Goal: Task Accomplishment & Management: Complete application form

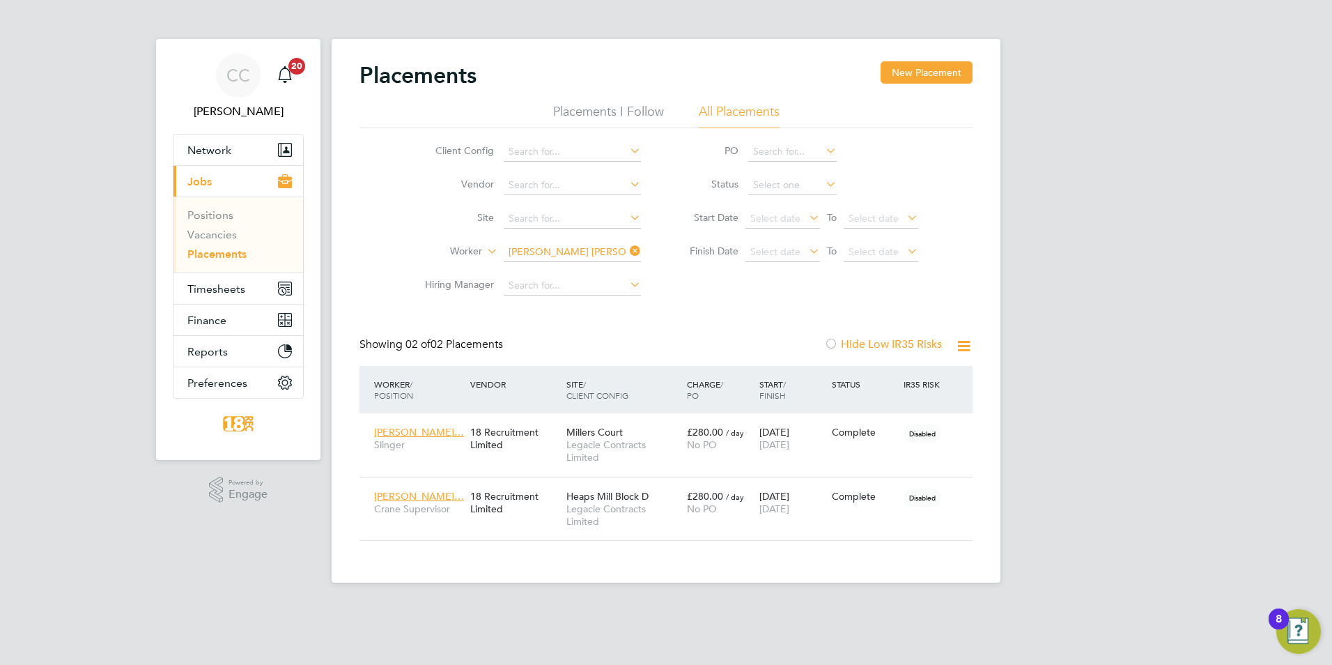
scroll to position [52, 121]
click at [210, 297] on button "Timesheets" at bounding box center [238, 288] width 130 height 31
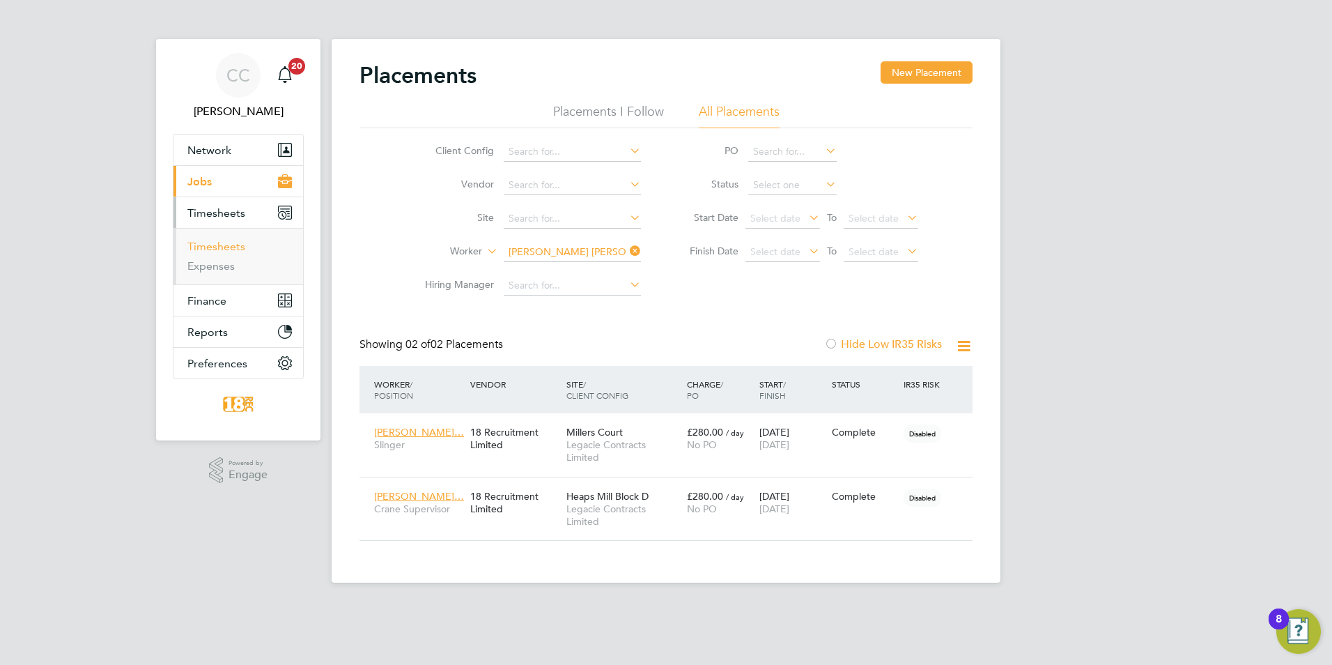
click at [212, 249] on link "Timesheets" at bounding box center [216, 246] width 58 height 13
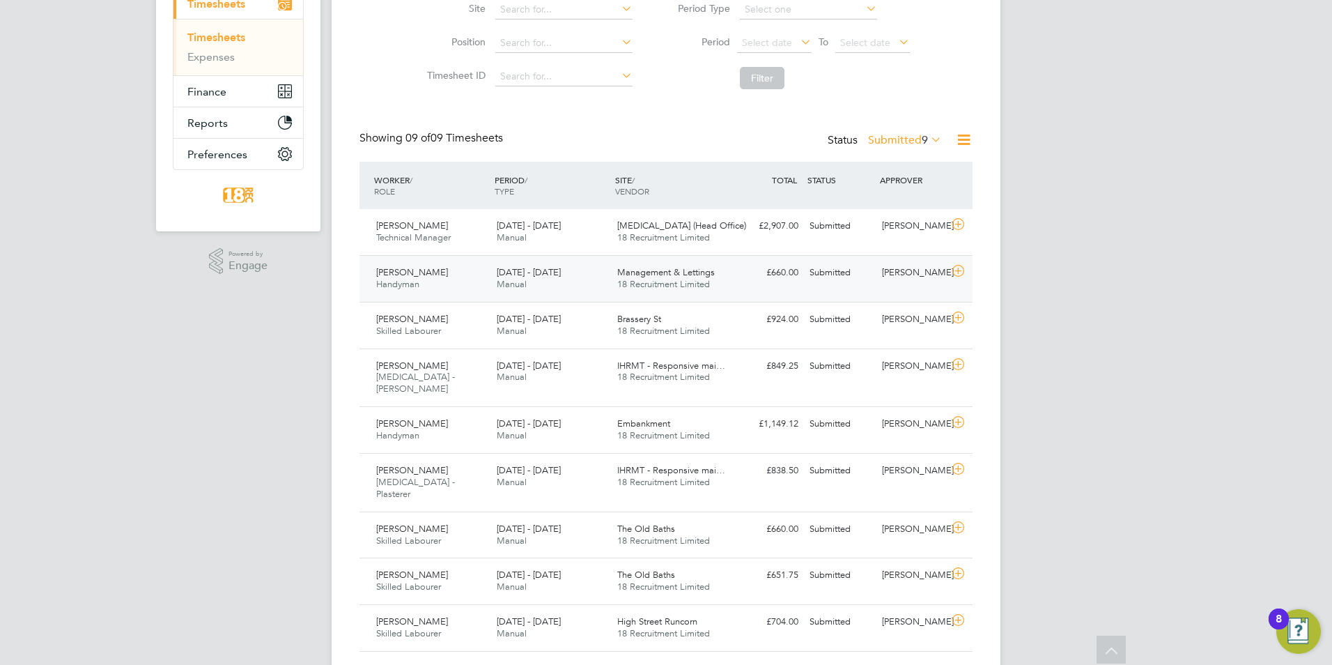
click at [856, 279] on div "Submitted" at bounding box center [840, 272] width 72 height 23
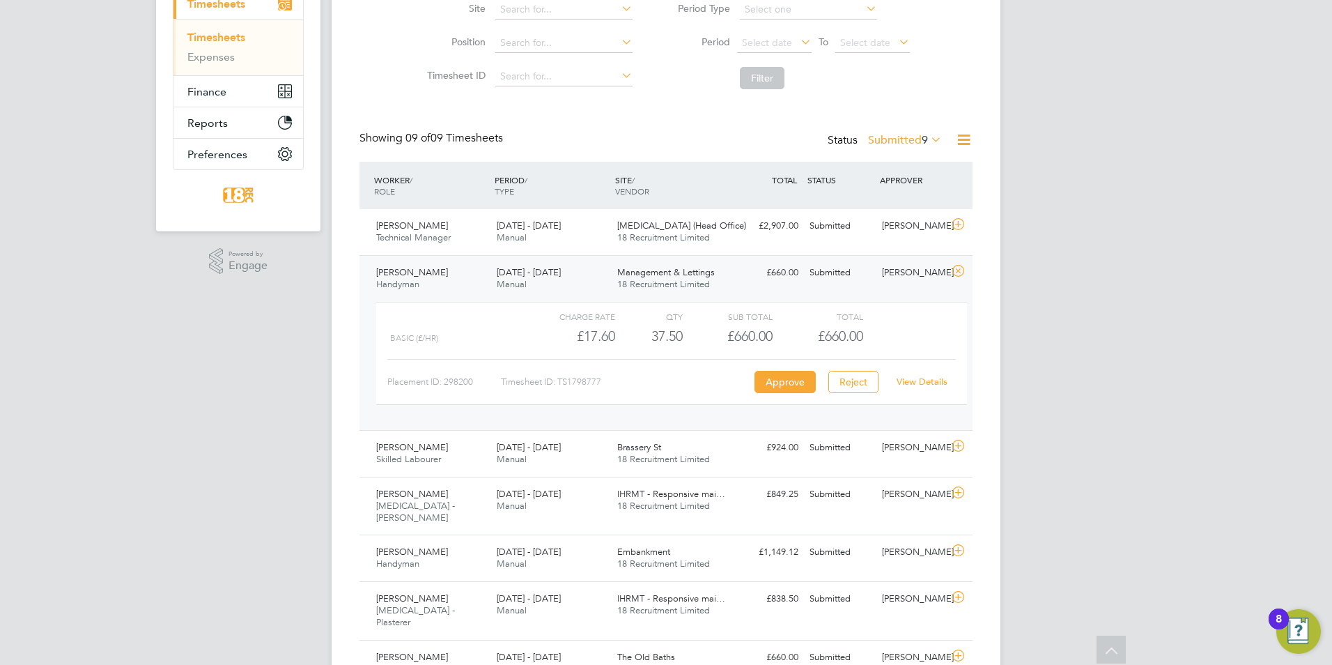
click at [939, 376] on link "View Details" at bounding box center [922, 382] width 51 height 12
click at [952, 265] on icon at bounding box center [958, 270] width 17 height 11
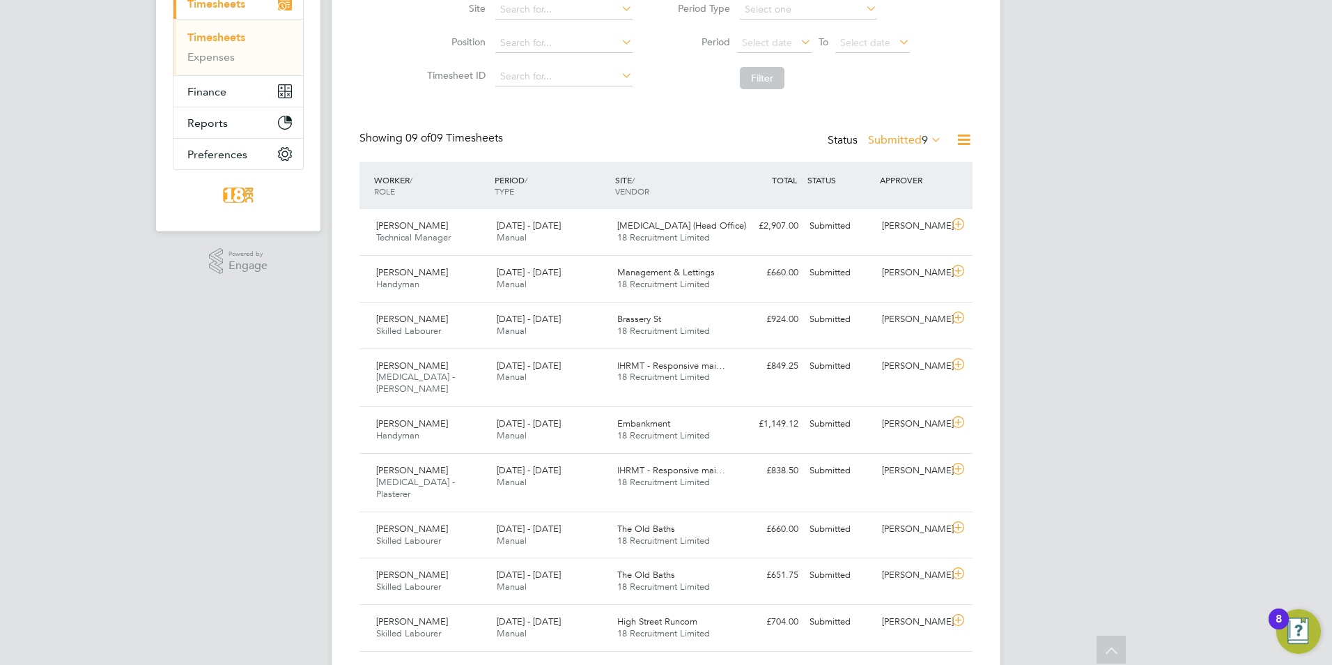
drag, startPoint x: 896, startPoint y: 143, endPoint x: 899, endPoint y: 160, distance: 17.6
click at [895, 143] on label "Submitted 9" at bounding box center [905, 140] width 74 height 14
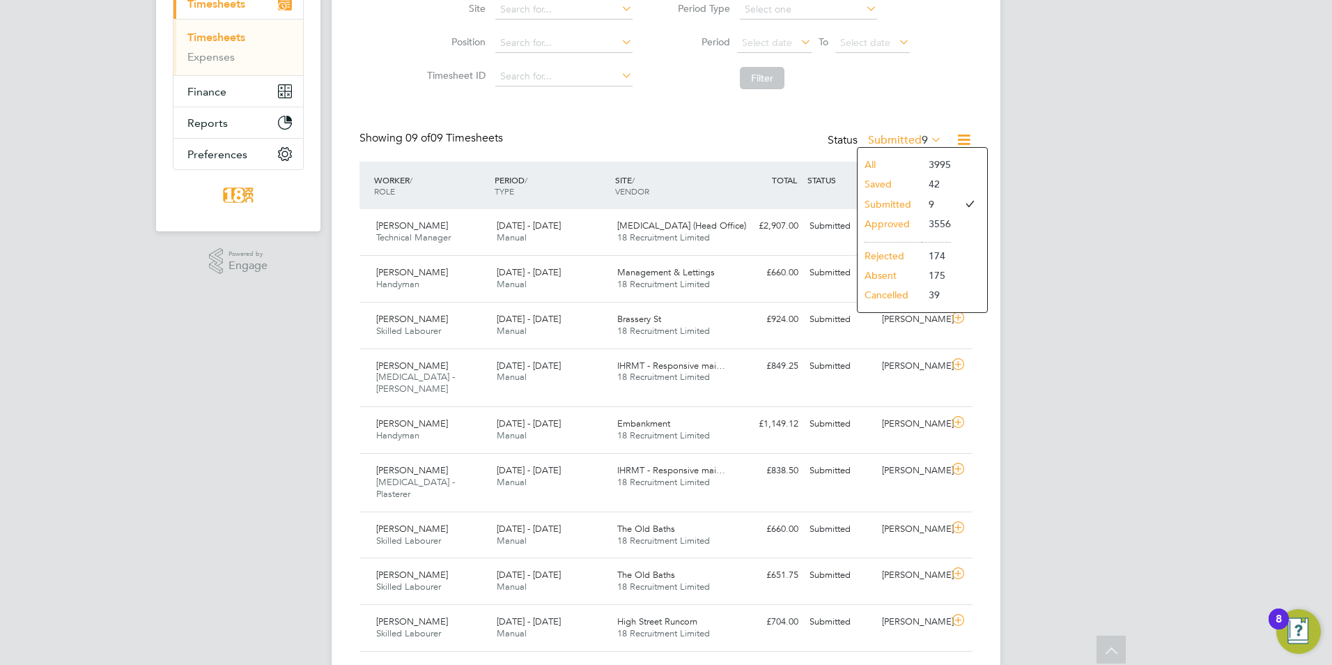
click at [899, 201] on li "Submitted" at bounding box center [890, 204] width 64 height 20
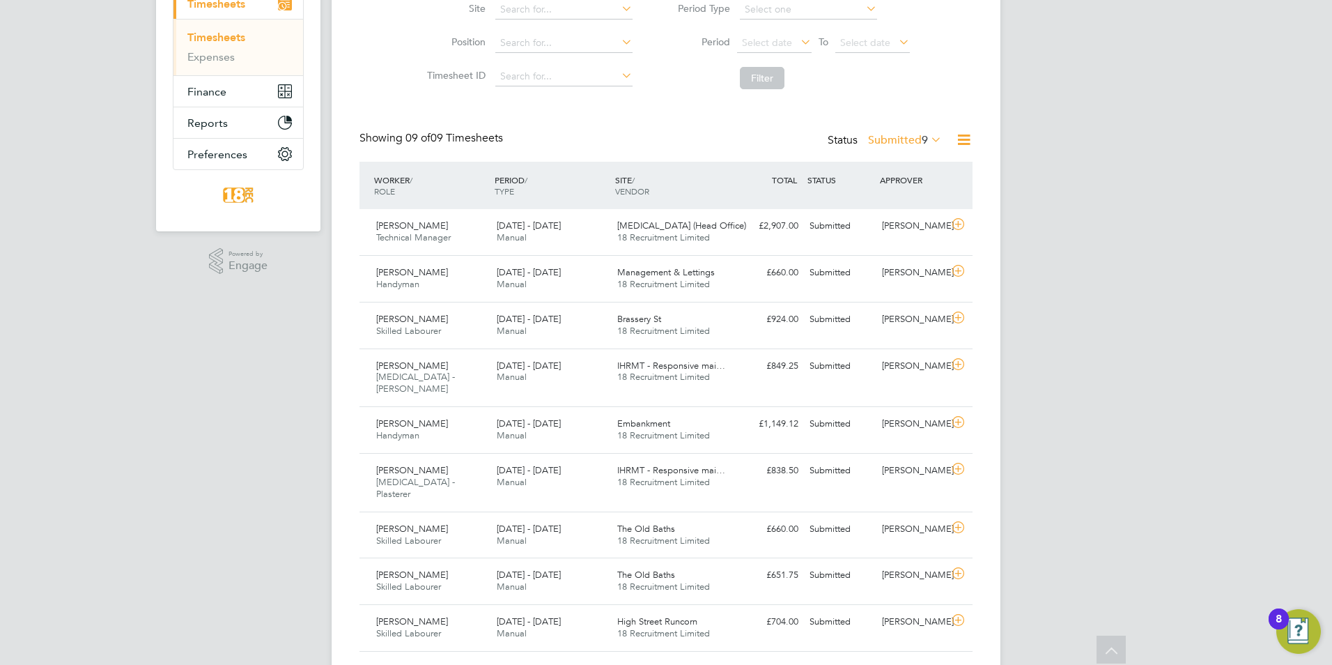
click at [900, 140] on label "Submitted 9" at bounding box center [905, 140] width 74 height 14
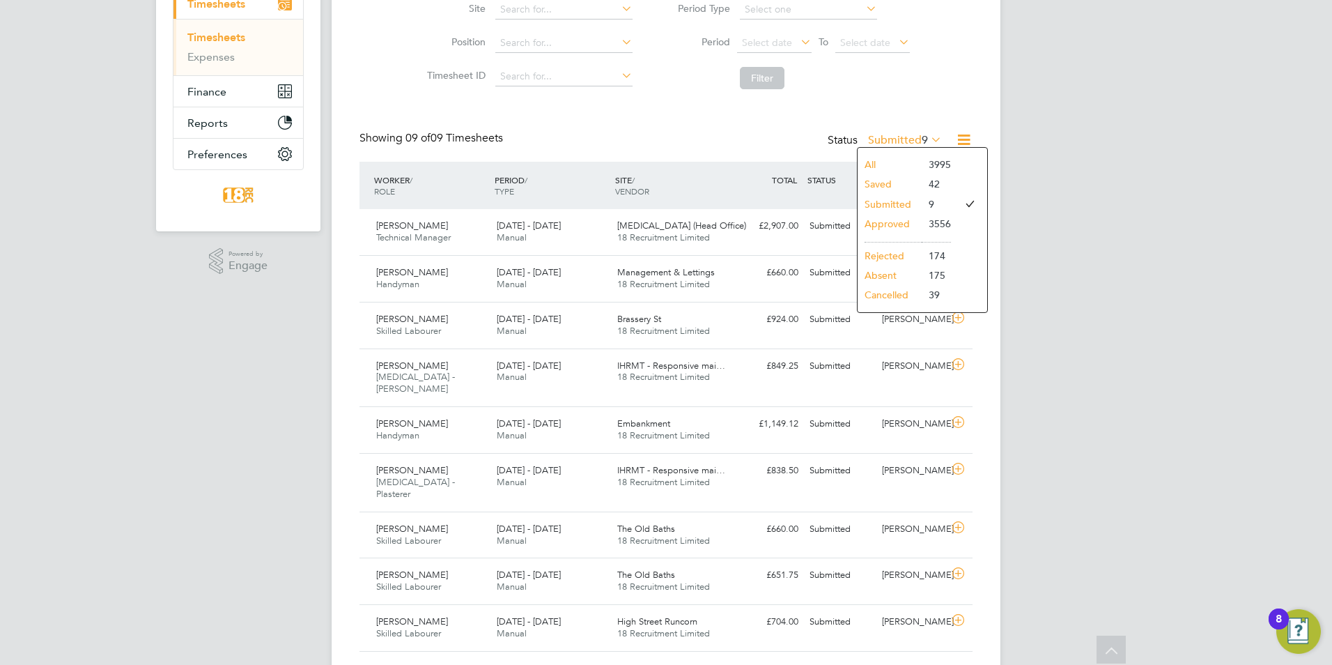
click at [893, 219] on li "Approved" at bounding box center [890, 224] width 64 height 20
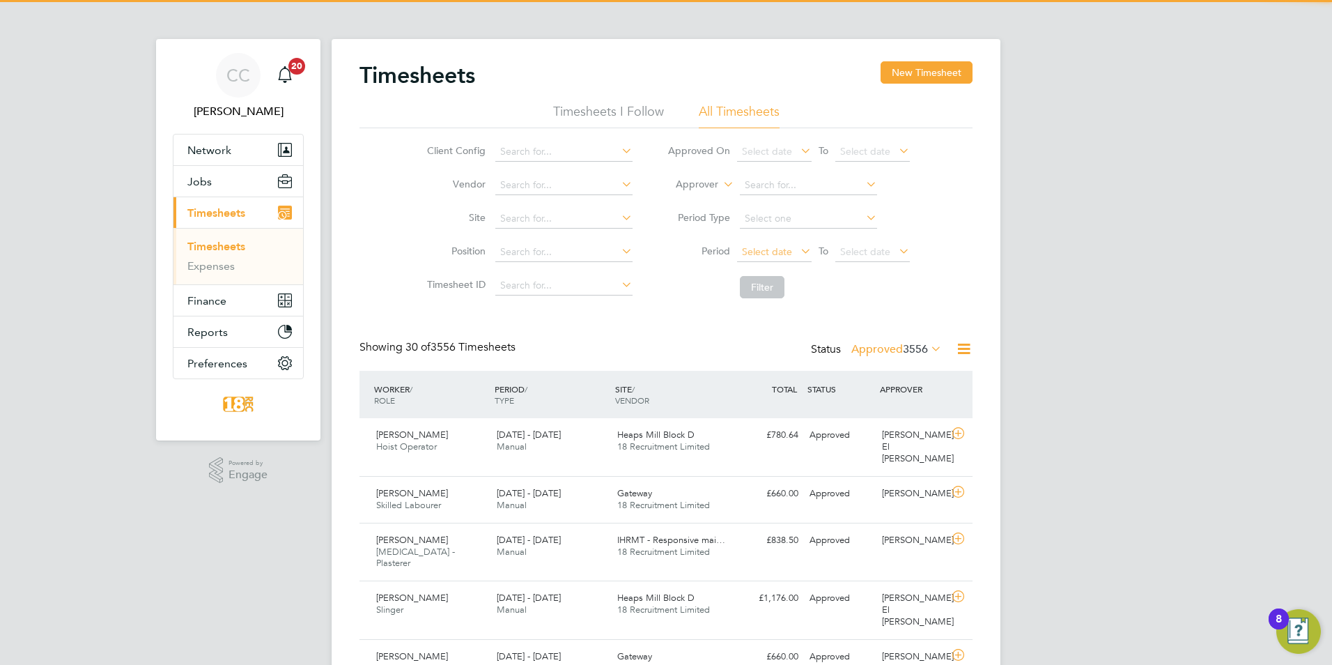
click at [782, 249] on span "Select date" at bounding box center [767, 251] width 50 height 13
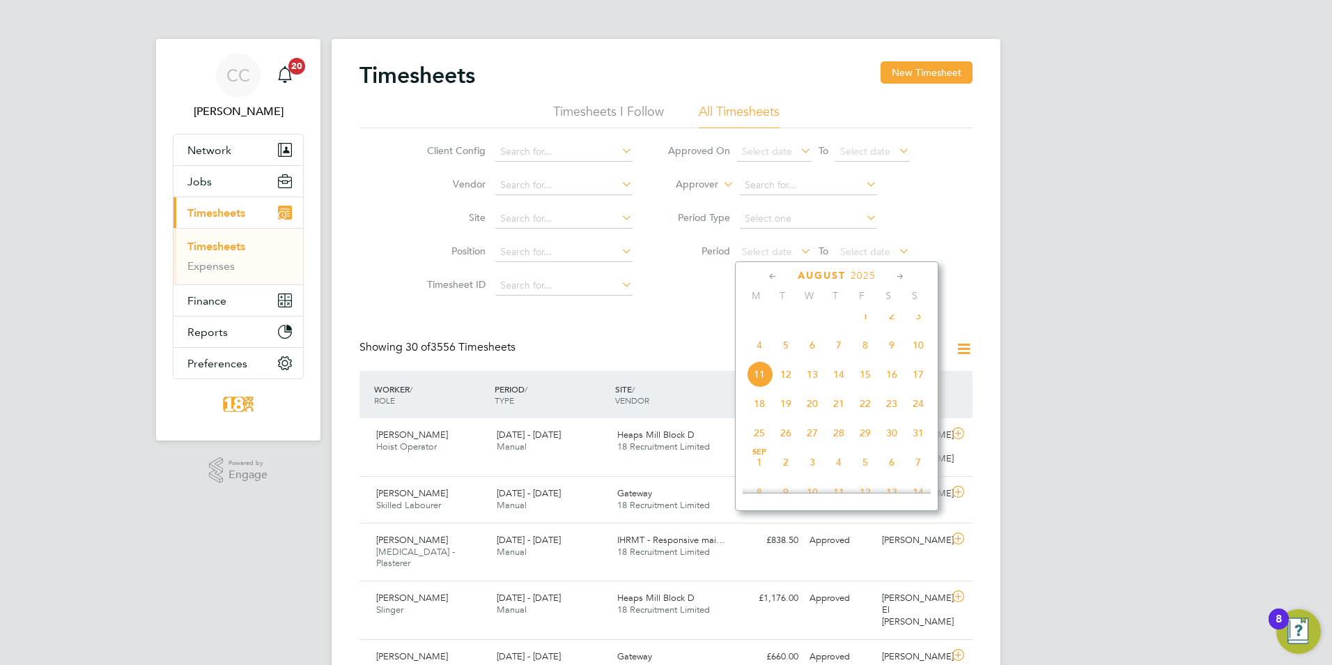
click at [772, 357] on span "4" at bounding box center [759, 345] width 26 height 26
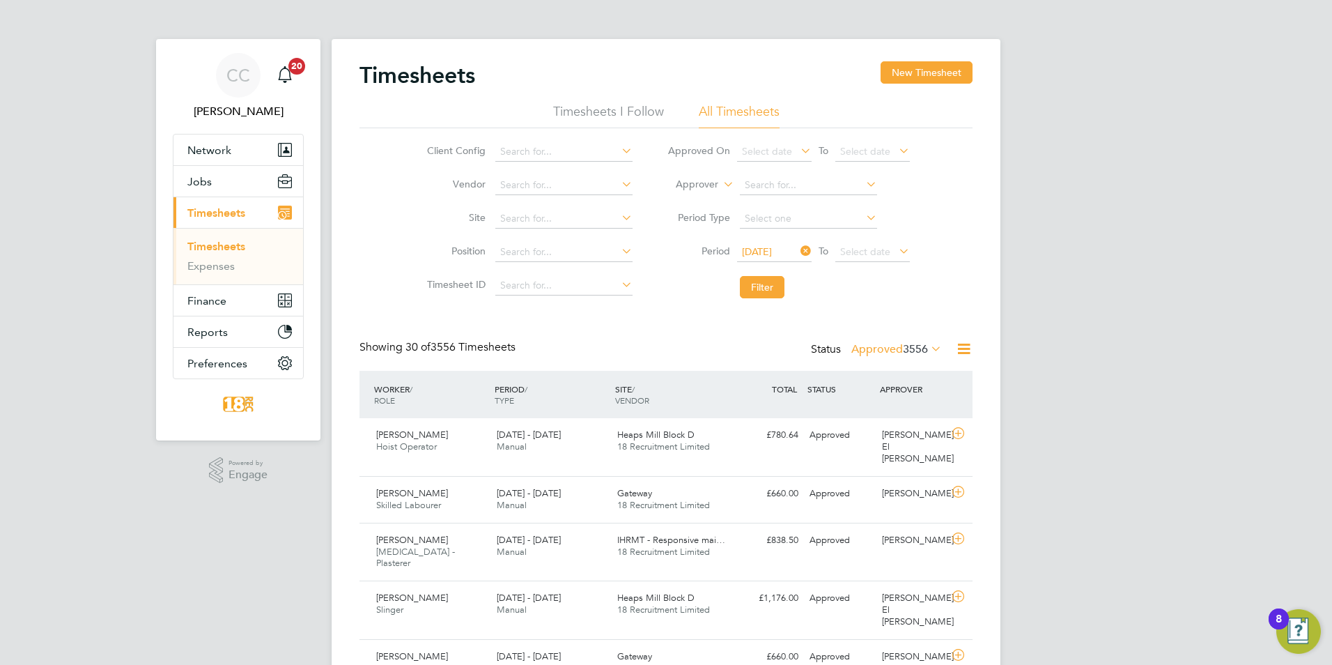
click at [871, 267] on ul "Approved On Select date To Select date Approver Period Type Period 04 Aug 2025 …" at bounding box center [788, 220] width 277 height 170
drag, startPoint x: 871, startPoint y: 266, endPoint x: 870, endPoint y: 255, distance: 11.2
click at [870, 255] on span "Select date" at bounding box center [865, 251] width 50 height 13
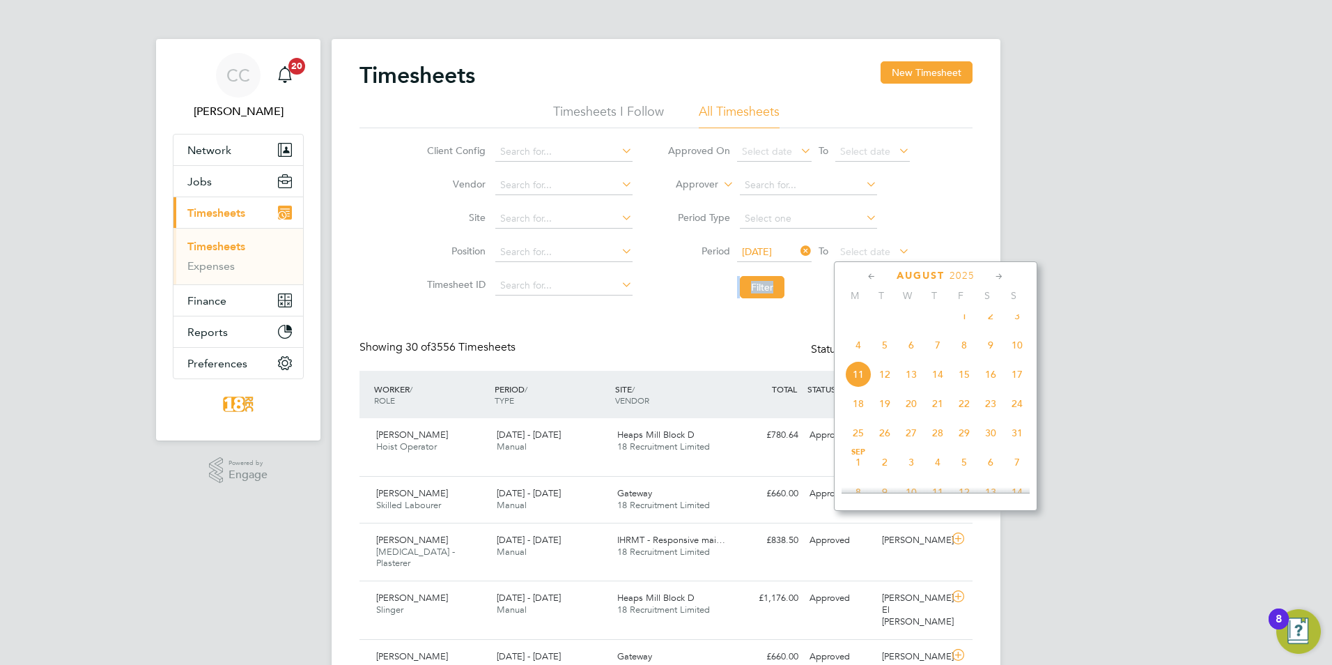
click at [1014, 353] on span "10" at bounding box center [1017, 345] width 26 height 26
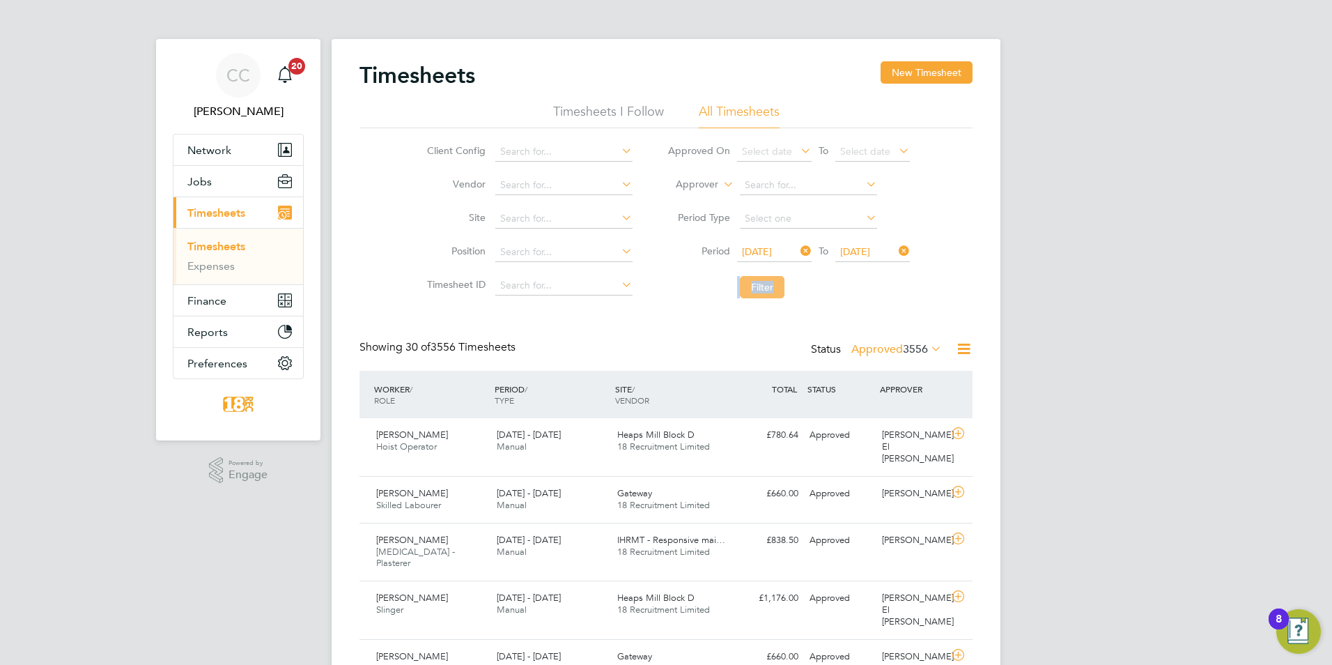
click at [759, 286] on button "Filter" at bounding box center [762, 287] width 45 height 22
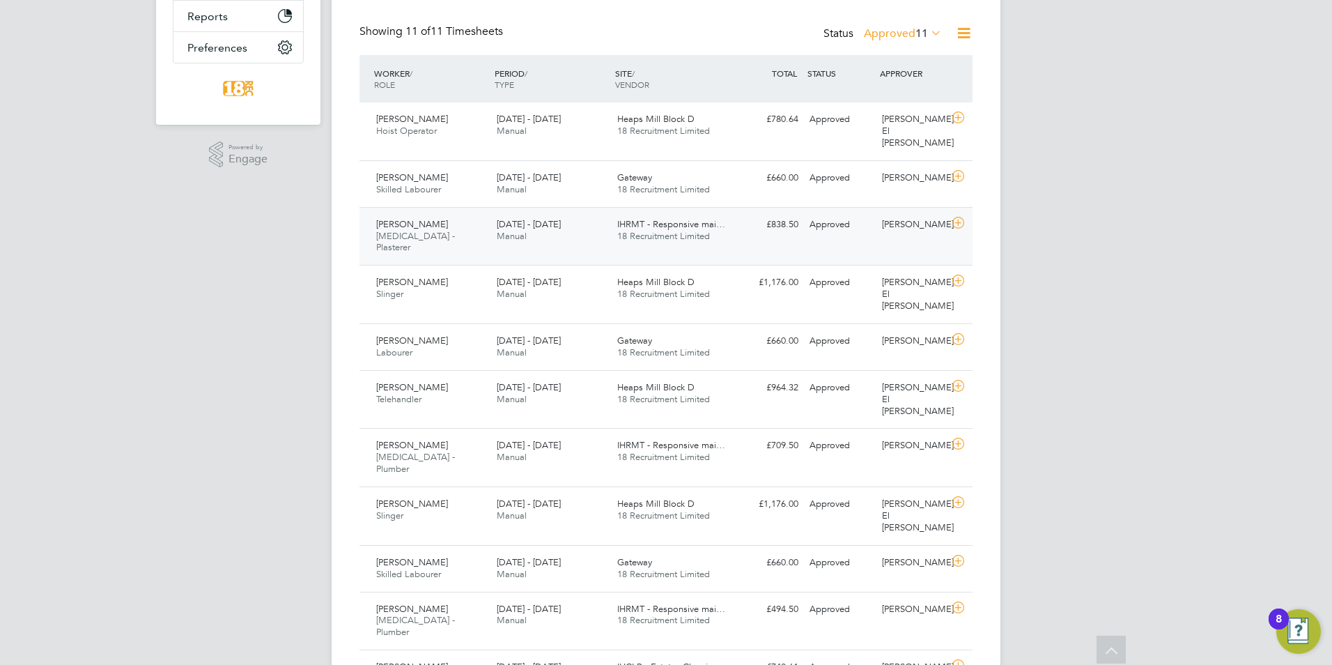
click at [674, 218] on span "IHRMT - Responsive mai…" at bounding box center [671, 224] width 108 height 12
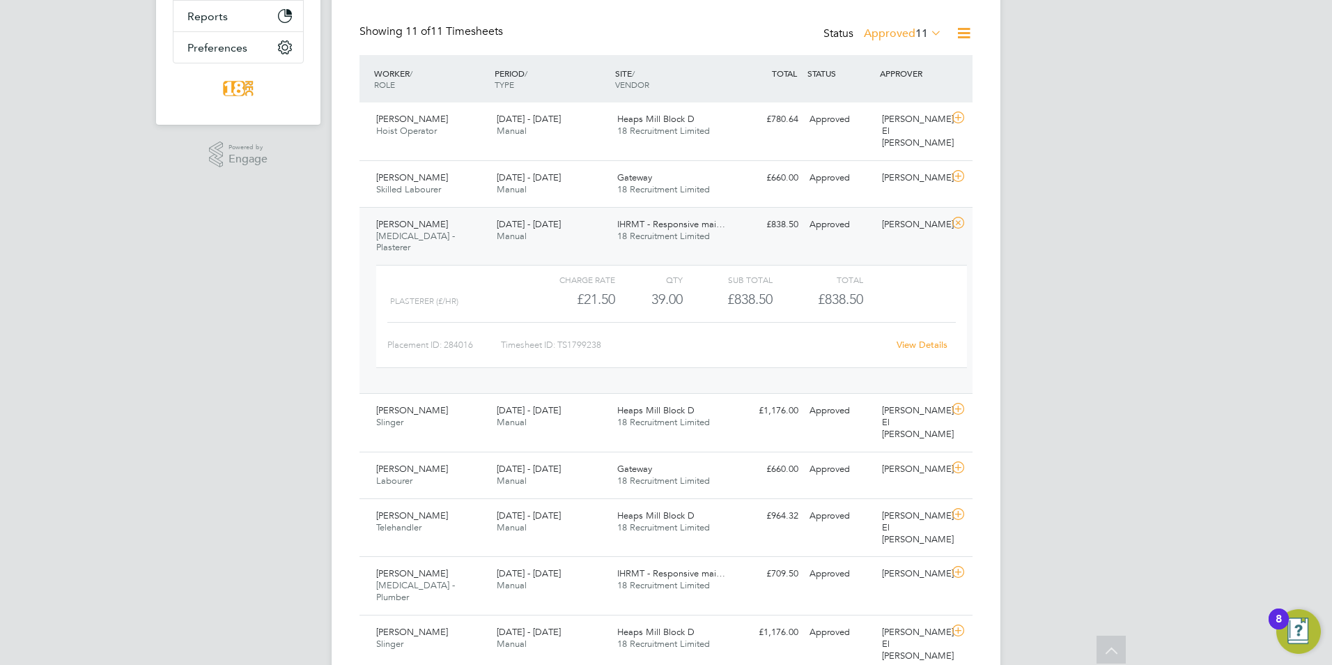
click at [683, 218] on span "IHRMT - Responsive mai…" at bounding box center [671, 224] width 108 height 12
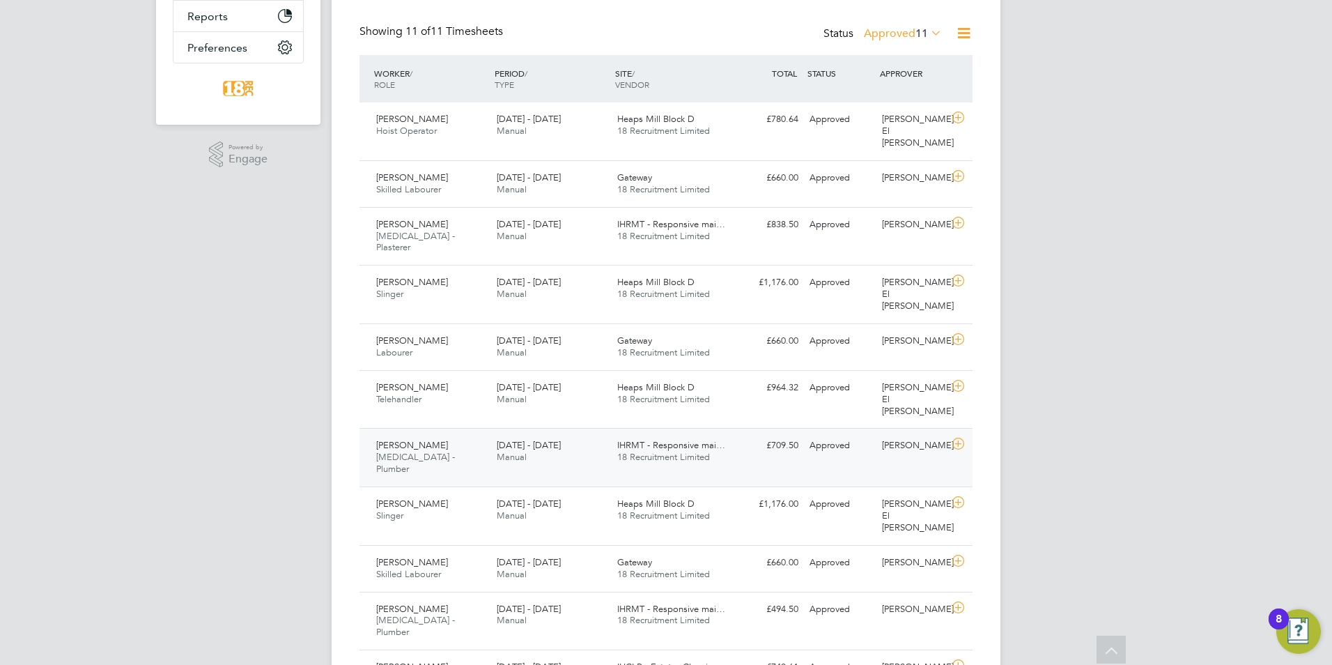
click at [722, 439] on span "IHRMT - Responsive mai…" at bounding box center [671, 445] width 108 height 12
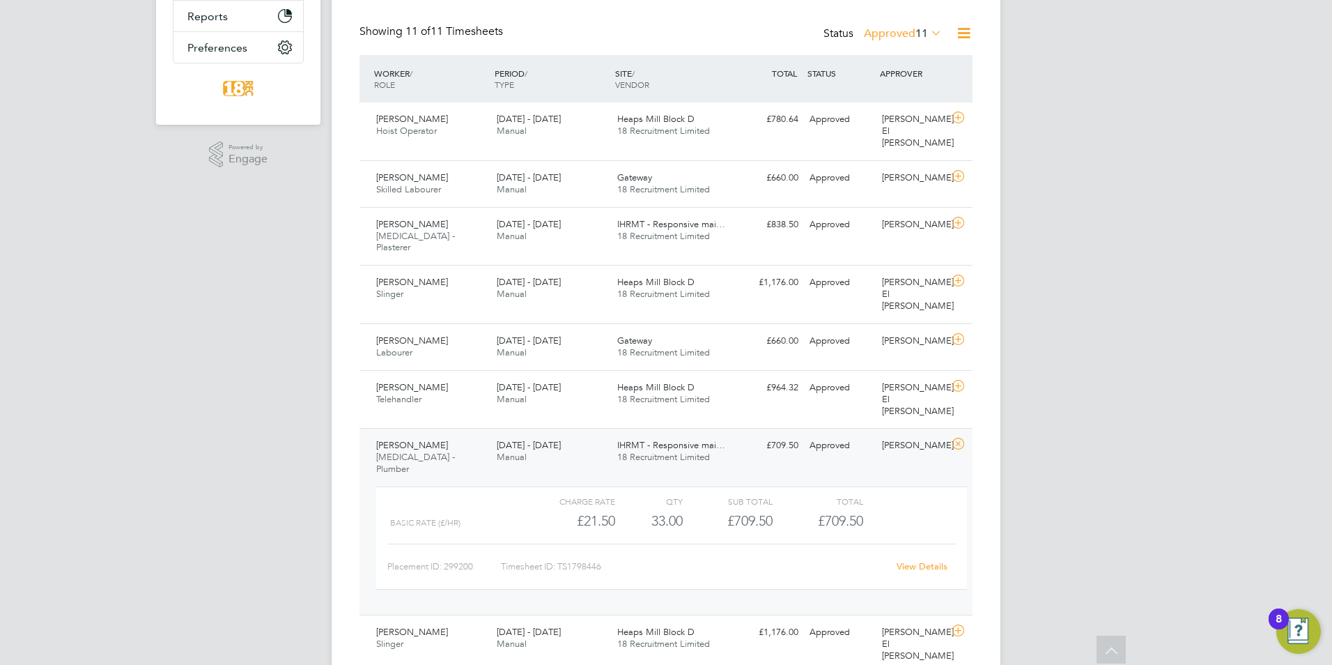
click at [705, 451] on span "18 Recruitment Limited" at bounding box center [663, 457] width 93 height 12
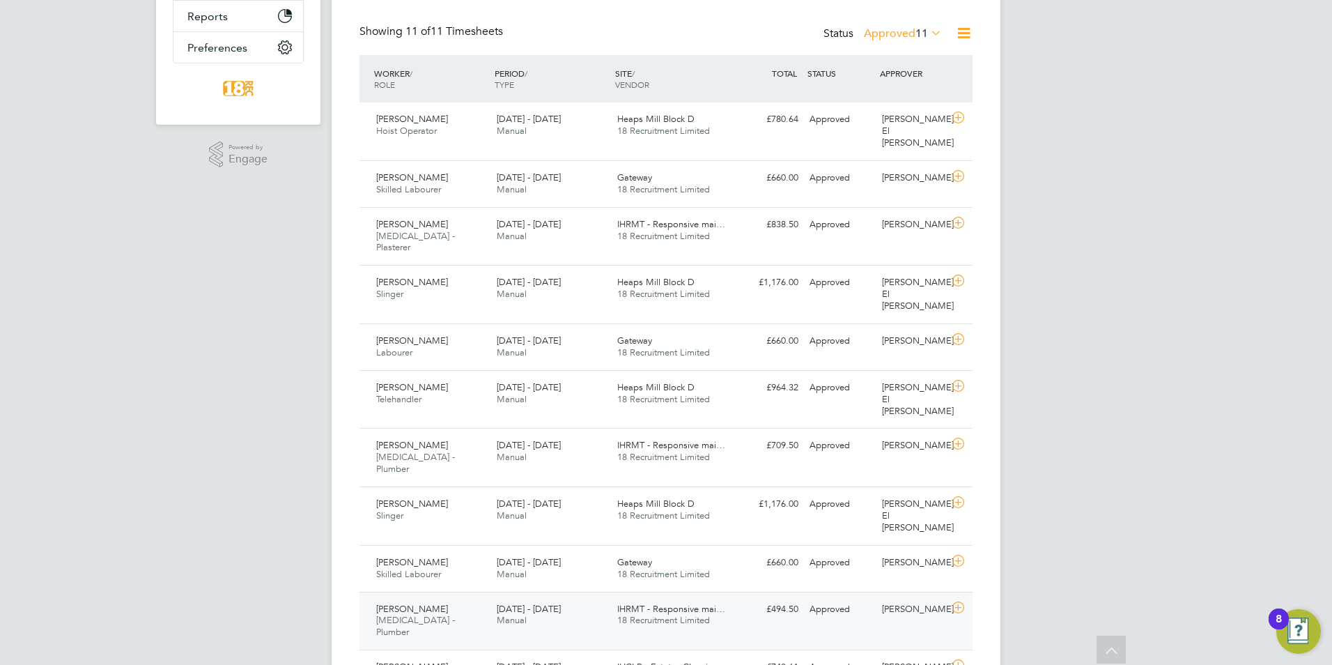
click at [663, 614] on span "18 Recruitment Limited" at bounding box center [663, 620] width 93 height 12
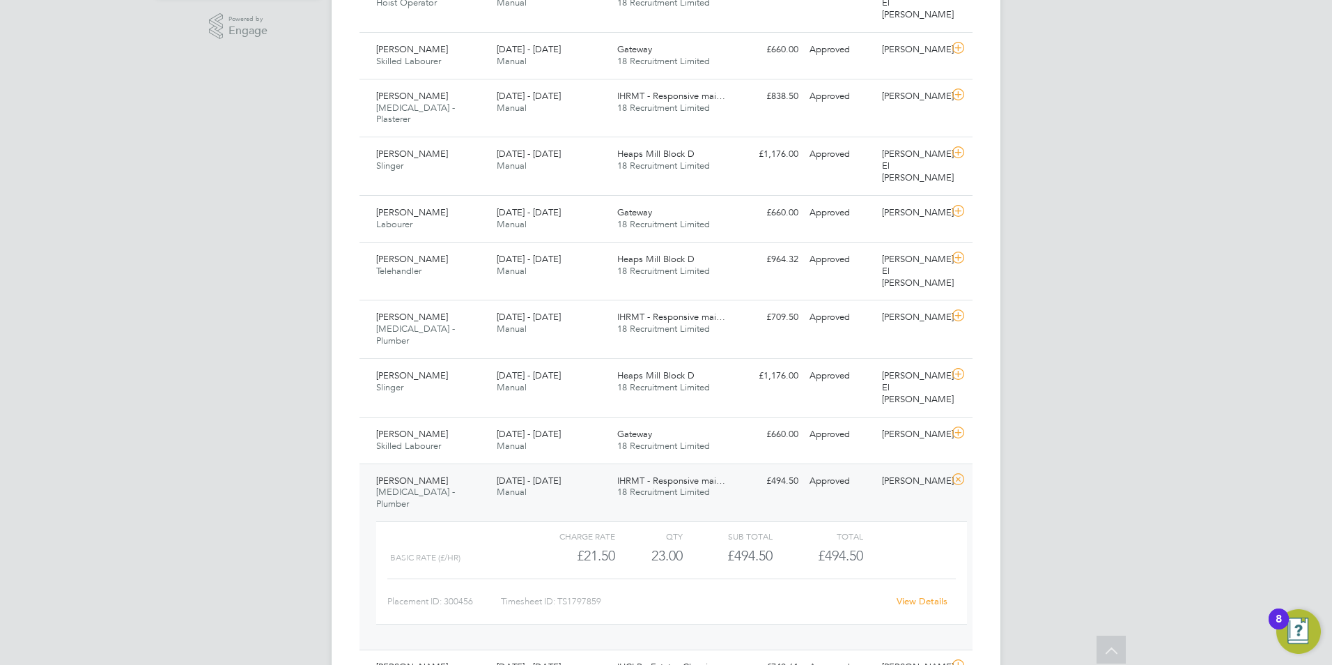
click at [854, 557] on div "Charge rate QTY Sub Total Total Basic Rate (£/HR) £21.50 23 23.00 23 £494.50 £4…" at bounding box center [672, 580] width 602 height 128
click at [854, 656] on div "Approved" at bounding box center [840, 667] width 72 height 23
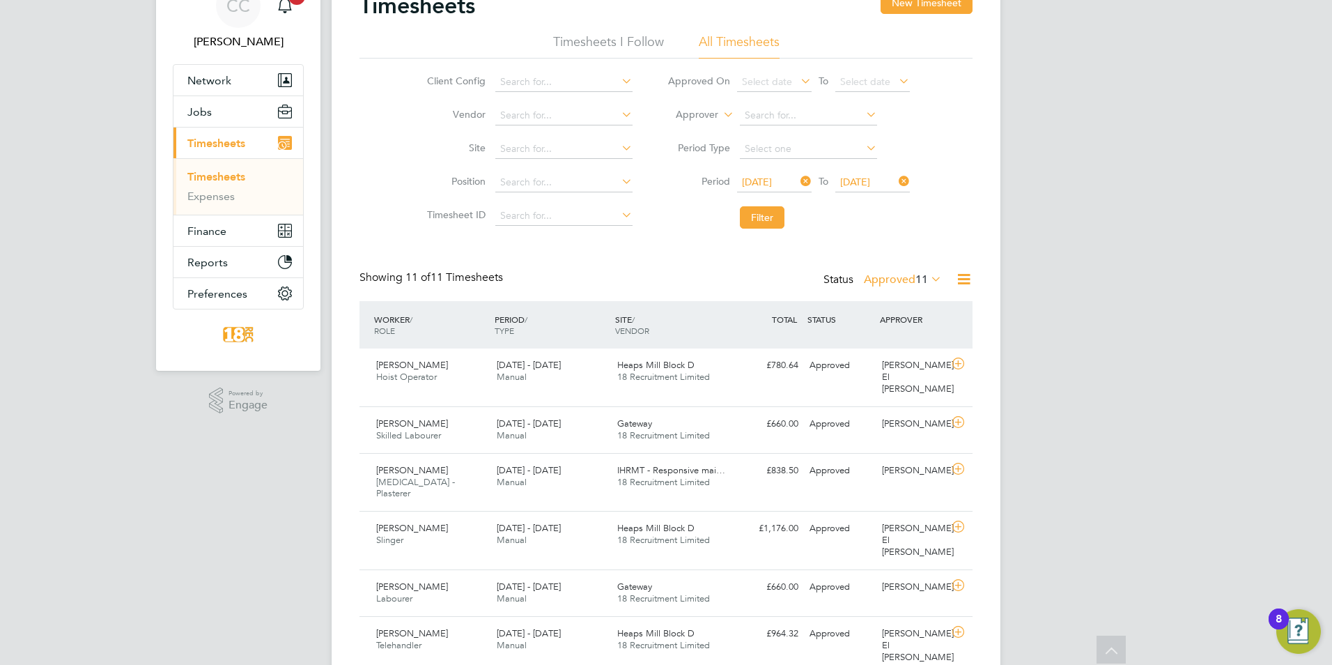
click at [693, 373] on span "18 Recruitment Limited" at bounding box center [663, 377] width 93 height 12
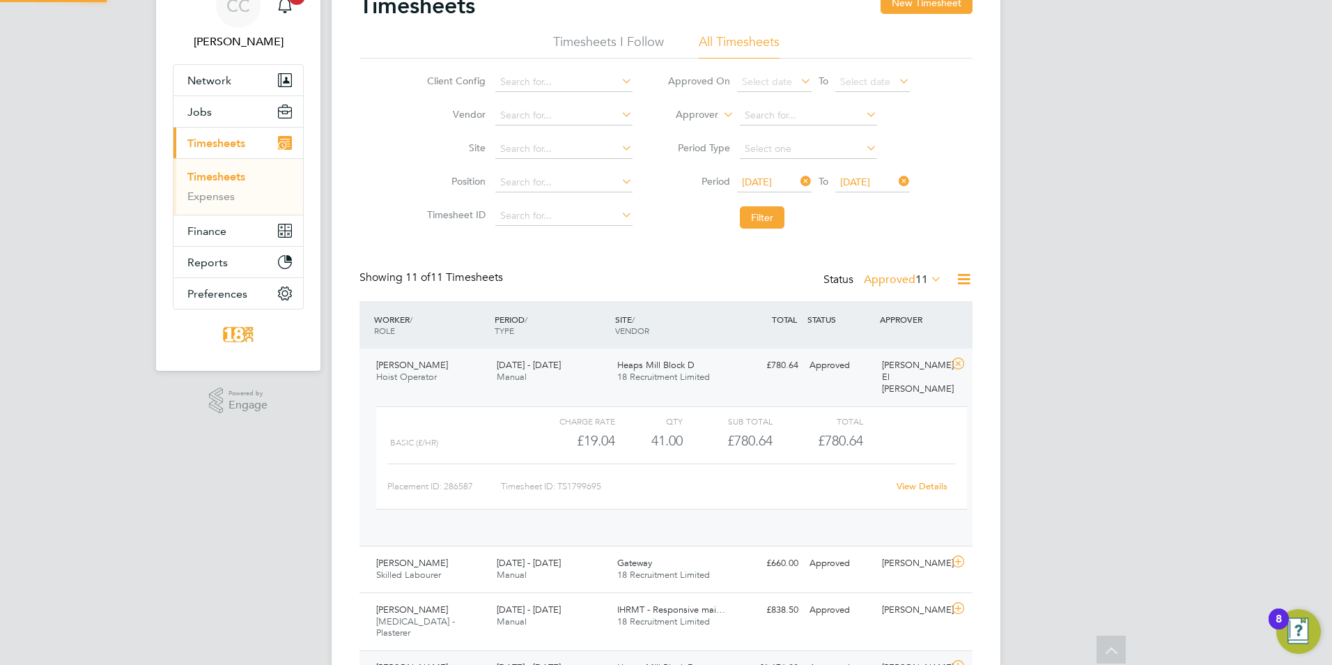
scroll to position [24, 136]
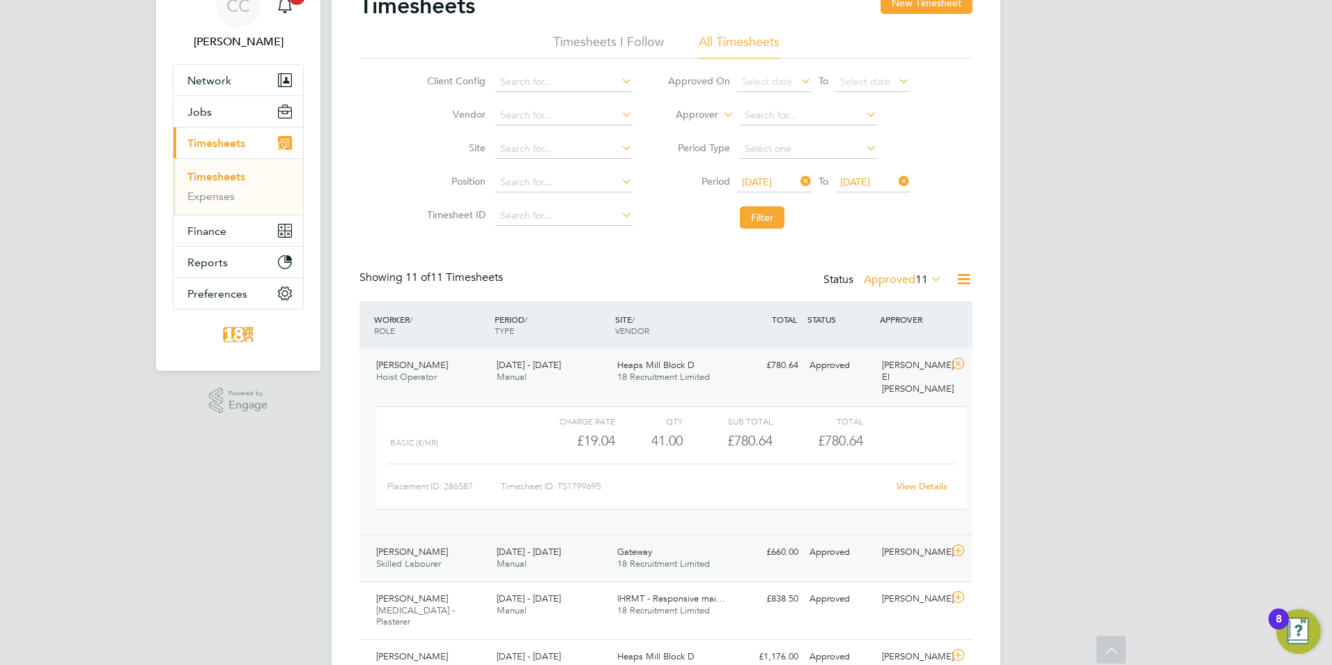
click at [681, 557] on span "18 Recruitment Limited" at bounding box center [663, 563] width 93 height 12
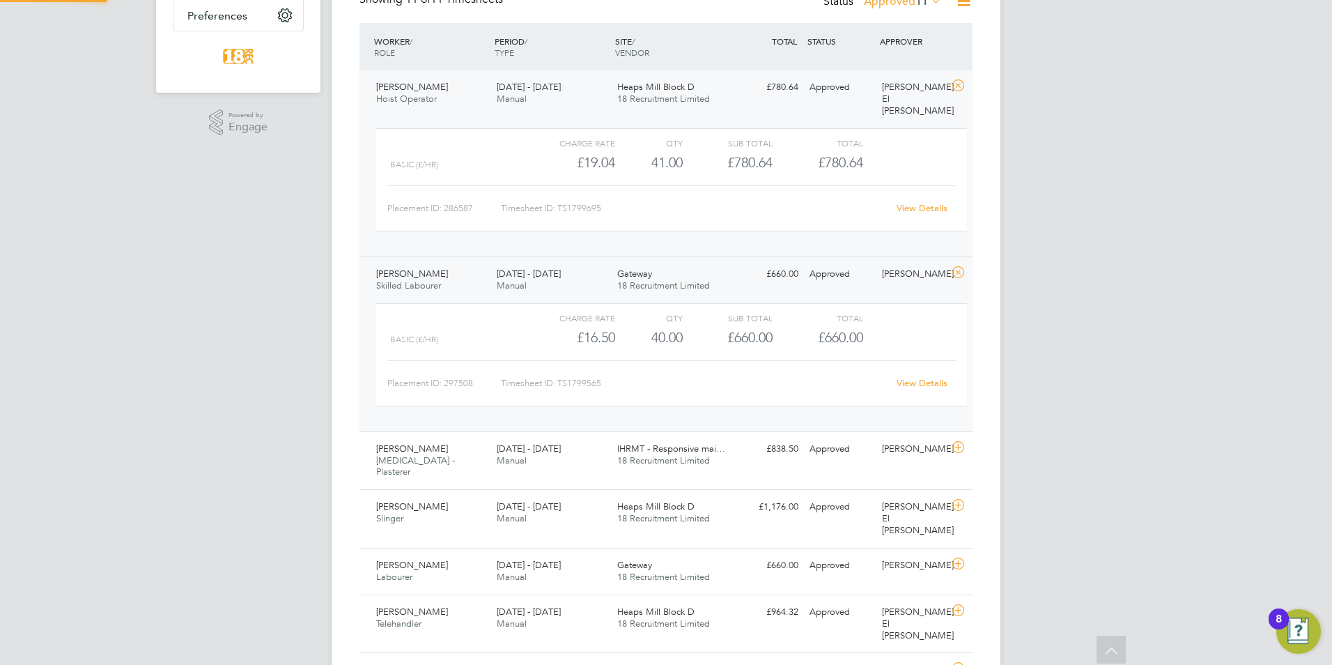
scroll to position [348, 0]
click at [555, 500] on span "4 - 10 Aug 2025" at bounding box center [529, 506] width 64 height 12
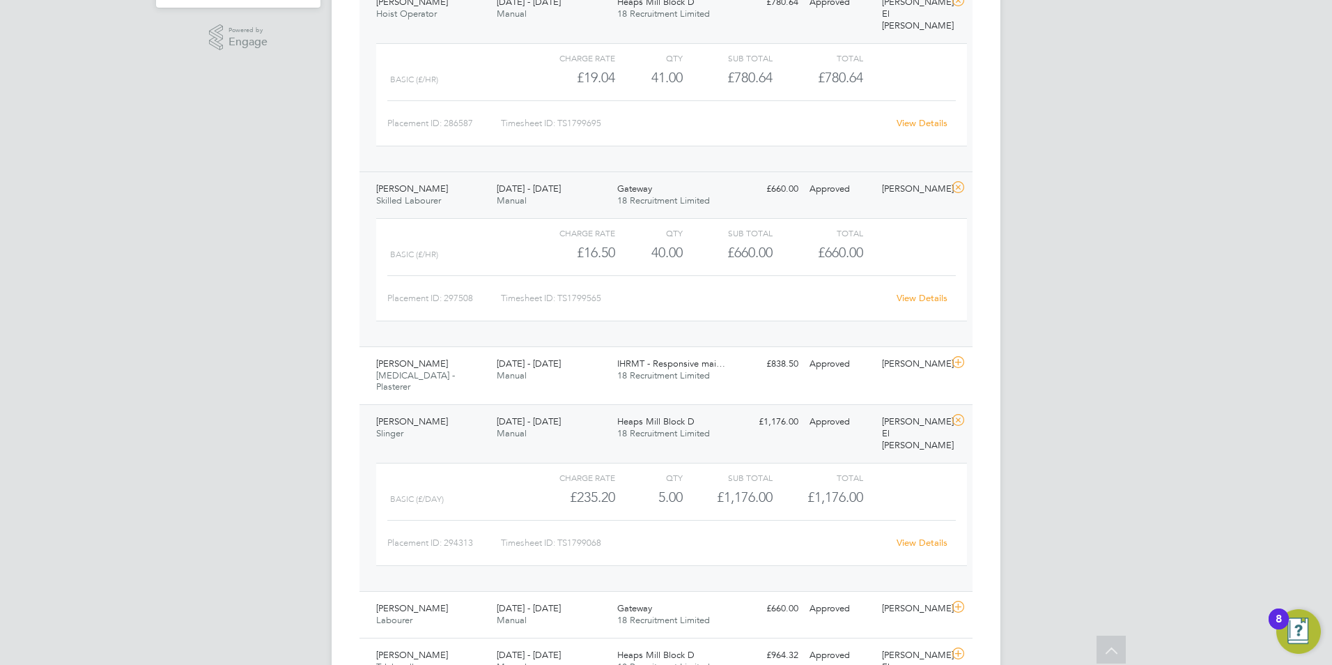
scroll to position [627, 0]
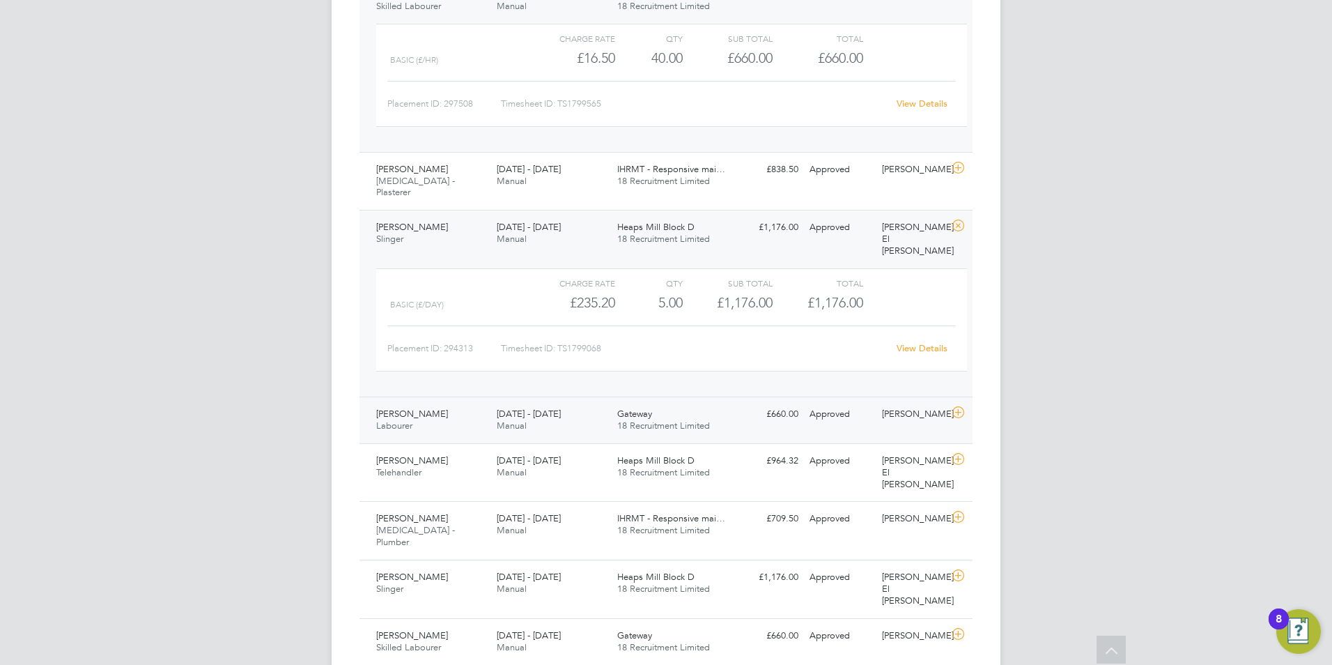
click at [431, 403] on div "Josh Caine Labourer 4 - 10 Aug 2025" at bounding box center [431, 420] width 121 height 35
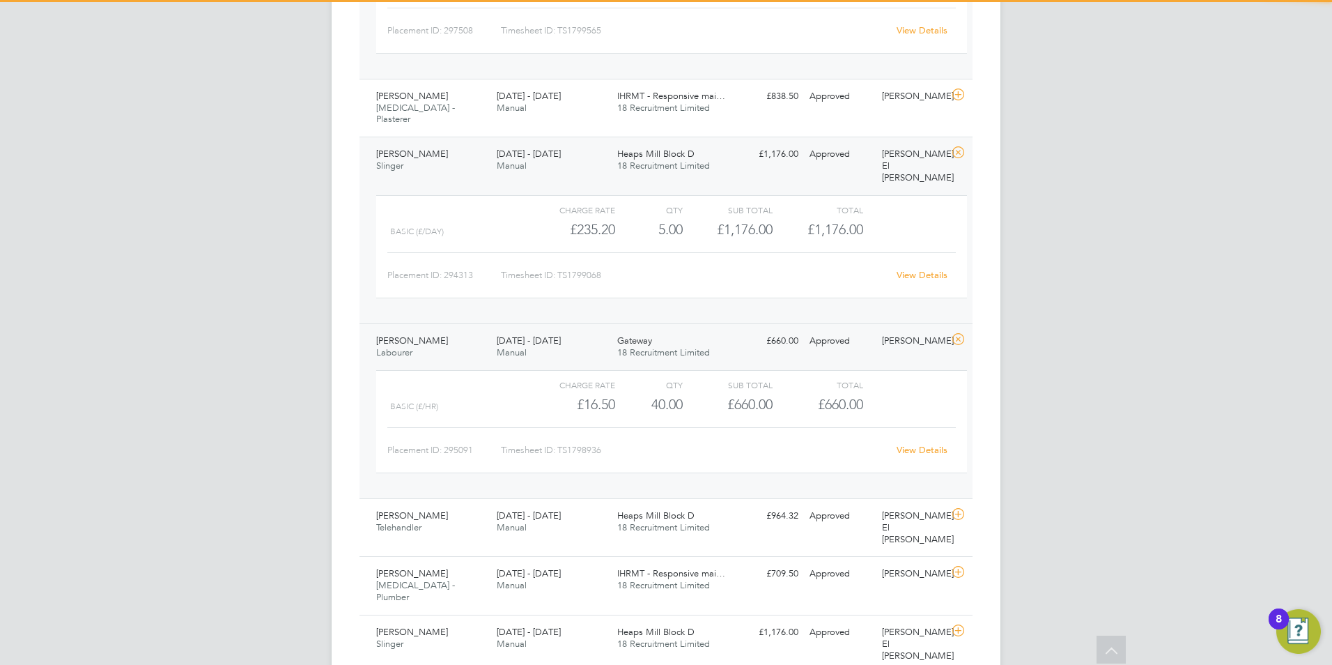
scroll to position [836, 0]
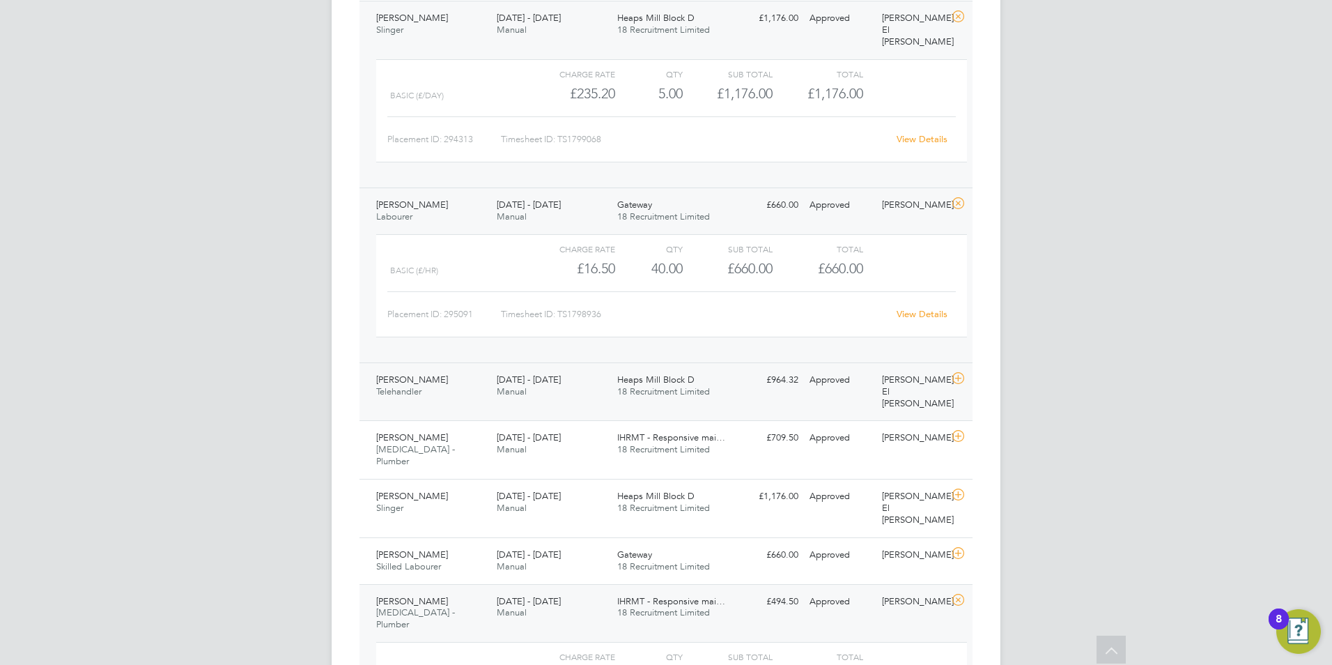
drag, startPoint x: 702, startPoint y: 317, endPoint x: 694, endPoint y: 354, distance: 37.9
click at [702, 318] on div "Charge rate QTY Sub Total Total Basic (£/HR) £16.50 40 40.00 40 £660.00 £660.00…" at bounding box center [672, 293] width 602 height 128
click at [694, 385] on span "18 Recruitment Limited" at bounding box center [663, 391] width 93 height 12
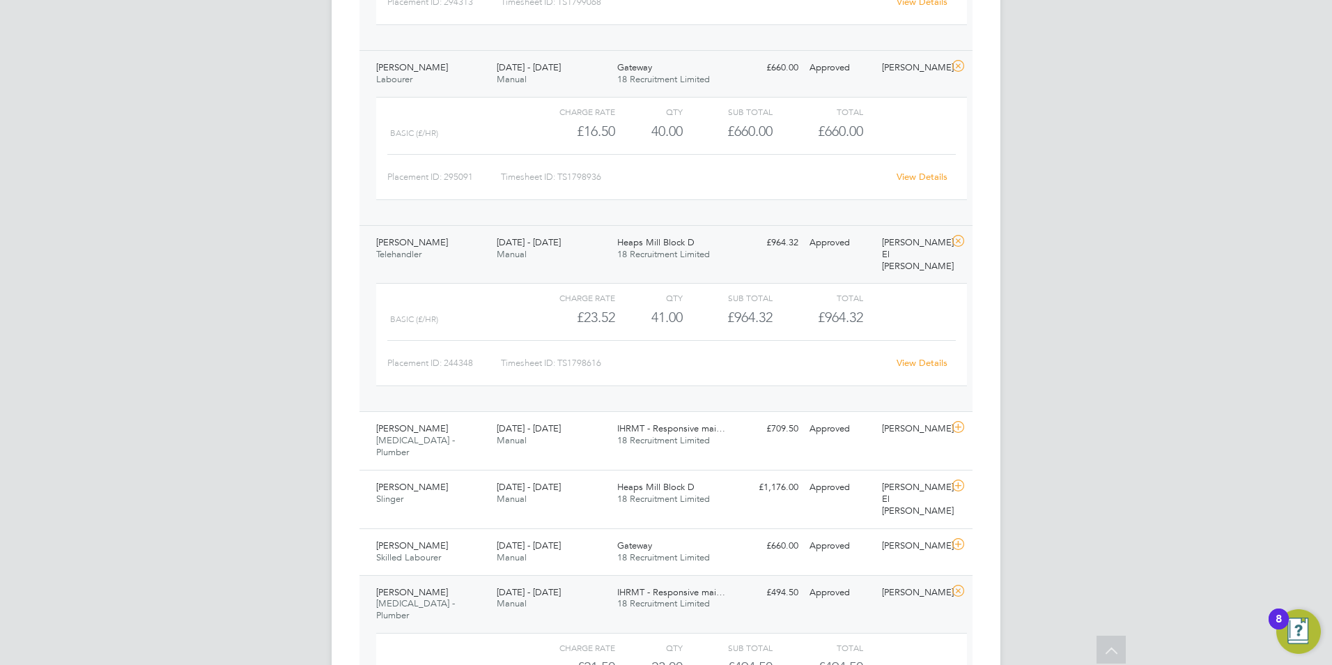
scroll to position [1184, 0]
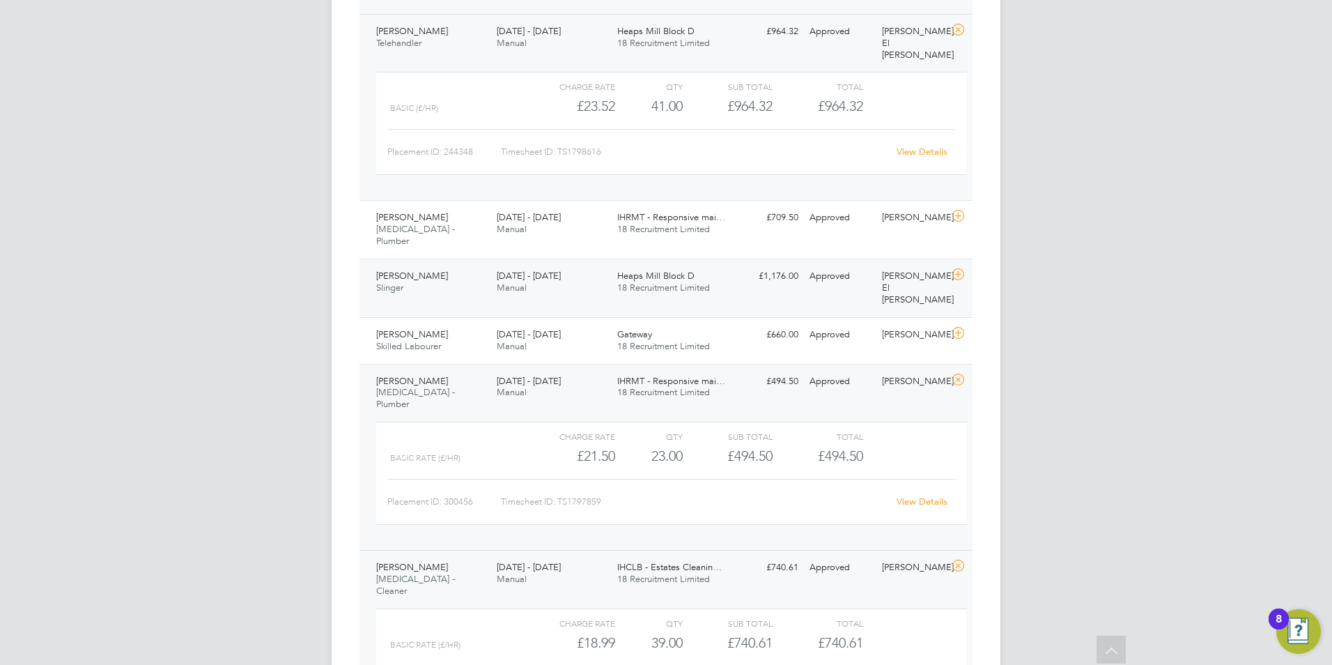
click at [647, 270] on span "Heaps Mill Block D" at bounding box center [655, 276] width 77 height 12
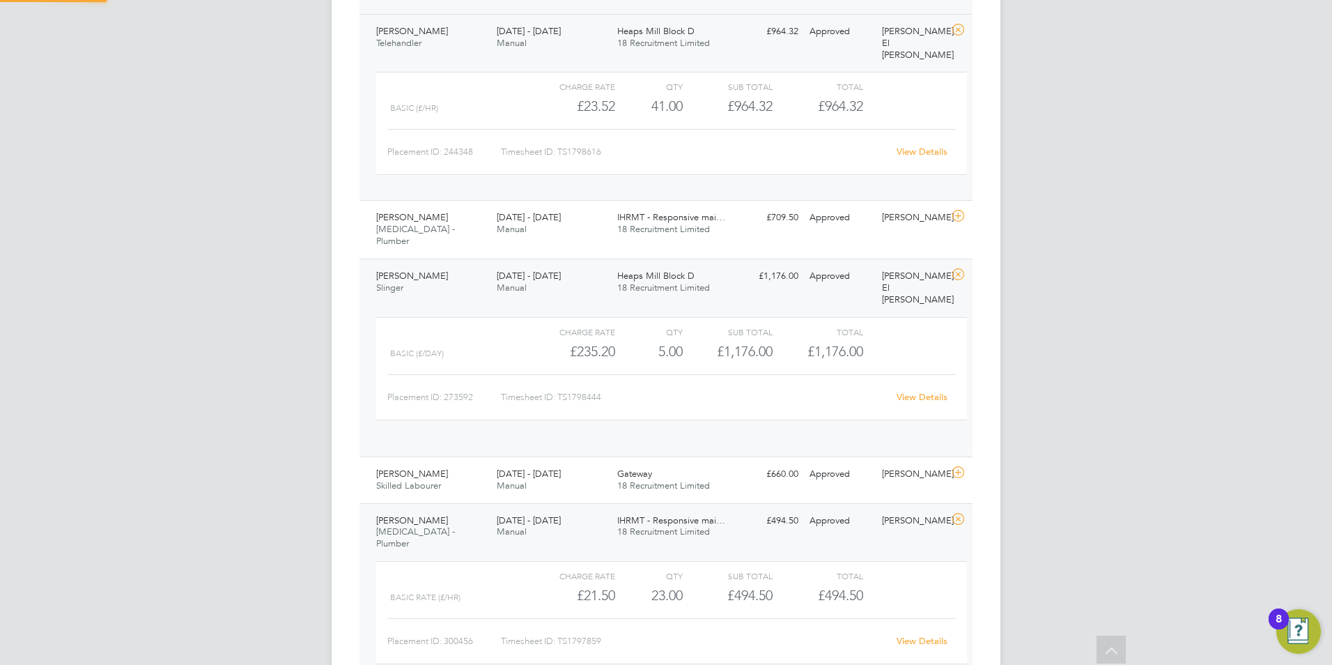
scroll to position [24, 136]
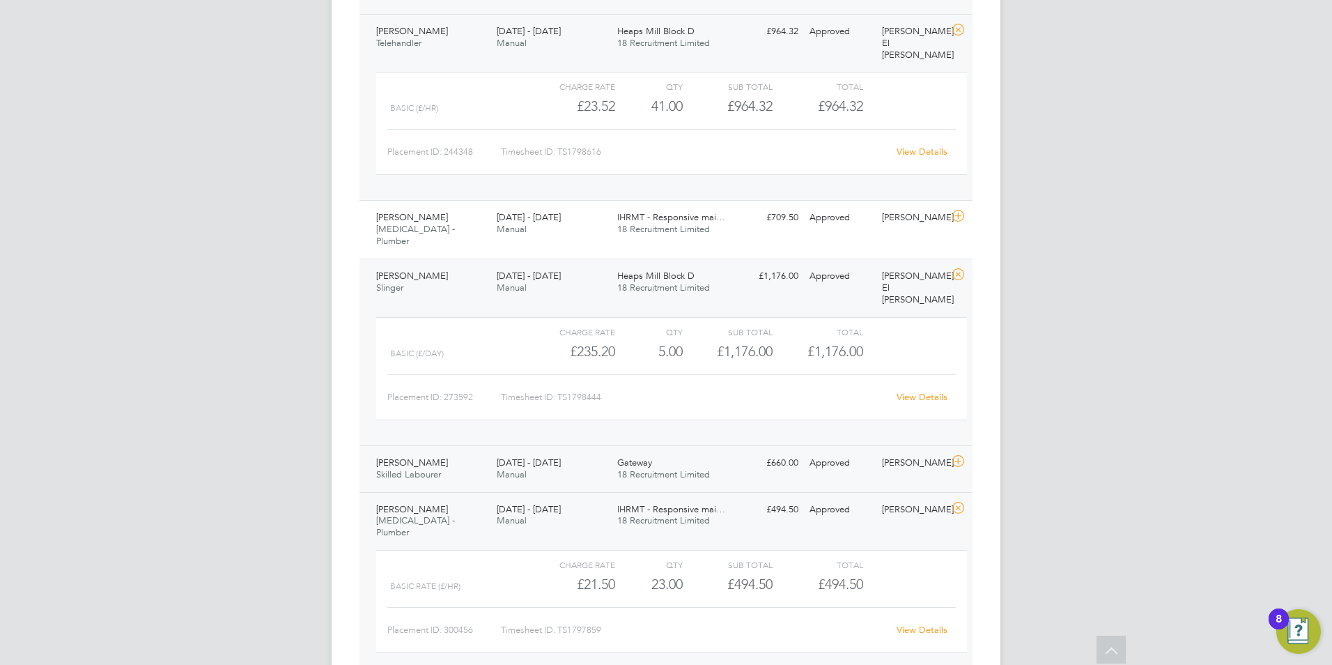
click at [670, 451] on div "Gateway 18 Recruitment Limited" at bounding box center [672, 468] width 121 height 35
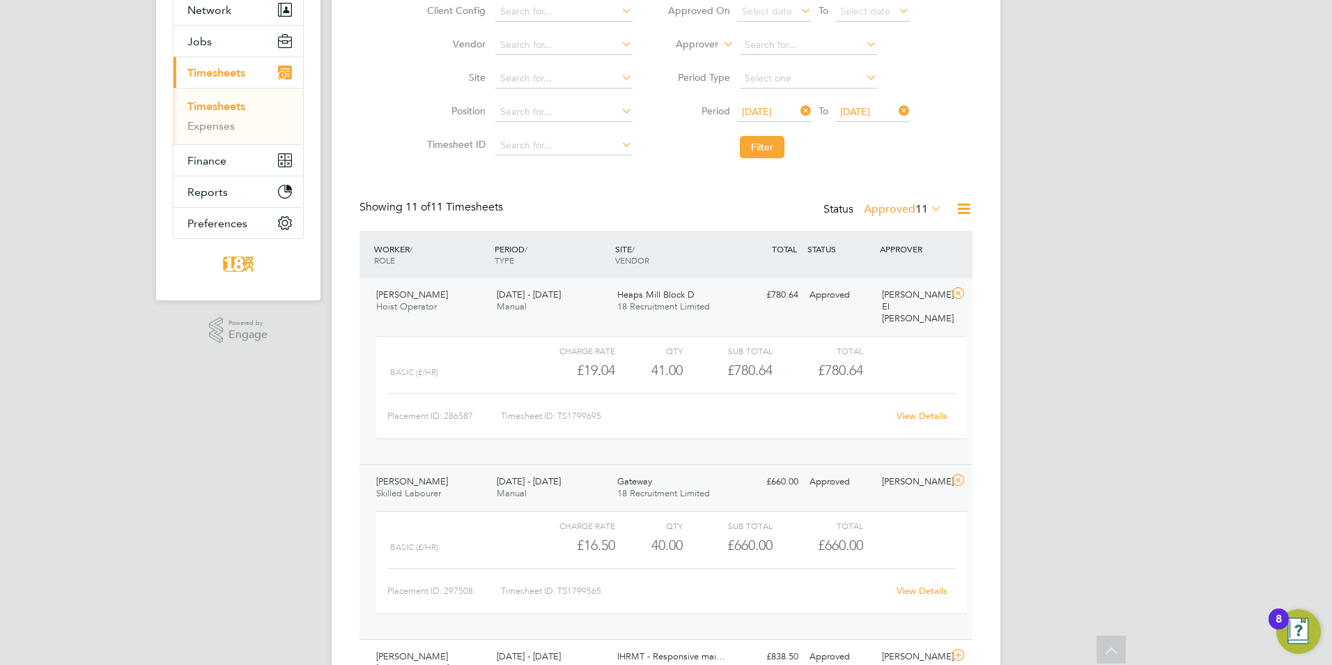
scroll to position [0, 0]
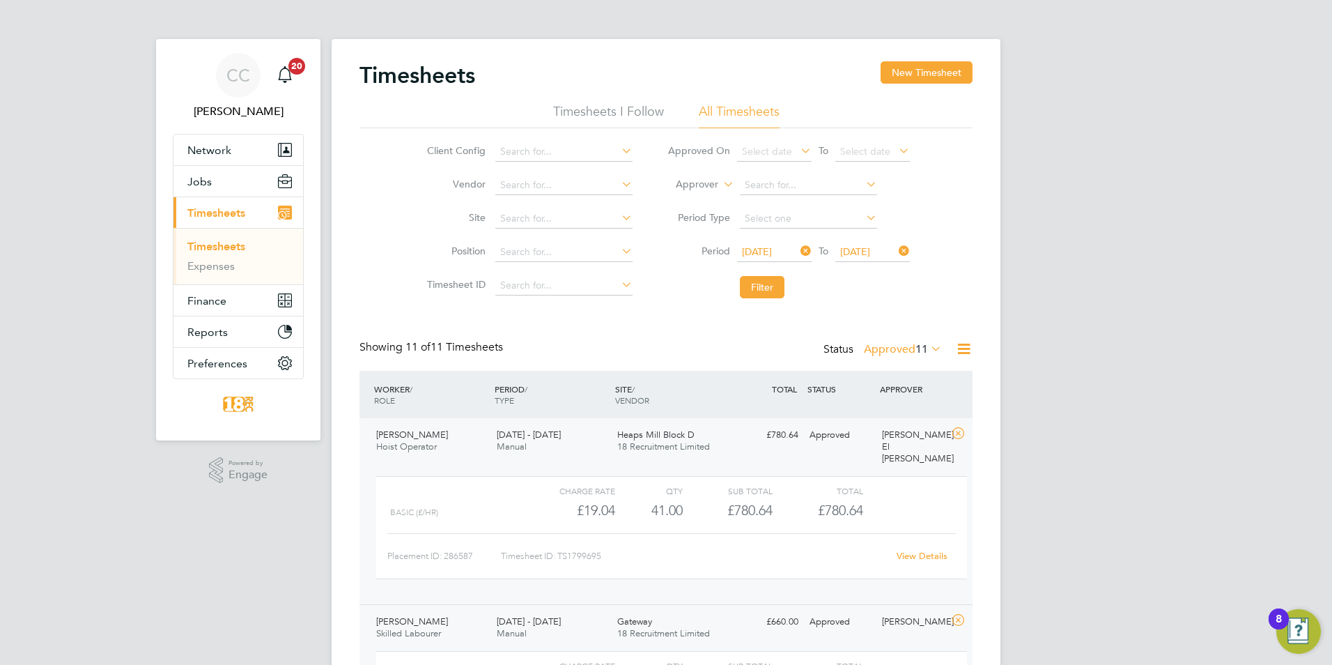
click at [910, 342] on label "Approved 11" at bounding box center [903, 349] width 78 height 14
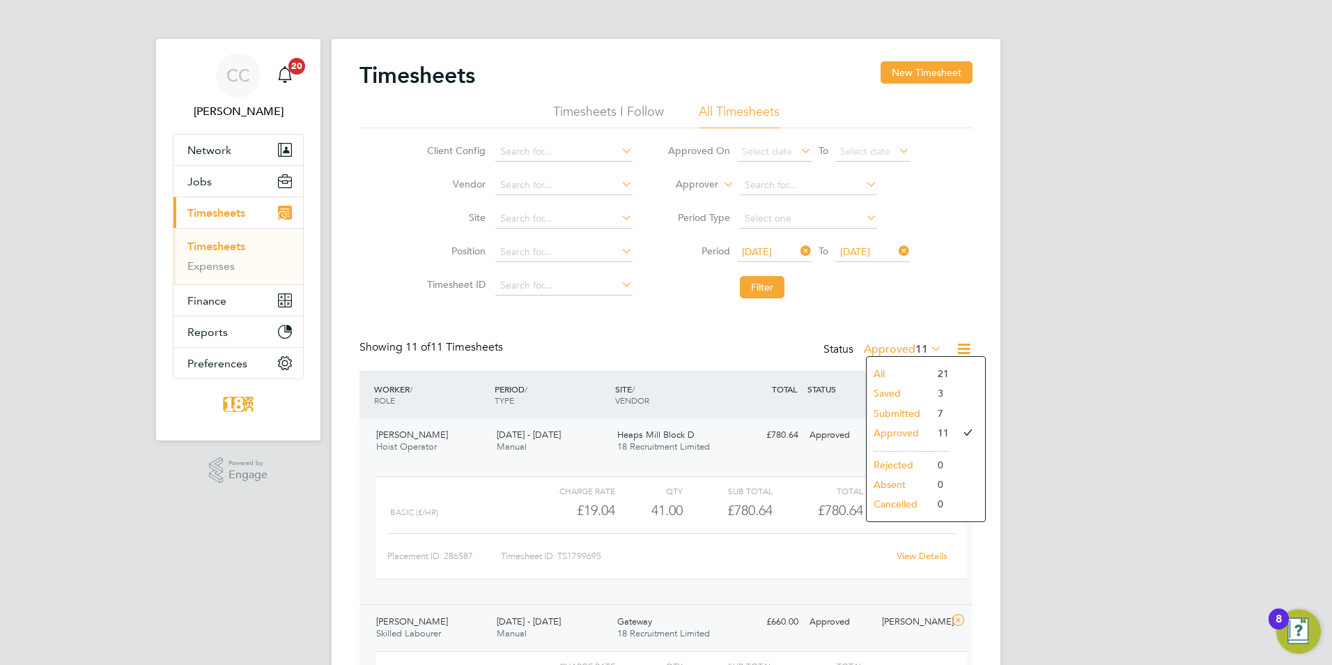
click at [934, 392] on li "3" at bounding box center [940, 393] width 18 height 20
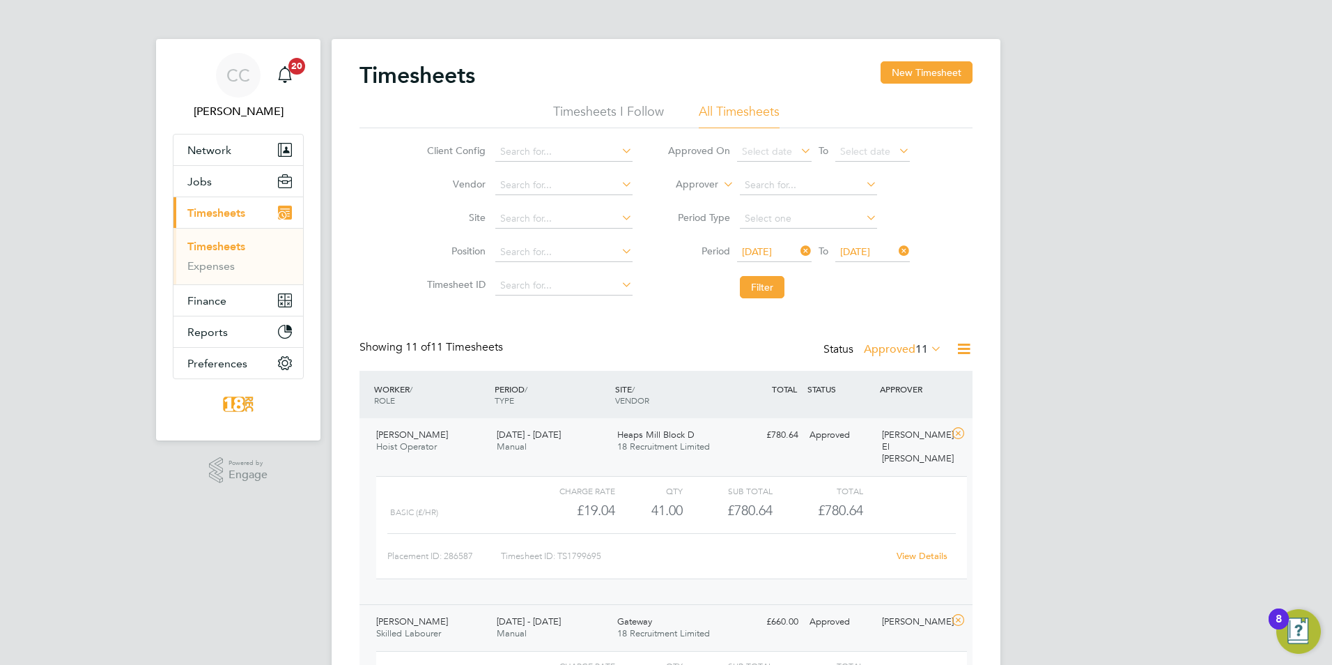
click at [897, 350] on label "Approved 11" at bounding box center [903, 349] width 78 height 14
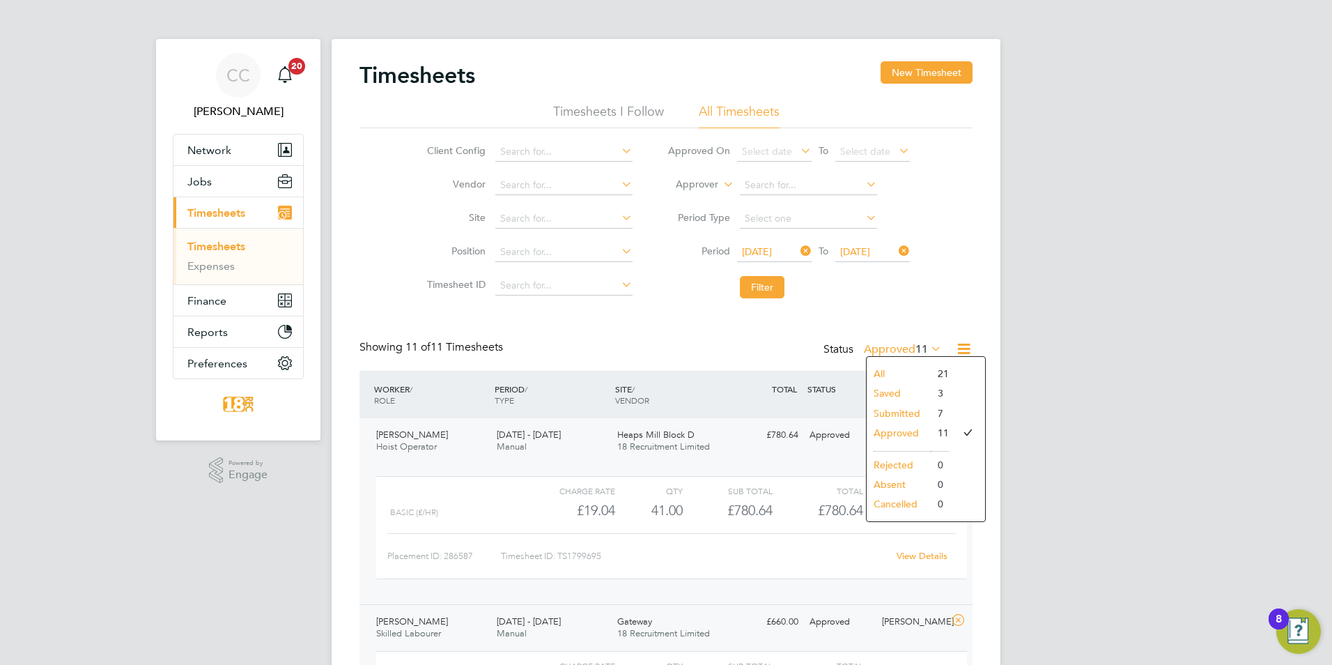
click at [884, 387] on li "Saved" at bounding box center [899, 393] width 64 height 20
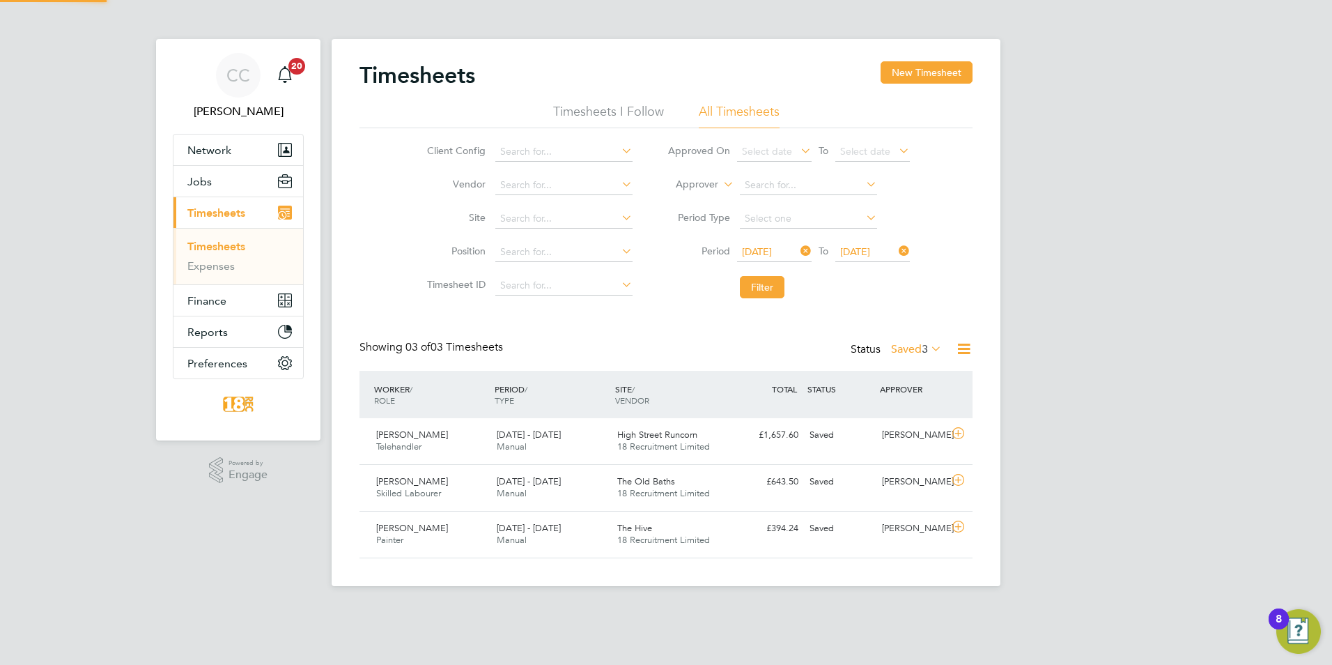
scroll to position [36, 121]
click at [851, 548] on div "Sergiu Midinschi Painter 4 - 10 Aug 2025 4 - 10 Aug 2025 Manual The Hive 18 Rec…" at bounding box center [666, 534] width 613 height 47
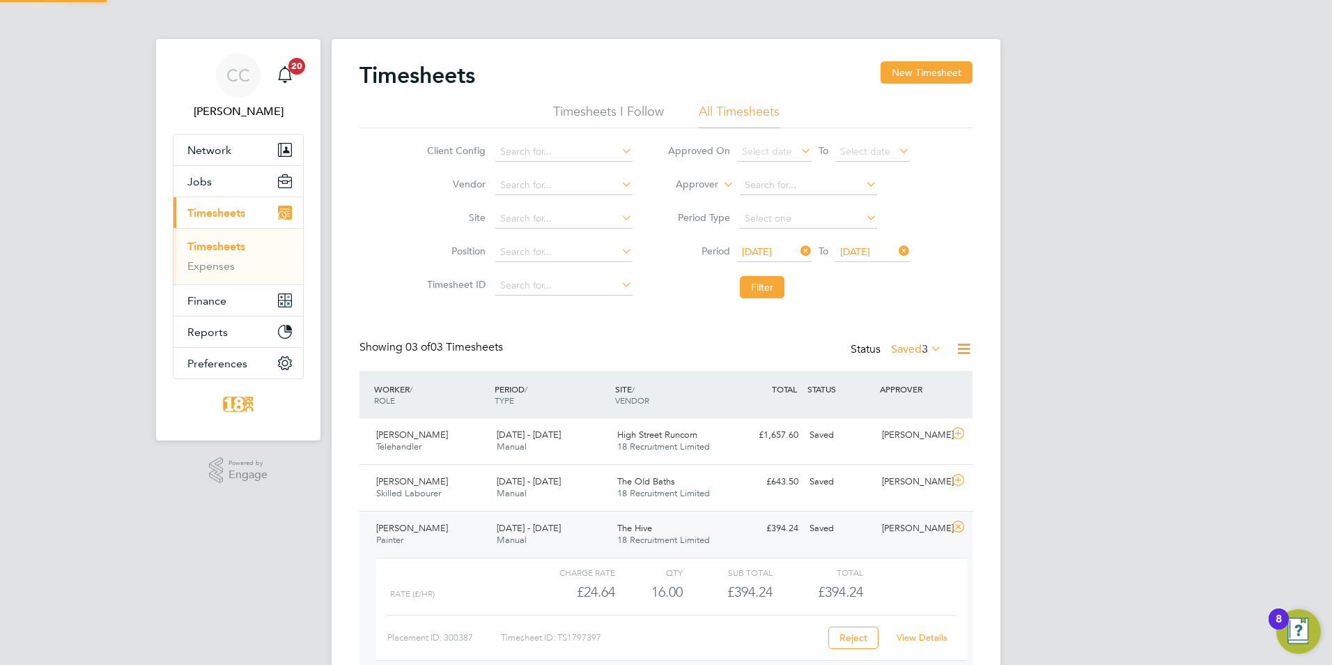
scroll to position [24, 136]
click at [766, 476] on div "£643.50 Saved" at bounding box center [768, 481] width 72 height 23
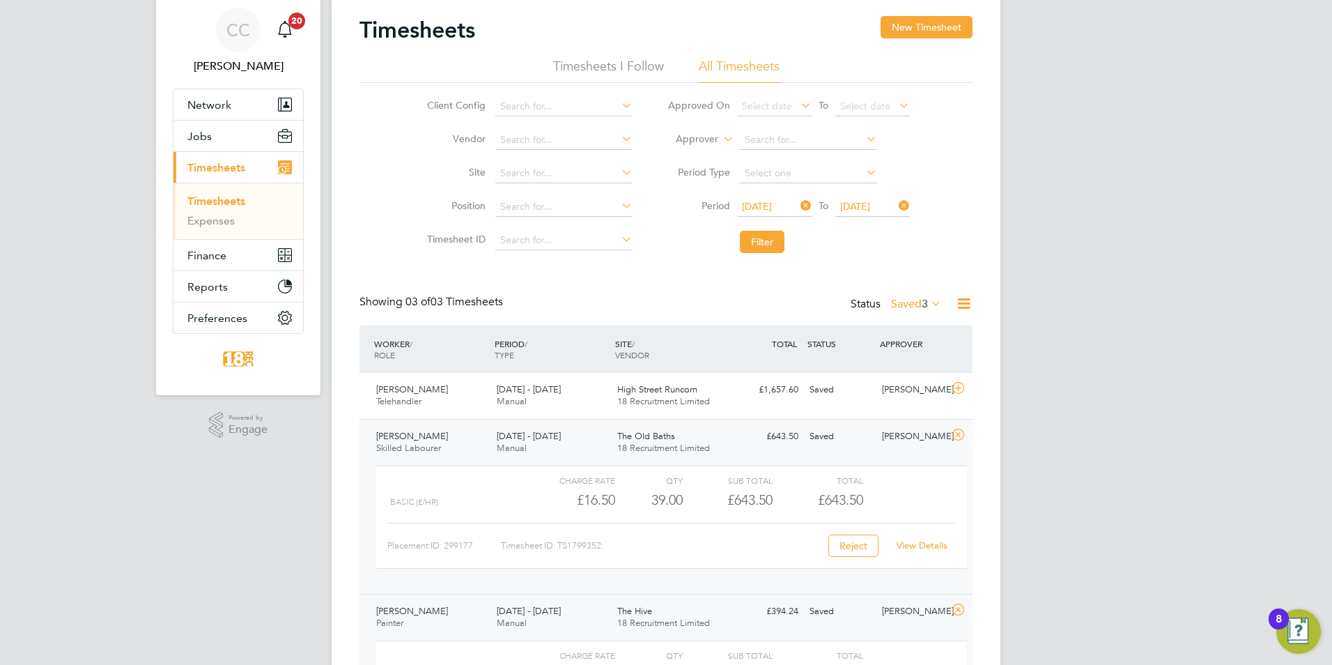
scroll to position [70, 0]
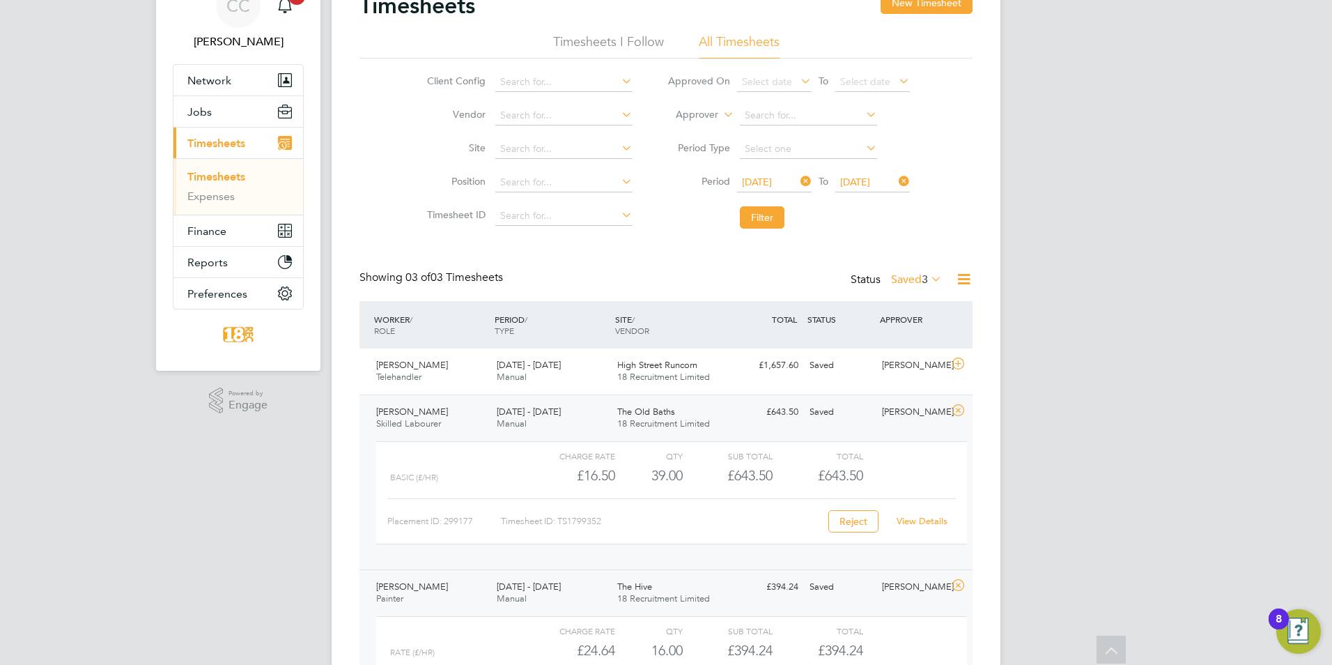
click at [923, 516] on link "View Details" at bounding box center [922, 521] width 51 height 12
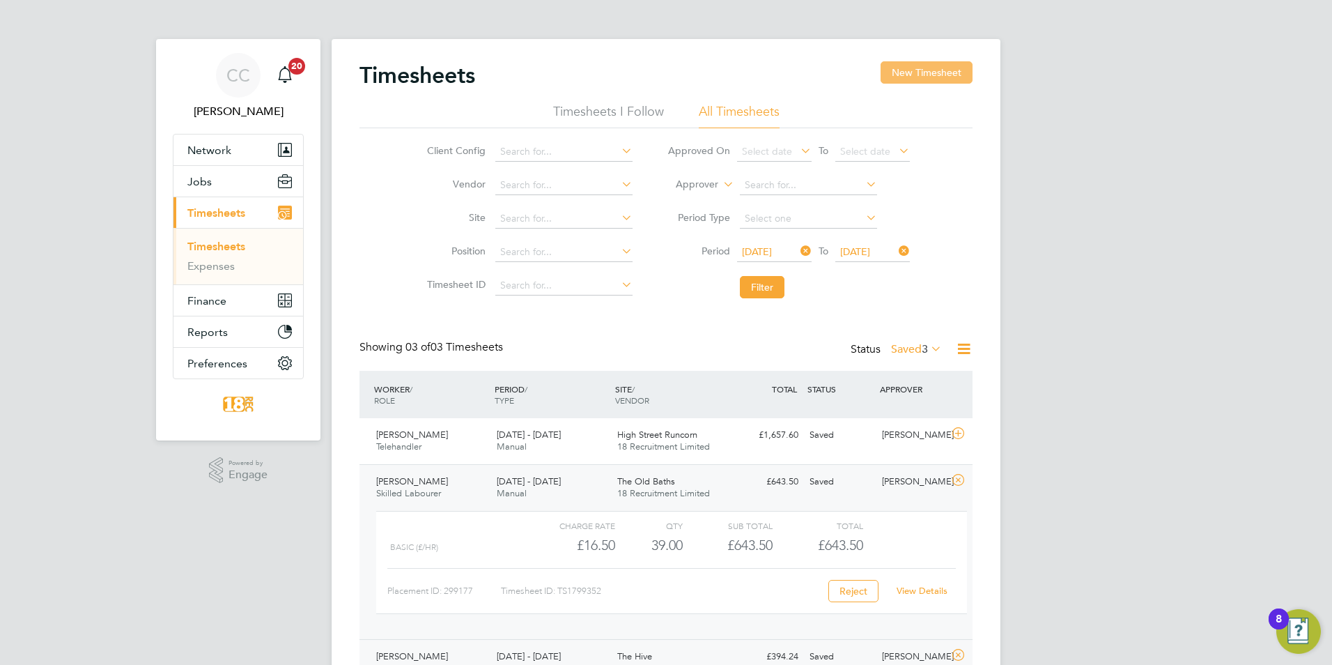
drag, startPoint x: 901, startPoint y: 62, endPoint x: 913, endPoint y: 75, distance: 17.7
click at [902, 63] on button "New Timesheet" at bounding box center [927, 72] width 92 height 22
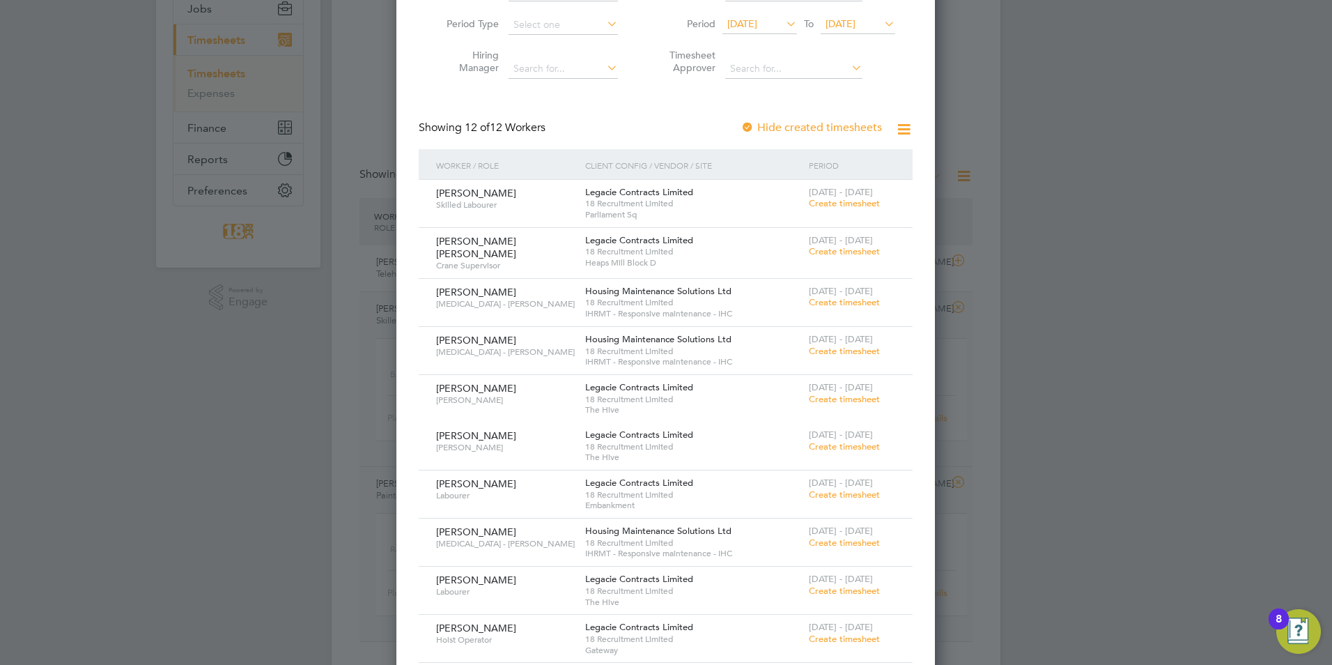
scroll to position [341, 0]
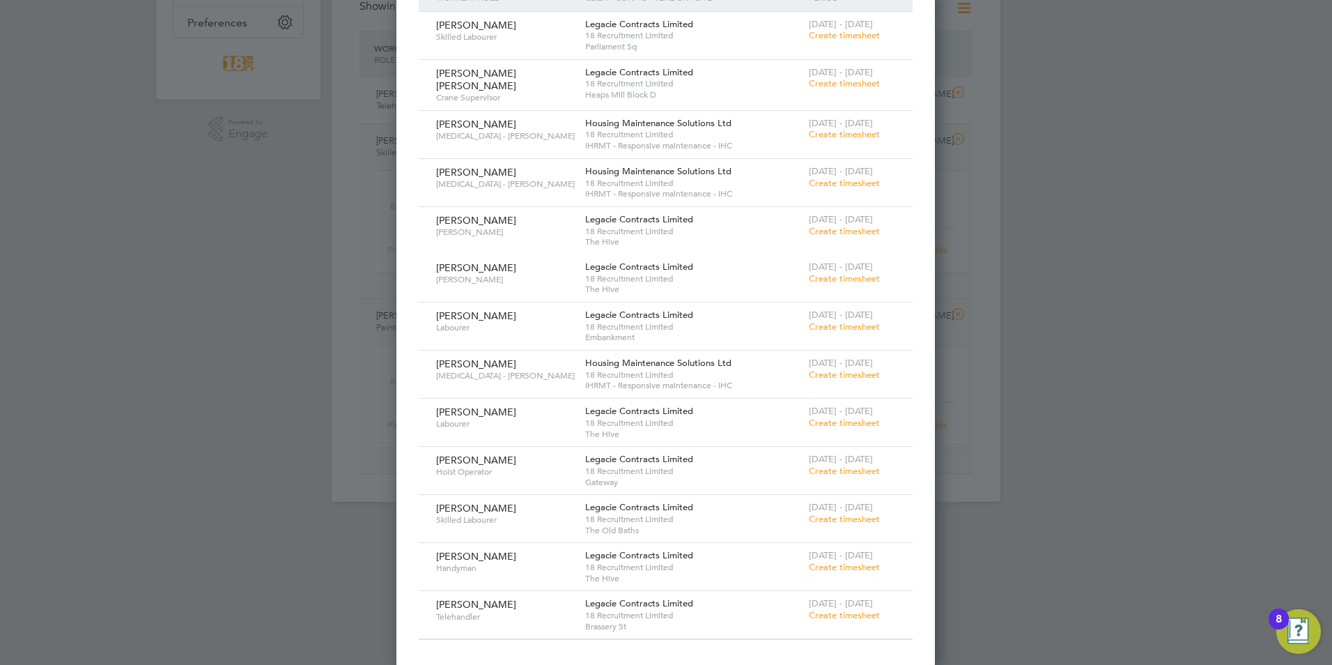
click at [825, 467] on span "Create timesheet" at bounding box center [844, 471] width 71 height 12
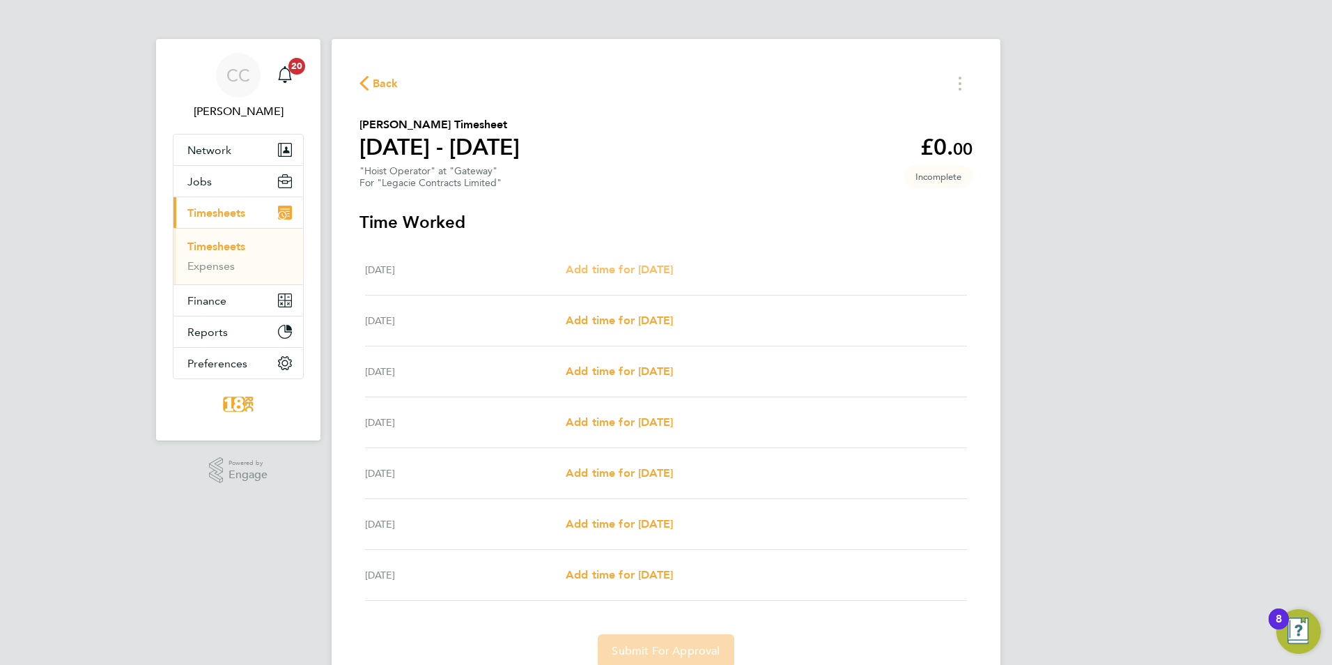
click at [664, 269] on span "Add time for Mon 04 Aug" at bounding box center [619, 269] width 107 height 13
select select "30"
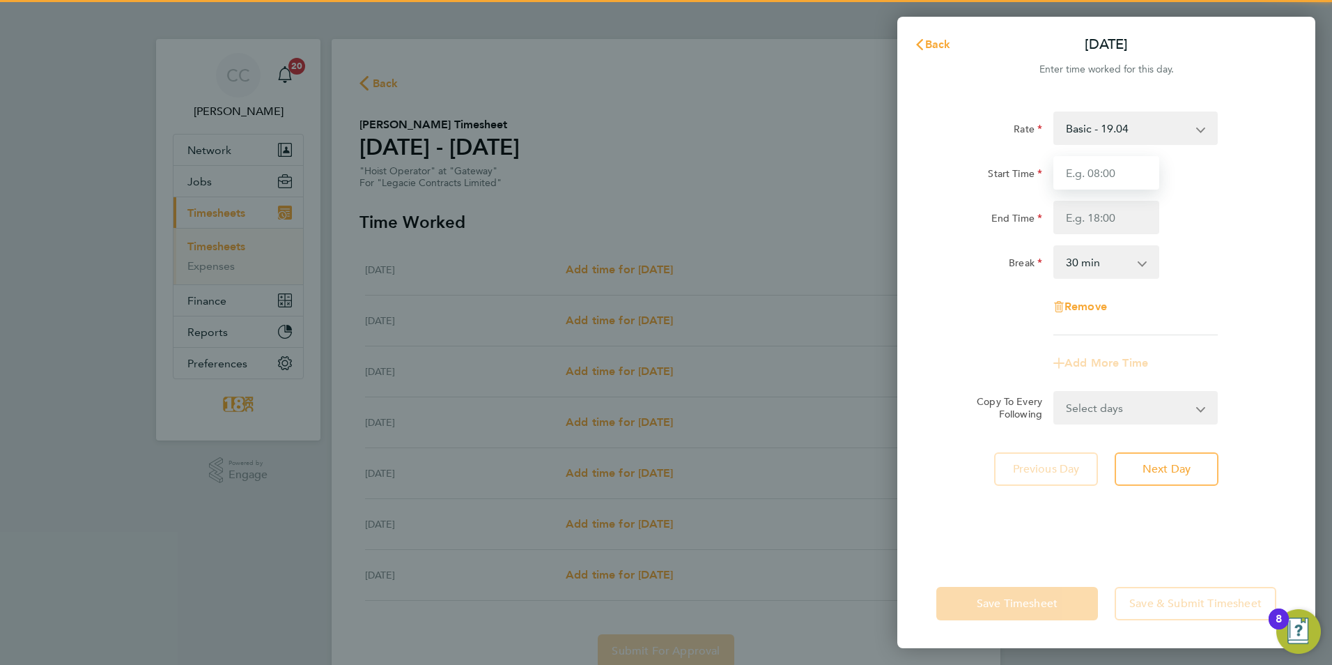
click at [1083, 169] on input "Start Time" at bounding box center [1106, 172] width 106 height 33
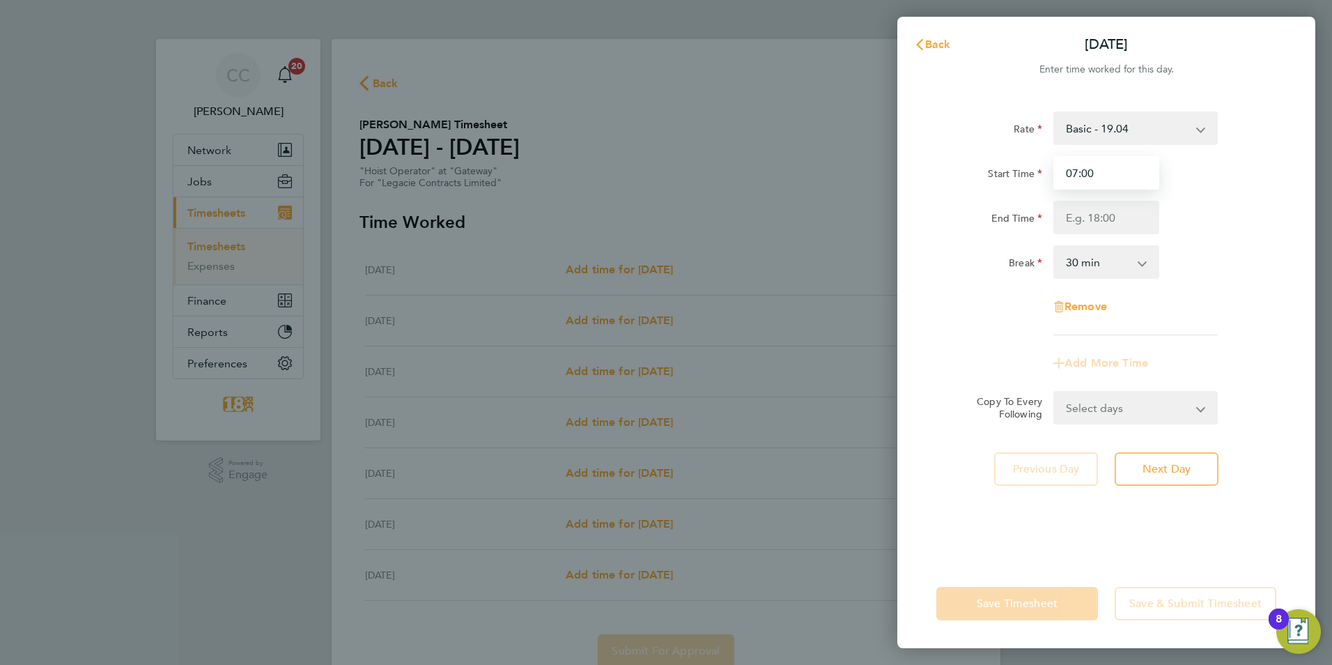
type input "07:00"
drag, startPoint x: 1127, startPoint y: 195, endPoint x: 1120, endPoint y: 199, distance: 8.1
click at [1121, 198] on div "Start Time 07:00 End Time" at bounding box center [1106, 195] width 351 height 78
click at [1137, 226] on input "End Time" at bounding box center [1106, 217] width 106 height 33
type input "07:30"
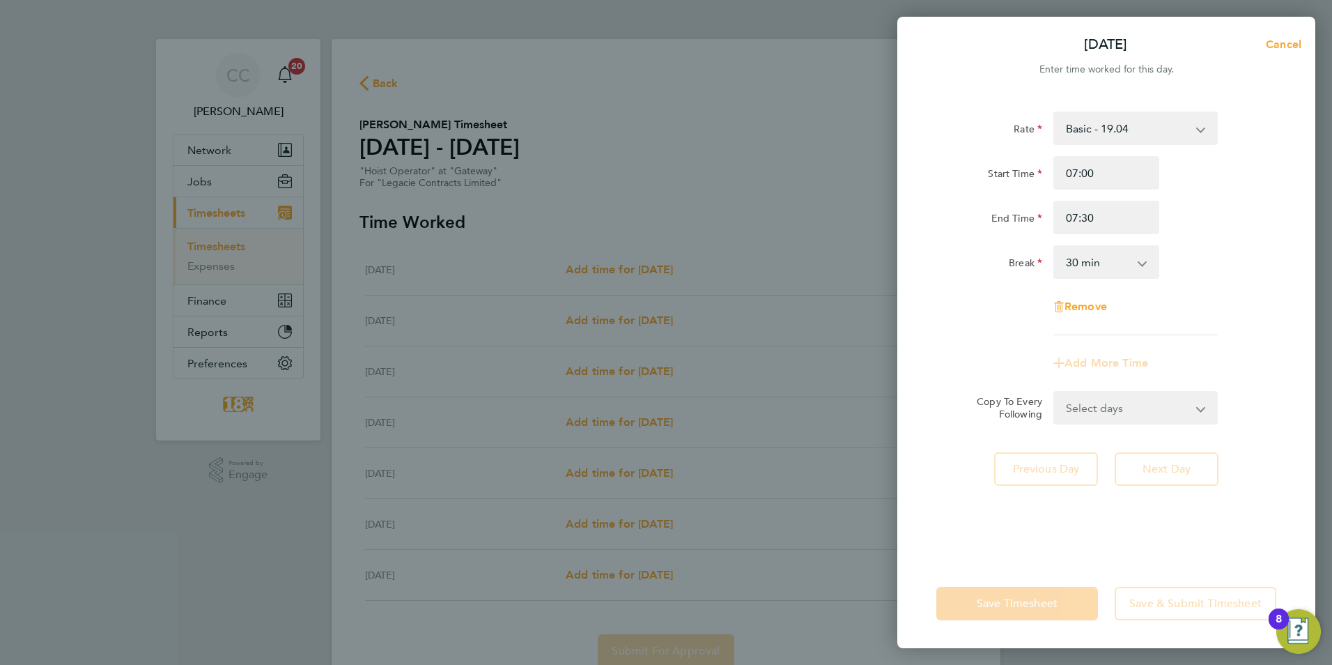
select select "15"
click at [1230, 281] on div "Rate Basic - 19.04 Start Time 07:00 End Time 07:30 Break 0 min 15 min 30 min 45…" at bounding box center [1106, 223] width 340 height 224
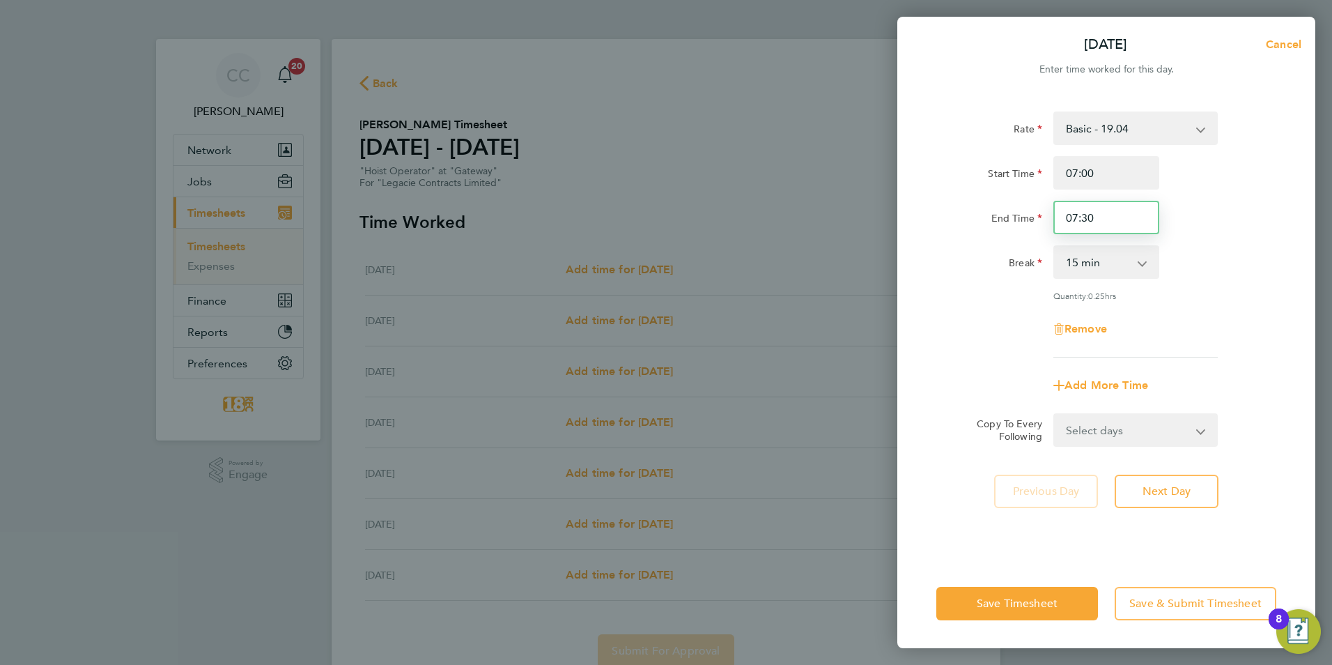
click at [1069, 215] on input "07:30" at bounding box center [1106, 217] width 106 height 33
type input "17:30"
click at [1102, 275] on select "0 min 15 min 30 min 45 min 60 min 75 min 90 min" at bounding box center [1098, 262] width 86 height 31
select select "30"
click at [1055, 247] on select "0 min 15 min 30 min 45 min 60 min 75 min 90 min" at bounding box center [1098, 262] width 86 height 31
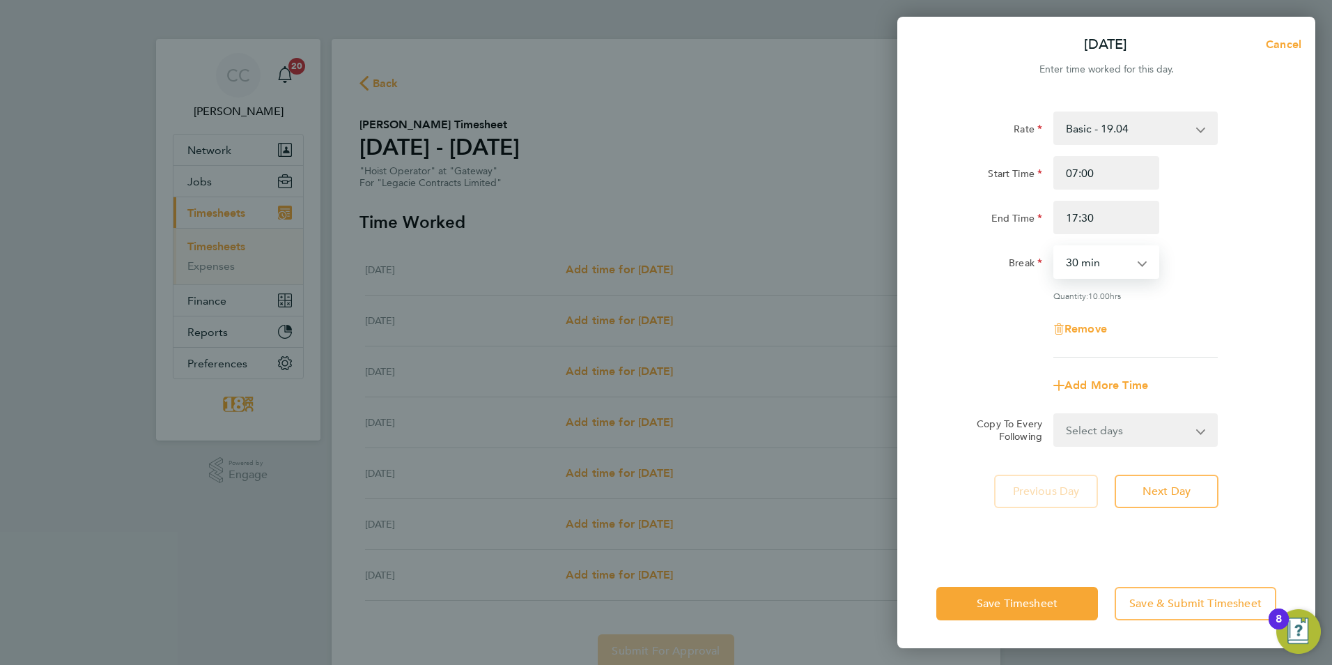
click at [1111, 447] on div "Rate Basic - 19.04 Start Time 07:00 End Time 17:30 Break 0 min 15 min 30 min 45…" at bounding box center [1106, 327] width 418 height 464
click at [1111, 433] on select "Select days Day Weekday (Mon-Fri) Weekend (Sat-Sun) [DATE] [DATE] [DATE] [DATE]…" at bounding box center [1128, 430] width 146 height 31
select select "WEEKDAY"
click at [1055, 415] on select "Select days Day Weekday (Mon-Fri) Weekend (Sat-Sun) [DATE] [DATE] [DATE] [DATE]…" at bounding box center [1128, 430] width 146 height 31
select select "[DATE]"
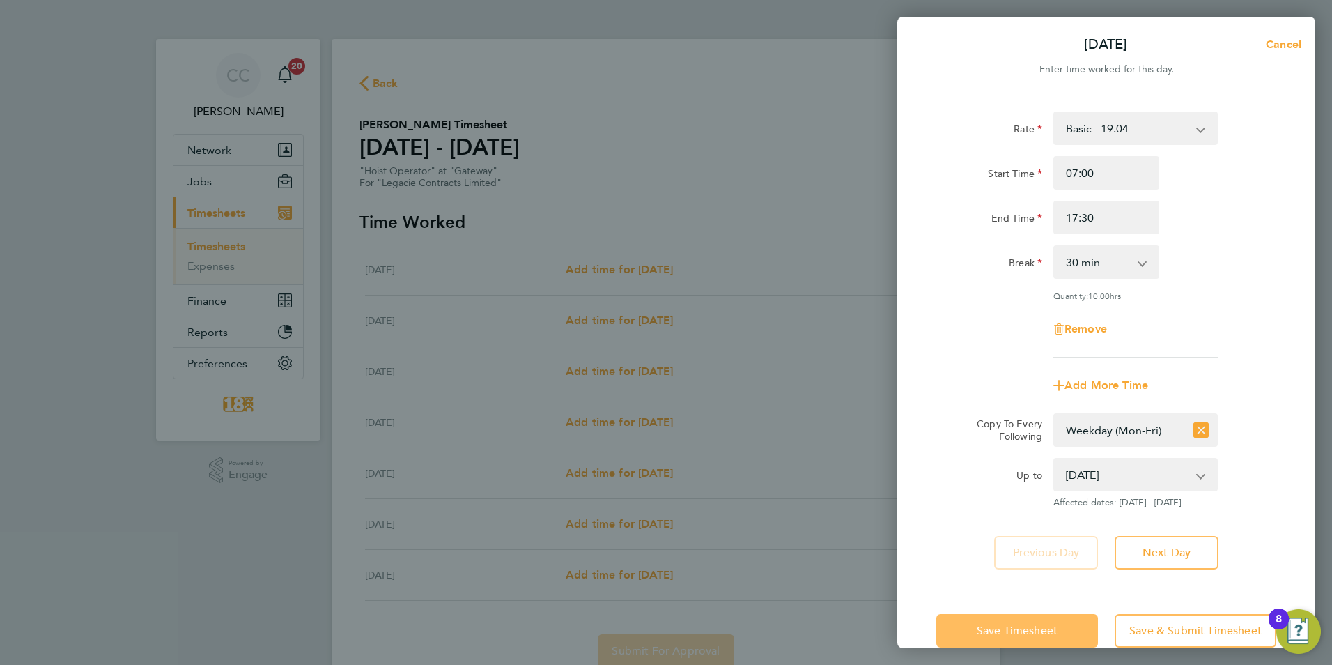
click at [1010, 619] on button "Save Timesheet" at bounding box center [1017, 630] width 162 height 33
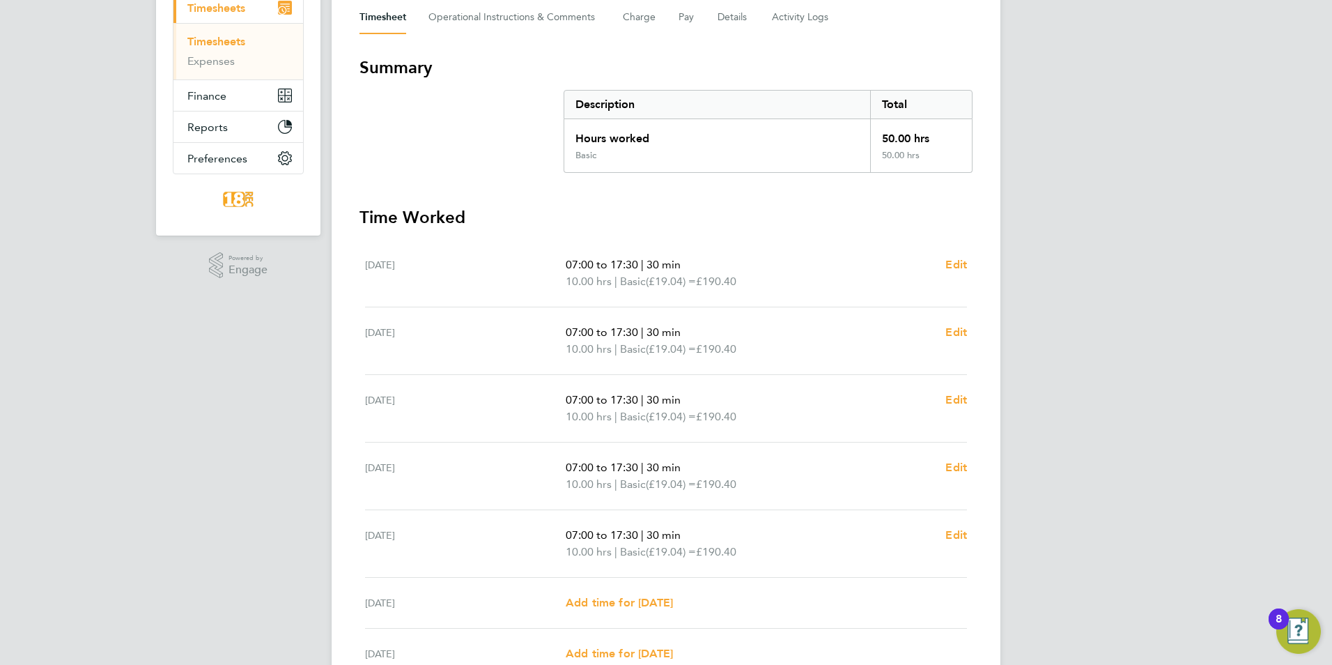
scroll to position [342, 0]
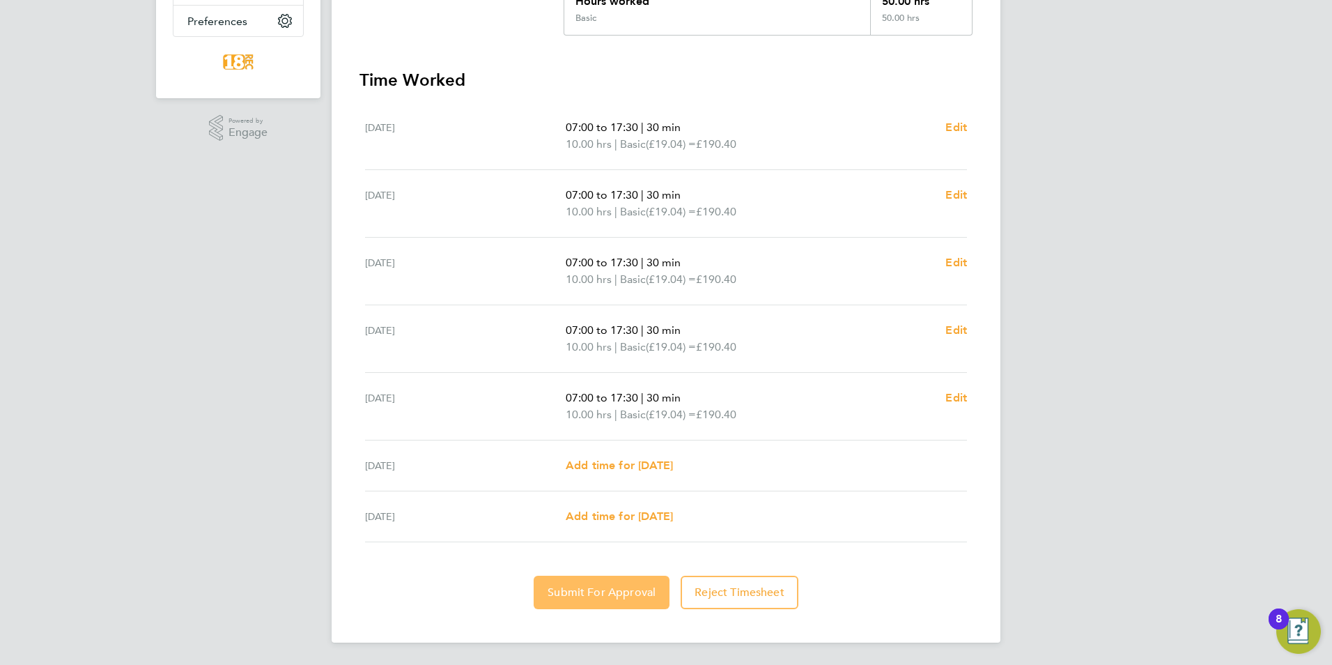
click at [583, 607] on button "Submit For Approval" at bounding box center [602, 592] width 136 height 33
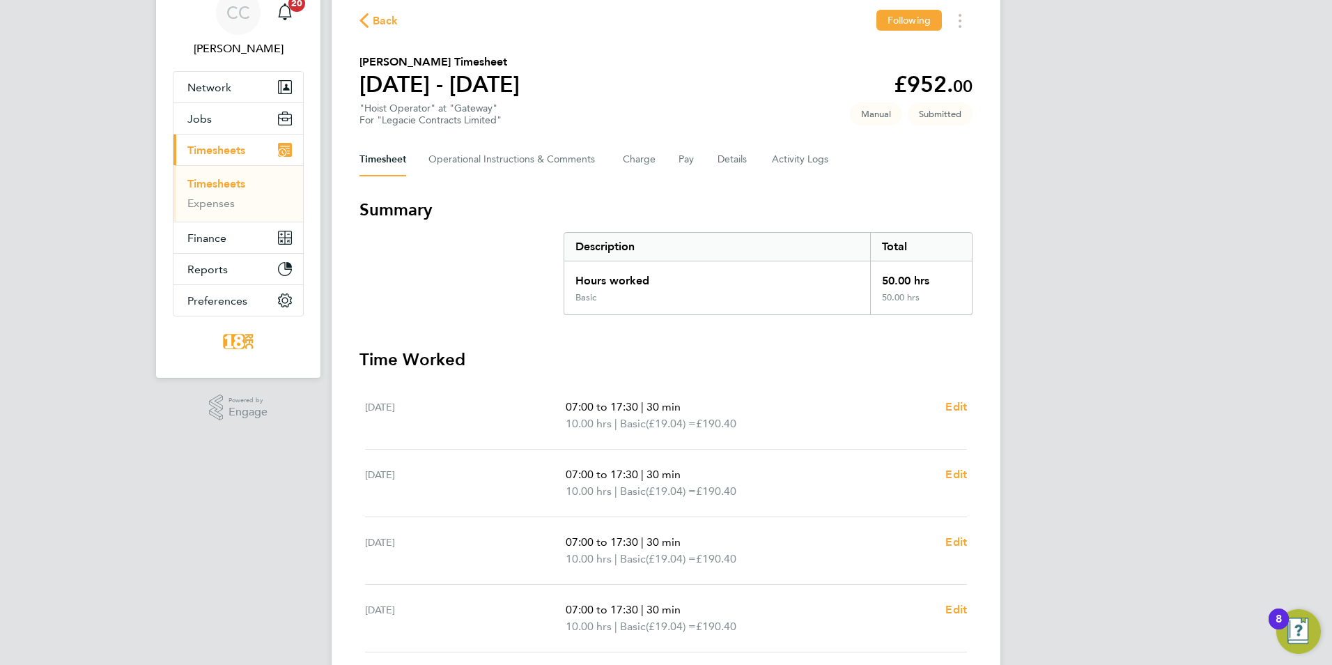
scroll to position [0, 0]
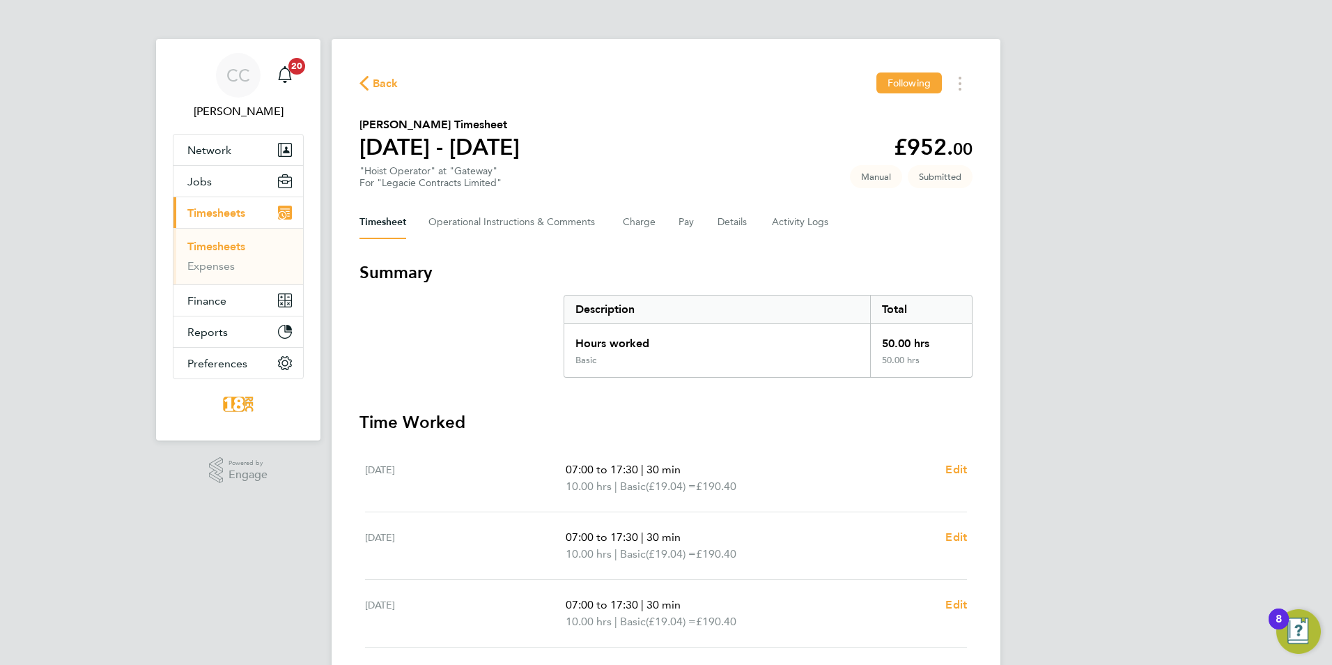
click at [382, 82] on span "Back" at bounding box center [386, 83] width 26 height 17
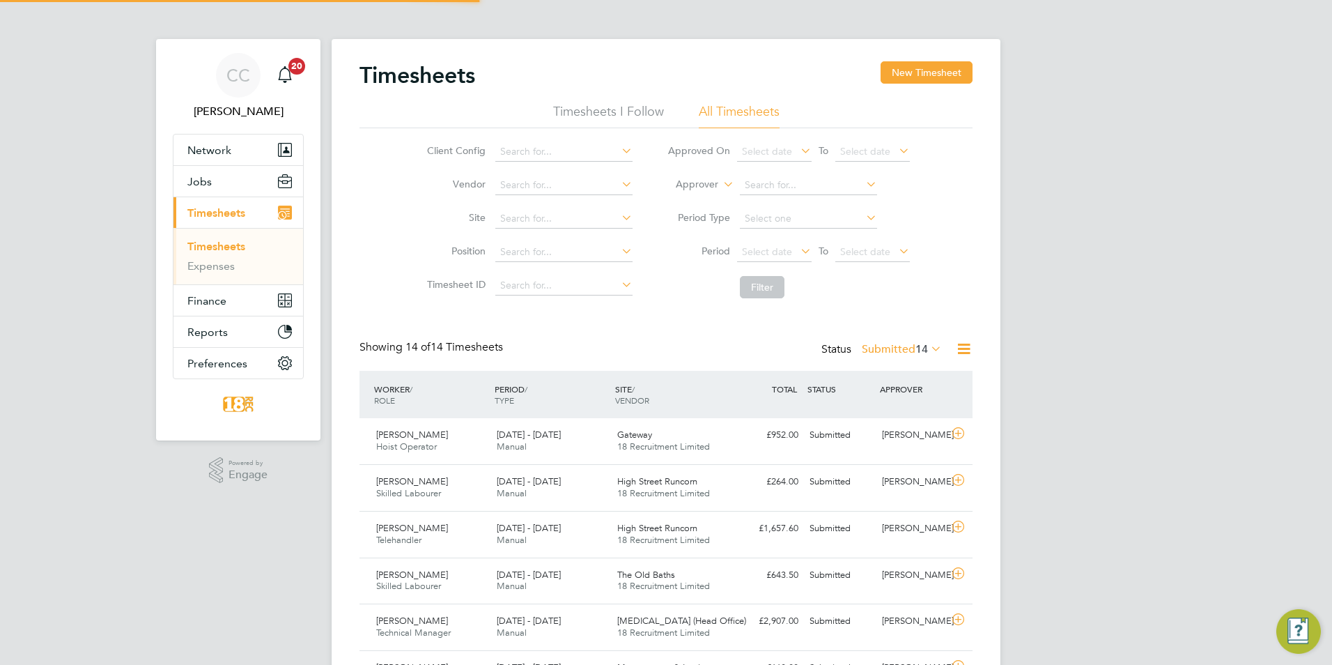
scroll to position [36, 121]
click at [239, 216] on span "Timesheets" at bounding box center [216, 212] width 58 height 13
click at [911, 341] on div "Status Submitted 14" at bounding box center [882, 350] width 123 height 20
click at [900, 350] on label "Submitted 14" at bounding box center [902, 349] width 80 height 14
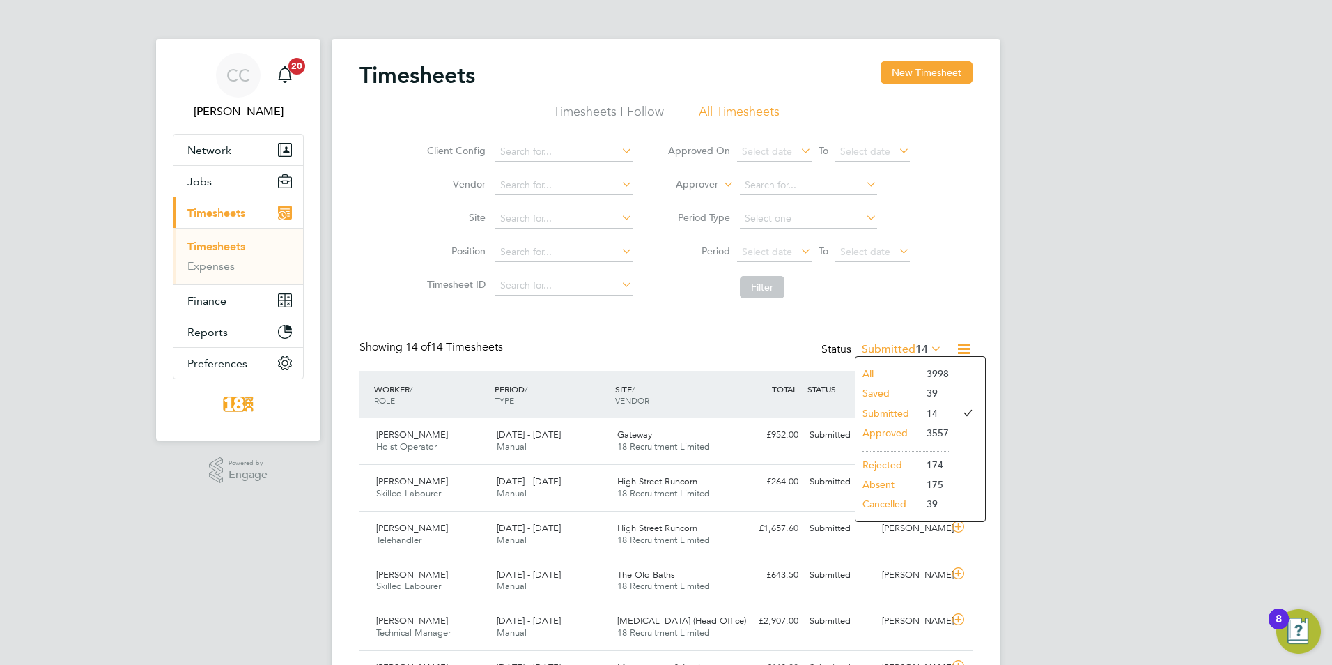
click at [902, 368] on li "All" at bounding box center [888, 374] width 64 height 20
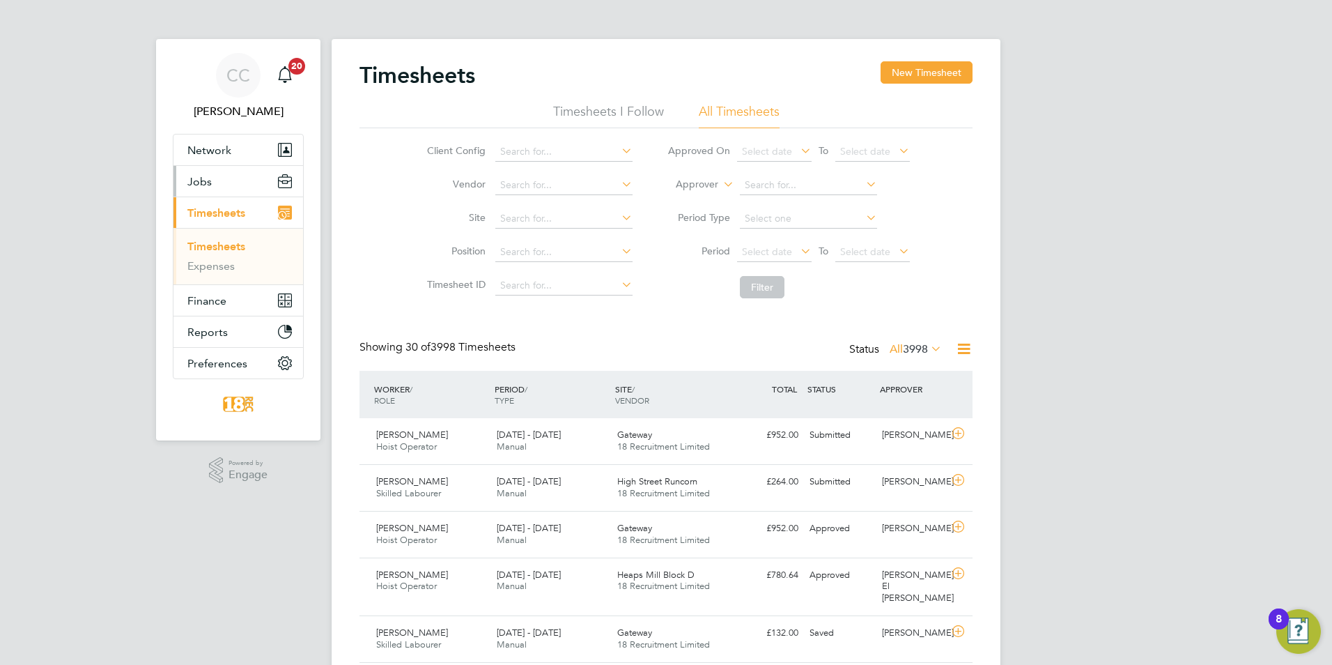
click at [226, 194] on button "Jobs" at bounding box center [238, 181] width 130 height 31
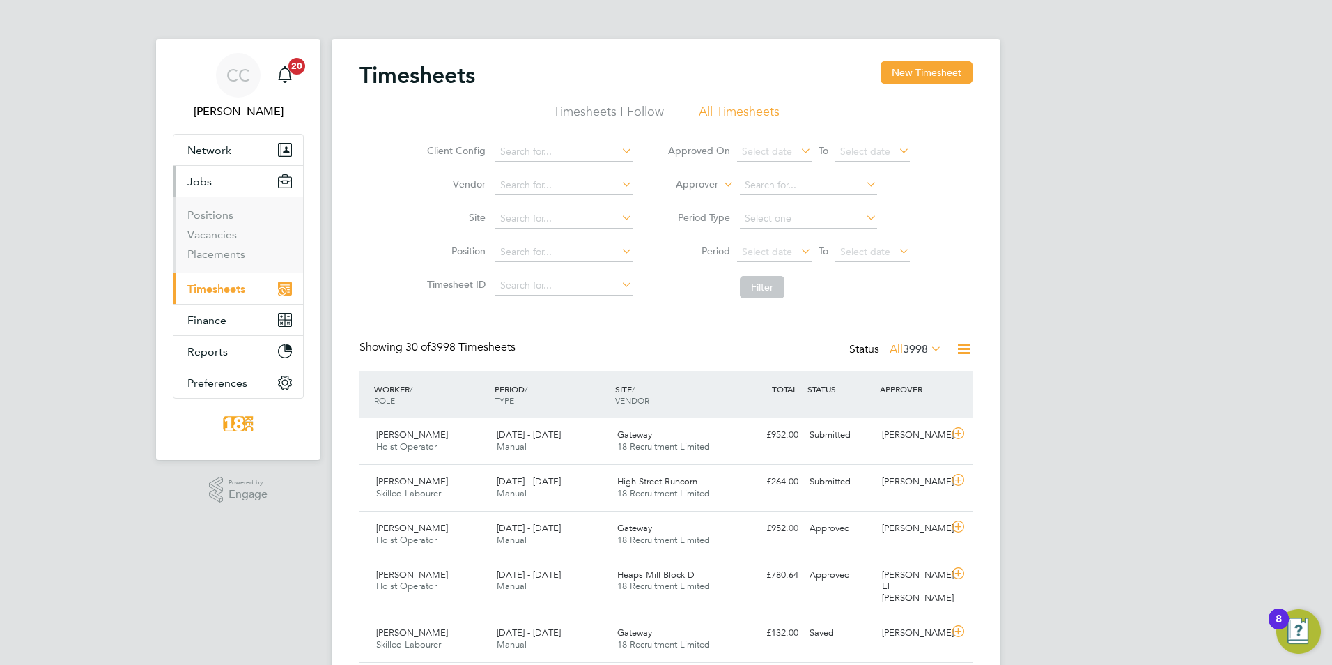
click at [224, 261] on li "Placements" at bounding box center [239, 254] width 105 height 14
click at [224, 254] on link "Placements" at bounding box center [216, 253] width 58 height 13
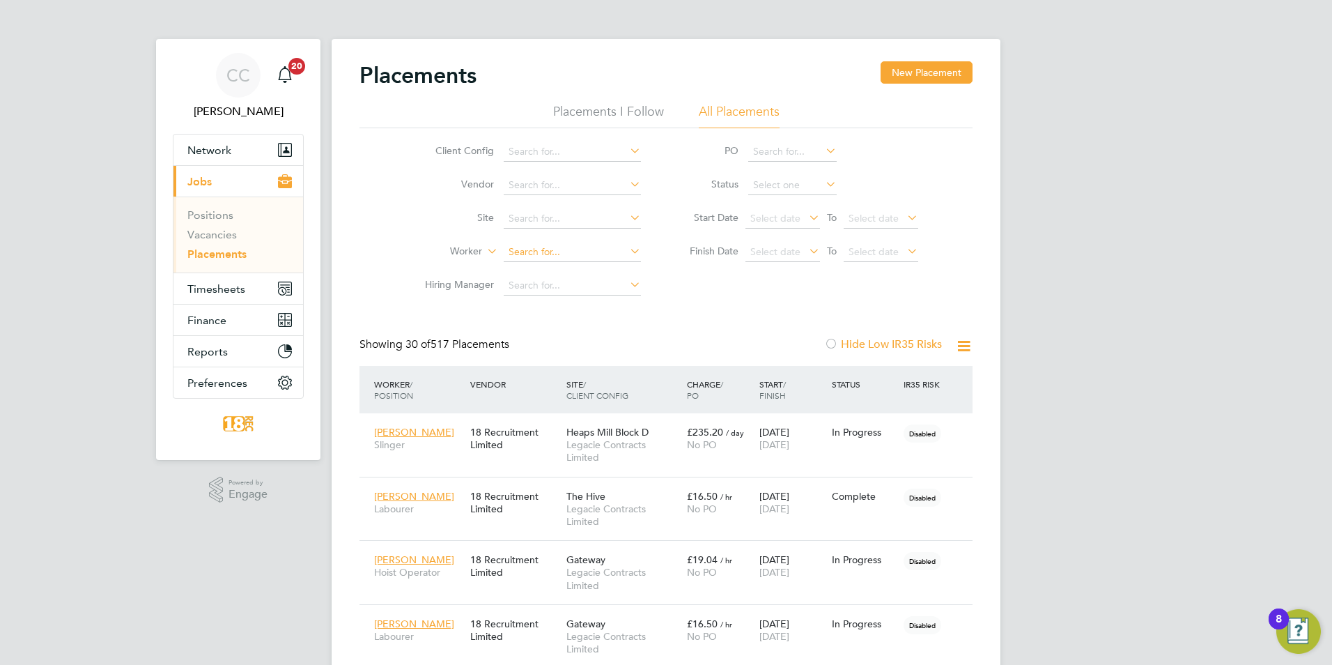
click at [577, 252] on input at bounding box center [572, 252] width 137 height 20
type input "jonathan williamson"
click at [627, 249] on icon at bounding box center [627, 251] width 0 height 20
click at [532, 245] on input at bounding box center [572, 252] width 137 height 20
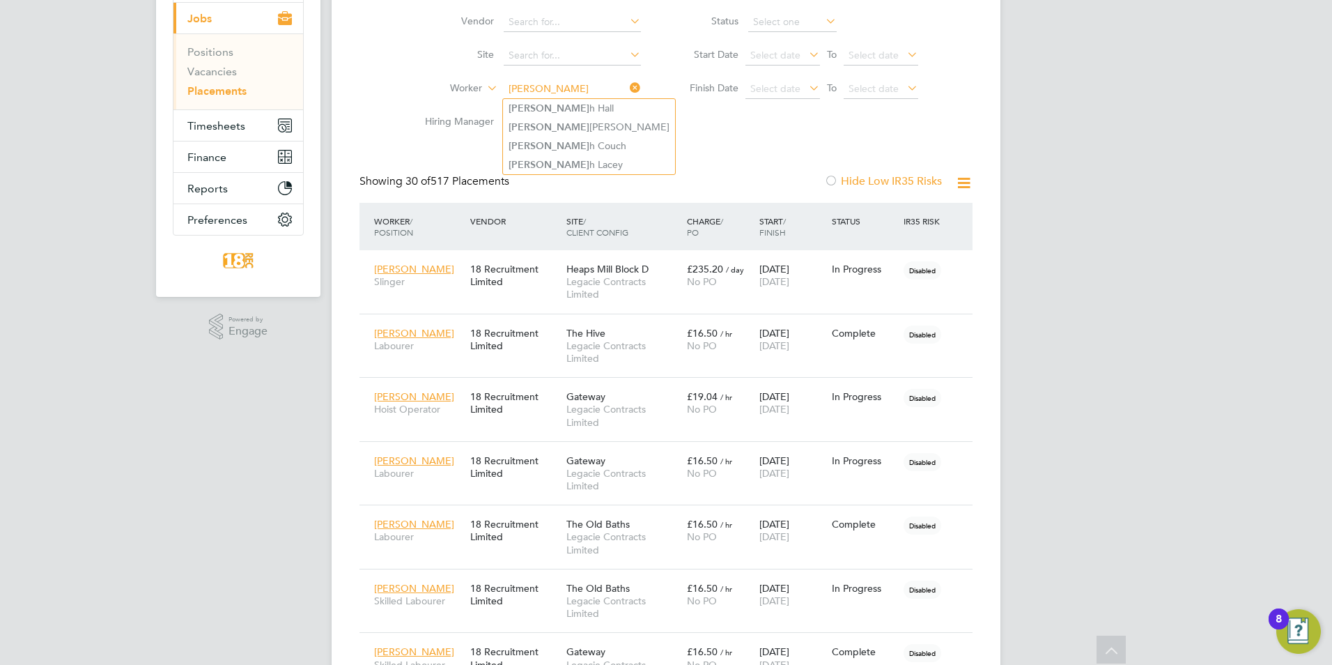
scroll to position [139, 0]
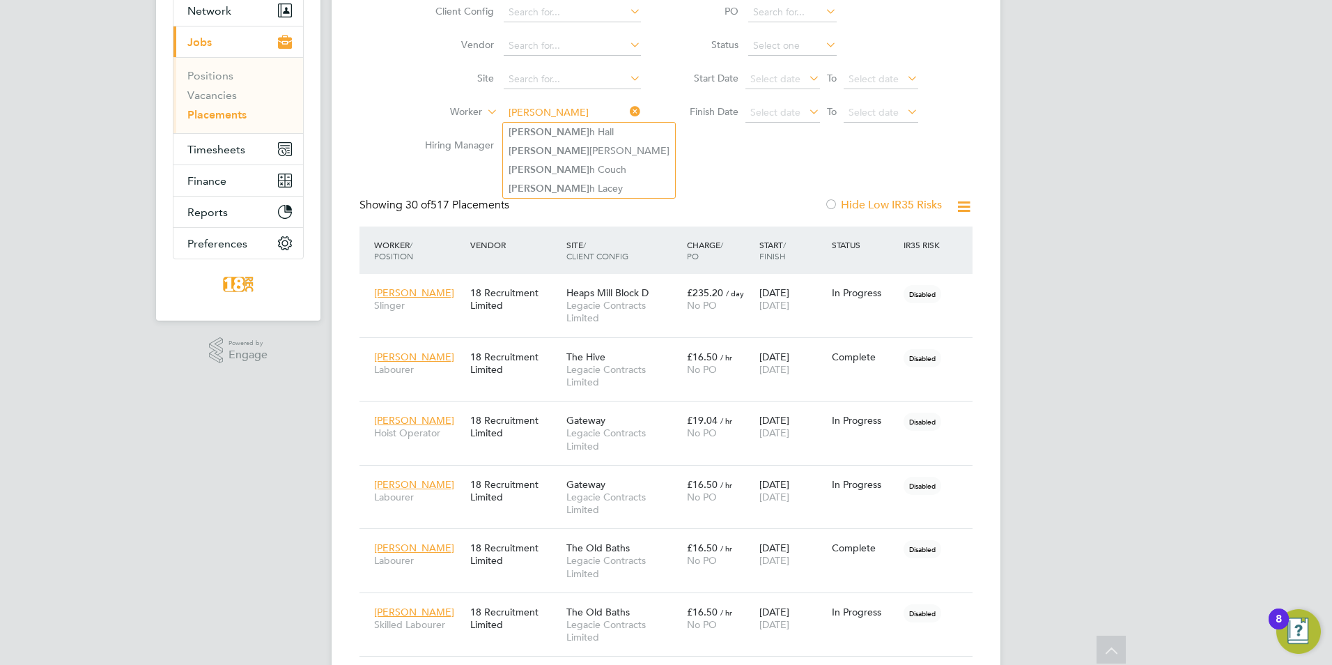
type input "josep"
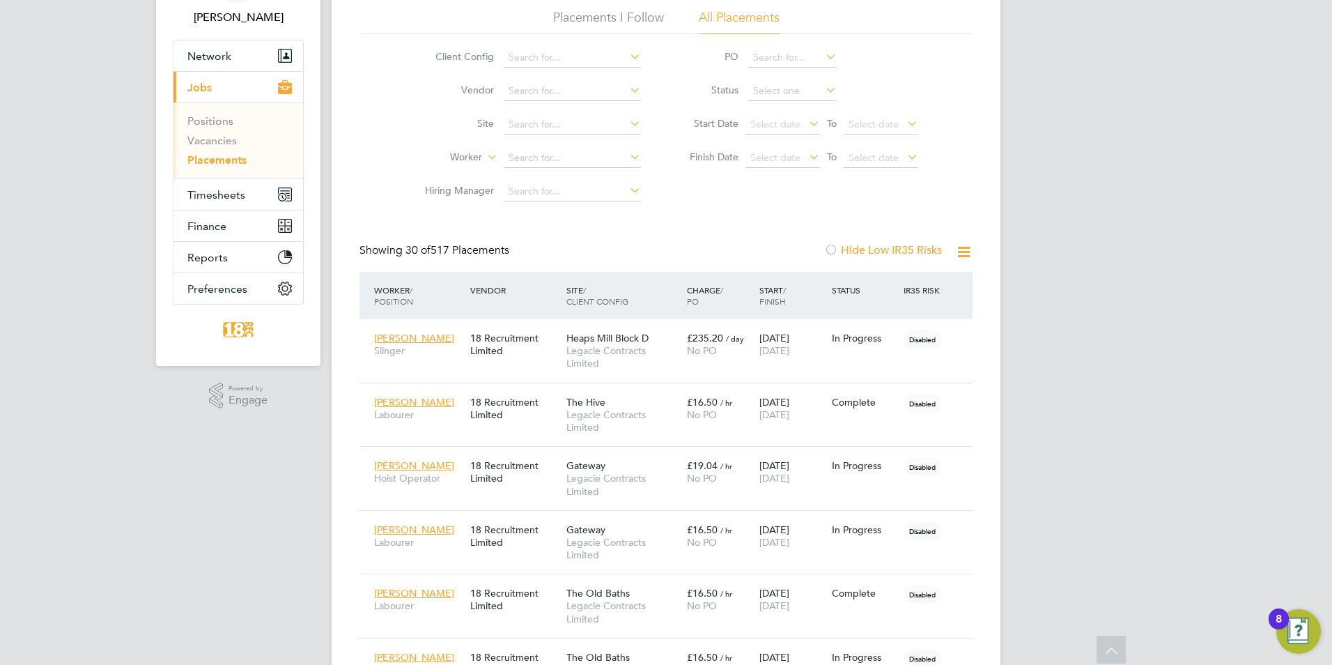
scroll to position [70, 0]
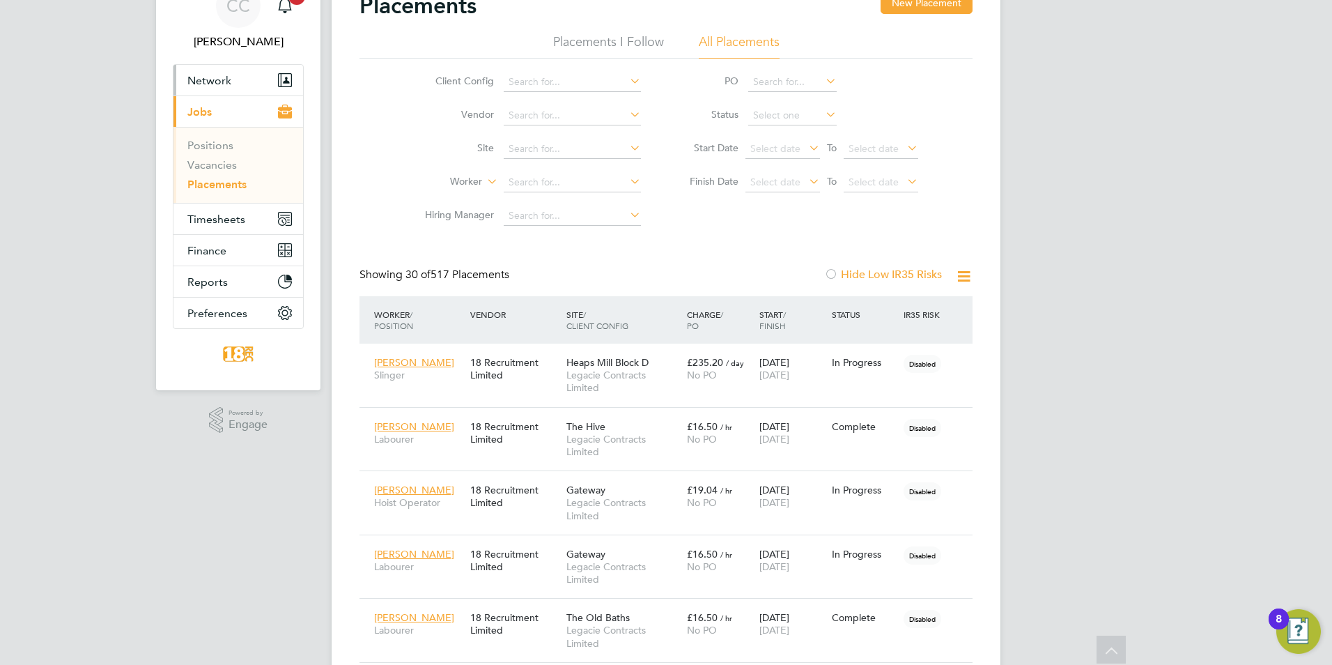
click at [197, 74] on span "Network" at bounding box center [209, 80] width 44 height 13
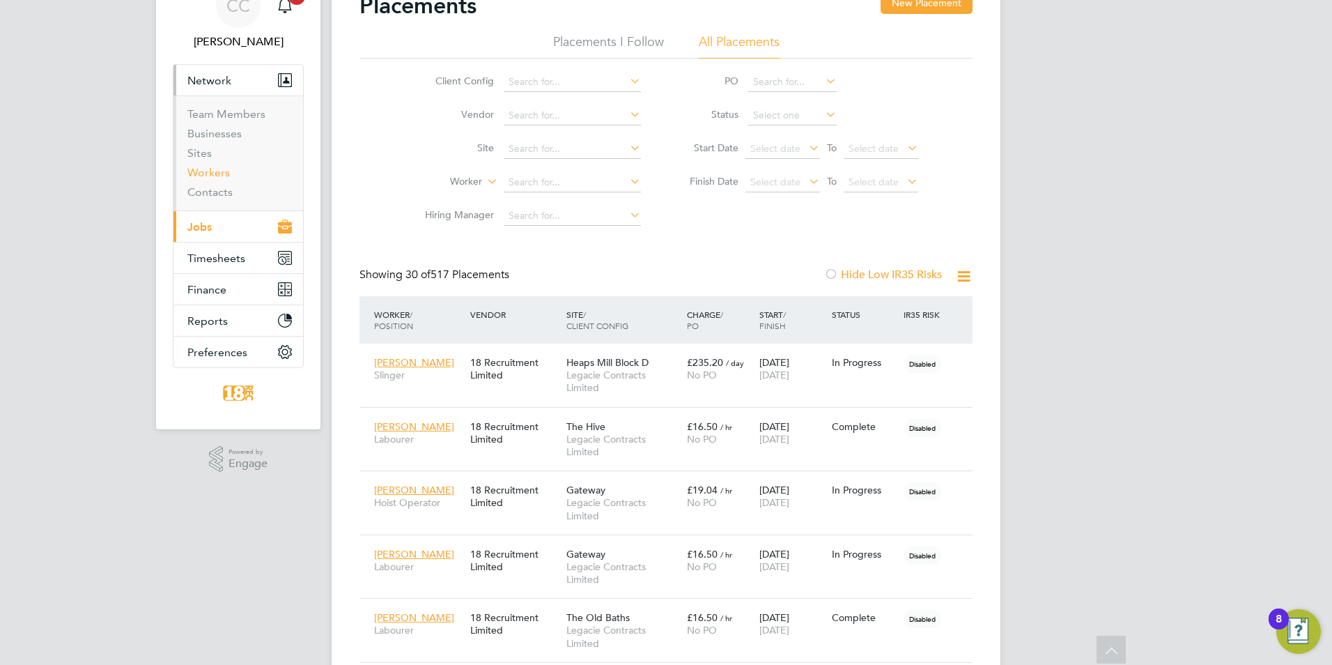
click at [203, 167] on link "Workers" at bounding box center [208, 172] width 43 height 13
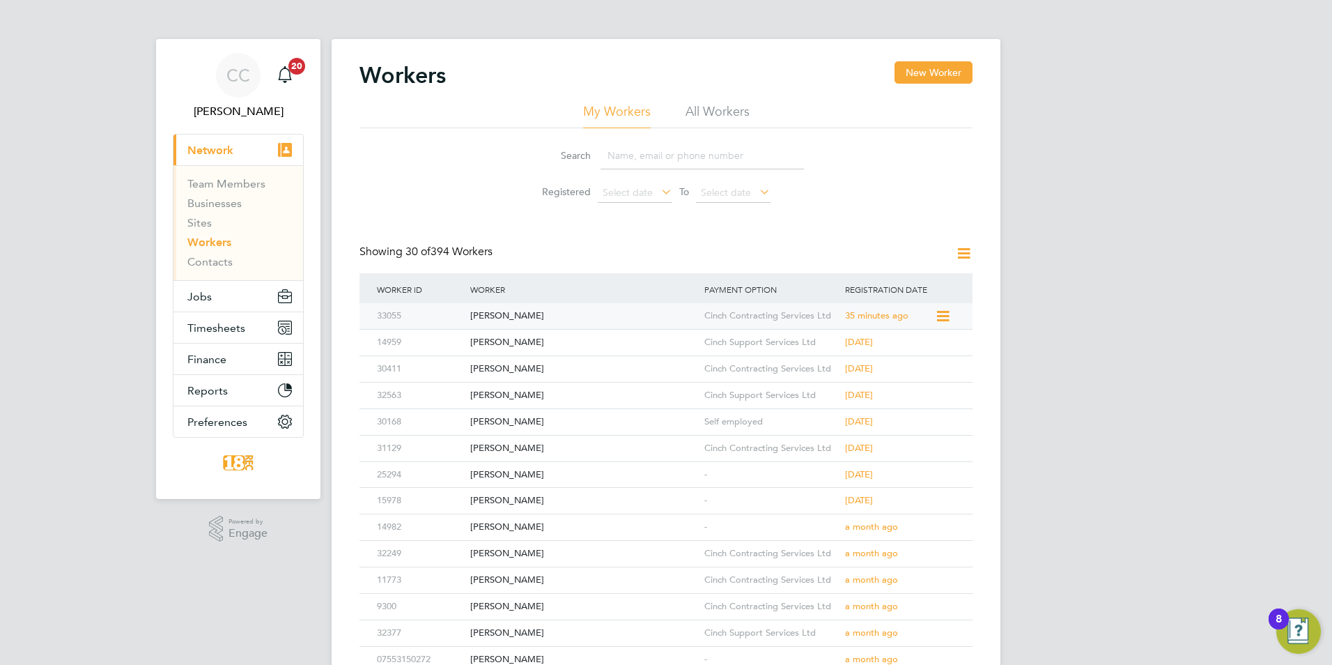
click at [557, 314] on div "Shaun Mccarrol" at bounding box center [584, 316] width 234 height 26
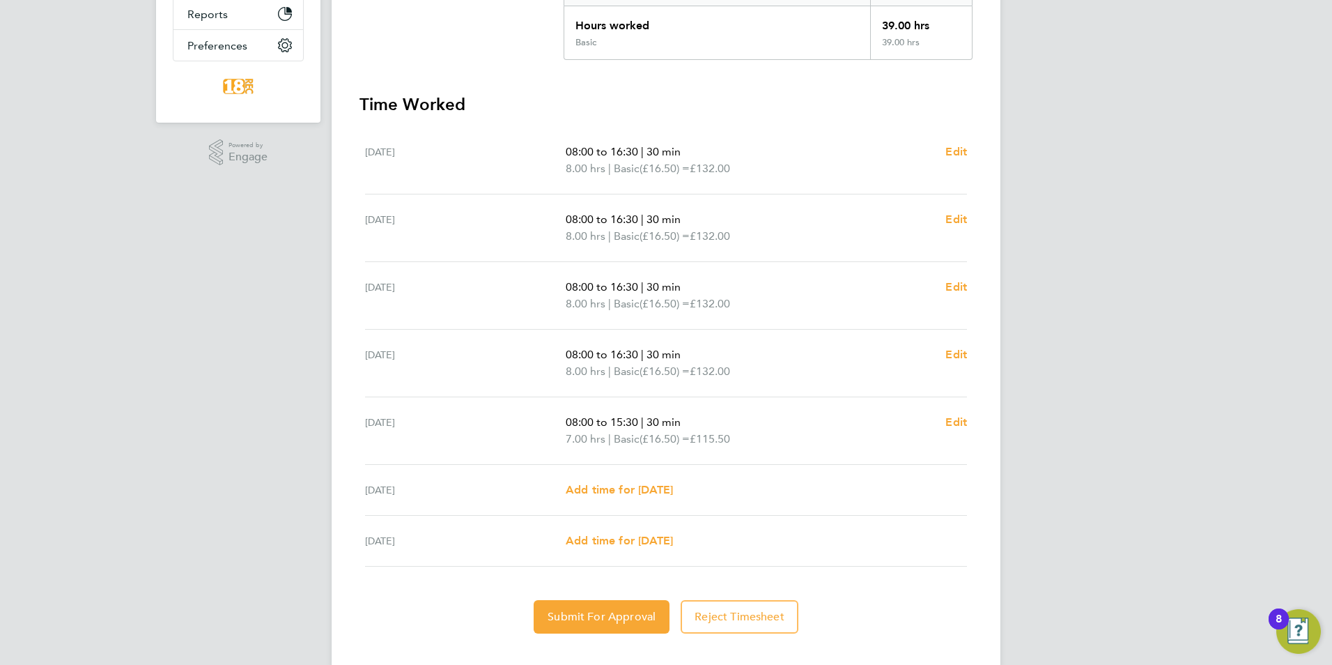
scroll to position [342, 0]
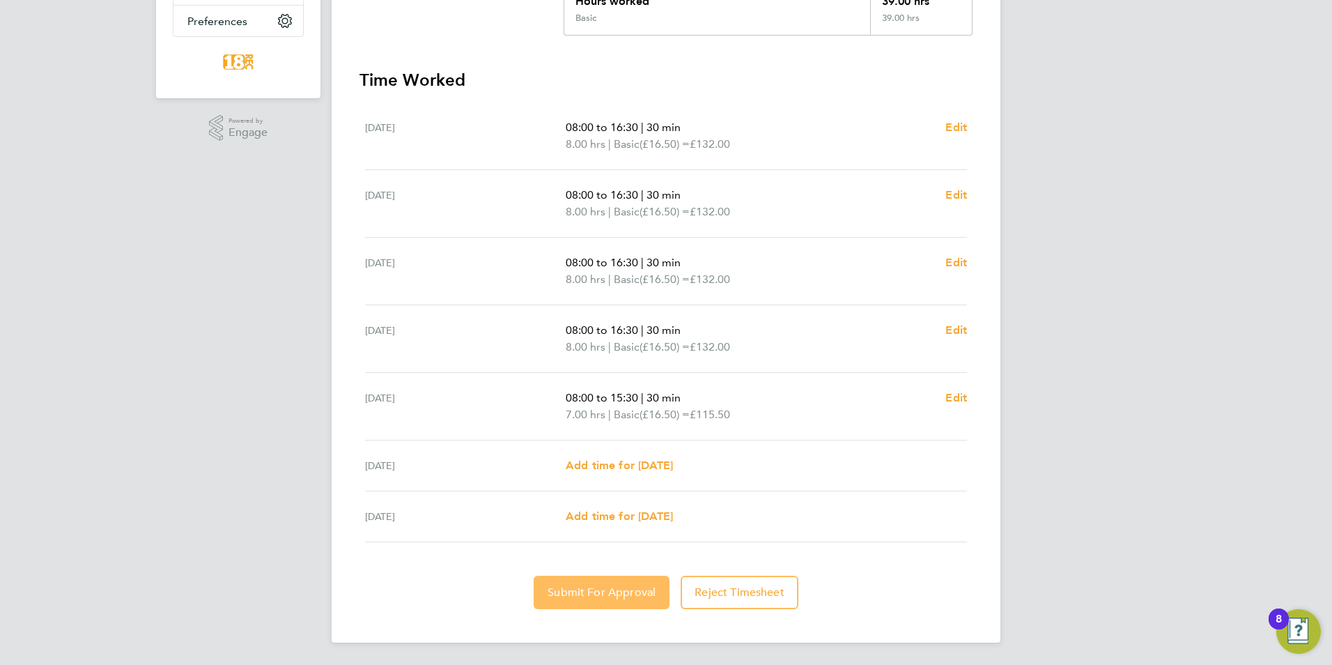
click at [610, 583] on button "Submit For Approval" at bounding box center [602, 592] width 136 height 33
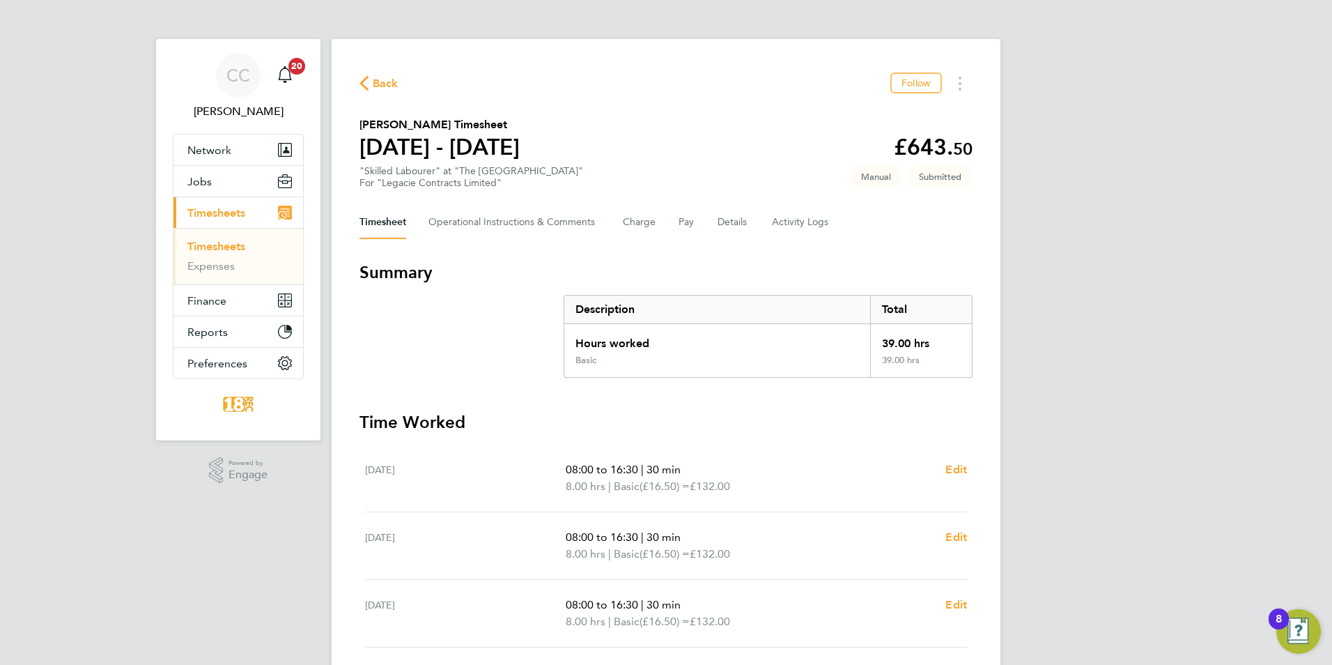
click at [377, 89] on span "Back" at bounding box center [386, 83] width 26 height 17
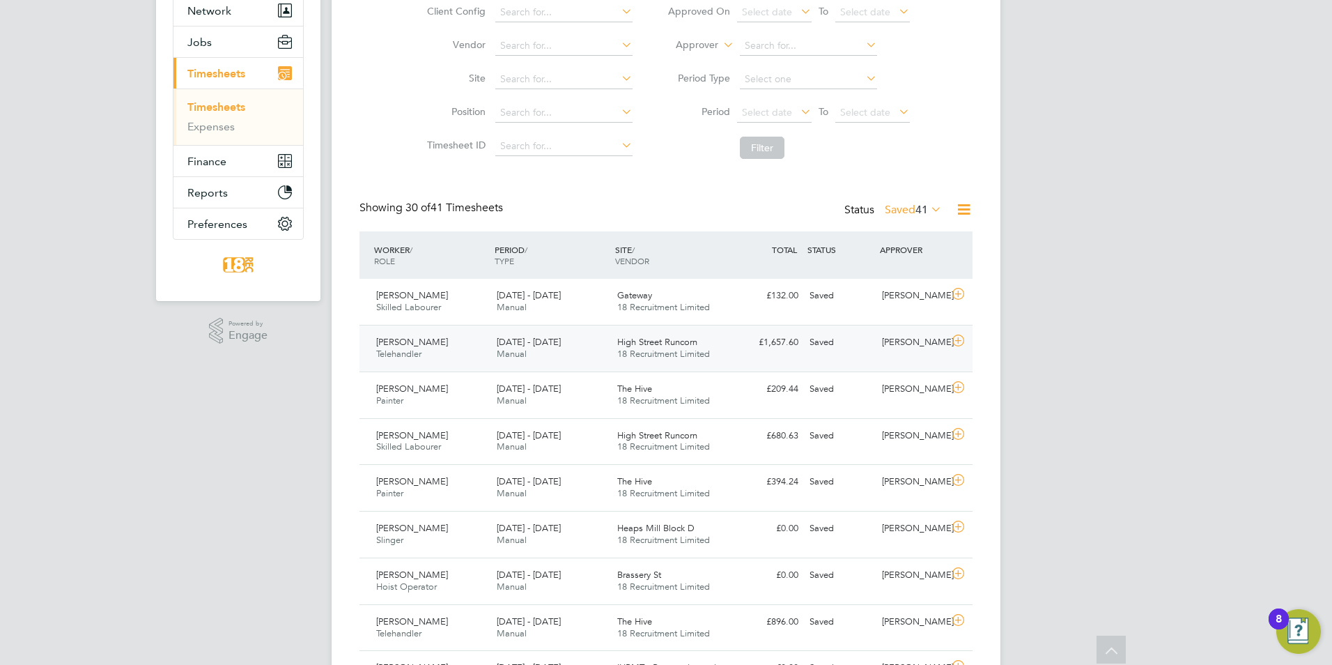
click at [804, 468] on div "Sergiu Midinschi Painter 4 - 10 Aug 2025 4 - 10 Aug 2025 Manual The Hive 18 Rec…" at bounding box center [666, 487] width 613 height 47
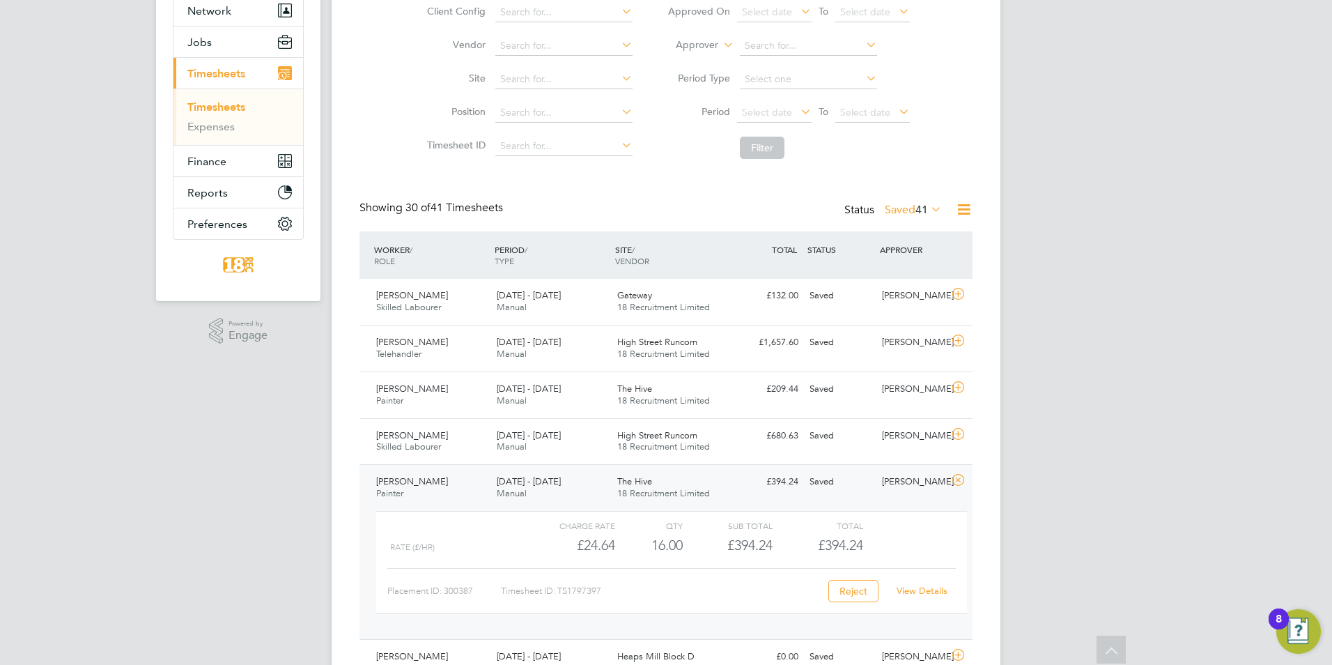
click at [918, 587] on link "View Details" at bounding box center [922, 591] width 51 height 12
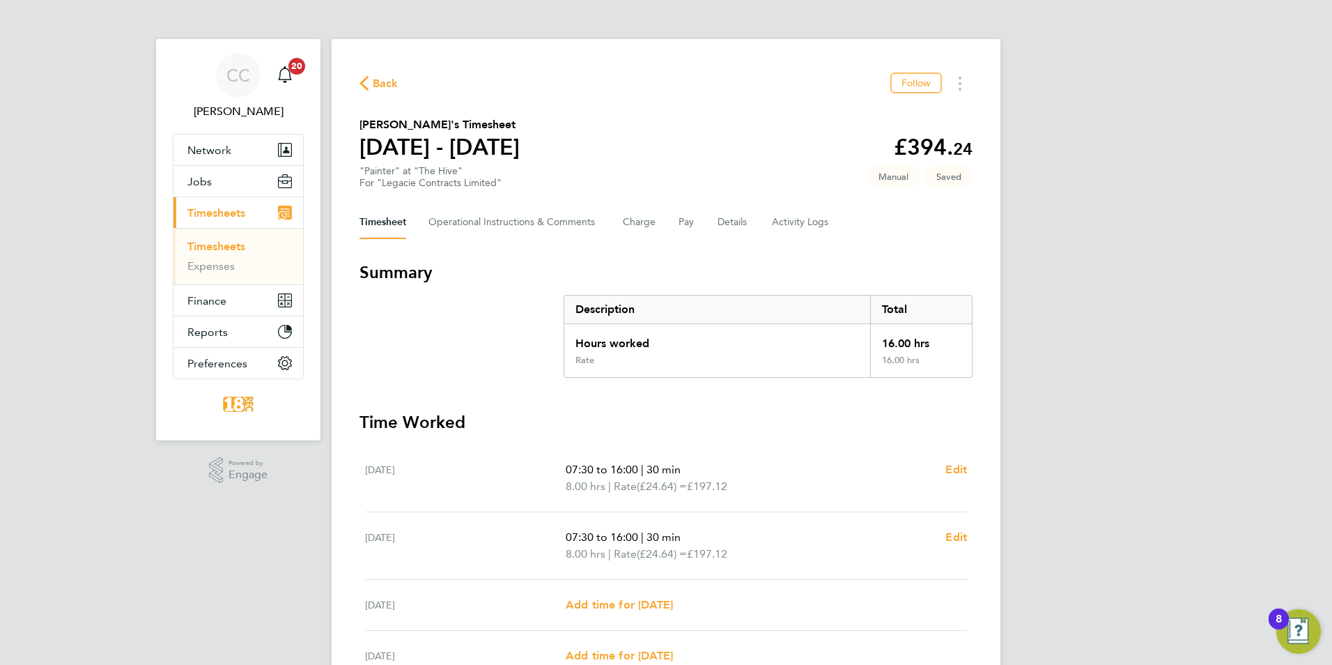
scroll to position [139, 0]
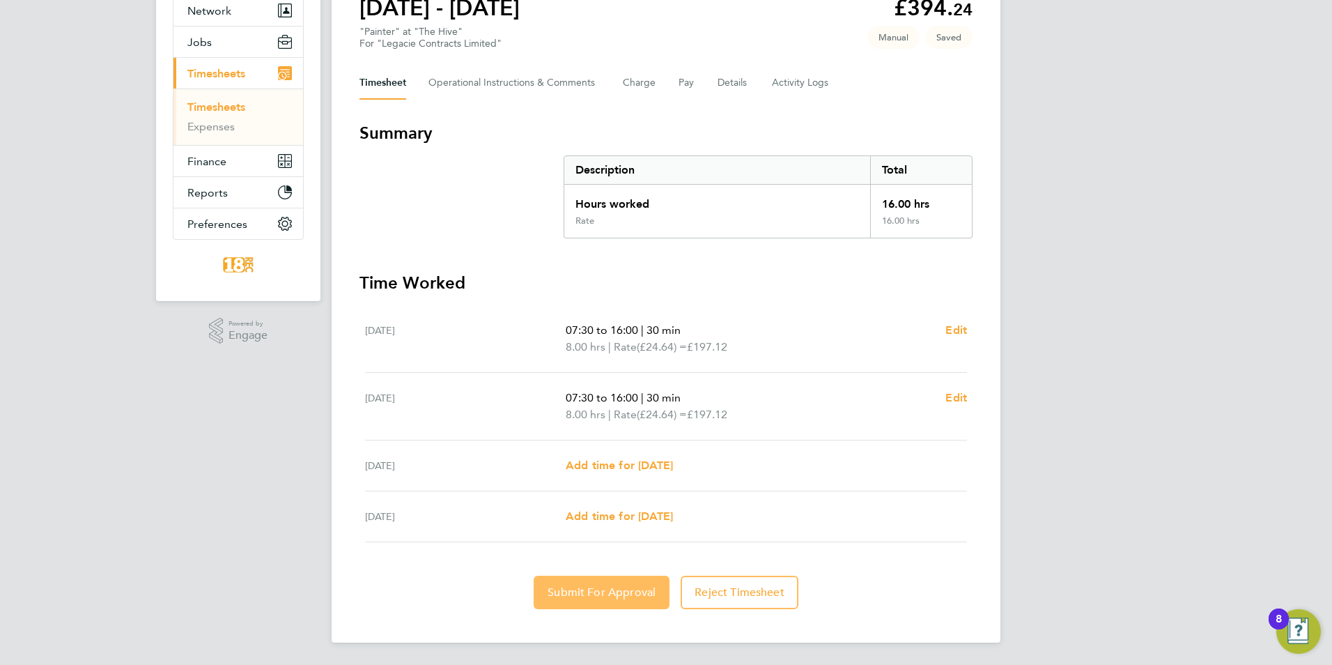
click at [612, 603] on button "Submit For Approval" at bounding box center [602, 592] width 136 height 33
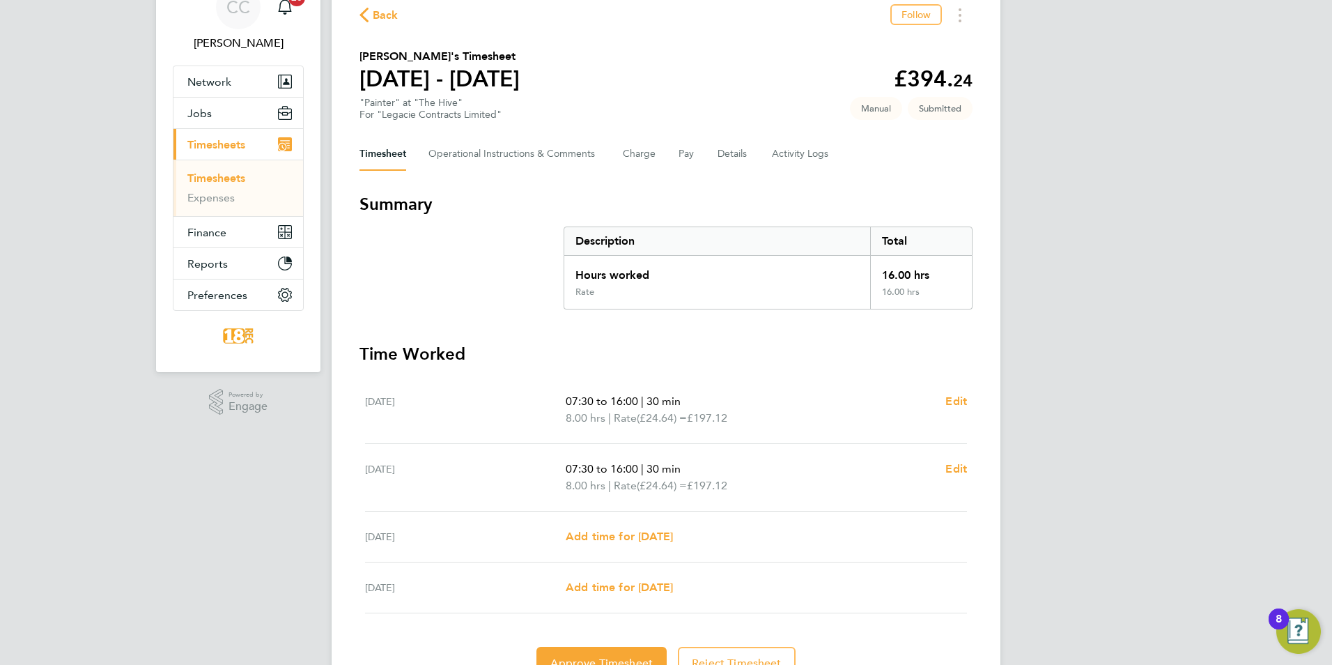
scroll to position [0, 0]
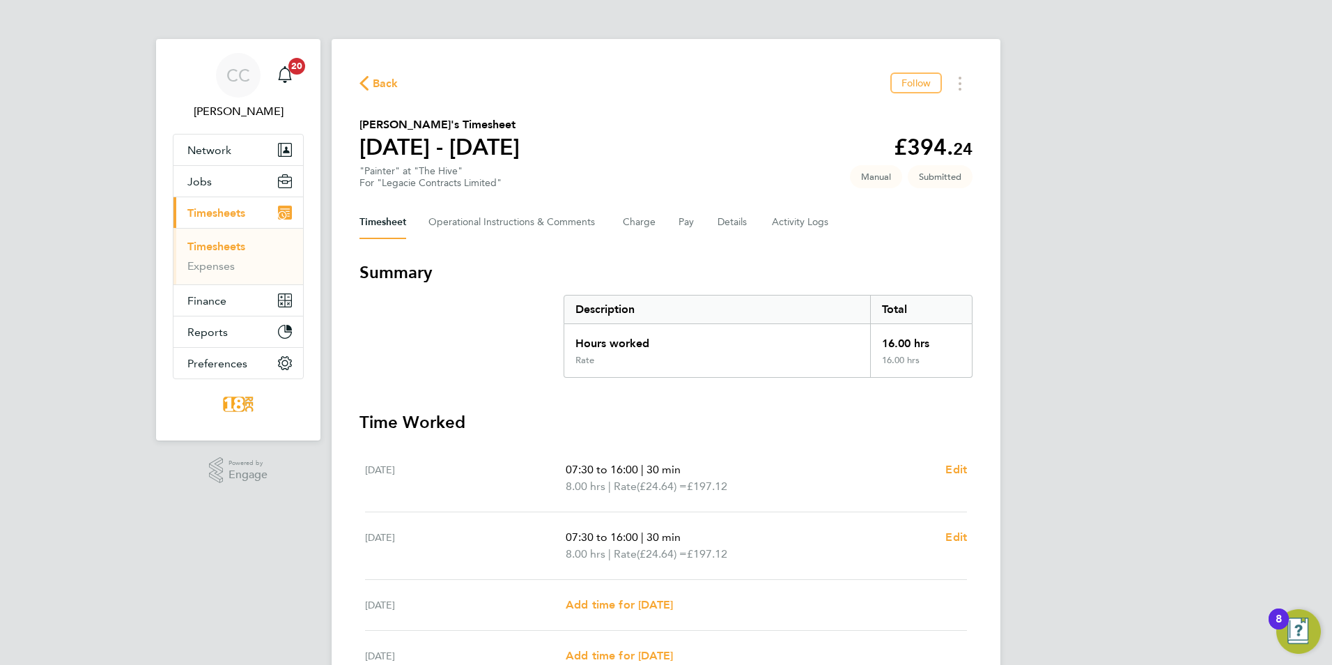
click at [383, 84] on span "Back" at bounding box center [386, 83] width 26 height 17
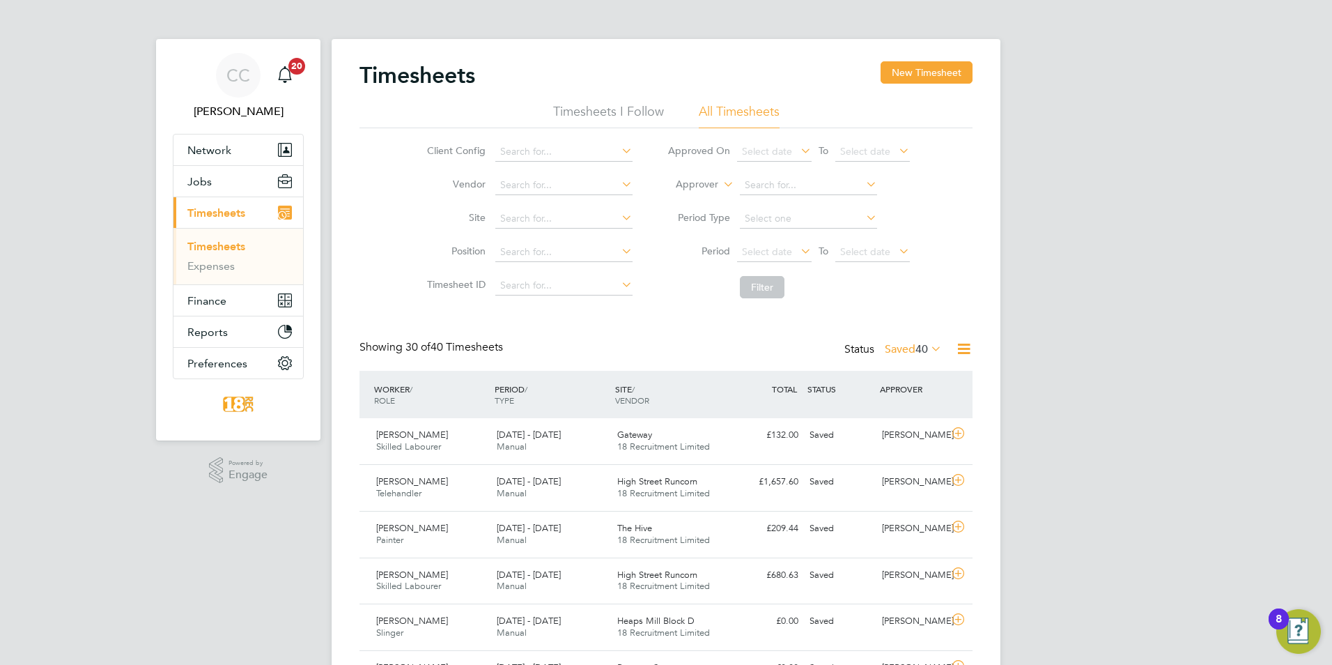
click at [900, 343] on label "Saved 40" at bounding box center [913, 349] width 57 height 14
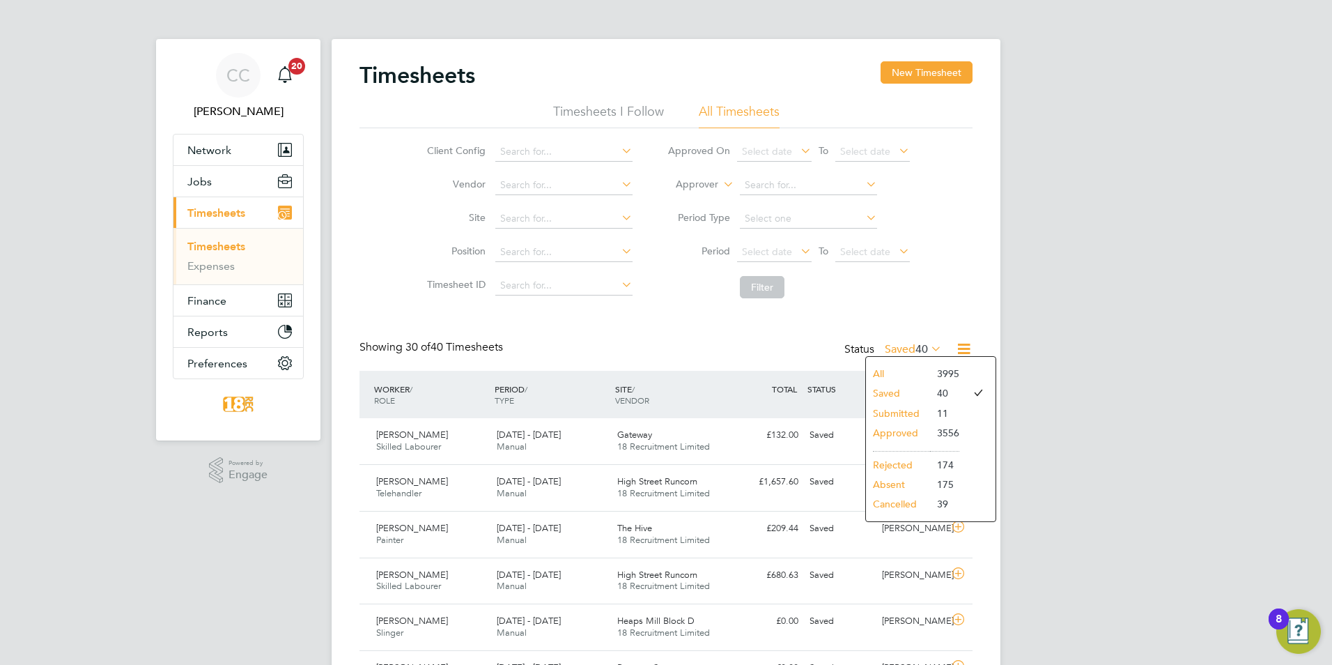
click at [895, 408] on li "Submitted" at bounding box center [898, 413] width 64 height 20
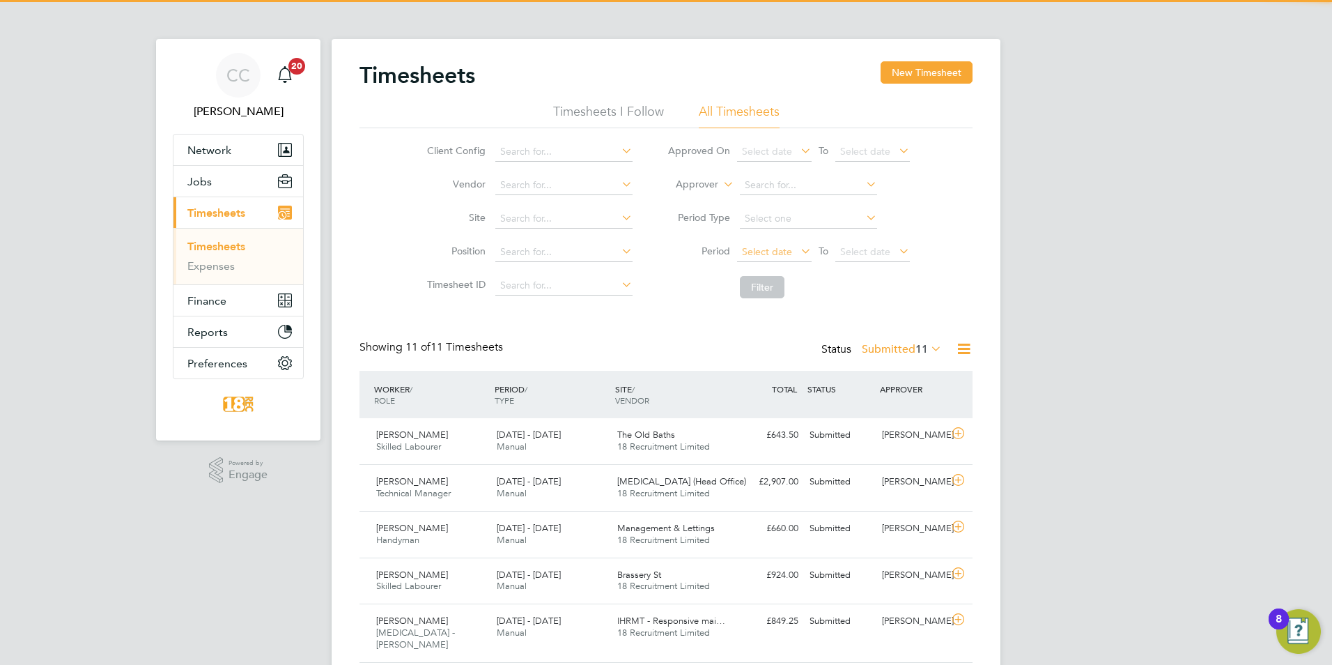
click at [768, 245] on span "Select date" at bounding box center [774, 252] width 75 height 19
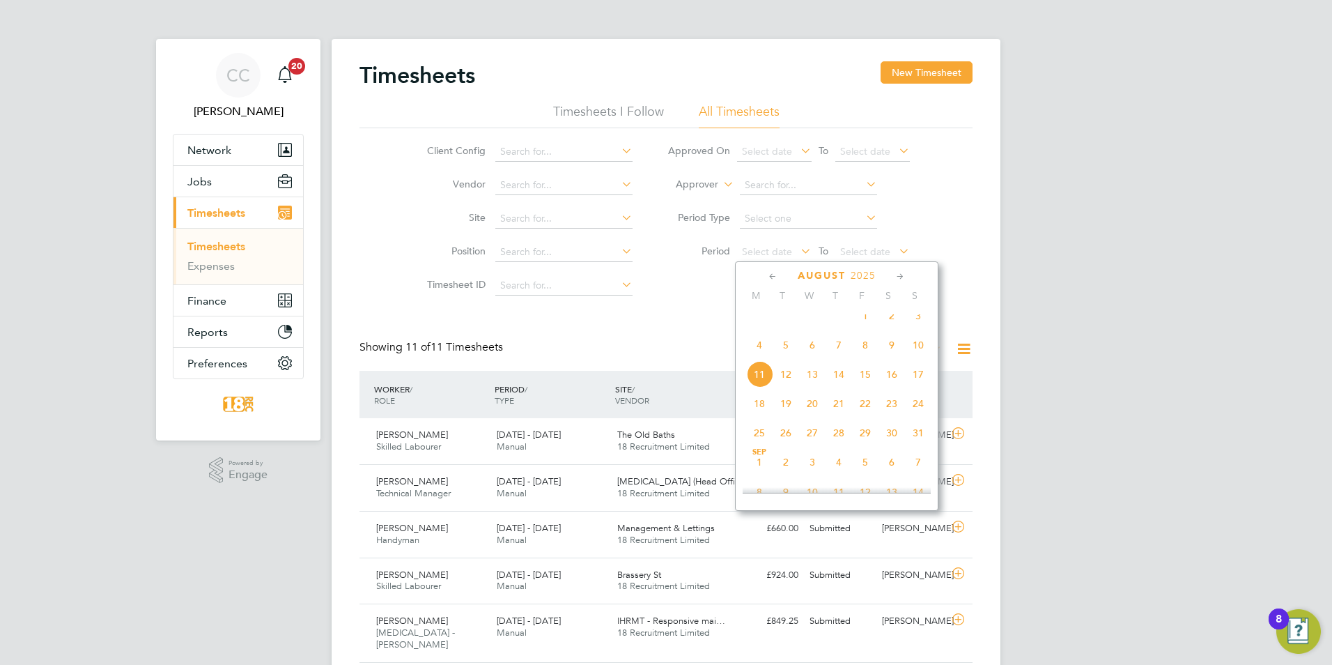
click at [1146, 298] on div "CC Chloe Crayden Notifications 20 Applications: Network Team Members Businesses…" at bounding box center [666, 502] width 1332 height 1004
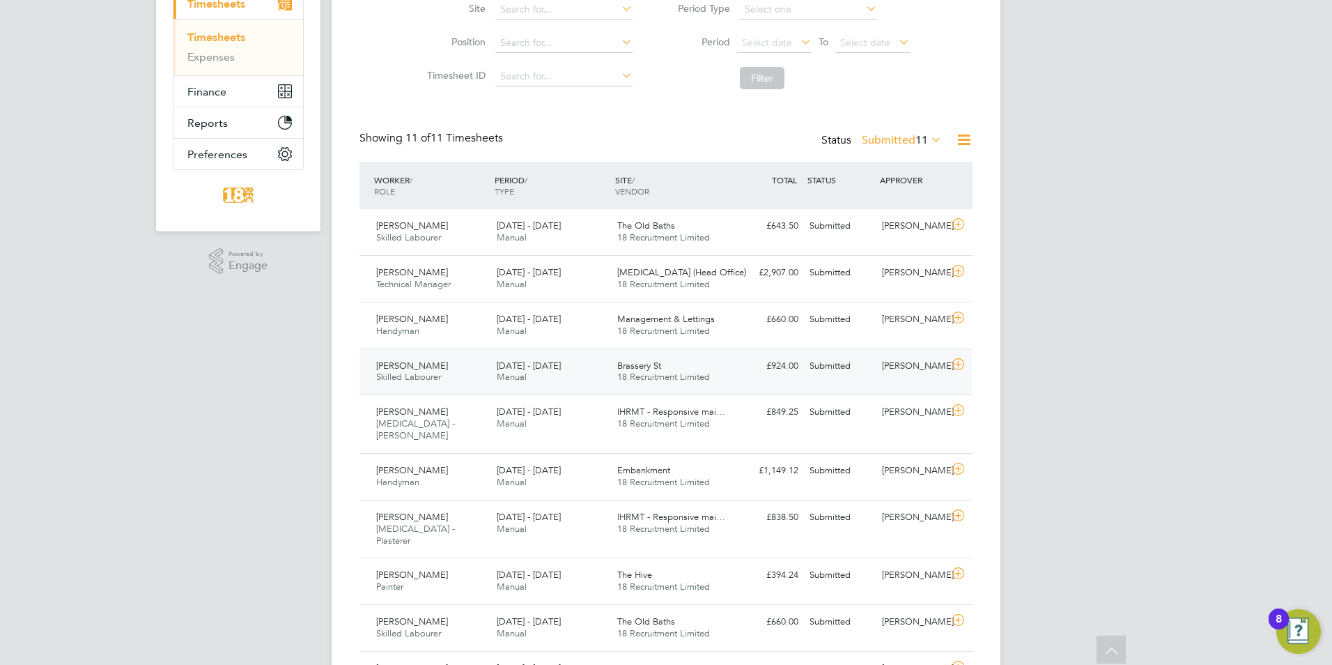
click at [948, 359] on div "[PERSON_NAME]" at bounding box center [913, 366] width 72 height 23
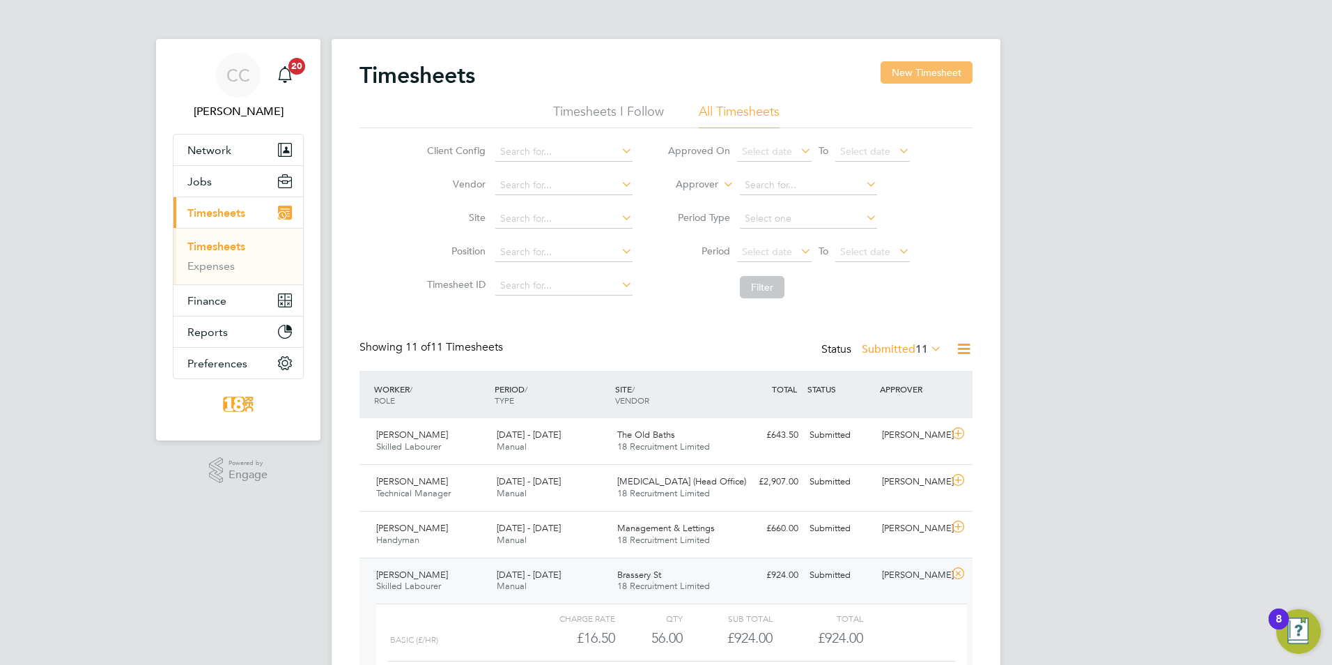
click at [924, 63] on button "New Timesheet" at bounding box center [927, 72] width 92 height 22
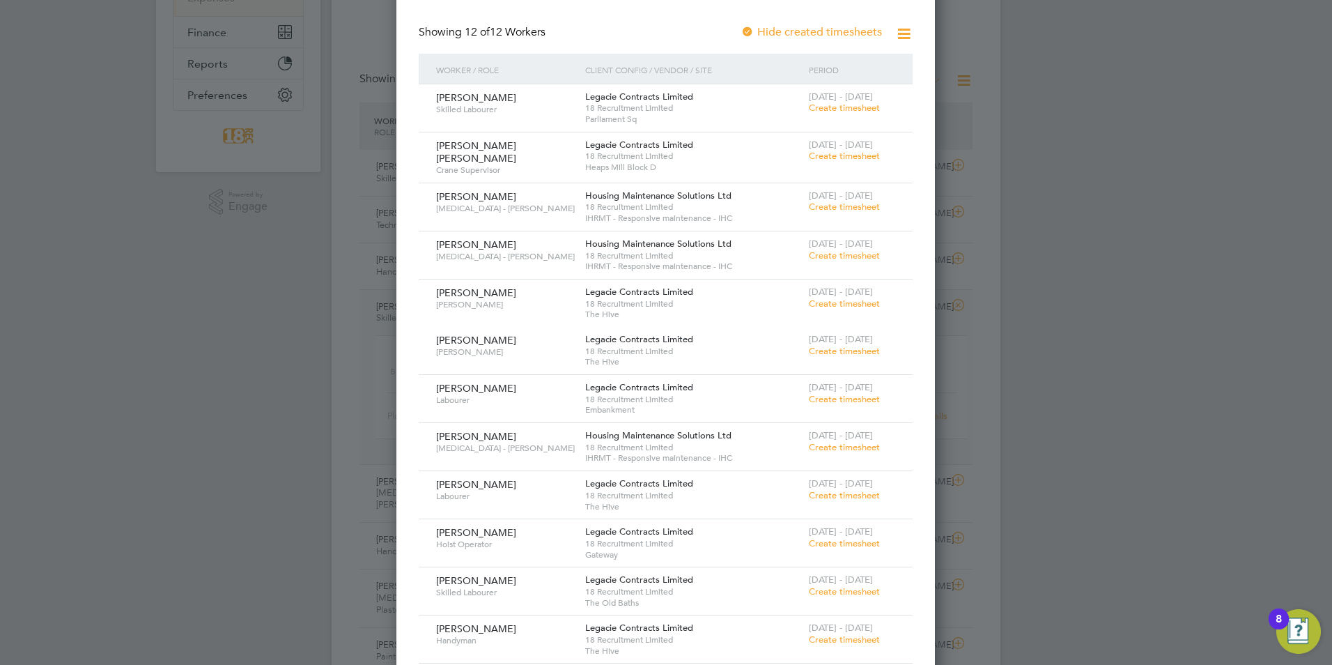
scroll to position [418, 0]
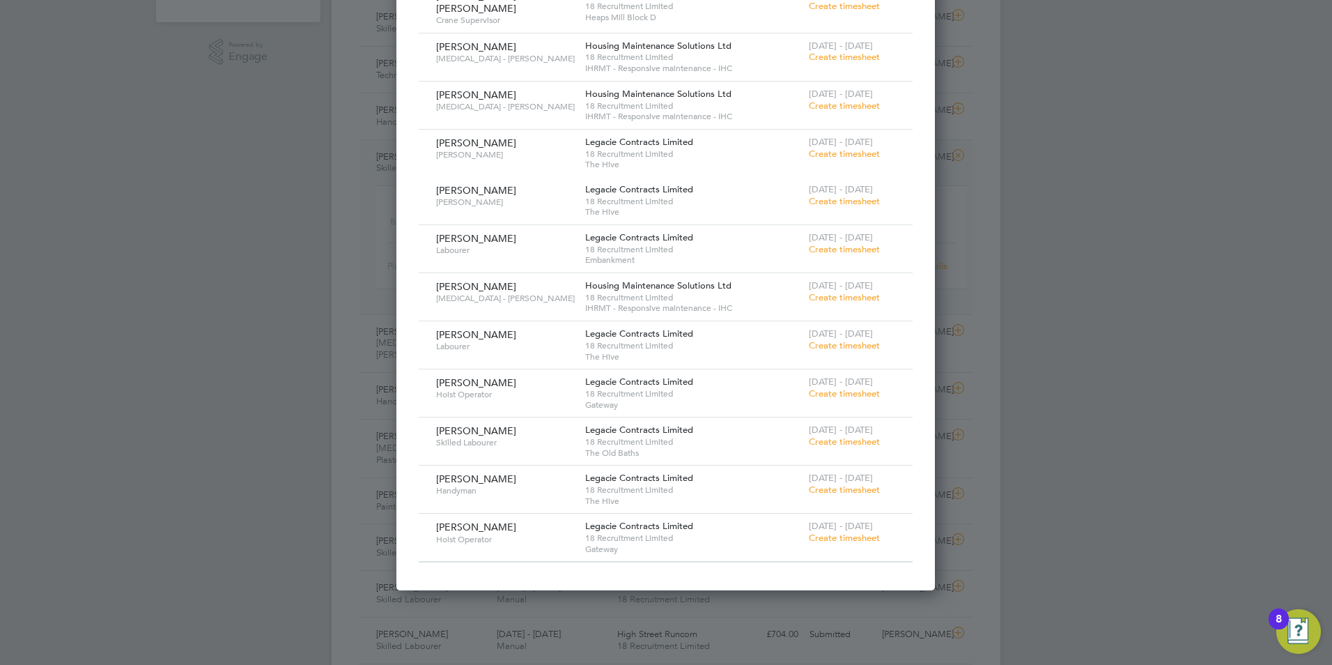
click at [817, 535] on span "Create timesheet" at bounding box center [844, 538] width 71 height 12
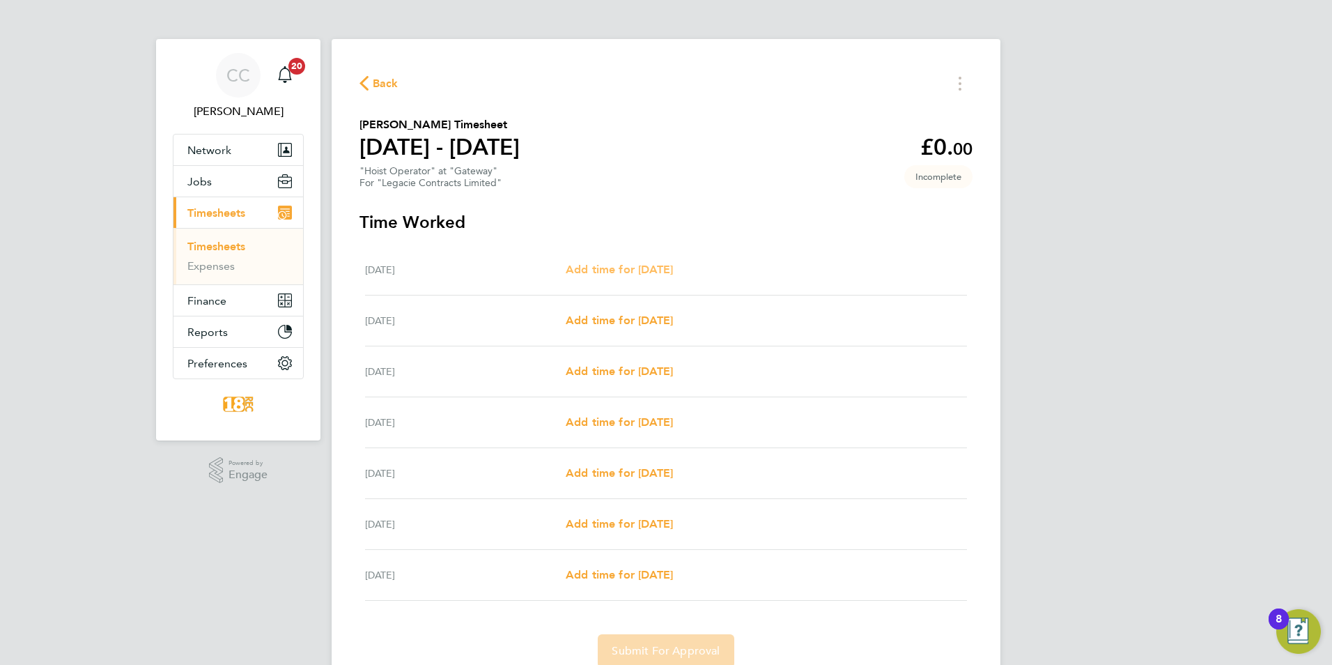
click at [640, 267] on span "Add time for Mon 04 Aug" at bounding box center [619, 269] width 107 height 13
select select "30"
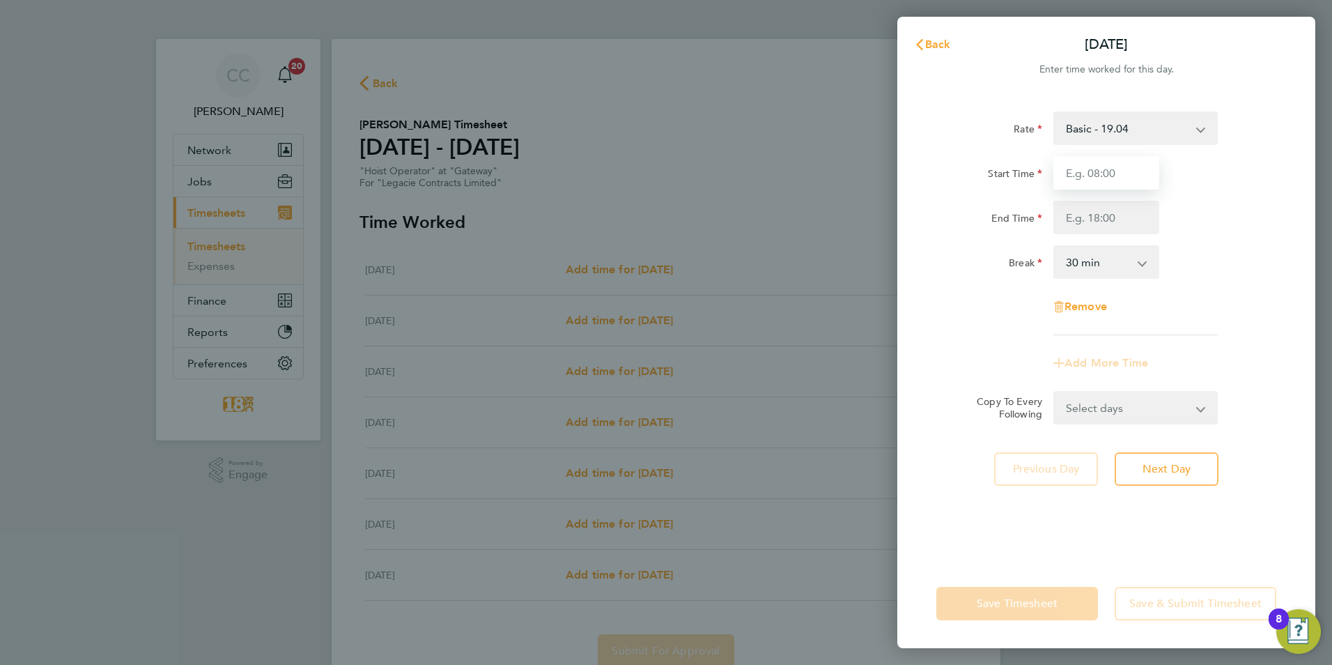
click at [1125, 160] on input "Start Time" at bounding box center [1106, 172] width 106 height 33
type input "07:00"
type input "17:30"
click at [982, 344] on app-timesheet-line-form-group "Rate Basic - 19.04 Start Time 07:00 End Time 17:30 Break 0 min 15 min 30 min 45…" at bounding box center [1106, 245] width 340 height 268
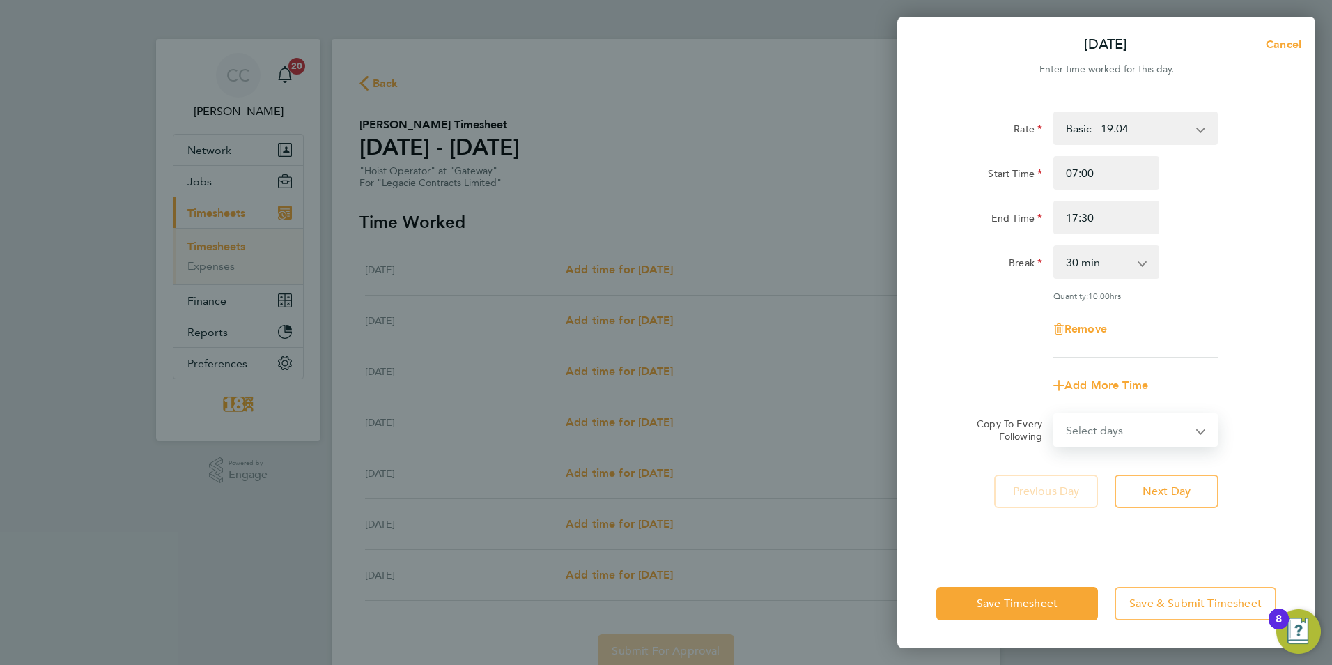
drag, startPoint x: 1132, startPoint y: 425, endPoint x: 1123, endPoint y: 444, distance: 20.6
click at [1132, 426] on select "Select days Day Weekday (Mon-Fri) Weekend (Sat-Sun) Tuesday Wednesday Thursday …" at bounding box center [1128, 430] width 146 height 31
select select "WEEKDAY"
click at [1055, 415] on select "Select days Day Weekday (Mon-Fri) Weekend (Sat-Sun) Tuesday Wednesday Thursday …" at bounding box center [1128, 430] width 146 height 31
select select "2025-08-10"
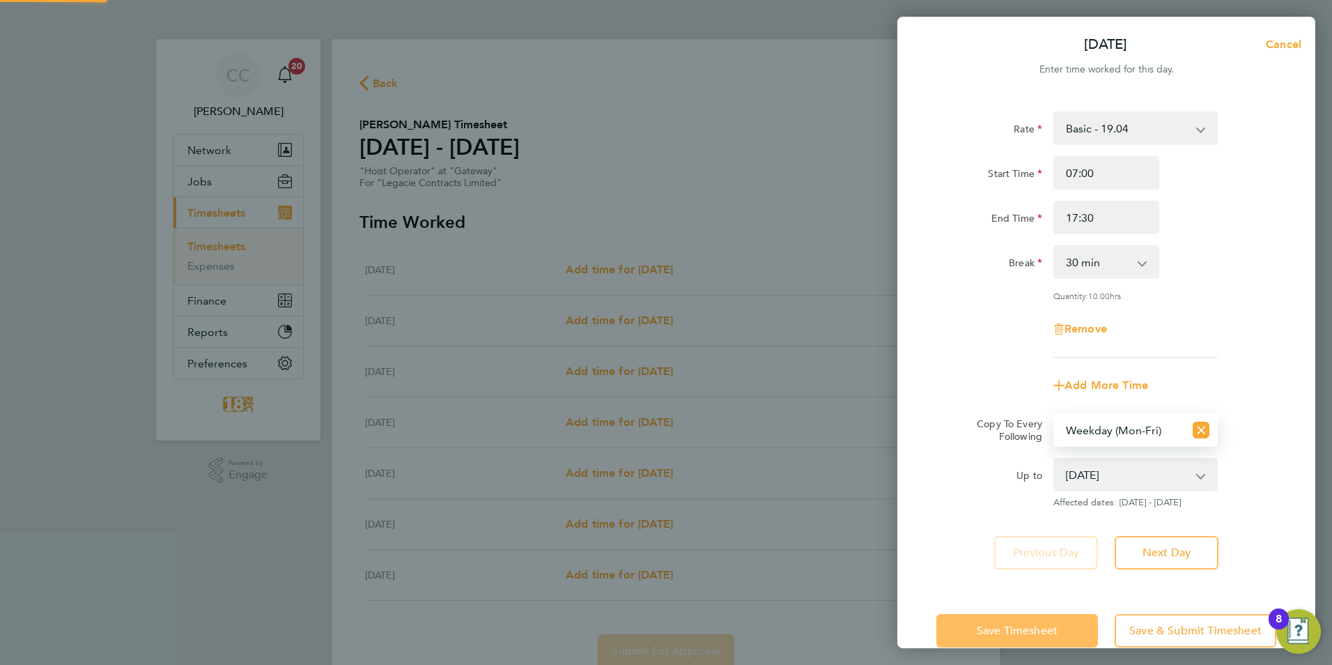
click at [1023, 627] on span "Save Timesheet" at bounding box center [1017, 631] width 81 height 14
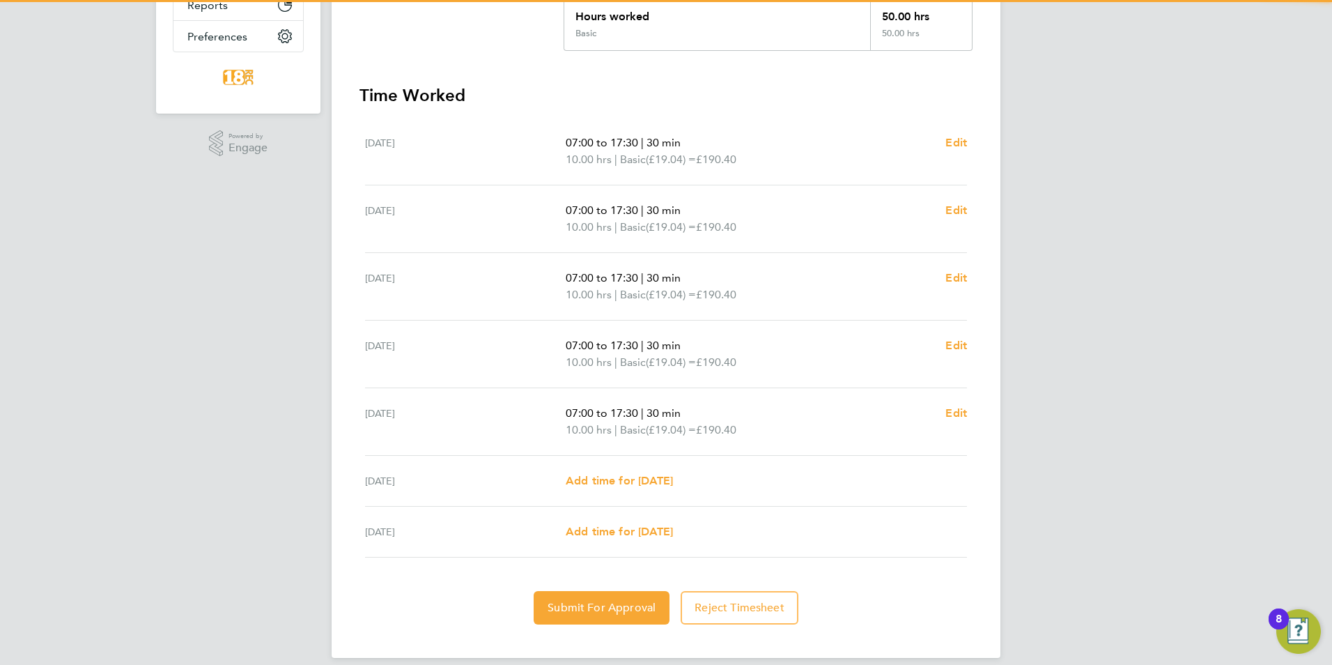
scroll to position [342, 0]
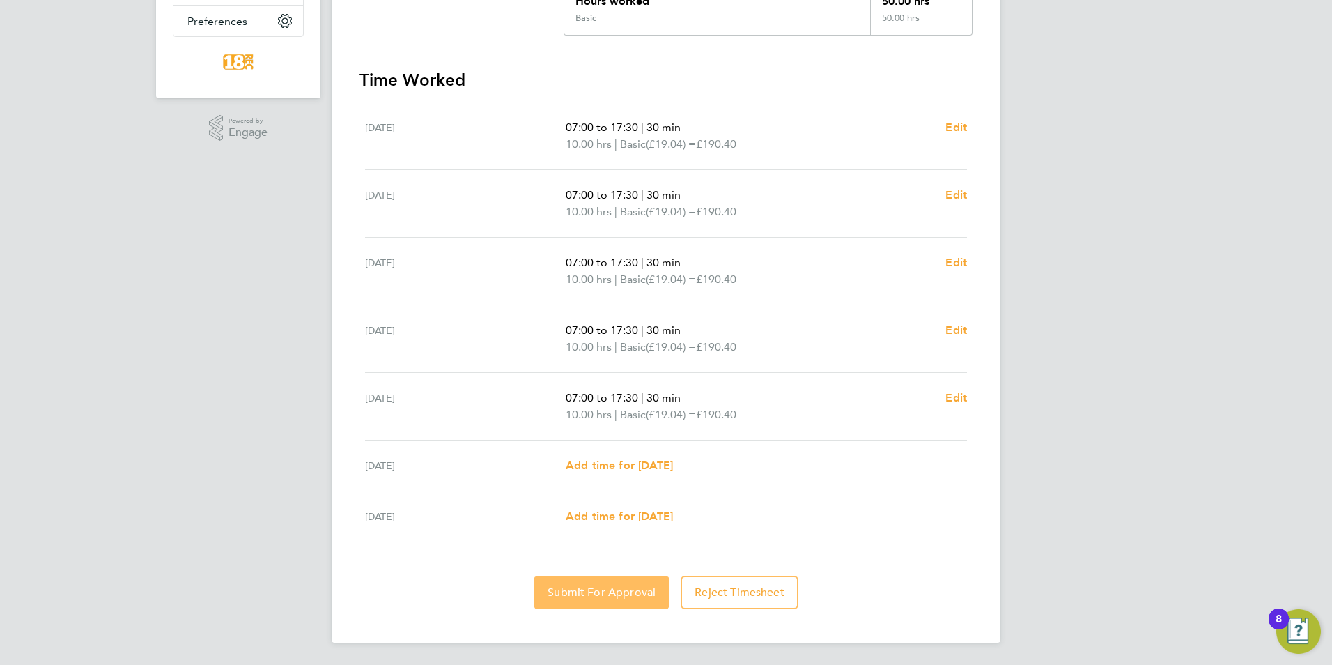
click at [611, 583] on button "Submit For Approval" at bounding box center [602, 592] width 136 height 33
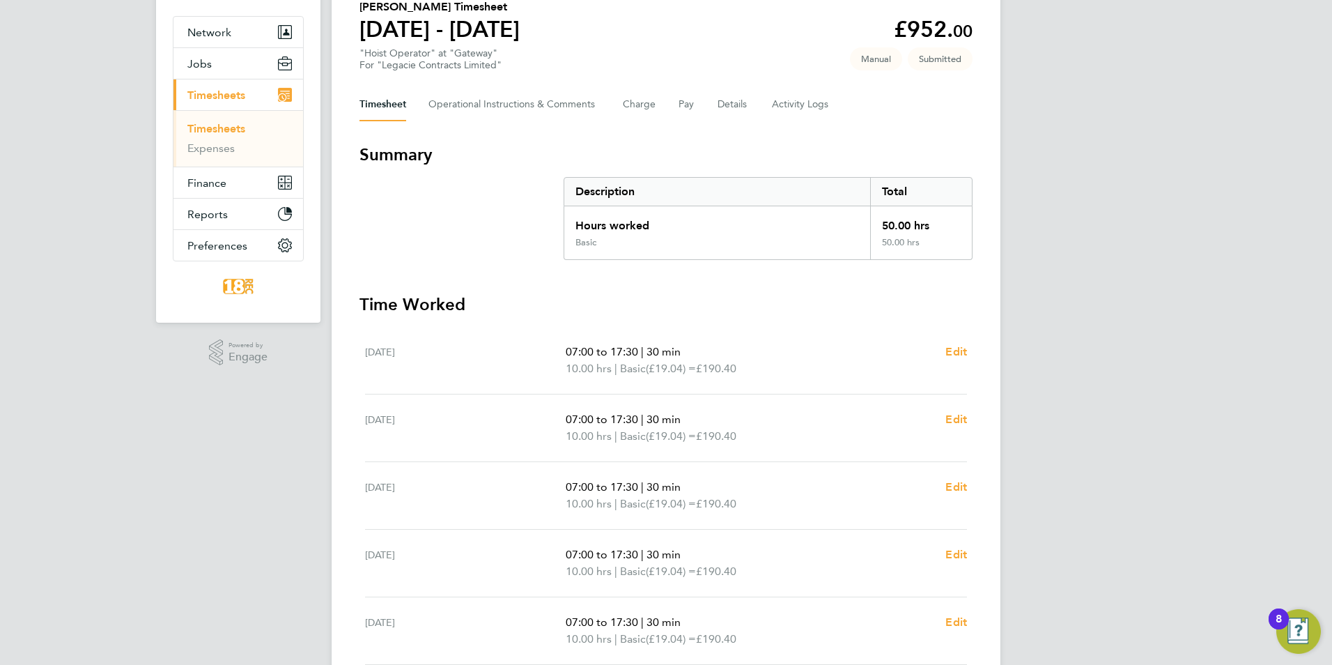
scroll to position [0, 0]
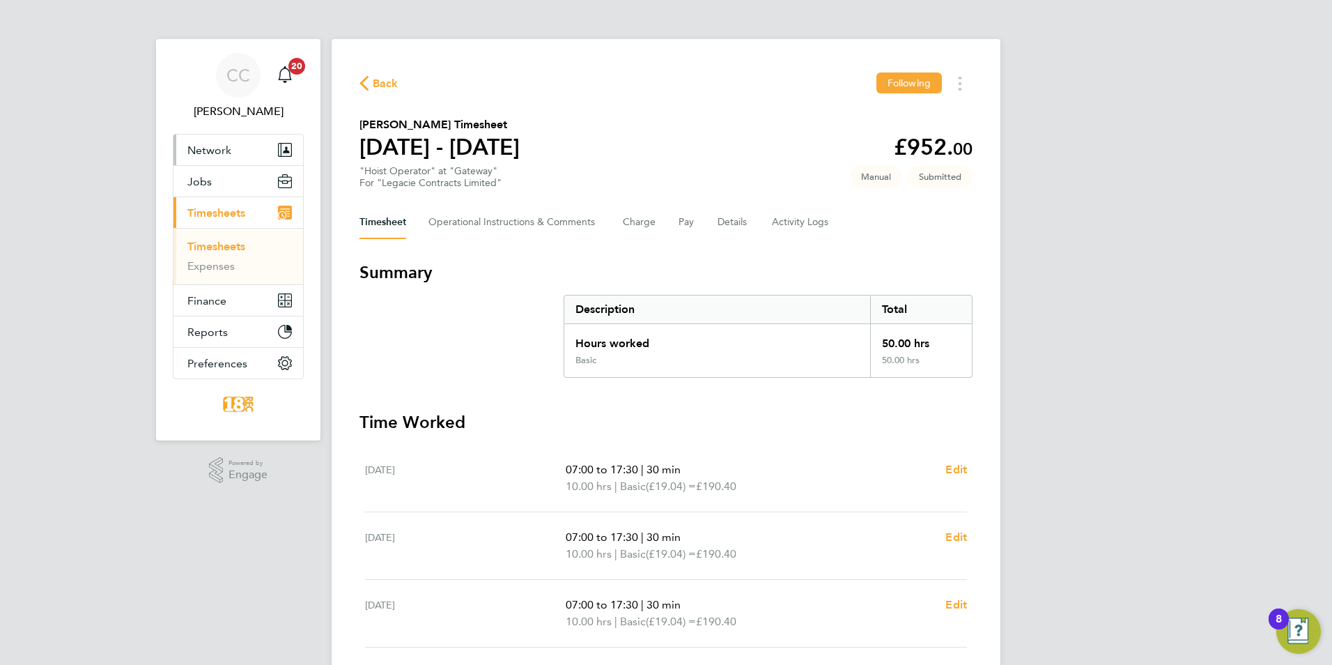
click at [209, 152] on span "Network" at bounding box center [209, 150] width 44 height 13
click at [222, 248] on link "Timesheets" at bounding box center [216, 246] width 58 height 13
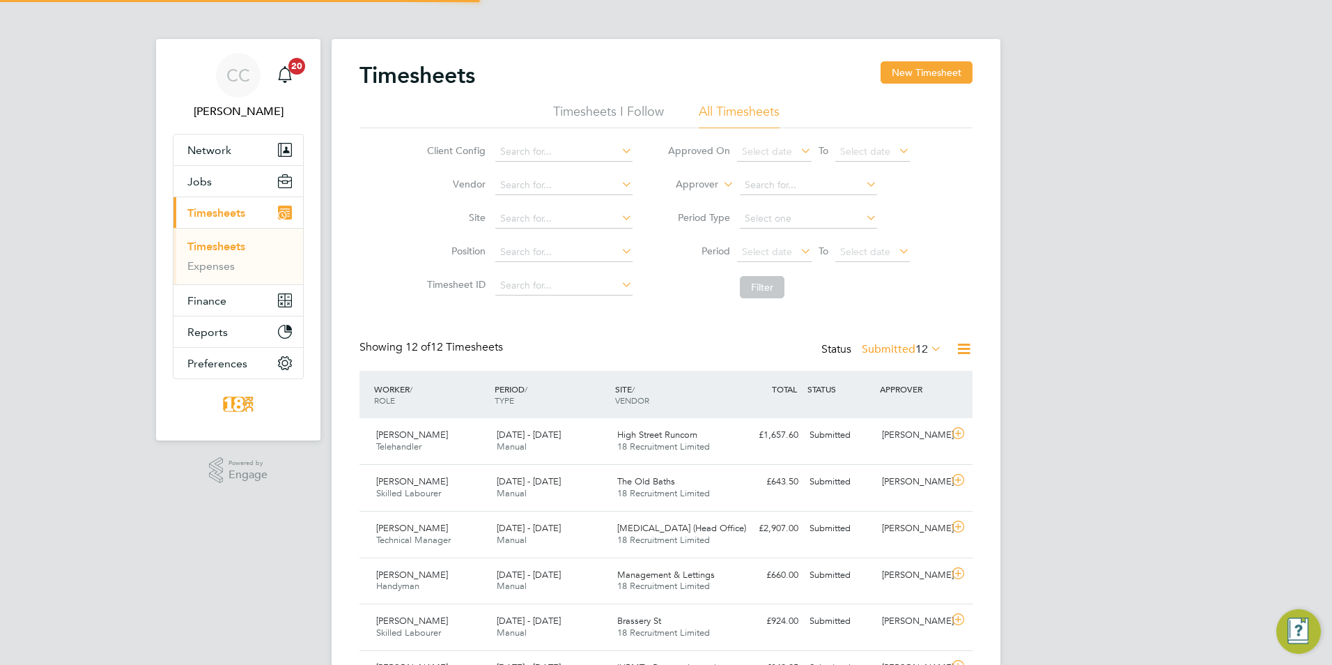
scroll to position [36, 121]
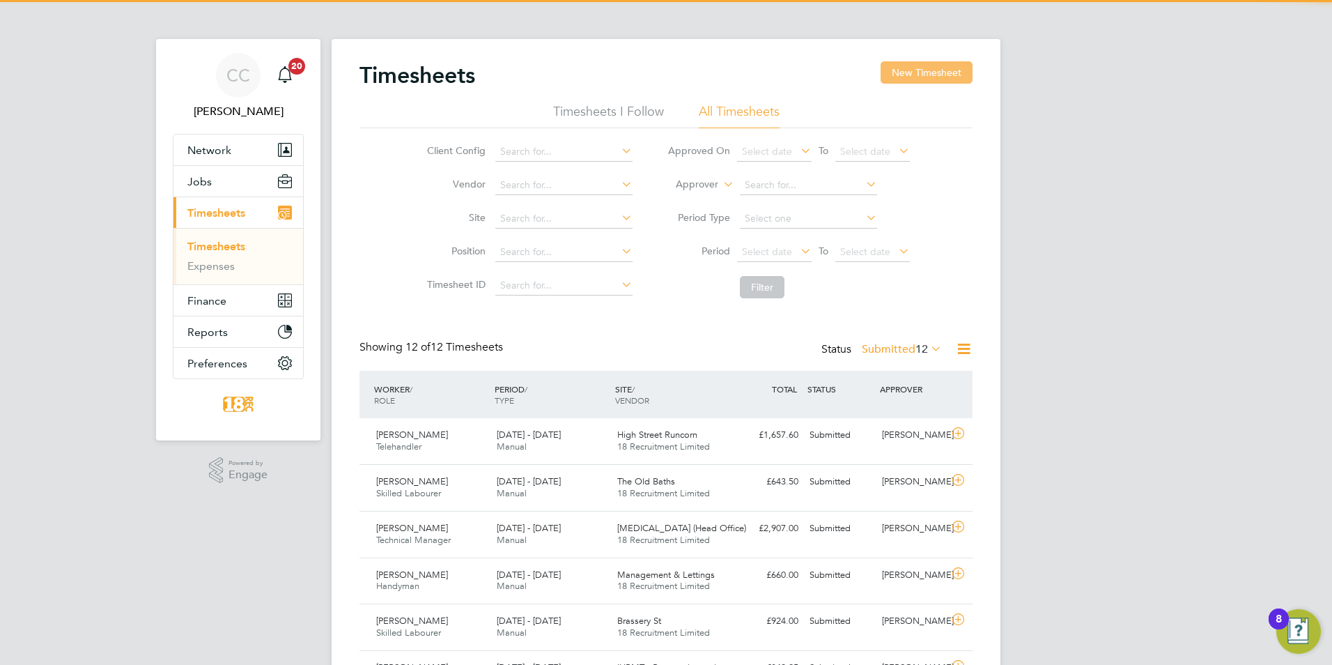
click at [909, 77] on button "New Timesheet" at bounding box center [927, 72] width 92 height 22
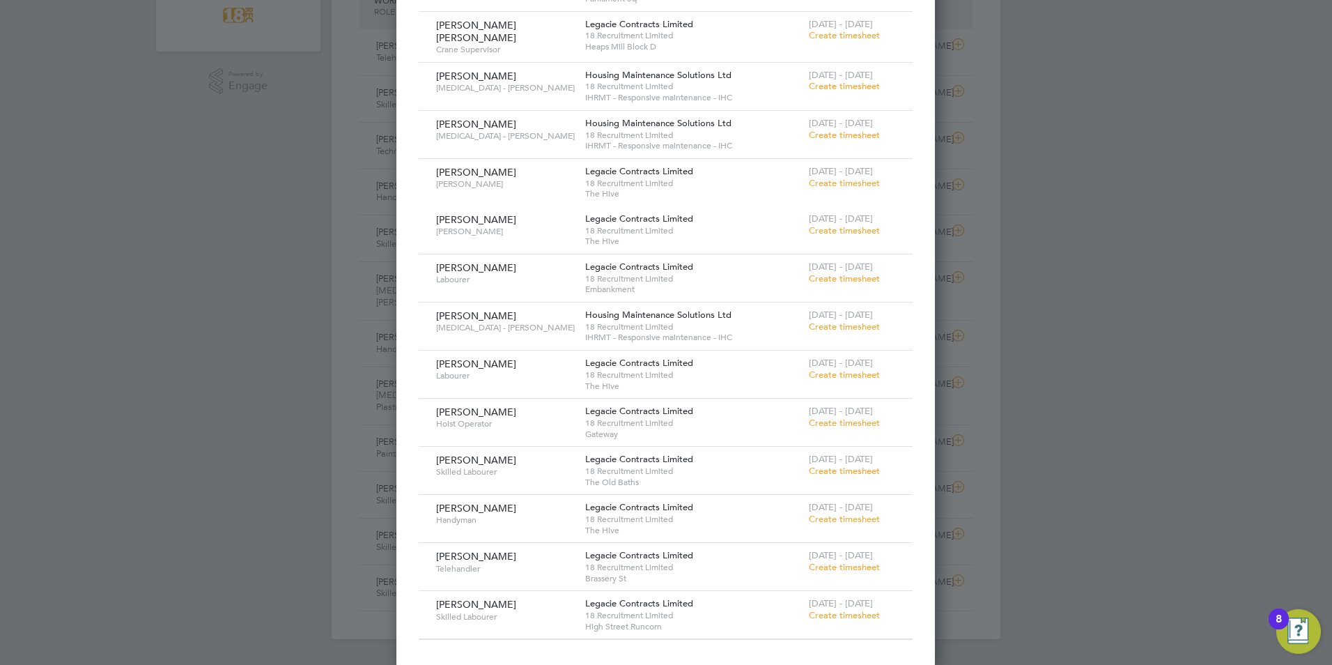
click at [843, 613] on span "Create timesheet" at bounding box center [844, 615] width 71 height 12
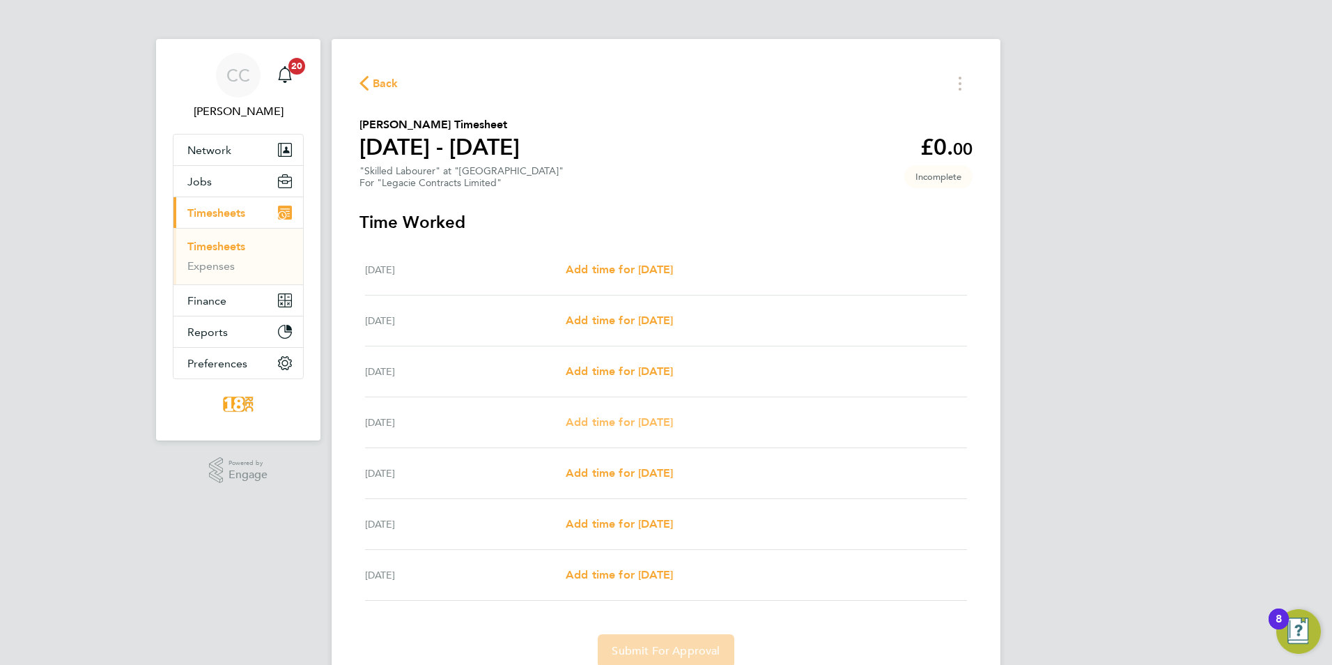
click at [635, 422] on span "Add time for Thu 07 Aug" at bounding box center [619, 421] width 107 height 13
select select "30"
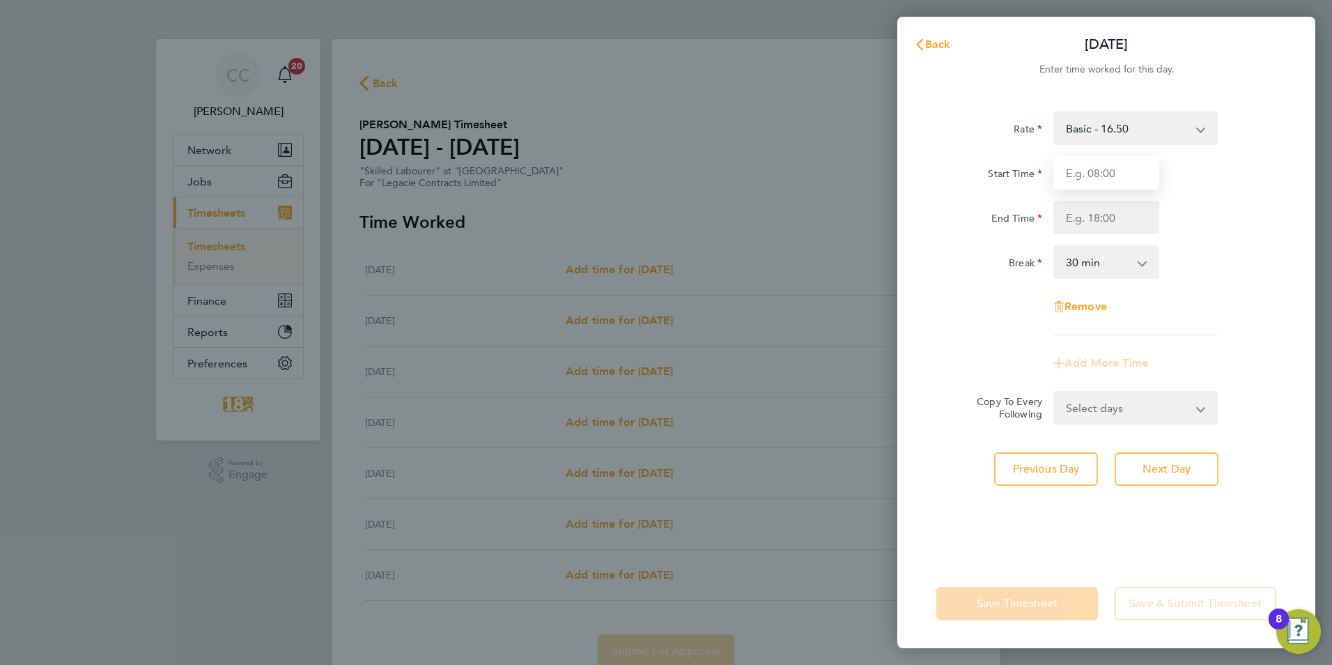
click at [1079, 179] on input "Start Time" at bounding box center [1106, 172] width 106 height 33
type input "08:00"
type input "16:30"
click at [1215, 411] on form "Rate Basic - 16.50 Start Time 08:00 End Time 16:30 Break 0 min 15 min 30 min 45…" at bounding box center [1106, 267] width 340 height 313
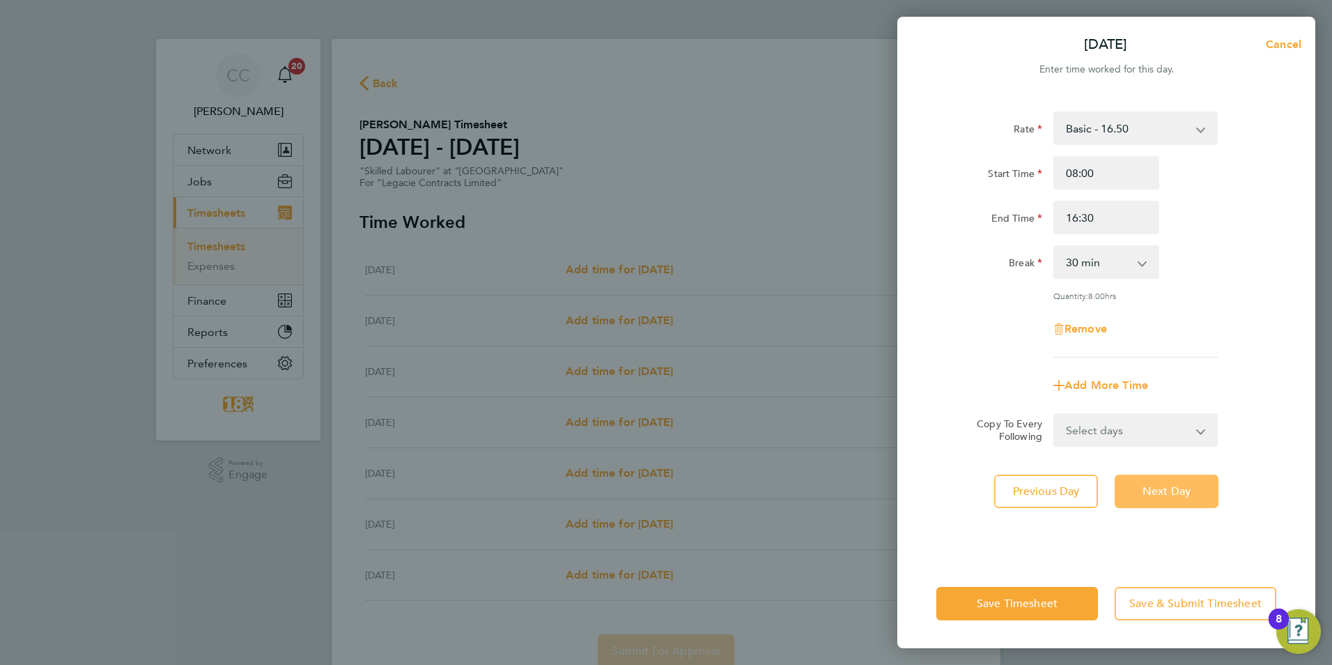
click at [1161, 478] on button "Next Day" at bounding box center [1167, 490] width 104 height 33
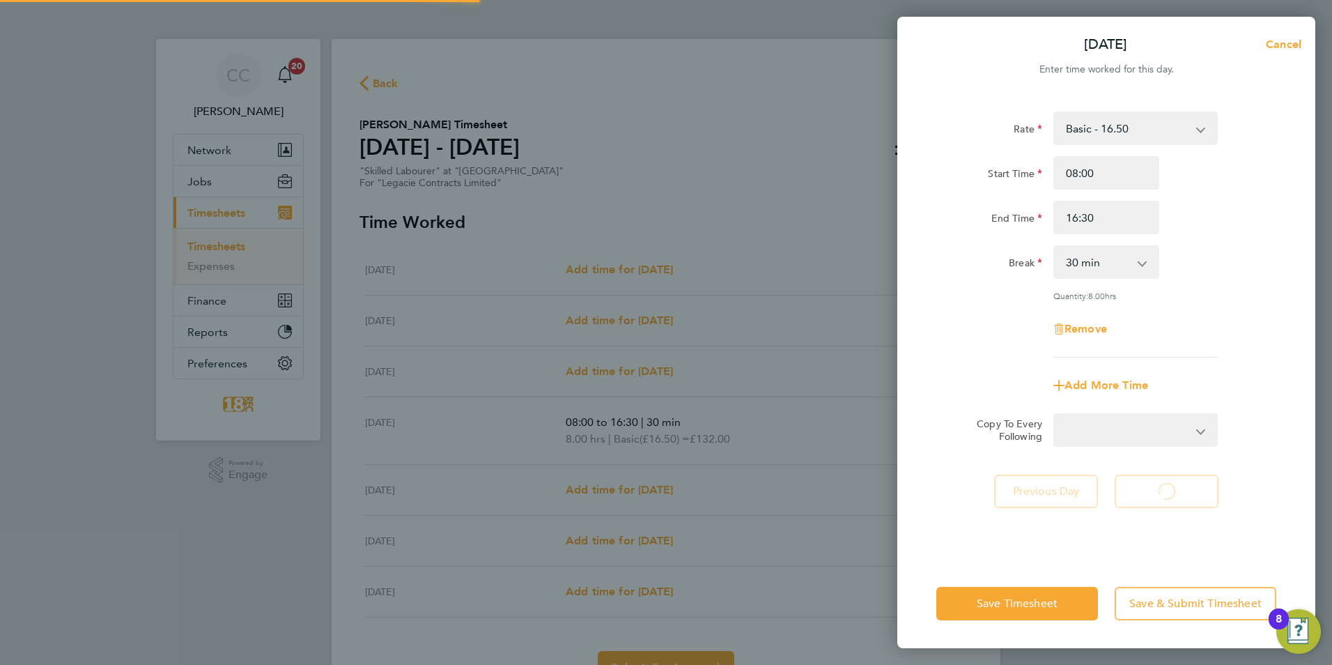
select select "30"
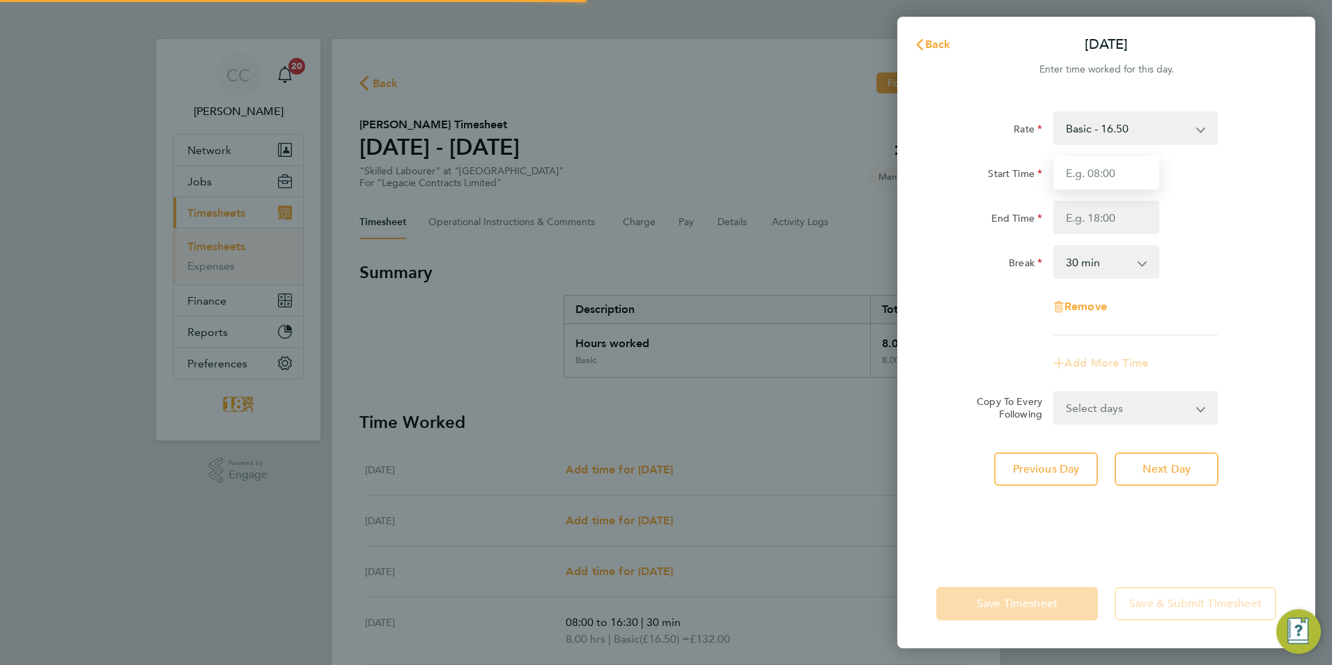
click at [1104, 181] on input "Start Time" at bounding box center [1106, 172] width 106 height 33
type input "08:00"
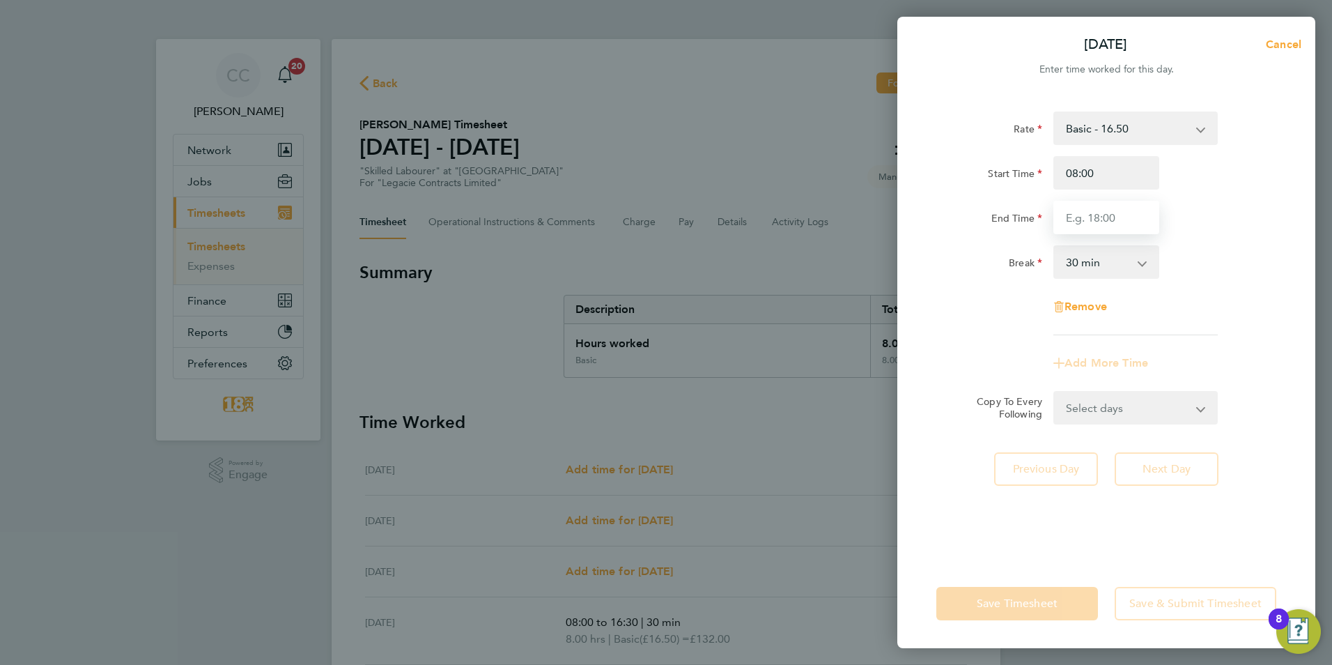
click at [1118, 222] on input "End Time" at bounding box center [1106, 217] width 106 height 33
type input "16:30"
click at [1014, 357] on app-timesheet-line-form-group "Rate Basic - 16.50 Start Time 08:00 End Time 16:30 Break 0 min 15 min 30 min 45…" at bounding box center [1106, 245] width 340 height 268
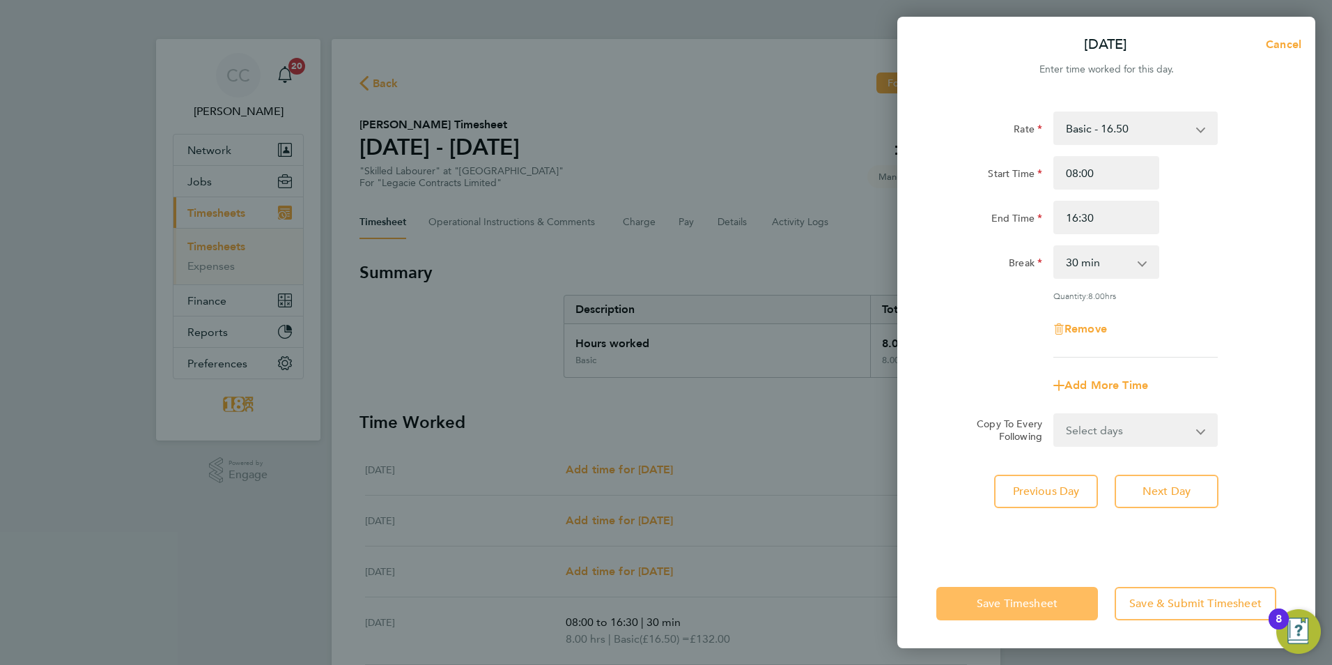
drag, startPoint x: 1022, startPoint y: 629, endPoint x: 1020, endPoint y: 612, distance: 16.9
click at [1020, 619] on div "Save Timesheet Save & Submit Timesheet" at bounding box center [1106, 603] width 418 height 89
drag, startPoint x: 1020, startPoint y: 612, endPoint x: 1021, endPoint y: 592, distance: 20.3
click at [1020, 594] on button "Save Timesheet" at bounding box center [1017, 603] width 162 height 33
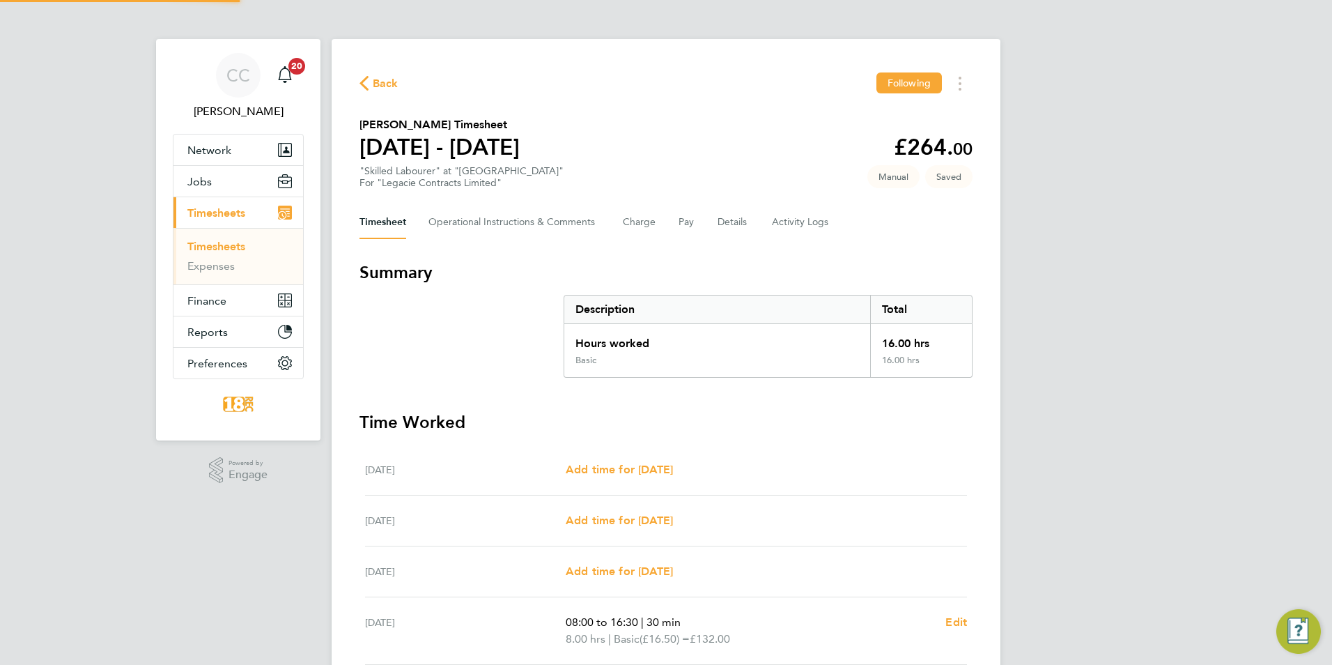
click at [967, 493] on ul "Mon 04 Aug Add time for Mon 04 Aug Add time for Mon 04 Aug Tue 05 Aug Add time …" at bounding box center [666, 639] width 613 height 389
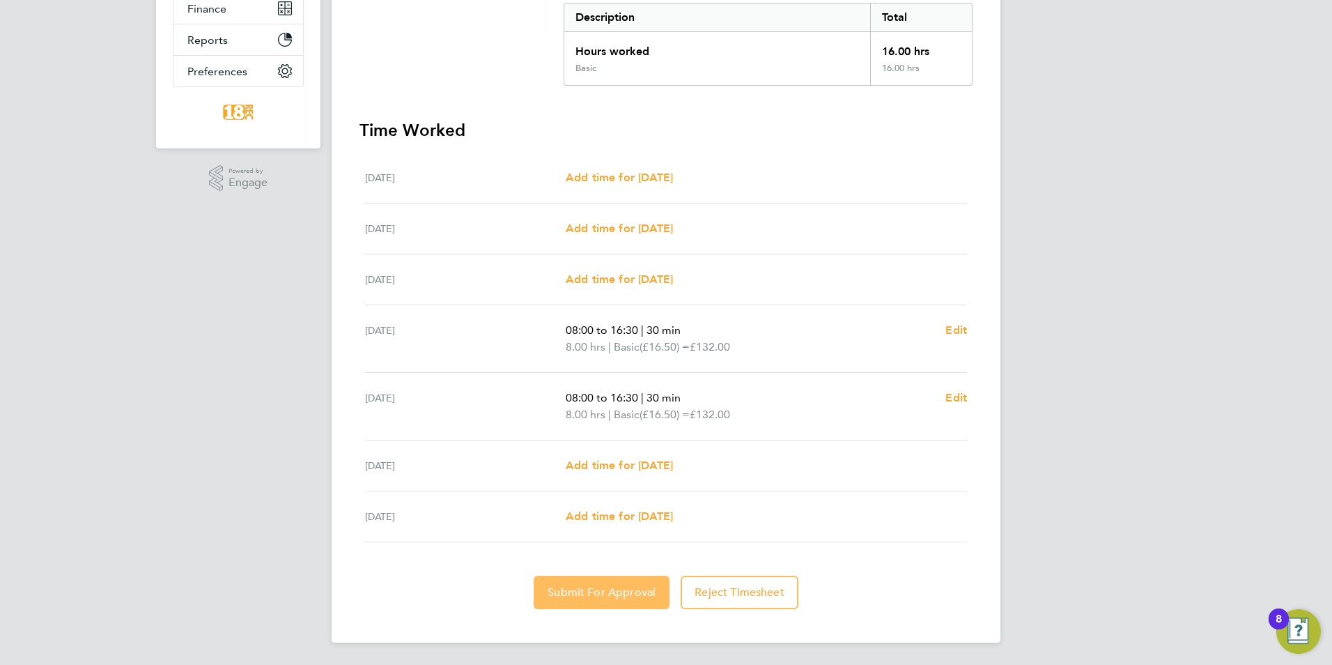
click at [606, 594] on span "Submit For Approval" at bounding box center [602, 592] width 108 height 14
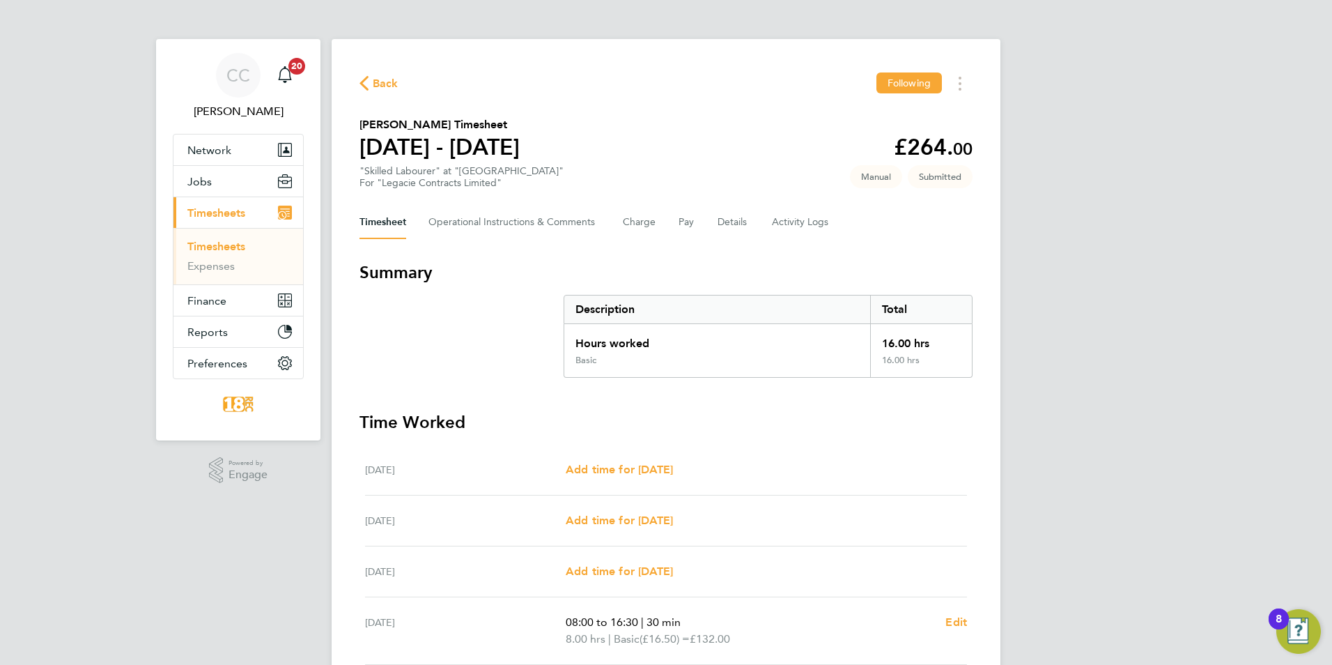
click at [393, 78] on span "Back" at bounding box center [386, 83] width 26 height 17
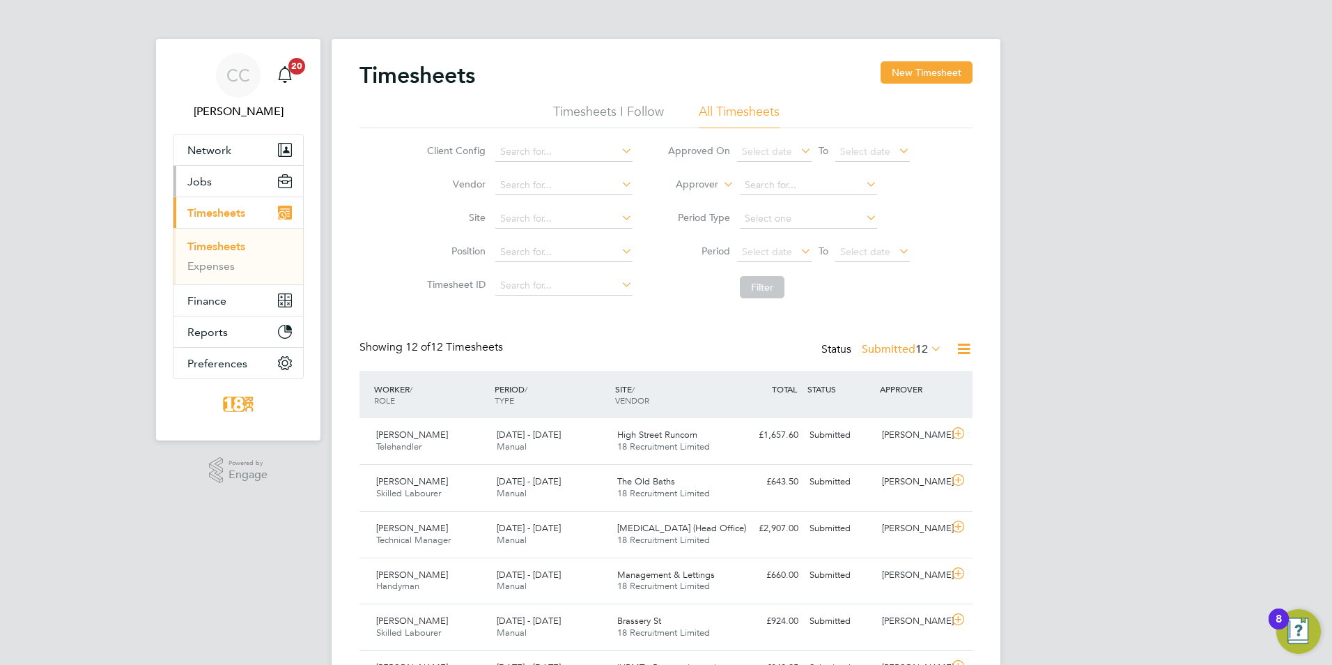
click at [215, 178] on button "Jobs" at bounding box center [238, 181] width 130 height 31
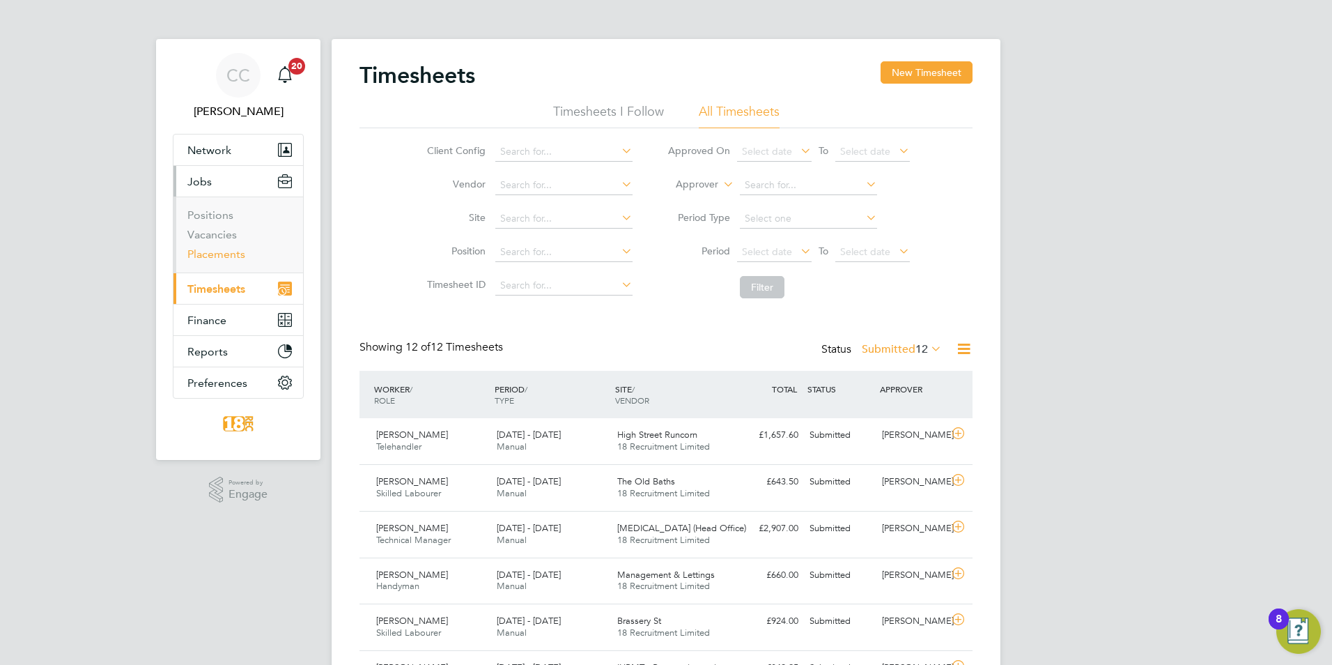
click at [230, 251] on link "Placements" at bounding box center [216, 253] width 58 height 13
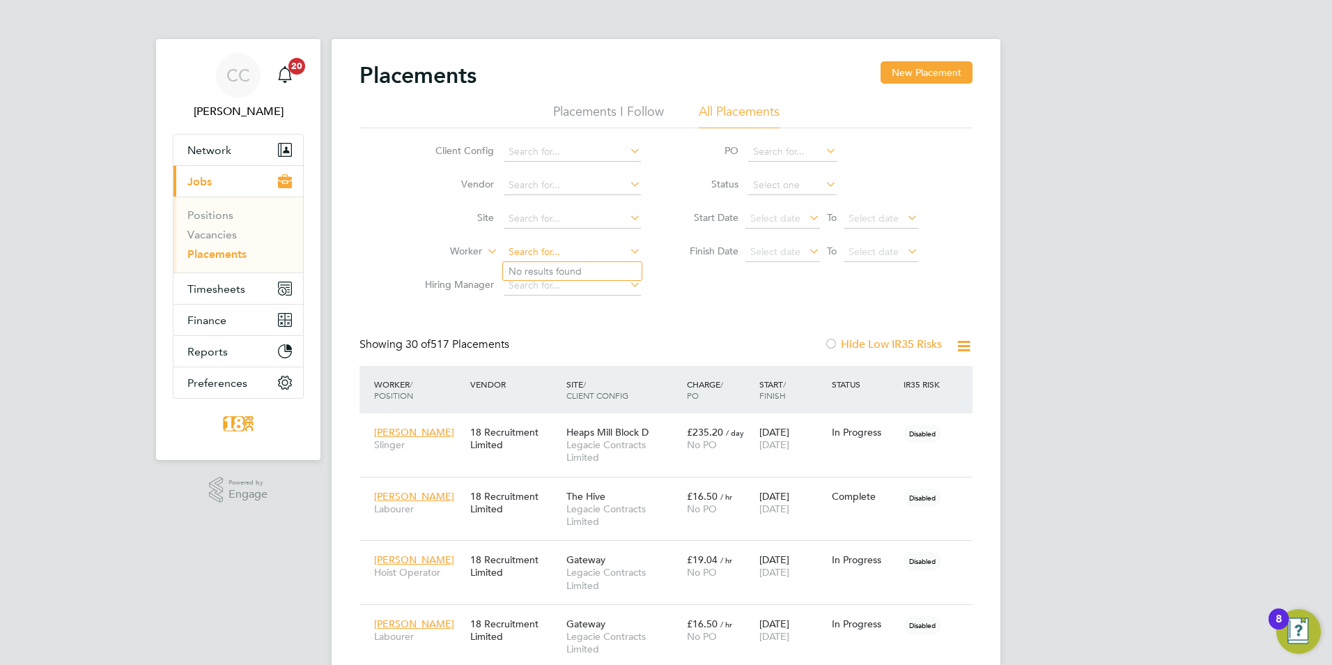
click at [536, 244] on input at bounding box center [572, 252] width 137 height 20
type input "a"
click at [570, 263] on li "Andrew Parson s" at bounding box center [591, 271] width 176 height 19
type input "[PERSON_NAME]"
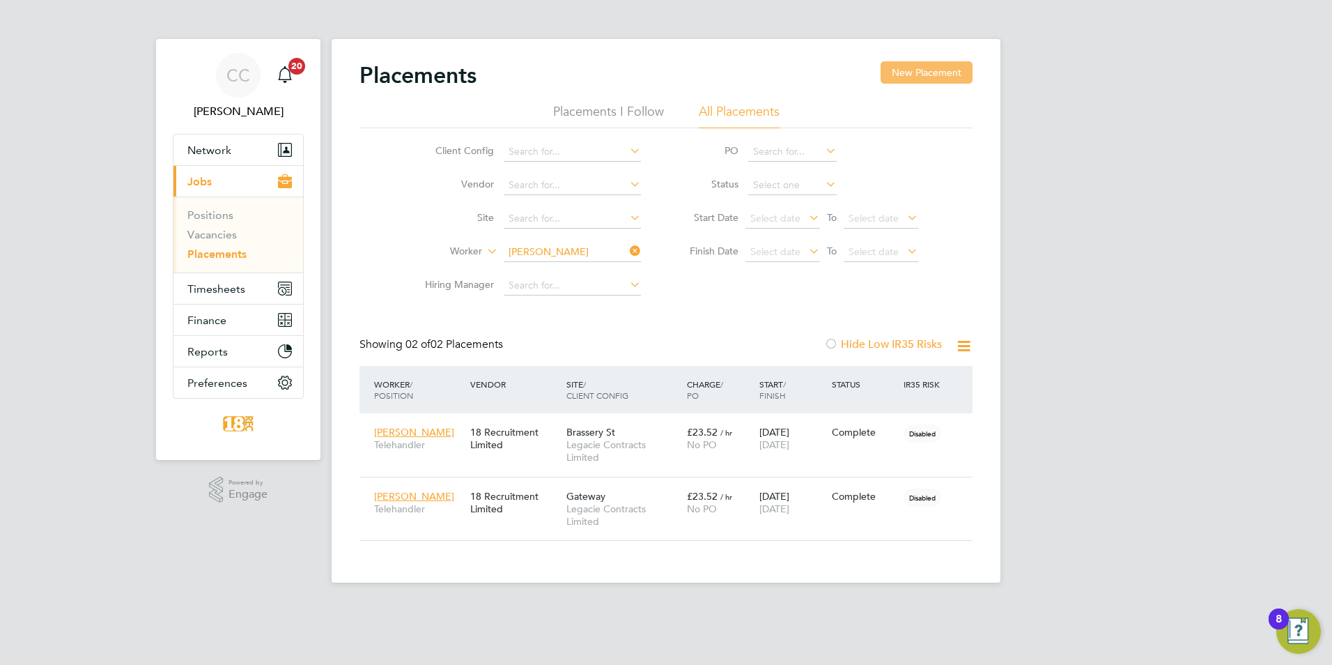
click at [912, 69] on button "New Placement" at bounding box center [927, 72] width 92 height 22
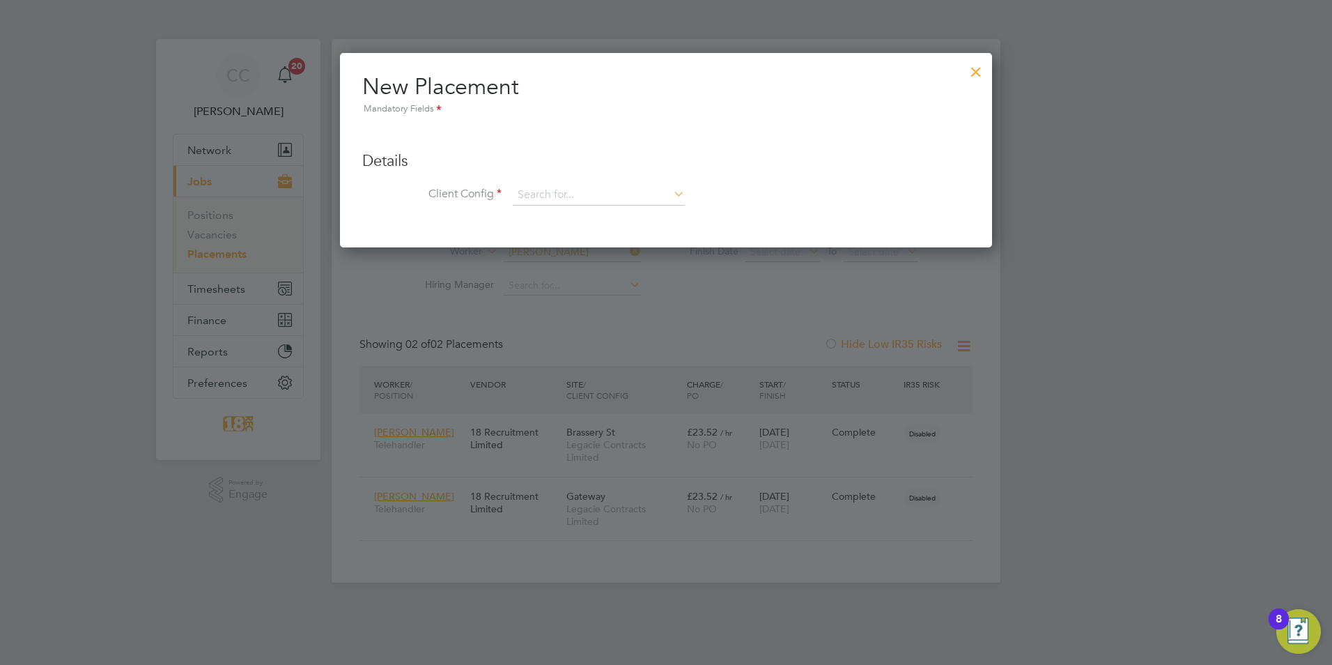
click at [848, 531] on div at bounding box center [666, 332] width 1332 height 665
click at [935, 607] on div at bounding box center [666, 332] width 1332 height 665
click at [976, 69] on div at bounding box center [976, 68] width 25 height 25
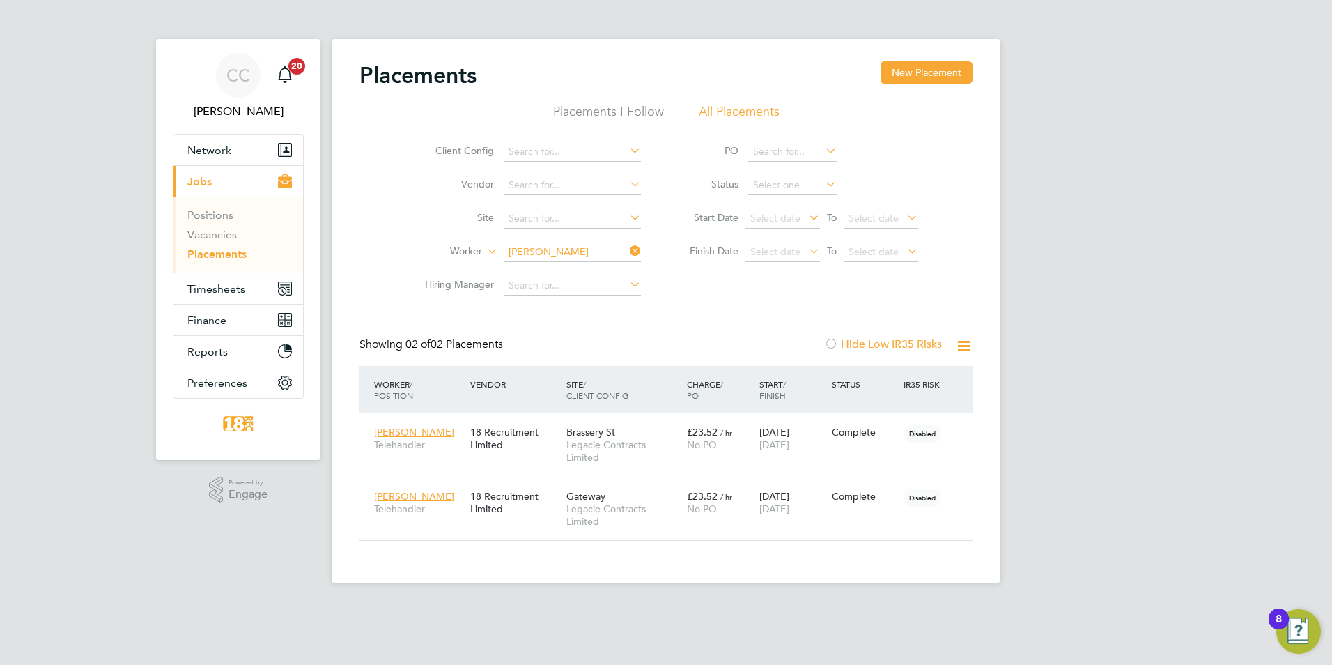
click at [1106, 249] on div "CC Chloe Crayden Notifications 20 Applications: Network Team Members Businesses…" at bounding box center [666, 302] width 1332 height 605
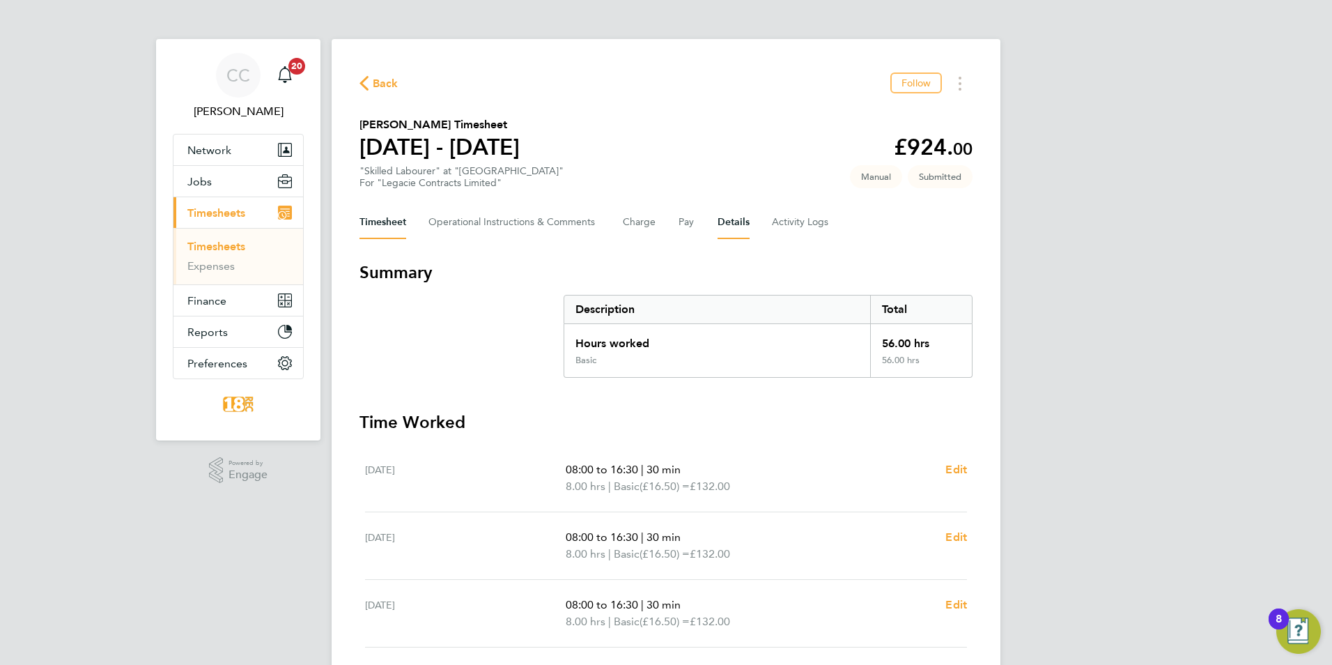
click at [726, 222] on button "Details" at bounding box center [734, 222] width 32 height 33
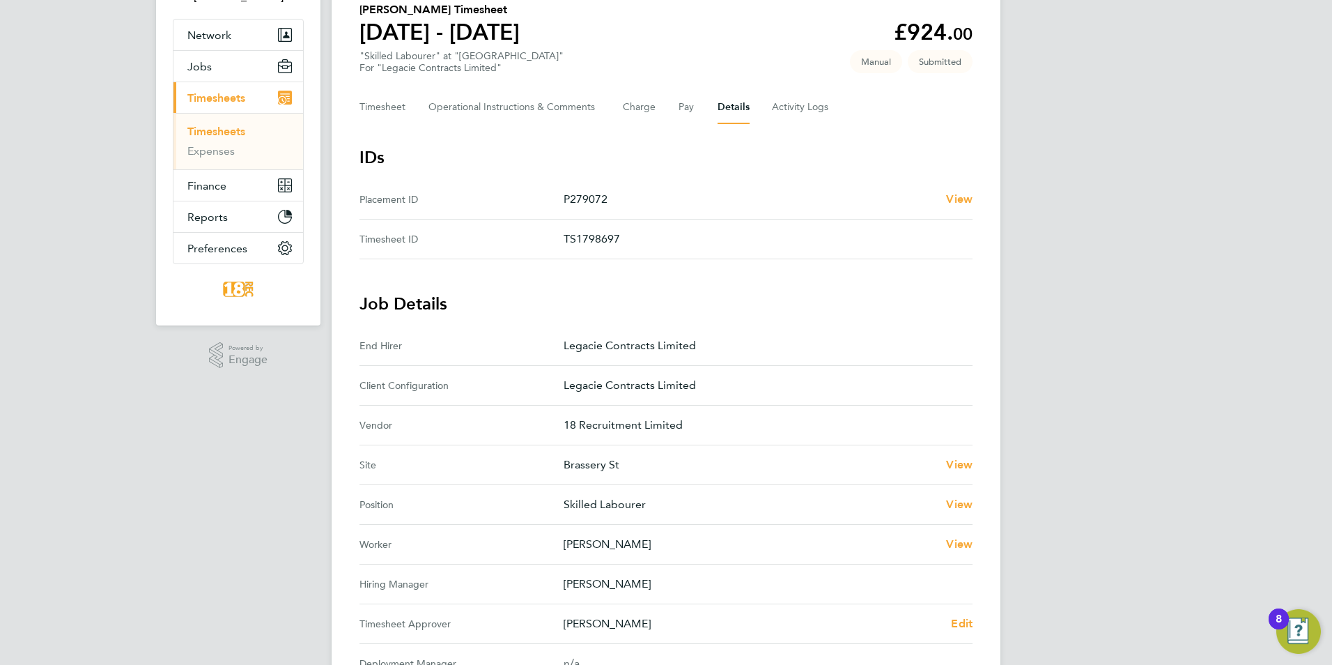
scroll to position [139, 0]
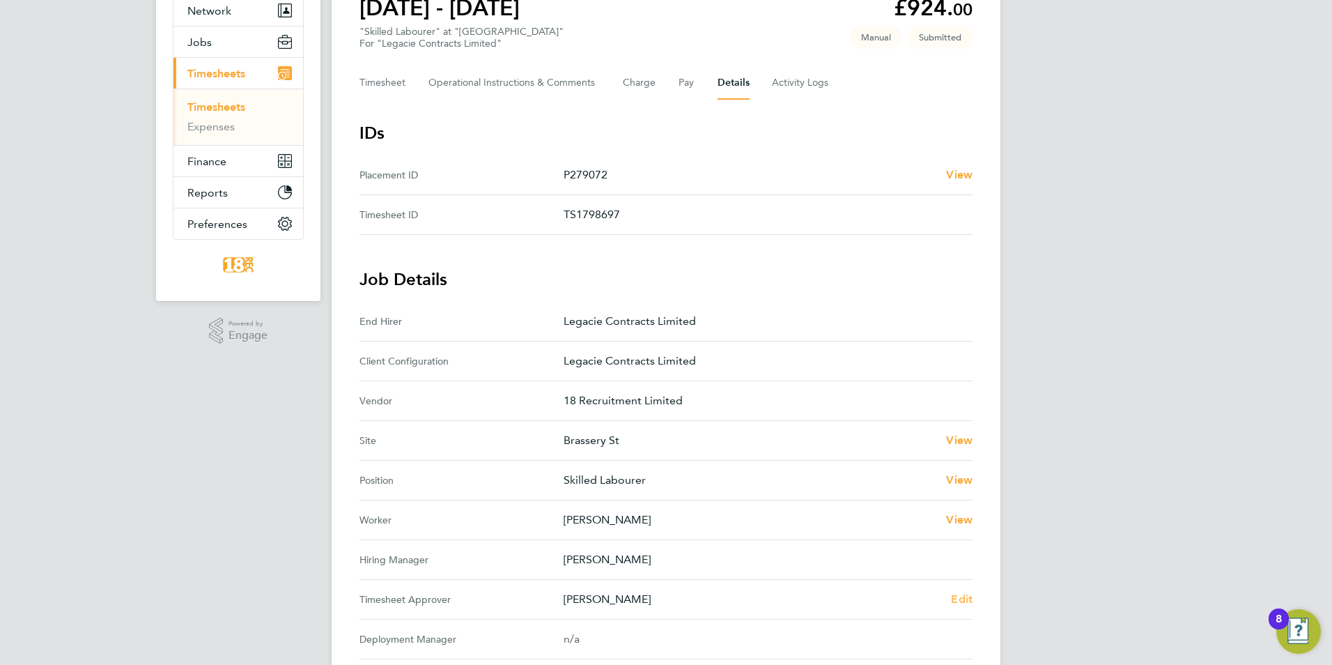
click at [954, 592] on span "Edit" at bounding box center [962, 598] width 22 height 13
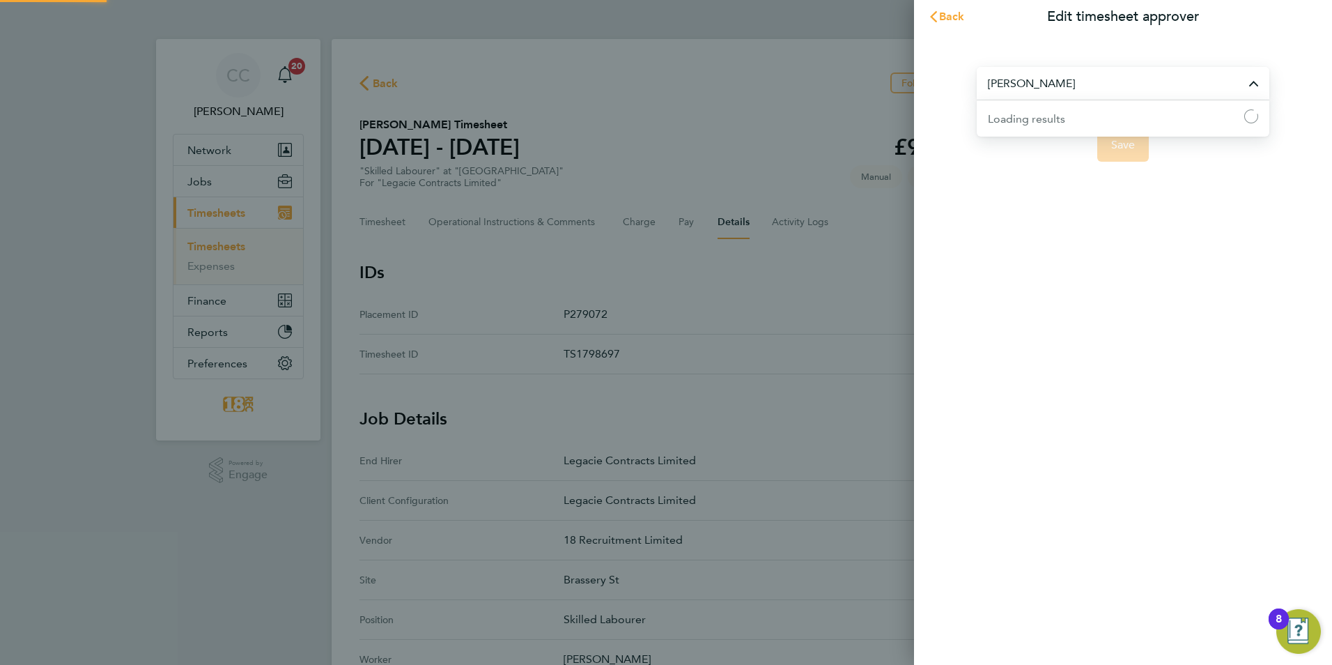
click at [1003, 78] on input "[PERSON_NAME]" at bounding box center [1123, 83] width 293 height 33
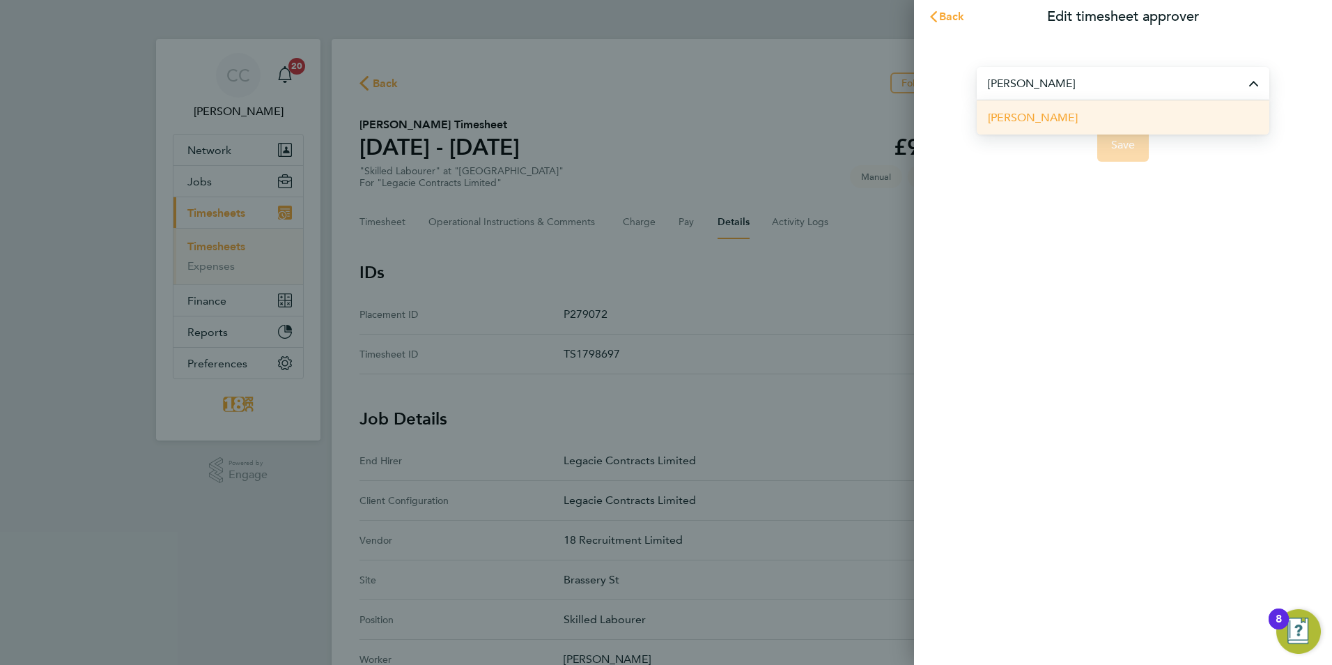
click at [1050, 127] on li "[PERSON_NAME]" at bounding box center [1123, 117] width 293 height 34
type input "[PERSON_NAME]"
click at [1127, 150] on span "Save" at bounding box center [1123, 145] width 24 height 14
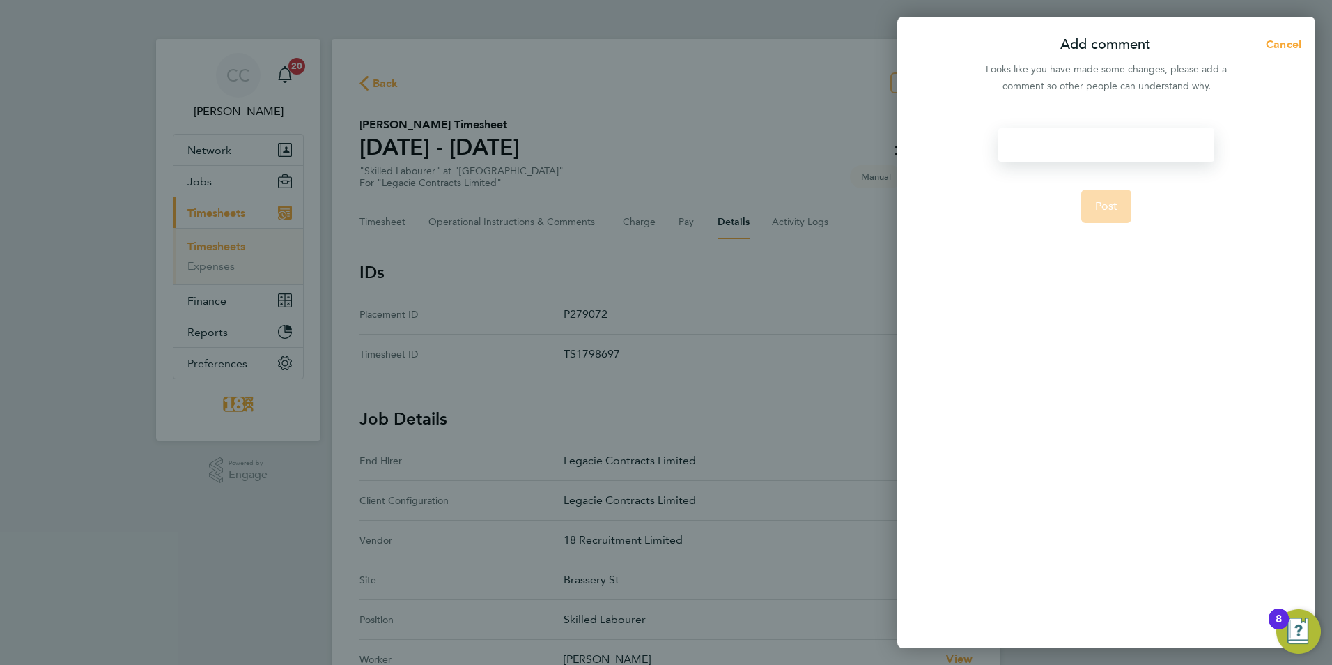
click at [1064, 150] on div at bounding box center [1105, 144] width 215 height 33
click at [1104, 147] on div at bounding box center [1105, 144] width 215 height 33
click at [1122, 215] on button "Post" at bounding box center [1106, 206] width 51 height 33
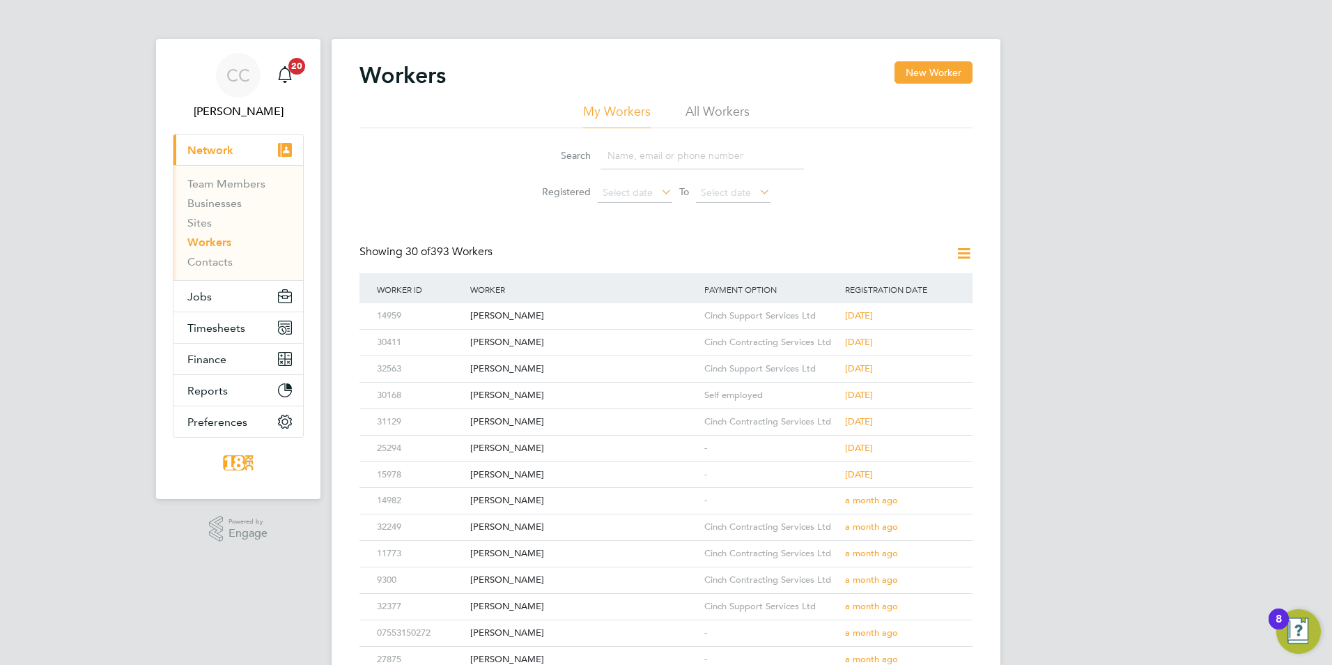
click at [684, 152] on input at bounding box center [702, 155] width 203 height 27
click at [734, 102] on div "Workers New Worker" at bounding box center [666, 82] width 613 height 42
click at [222, 298] on button "Jobs" at bounding box center [238, 296] width 130 height 31
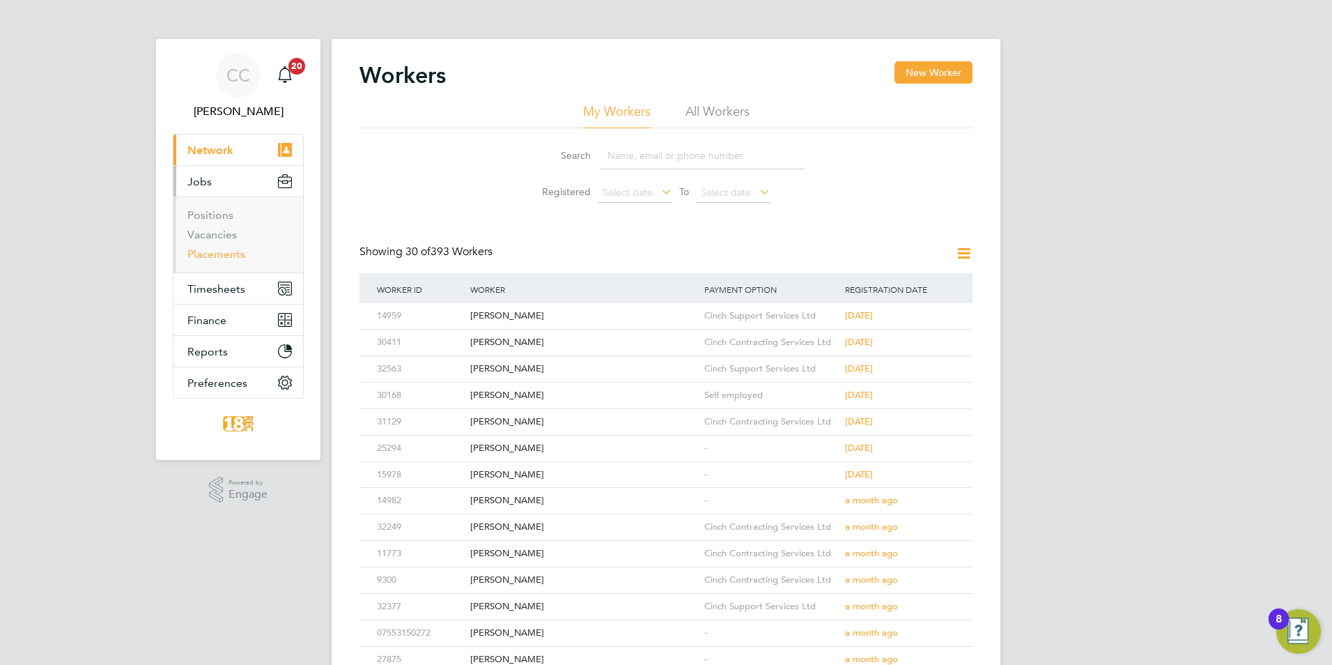
click at [222, 255] on link "Placements" at bounding box center [216, 253] width 58 height 13
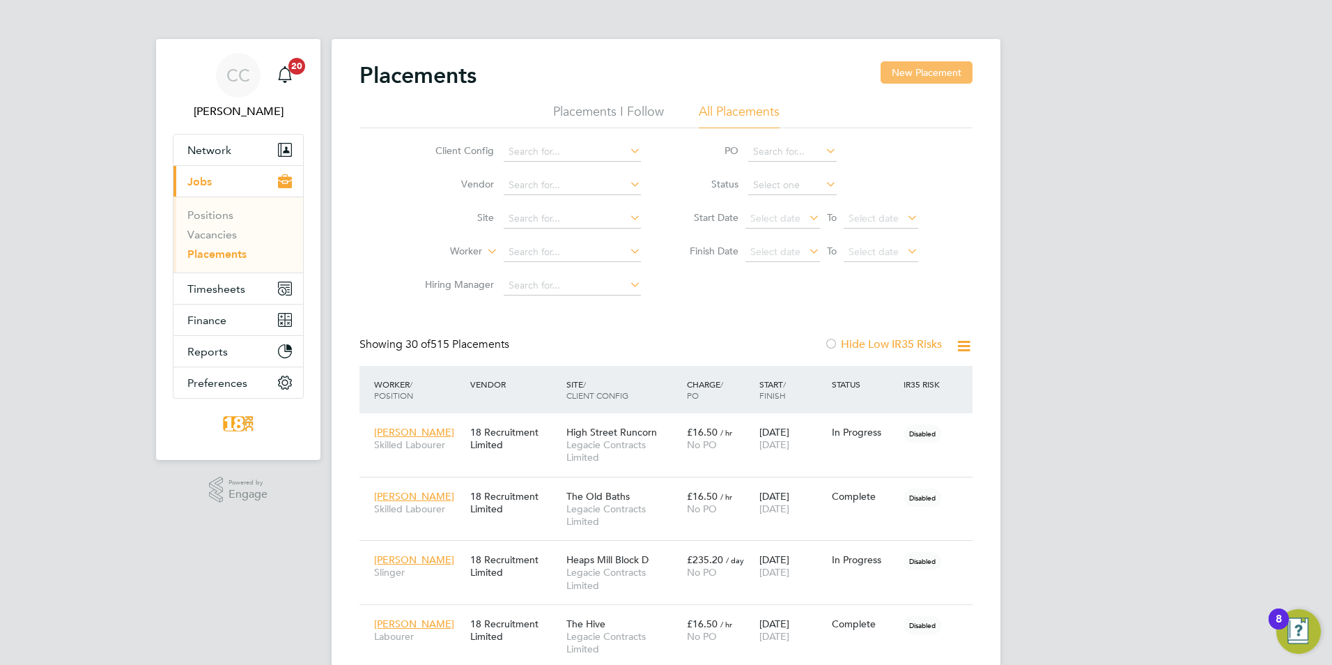
click at [940, 80] on button "New Placement" at bounding box center [927, 72] width 92 height 22
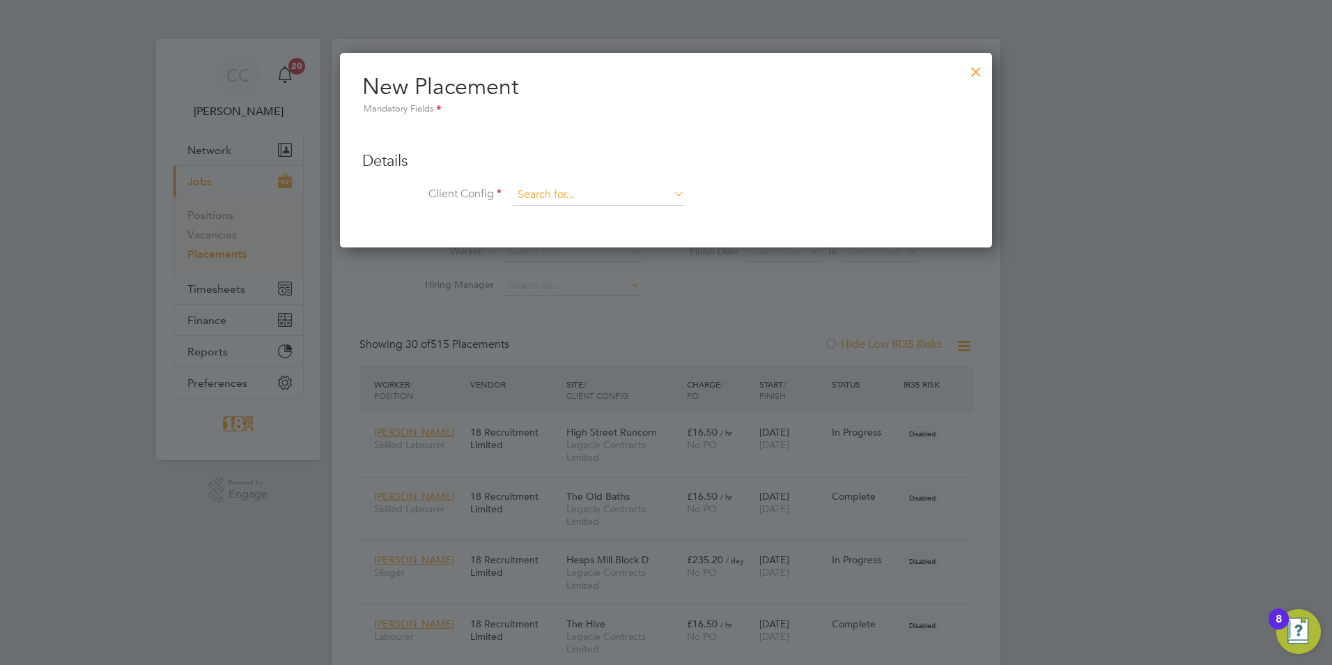
click at [562, 200] on input at bounding box center [599, 195] width 172 height 21
click at [575, 219] on li "Legacie Contracts Limited" at bounding box center [598, 215] width 173 height 19
type input "Legacie Contracts Limited"
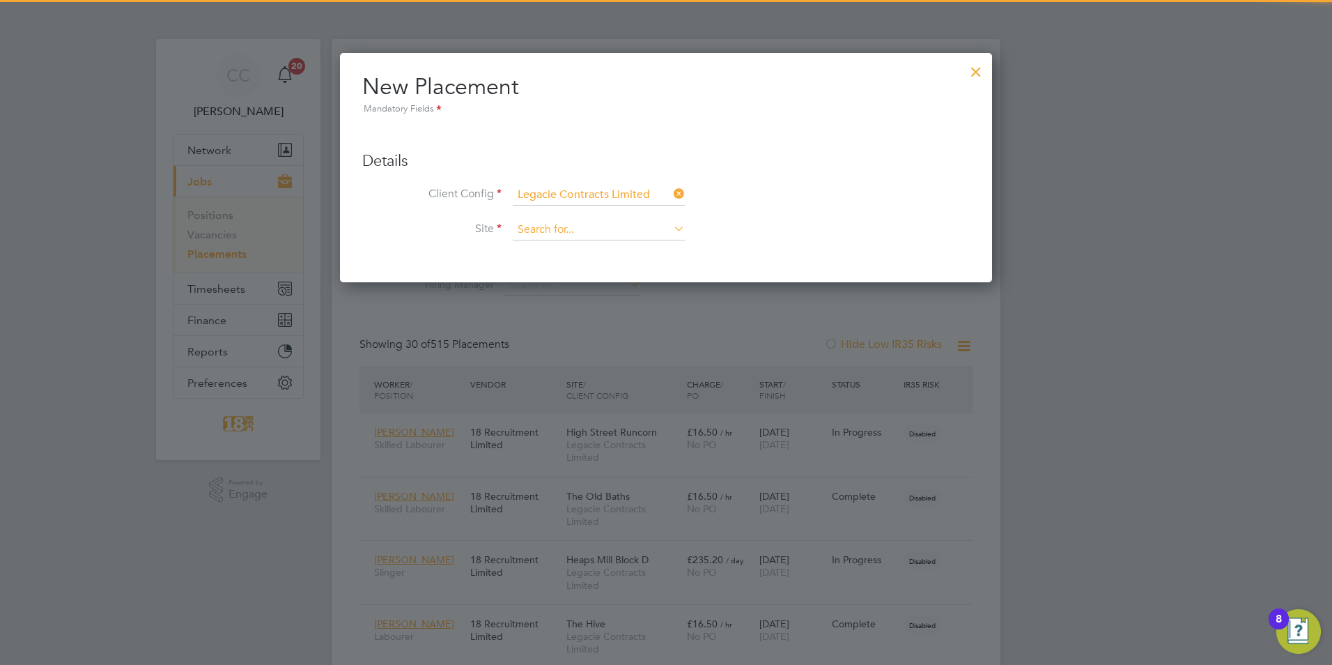
click at [553, 227] on input at bounding box center [599, 229] width 172 height 21
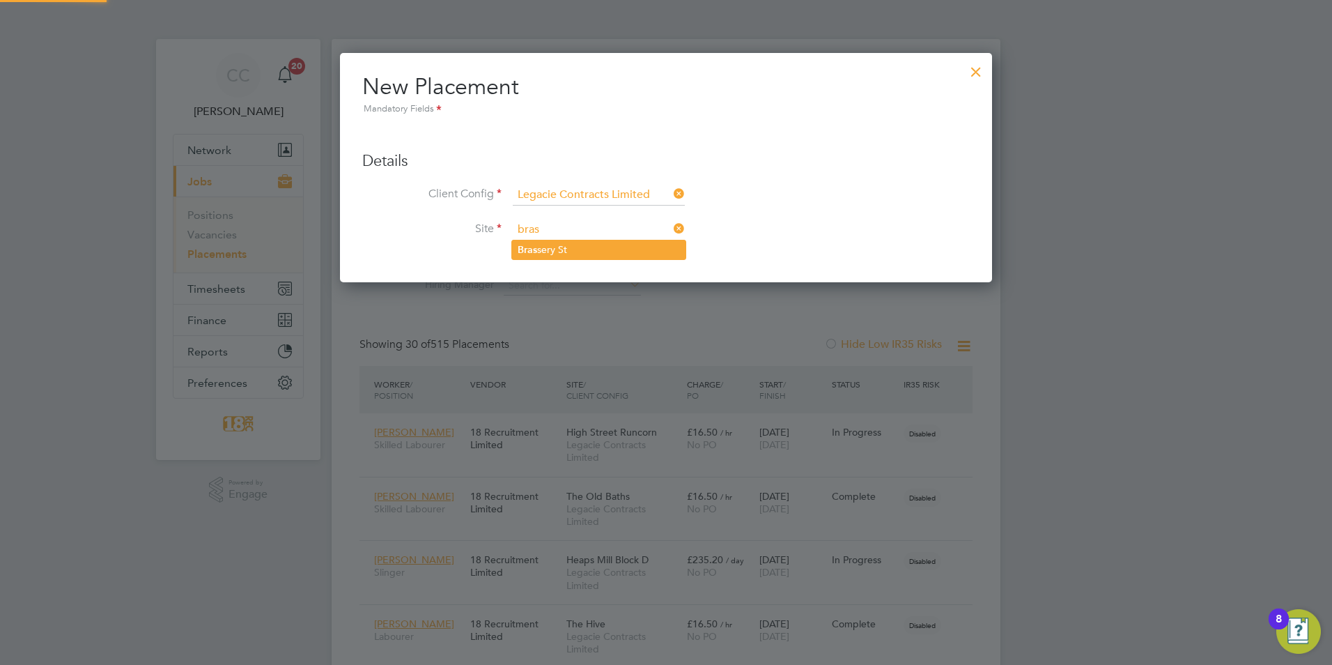
click at [554, 256] on li "Bras sery St" at bounding box center [598, 249] width 173 height 19
type input "Brassery St"
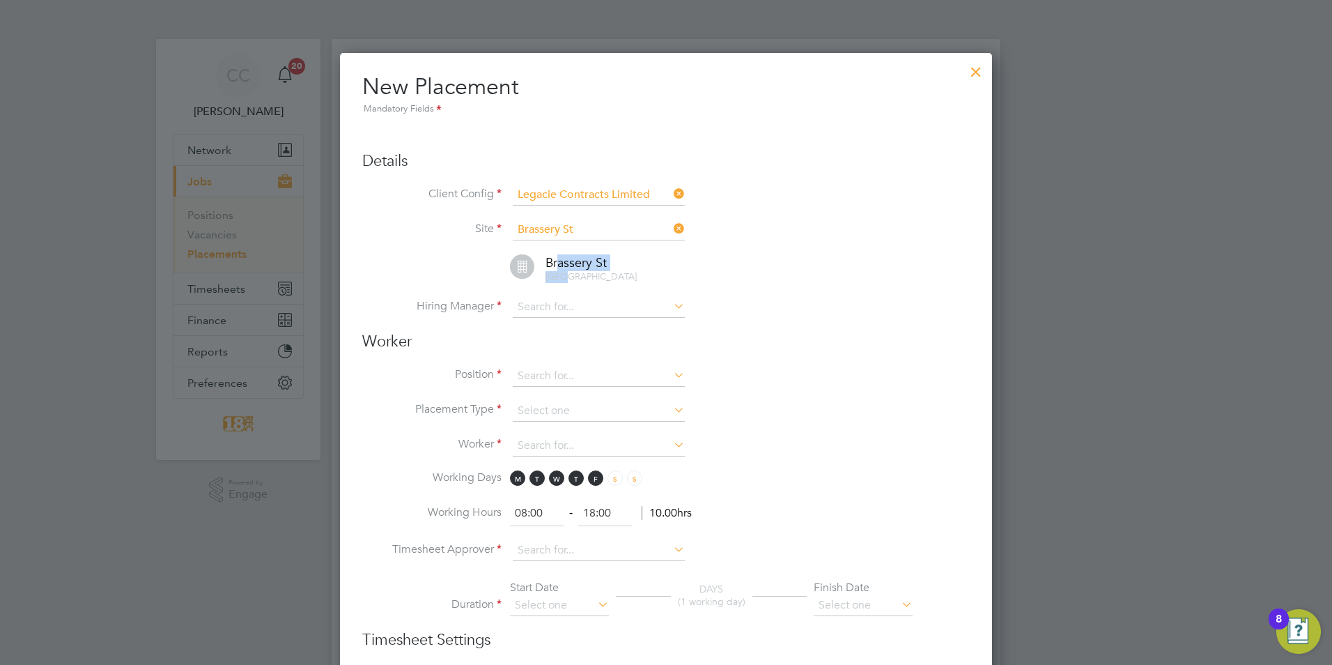
click at [562, 281] on div "Brassery St Brassery St, Grafton street" at bounding box center [683, 268] width 573 height 29
drag, startPoint x: 562, startPoint y: 281, endPoint x: 562, endPoint y: 300, distance: 18.8
click at [562, 300] on input at bounding box center [599, 307] width 172 height 21
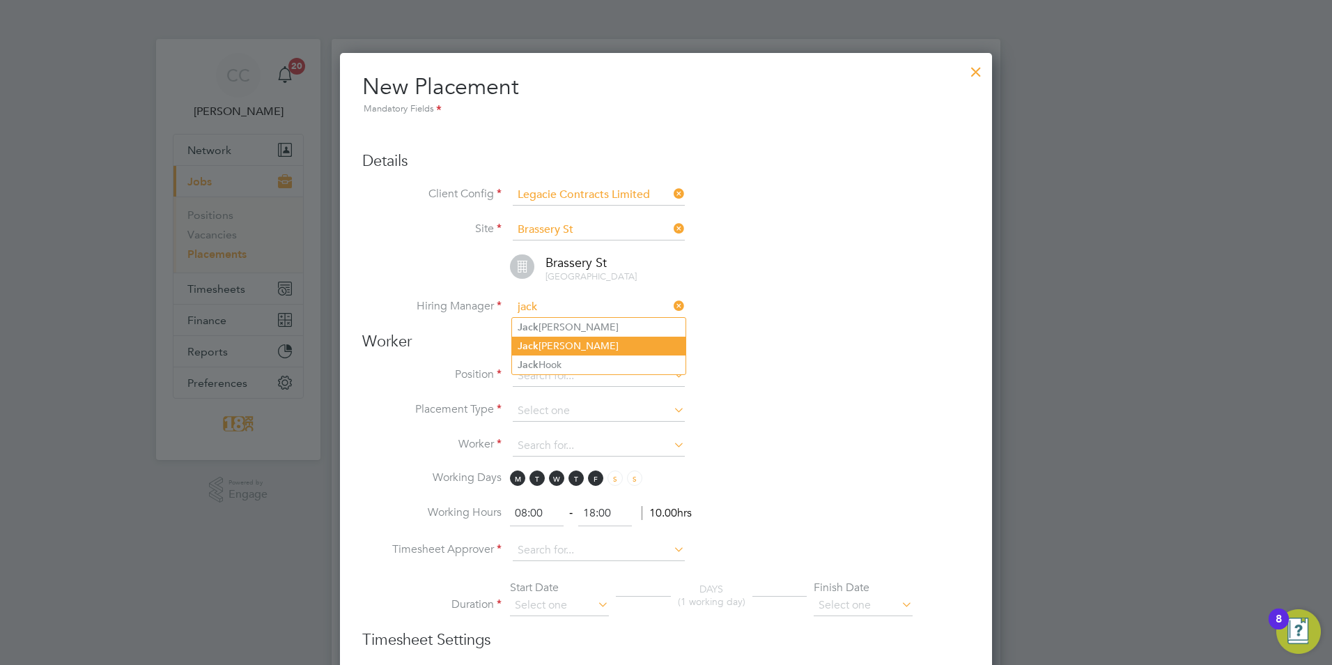
click at [578, 343] on li "Jack Kelly" at bounding box center [598, 346] width 173 height 19
type input "[PERSON_NAME]"
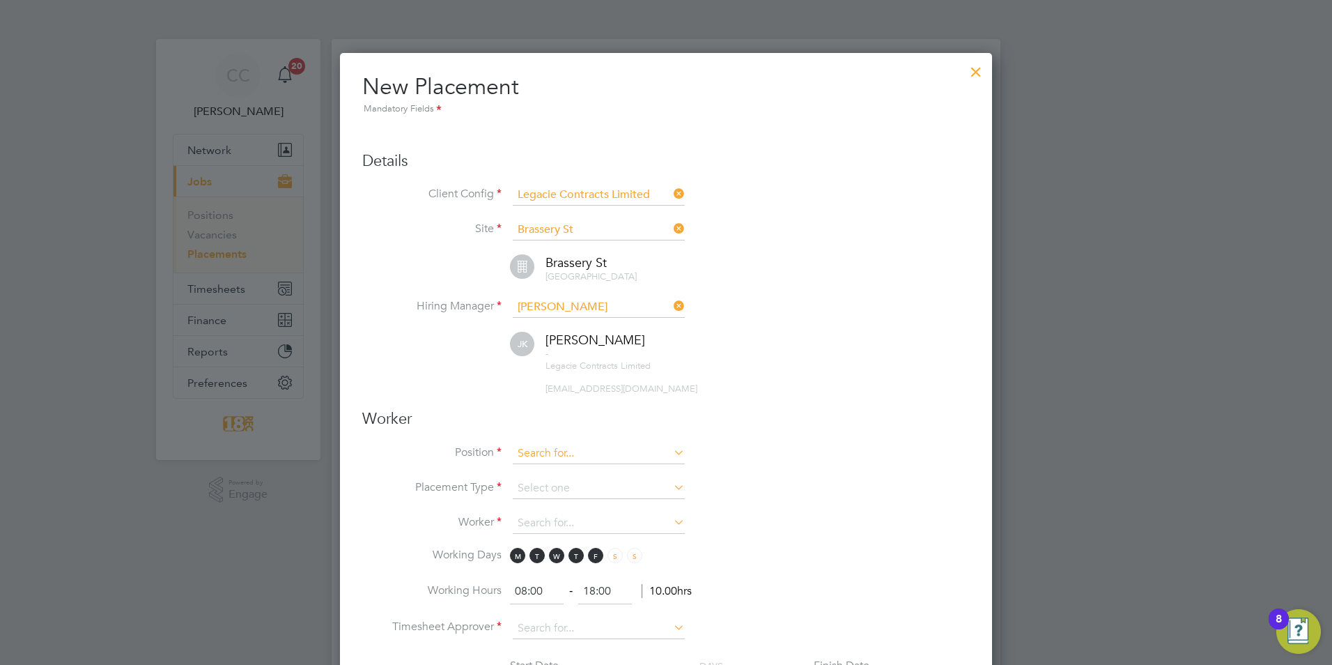
click at [537, 455] on input at bounding box center [599, 453] width 172 height 21
click at [544, 465] on li "Tele handler" at bounding box center [598, 472] width 173 height 19
type input "Telehandler"
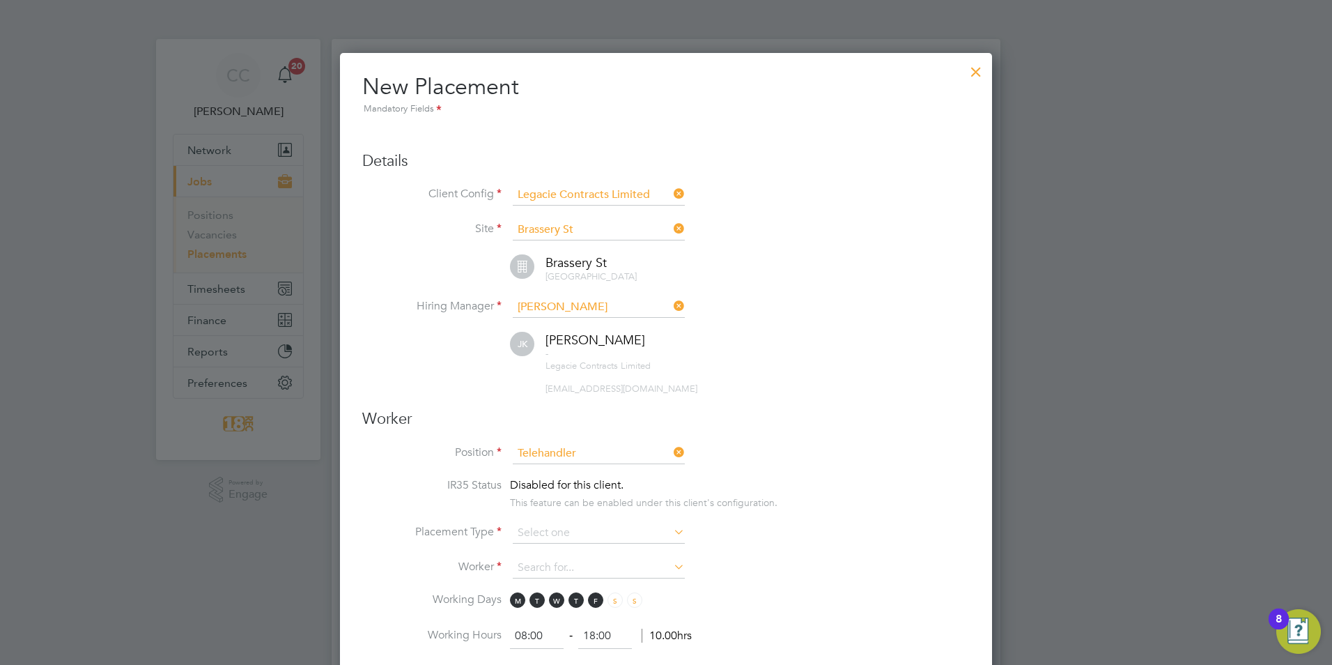
click at [542, 490] on span "Disabled for this client." at bounding box center [567, 485] width 114 height 14
click at [543, 532] on input at bounding box center [599, 533] width 172 height 21
click at [543, 551] on li "Temporary" at bounding box center [598, 552] width 173 height 18
type input "Temporary"
click at [844, 506] on li "IR35 Status Disabled for this client. This feature can be enabled under this cl…" at bounding box center [666, 500] width 608 height 45
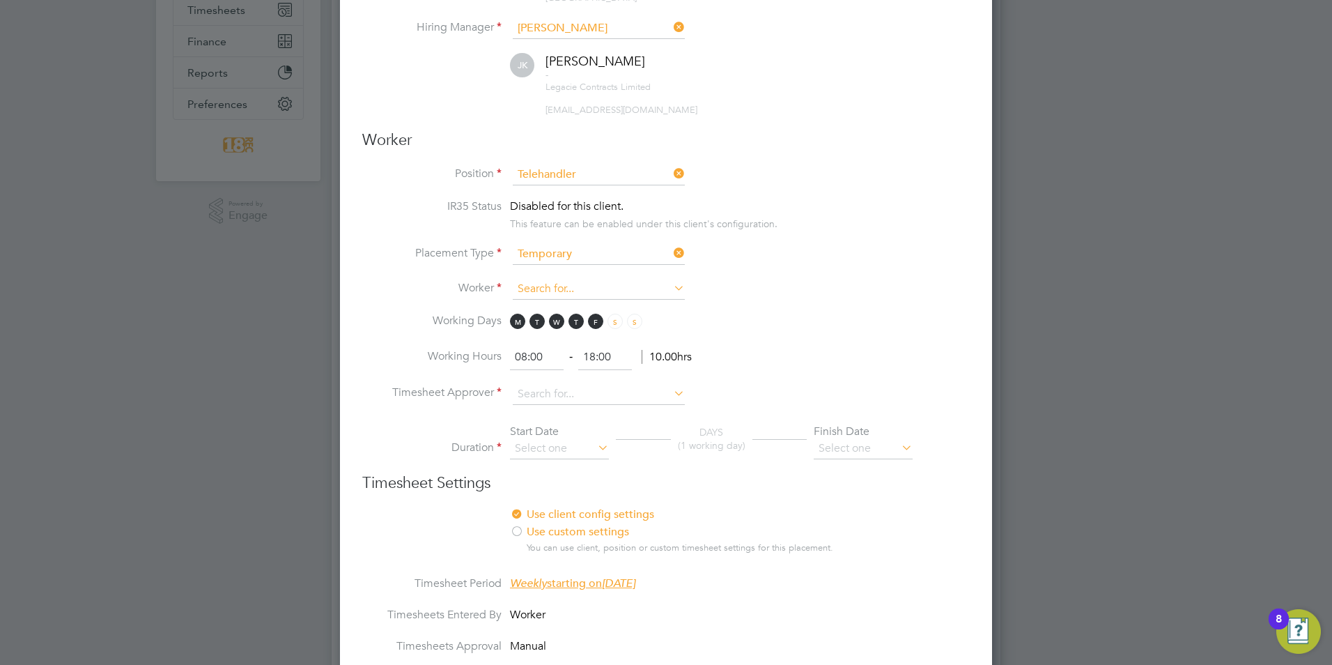
click at [553, 282] on input at bounding box center [599, 289] width 172 height 21
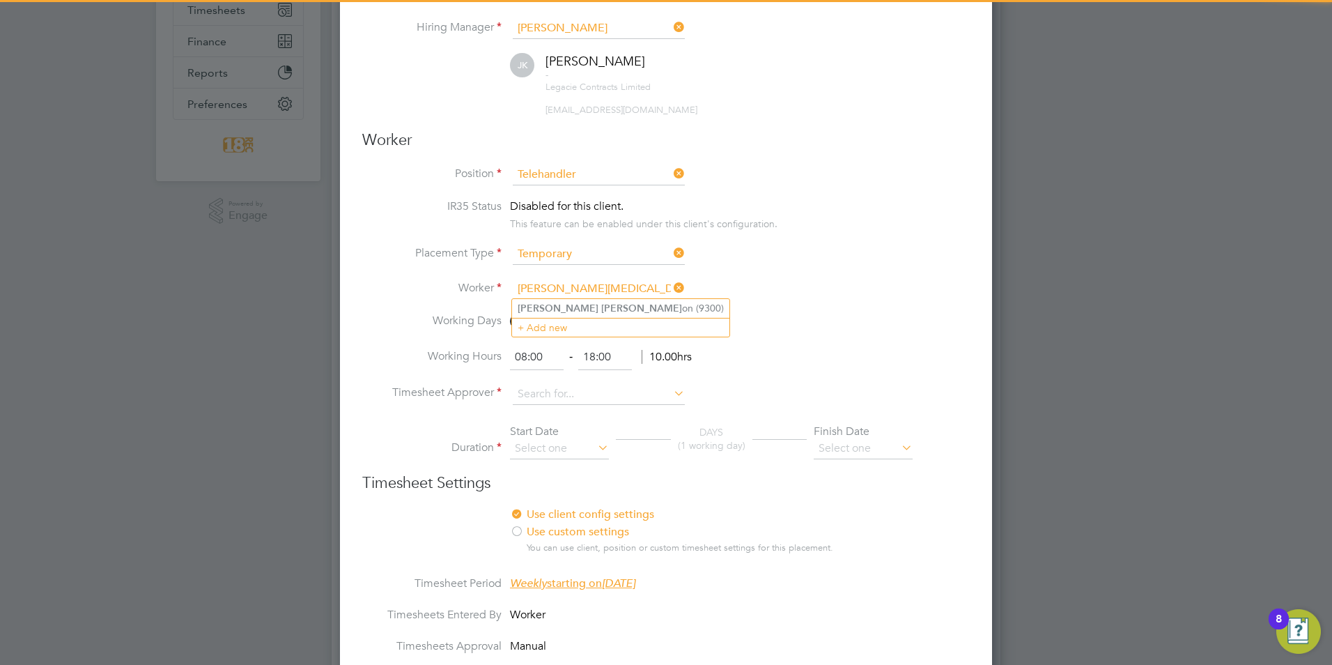
click at [543, 280] on input "michael nix" at bounding box center [599, 289] width 172 height 21
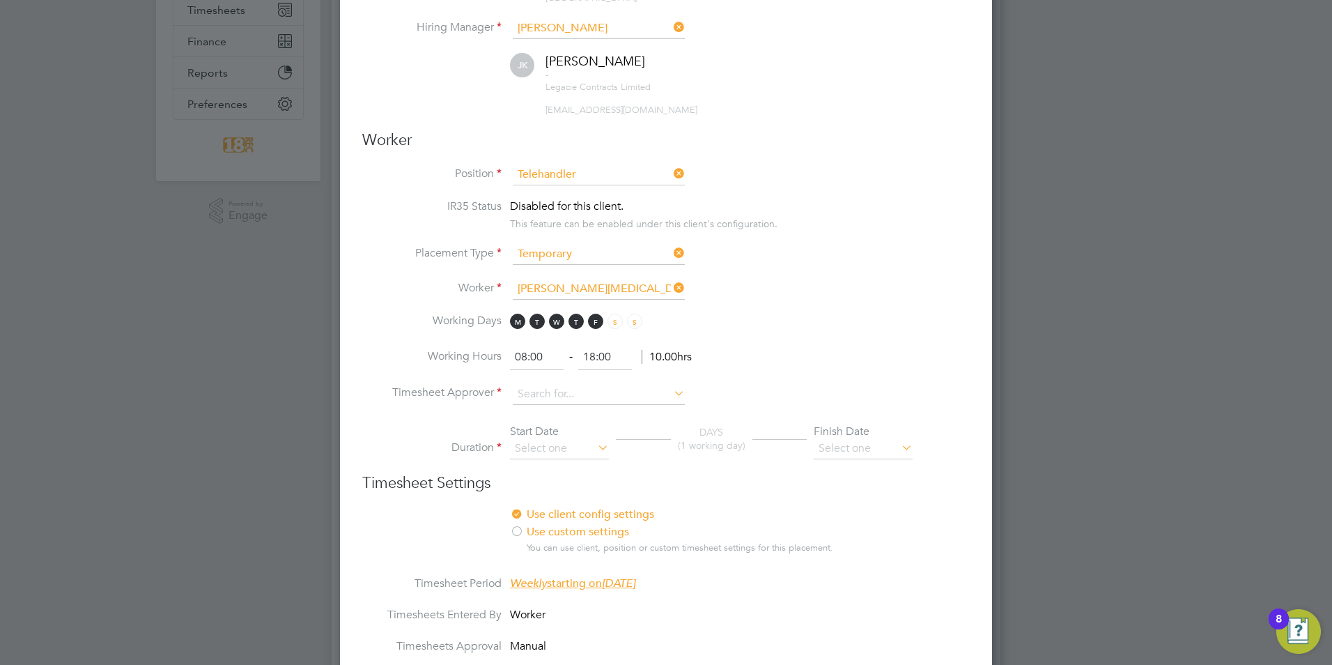
click at [561, 301] on li "Michael Nix on (9300)" at bounding box center [620, 308] width 217 height 19
type input "Michael Nixon (9300)"
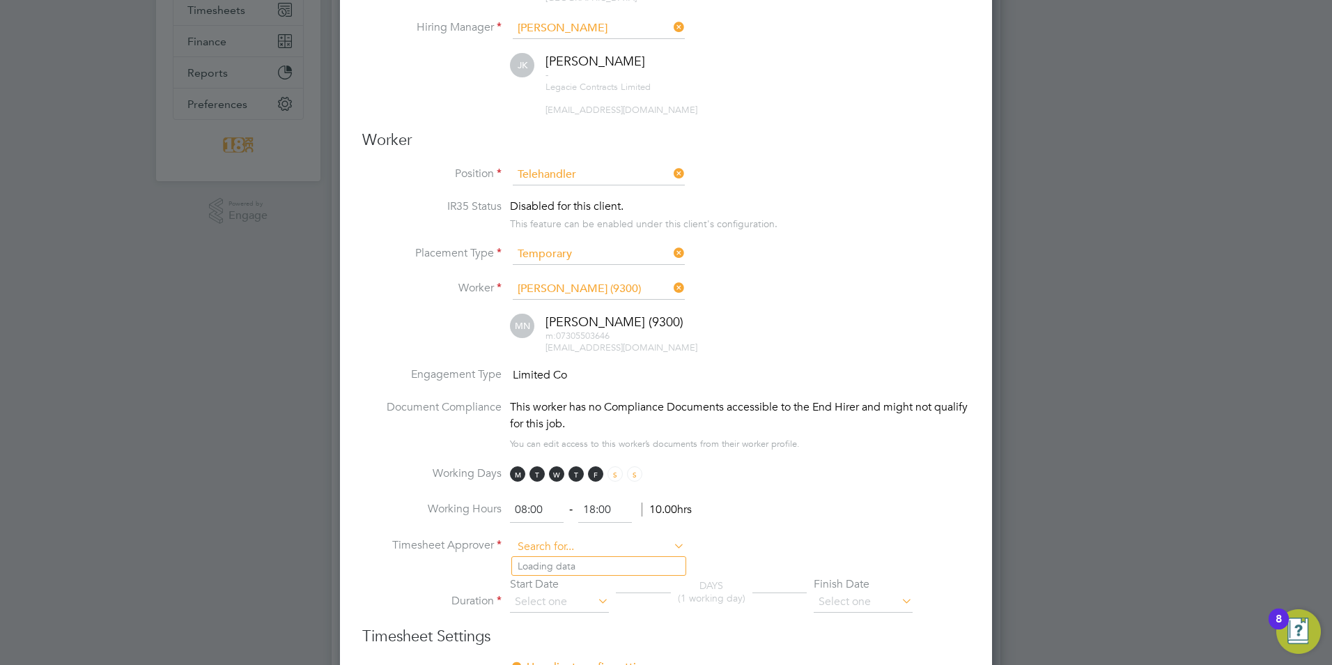
click at [539, 541] on input at bounding box center [599, 546] width 172 height 21
click at [546, 559] on li "Garr y Flaherty" at bounding box center [602, 566] width 180 height 19
type input "[PERSON_NAME]"
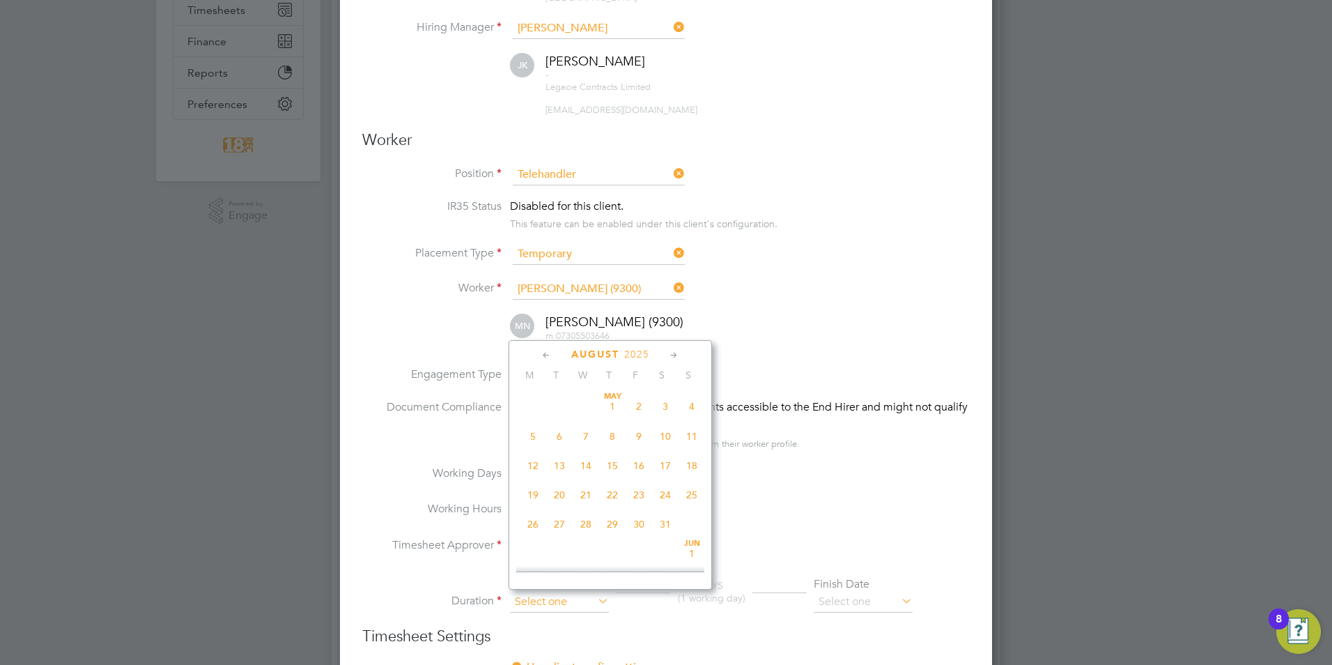
click at [544, 601] on input at bounding box center [559, 602] width 99 height 21
click at [528, 426] on span "4" at bounding box center [533, 424] width 26 height 26
type input "[DATE]"
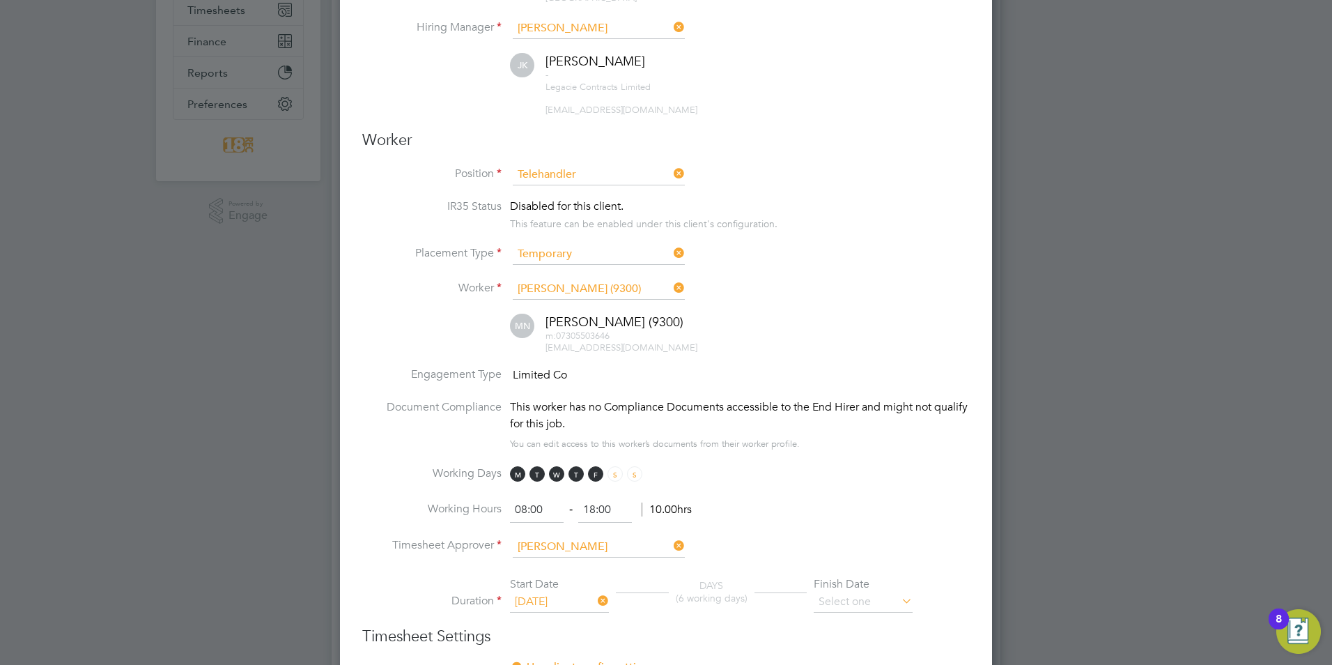
click at [859, 622] on li "Duration Start Date 04 Aug 2025 DAYS (6 working days) Finish Date" at bounding box center [666, 601] width 608 height 49
click at [866, 599] on input at bounding box center [863, 602] width 99 height 21
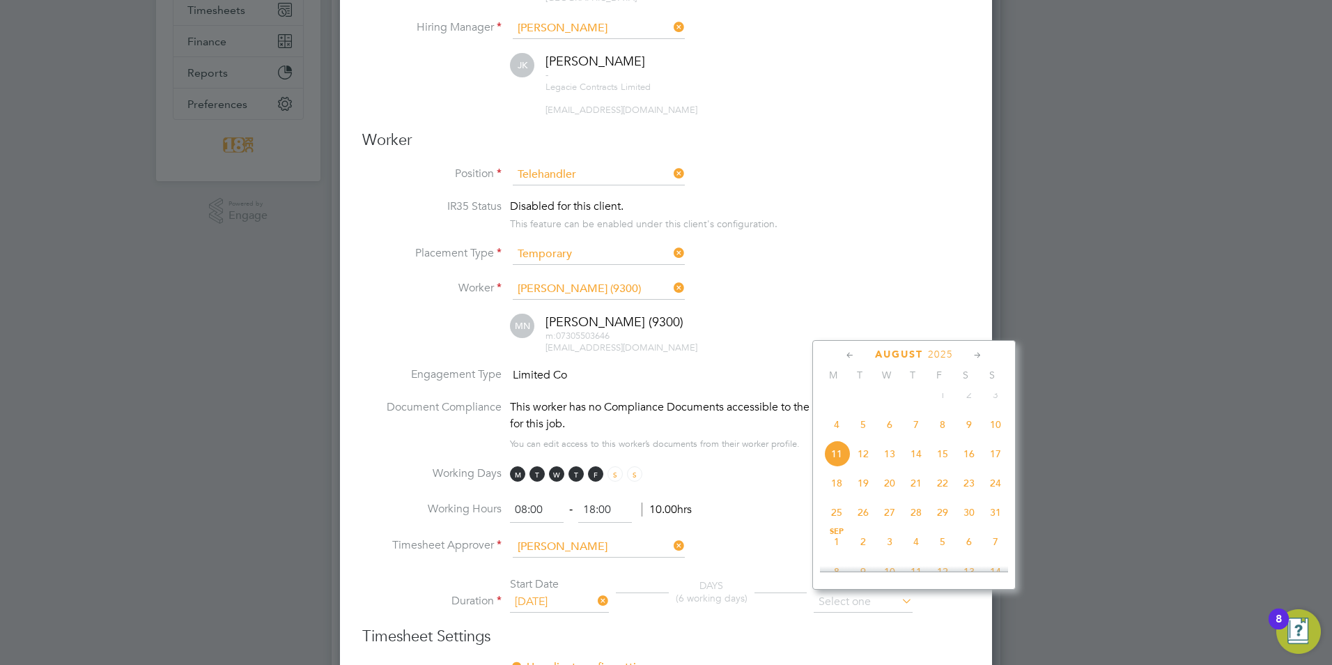
click at [993, 435] on span "10" at bounding box center [995, 424] width 26 height 26
type input "[DATE]"
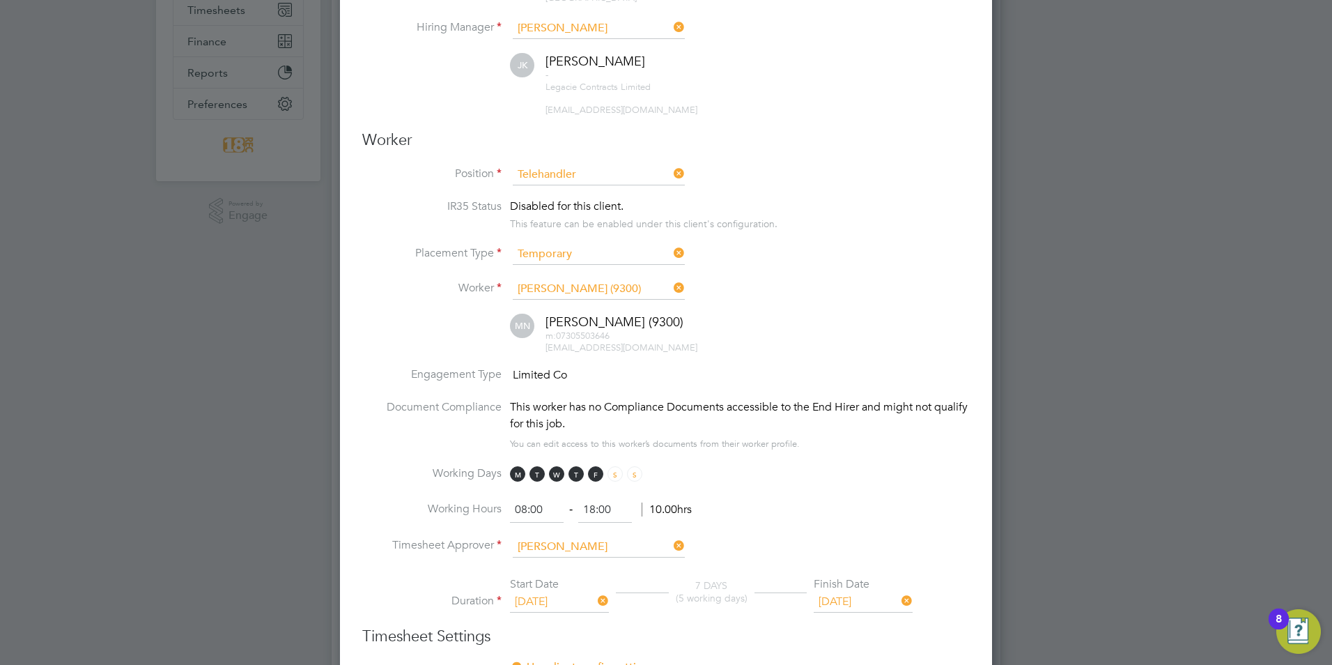
click at [927, 334] on div "m: 07305503646 mt_nixonthomas@outlook.com" at bounding box center [758, 342] width 424 height 24
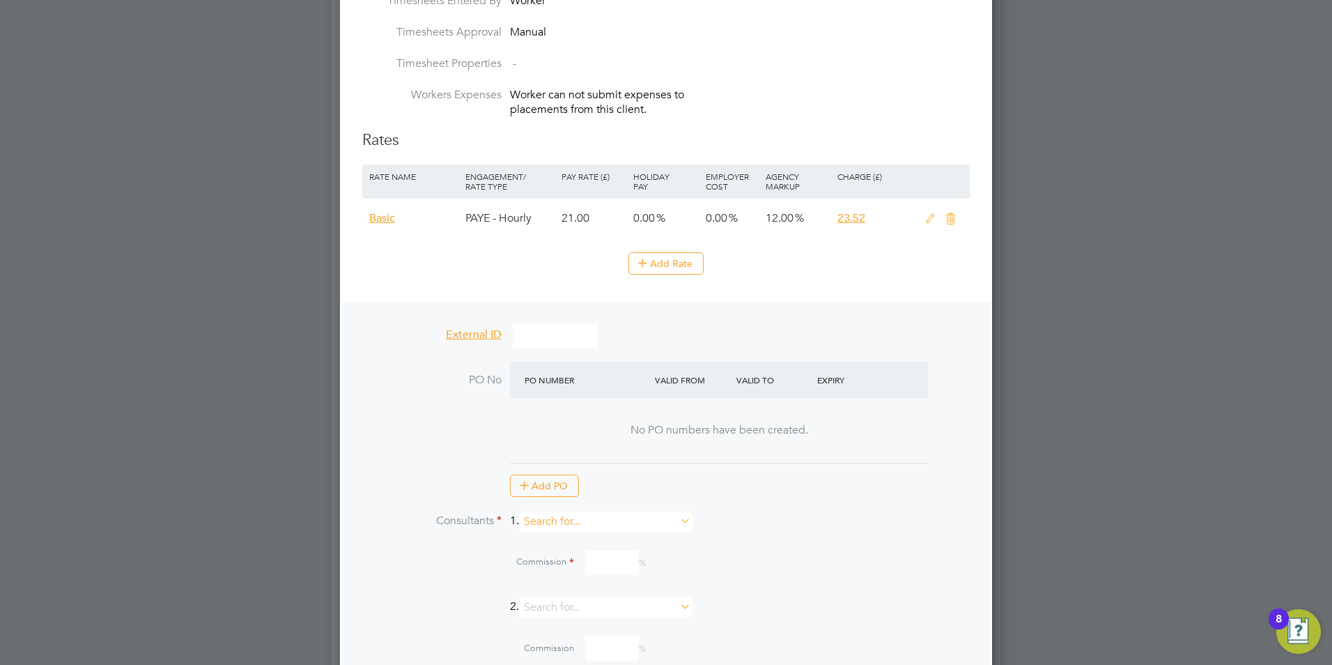
click at [562, 516] on input at bounding box center [605, 521] width 172 height 20
click at [585, 542] on li "[PERSON_NAME]" at bounding box center [611, 539] width 173 height 19
type input "[PERSON_NAME]"
click at [609, 614] on input at bounding box center [612, 615] width 54 height 24
type input "10"
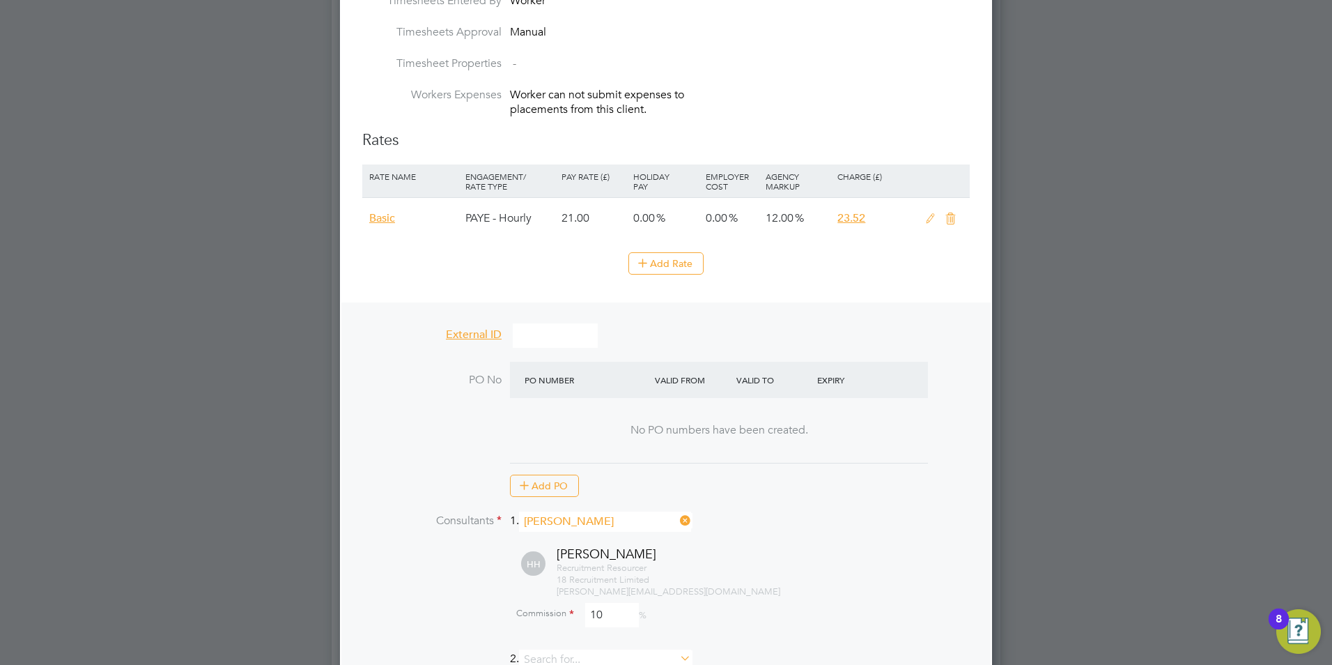
click at [874, 461] on div "No PO numbers have been created." at bounding box center [719, 430] width 390 height 65
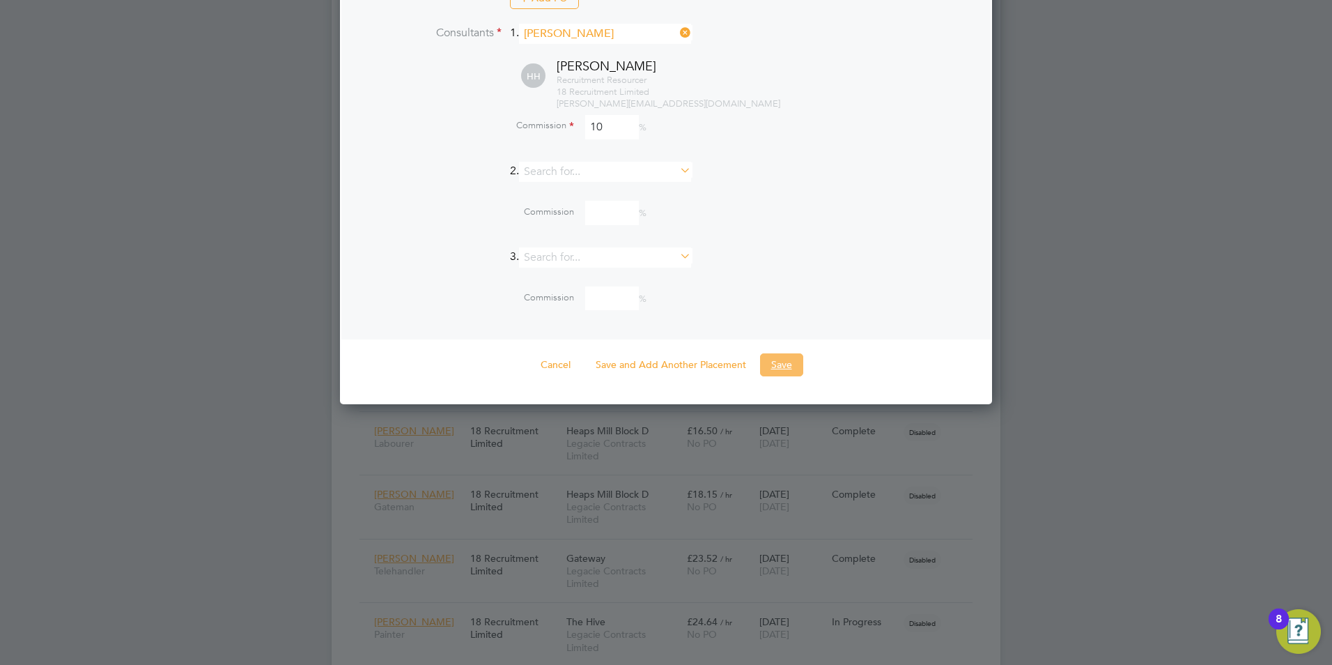
click at [794, 363] on button "Save" at bounding box center [781, 364] width 43 height 22
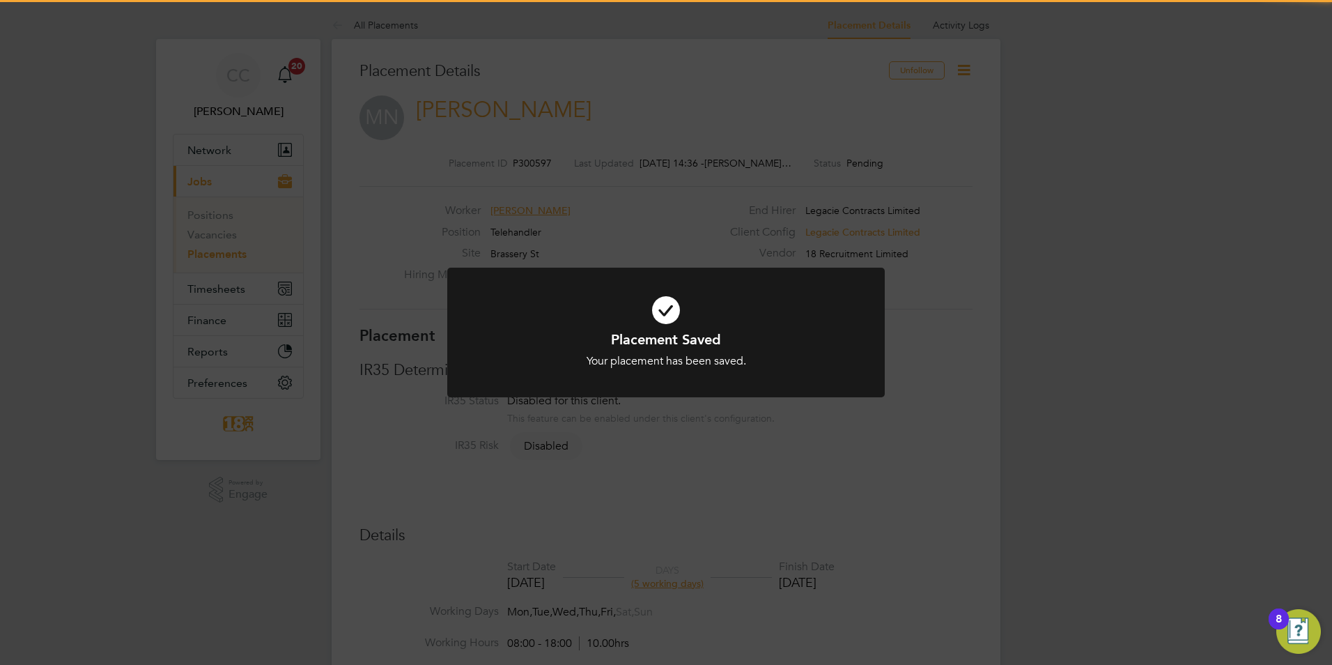
click at [960, 63] on div "Placement Saved Your placement has been saved. Cancel Okay" at bounding box center [666, 332] width 1332 height 665
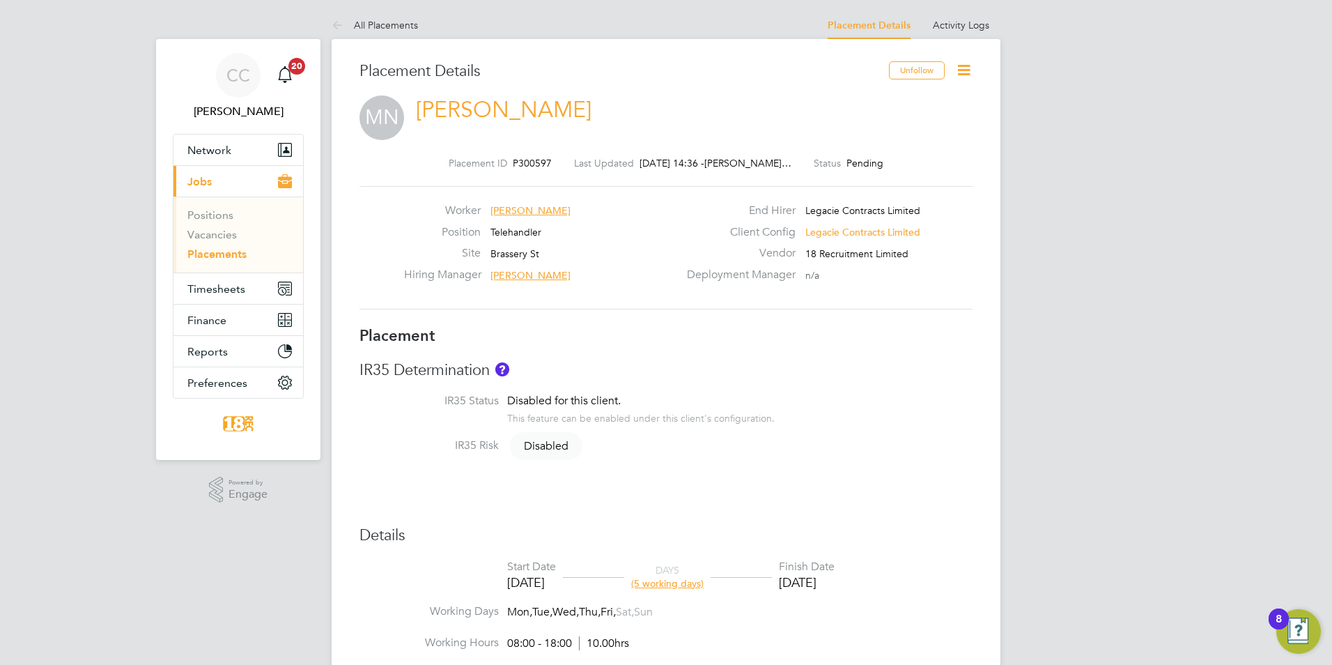
click at [963, 72] on icon at bounding box center [963, 69] width 17 height 17
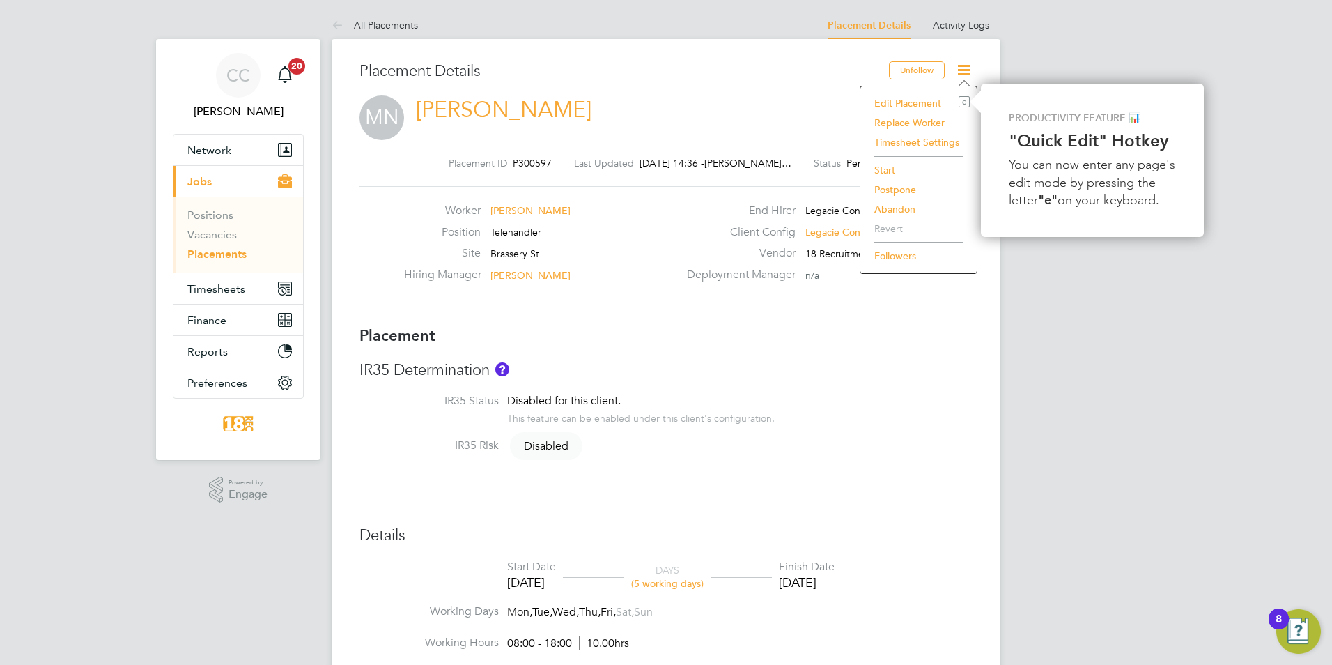
click at [897, 167] on li "Start" at bounding box center [918, 170] width 102 height 20
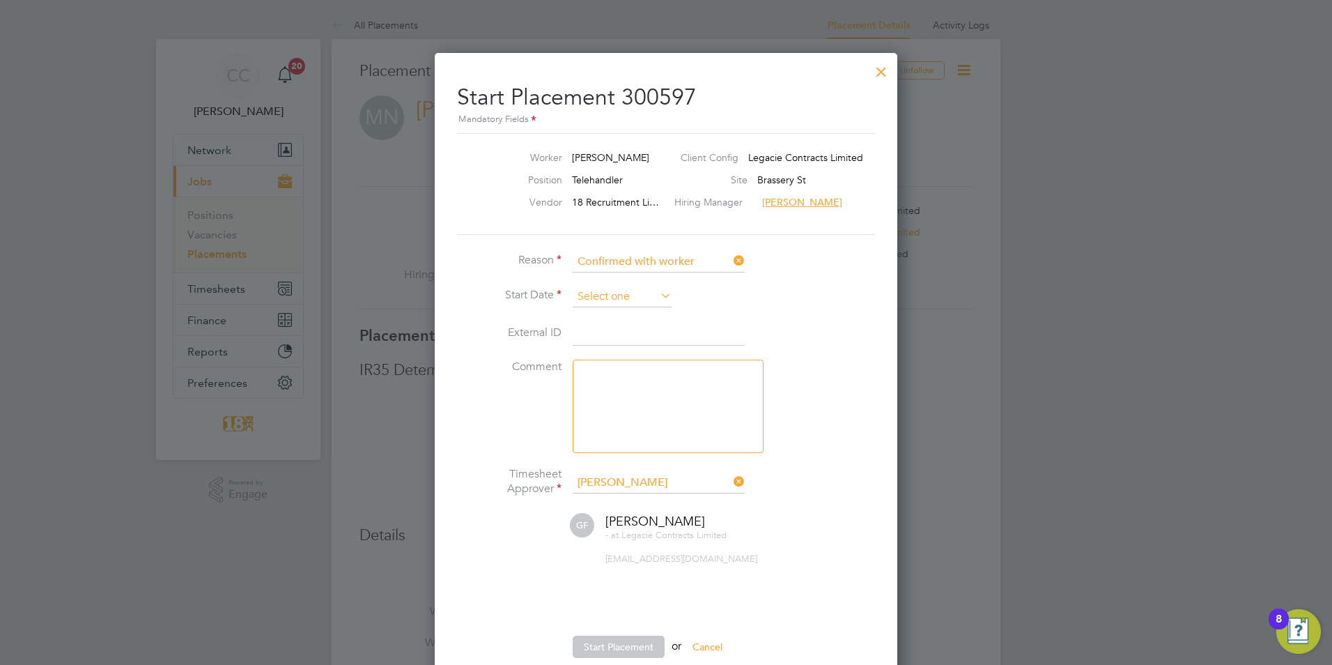
click at [601, 288] on input at bounding box center [622, 296] width 99 height 21
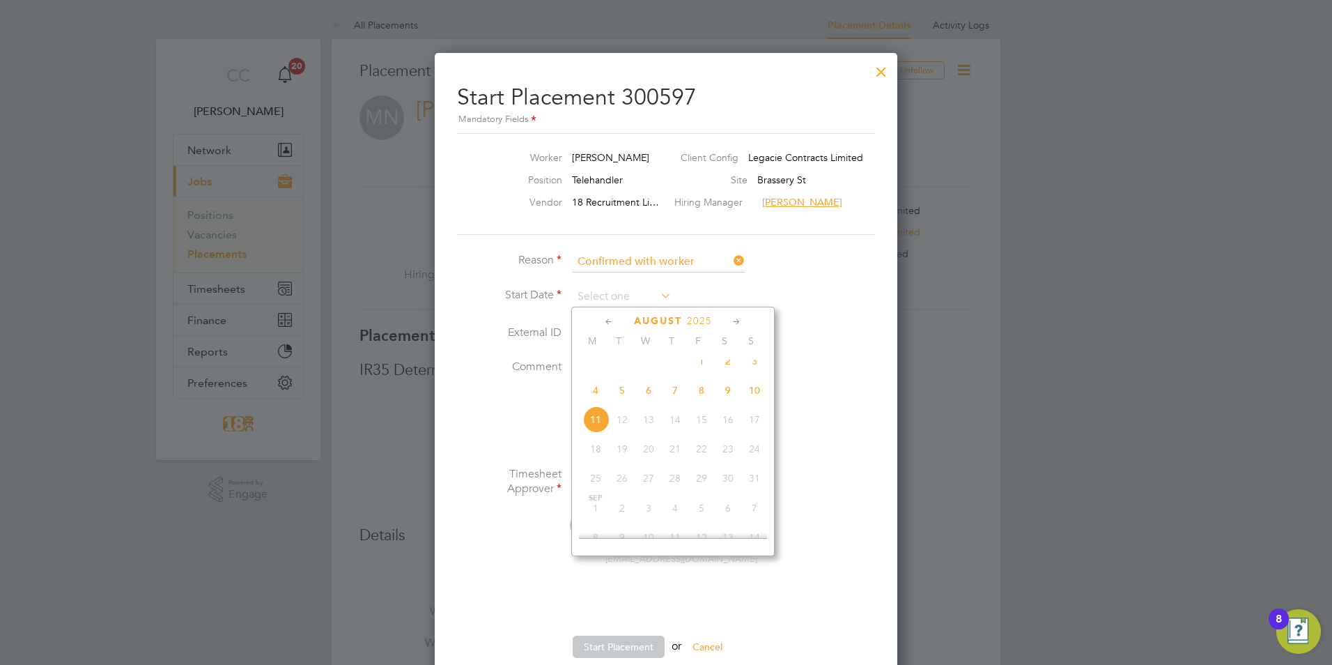
click at [601, 403] on span "4" at bounding box center [595, 390] width 26 height 26
type input "[DATE]"
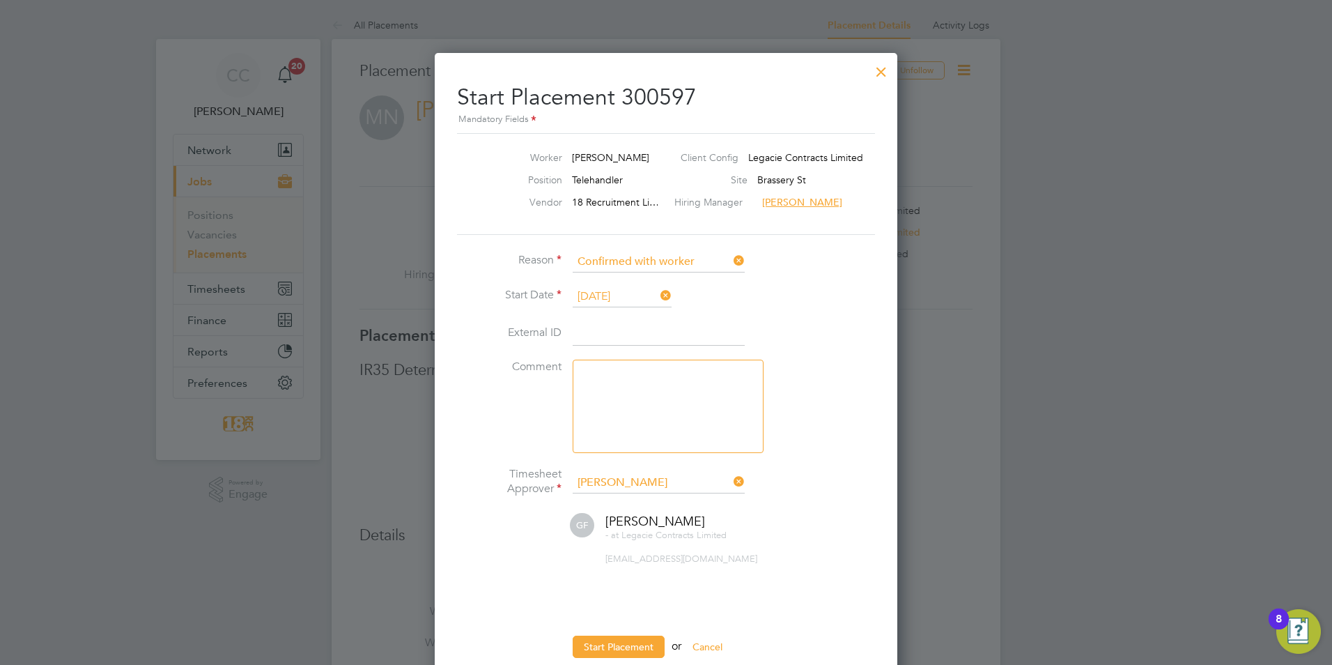
click at [847, 373] on li "Comment" at bounding box center [666, 413] width 418 height 107
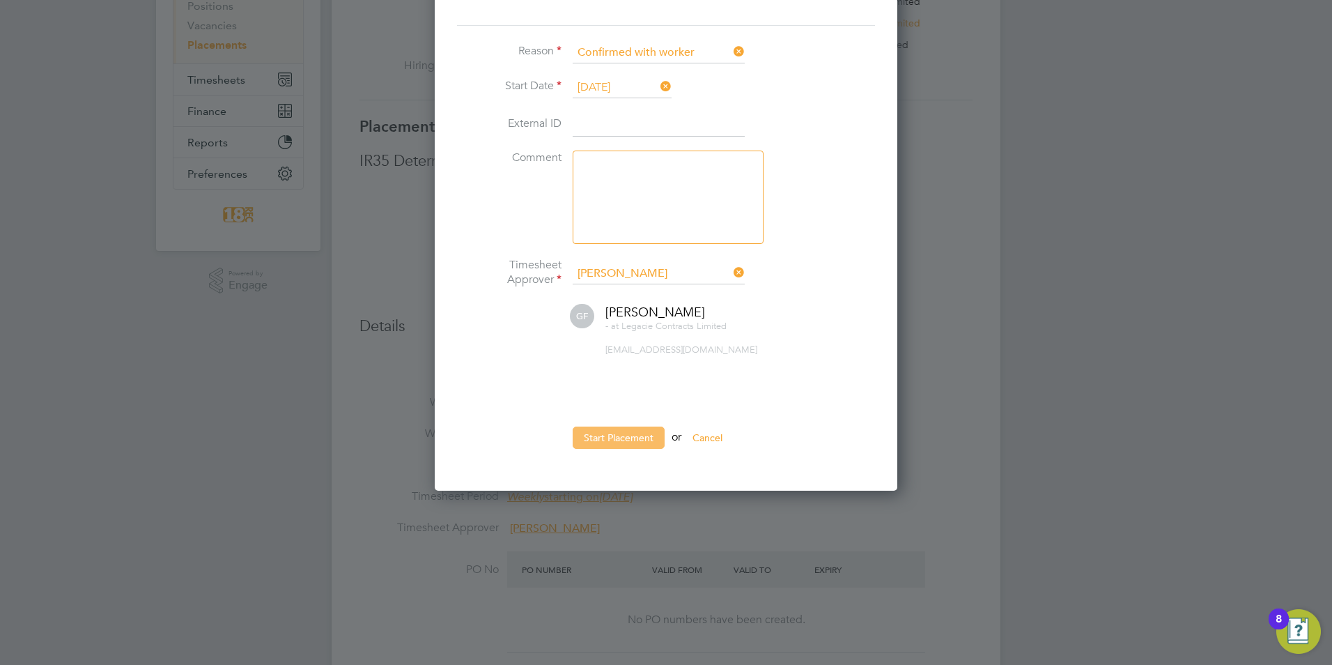
click at [608, 440] on button "Start Placement" at bounding box center [619, 437] width 92 height 22
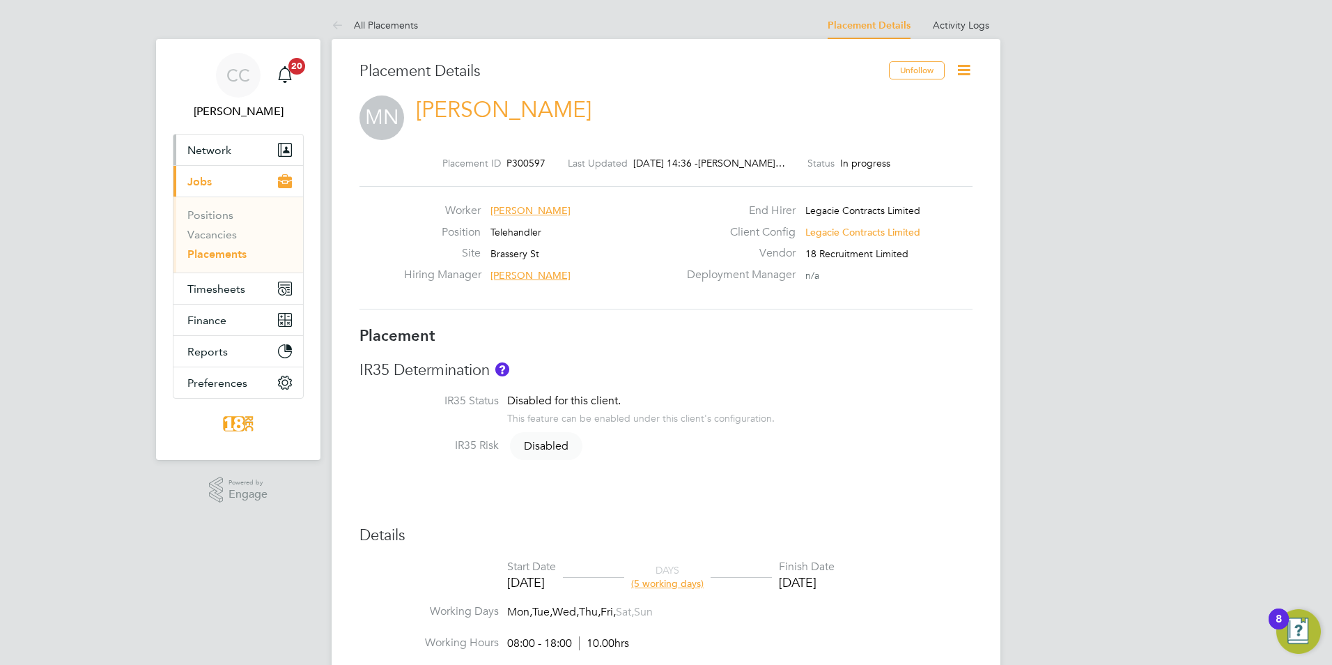
click at [218, 151] on span "Network" at bounding box center [209, 150] width 44 height 13
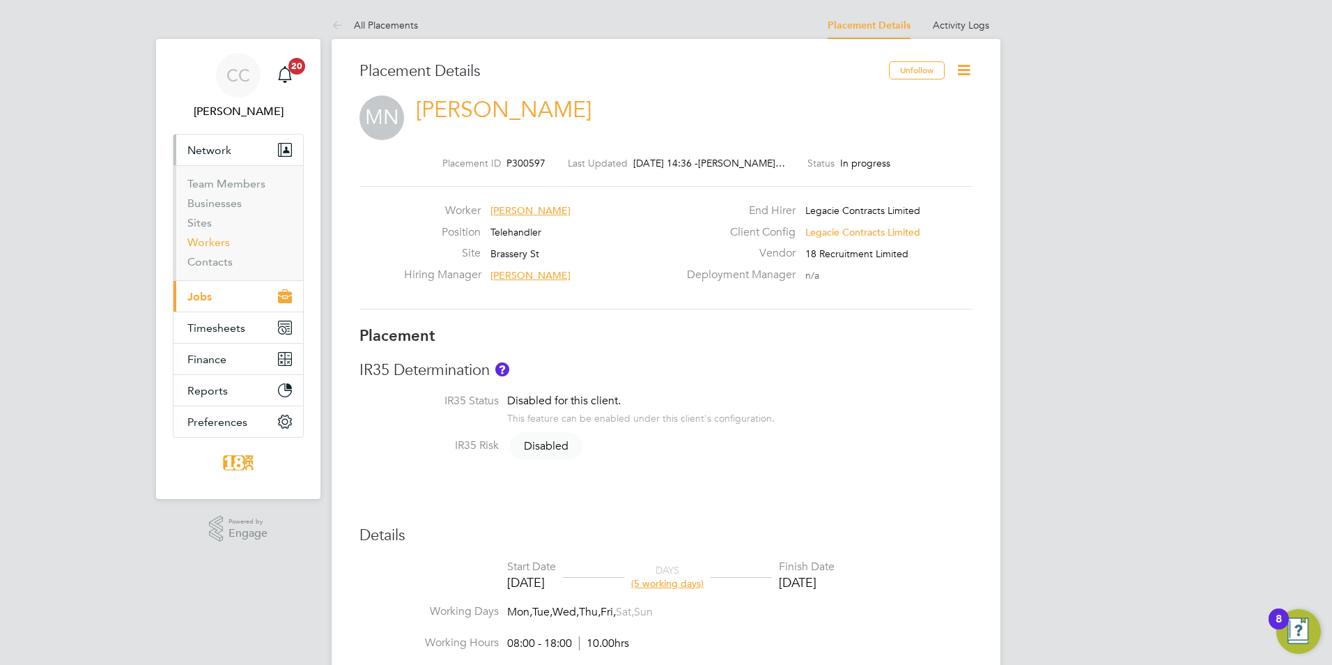
click at [211, 238] on link "Workers" at bounding box center [208, 242] width 43 height 13
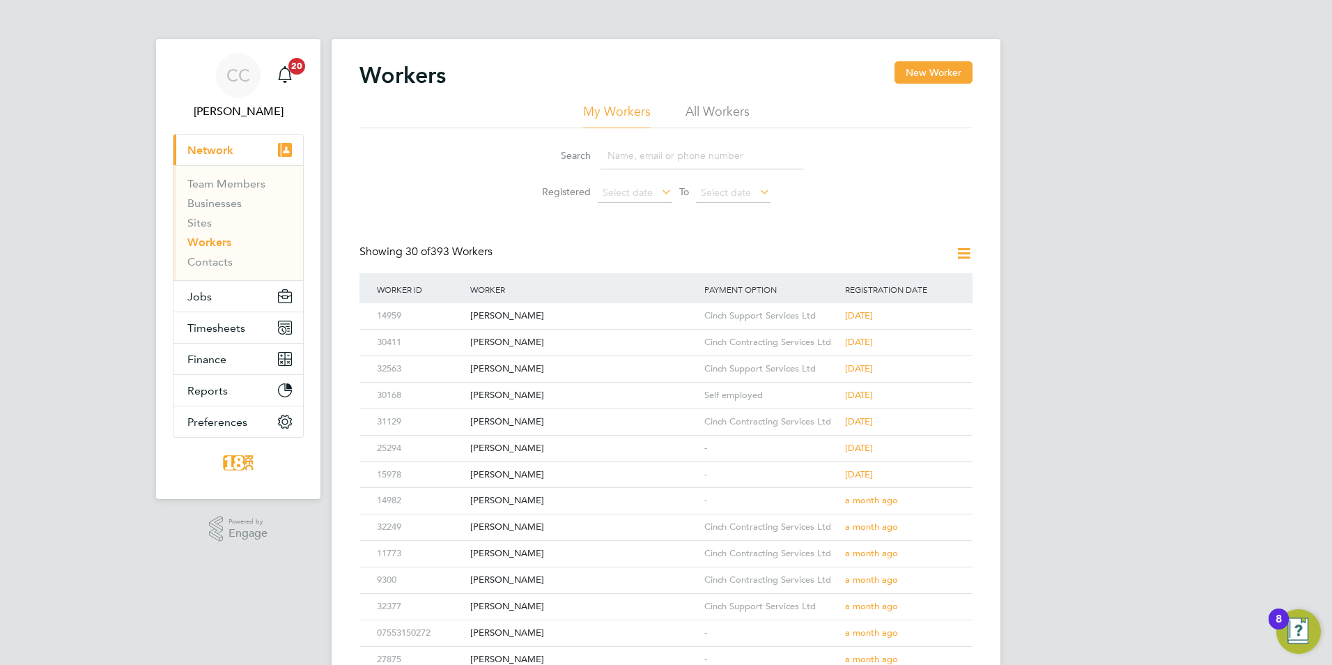
click at [686, 162] on input at bounding box center [702, 155] width 203 height 27
click at [712, 105] on li "All Workers" at bounding box center [718, 115] width 64 height 25
click at [685, 153] on input at bounding box center [702, 155] width 203 height 27
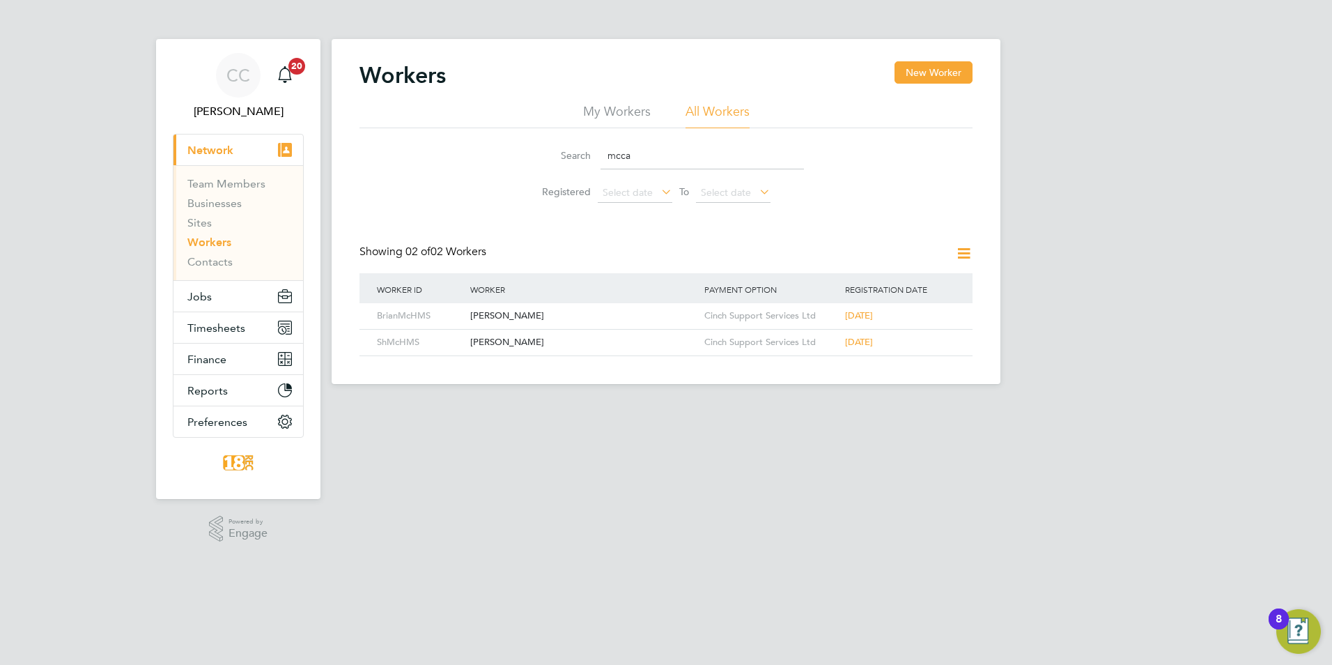
type input "mcca"
click at [973, 61] on div "Workers New Worker My Workers All Workers Search mcca Registered Select date To…" at bounding box center [666, 211] width 669 height 345
click at [953, 70] on button "New Worker" at bounding box center [934, 72] width 78 height 22
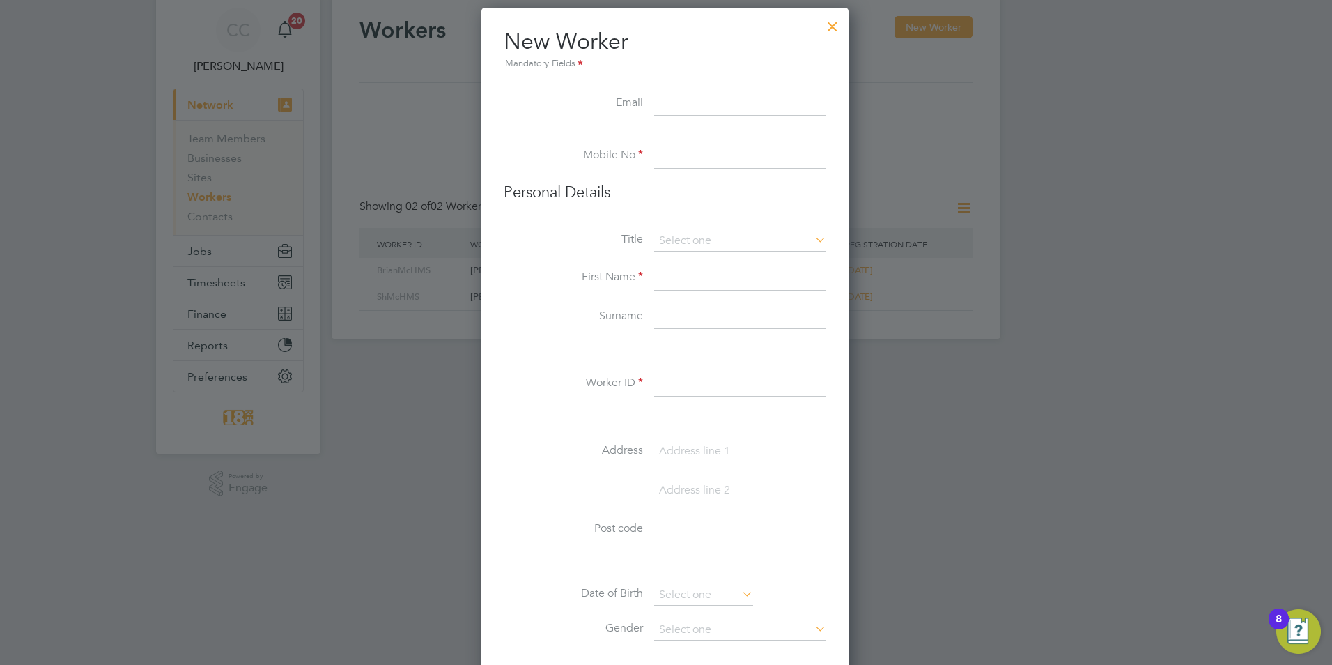
scroll to position [70, 0]
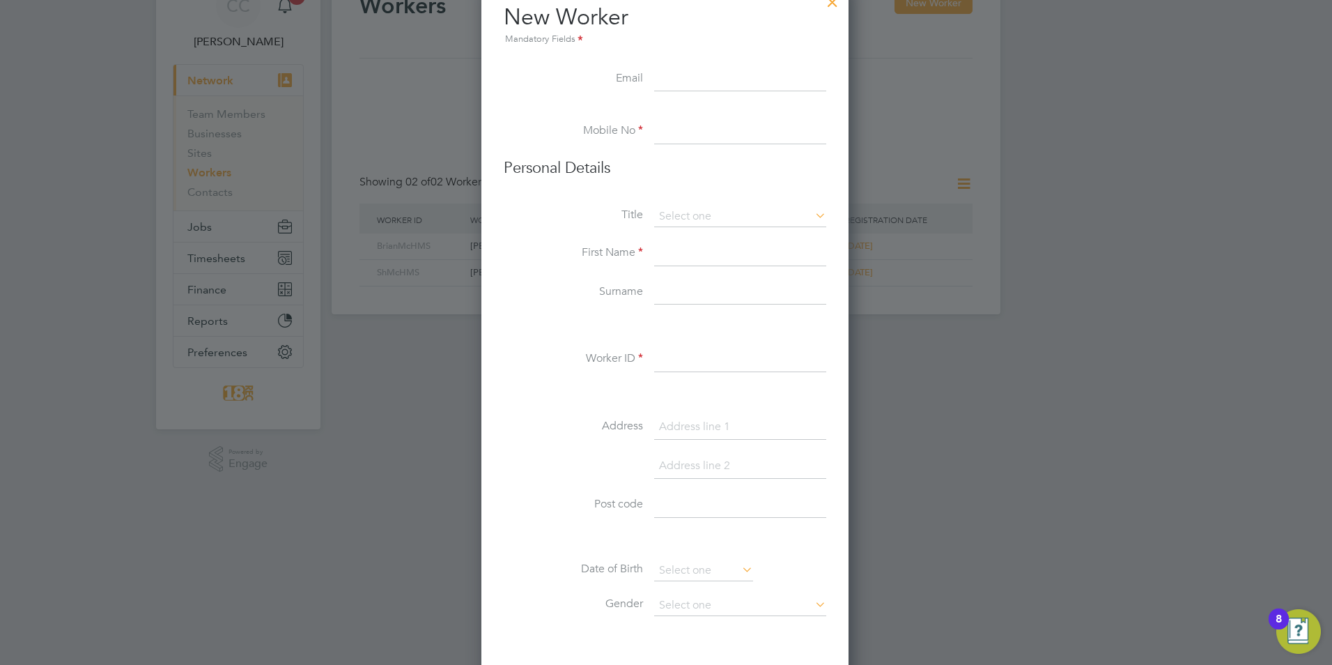
click at [717, 127] on input at bounding box center [740, 131] width 172 height 25
paste input "+44 7936 427975"
click at [667, 133] on input "+44 7936 427975" at bounding box center [740, 131] width 172 height 25
drag, startPoint x: 678, startPoint y: 132, endPoint x: 316, endPoint y: 130, distance: 361.6
click at [371, 134] on div "Workers New Worker My Workers All Workers Search mcca Registered Select date To…" at bounding box center [666, 141] width 669 height 345
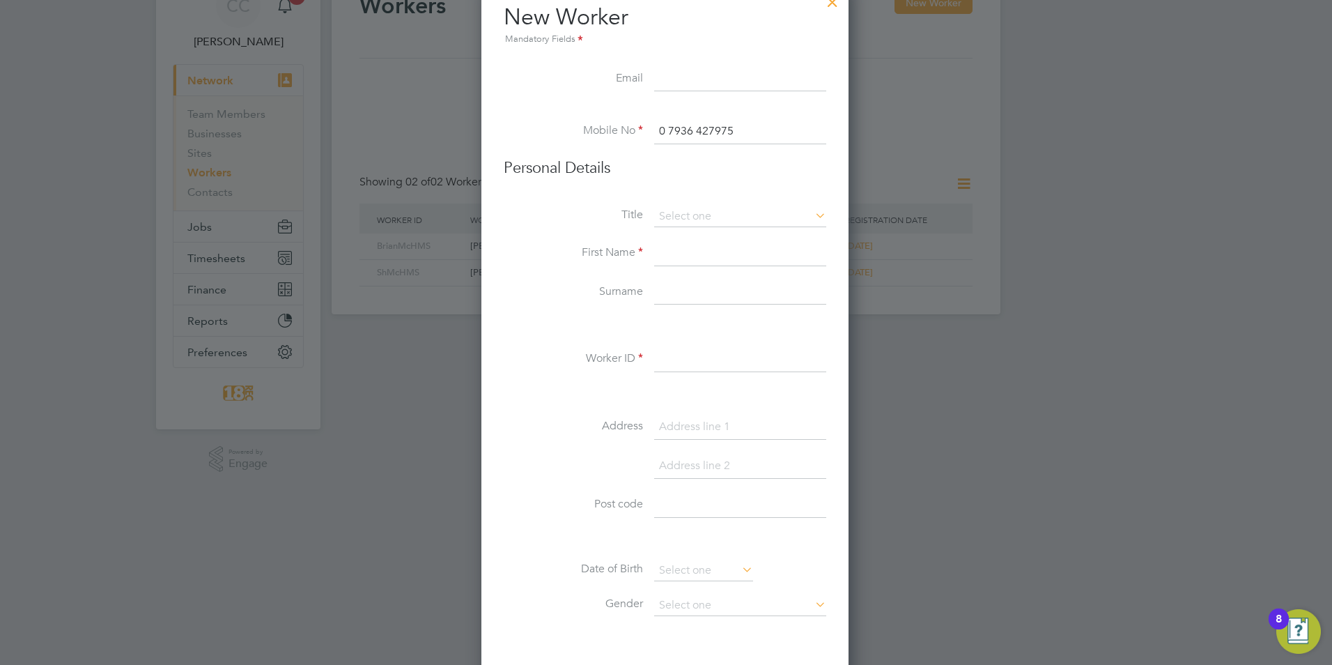
type input "0 7936 427975"
click at [654, 182] on li "Personal Details" at bounding box center [665, 182] width 323 height 48
click at [672, 271] on li "First Name" at bounding box center [665, 260] width 323 height 39
drag, startPoint x: 680, startPoint y: 262, endPoint x: 668, endPoint y: 255, distance: 13.7
click at [680, 262] on input at bounding box center [740, 253] width 172 height 25
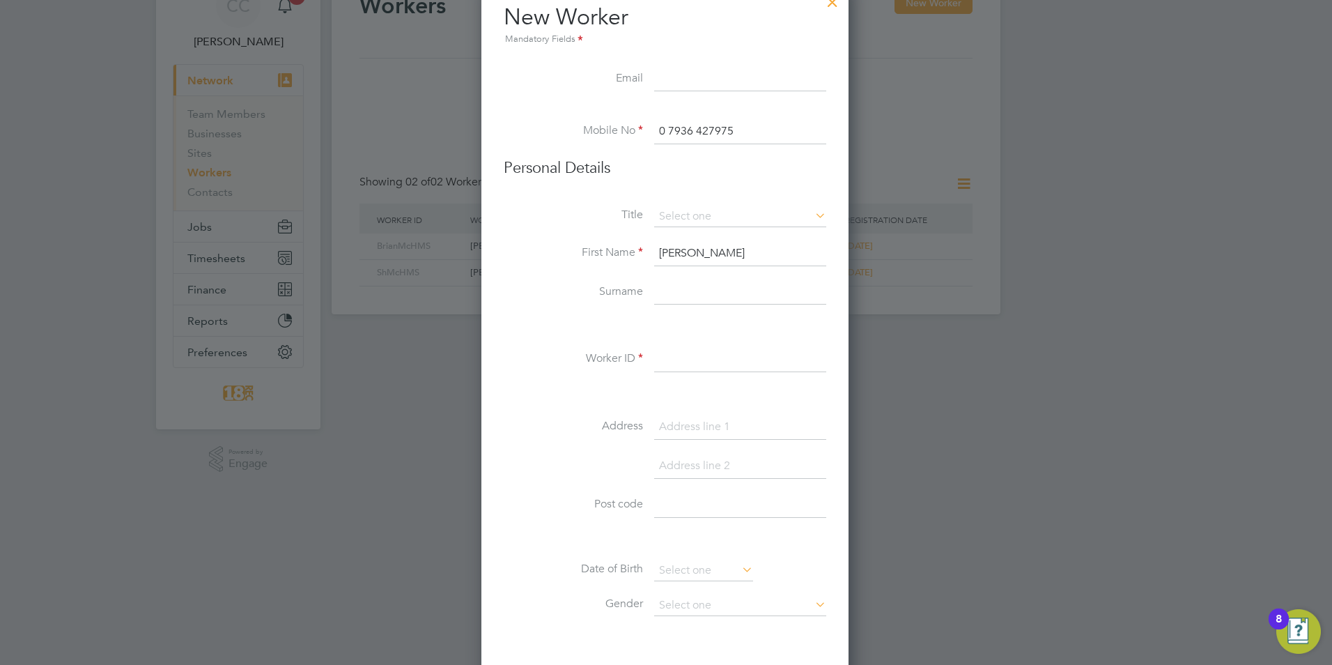
type input "[PERSON_NAME]"
click at [665, 290] on input at bounding box center [740, 292] width 172 height 25
type input "McCaroll"
click at [771, 380] on li "Worker ID" at bounding box center [665, 366] width 323 height 39
click at [670, 361] on input at bounding box center [740, 359] width 172 height 25
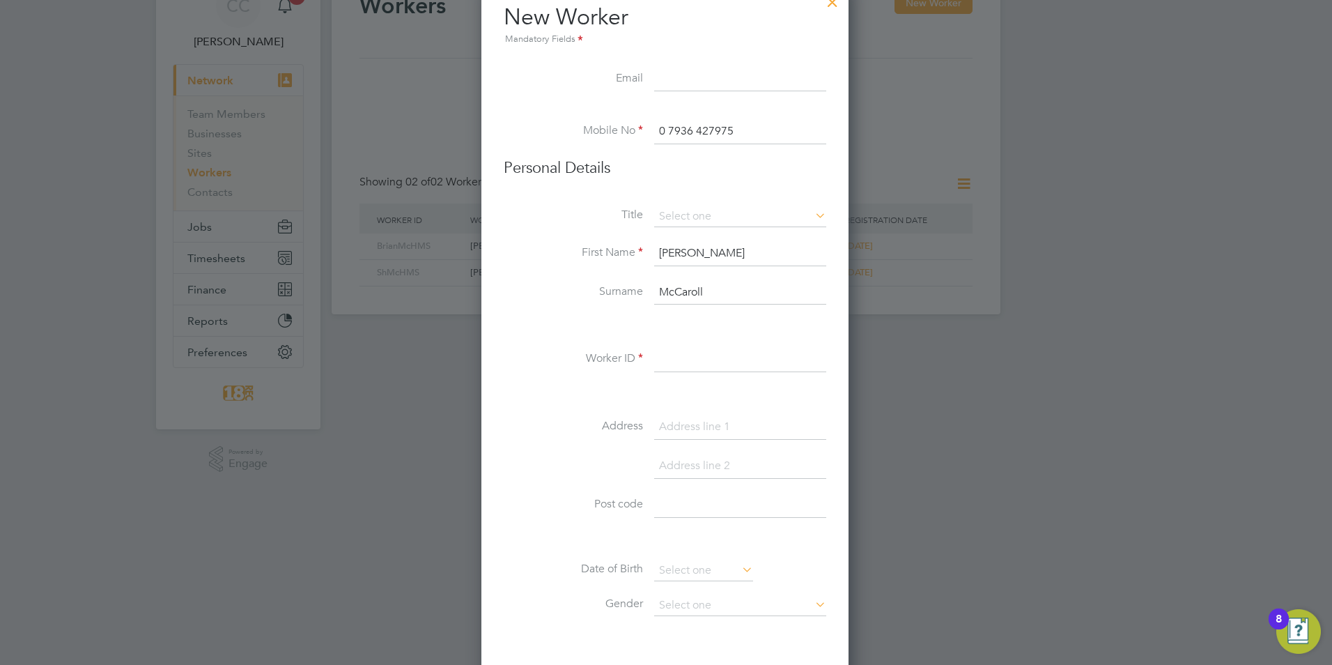
paste input "33055"
type input "33055"
click at [742, 442] on li "Address" at bounding box center [665, 434] width 323 height 39
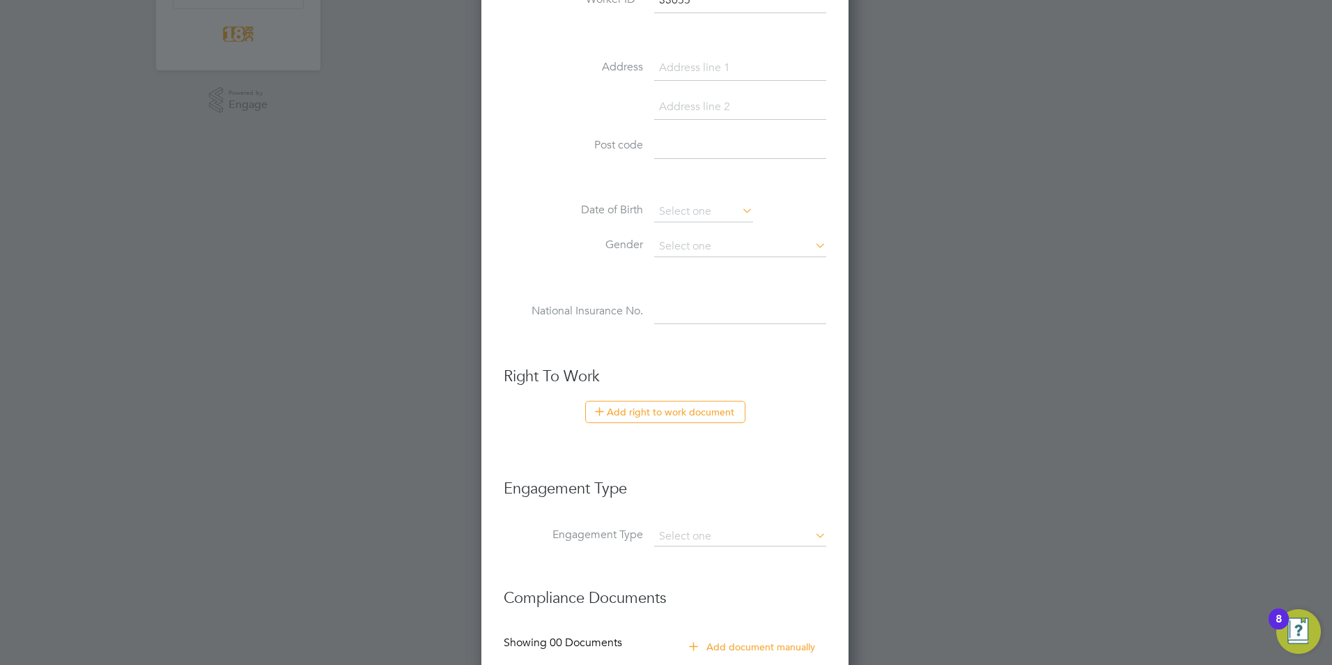
scroll to position [573, 0]
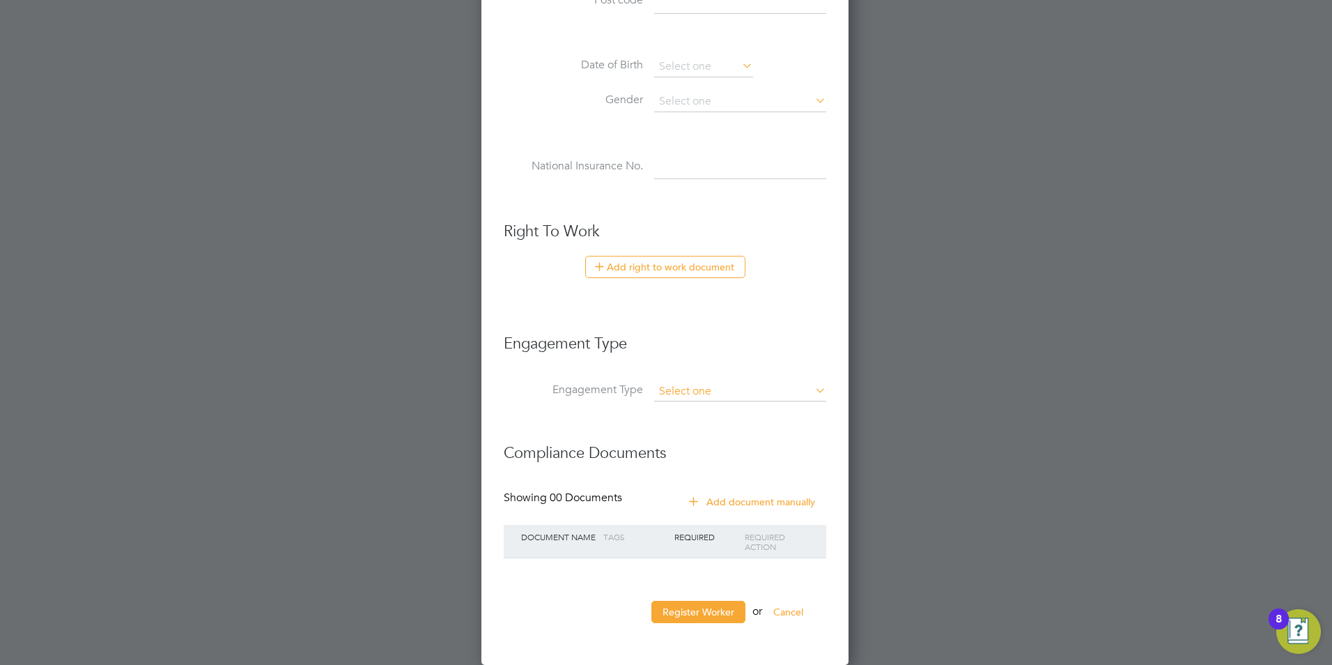
click at [708, 393] on input at bounding box center [740, 392] width 172 height 20
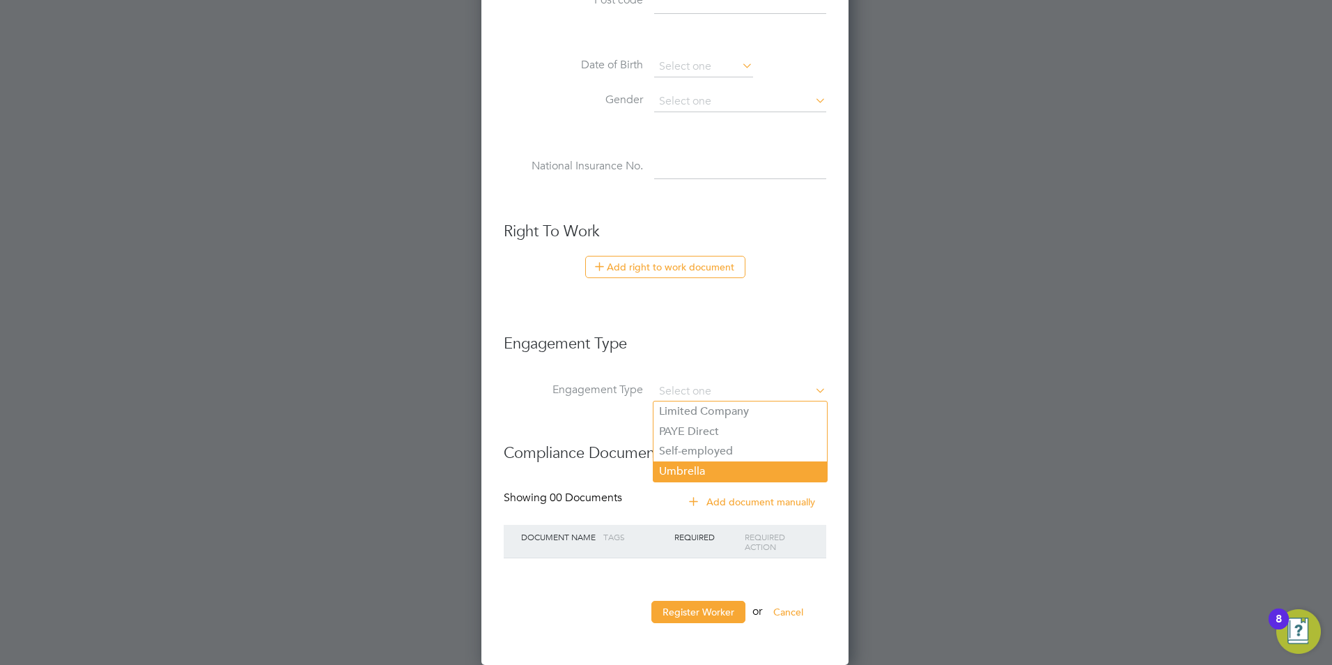
click at [699, 468] on li "Umbrella" at bounding box center [740, 471] width 173 height 20
type input "Umbrella"
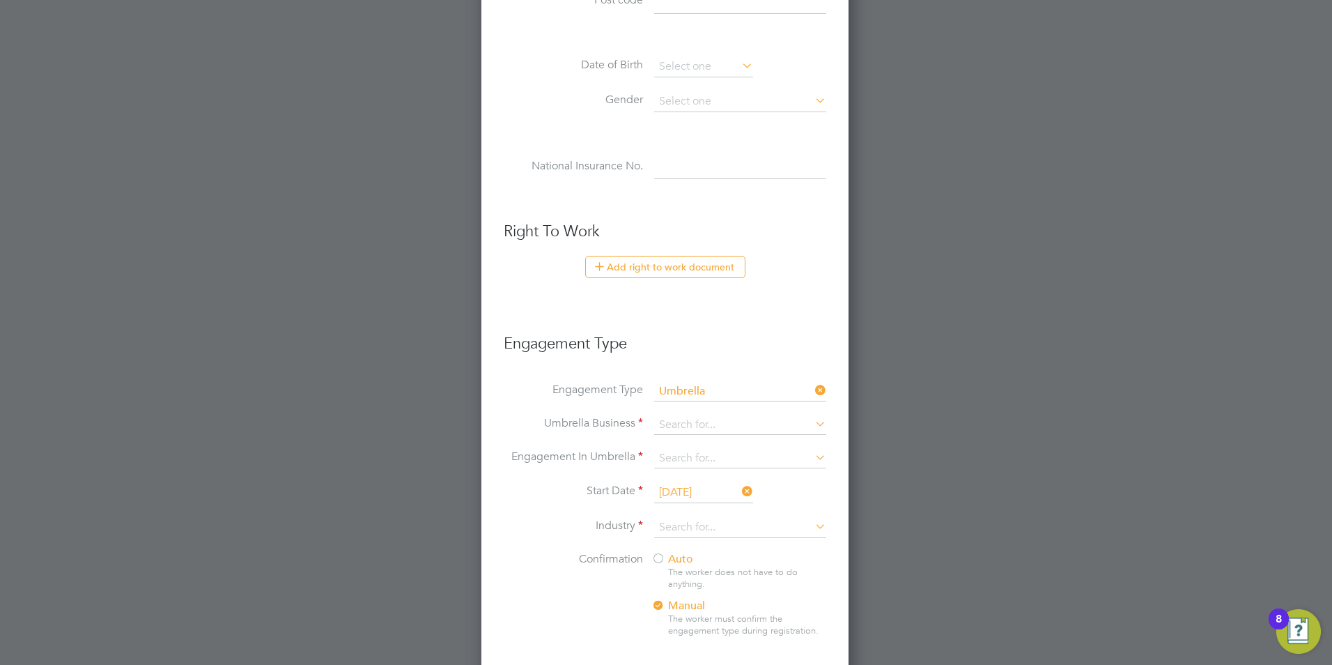
click at [716, 439] on li "Umbrella Business" at bounding box center [665, 431] width 323 height 33
click at [721, 429] on input at bounding box center [740, 425] width 172 height 20
click at [679, 441] on b "Cinc" at bounding box center [670, 444] width 22 height 13
type input "Cinch Contracting Services Ltd"
click at [689, 452] on input at bounding box center [740, 459] width 172 height 20
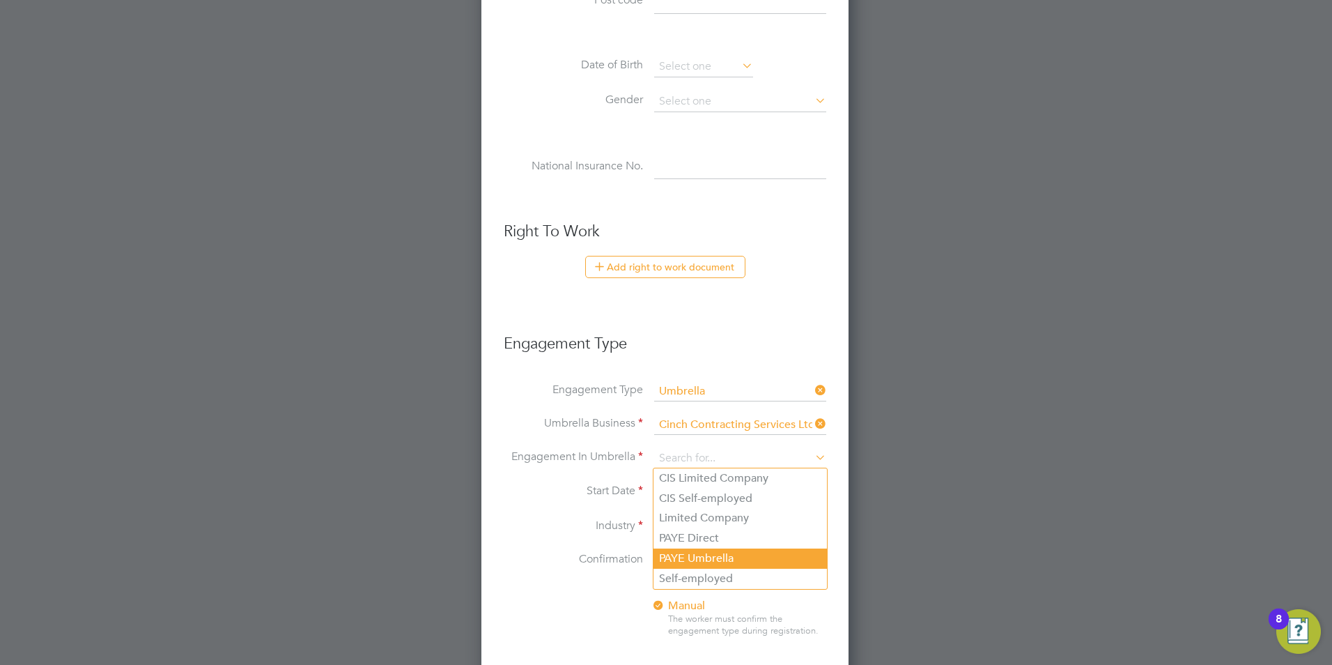
click at [744, 557] on li "PAYE Umbrella" at bounding box center [740, 558] width 173 height 20
type input "PAYE Umbrella"
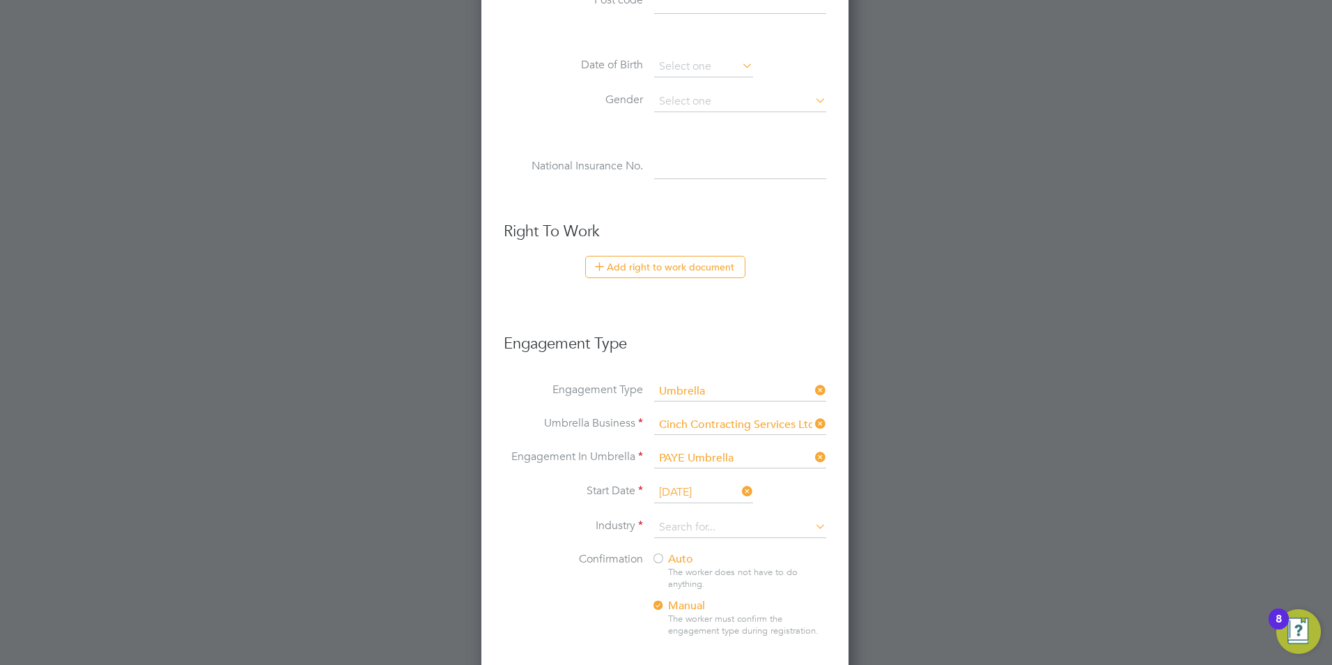
click at [654, 523] on li "Industry" at bounding box center [665, 534] width 323 height 35
click at [693, 524] on input at bounding box center [740, 527] width 172 height 21
click at [720, 541] on li "Const ruction" at bounding box center [740, 547] width 173 height 19
type input "Construction"
click at [695, 560] on div "Auto The worker does not have to do anything. Manual The worker must confirm th…" at bounding box center [738, 598] width 174 height 93
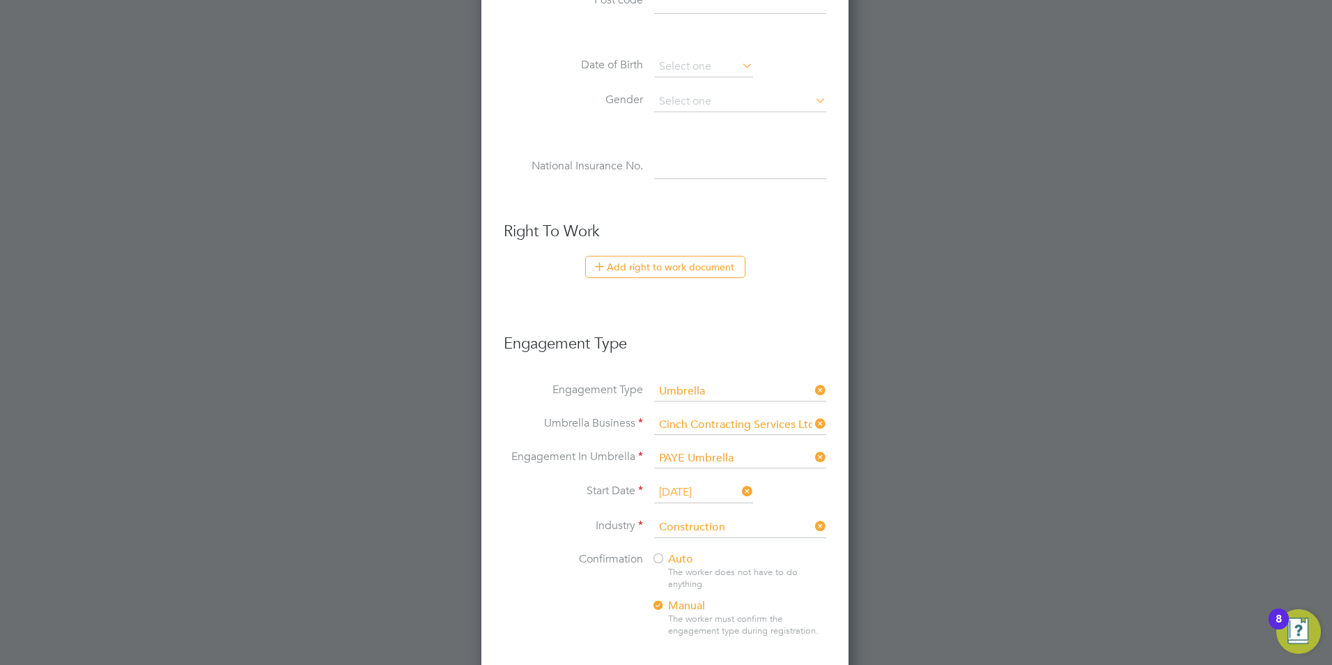
click at [679, 562] on span "Auto" at bounding box center [672, 559] width 42 height 14
click at [766, 460] on input at bounding box center [740, 459] width 172 height 20
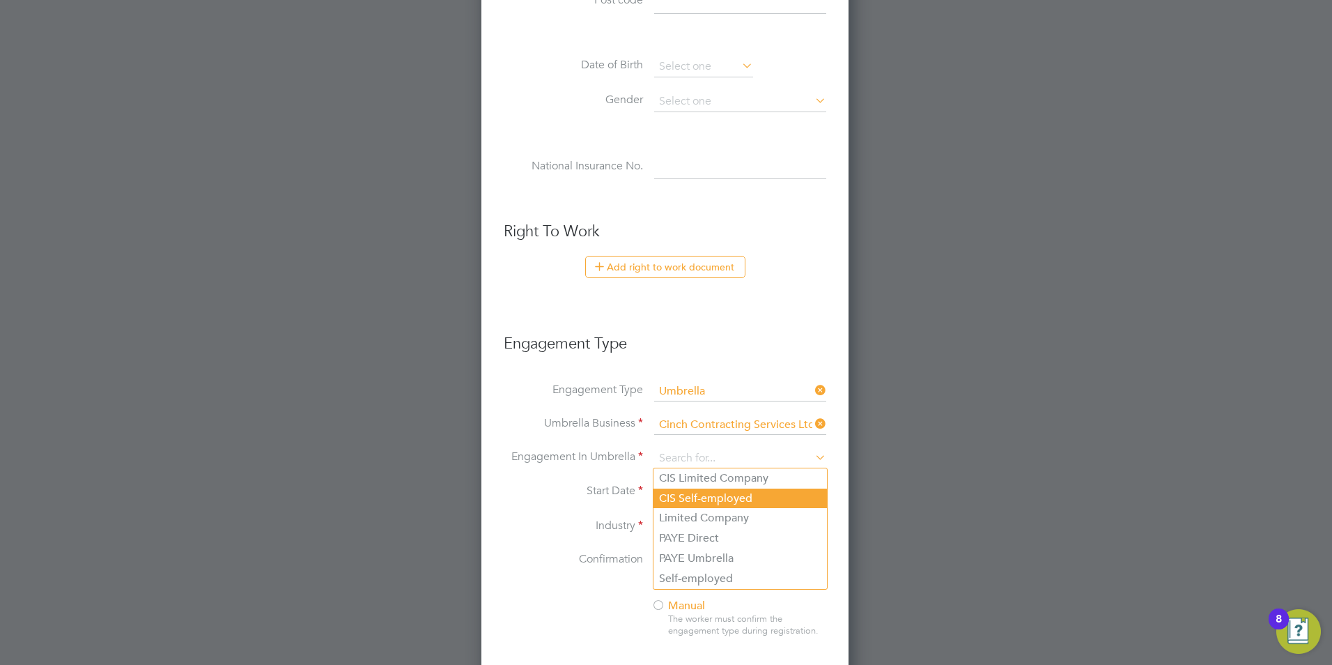
click at [774, 498] on li "CIS Self-employed" at bounding box center [740, 498] width 173 height 20
type input "CIS Self-employed"
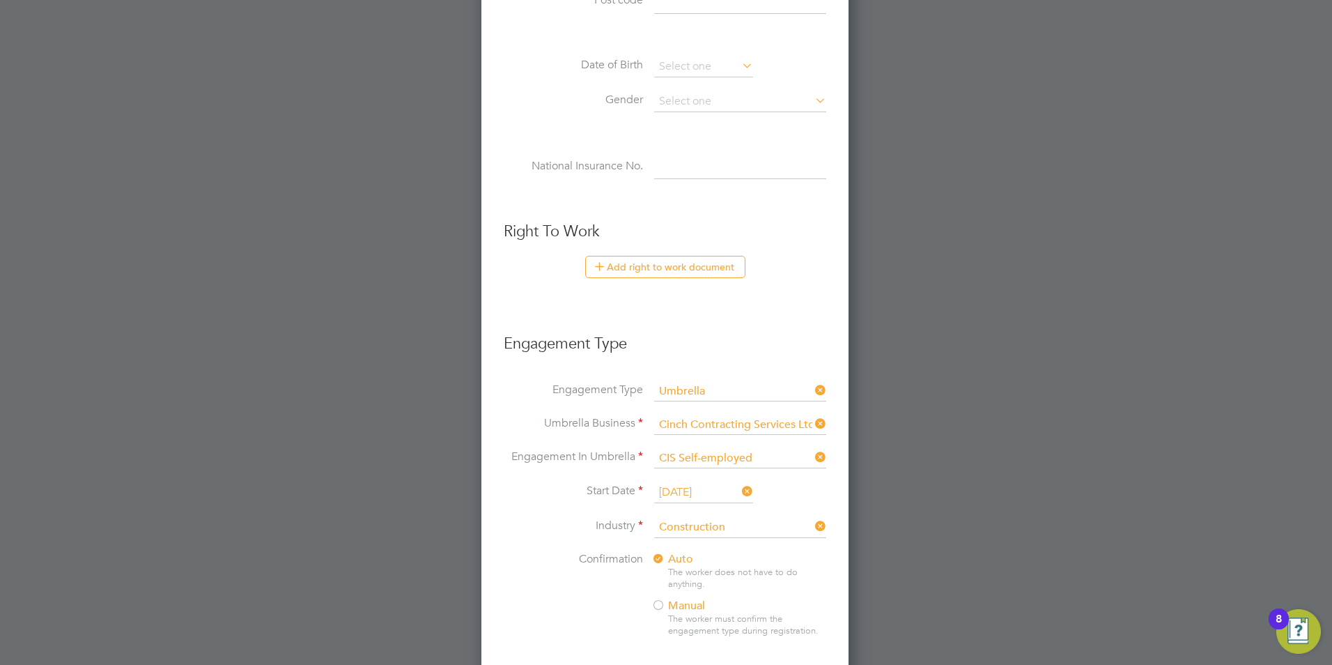
click at [507, 487] on label "Start Date" at bounding box center [573, 491] width 139 height 15
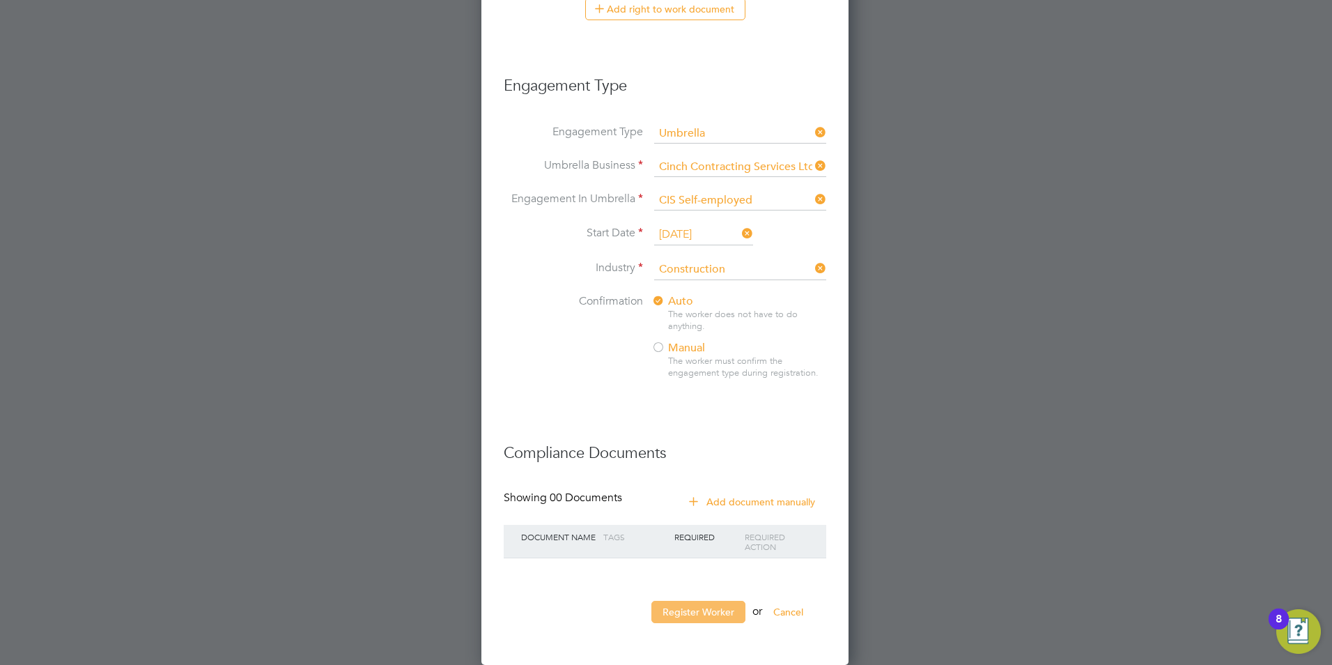
click at [684, 609] on button "Register Worker" at bounding box center [698, 612] width 94 height 22
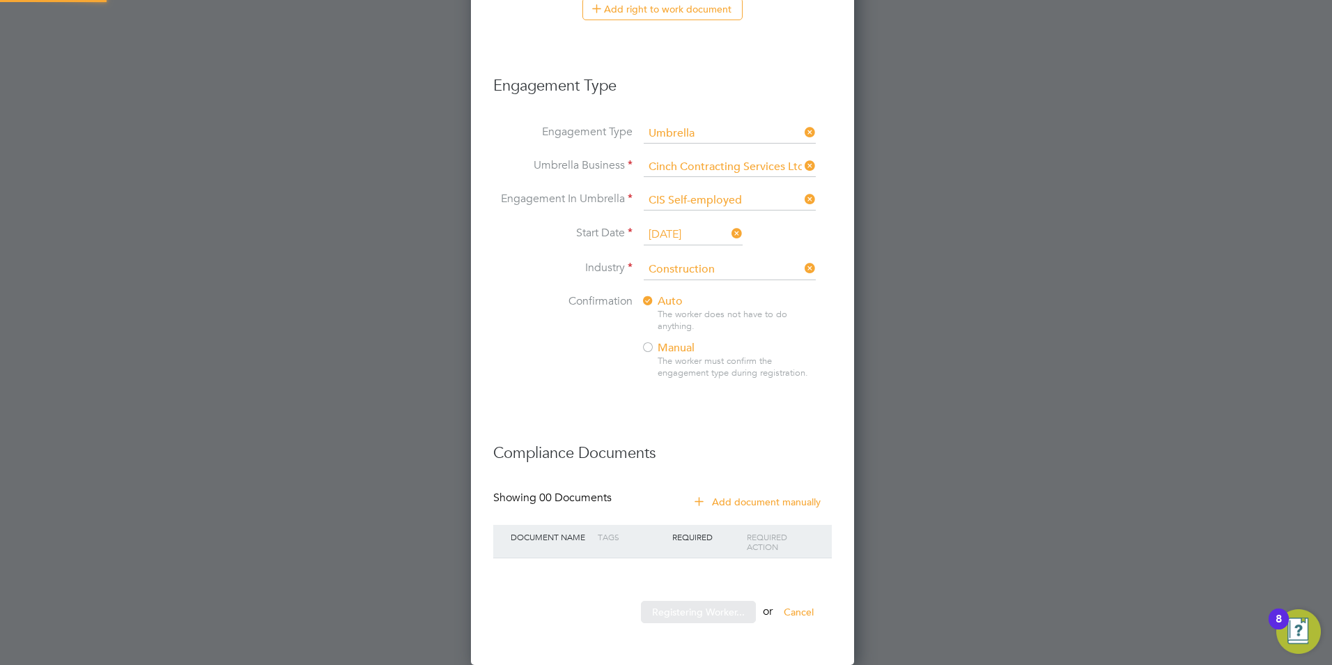
scroll to position [0, 0]
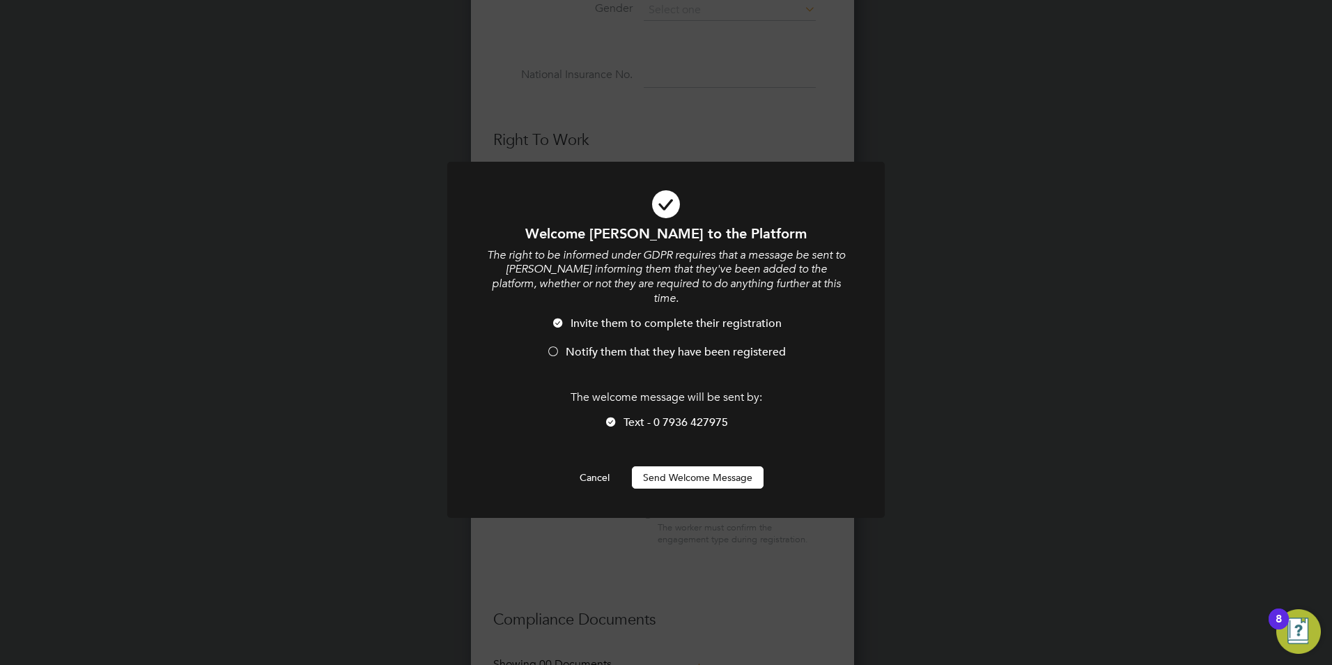
click at [681, 345] on span "Notify them that they have been registered" at bounding box center [676, 352] width 220 height 14
click at [693, 466] on button "Send Welcome Message" at bounding box center [698, 477] width 132 height 22
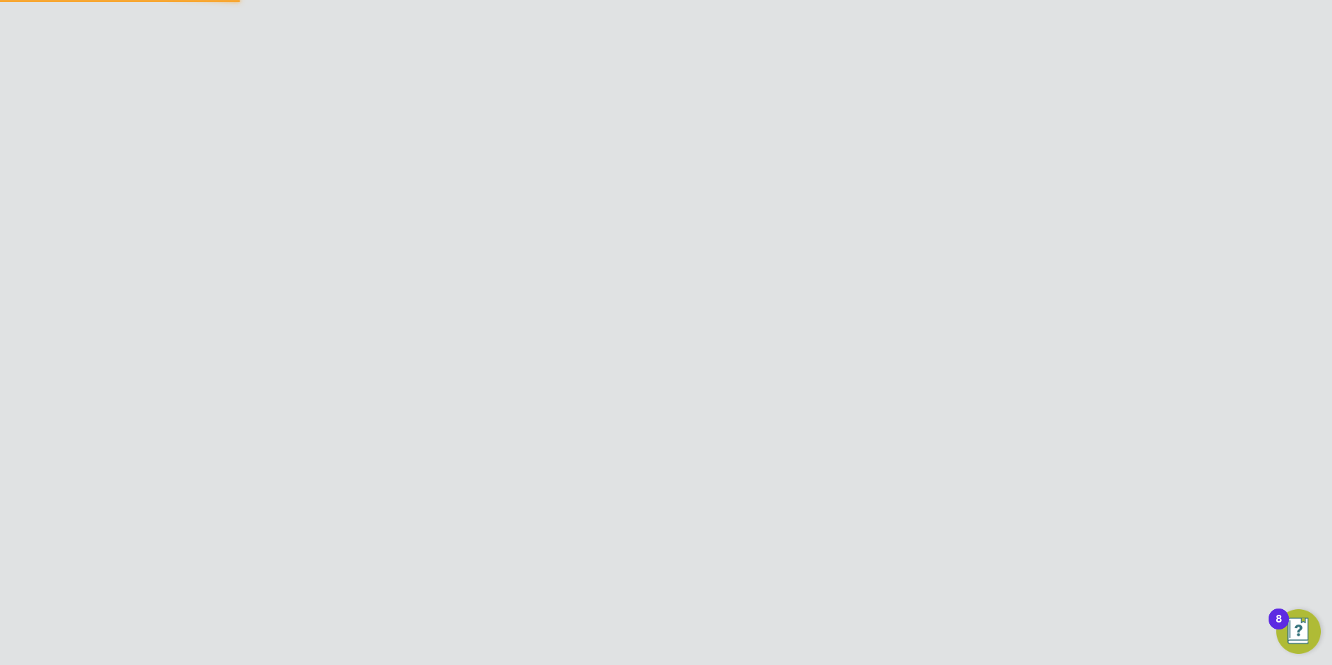
scroll to position [0, 0]
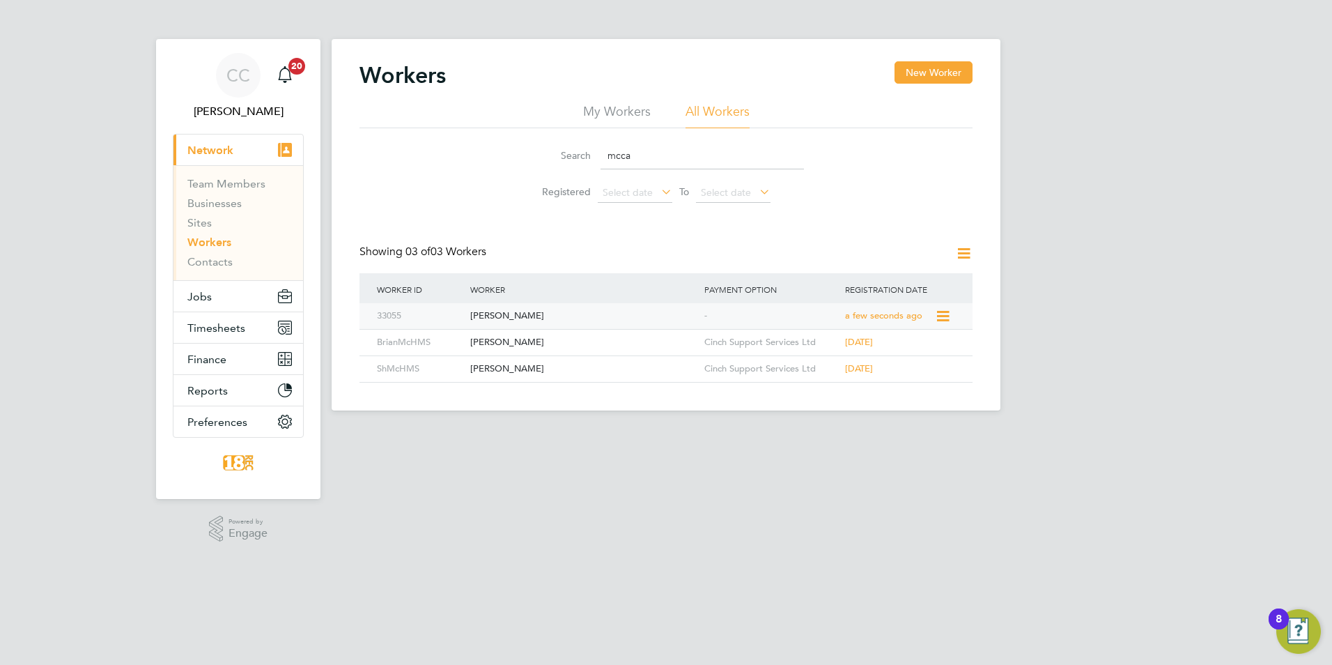
click at [831, 307] on div "-" at bounding box center [771, 316] width 141 height 26
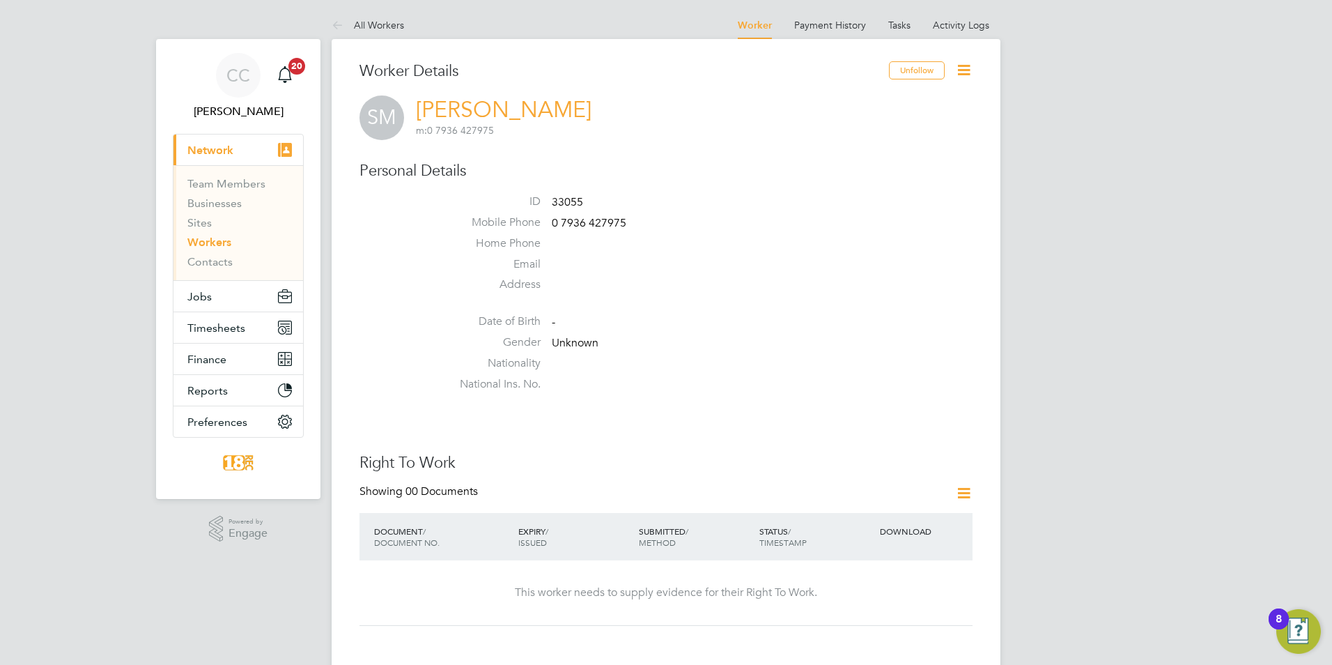
click at [962, 65] on icon at bounding box center [963, 69] width 17 height 17
click at [806, 31] on li "Payment History" at bounding box center [830, 25] width 72 height 28
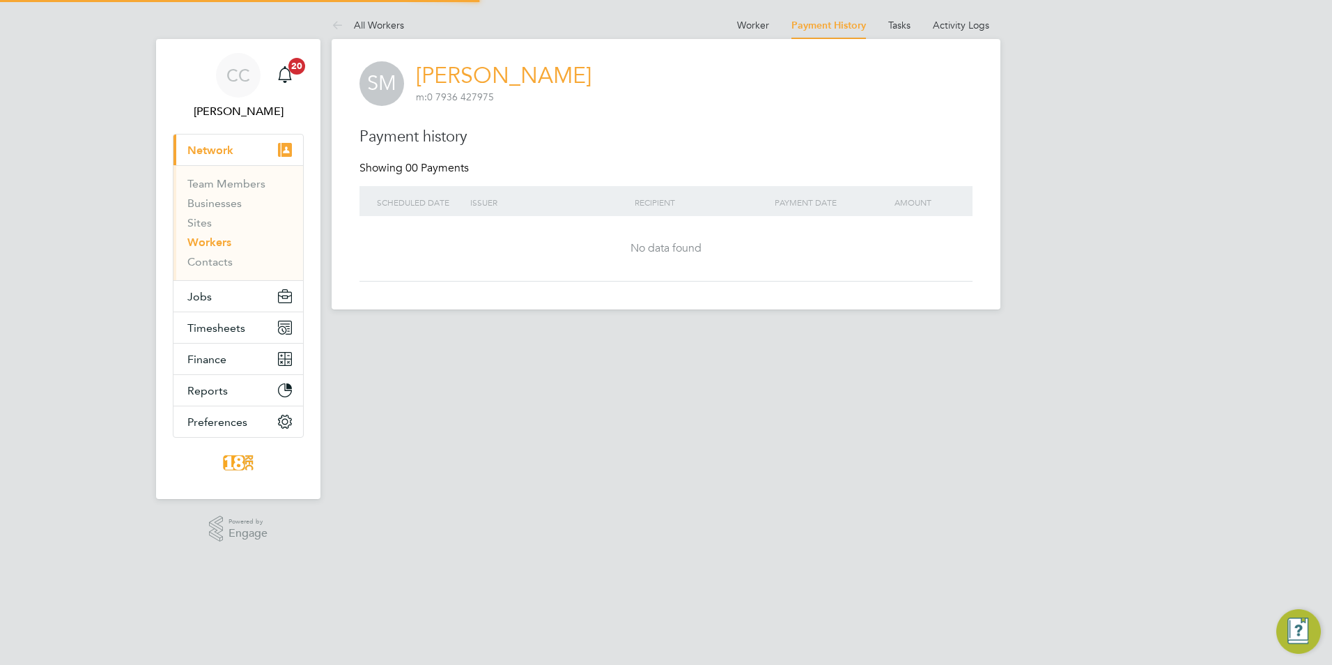
click at [916, 24] on at-navigation-tab "Tasks" at bounding box center [899, 23] width 45 height 13
click at [905, 22] on link "Tasks" at bounding box center [899, 25] width 22 height 13
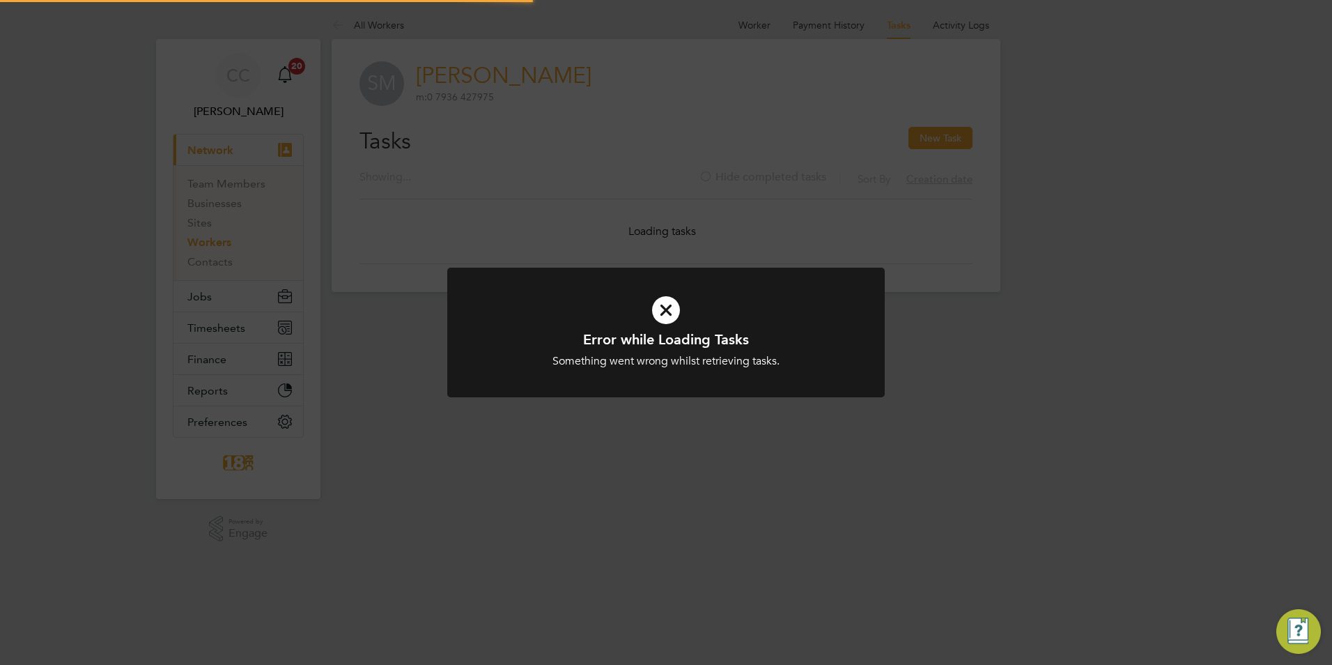
click at [983, 28] on div "Error while Loading Tasks Something went wrong whilst retrieving tasks. Cancel …" at bounding box center [666, 332] width 1332 height 665
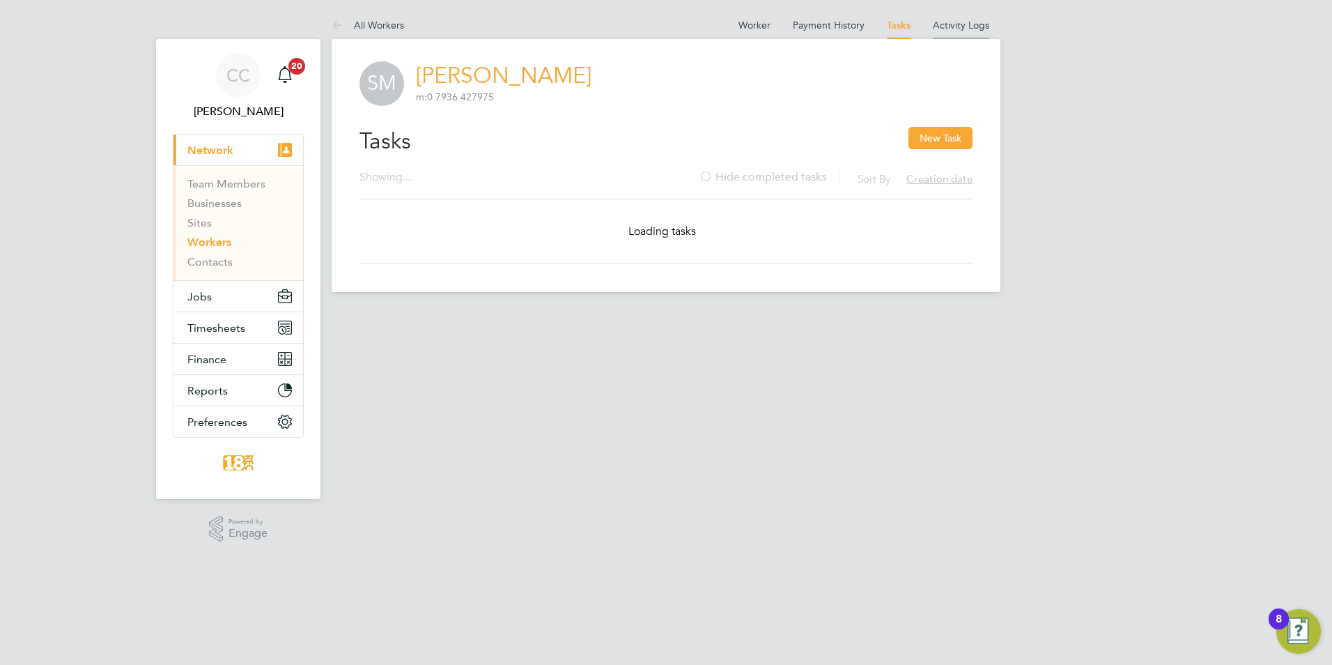
click at [972, 24] on link "Activity Logs" at bounding box center [961, 25] width 56 height 13
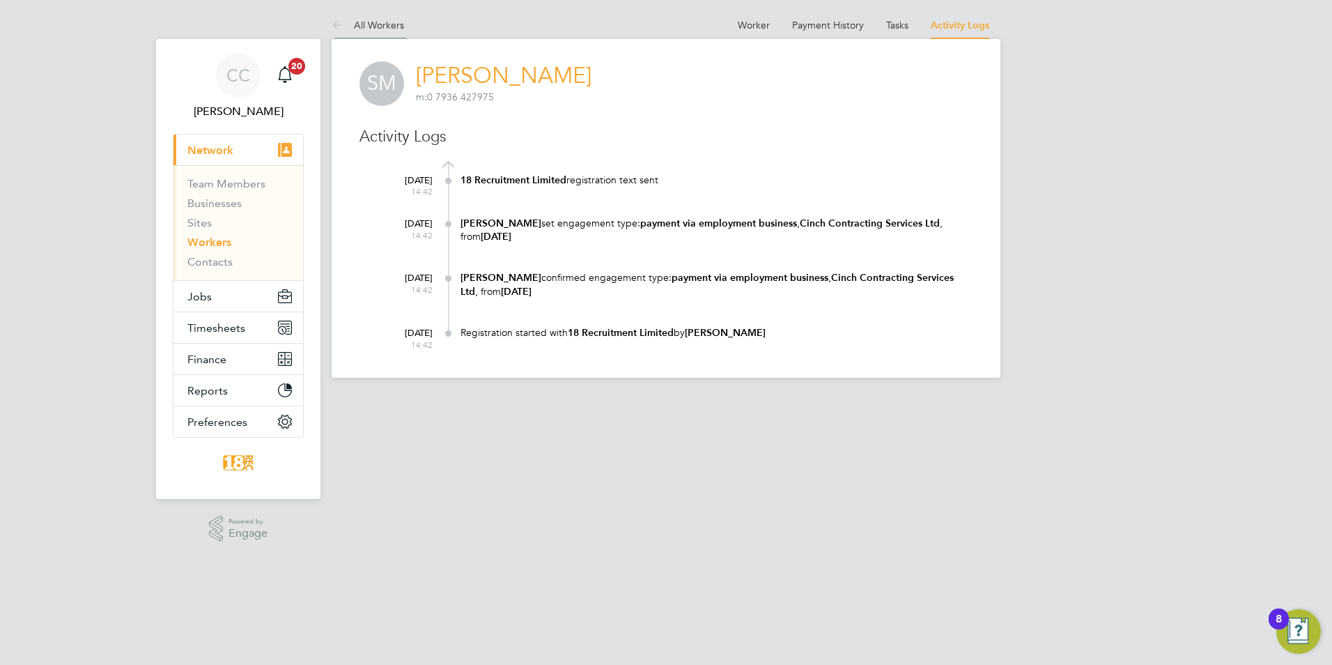
click at [386, 15] on li "All Workers" at bounding box center [368, 25] width 72 height 28
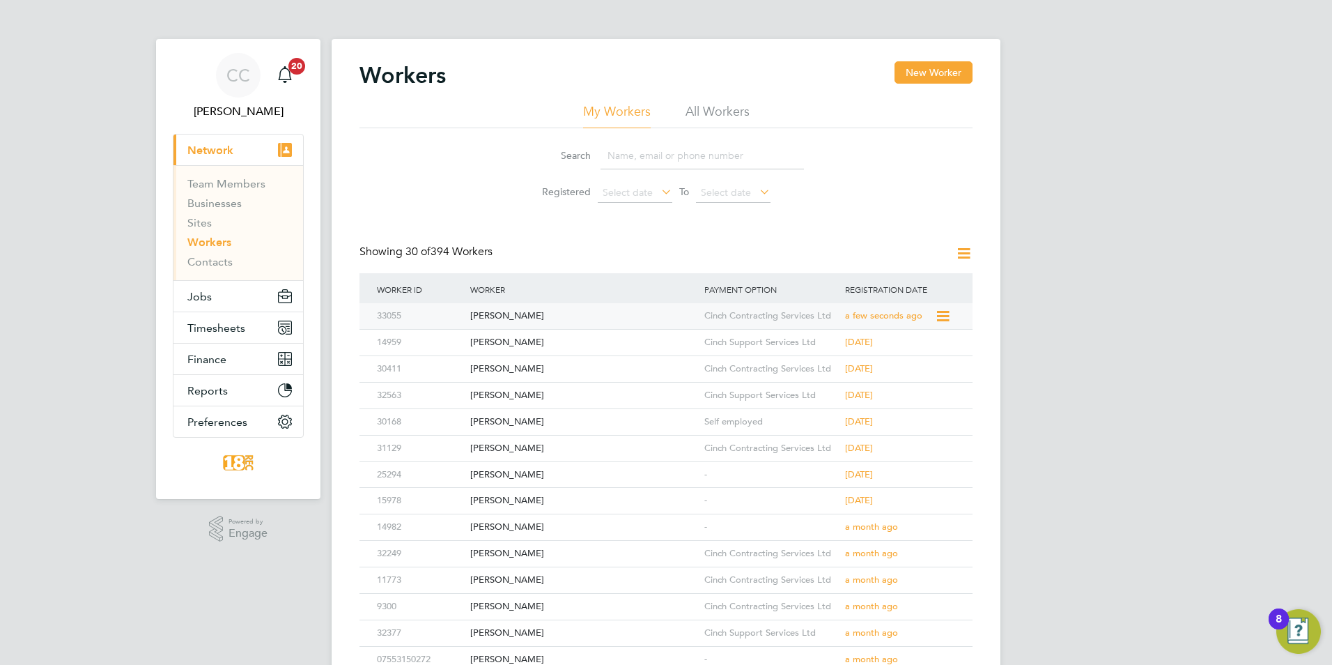
click at [539, 312] on div "[PERSON_NAME]" at bounding box center [584, 316] width 234 height 26
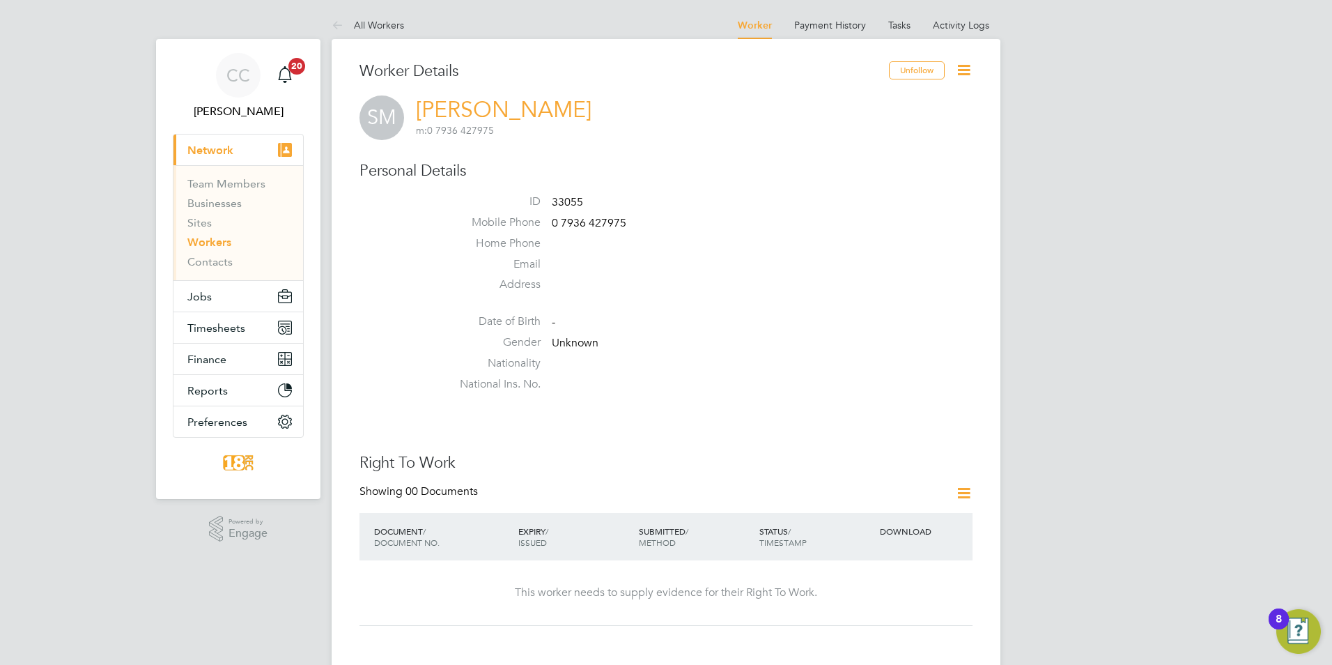
click at [964, 71] on icon at bounding box center [963, 69] width 17 height 17
click at [832, 162] on li "Edit Personal Details e" at bounding box center [885, 163] width 174 height 20
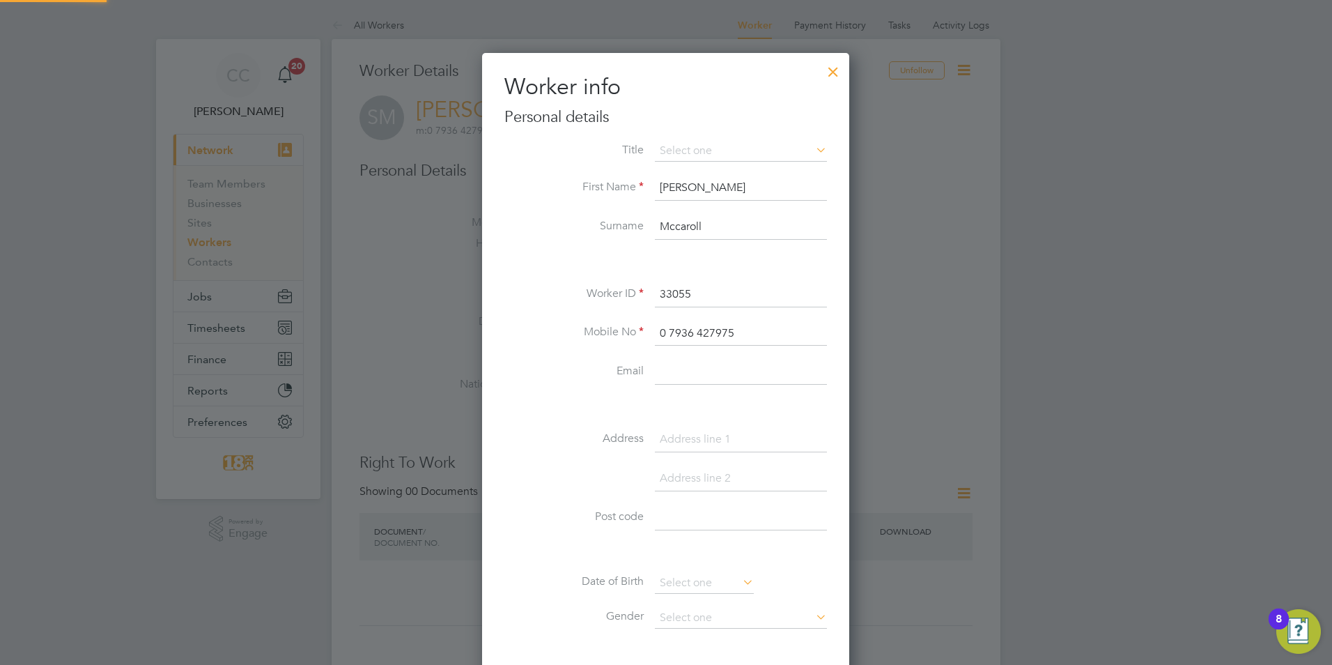
scroll to position [789, 369]
click at [714, 309] on li "Worker ID 33055" at bounding box center [665, 301] width 323 height 39
click at [688, 225] on input "Mccaroll" at bounding box center [741, 227] width 172 height 25
click at [720, 231] on input "[PERSON_NAME]" at bounding box center [741, 227] width 172 height 25
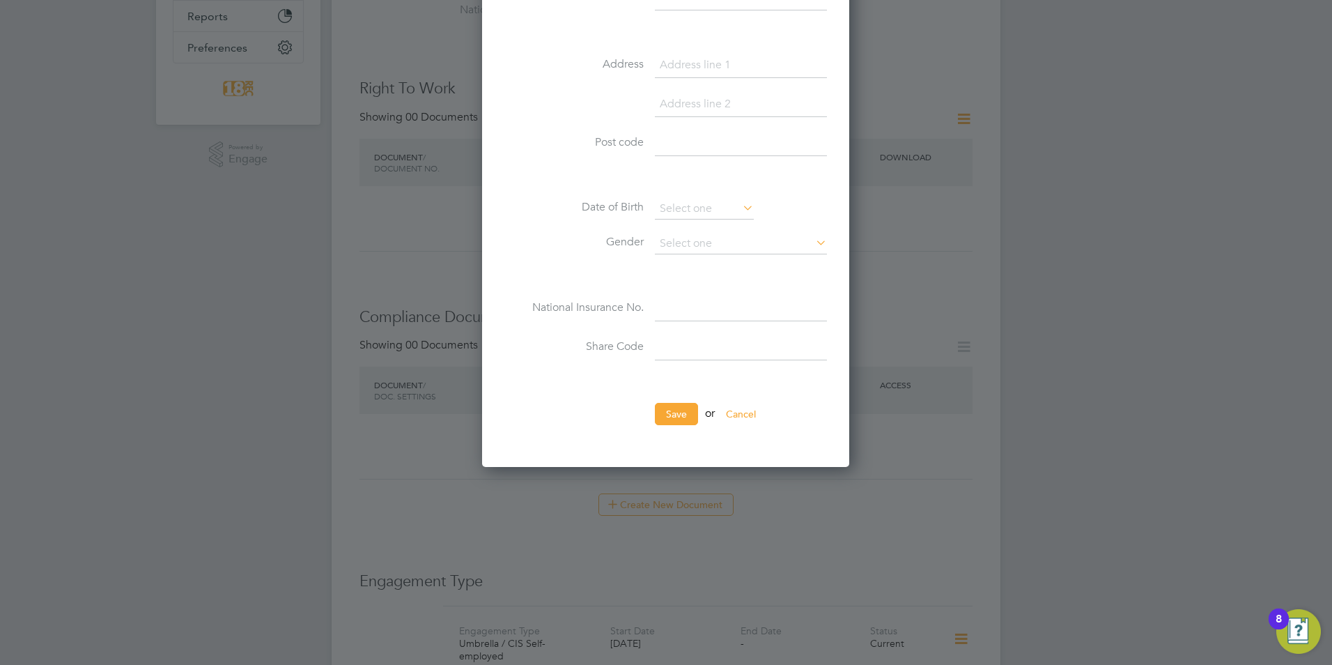
scroll to position [557, 0]
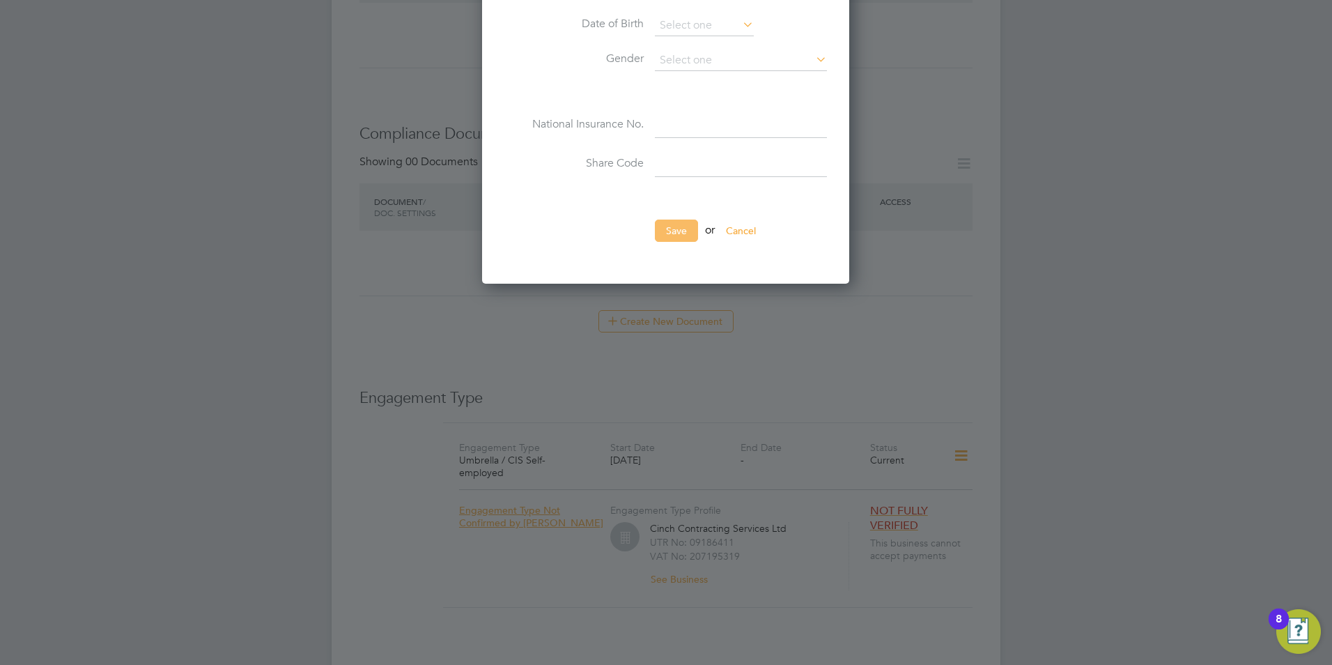
type input "[PERSON_NAME]"
click at [674, 224] on button "Save" at bounding box center [676, 230] width 43 height 22
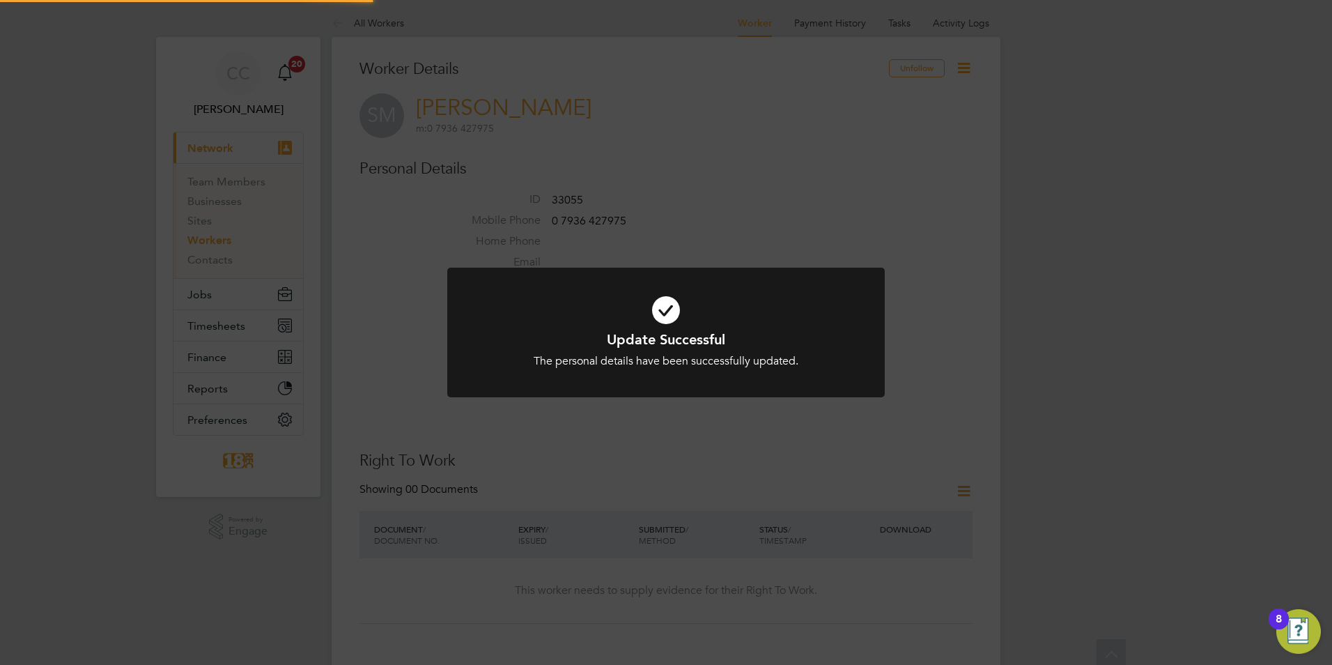
scroll to position [0, 0]
click at [231, 292] on div "Update Successful The personal details have been successfully updated. Cancel O…" at bounding box center [666, 332] width 1332 height 665
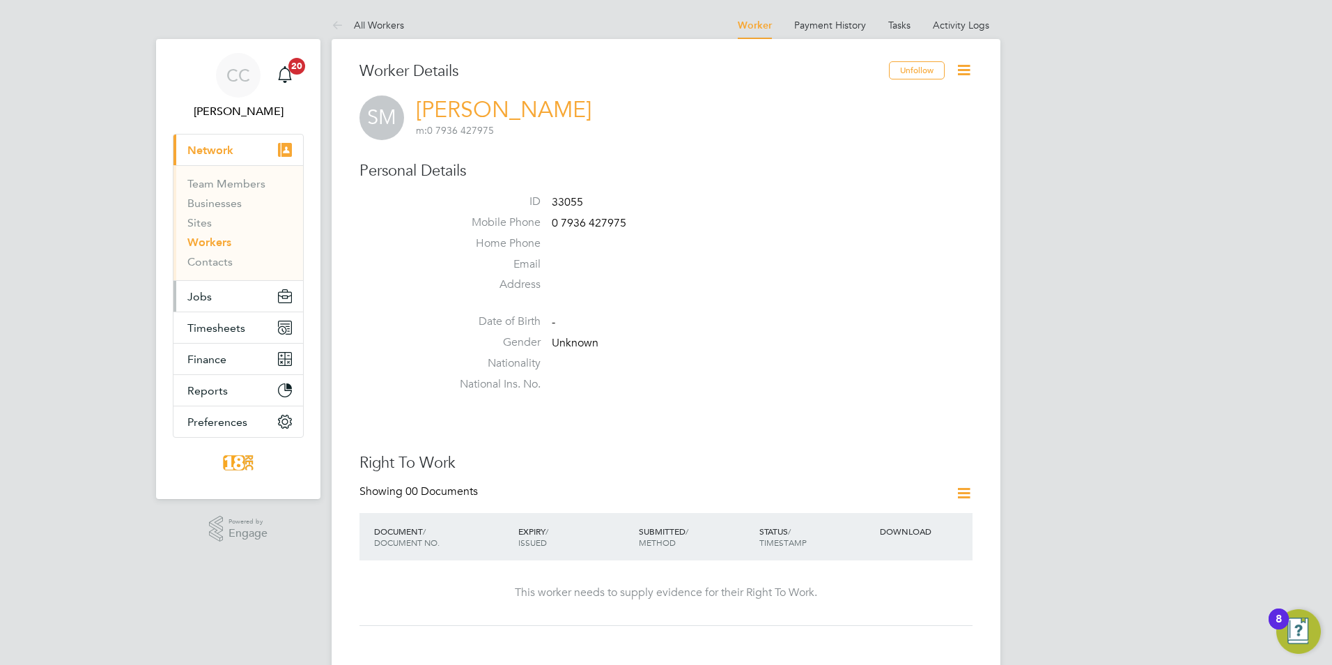
click at [231, 292] on button "Jobs" at bounding box center [238, 296] width 130 height 31
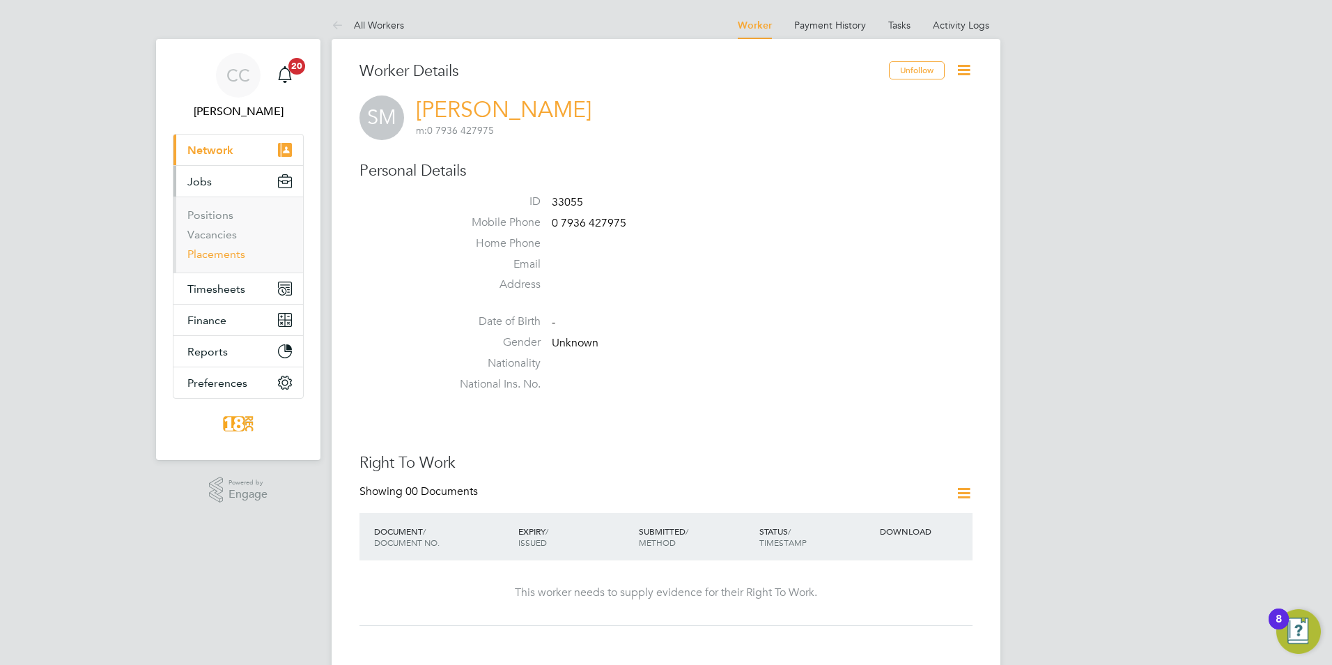
click at [215, 254] on link "Placements" at bounding box center [216, 253] width 58 height 13
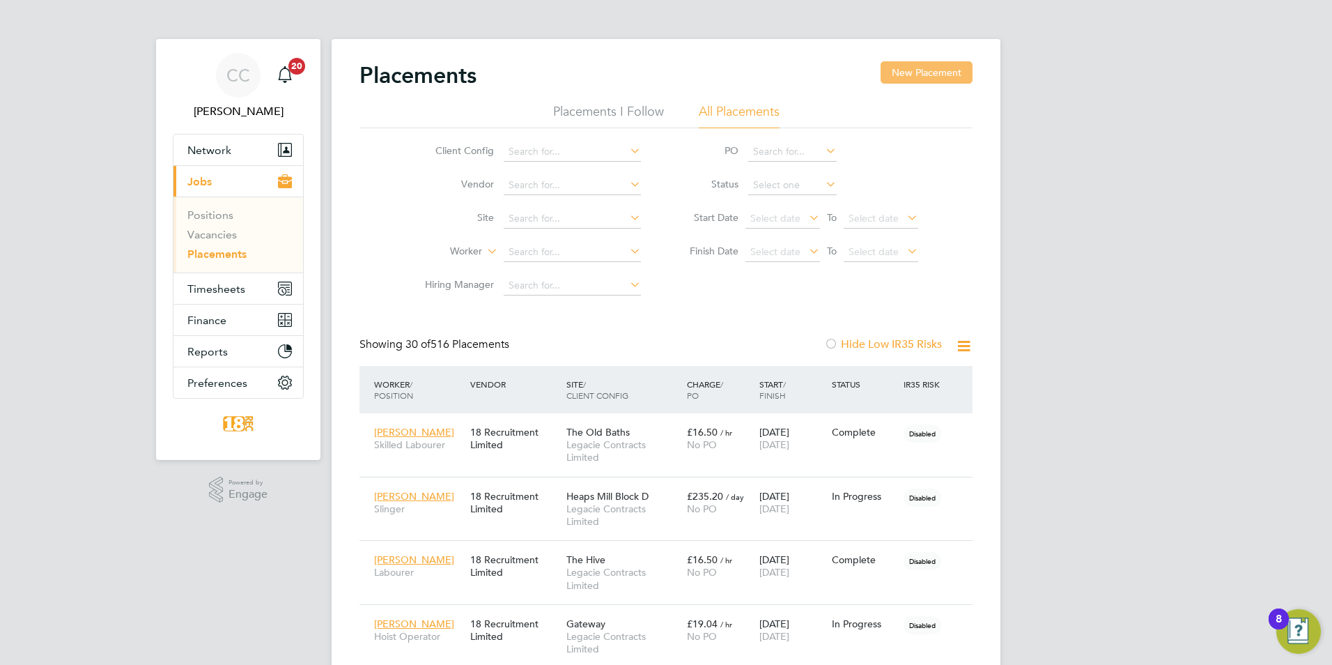
click at [969, 79] on button "New Placement" at bounding box center [927, 72] width 92 height 22
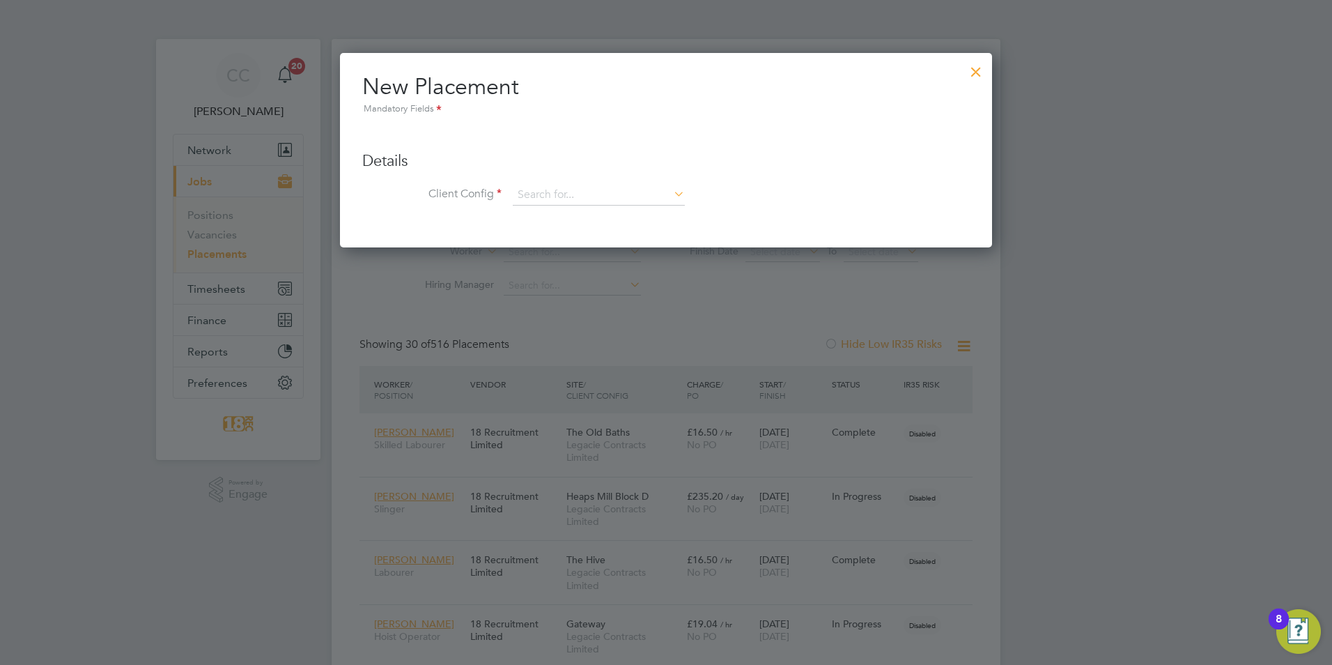
click at [597, 206] on li "Client Config" at bounding box center [666, 202] width 608 height 35
click at [590, 194] on input at bounding box center [599, 195] width 172 height 21
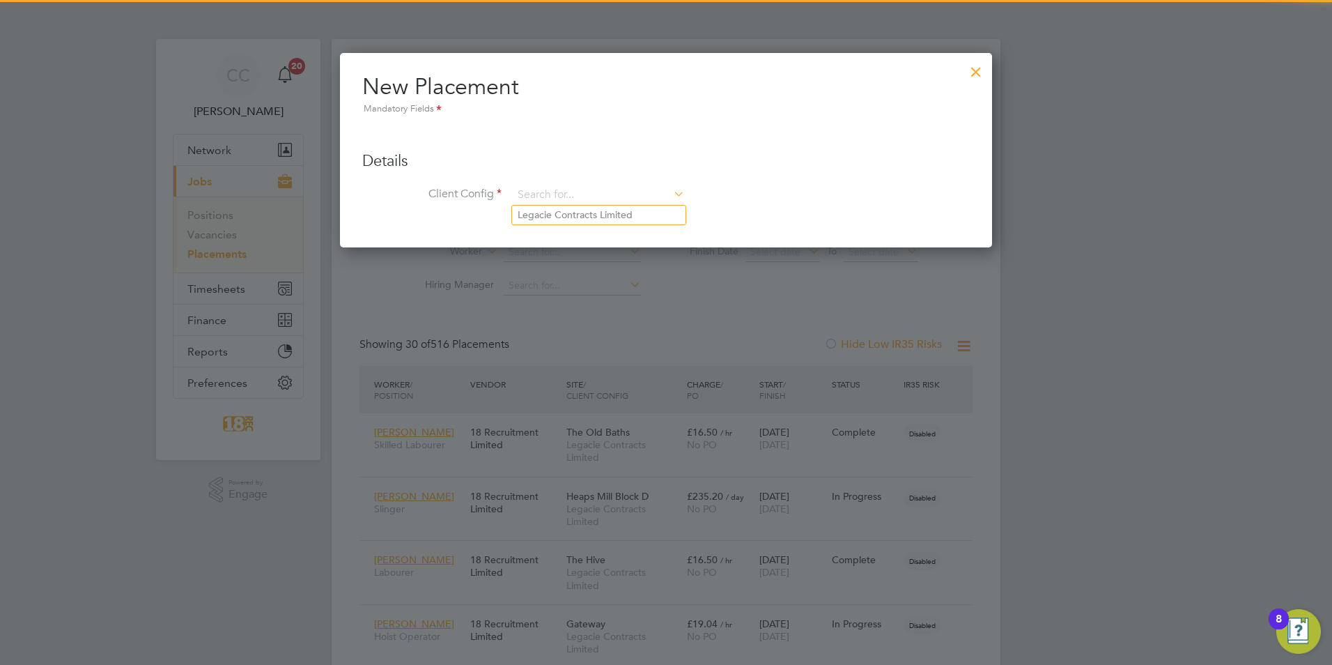
click at [603, 229] on div "New Placement Mandatory Fields Details Client Config Hiring Manager Worker Posi…" at bounding box center [666, 150] width 652 height 194
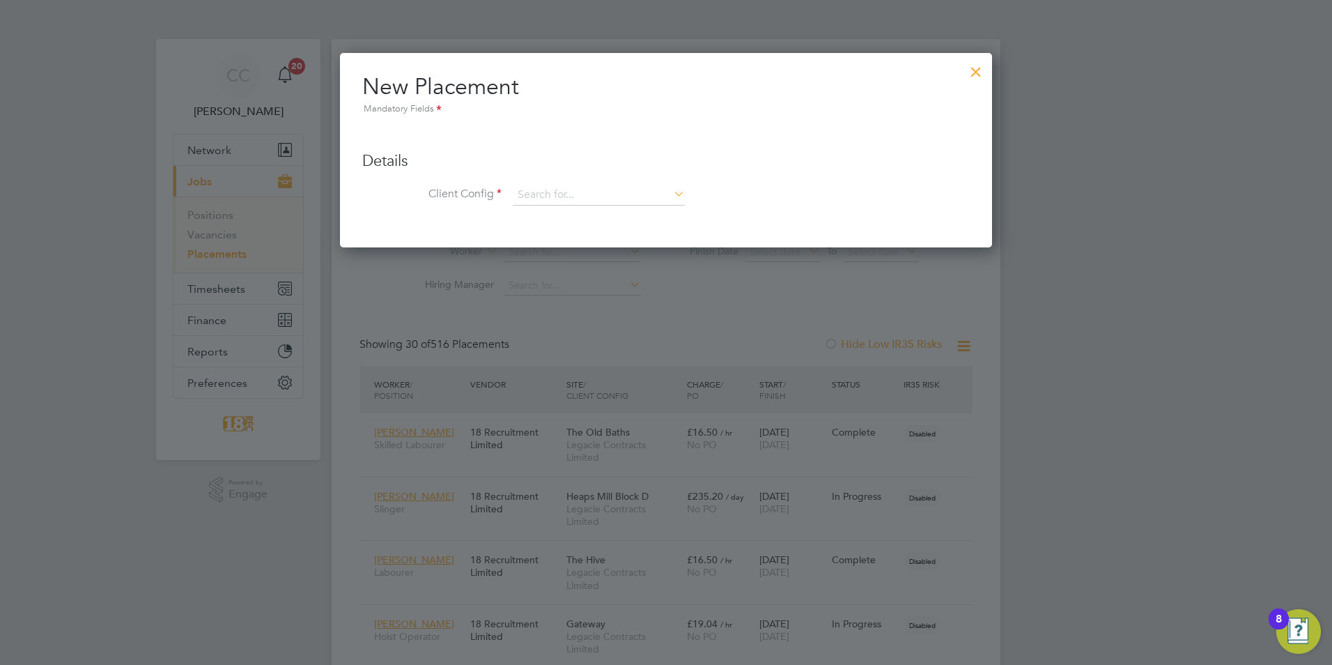
click at [605, 213] on li "Client Config" at bounding box center [666, 202] width 608 height 35
click at [608, 201] on input at bounding box center [599, 195] width 172 height 21
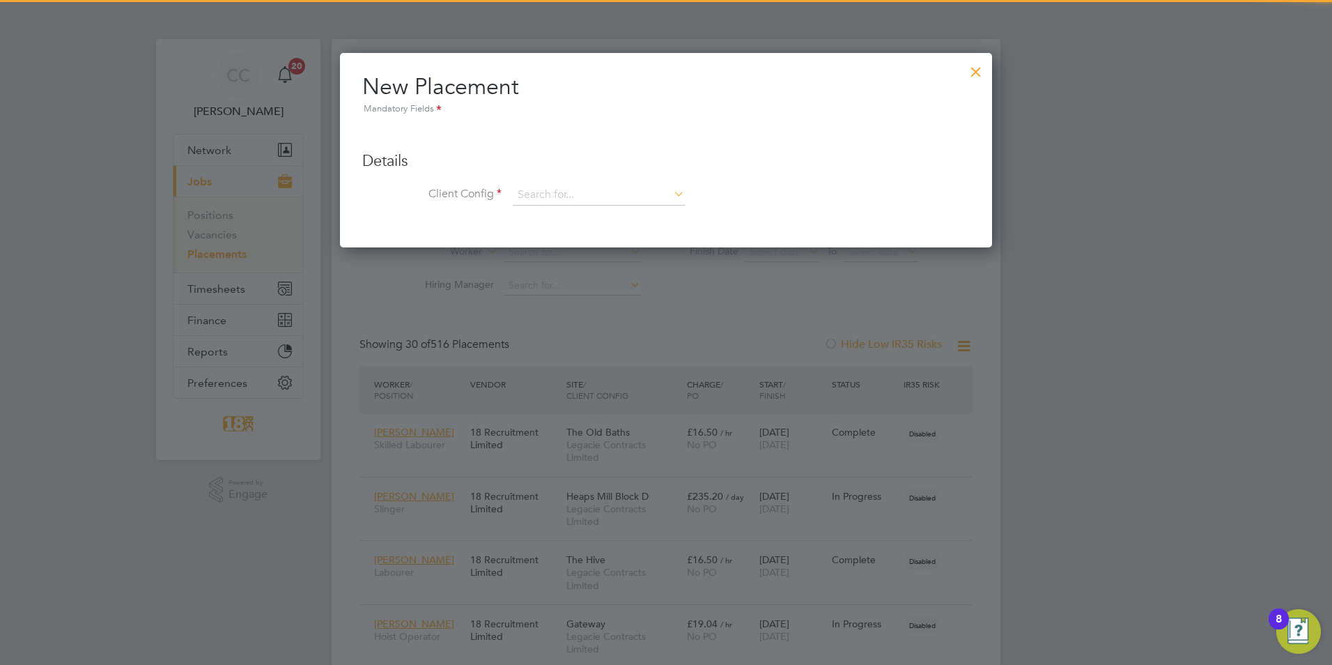
click at [612, 219] on li "Legacie Contracts Limited" at bounding box center [598, 215] width 173 height 19
type input "Legacie Contracts Limited"
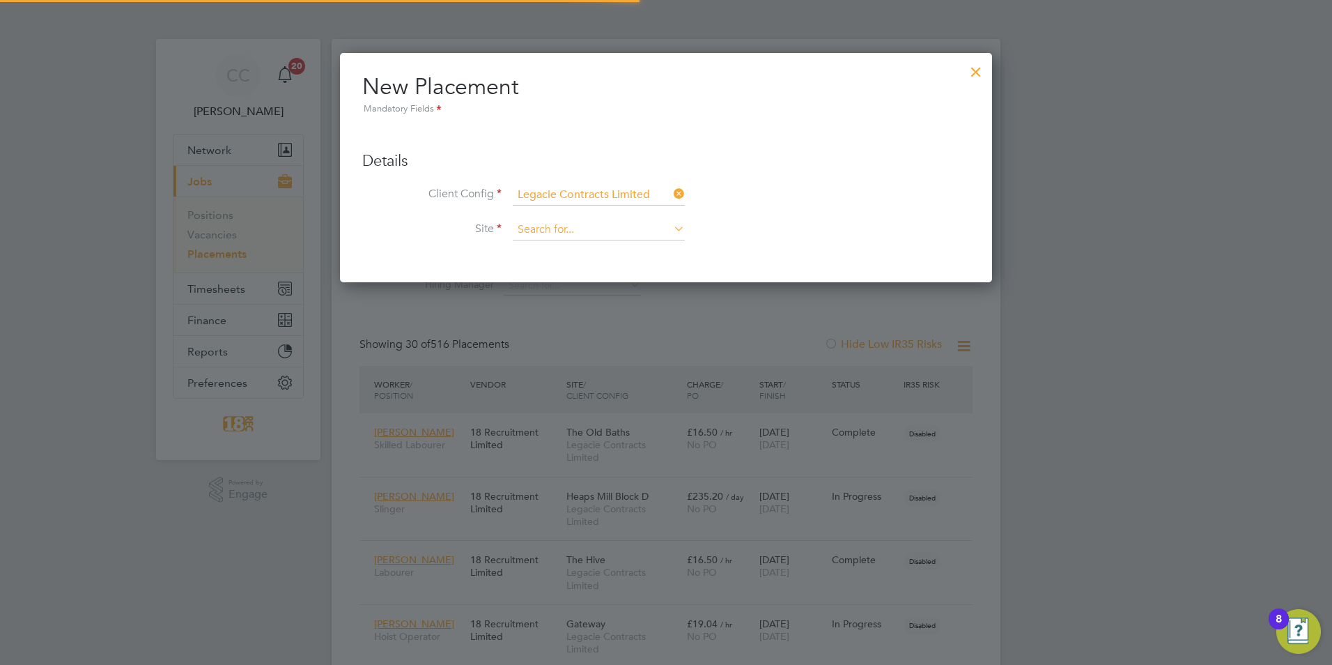
click at [594, 231] on input at bounding box center [599, 229] width 172 height 21
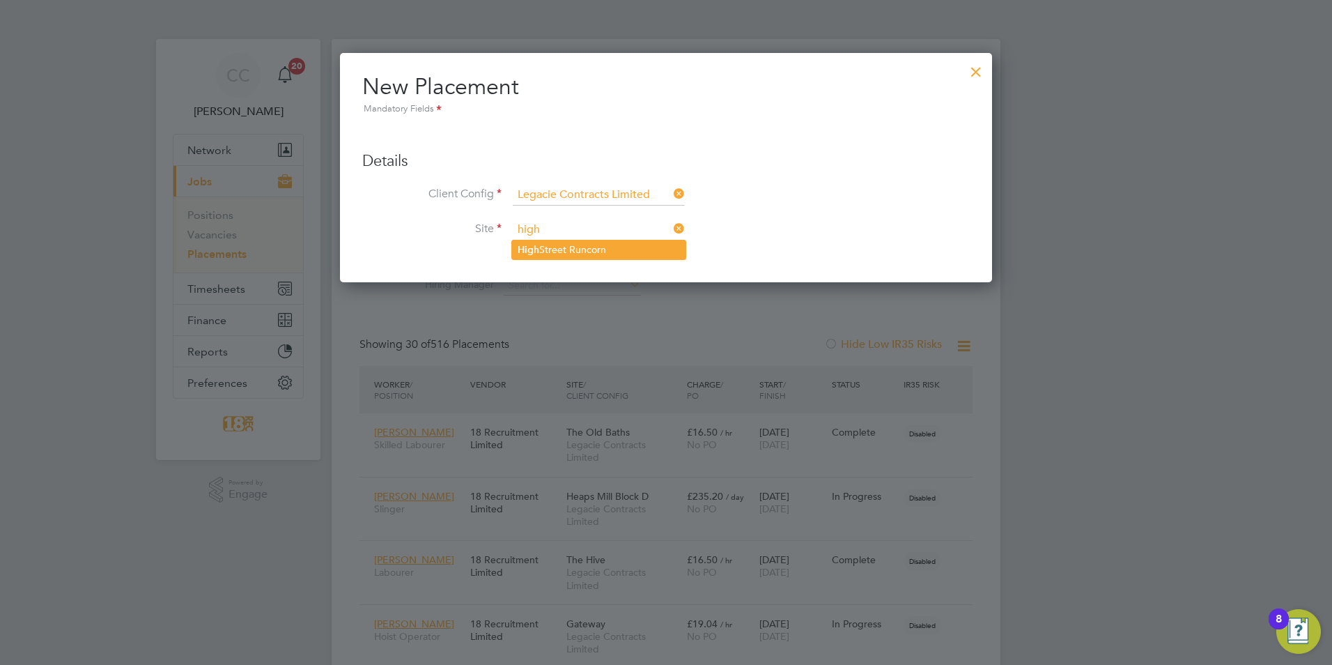
click at [595, 252] on li "High Street Runcorn" at bounding box center [598, 249] width 173 height 19
type input "High Street Runcorn"
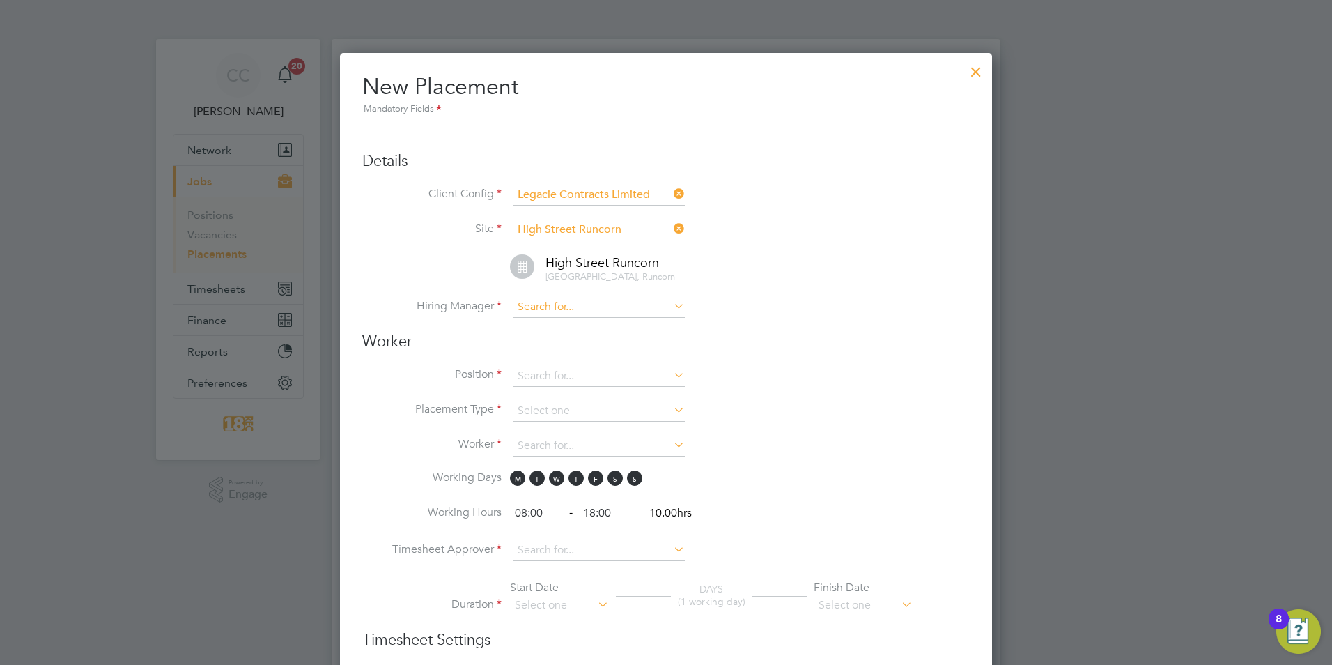
click at [536, 306] on input at bounding box center [599, 307] width 172 height 21
type input "g"
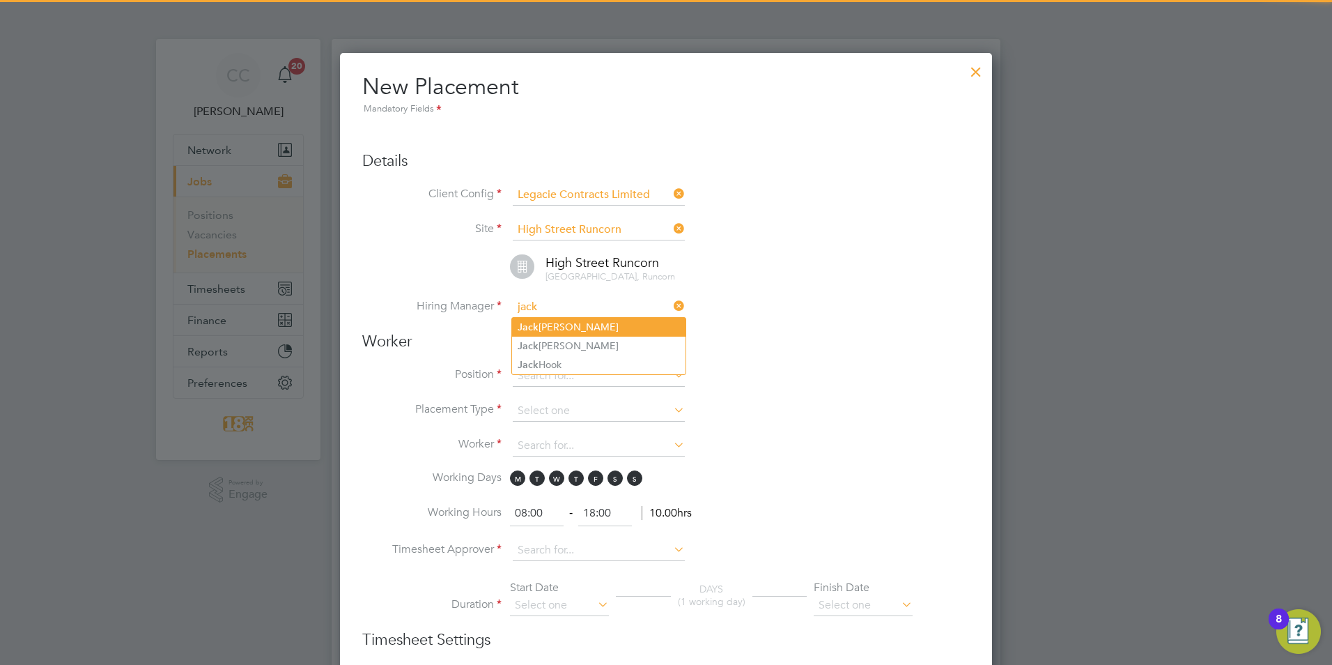
click at [599, 334] on li "[PERSON_NAME]" at bounding box center [598, 327] width 173 height 19
type input "[PERSON_NAME]"
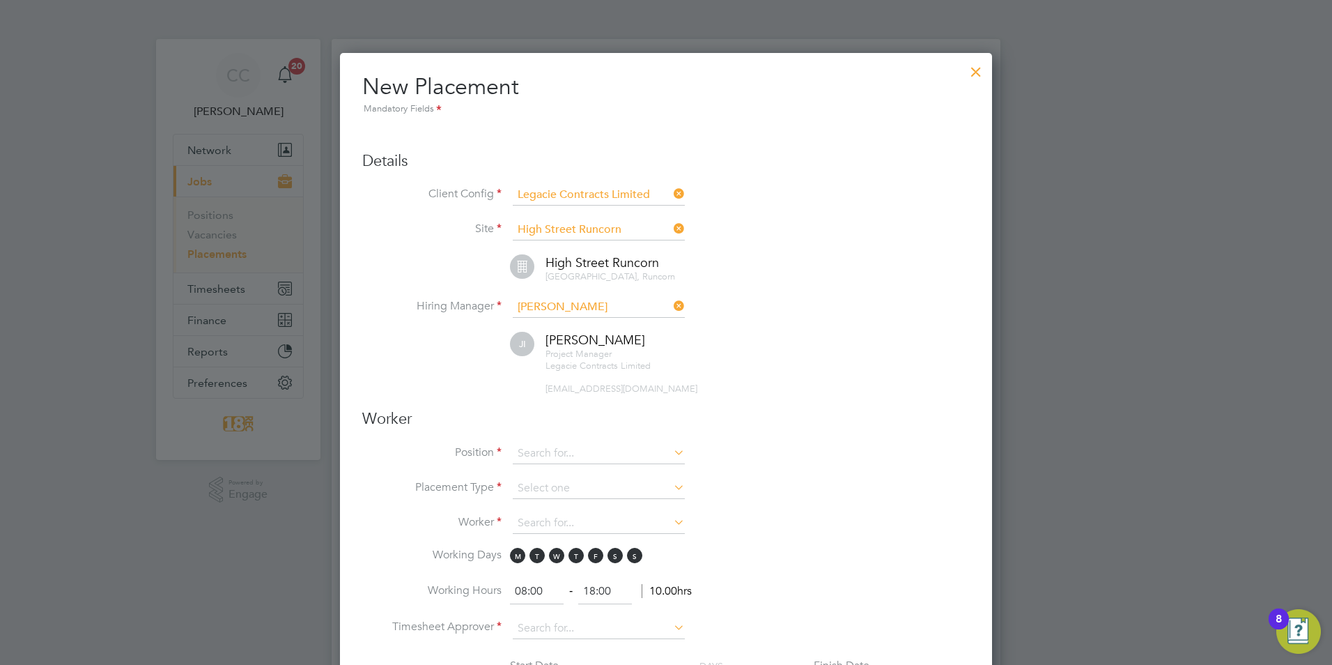
click at [555, 448] on input at bounding box center [599, 453] width 172 height 21
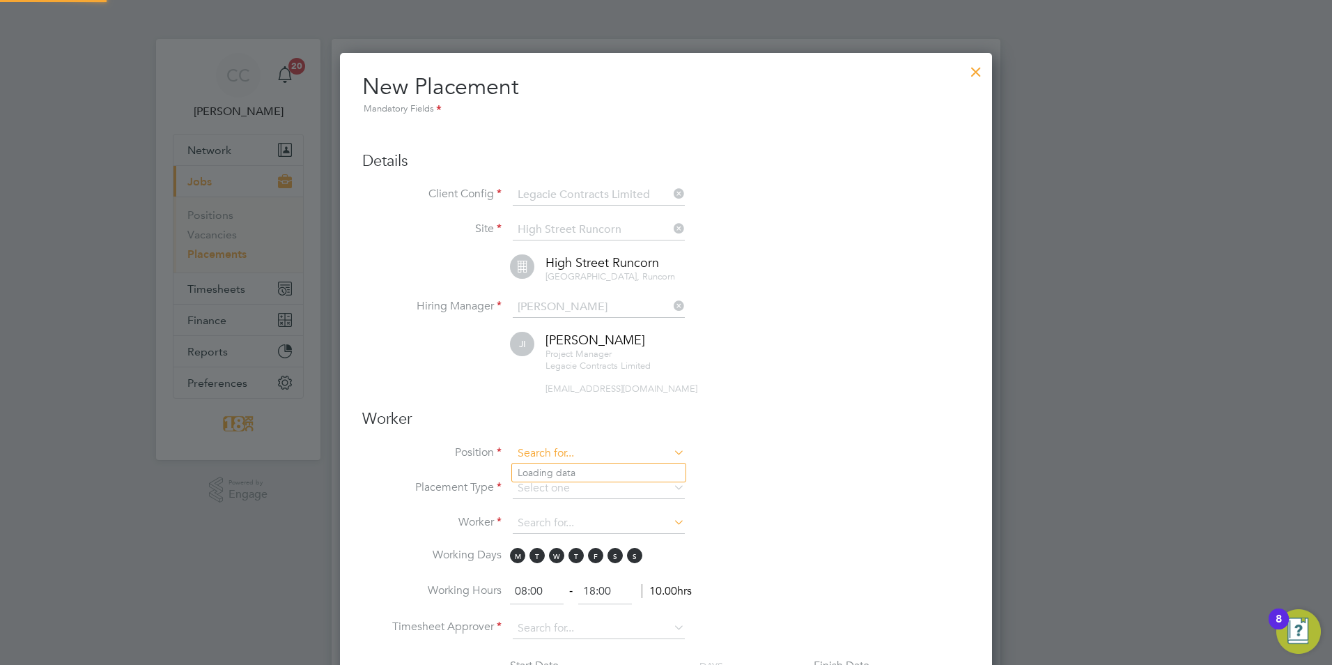
click at [553, 456] on input at bounding box center [599, 453] width 172 height 21
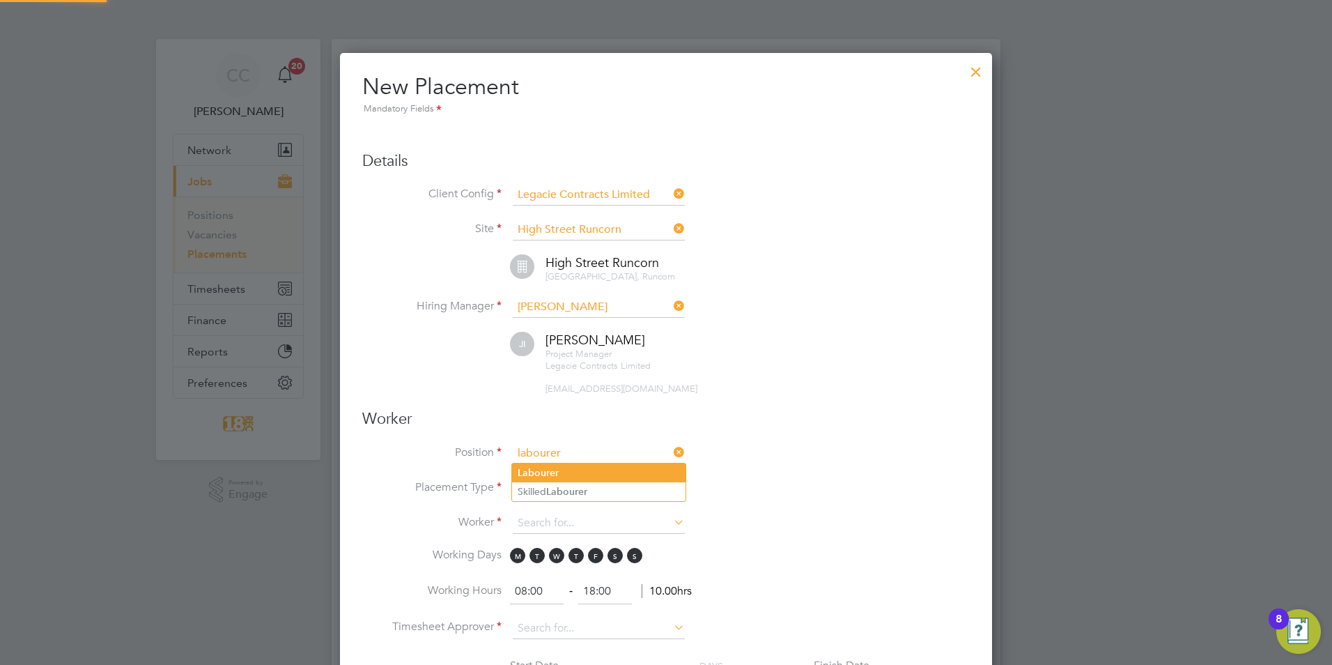
click at [570, 472] on li "Labourer" at bounding box center [598, 472] width 173 height 19
type input "Labourer"
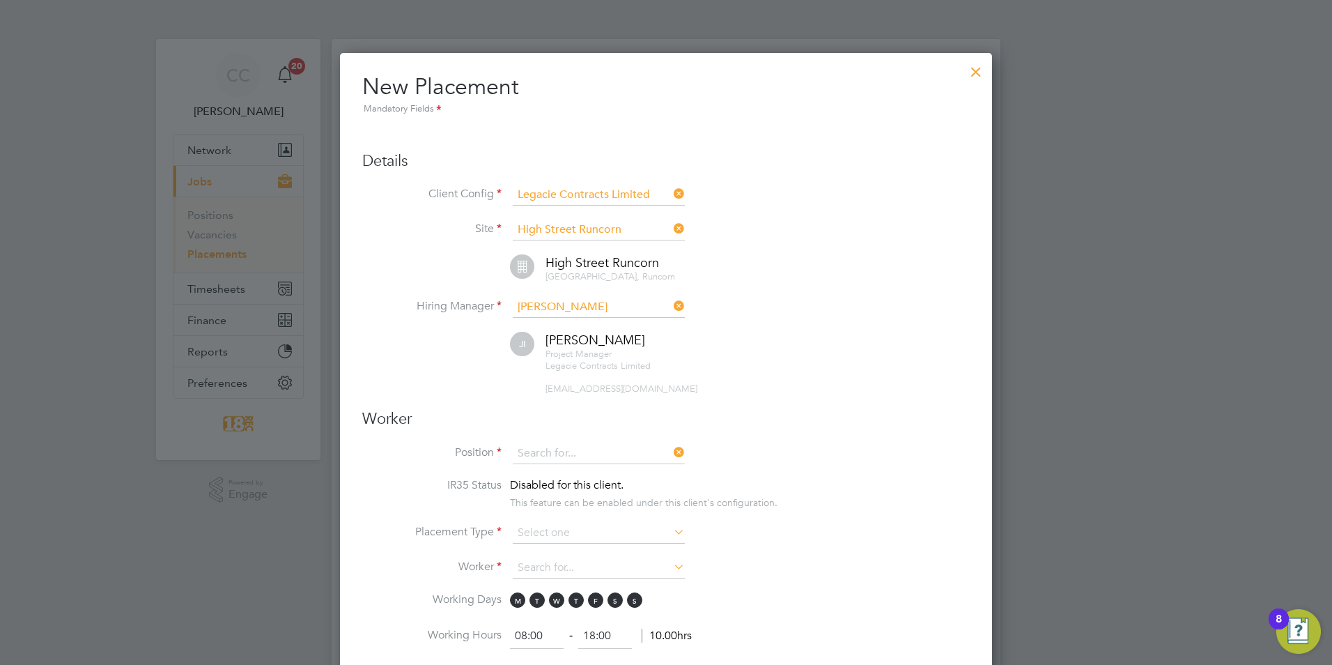
drag, startPoint x: 585, startPoint y: 453, endPoint x: 274, endPoint y: 420, distance: 312.5
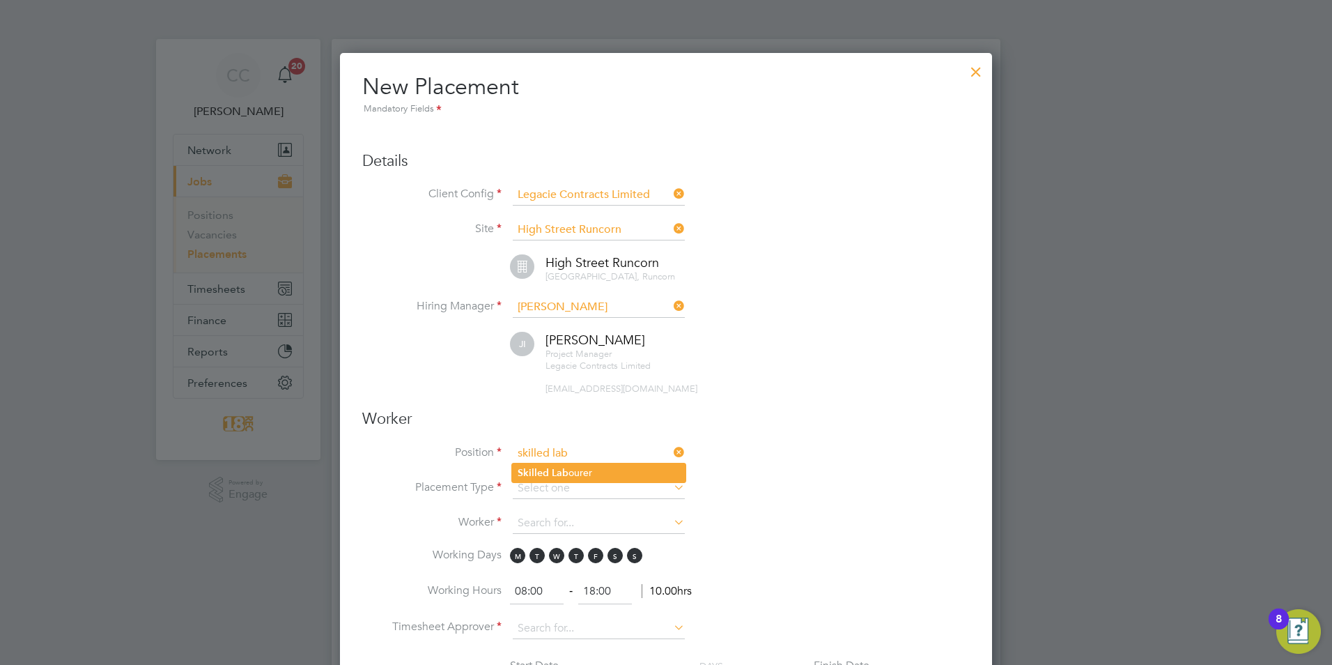
click at [603, 475] on li "Skilled Lab ourer" at bounding box center [598, 472] width 173 height 19
type input "Skilled Labourer"
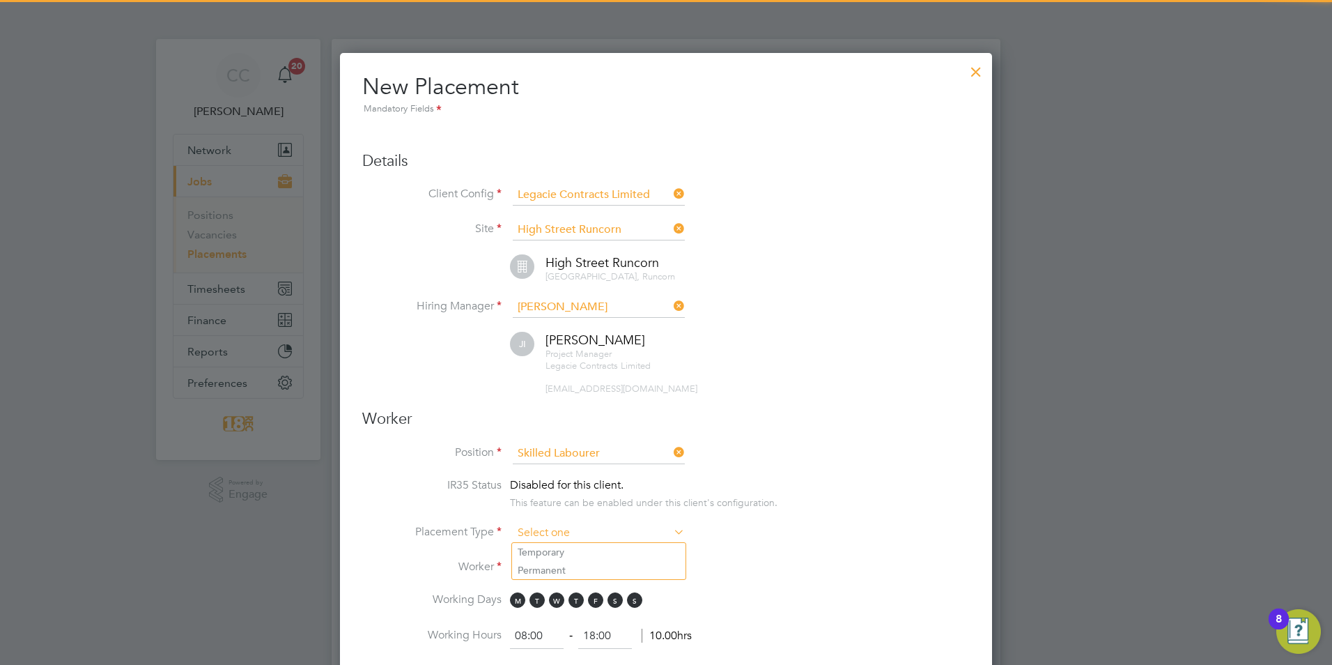
click at [554, 540] on input at bounding box center [599, 533] width 172 height 21
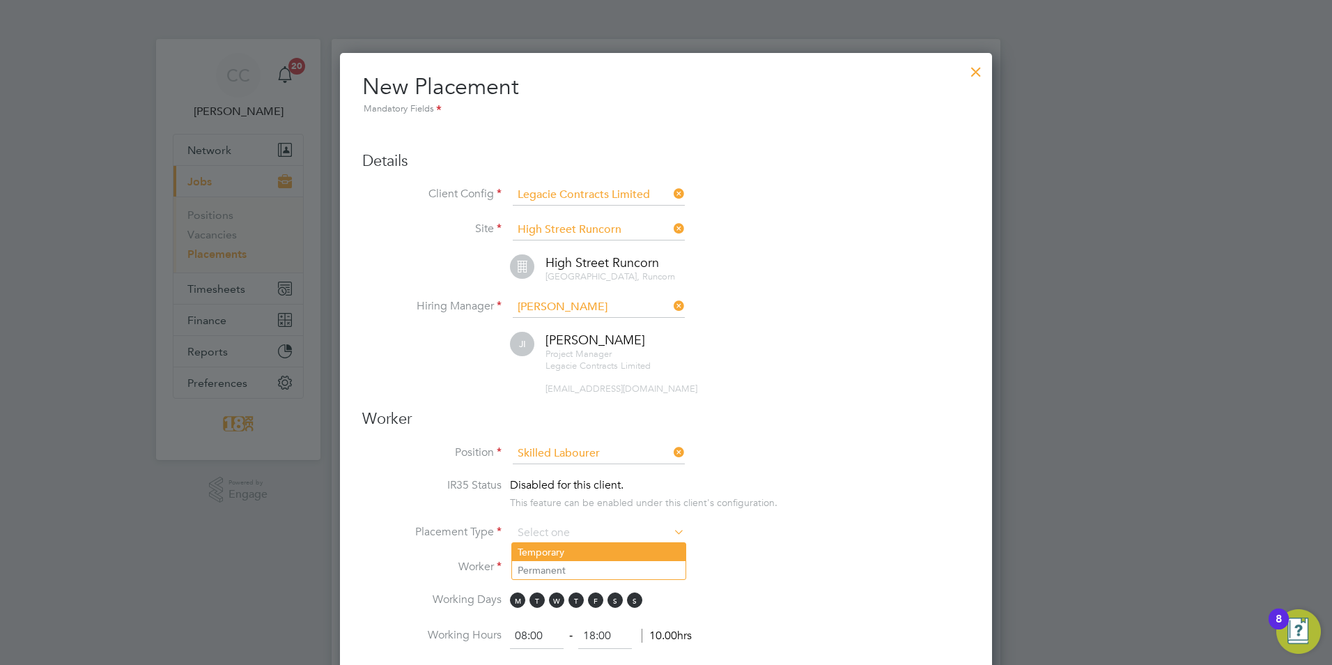
click at [536, 549] on li "Temporary" at bounding box center [598, 552] width 173 height 18
type input "Temporary"
click at [540, 573] on input at bounding box center [599, 567] width 172 height 21
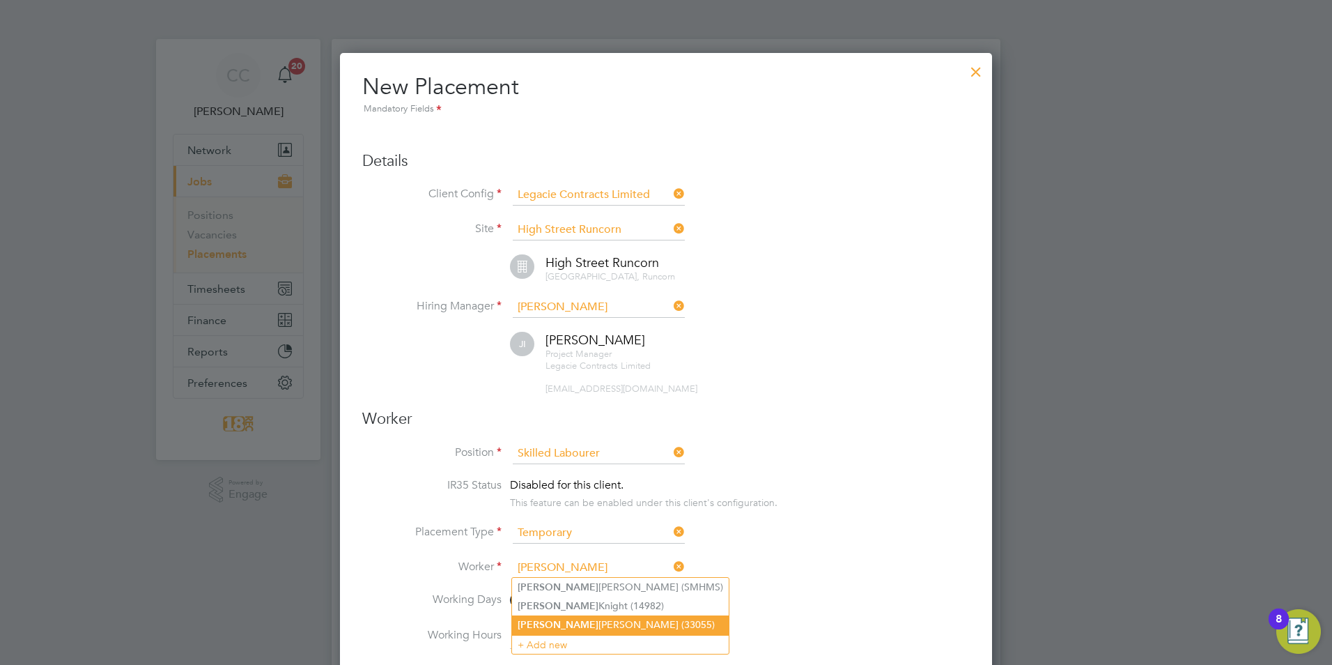
click at [587, 619] on li "[PERSON_NAME] (33055)" at bounding box center [620, 624] width 217 height 19
type input "[PERSON_NAME] (33055)"
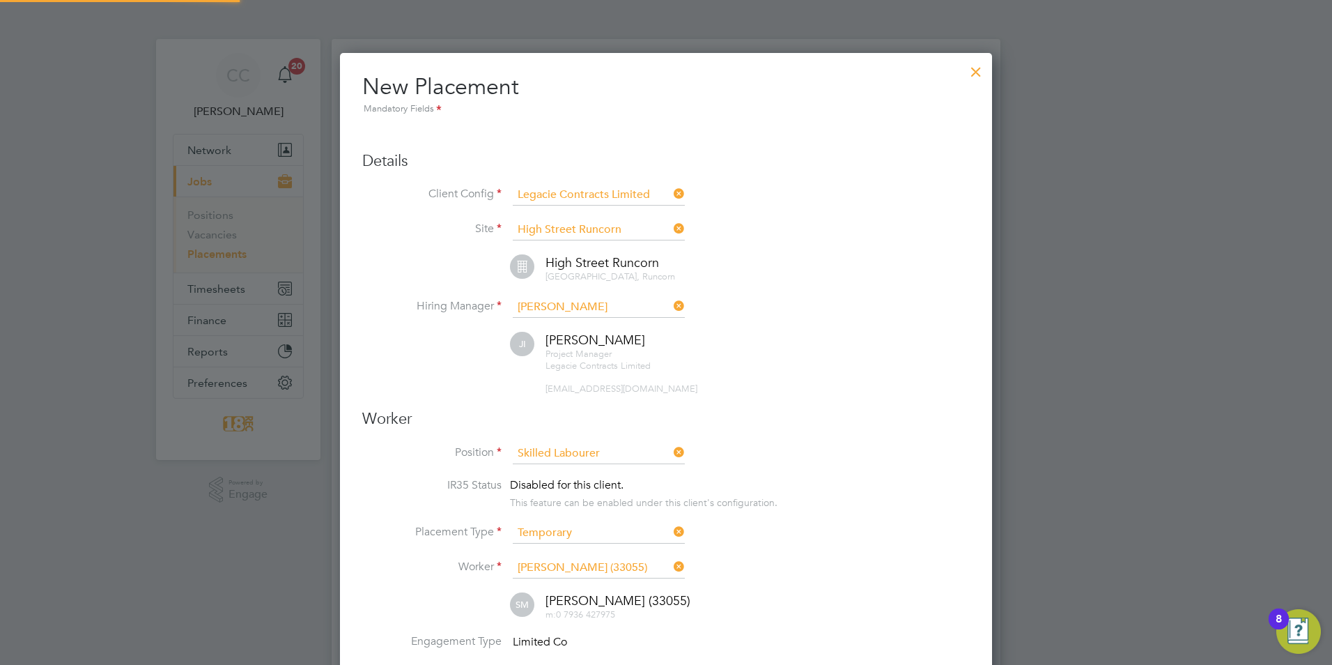
click at [839, 558] on li "Worker [PERSON_NAME] (33055)" at bounding box center [666, 574] width 608 height 35
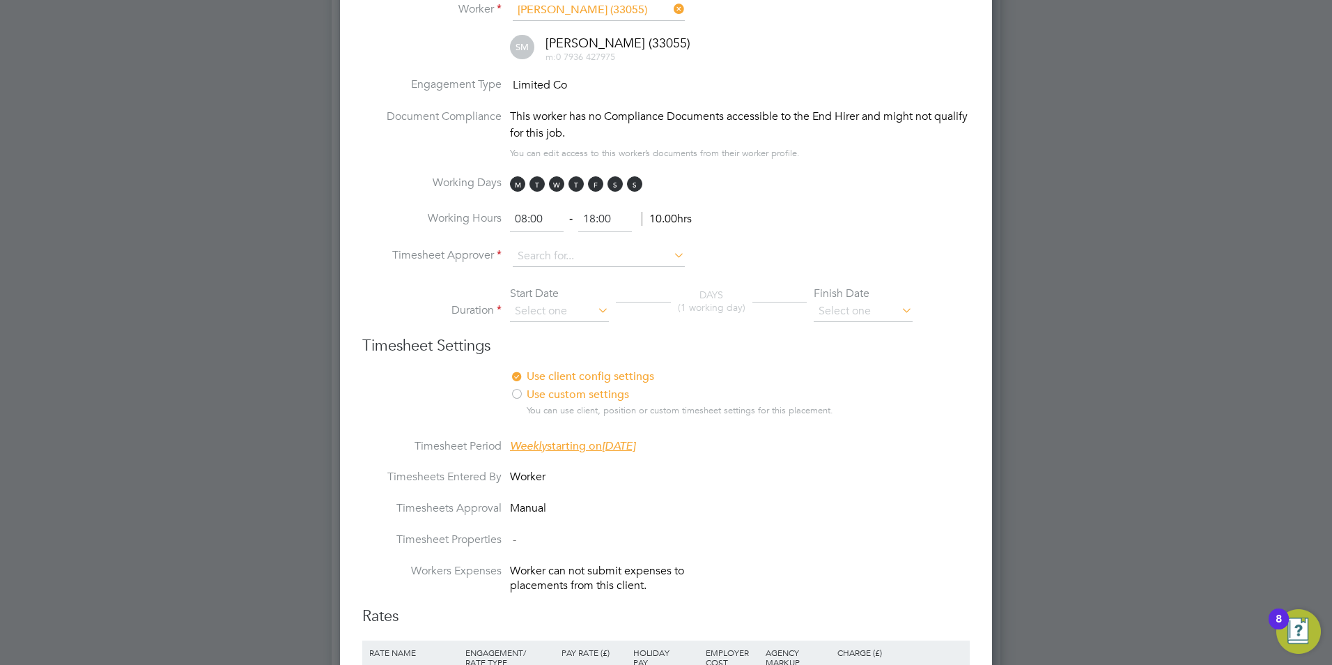
click at [543, 297] on div "Start Date" at bounding box center [559, 293] width 99 height 15
click at [545, 264] on input at bounding box center [599, 256] width 172 height 21
click at [612, 276] on li "[PERSON_NAME] Is [PERSON_NAME]" at bounding box center [598, 275] width 173 height 19
type input "[PERSON_NAME]"
click at [574, 316] on input at bounding box center [559, 311] width 99 height 21
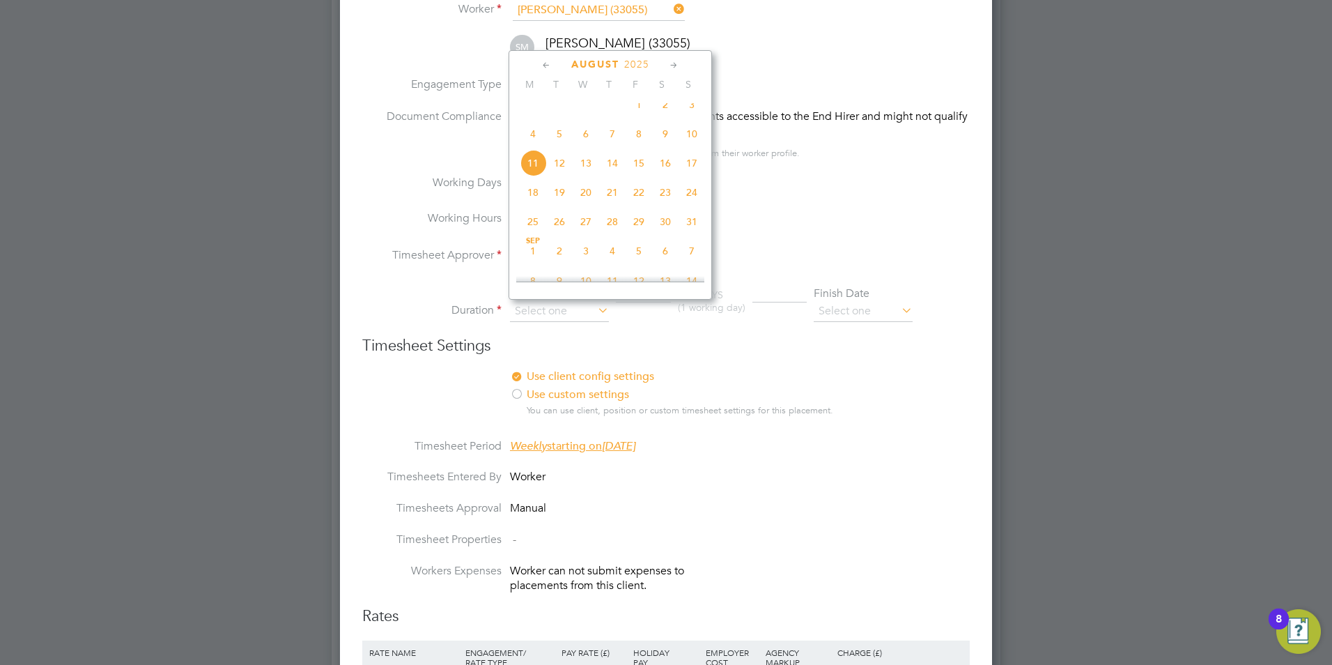
click at [535, 146] on span "4" at bounding box center [533, 134] width 26 height 26
type input "[DATE]"
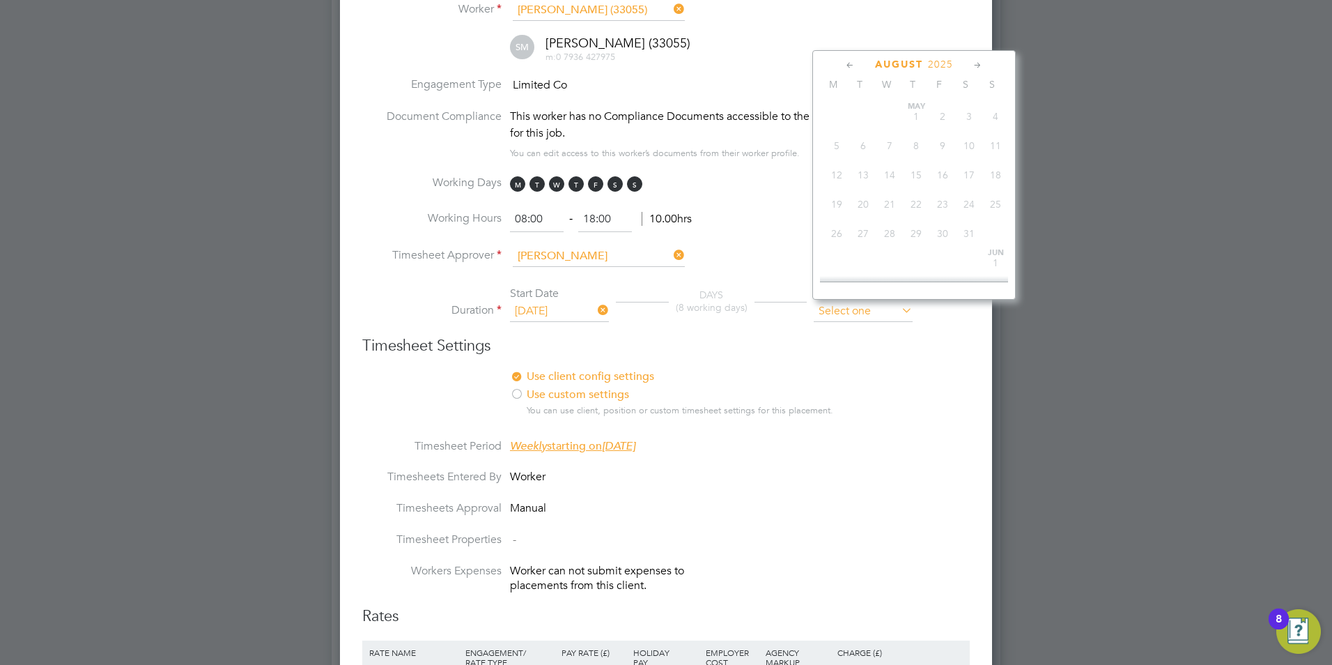
click at [863, 306] on input at bounding box center [863, 311] width 99 height 21
click at [995, 141] on span "10" at bounding box center [995, 134] width 26 height 26
type input "[DATE]"
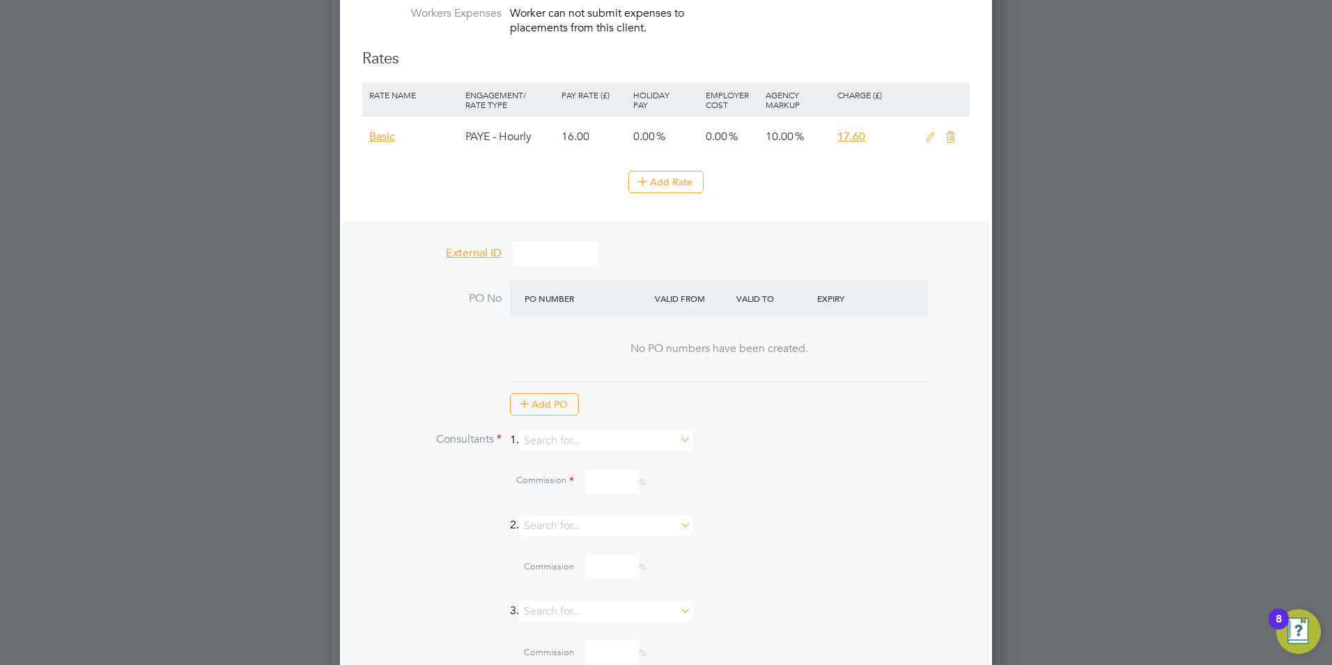
click at [934, 143] on icon at bounding box center [930, 137] width 17 height 11
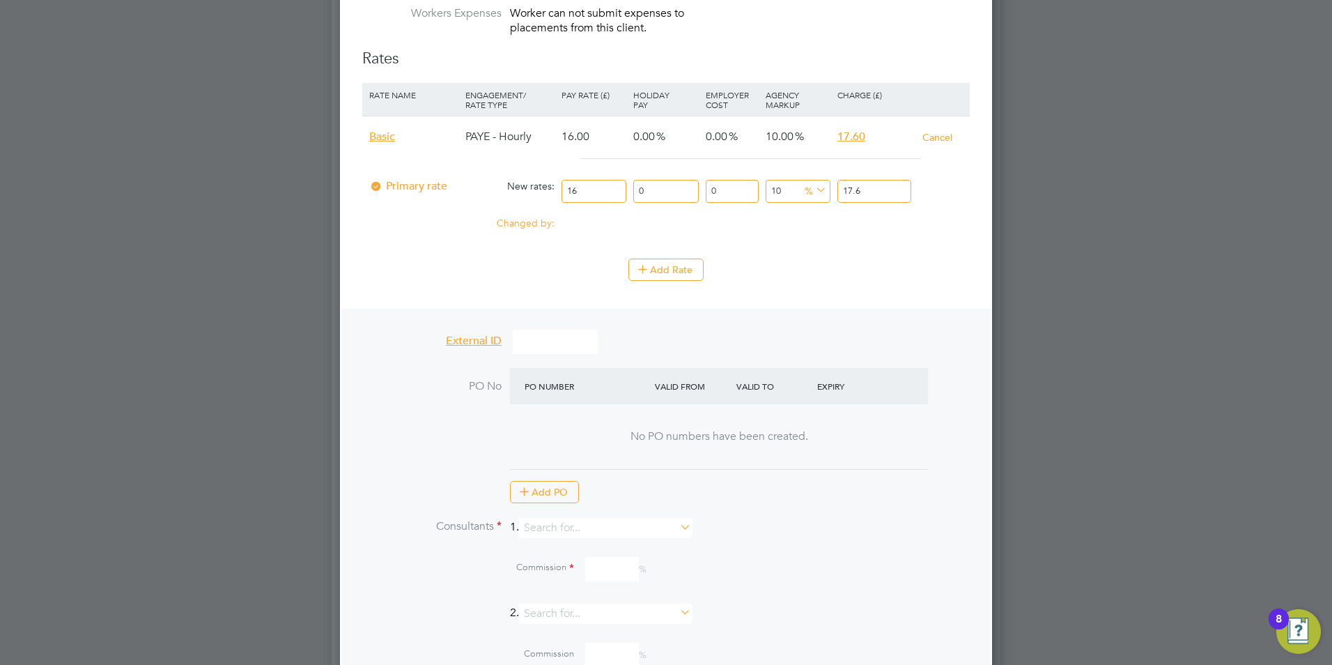
drag, startPoint x: 608, startPoint y: 193, endPoint x: 370, endPoint y: 164, distance: 240.0
click at [566, 195] on input "16" at bounding box center [594, 191] width 65 height 23
type input "1"
type input "1.1"
type input "15"
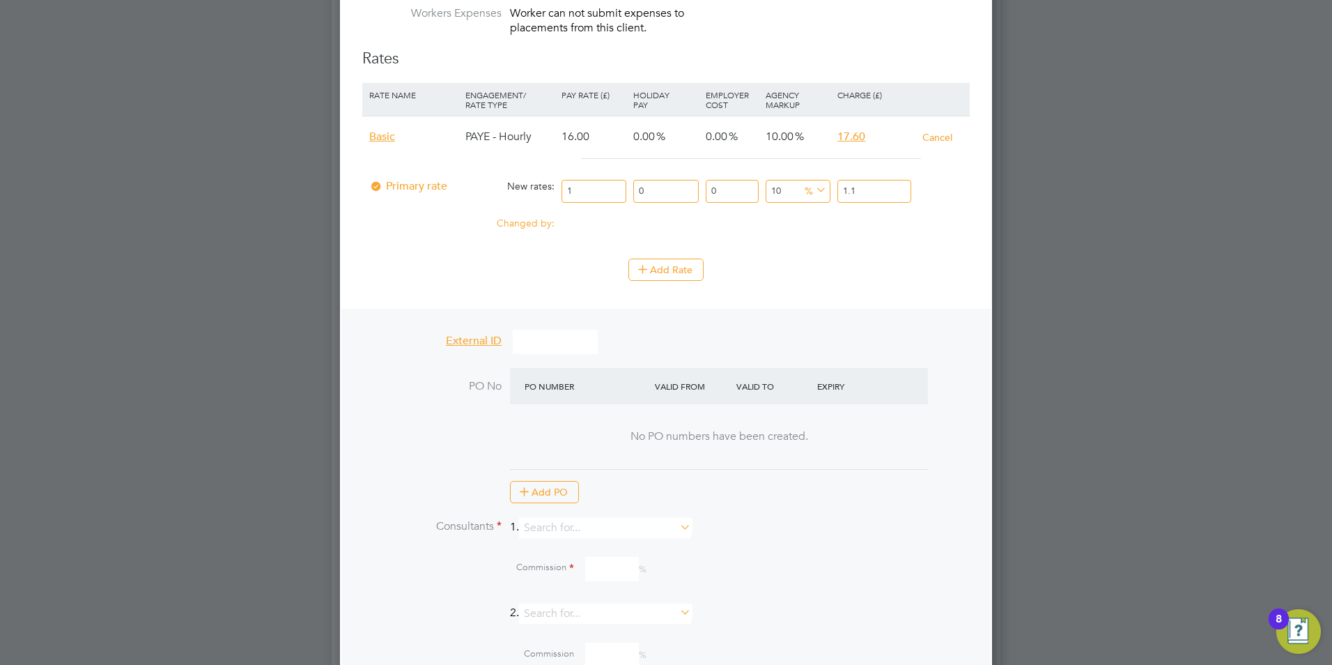
type input "16.5"
type input "15"
click at [886, 281] on li "Add Rate" at bounding box center [666, 276] width 608 height 36
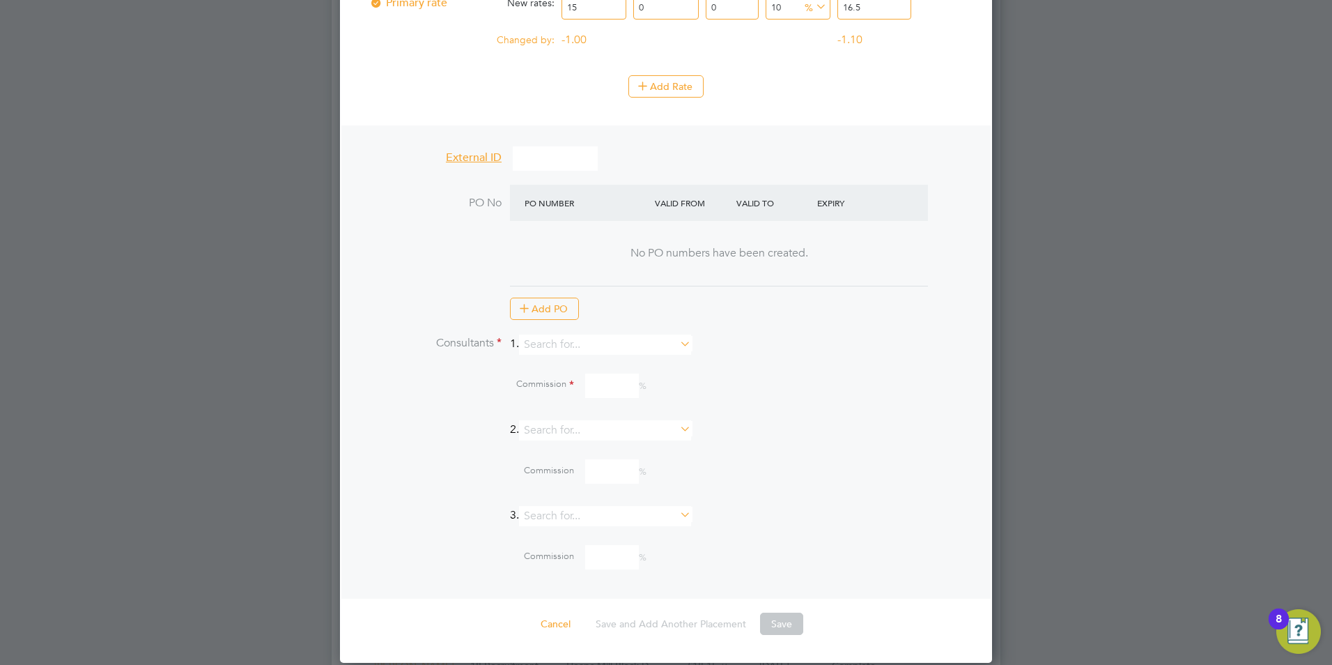
scroll to position [1324, 0]
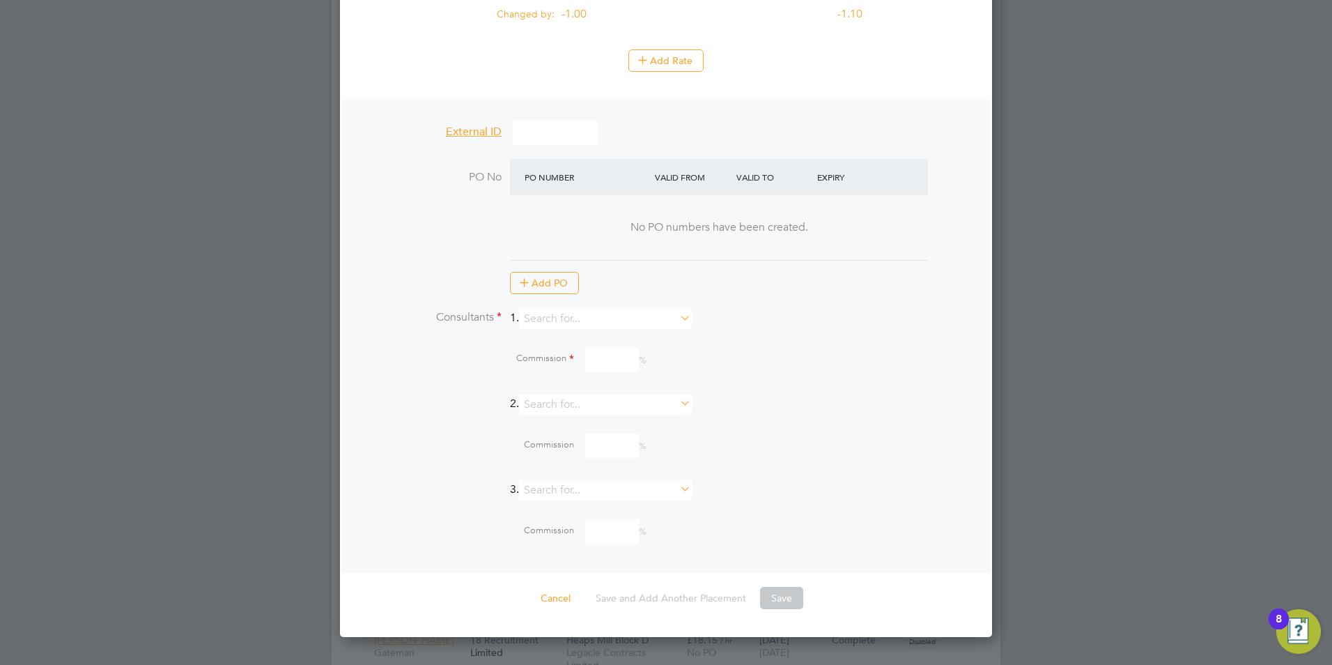
click at [548, 329] on li "Consultants 1." at bounding box center [666, 326] width 608 height 34
click at [566, 314] on input at bounding box center [605, 319] width 172 height 20
click at [610, 339] on li "Harvey Harlow" at bounding box center [611, 336] width 173 height 19
type input "Harvey Harlow"
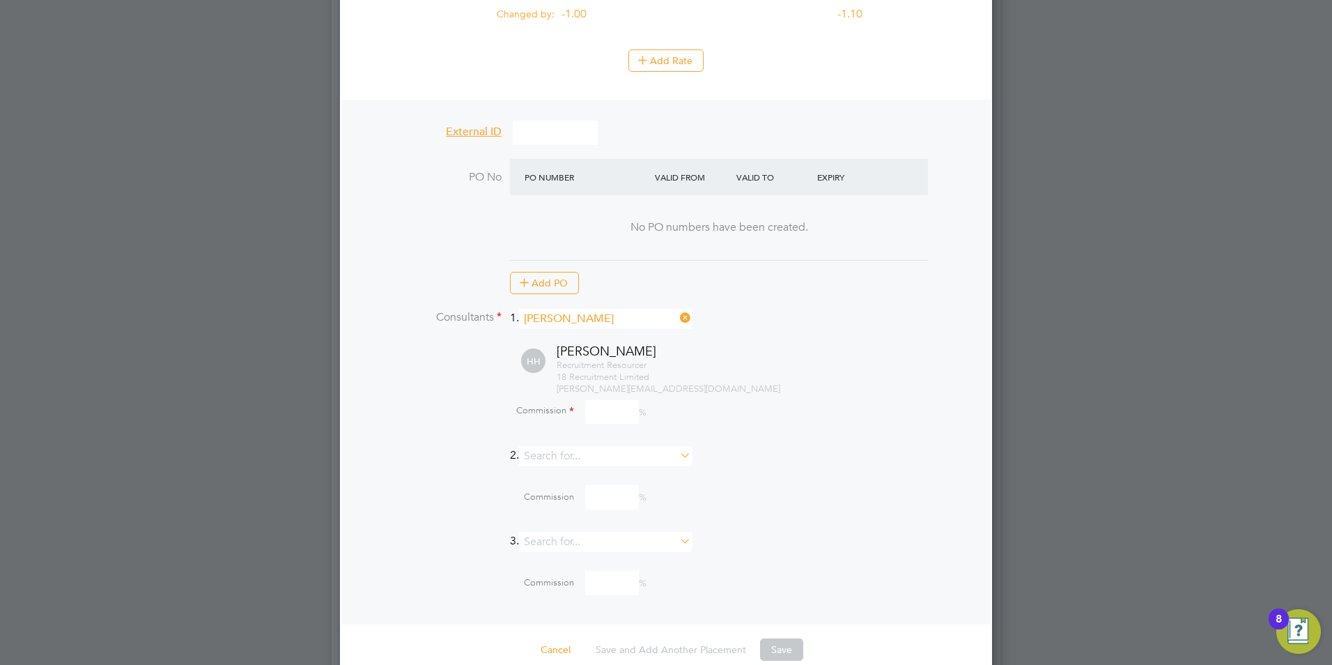
drag, startPoint x: 603, startPoint y: 406, endPoint x: 593, endPoint y: 394, distance: 16.3
click at [603, 406] on input at bounding box center [612, 412] width 54 height 24
type input "10"
drag, startPoint x: 985, startPoint y: 303, endPoint x: 949, endPoint y: 357, distance: 65.3
click at [987, 303] on div "External ID PO No Please Select Placement Dates PO No PO Number Valid From Vali…" at bounding box center [665, 362] width 649 height 525
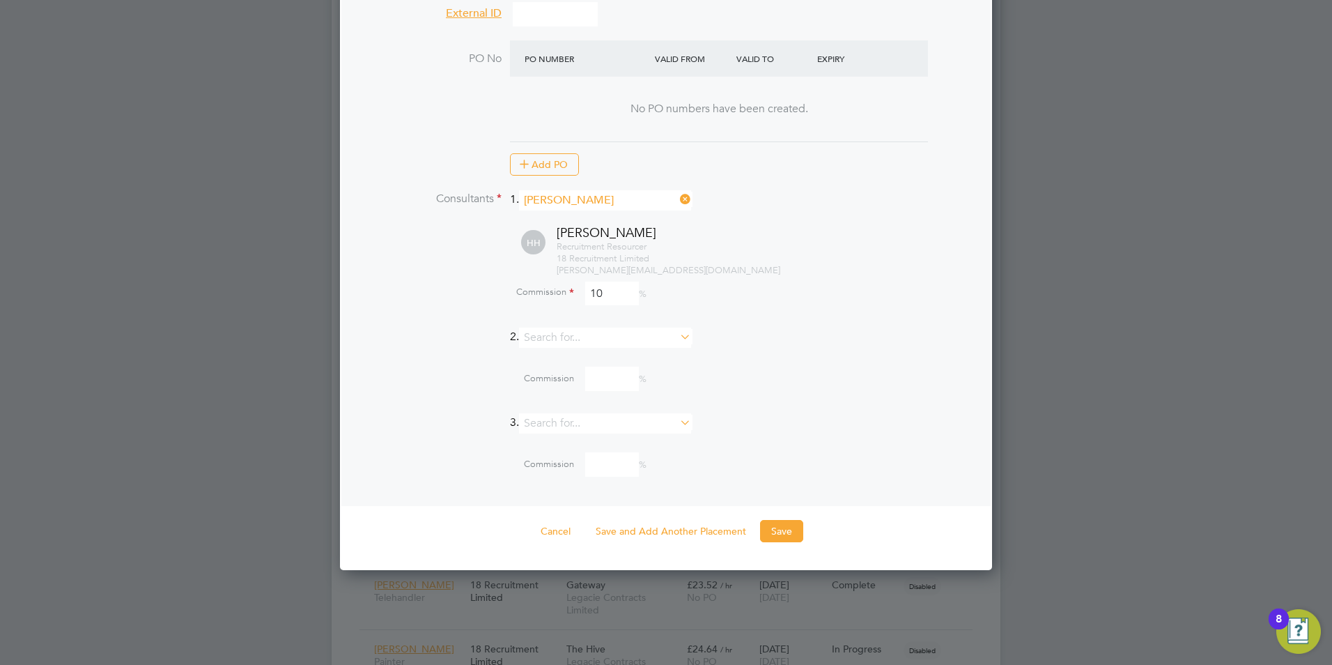
scroll to position [1533, 0]
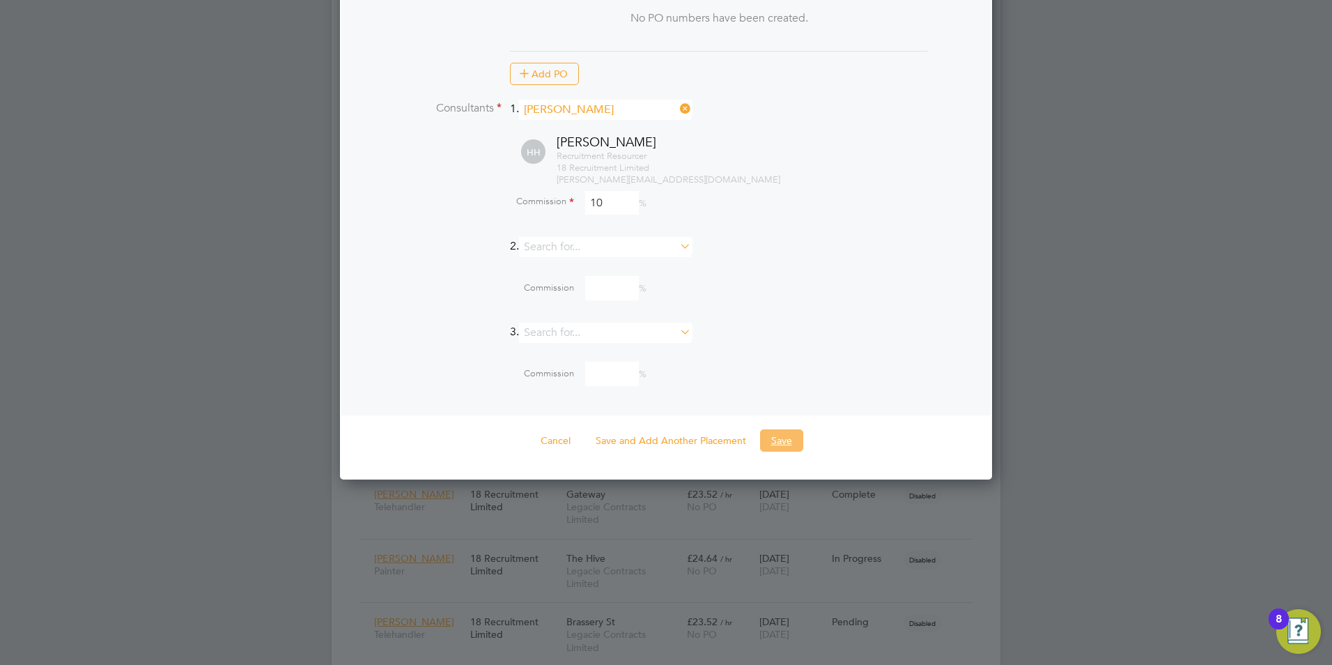
click at [794, 435] on button "Save" at bounding box center [781, 440] width 43 height 22
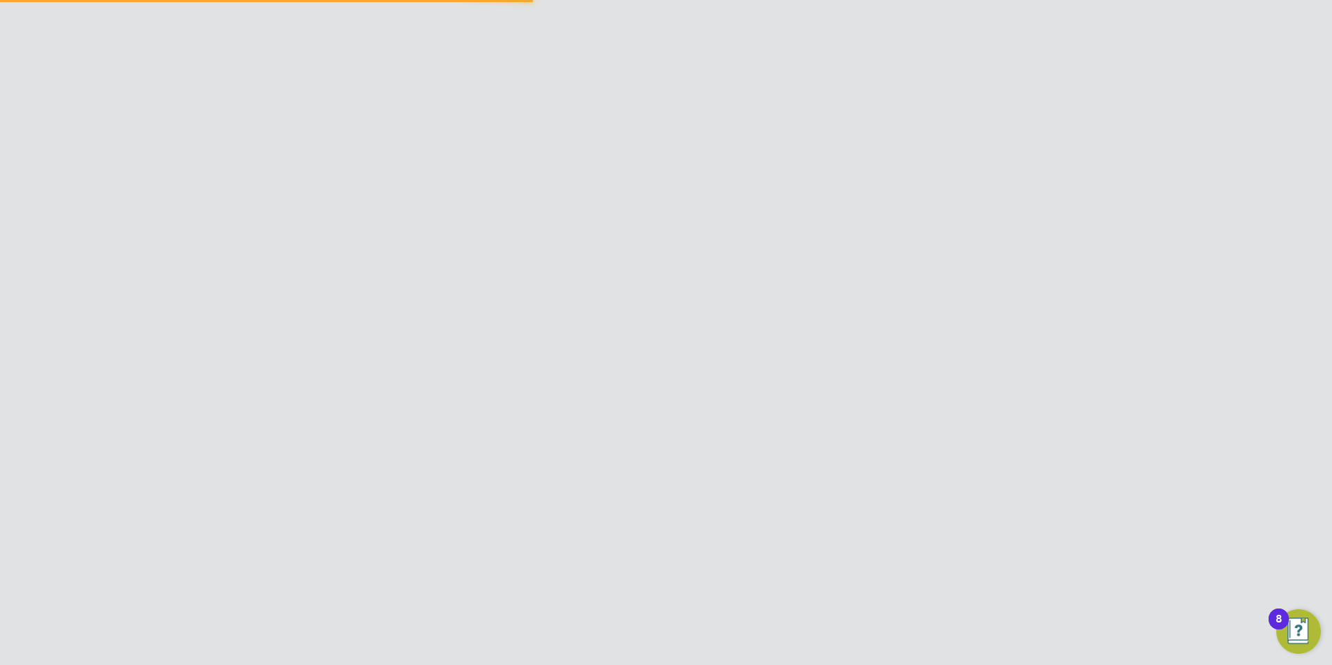
scroll to position [22, 275]
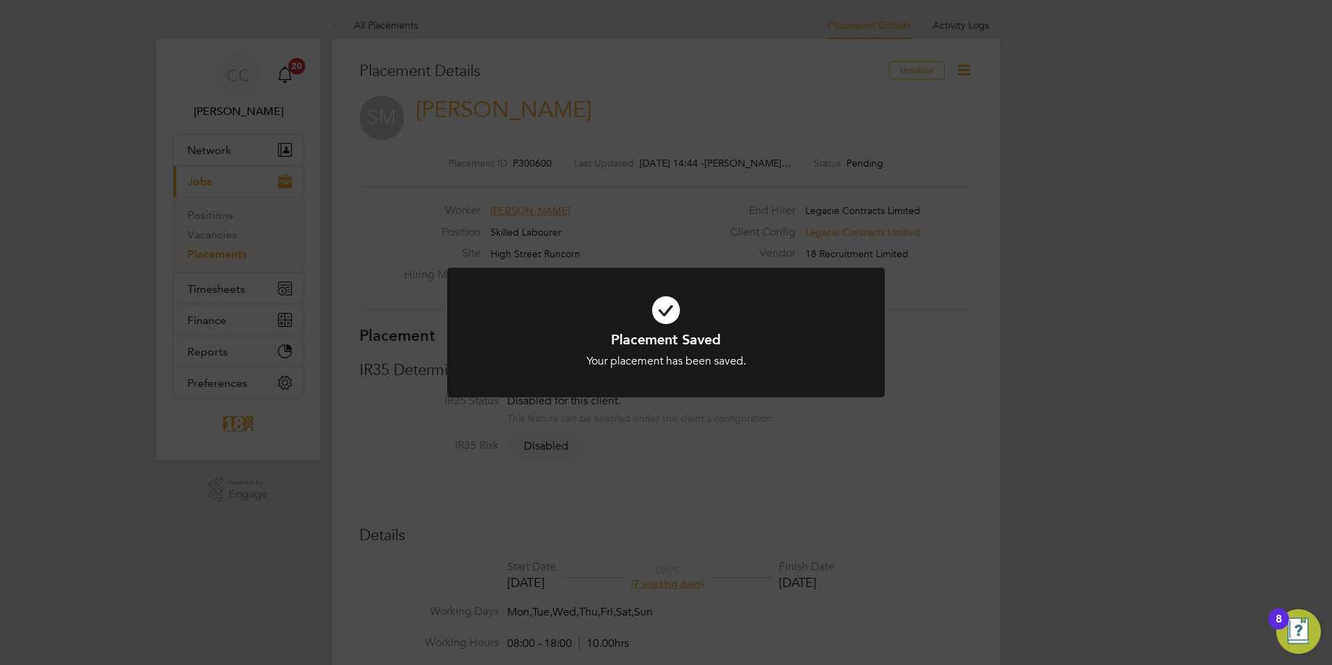
click at [925, 121] on div "Placement Saved Your placement has been saved. Cancel Okay" at bounding box center [666, 332] width 1332 height 665
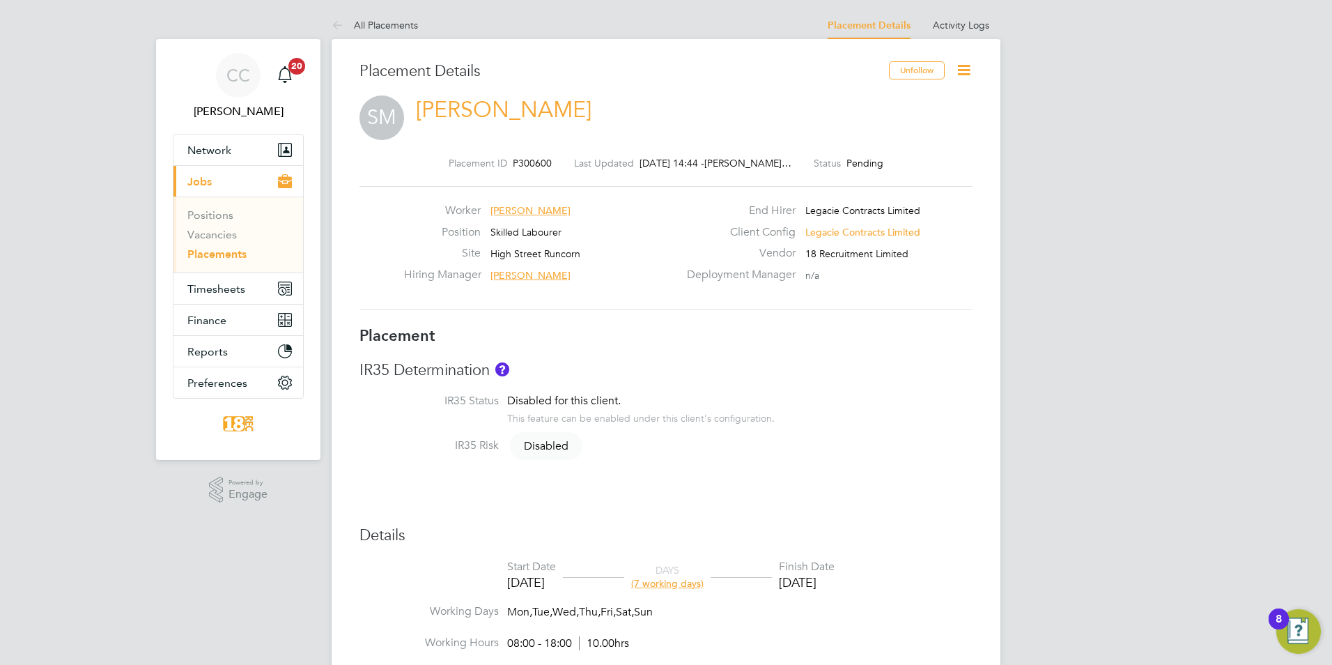
click at [963, 66] on icon at bounding box center [963, 69] width 17 height 17
click at [903, 168] on li "Start" at bounding box center [918, 170] width 102 height 20
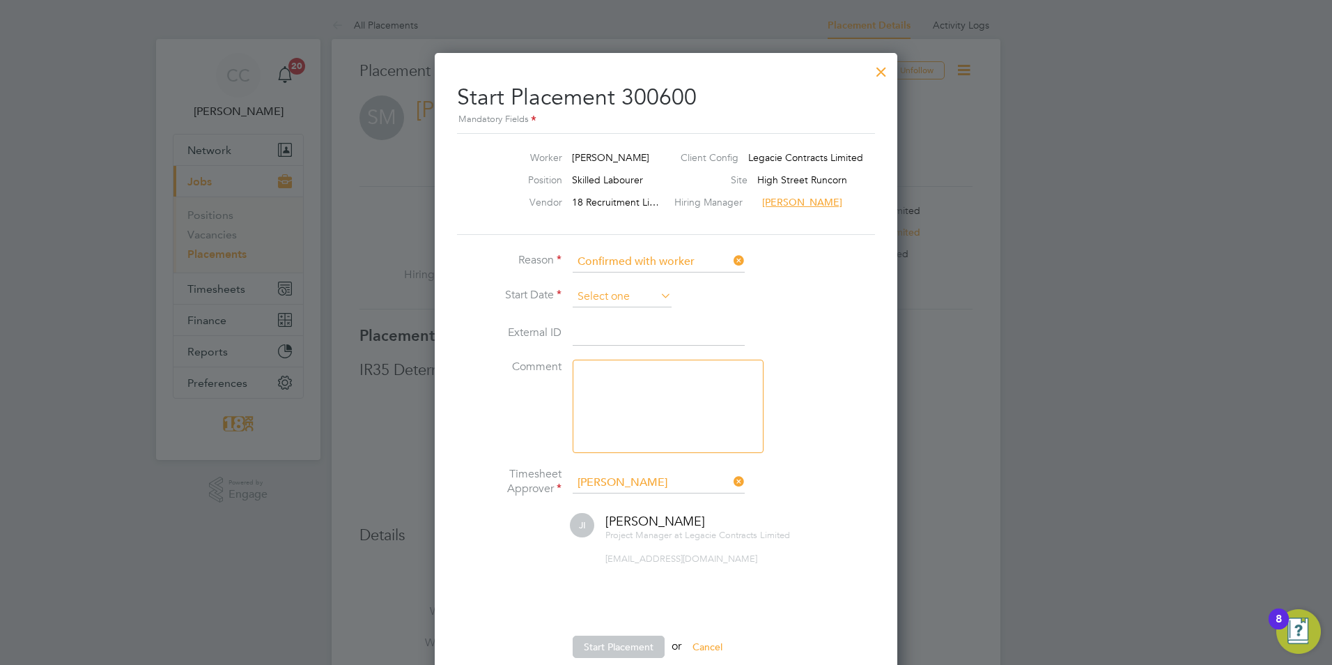
click at [608, 298] on input at bounding box center [622, 296] width 99 height 21
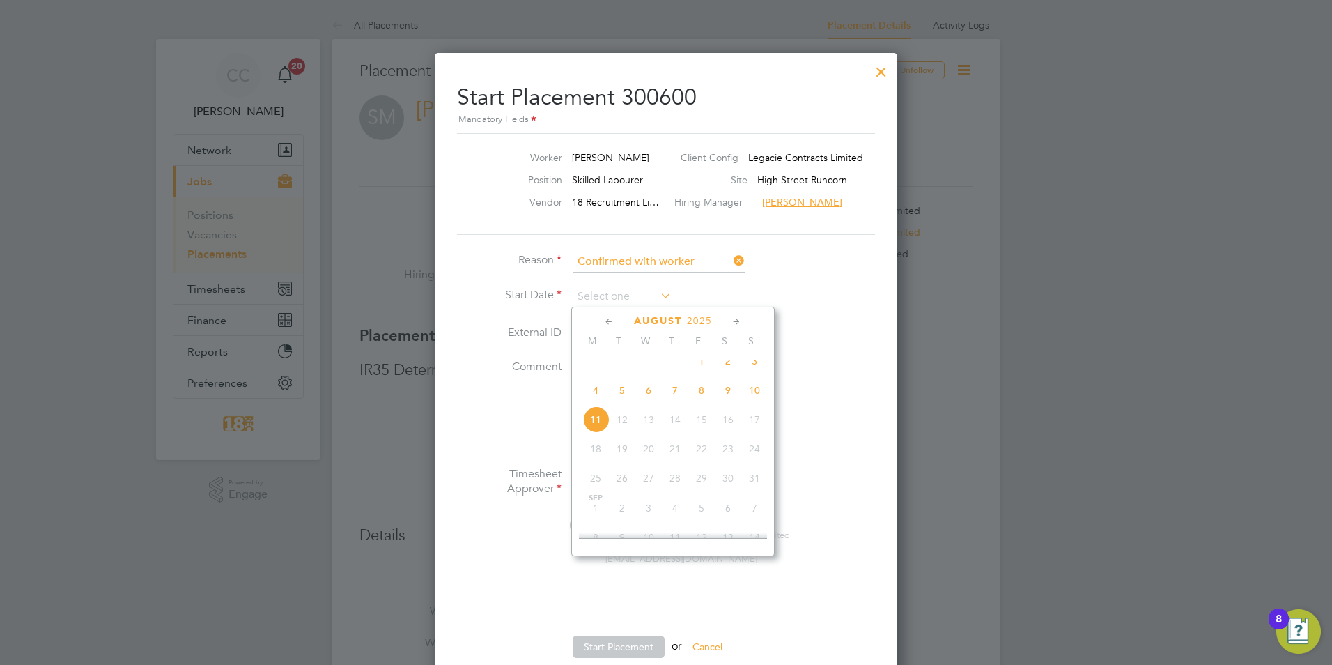
click at [601, 400] on span "4" at bounding box center [595, 390] width 26 height 26
type input "[DATE]"
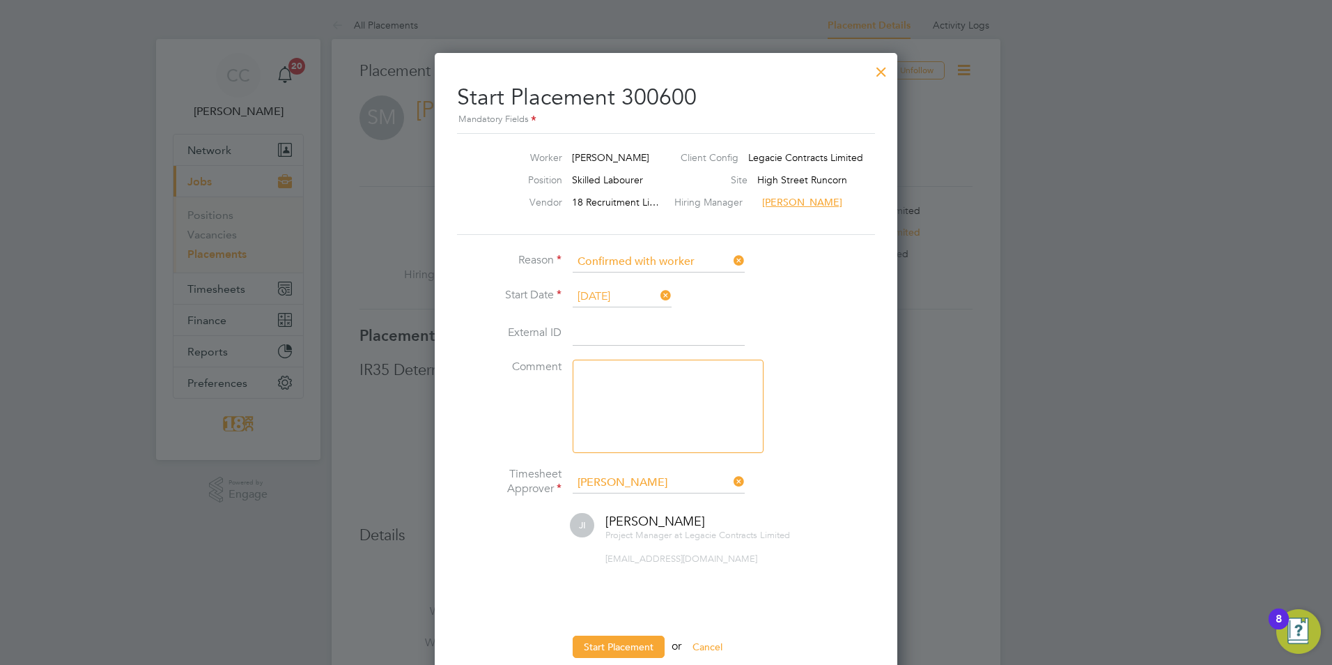
click at [808, 364] on li "Comment" at bounding box center [666, 413] width 418 height 107
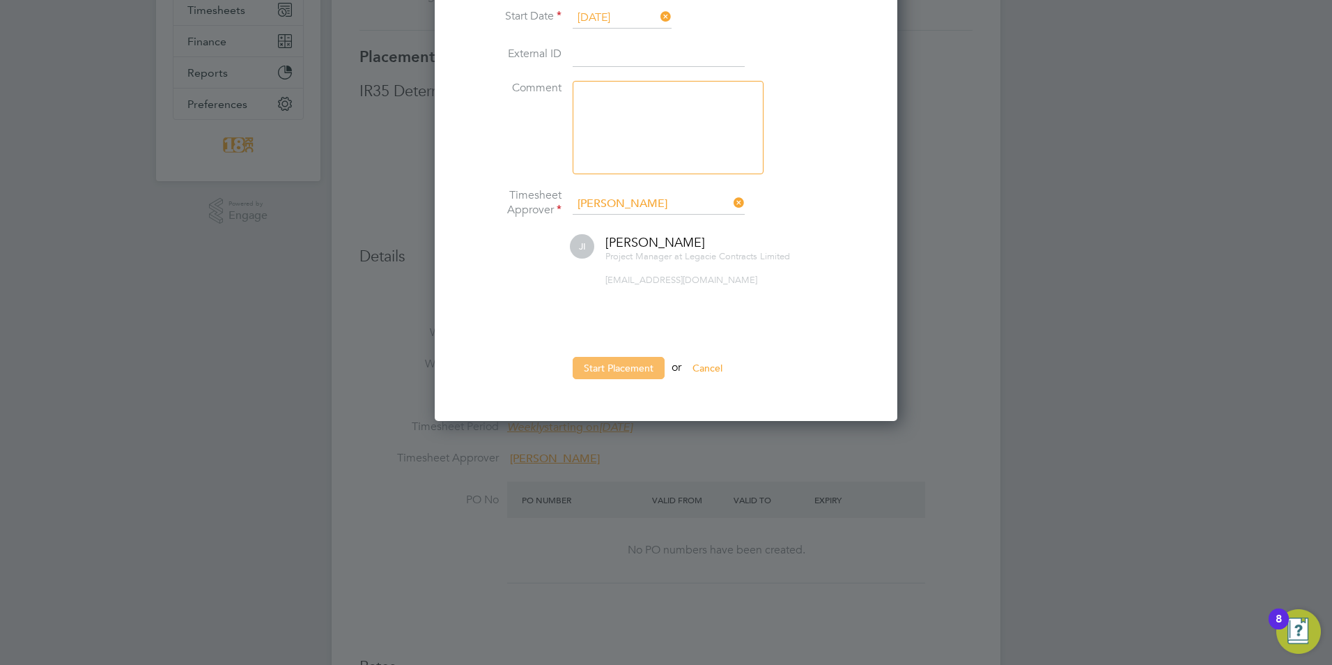
click at [622, 367] on button "Start Placement" at bounding box center [619, 368] width 92 height 22
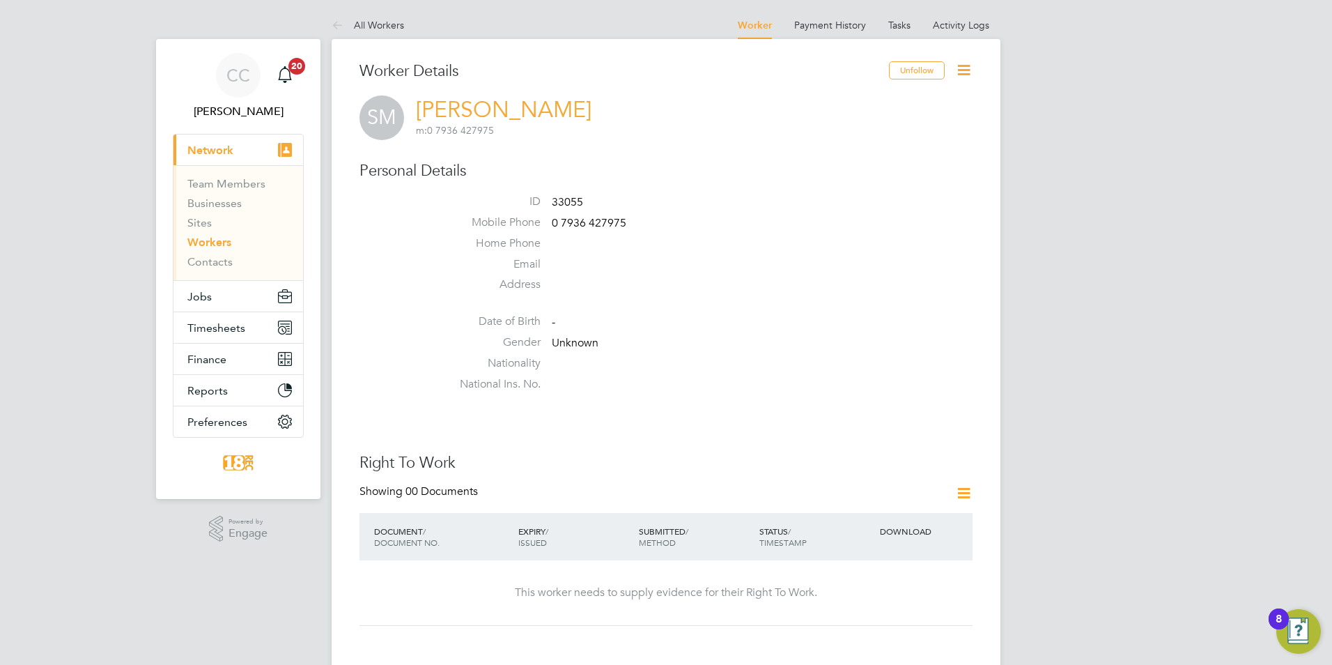
click at [963, 68] on icon at bounding box center [963, 69] width 17 height 17
click at [836, 167] on li "Edit Personal Details e" at bounding box center [885, 163] width 174 height 20
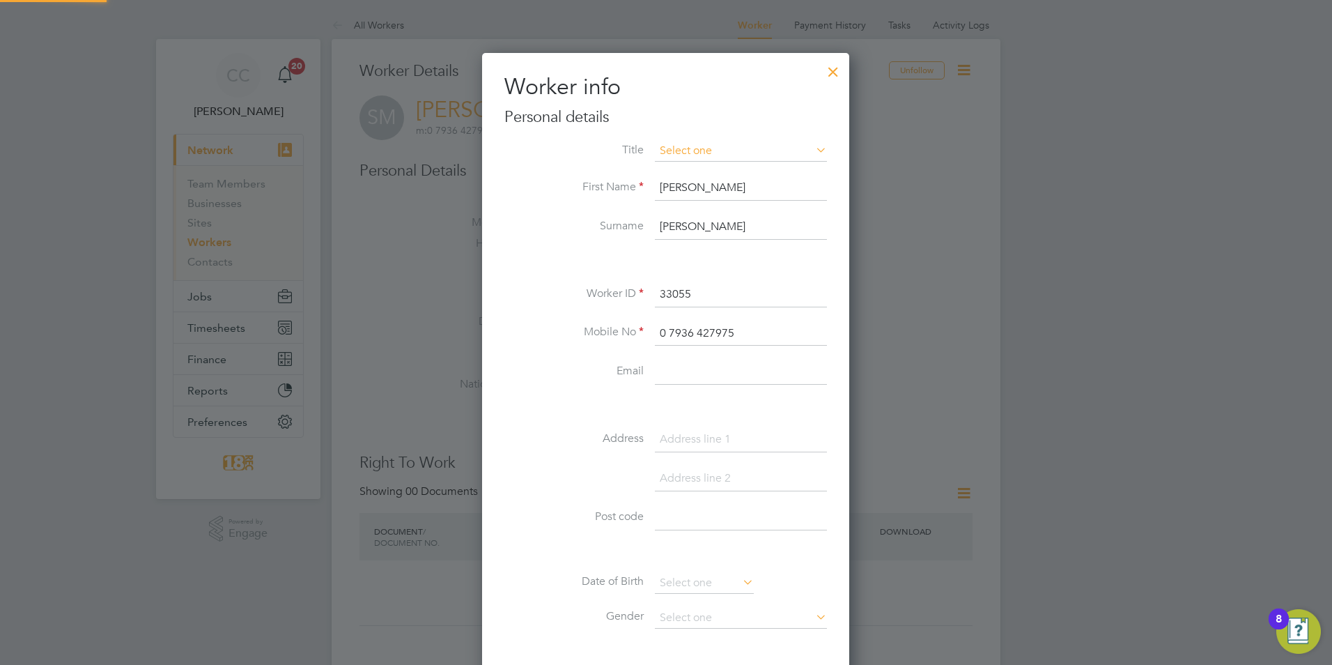
scroll to position [789, 369]
click at [718, 380] on input at bounding box center [741, 372] width 172 height 25
paste input "shaunmccarroll6@gmail.com"
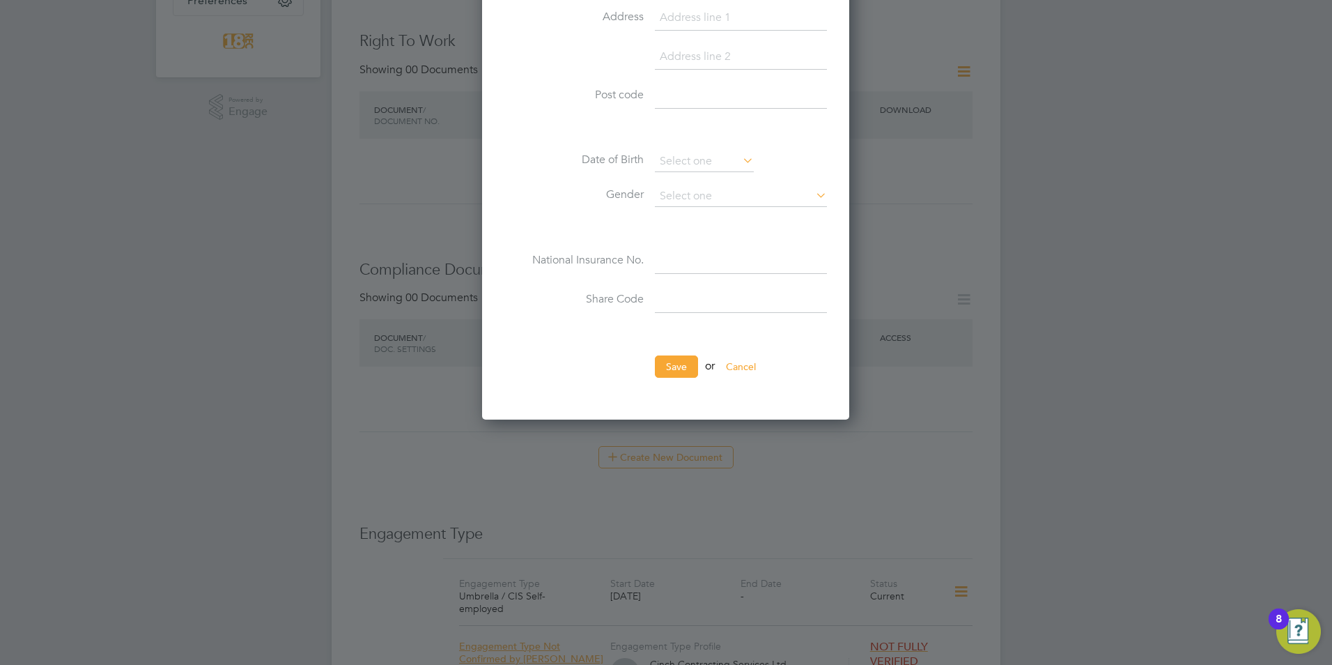
scroll to position [279, 0]
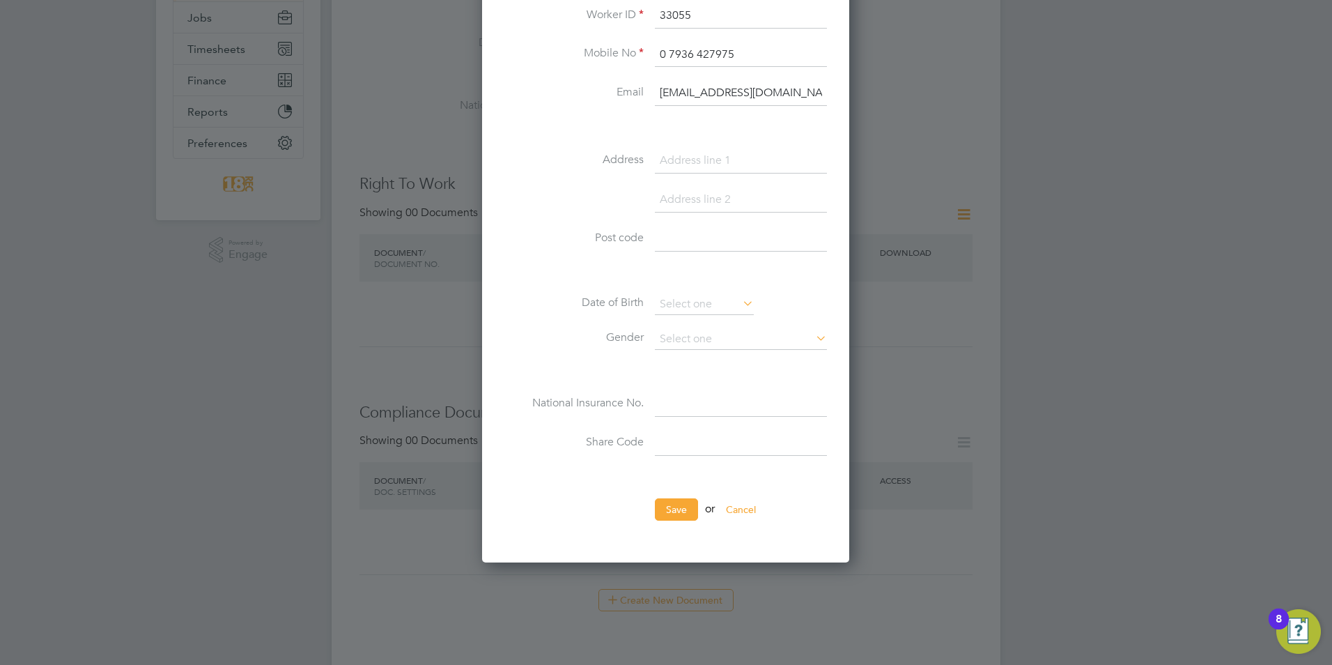
type input "shaunmccarroll6@gmail.com"
click at [684, 493] on ul "Title First Name Shaun Surname Mccarrol Worker ID 33055 Mobile No 0 7936 427975…" at bounding box center [665, 198] width 323 height 672
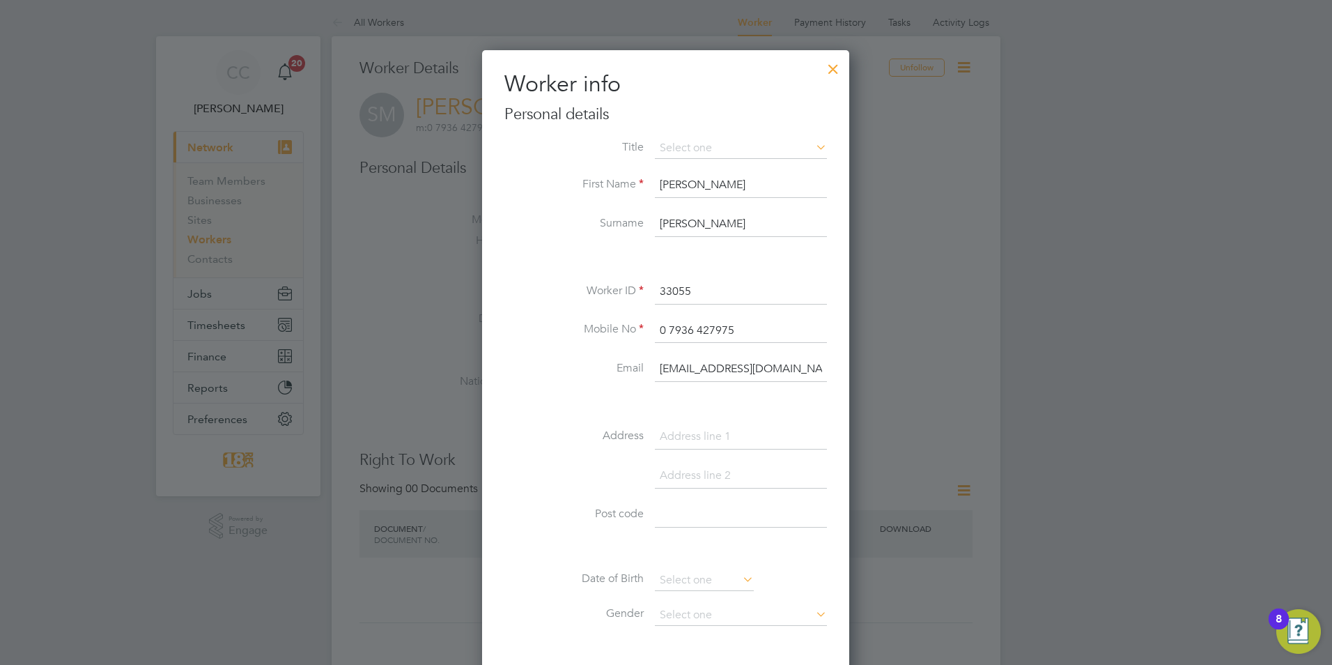
scroll to position [0, 0]
click at [711, 217] on input "Mccarrol" at bounding box center [741, 227] width 172 height 25
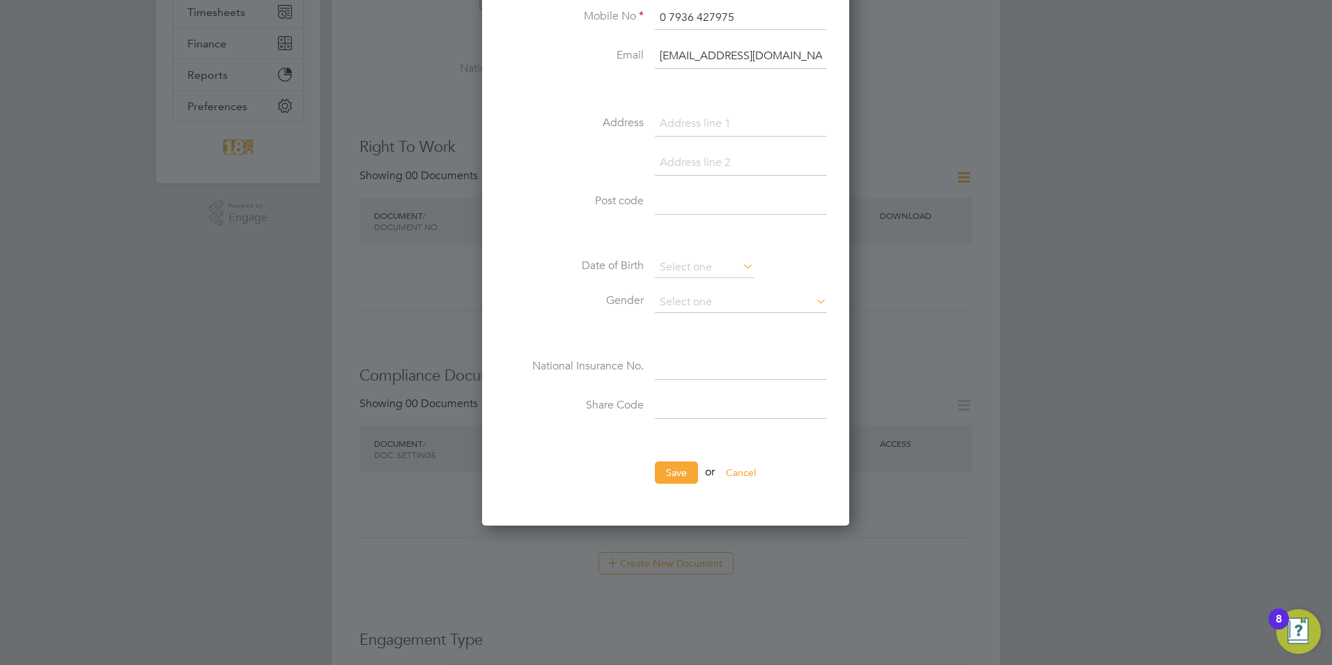
scroll to position [697, 0]
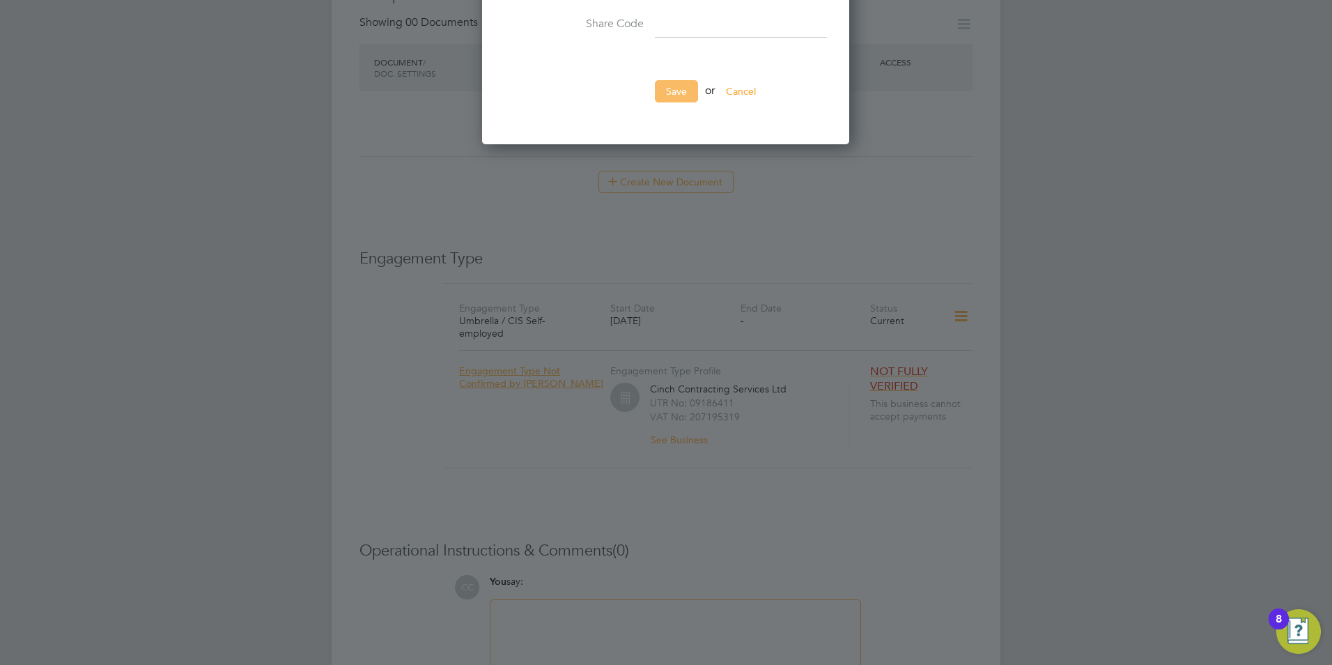
type input "Mccarroll"
click at [674, 97] on button "Save" at bounding box center [676, 91] width 43 height 22
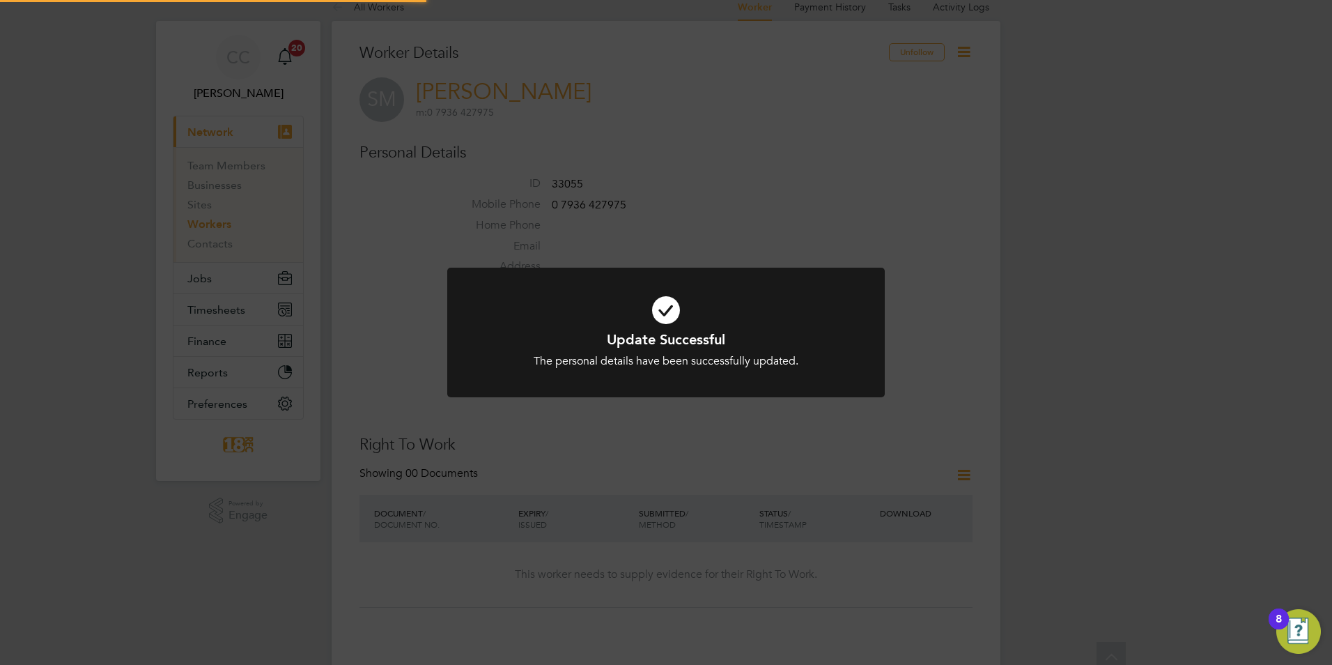
scroll to position [0, 0]
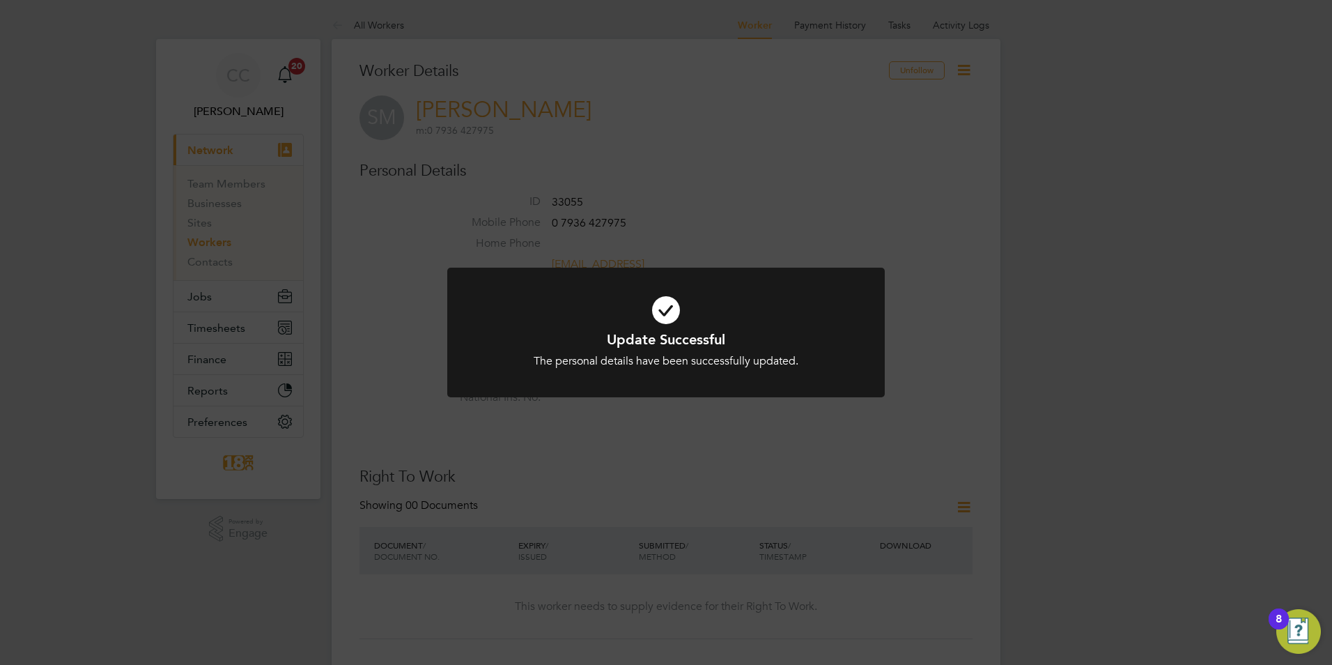
click at [962, 72] on div "Update Successful The personal details have been successfully updated. Cancel O…" at bounding box center [666, 332] width 1332 height 665
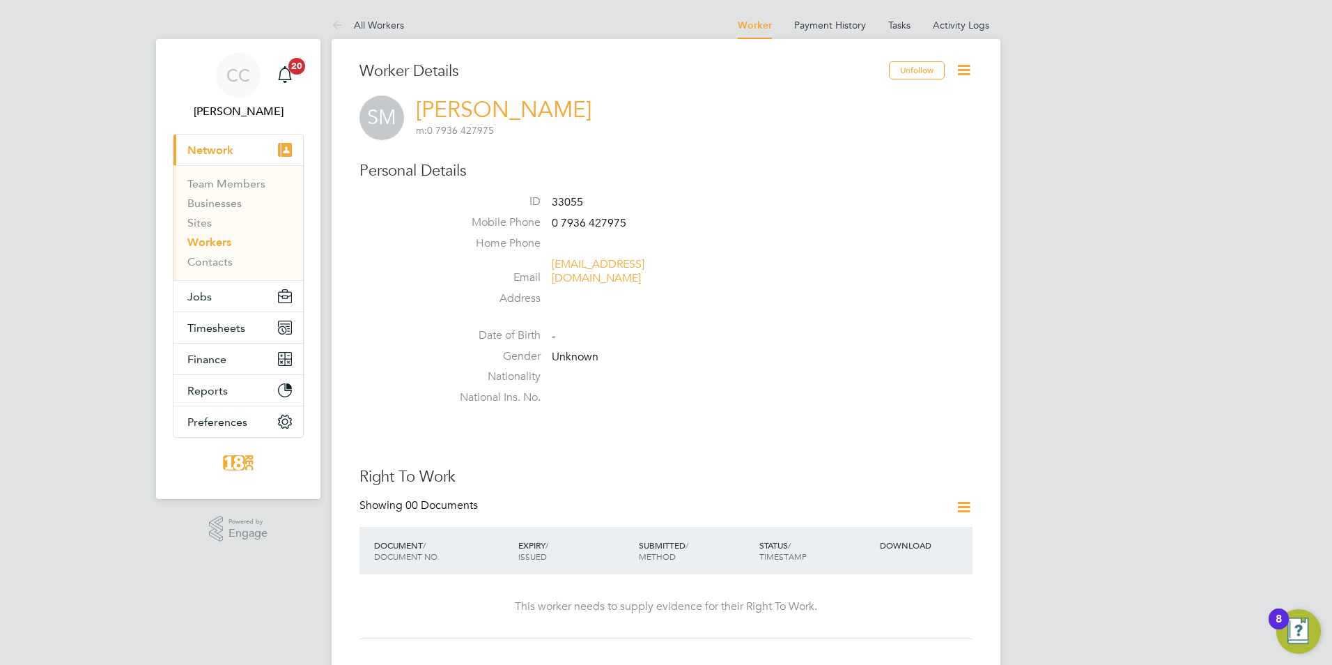
click at [962, 72] on icon at bounding box center [963, 69] width 17 height 17
click at [835, 93] on div "Invite Worker Send Pending Payment Notification Send Missed Payment Notificatio…" at bounding box center [885, 146] width 190 height 121
click at [973, 76] on icon at bounding box center [963, 69] width 17 height 17
click at [851, 101] on li "Invite Worker" at bounding box center [885, 103] width 174 height 20
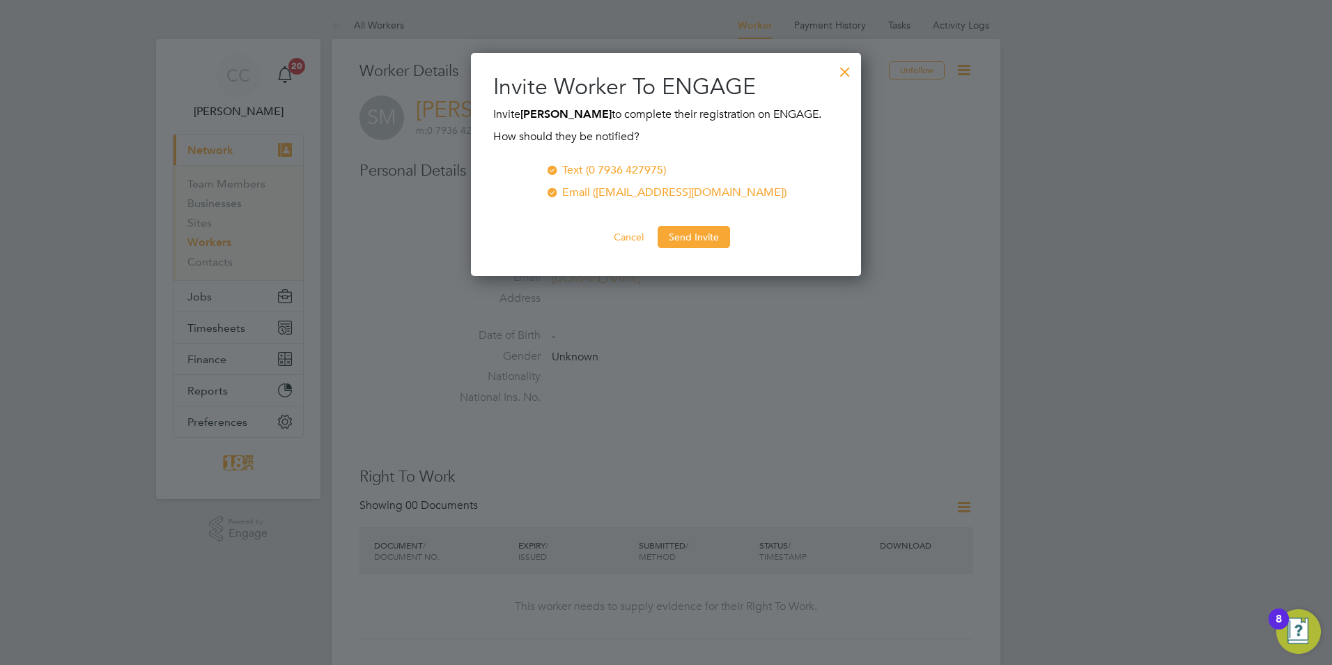
scroll to position [224, 391]
click at [682, 240] on button "Send Invite" at bounding box center [694, 237] width 72 height 22
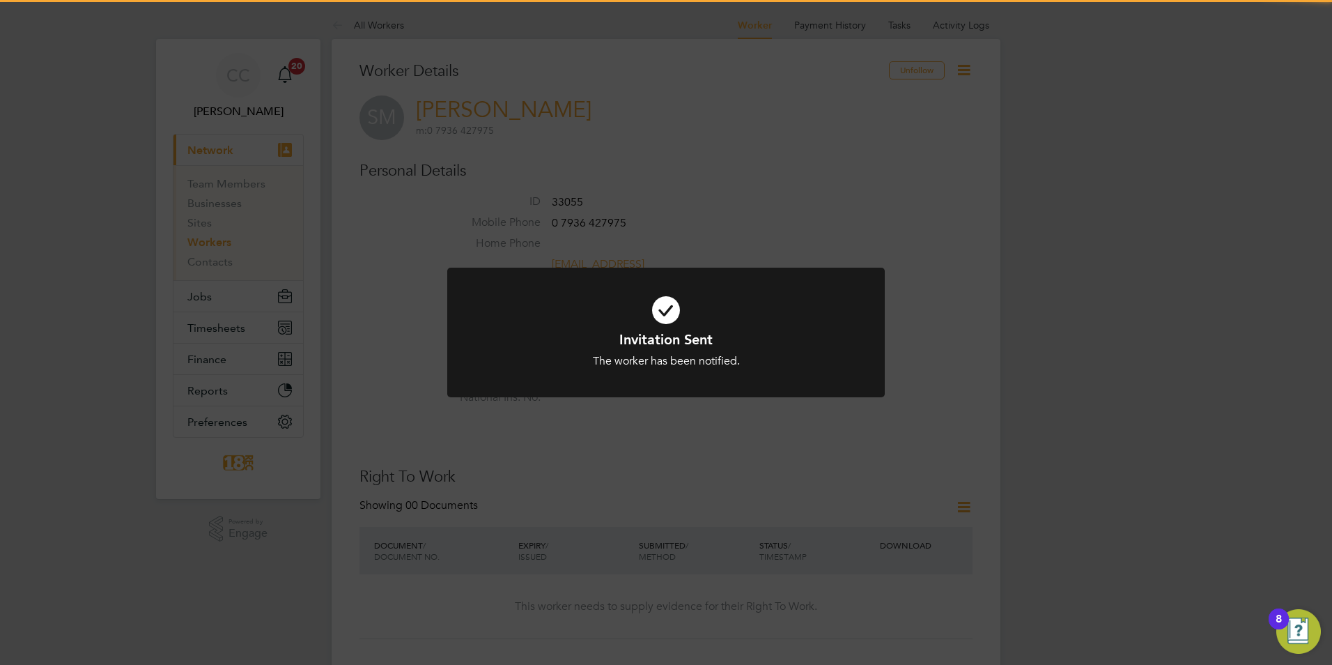
click at [750, 463] on div "Invitation Sent The worker has been notified. Cancel Okay" at bounding box center [666, 332] width 1332 height 665
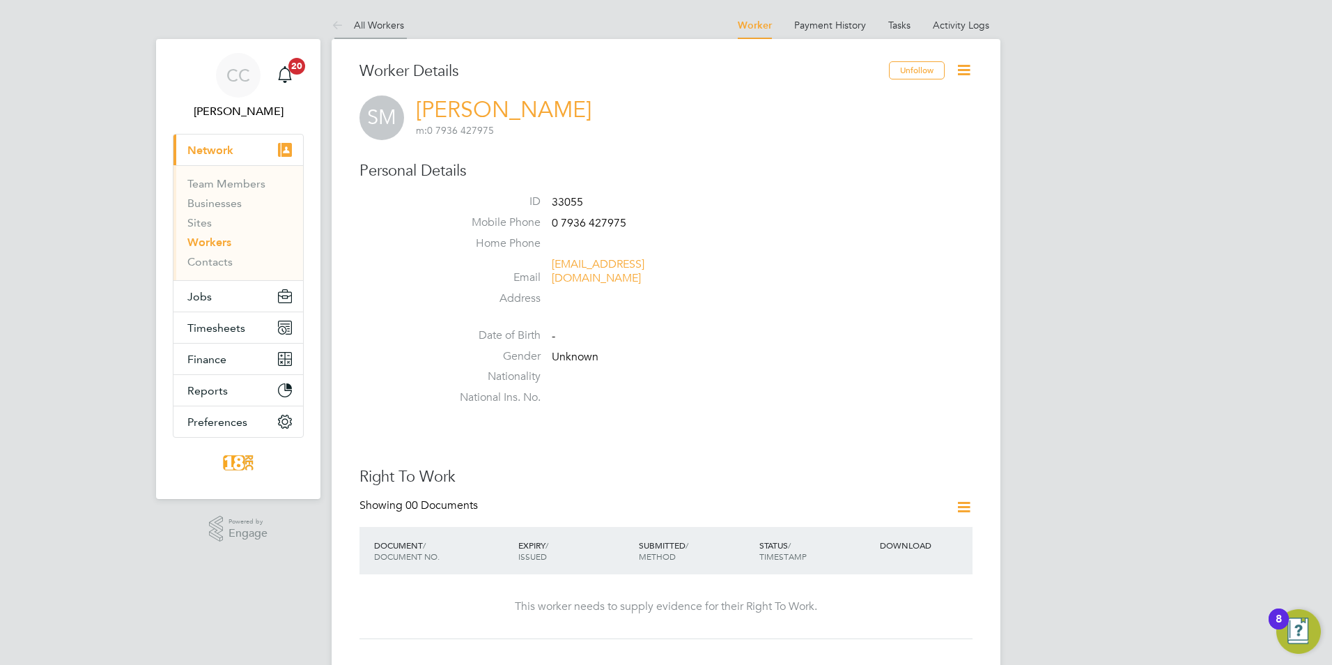
click at [377, 19] on link "All Workers" at bounding box center [368, 25] width 72 height 13
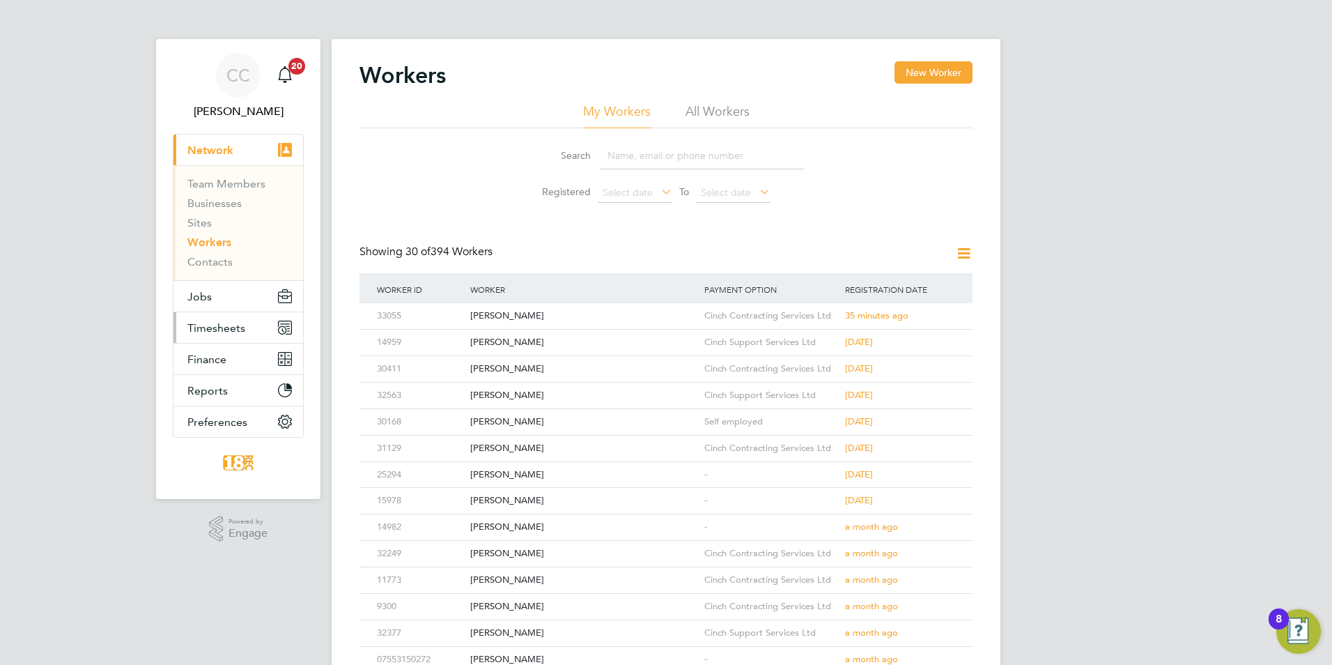
click at [208, 323] on span "Timesheets" at bounding box center [216, 327] width 58 height 13
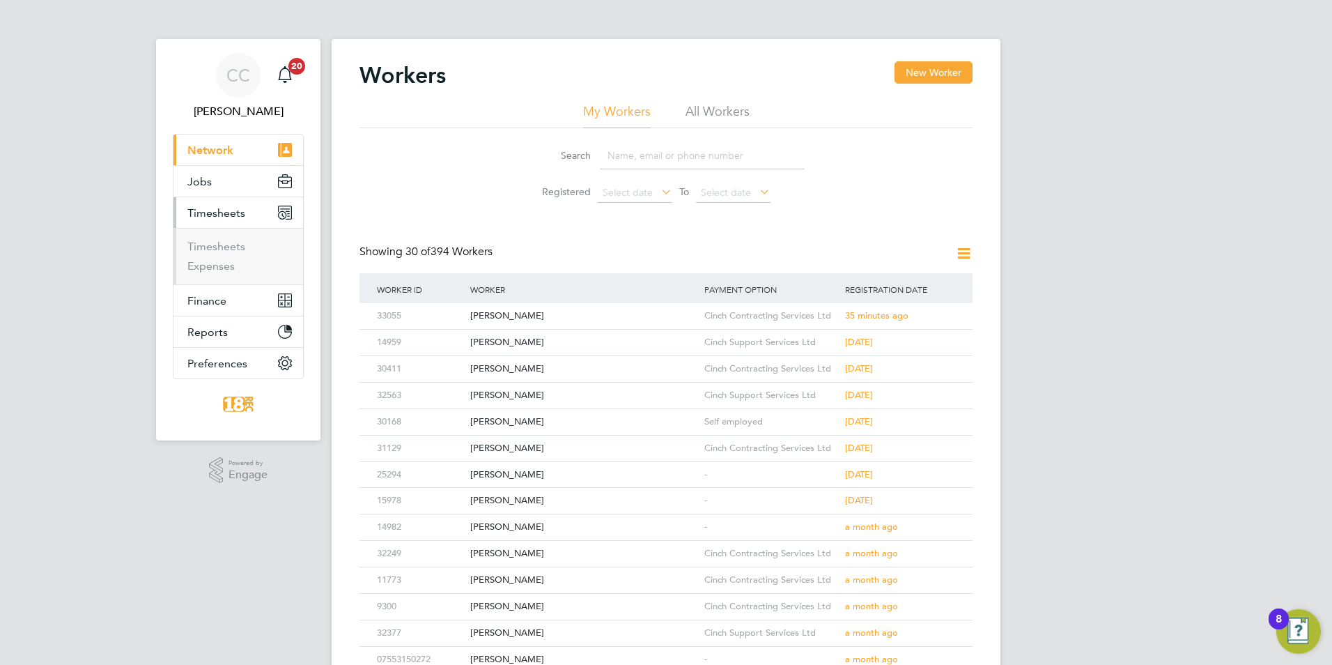
click at [227, 239] on ul "Timesheets Expenses" at bounding box center [238, 256] width 130 height 56
click at [227, 249] on link "Timesheets" at bounding box center [216, 246] width 58 height 13
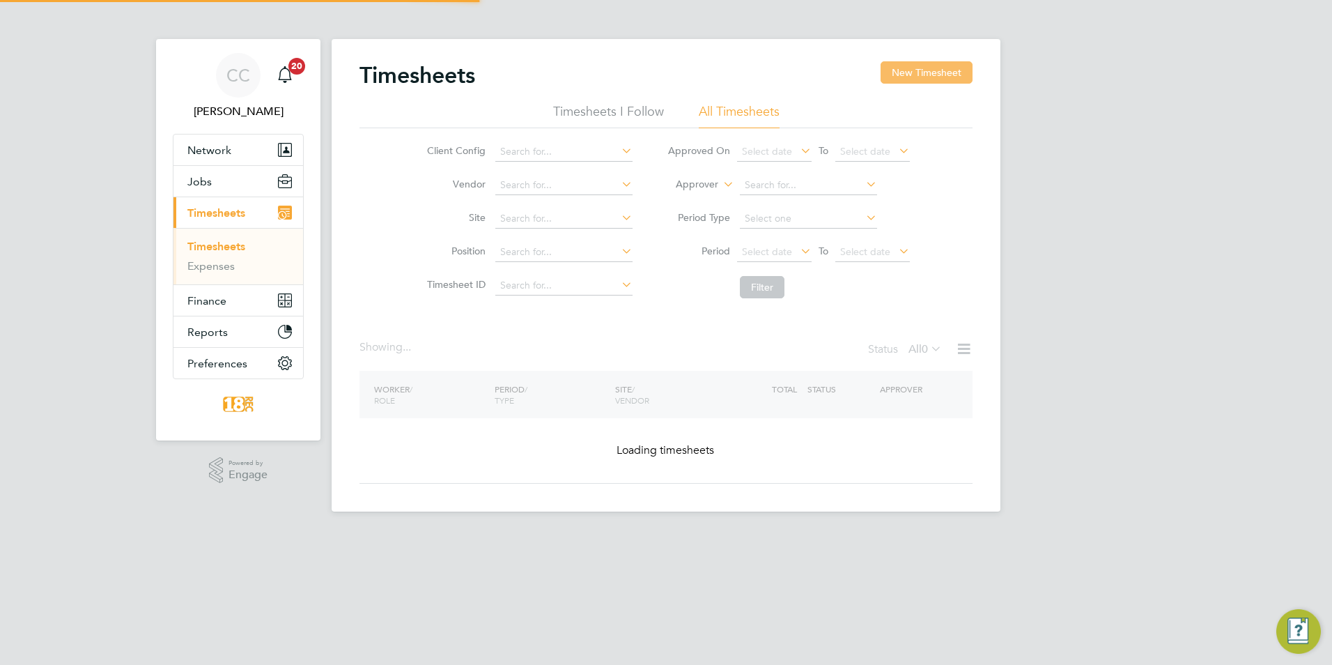
click at [925, 82] on button "New Timesheet" at bounding box center [927, 72] width 92 height 22
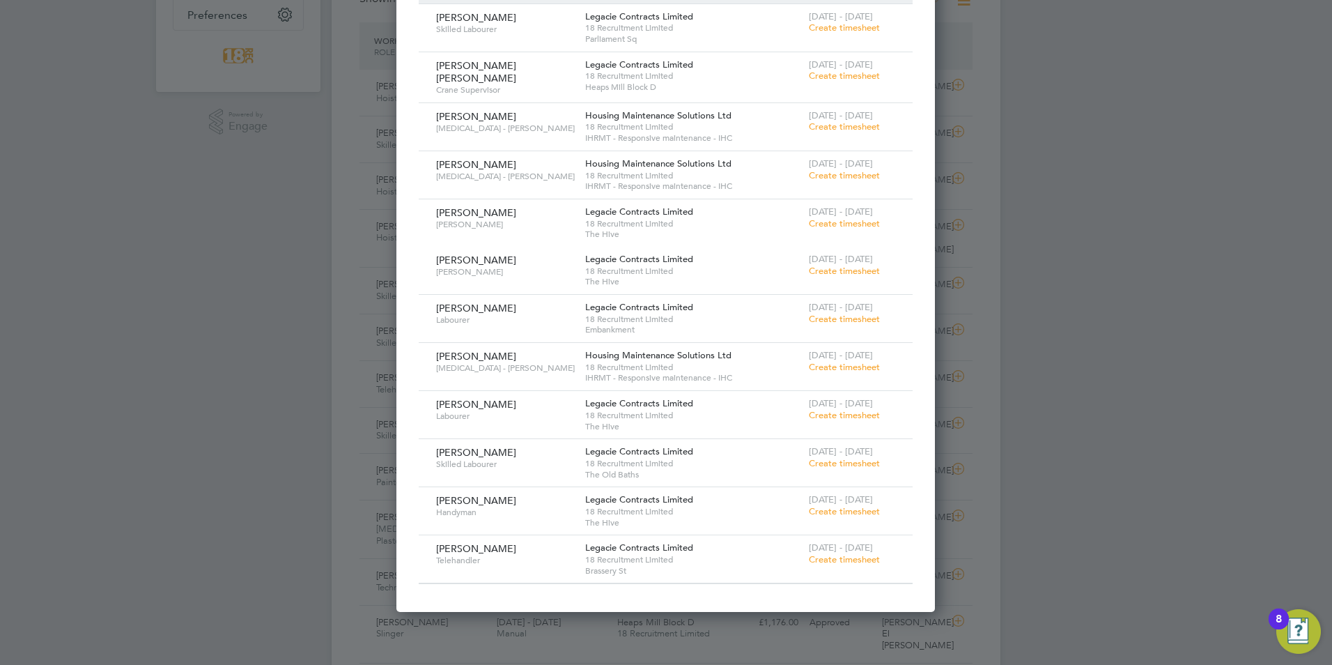
click at [853, 316] on span "Create timesheet" at bounding box center [844, 319] width 71 height 12
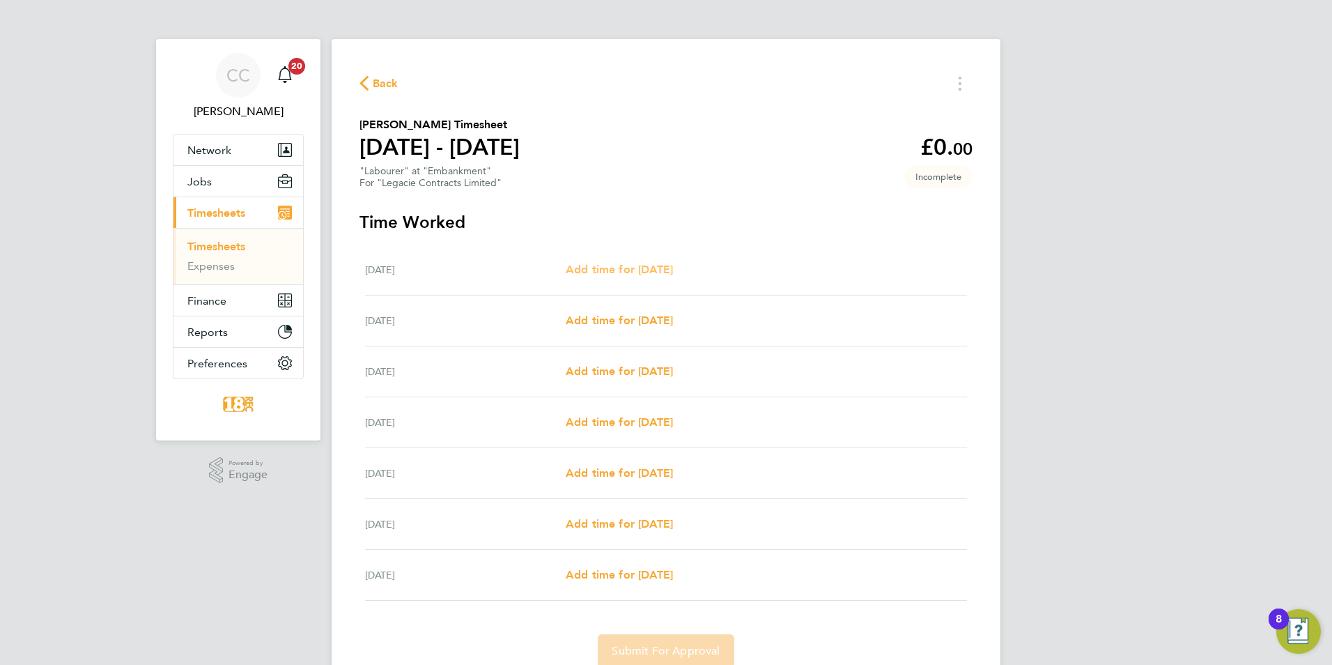
click at [636, 270] on span "Add time for Mon 04 Aug" at bounding box center [619, 269] width 107 height 13
select select "30"
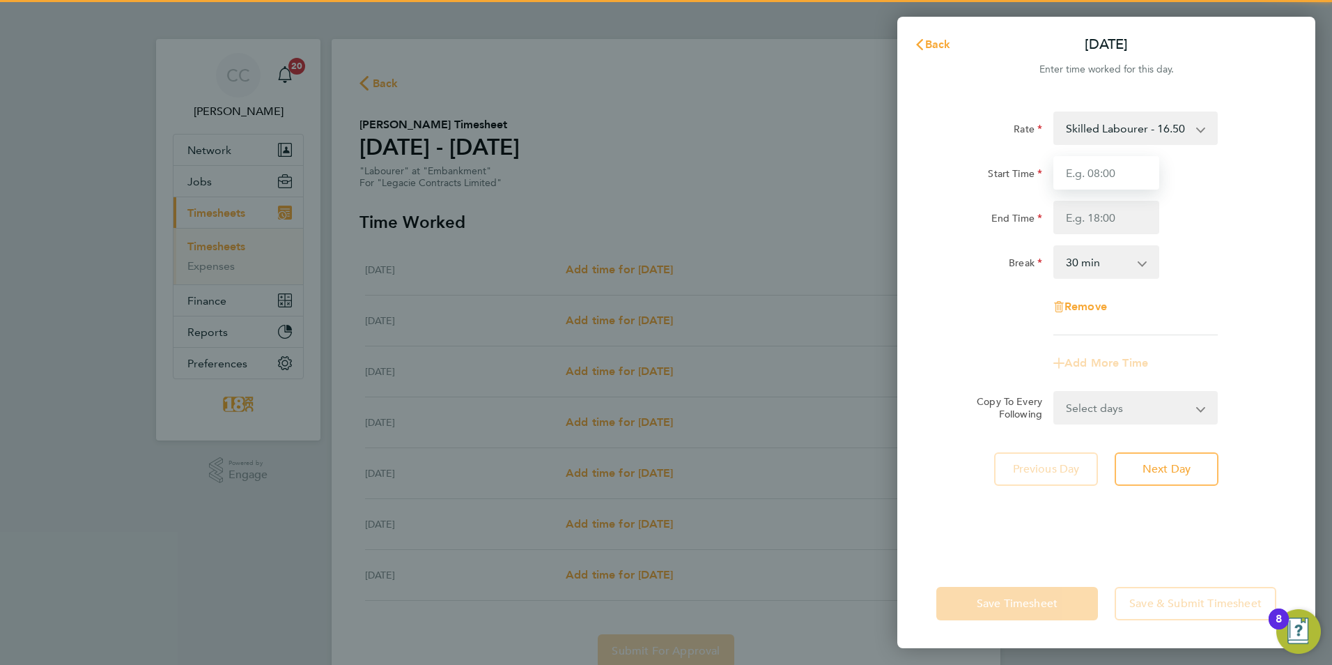
click at [1083, 162] on input "Start Time" at bounding box center [1106, 172] width 106 height 33
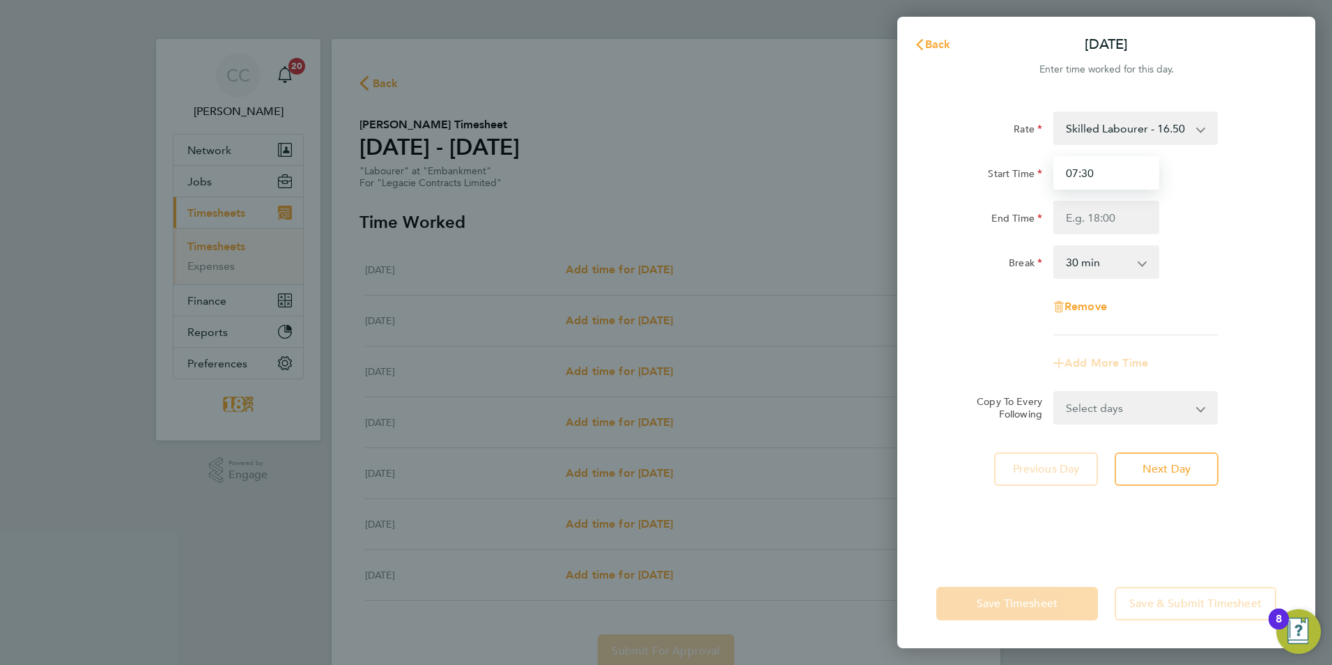
type input "07:30"
drag, startPoint x: 1074, startPoint y: 215, endPoint x: 1054, endPoint y: 198, distance: 26.7
click at [1074, 215] on input "End Time" at bounding box center [1106, 217] width 106 height 33
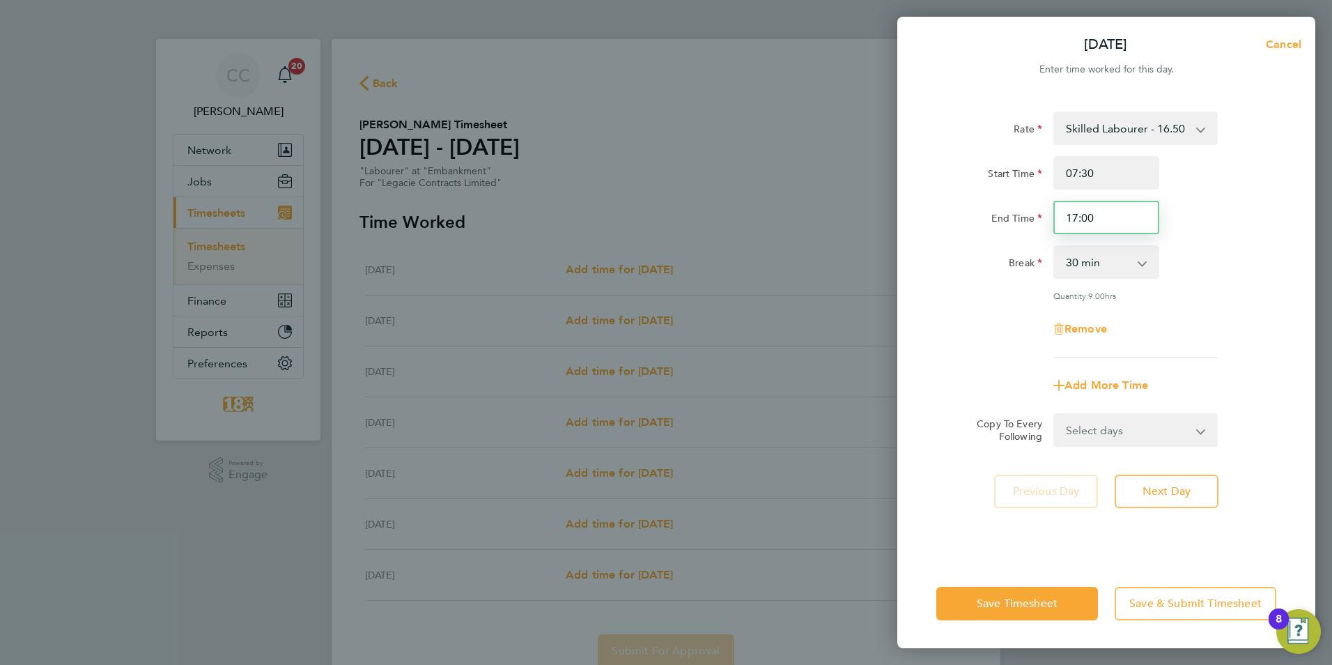
click at [1118, 217] on input "17:00" at bounding box center [1106, 217] width 106 height 33
type input "17:30"
drag, startPoint x: 1104, startPoint y: 437, endPoint x: 1100, endPoint y: 443, distance: 7.2
click at [1104, 437] on select "Select days Day Weekday (Mon-Fri) Weekend (Sat-Sun) Tuesday Wednesday Thursday …" at bounding box center [1128, 430] width 146 height 31
select select "WEEKDAY"
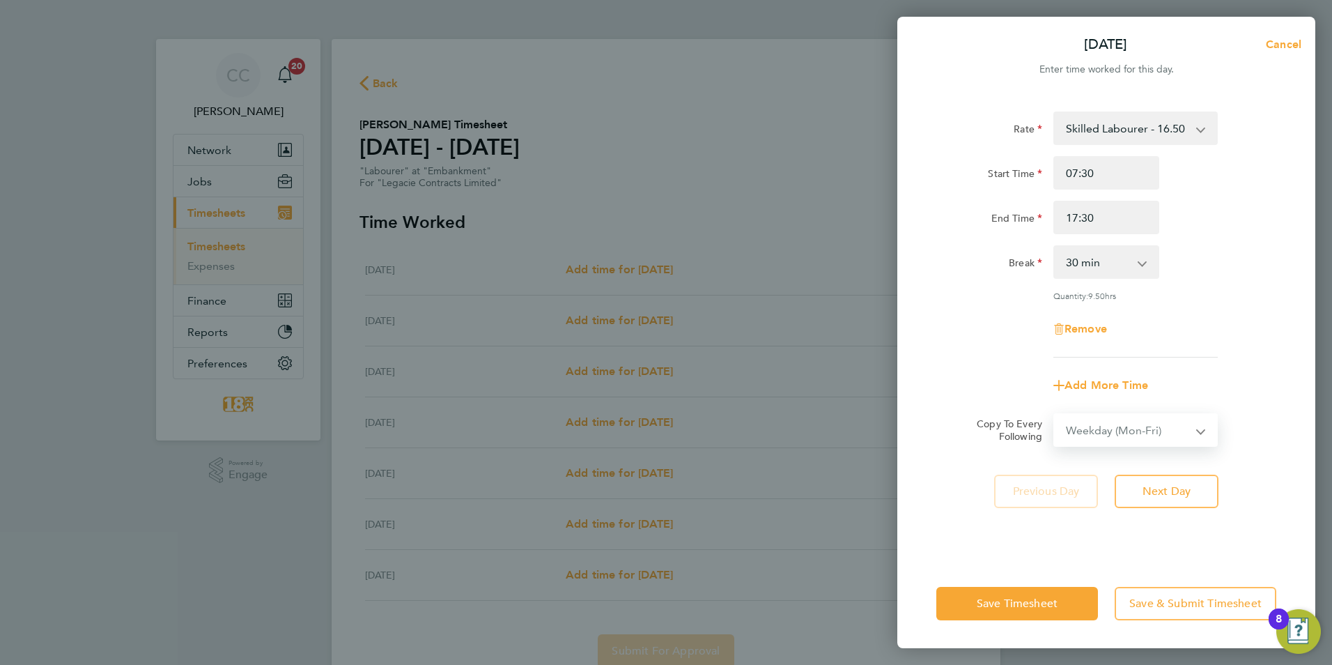
click at [1055, 415] on select "Select days Day Weekday (Mon-Fri) Weekend (Sat-Sun) Tuesday Wednesday Thursday …" at bounding box center [1128, 430] width 146 height 31
select select "[DATE]"
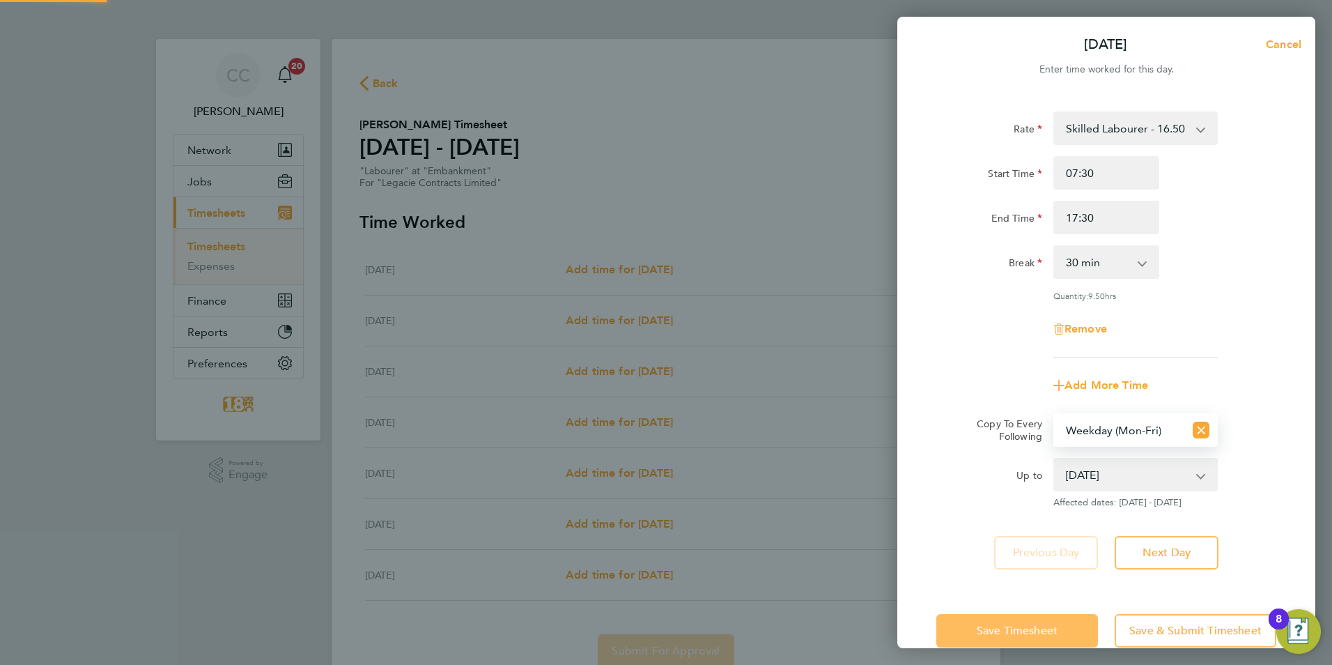
click at [1026, 621] on button "Save Timesheet" at bounding box center [1017, 630] width 162 height 33
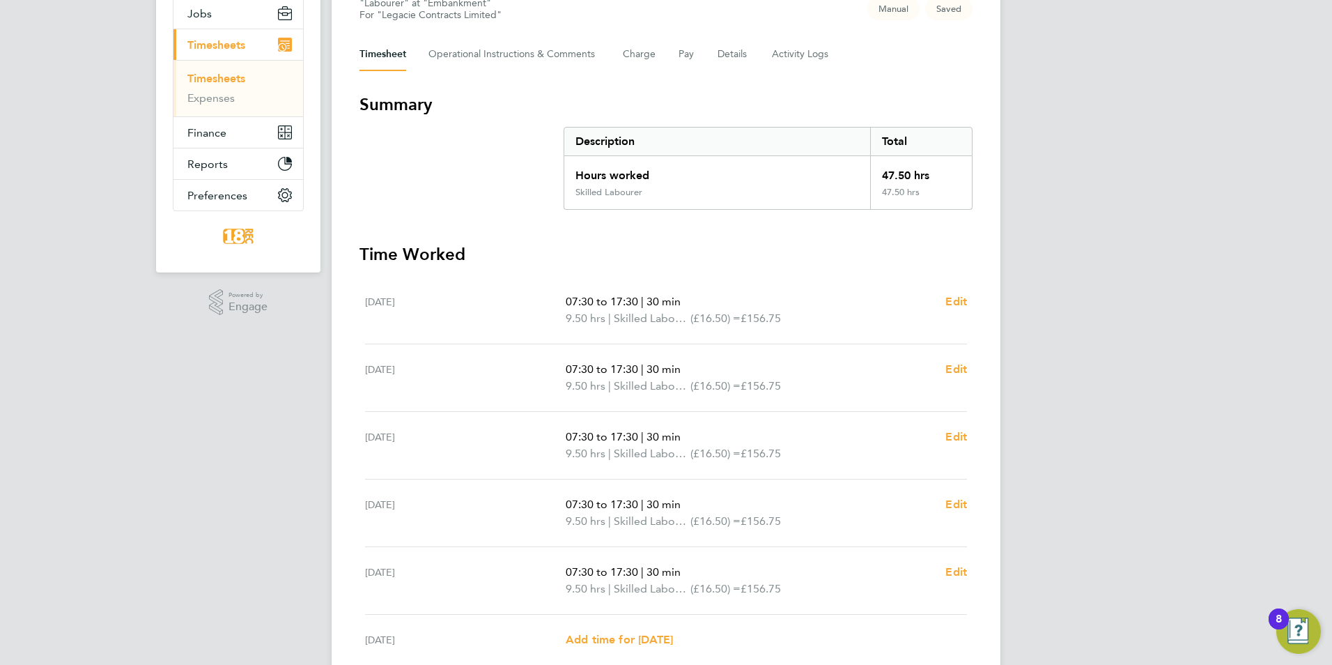
scroll to position [342, 0]
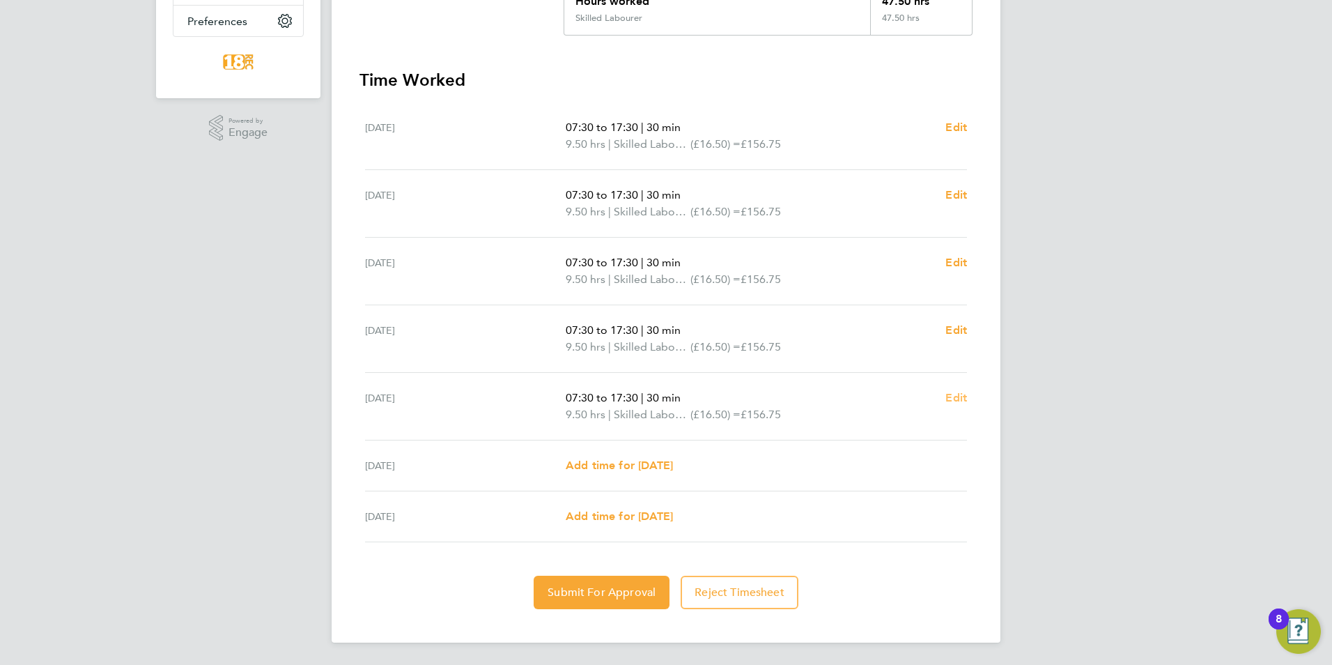
click at [963, 406] on link "Edit" at bounding box center [956, 397] width 22 height 17
select select "30"
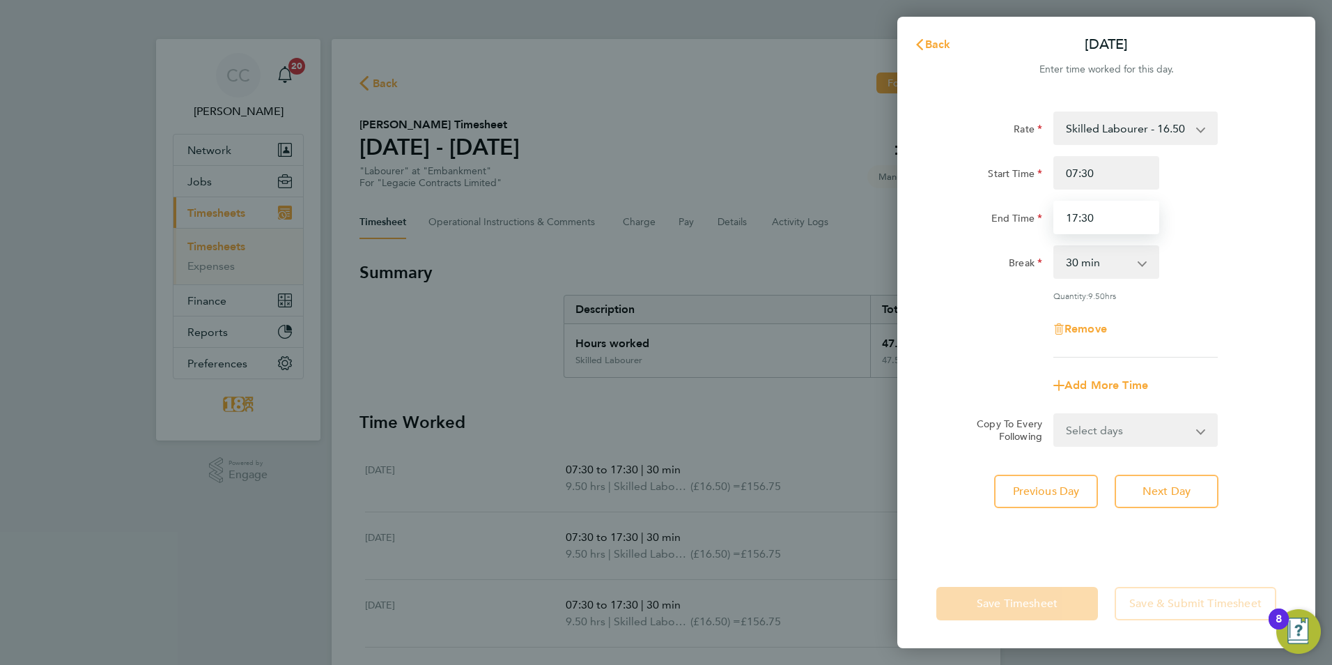
drag, startPoint x: 1102, startPoint y: 218, endPoint x: 894, endPoint y: 222, distance: 207.7
click at [895, 222] on div "Back Fri 08 Aug Enter time worked for this day. Rate Skilled Labourer - 16.50 B…" at bounding box center [666, 332] width 1332 height 665
type input "4"
type input "16:30"
click at [1036, 553] on div "Rate Skilled Labourer - 16.50 Basic - 16.06 Start Time 07:30 End Time 16:30 Bre…" at bounding box center [1106, 327] width 418 height 464
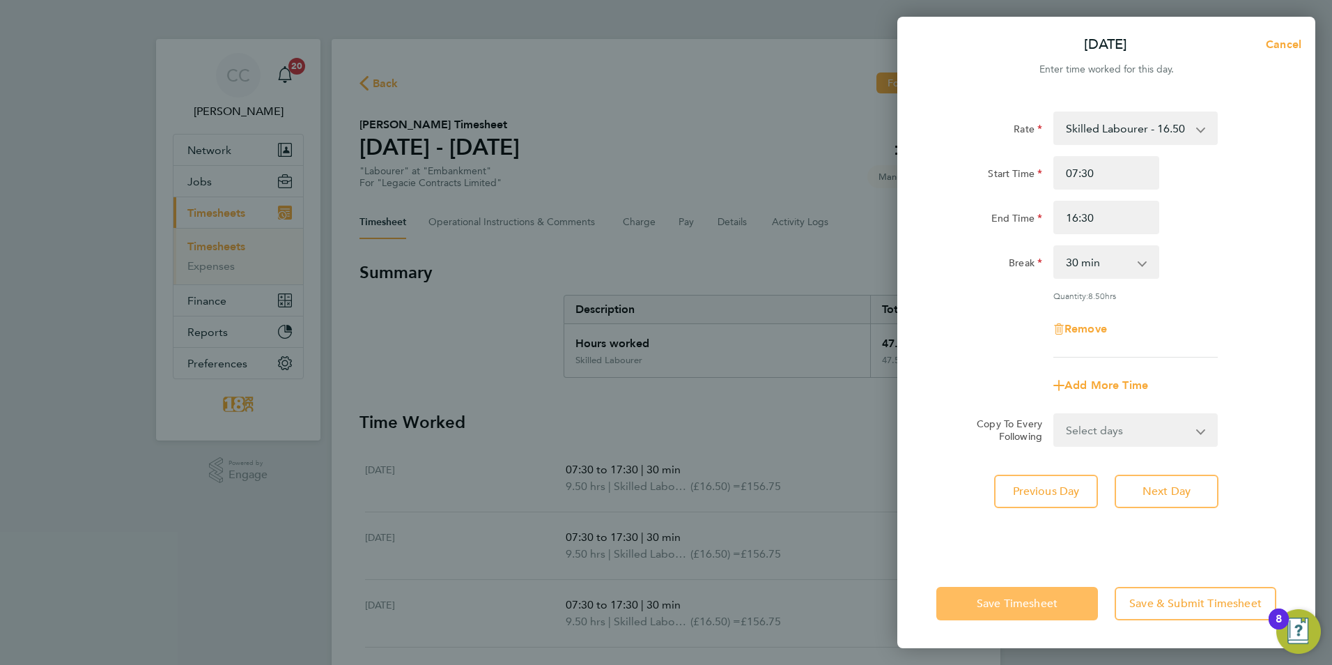
click at [999, 610] on button "Save Timesheet" at bounding box center [1017, 603] width 162 height 33
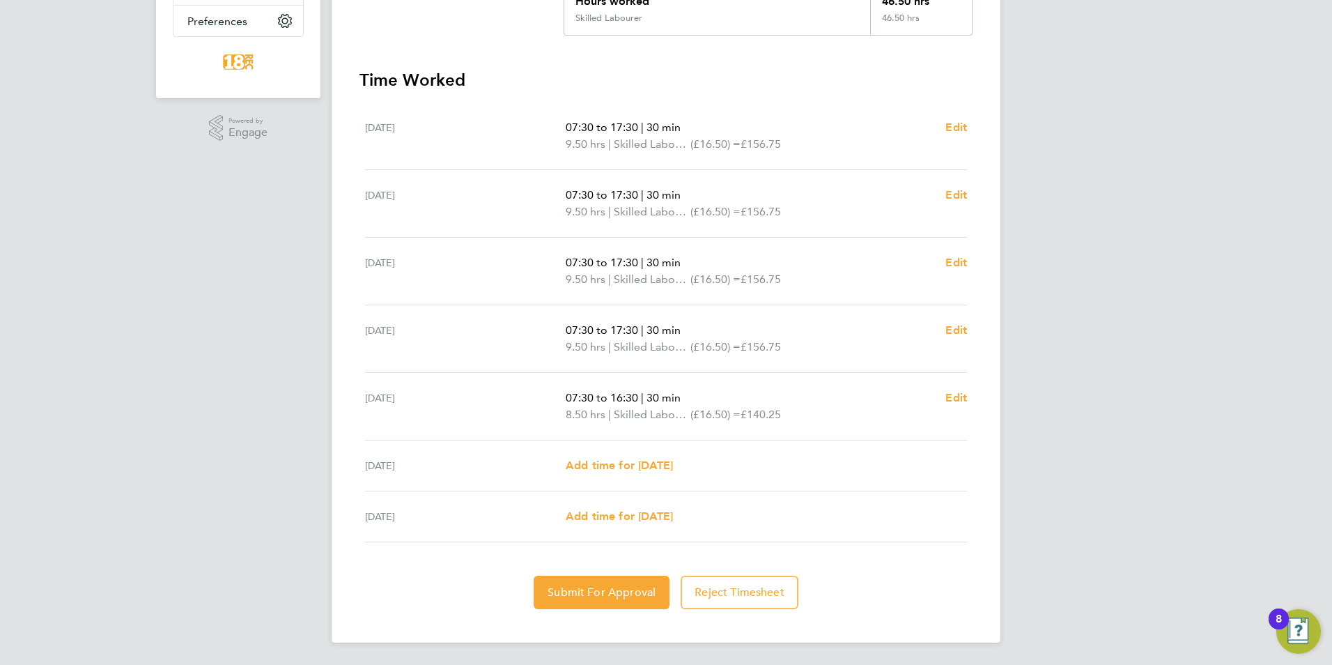
scroll to position [133, 0]
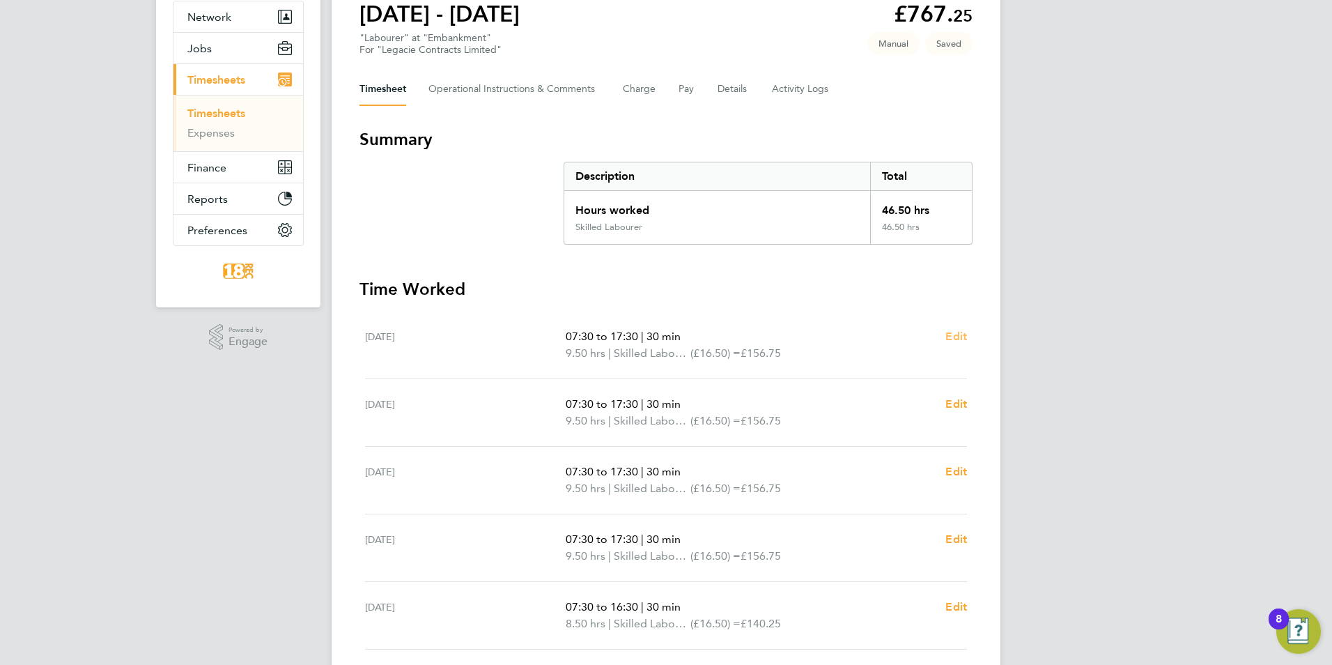
click at [948, 336] on span "Edit" at bounding box center [956, 336] width 22 height 13
select select "30"
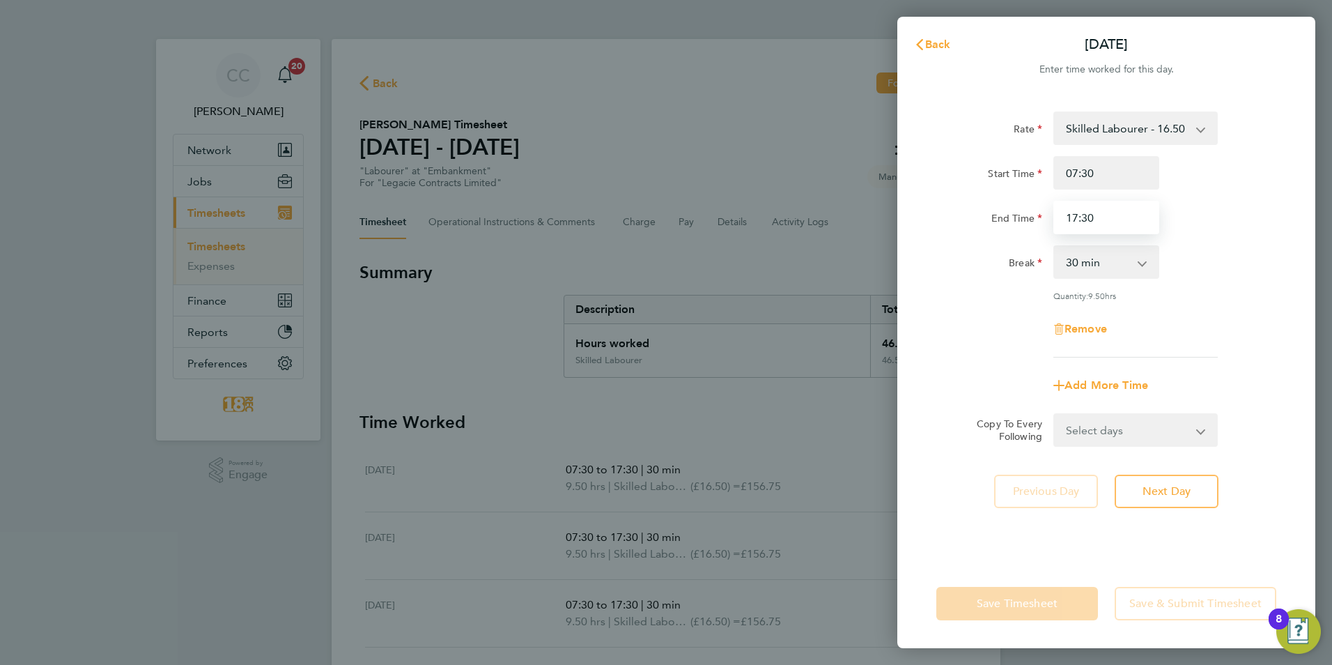
drag, startPoint x: 1135, startPoint y: 219, endPoint x: 973, endPoint y: 196, distance: 163.3
click at [987, 209] on div "End Time 17:30" at bounding box center [1106, 217] width 351 height 33
type input "17:00"
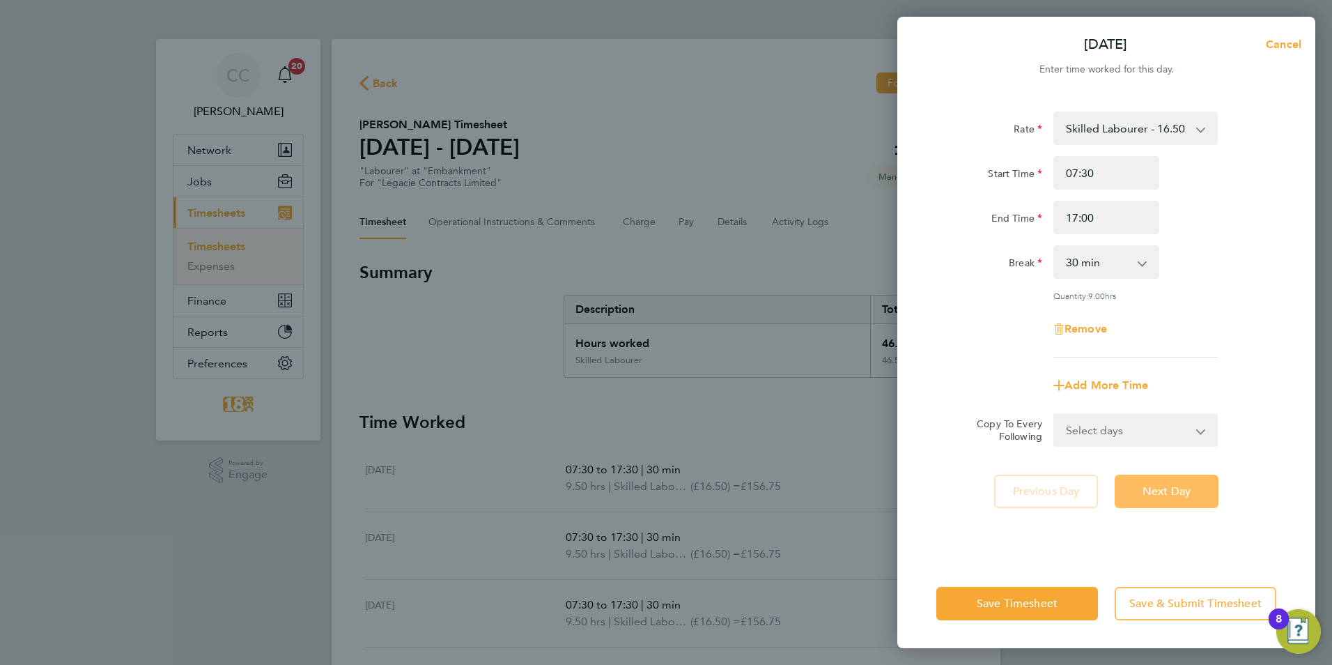
click at [1165, 489] on span "Next Day" at bounding box center [1167, 491] width 48 height 14
select select "30"
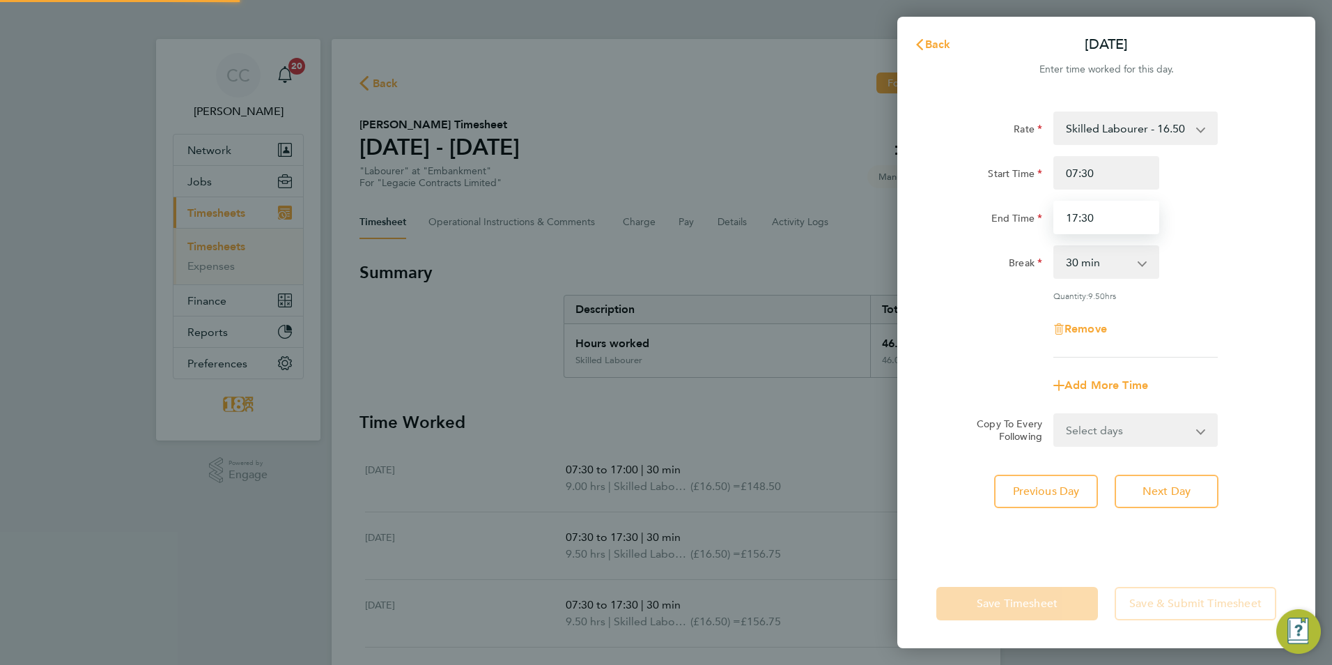
click at [1125, 215] on input "17:30" at bounding box center [1106, 217] width 106 height 33
type input "17:00"
click at [1136, 495] on button "Next Day" at bounding box center [1167, 490] width 104 height 33
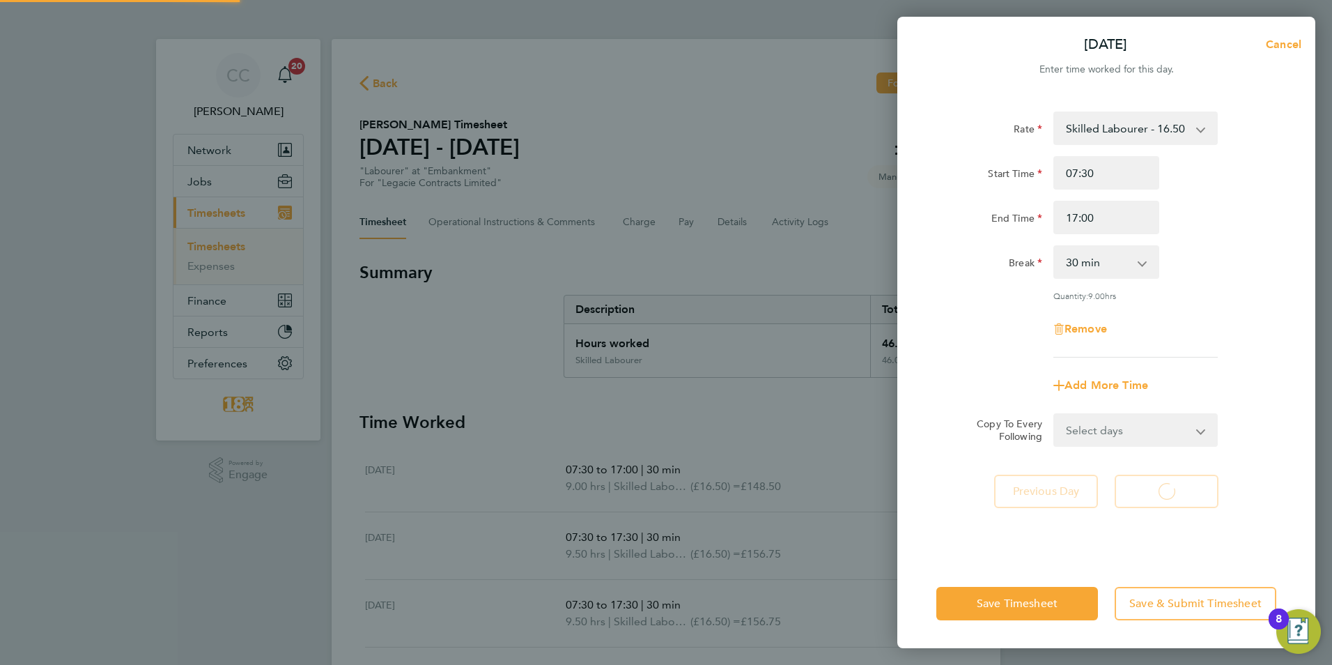
select select "30"
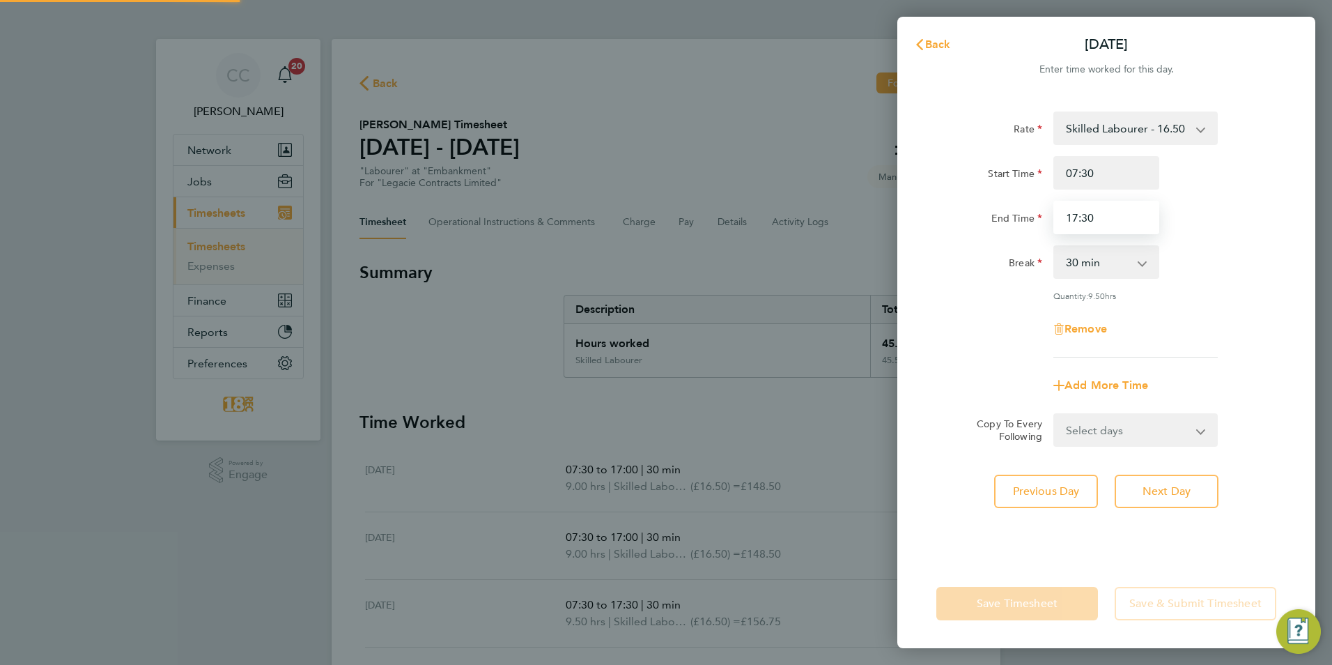
click at [1109, 219] on input "17:30" at bounding box center [1106, 217] width 106 height 33
type input "17:00"
click at [1174, 479] on button "Next Day" at bounding box center [1167, 490] width 104 height 33
select select "30"
click at [1105, 224] on input "17:30" at bounding box center [1106, 217] width 106 height 33
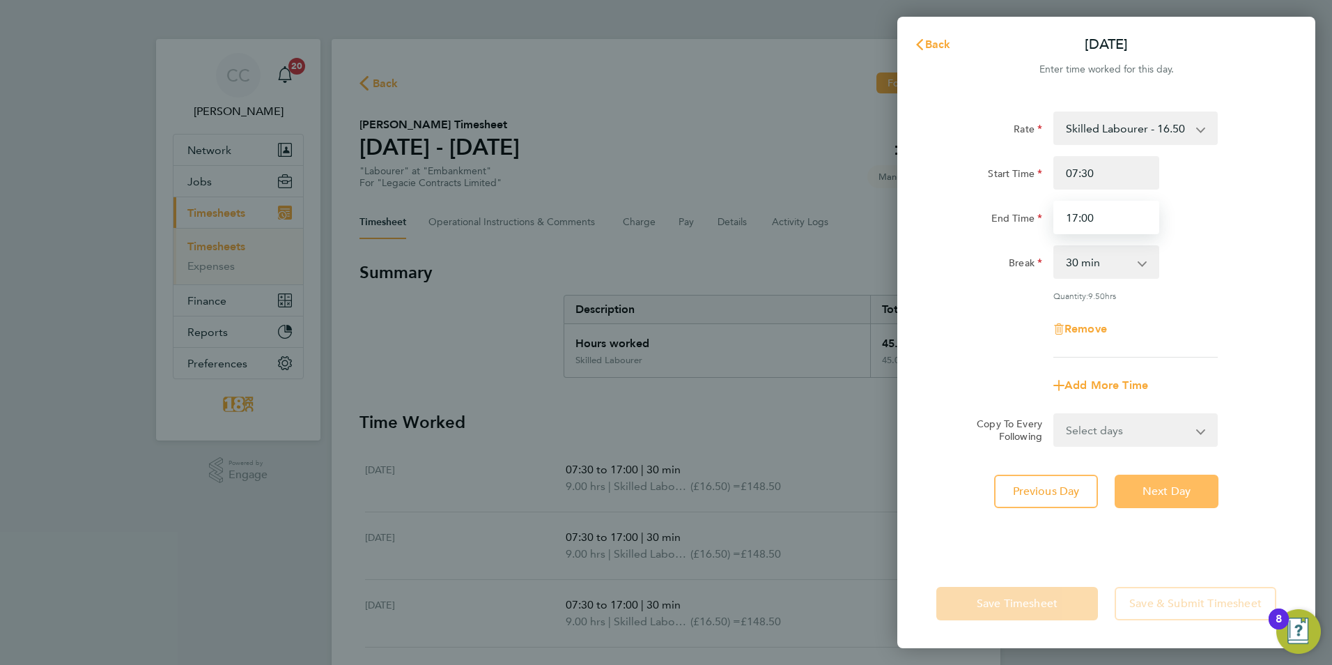
type input "17:00"
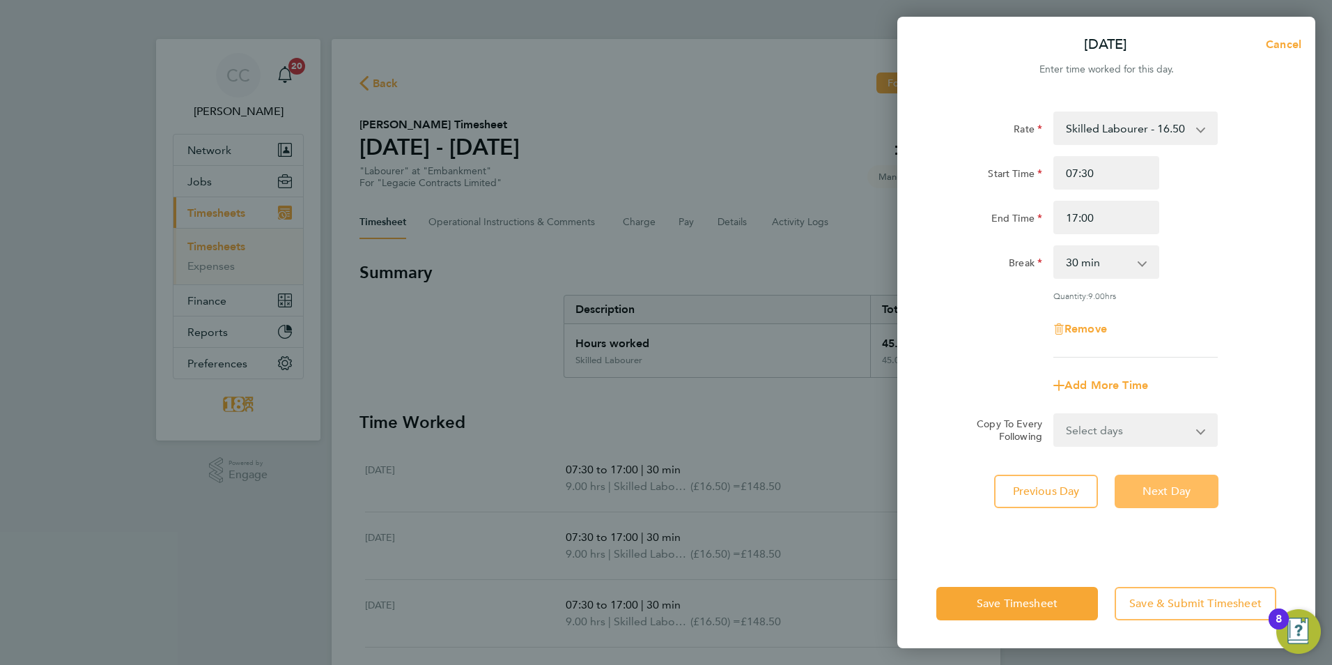
click at [1161, 496] on span "Next Day" at bounding box center [1167, 491] width 48 height 14
select select "30"
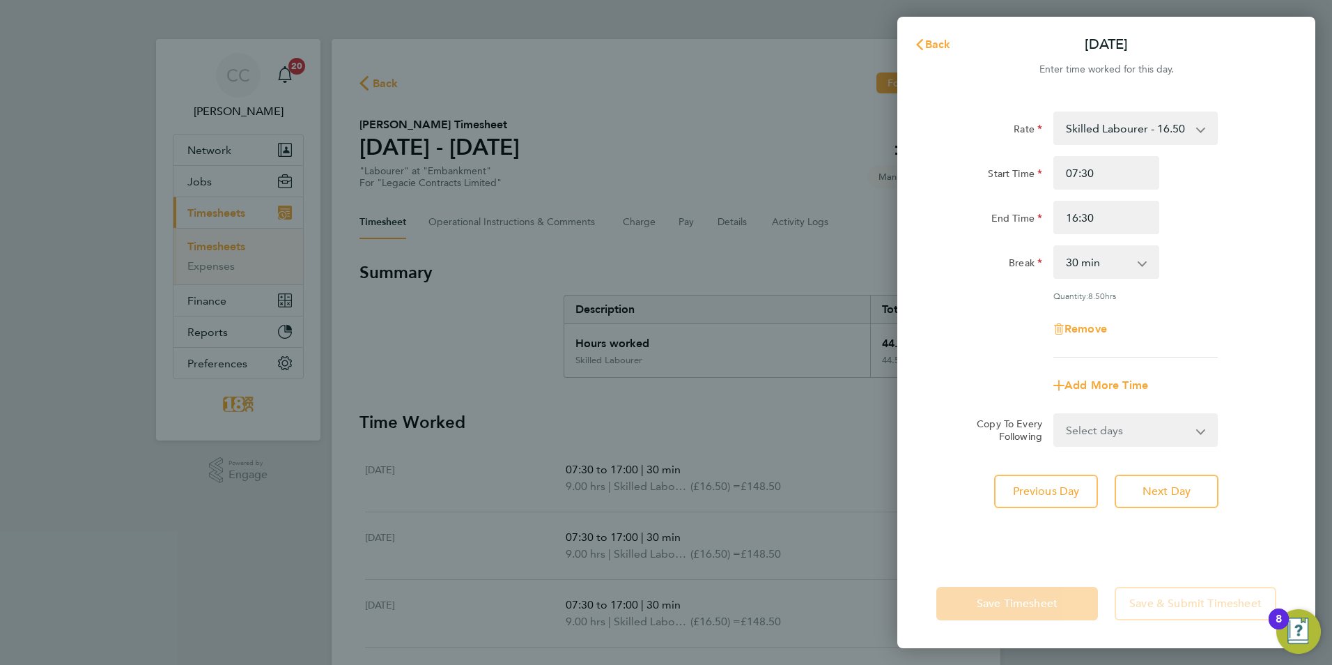
click at [847, 446] on div "Back Fri 08 Aug Enter time worked for this day. Rate Skilled Labourer - 16.50 B…" at bounding box center [666, 332] width 1332 height 665
click at [945, 40] on span "Back" at bounding box center [938, 44] width 26 height 13
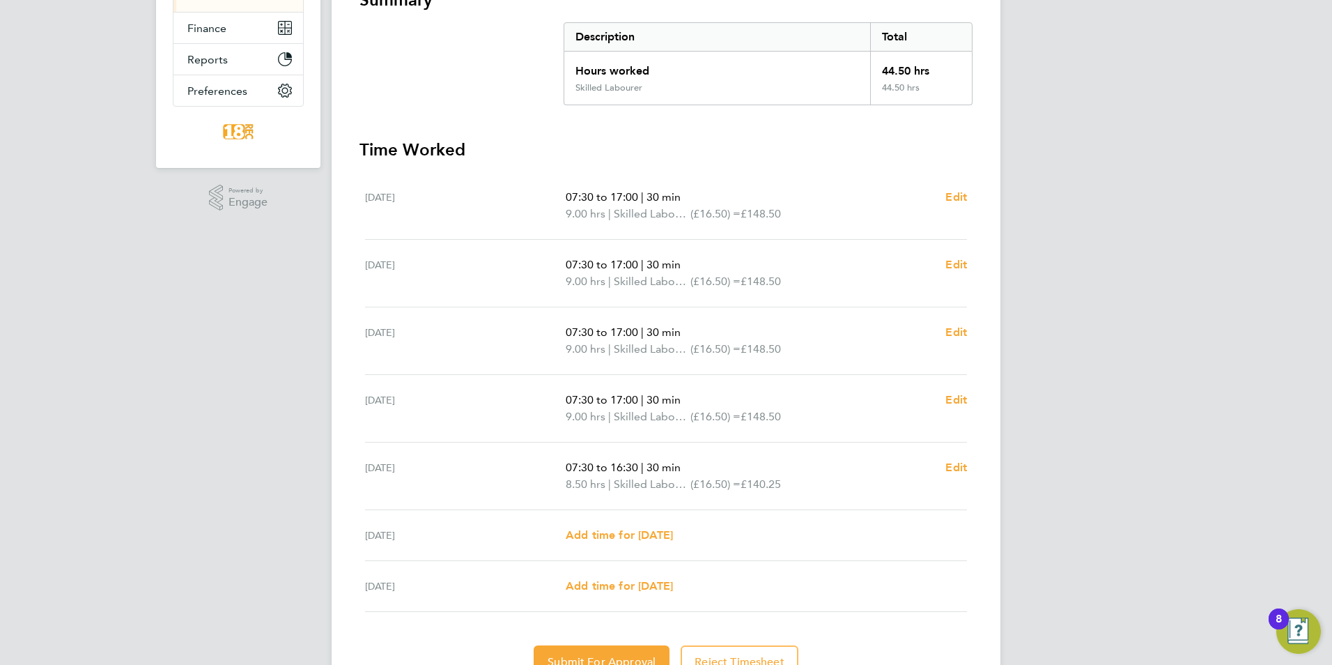
scroll to position [342, 0]
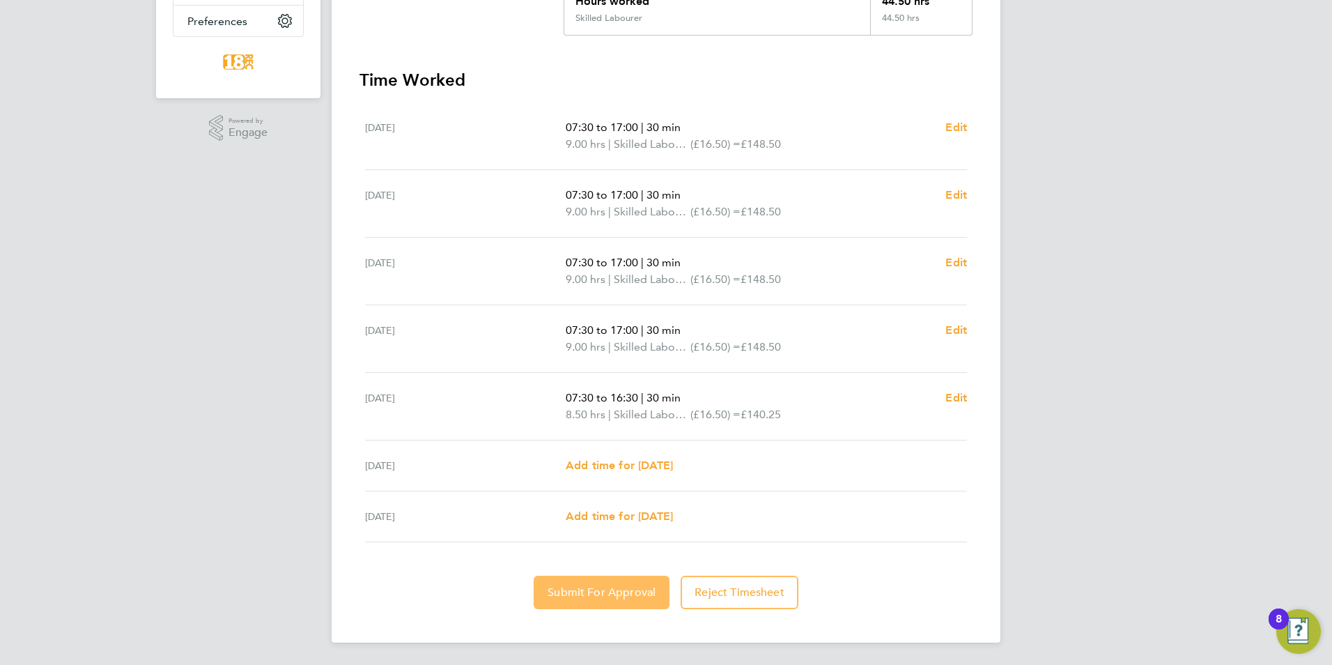
click at [587, 589] on span "Submit For Approval" at bounding box center [602, 592] width 108 height 14
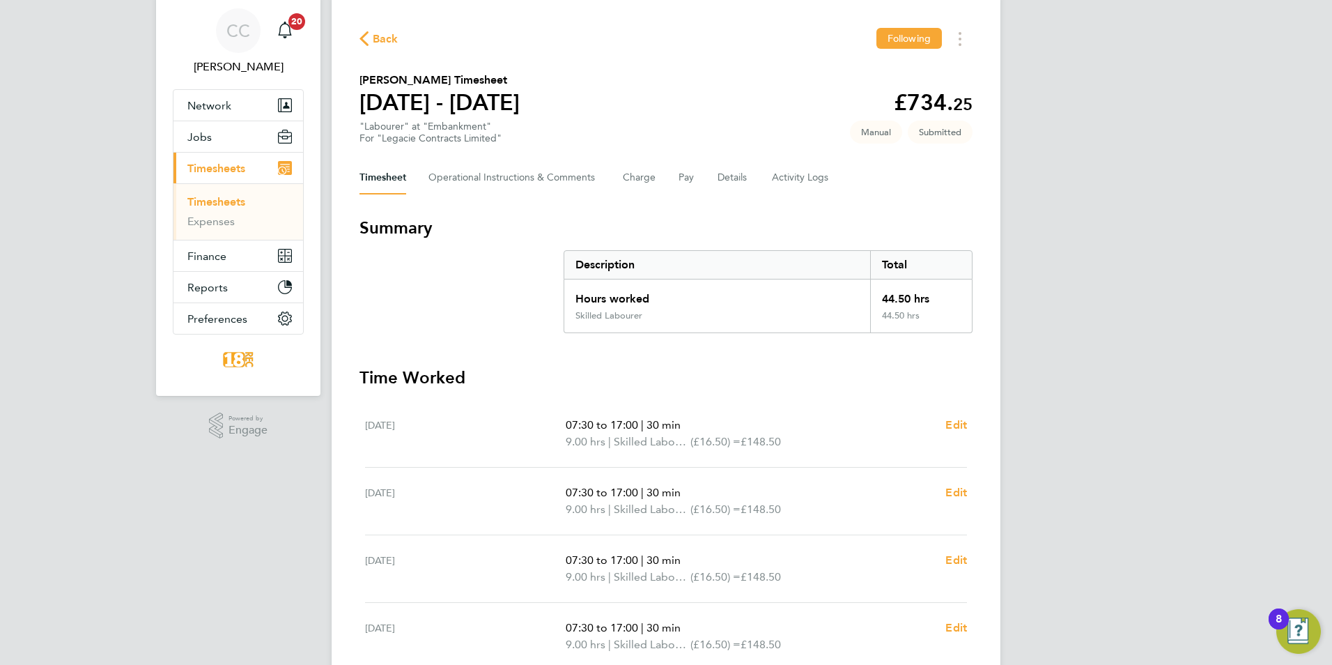
scroll to position [0, 0]
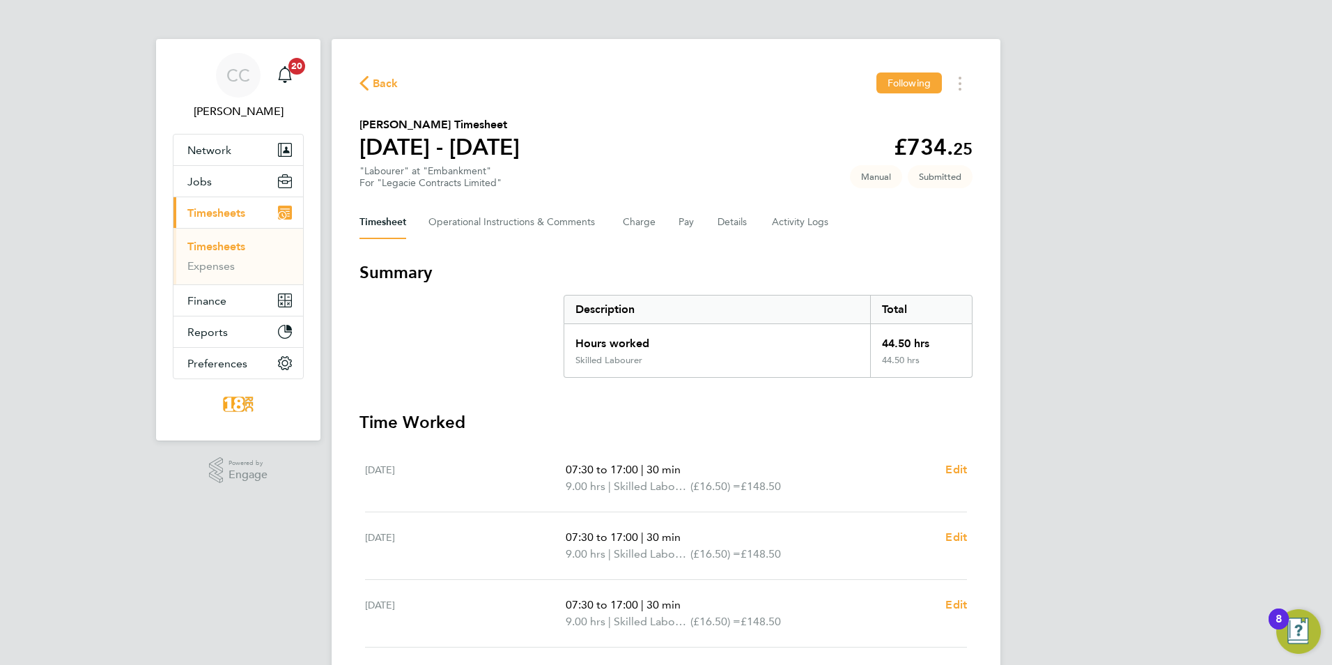
click at [371, 87] on span "Back" at bounding box center [379, 82] width 39 height 13
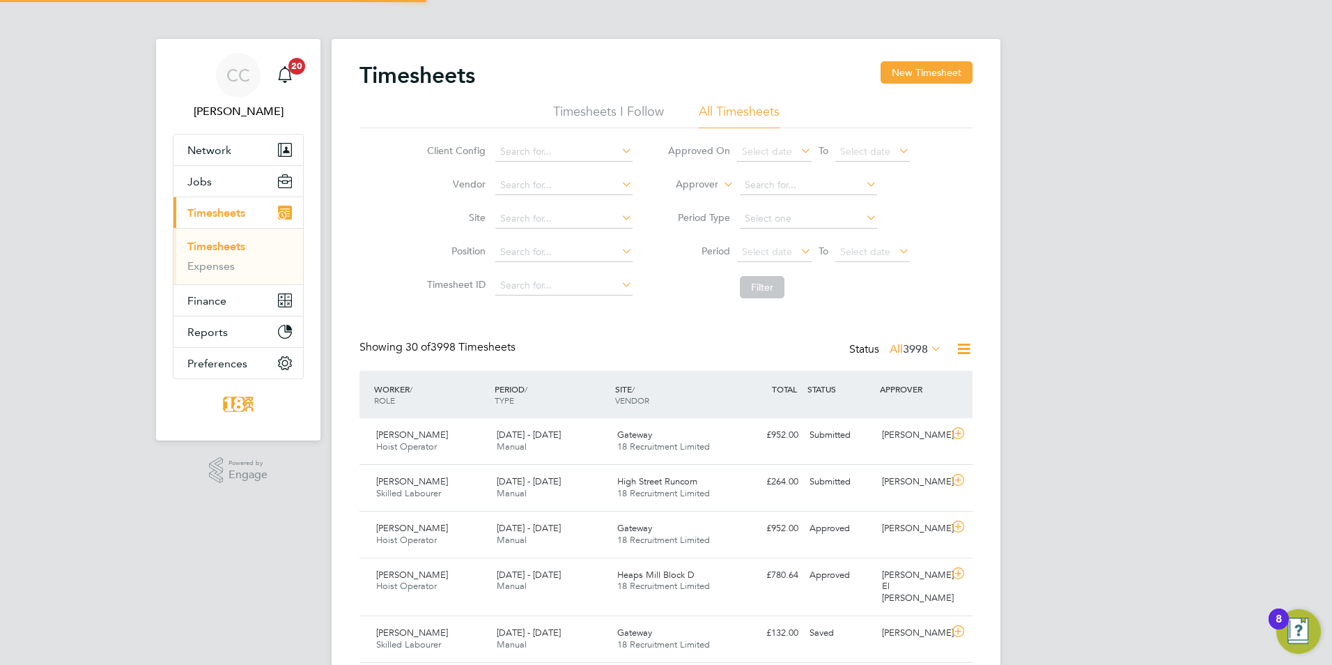
scroll to position [36, 121]
click at [916, 65] on button "New Timesheet" at bounding box center [927, 72] width 92 height 22
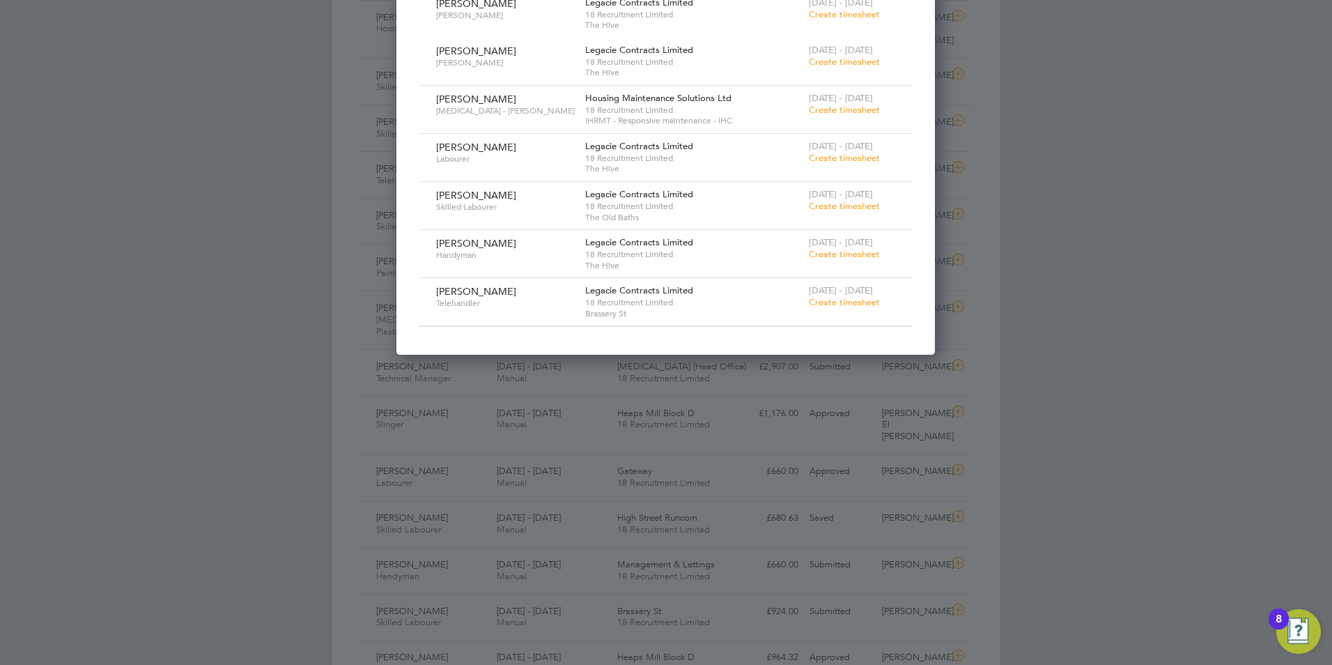
click at [852, 298] on span "Create timesheet" at bounding box center [844, 302] width 71 height 12
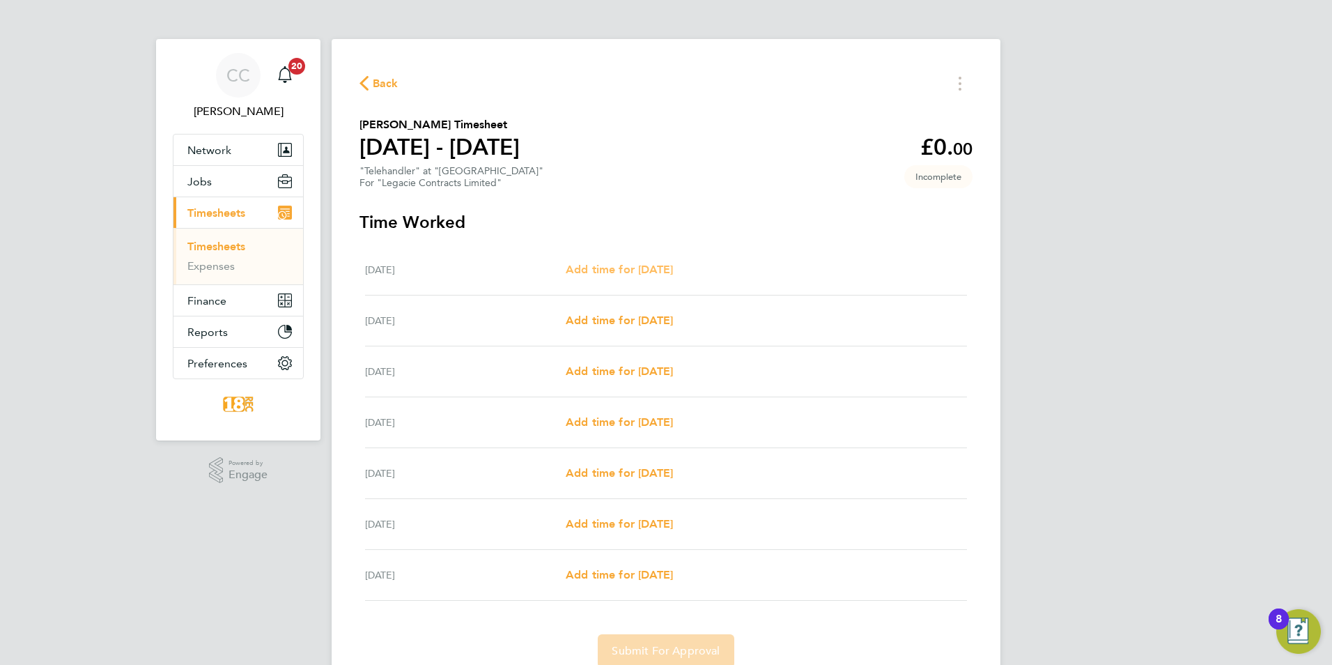
click at [596, 273] on span "Add time for Mon 04 Aug" at bounding box center [619, 269] width 107 height 13
select select "30"
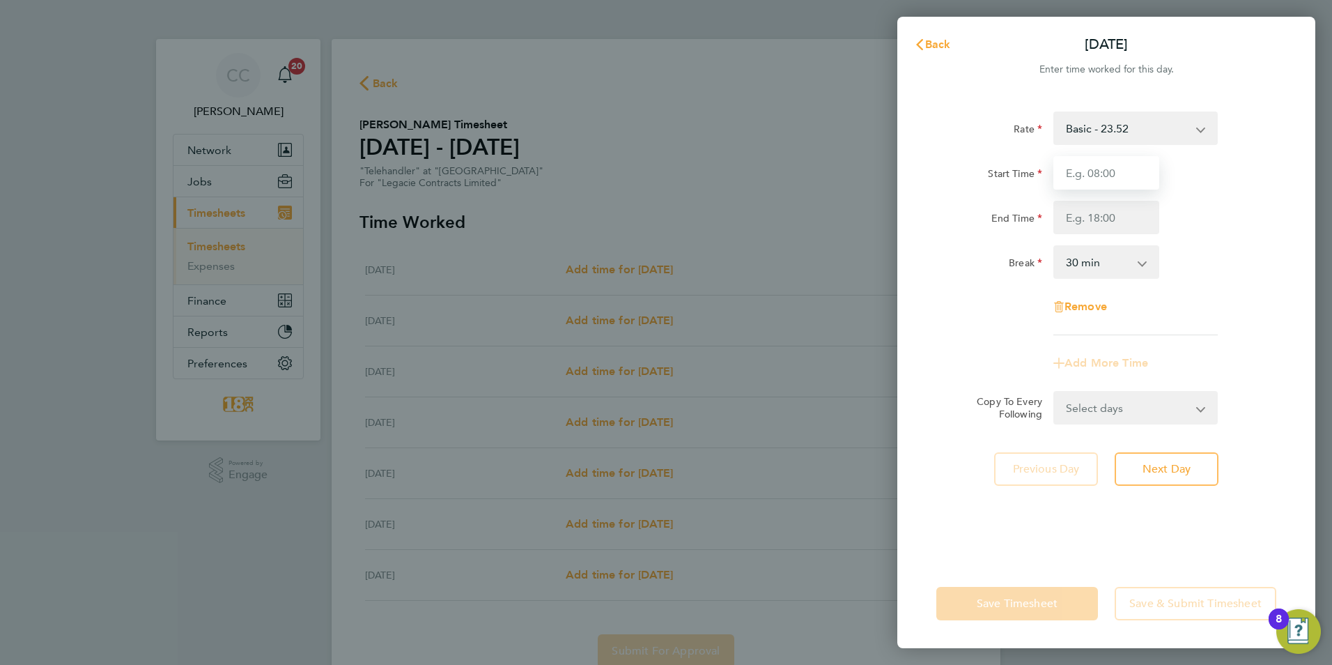
drag, startPoint x: 1090, startPoint y: 179, endPoint x: 1068, endPoint y: 168, distance: 24.3
click at [1090, 179] on input "Start Time" at bounding box center [1106, 172] width 106 height 33
type input "08:00"
drag, startPoint x: 1100, startPoint y: 228, endPoint x: 1077, endPoint y: 202, distance: 34.5
click at [1100, 228] on input "End Time" at bounding box center [1106, 217] width 106 height 33
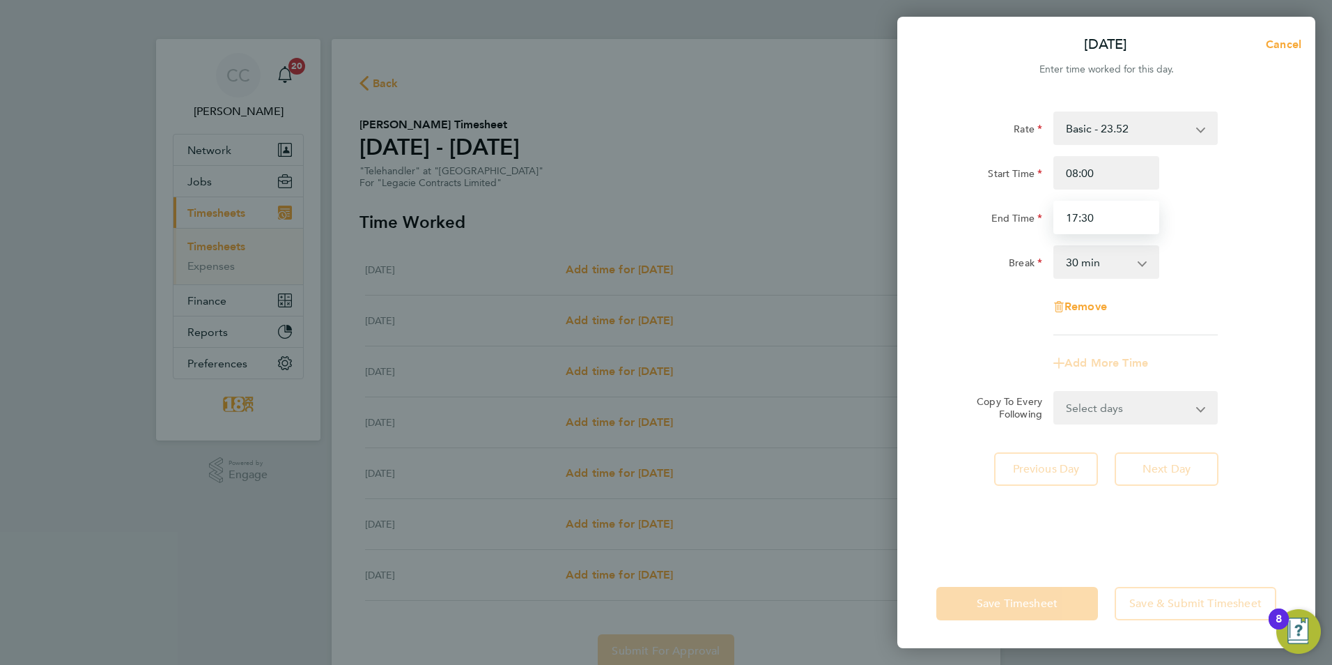
drag, startPoint x: 1120, startPoint y: 224, endPoint x: 722, endPoint y: 222, distance: 397.9
click at [796, 222] on div "Mon 04 Aug Cancel Enter time worked for this day. Rate Basic - 23.52 Start Time…" at bounding box center [666, 332] width 1332 height 665
type input "16:30"
click at [985, 213] on div "End Time" at bounding box center [989, 215] width 106 height 28
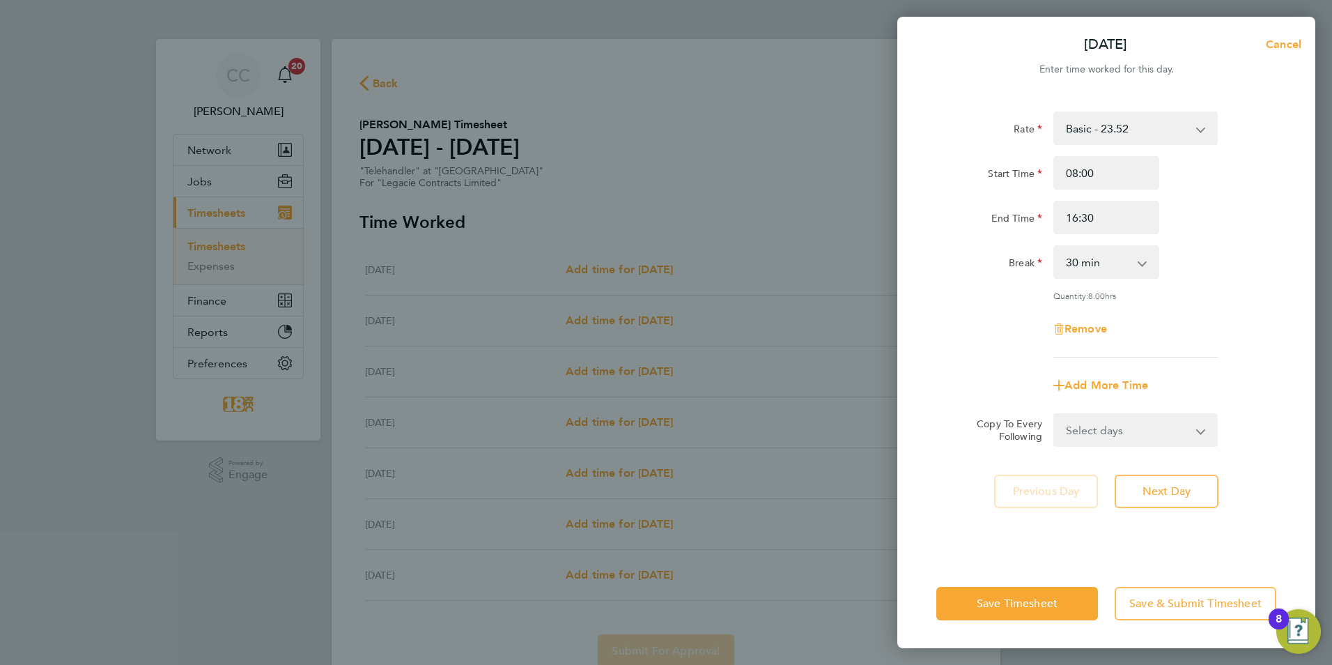
drag, startPoint x: 1143, startPoint y: 432, endPoint x: 1134, endPoint y: 436, distance: 10.0
click at [1143, 432] on select "Select days Day Weekday (Mon-Fri) Weekend (Sat-Sun) Tuesday Wednesday Thursday …" at bounding box center [1128, 430] width 146 height 31
select select "WEEKDAY"
click at [1055, 415] on select "Select days Day Weekday (Mon-Fri) Weekend (Sat-Sun) Tuesday Wednesday Thursday …" at bounding box center [1128, 430] width 146 height 31
select select "[DATE]"
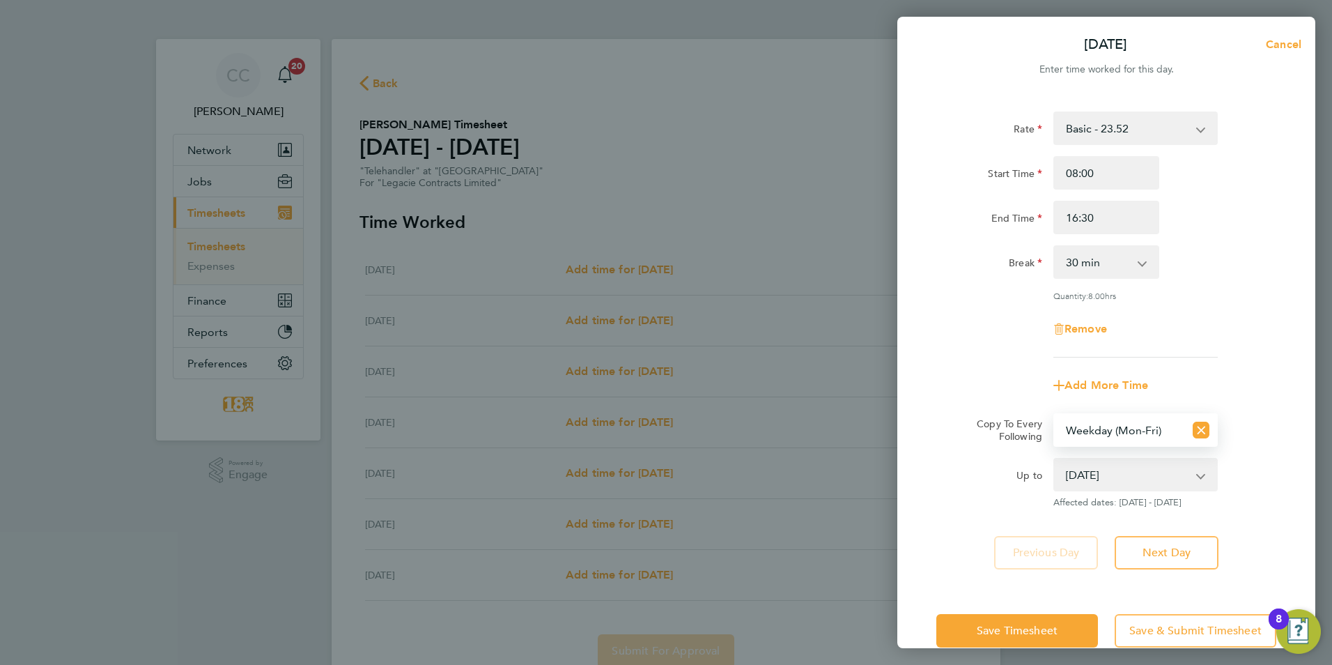
click at [1038, 612] on div "Save Timesheet Save & Submit Timesheet" at bounding box center [1106, 630] width 418 height 89
click at [1033, 619] on button "Save Timesheet" at bounding box center [1017, 630] width 162 height 33
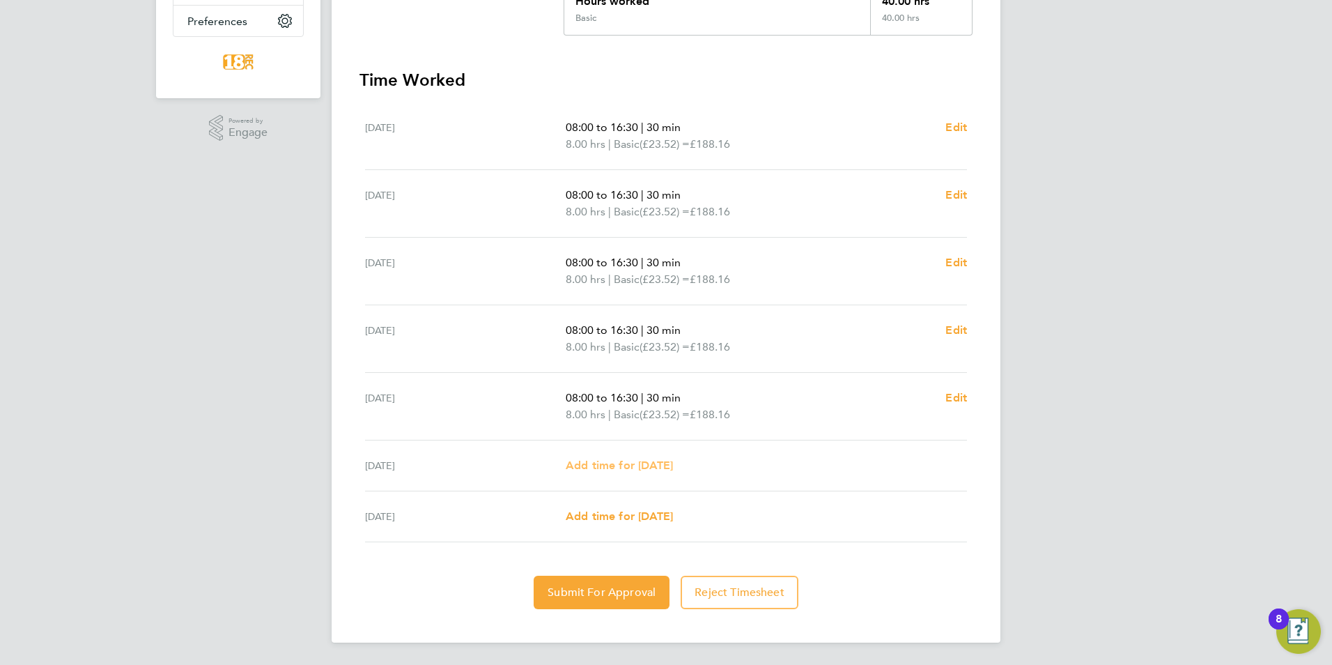
click at [620, 459] on span "Add time for [DATE]" at bounding box center [619, 464] width 107 height 13
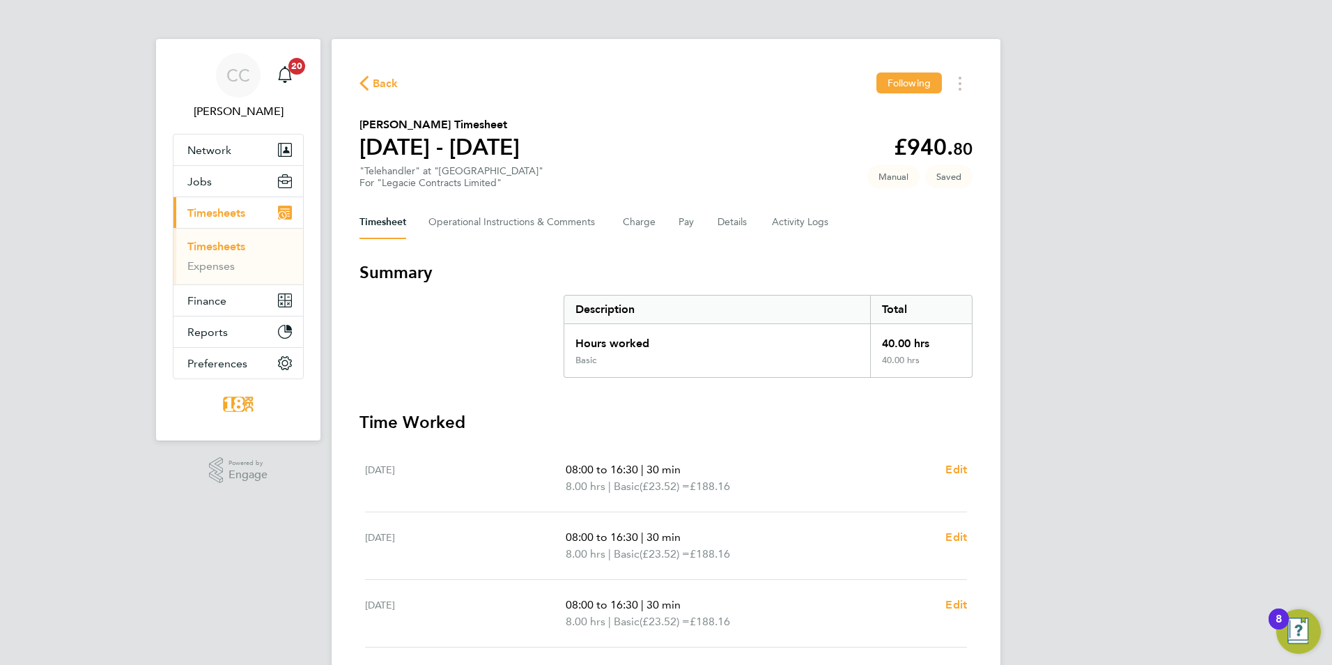
select select "30"
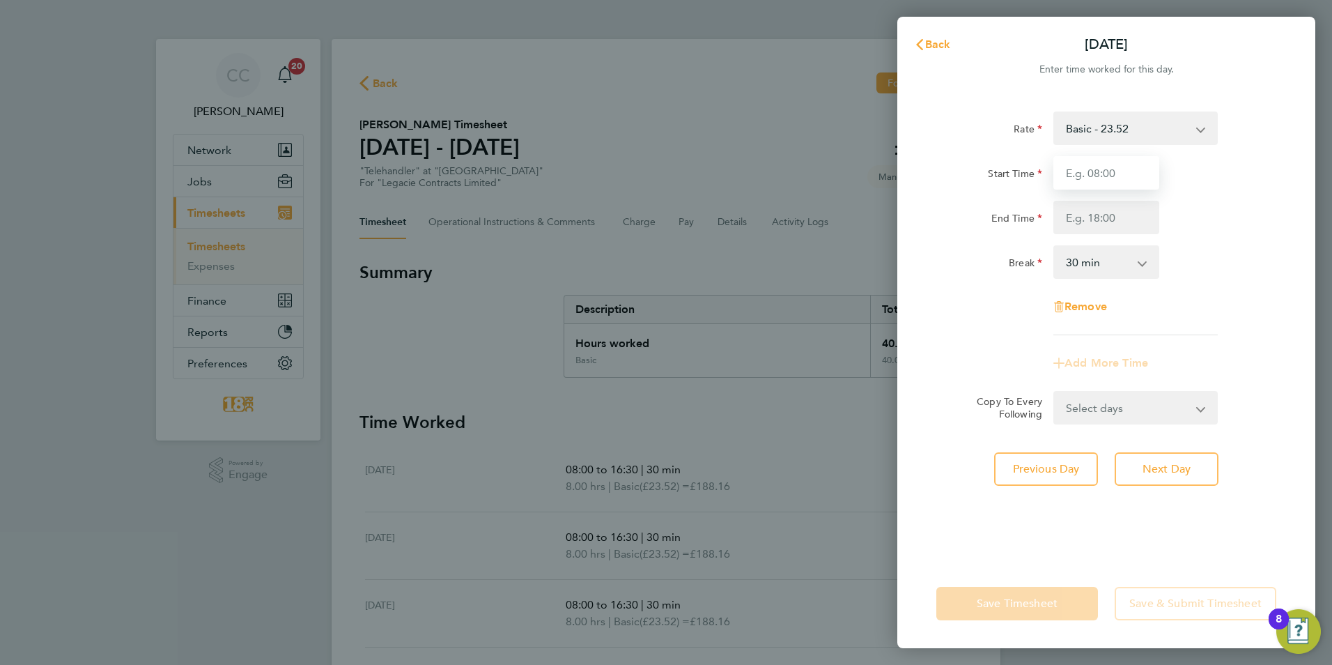
click at [1099, 185] on input "Start Time" at bounding box center [1106, 172] width 106 height 33
type input "08:00"
click at [1096, 217] on input "End Time" at bounding box center [1106, 217] width 106 height 33
type input "16:30"
click at [1022, 548] on div "Rate Basic - 23.52 Start Time 08:00 End Time 16:30 Break 0 min 15 min 30 min 45…" at bounding box center [1106, 327] width 418 height 464
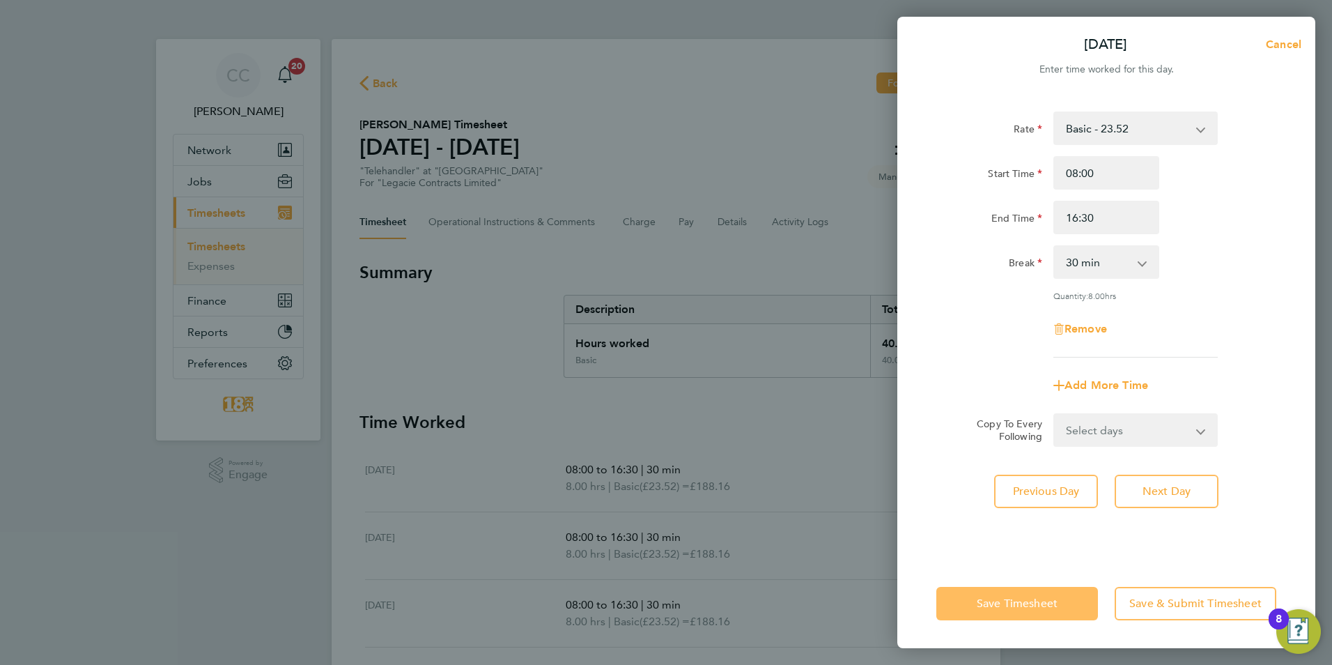
click at [1016, 611] on button "Save Timesheet" at bounding box center [1017, 603] width 162 height 33
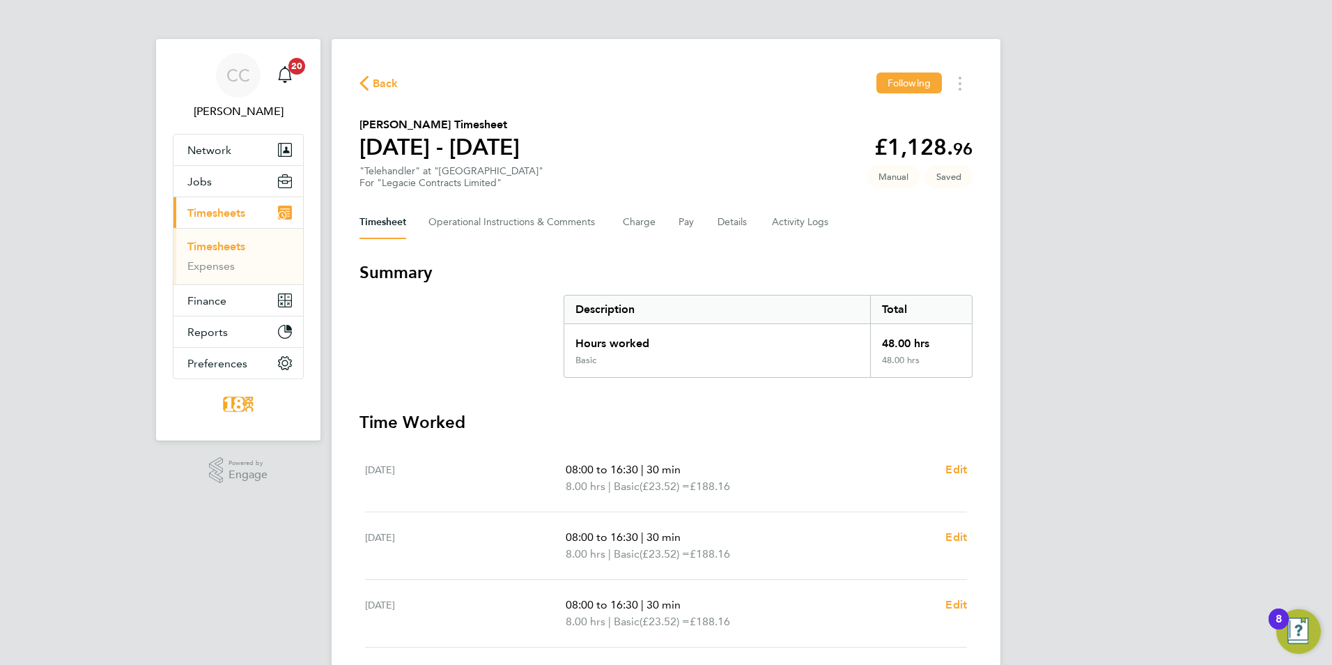
click at [1110, 372] on div "CC Chloe Crayden Notifications 20 Applications: Network Team Members Businesses…" at bounding box center [666, 512] width 1332 height 1024
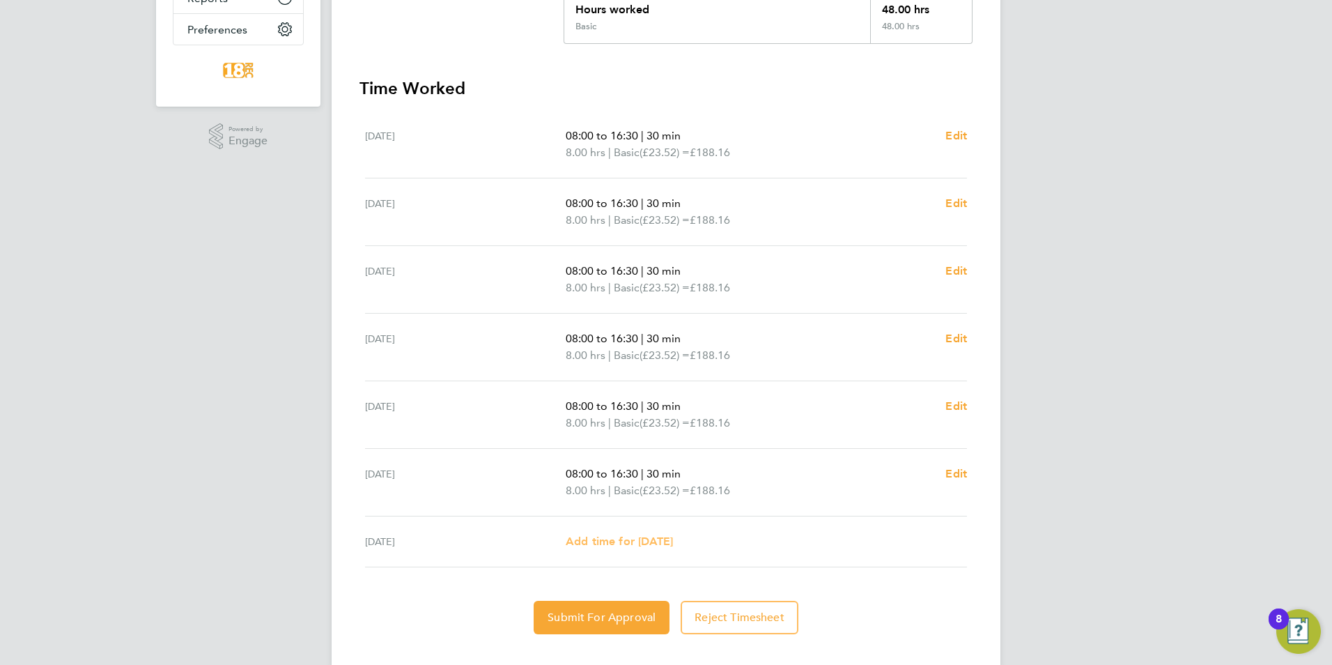
scroll to position [359, 0]
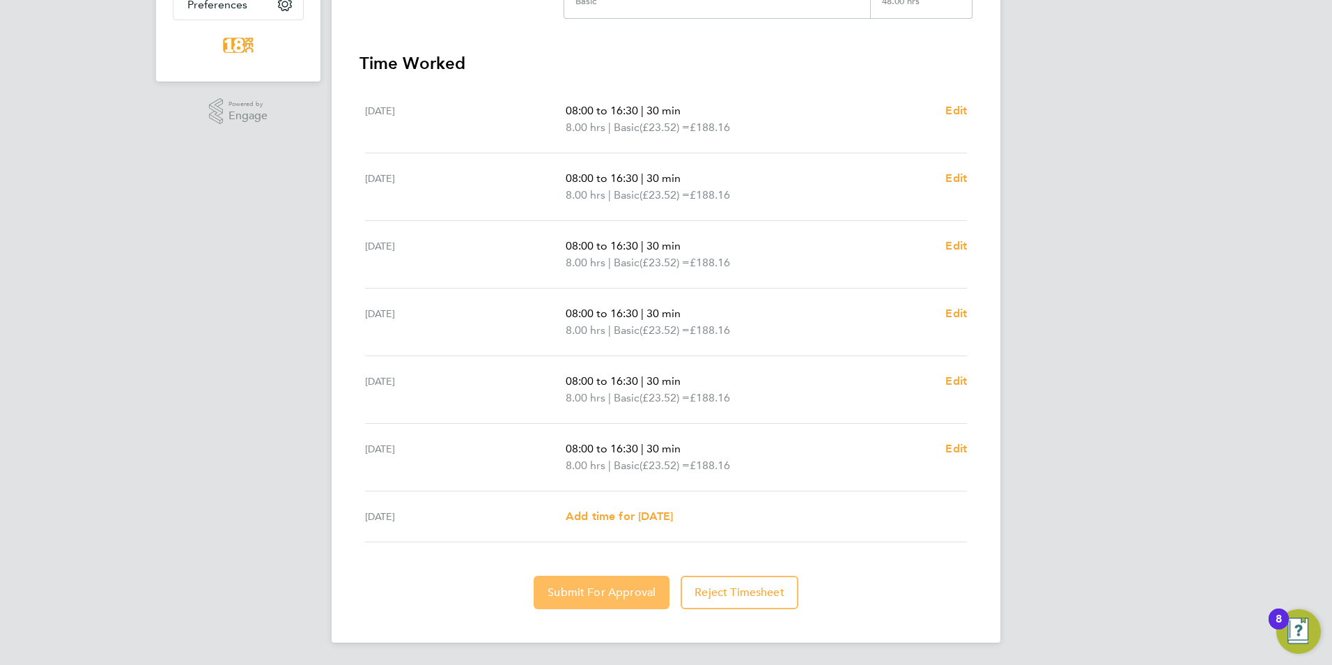
click at [644, 588] on span "Submit For Approval" at bounding box center [602, 592] width 108 height 14
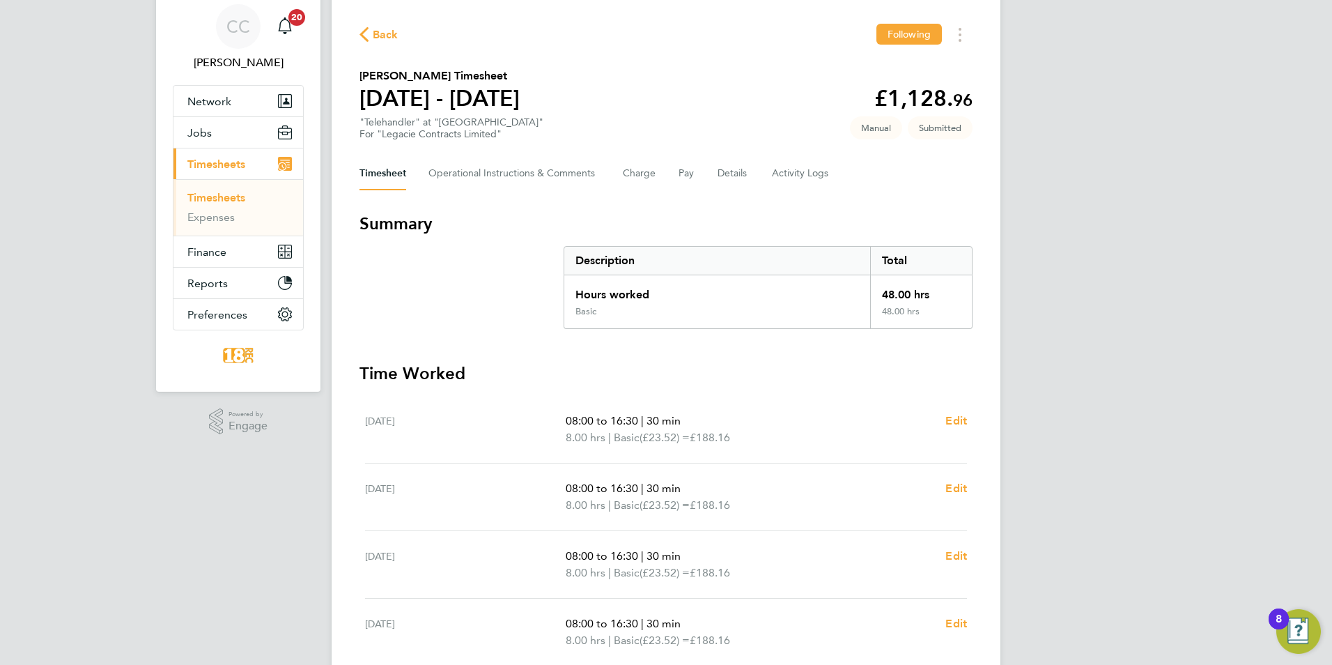
scroll to position [0, 0]
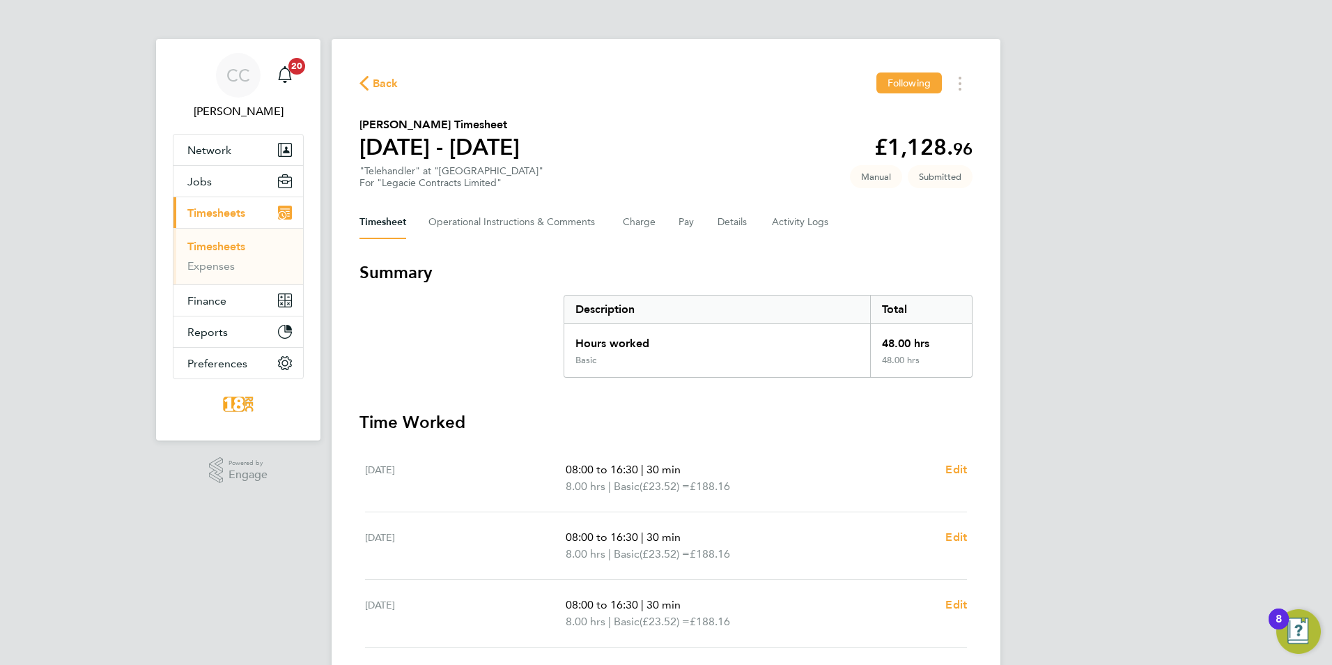
click at [378, 81] on span "Back" at bounding box center [386, 83] width 26 height 17
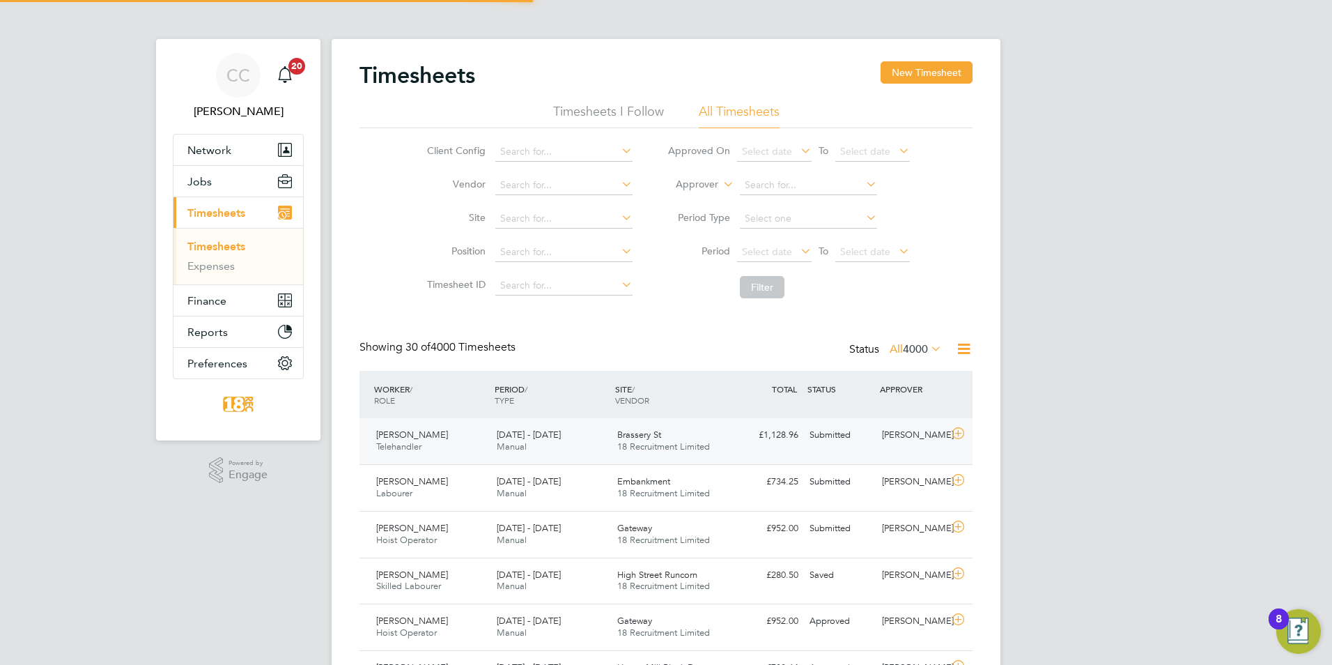
scroll to position [36, 121]
click at [199, 294] on span "Finance" at bounding box center [206, 300] width 39 height 13
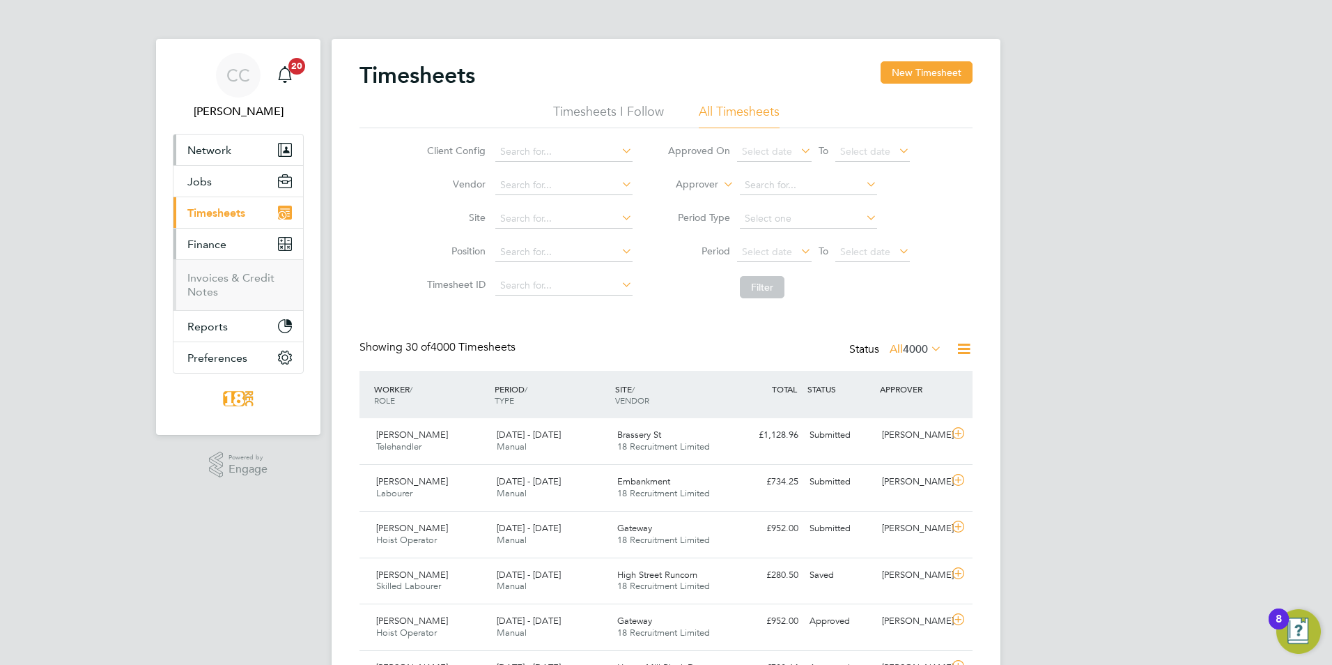
click at [219, 160] on button "Network" at bounding box center [238, 149] width 130 height 31
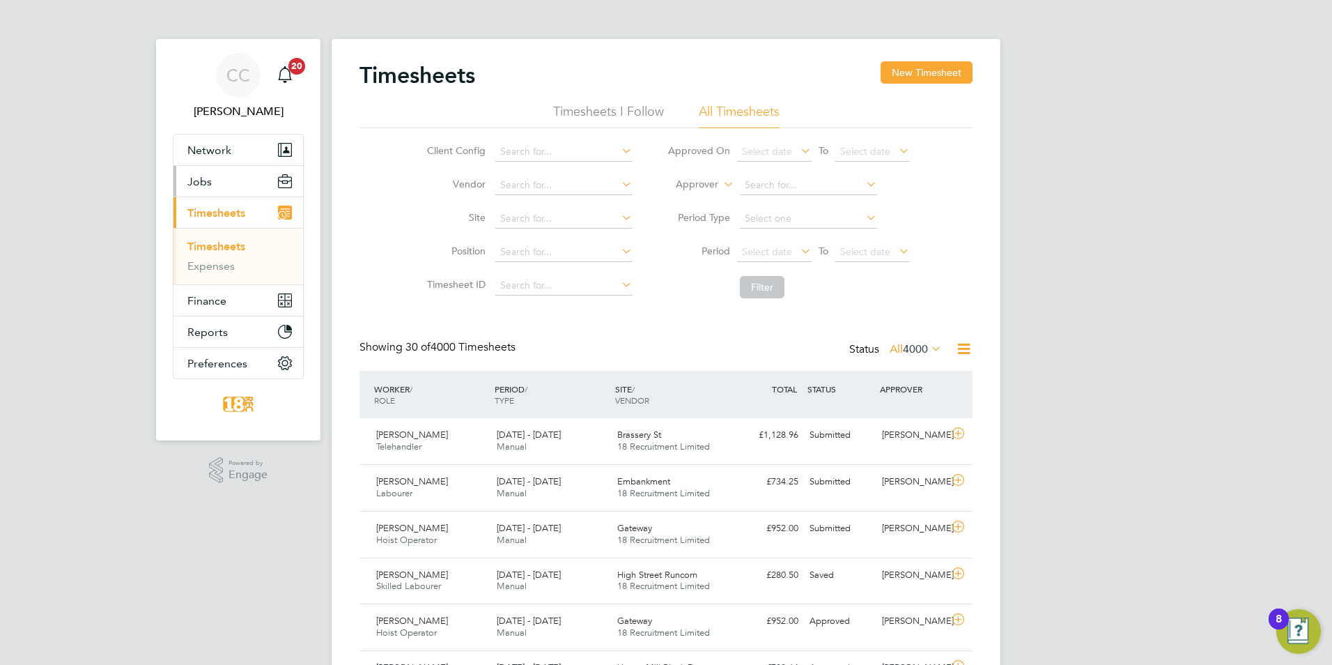
click at [195, 188] on button "Jobs" at bounding box center [238, 181] width 130 height 31
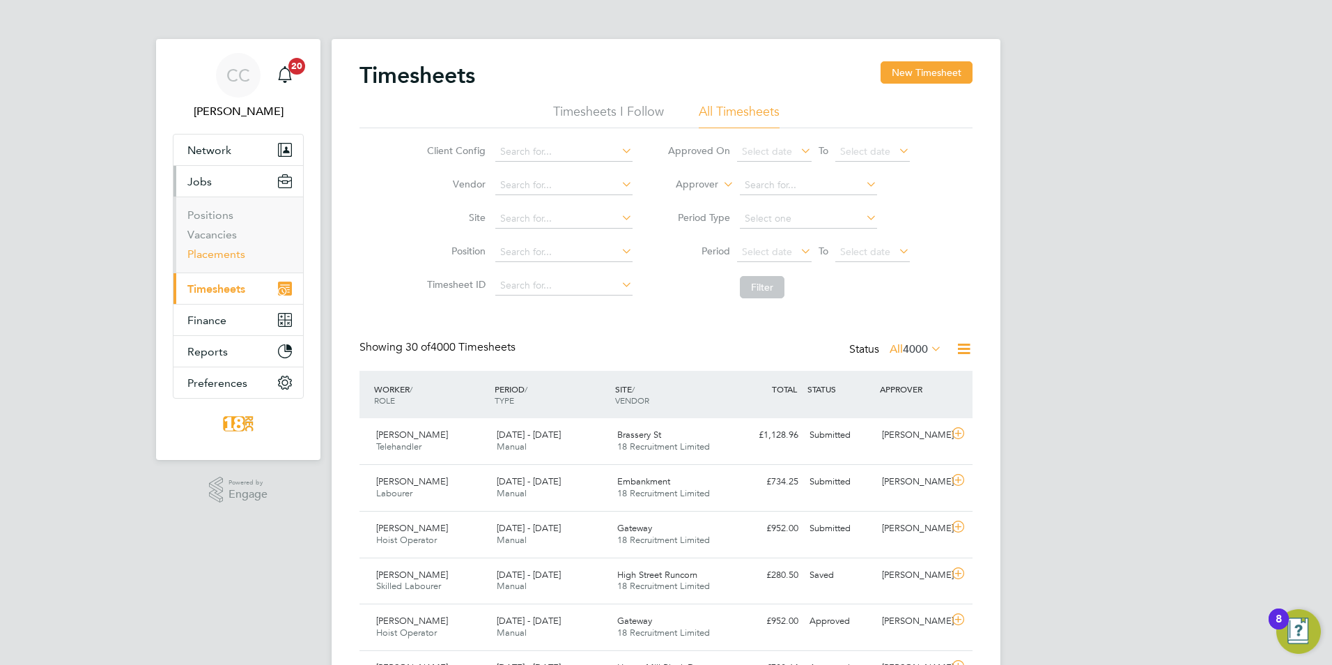
click at [220, 252] on link "Placements" at bounding box center [216, 253] width 58 height 13
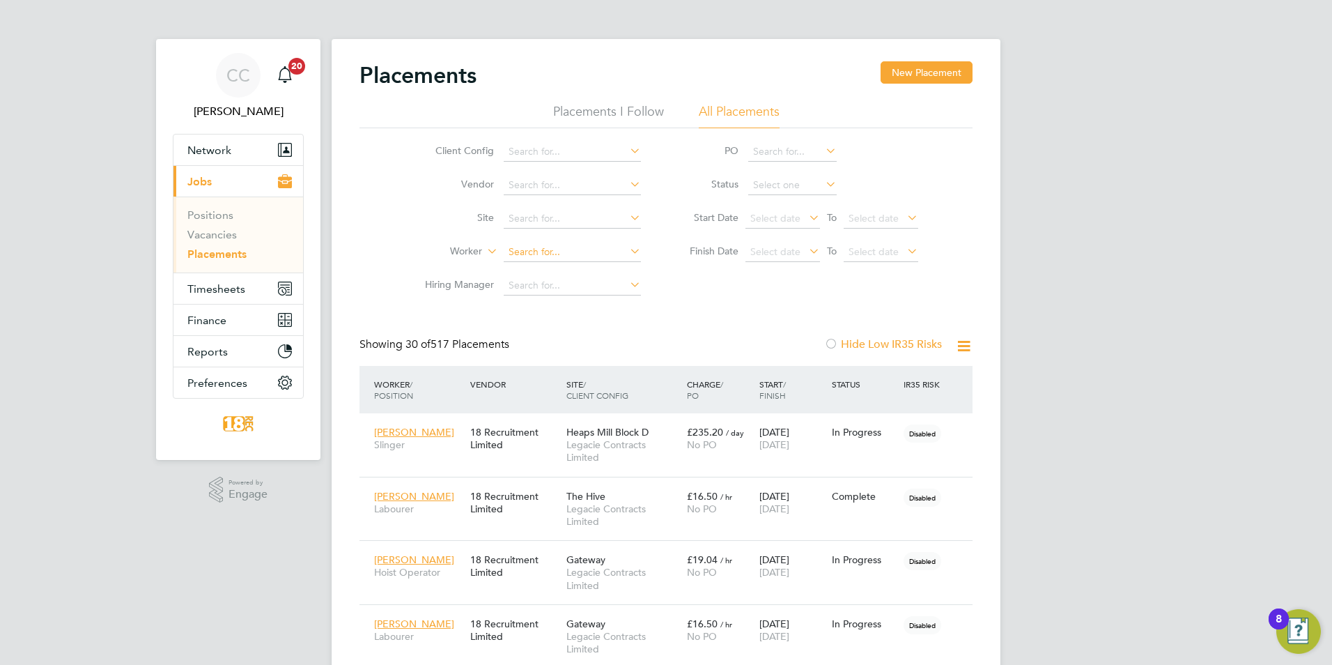
click at [553, 250] on input at bounding box center [572, 252] width 137 height 20
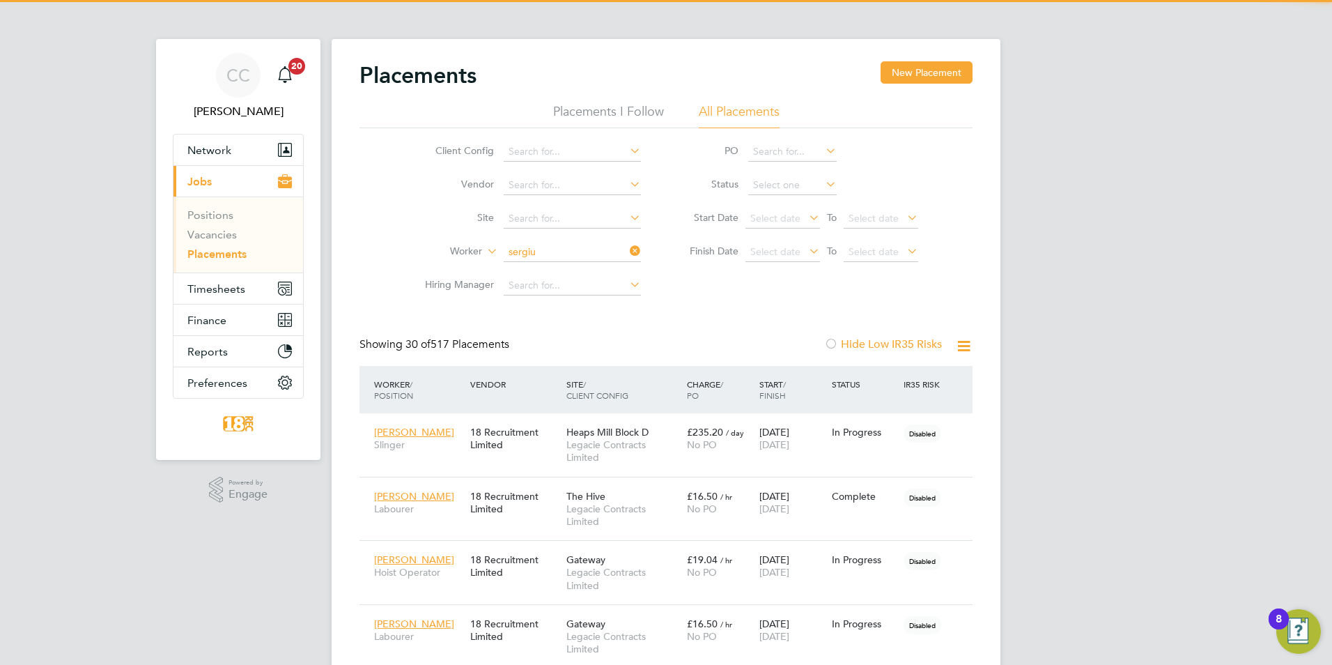
click at [533, 265] on b "Sergiu" at bounding box center [523, 271] width 29 height 12
type input "[PERSON_NAME]"
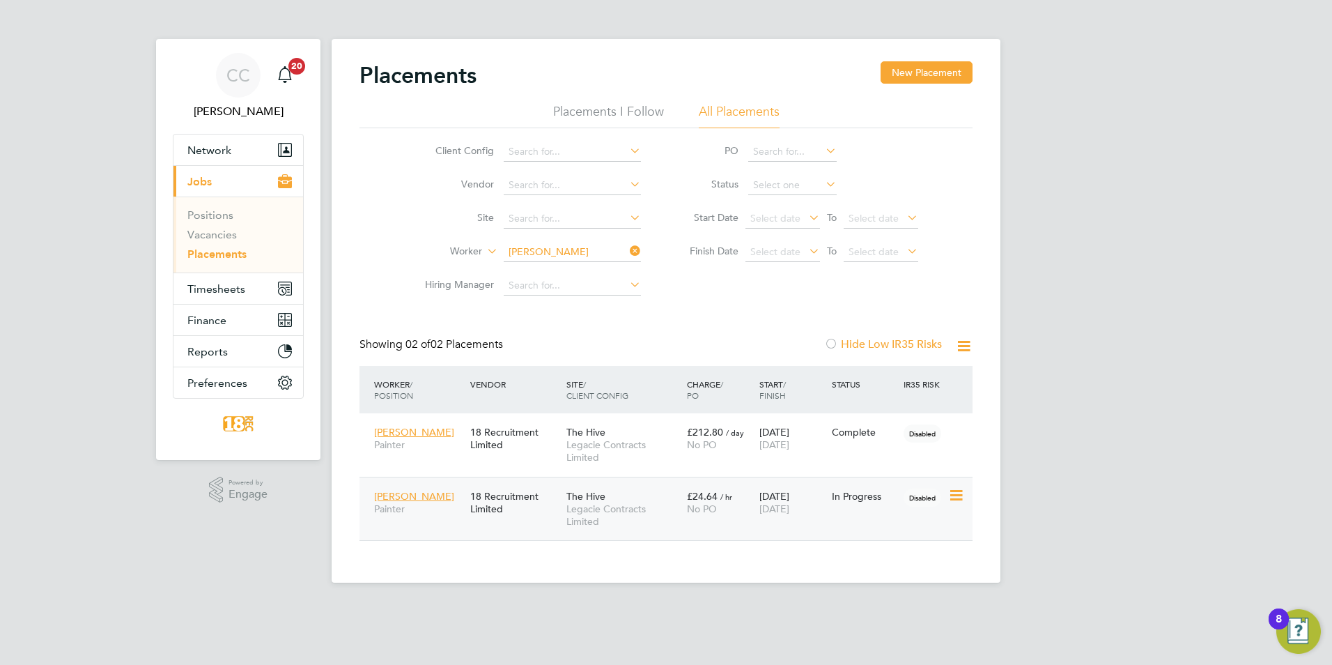
click at [863, 495] on div "In Progress" at bounding box center [864, 496] width 65 height 13
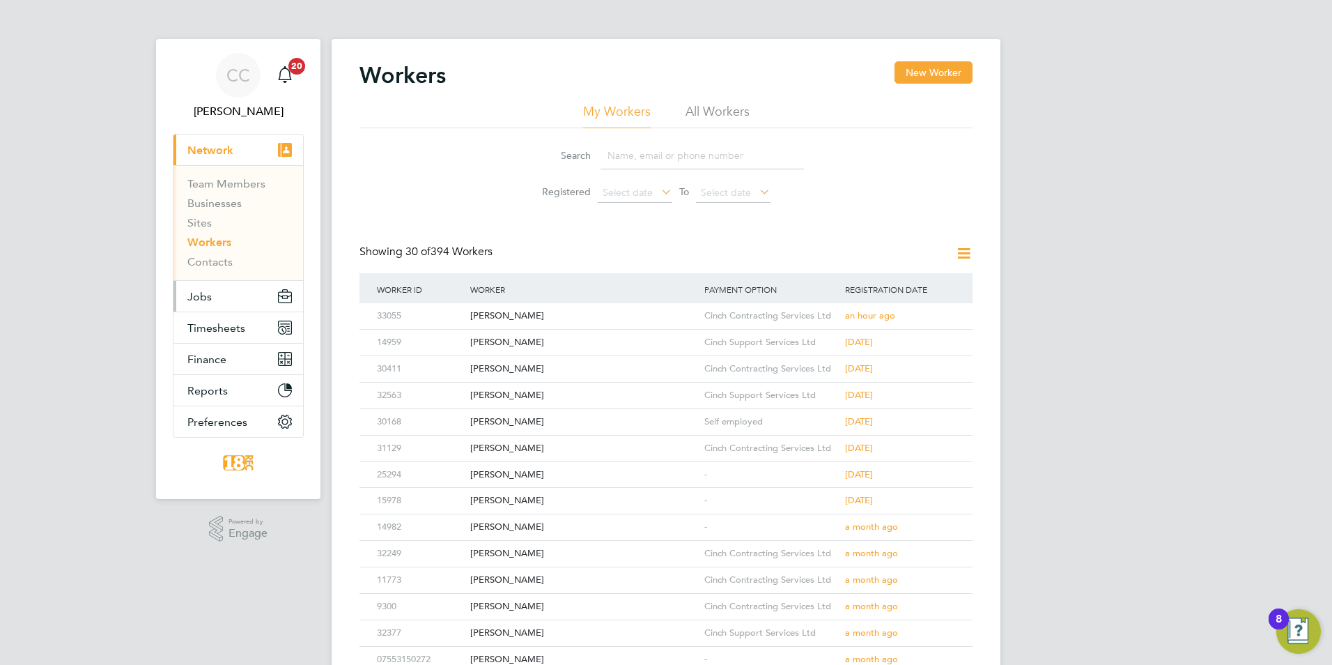
click at [215, 297] on button "Jobs" at bounding box center [238, 296] width 130 height 31
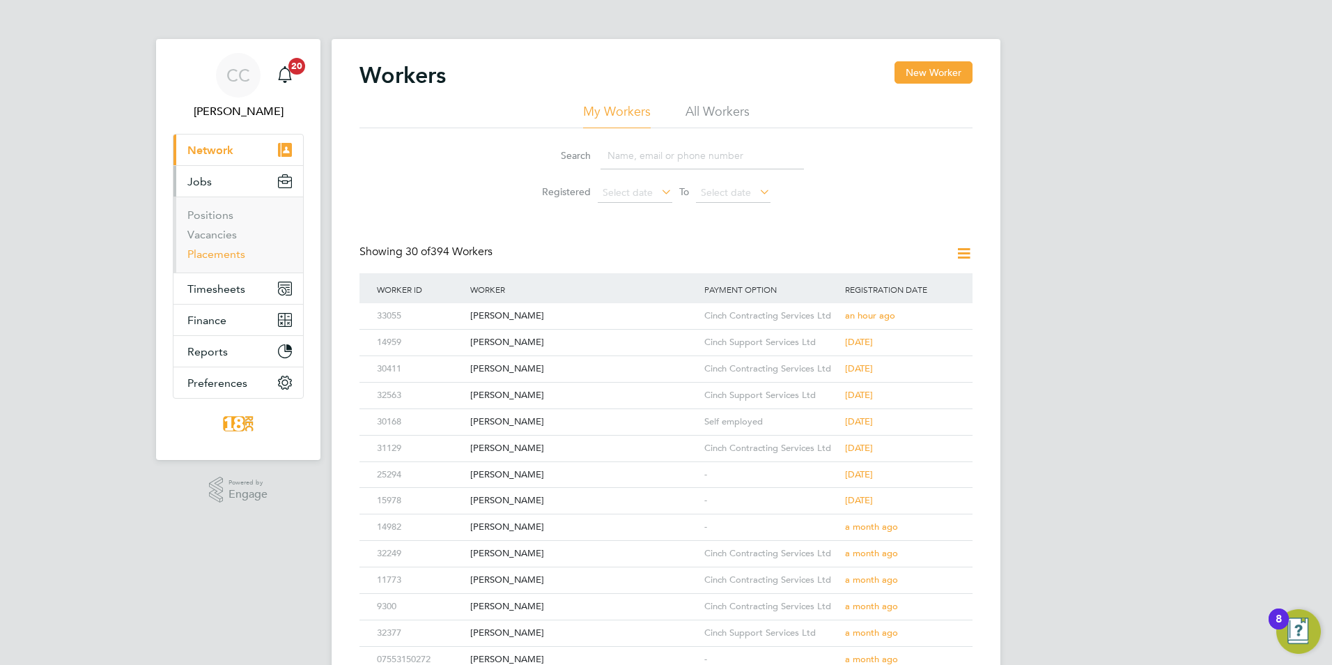
click at [213, 256] on link "Placements" at bounding box center [216, 253] width 58 height 13
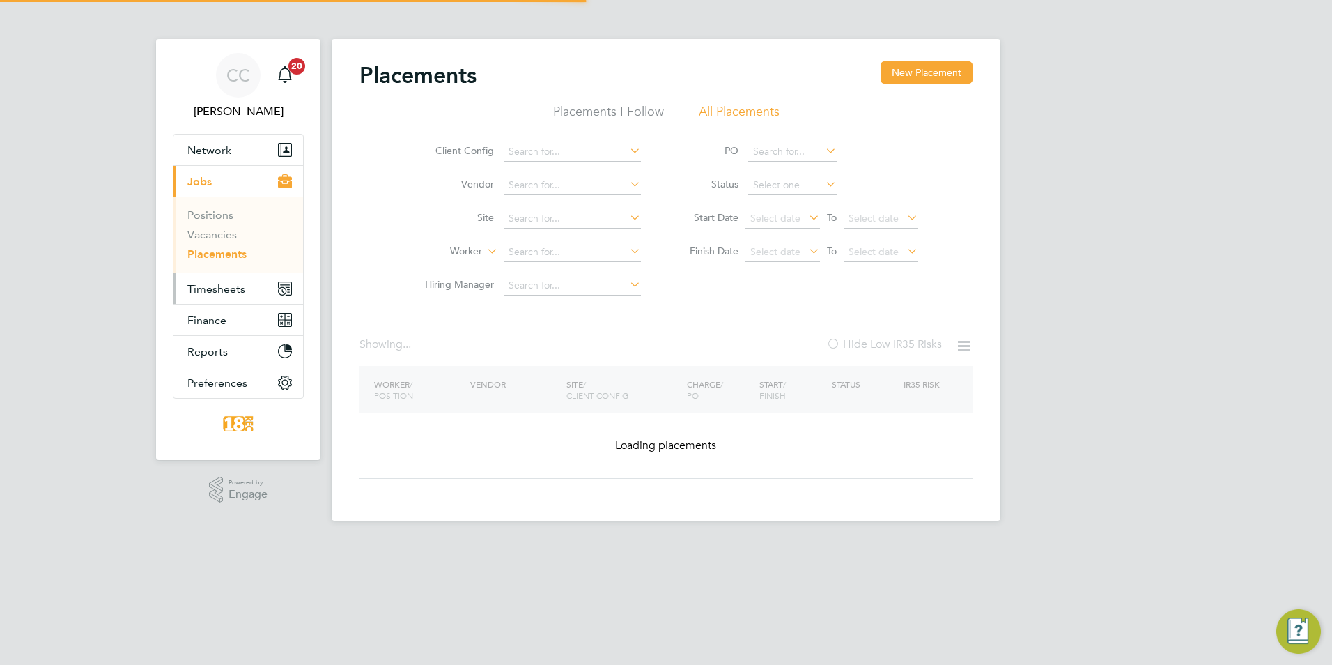
click at [199, 290] on span "Timesheets" at bounding box center [216, 288] width 58 height 13
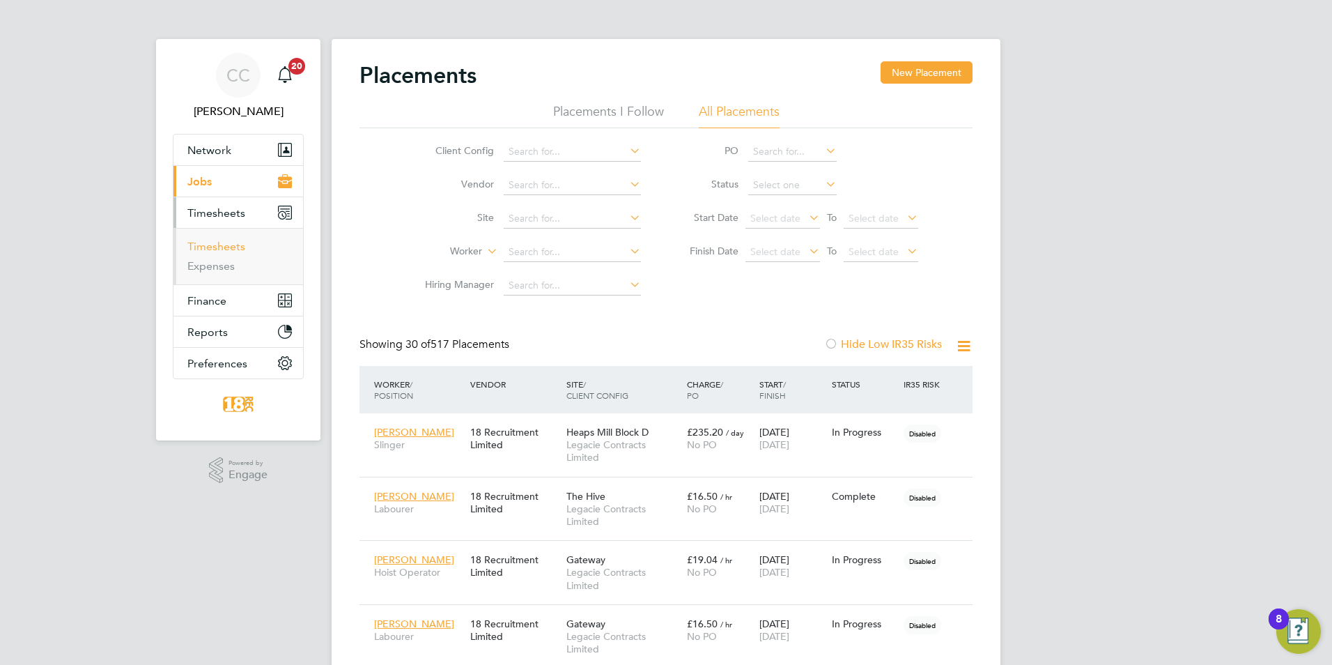
click at [226, 242] on link "Timesheets" at bounding box center [216, 246] width 58 height 13
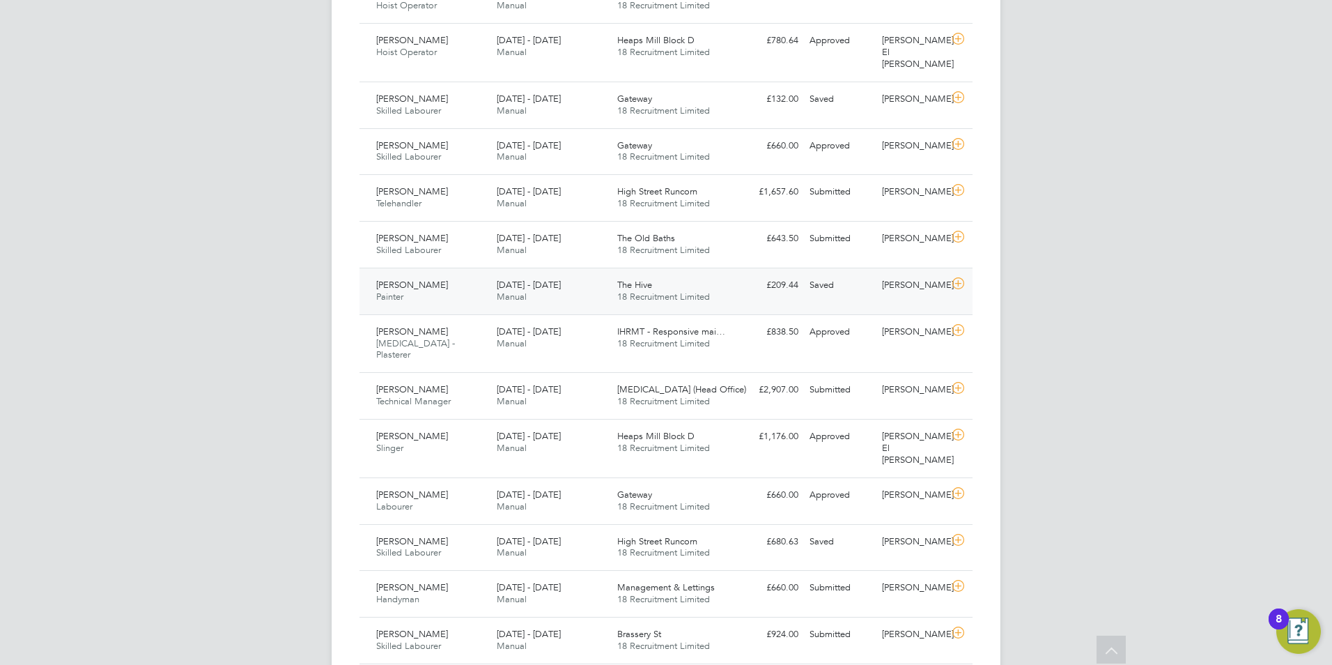
click at [579, 274] on div "11 - 17 Aug 2025 Manual" at bounding box center [551, 291] width 121 height 35
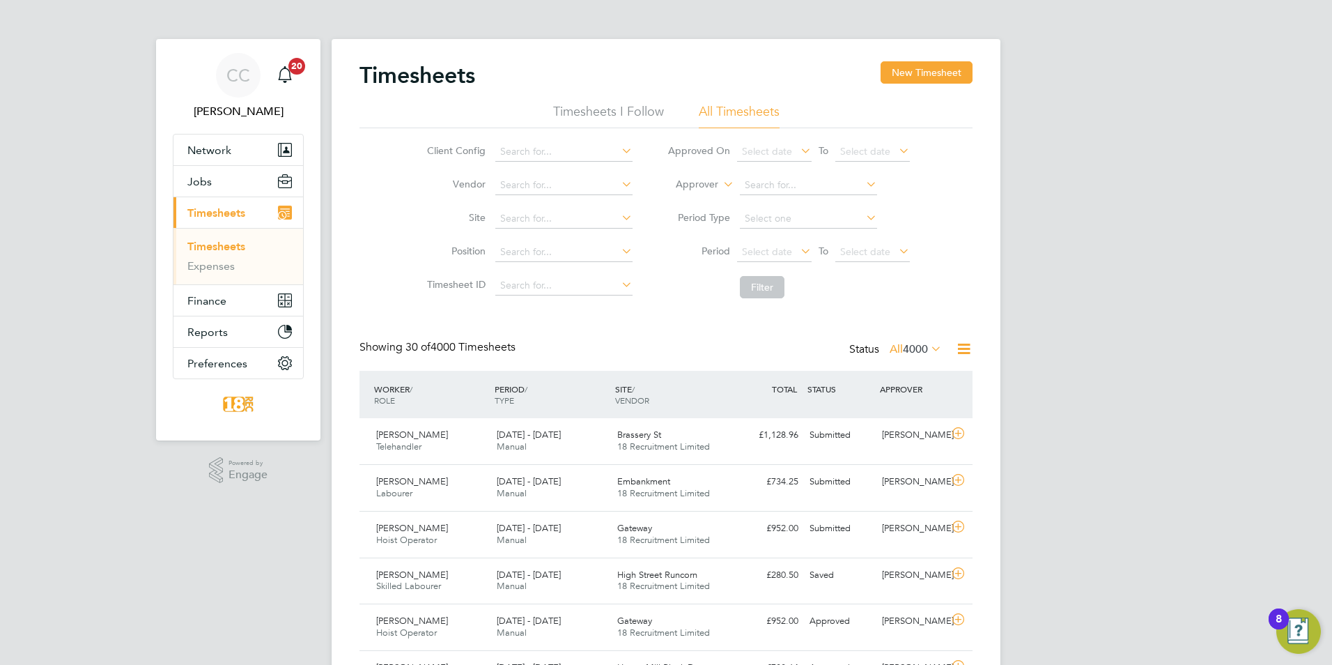
click at [928, 350] on icon at bounding box center [928, 349] width 0 height 20
click at [911, 412] on li "Submitted" at bounding box center [900, 413] width 64 height 20
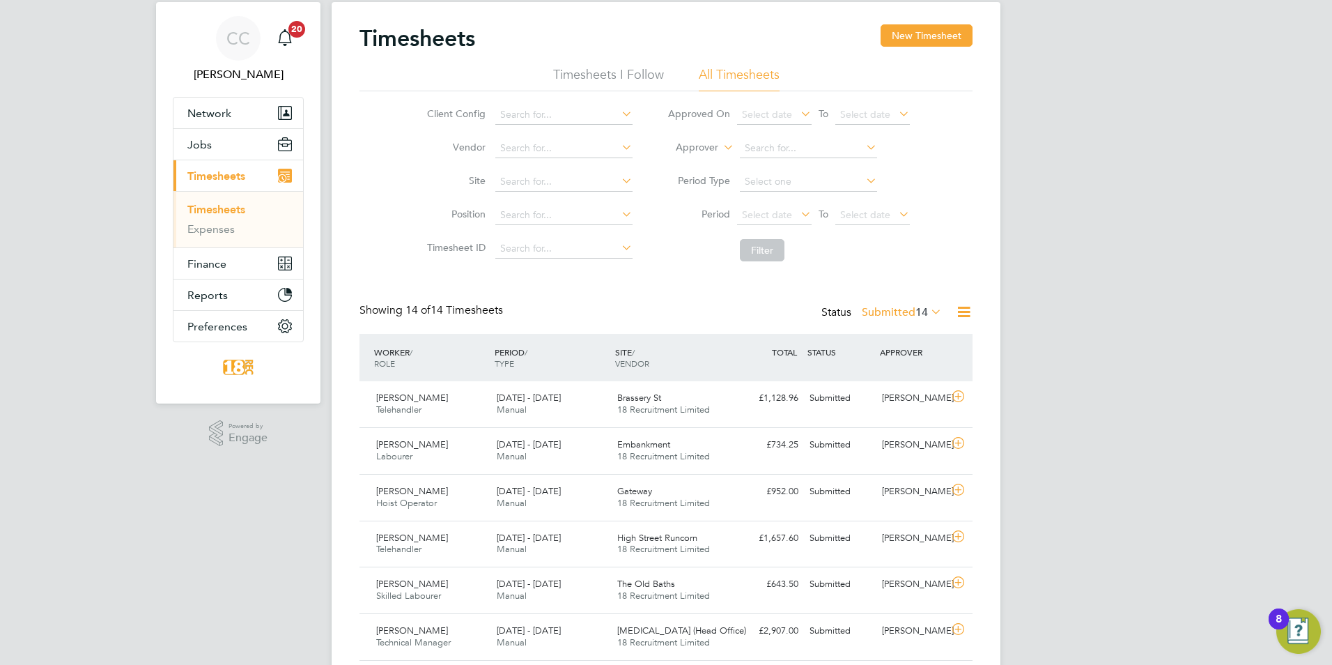
click at [888, 302] on div "Timesheets New Timesheet Timesheets I Follow All Timesheets Client Config Vendo…" at bounding box center [666, 540] width 613 height 1032
click at [889, 304] on div "Status Submitted 14" at bounding box center [882, 313] width 123 height 20
drag, startPoint x: 889, startPoint y: 304, endPoint x: 891, endPoint y: 313, distance: 9.3
click at [891, 313] on label "Submitted 14" at bounding box center [902, 312] width 80 height 14
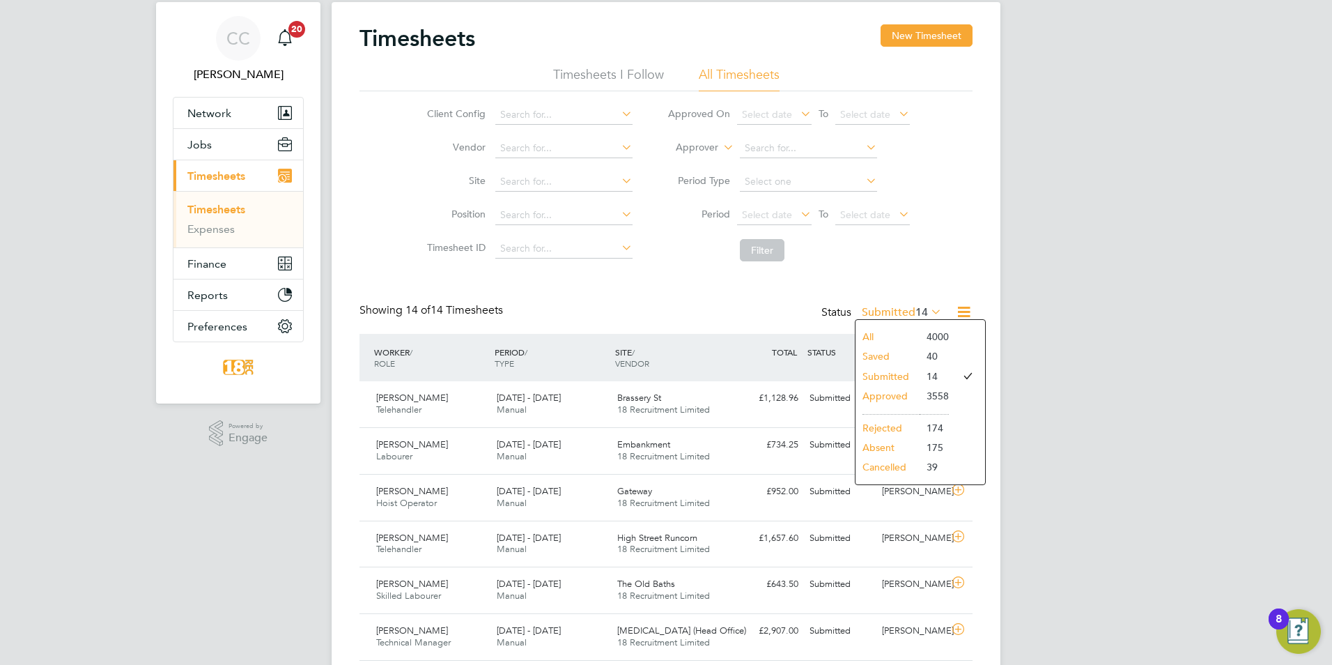
click at [886, 385] on li "Submitted" at bounding box center [888, 376] width 64 height 20
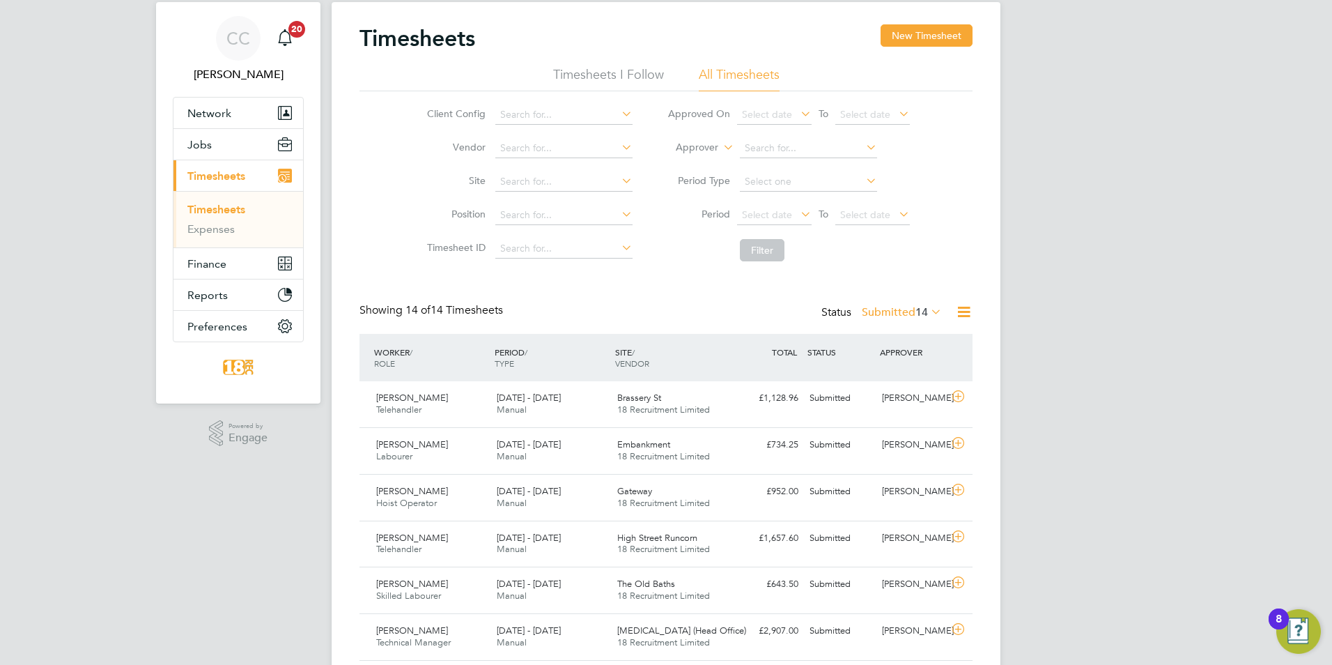
click at [886, 323] on div "Status Submitted 14" at bounding box center [882, 313] width 123 height 20
click at [892, 316] on label "Submitted 14" at bounding box center [902, 312] width 80 height 14
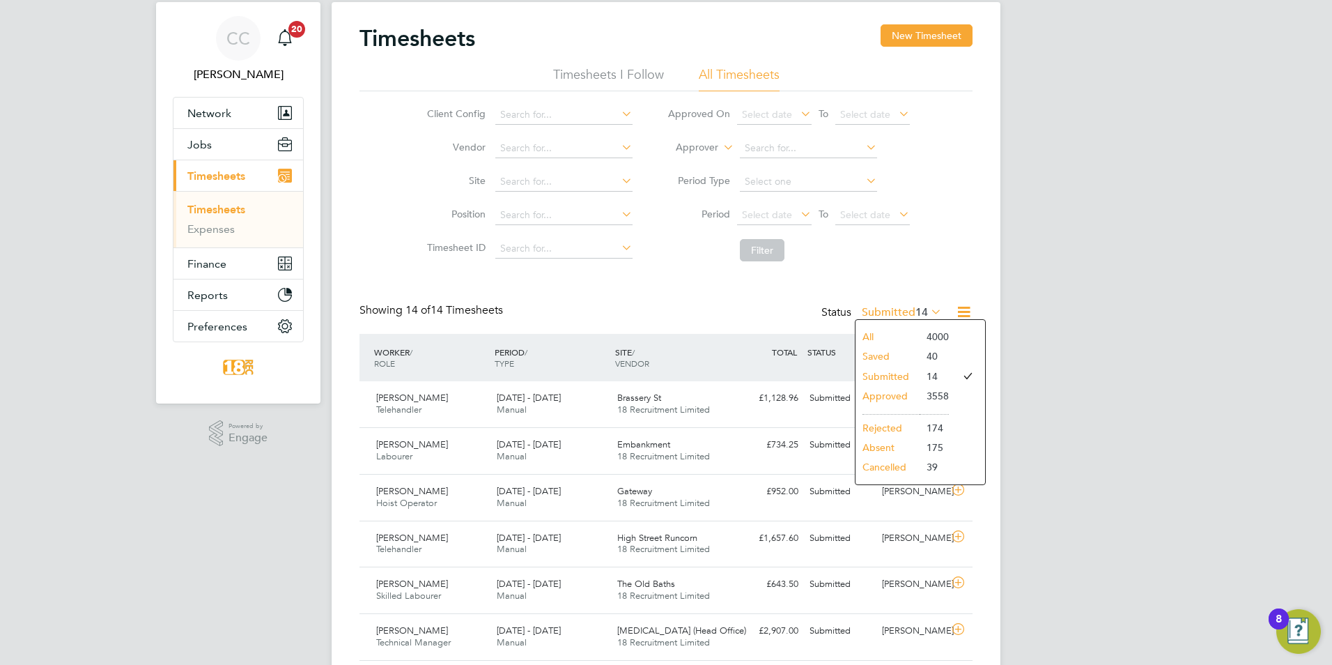
click at [883, 395] on li "Approved" at bounding box center [888, 396] width 64 height 20
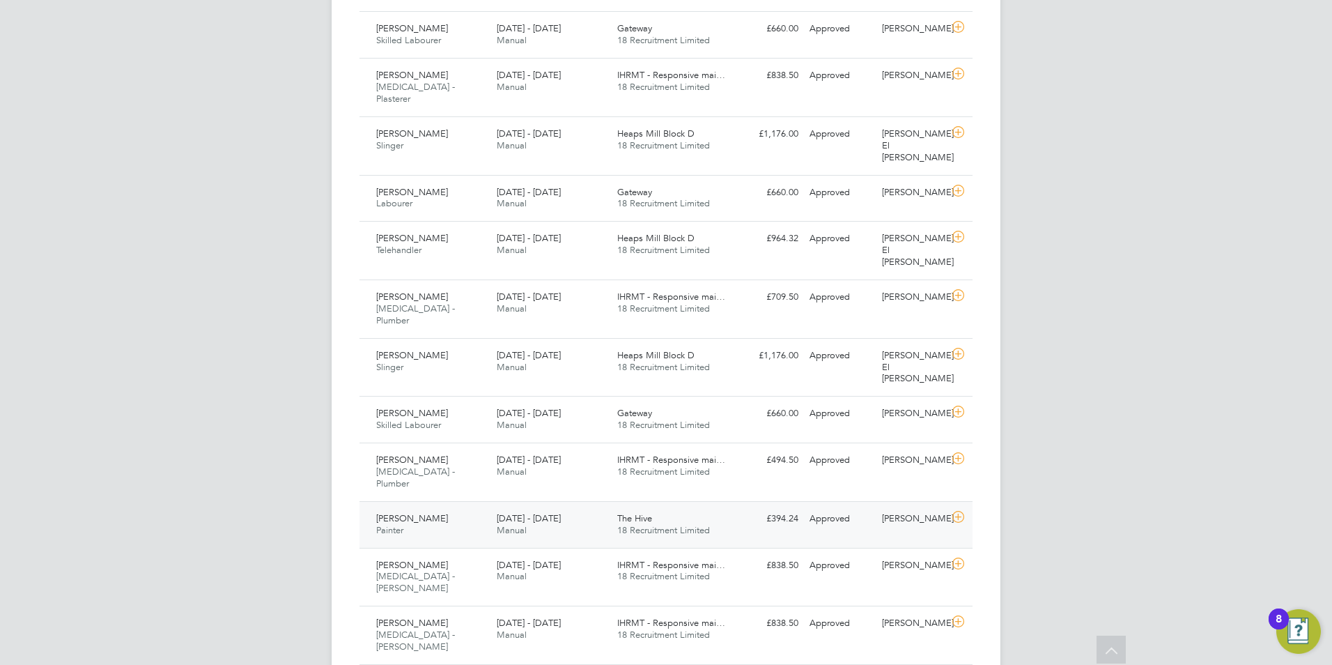
click at [784, 507] on div "£394.24 Approved" at bounding box center [768, 518] width 72 height 23
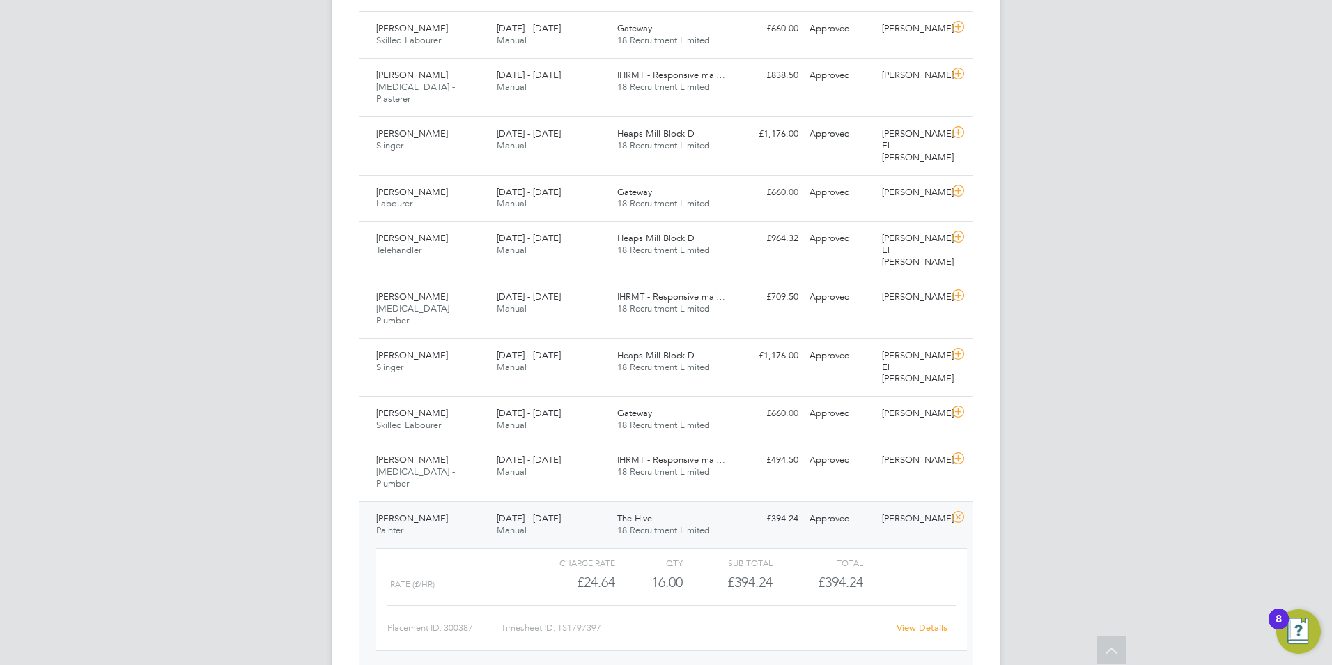
click at [930, 622] on link "View Details" at bounding box center [922, 628] width 51 height 12
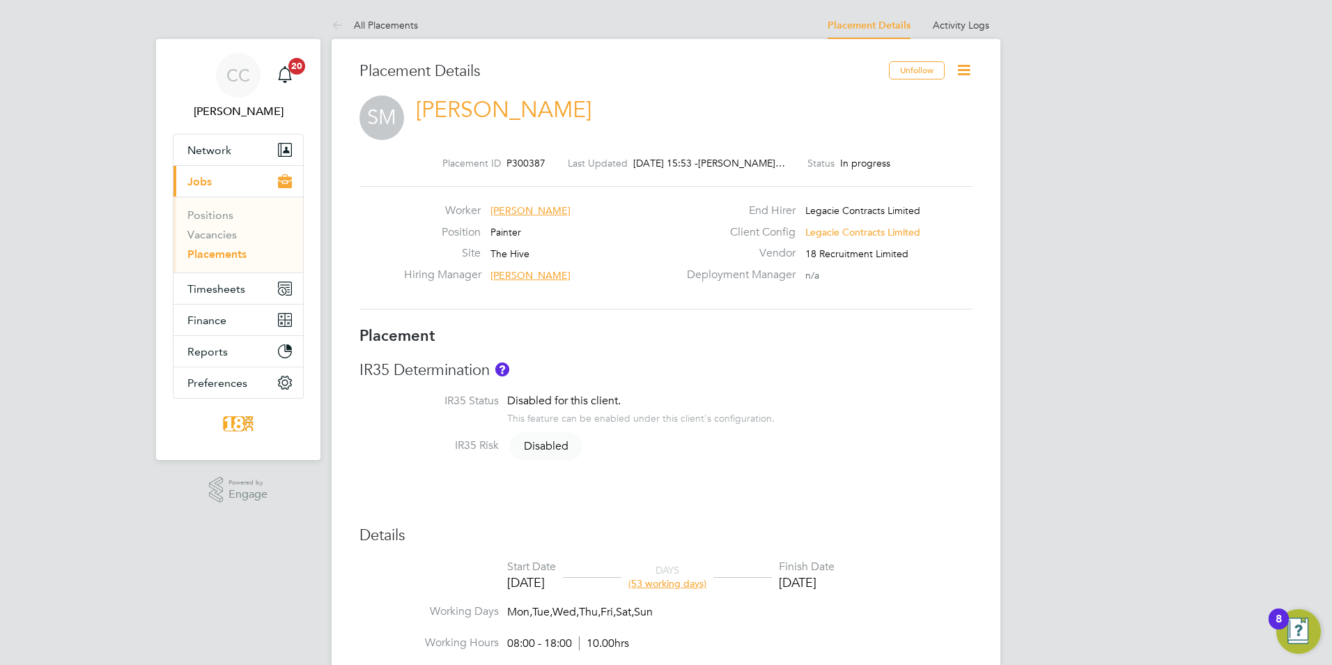
click at [973, 72] on icon at bounding box center [963, 69] width 17 height 17
click at [890, 103] on li "Edit Placement e" at bounding box center [918, 103] width 102 height 20
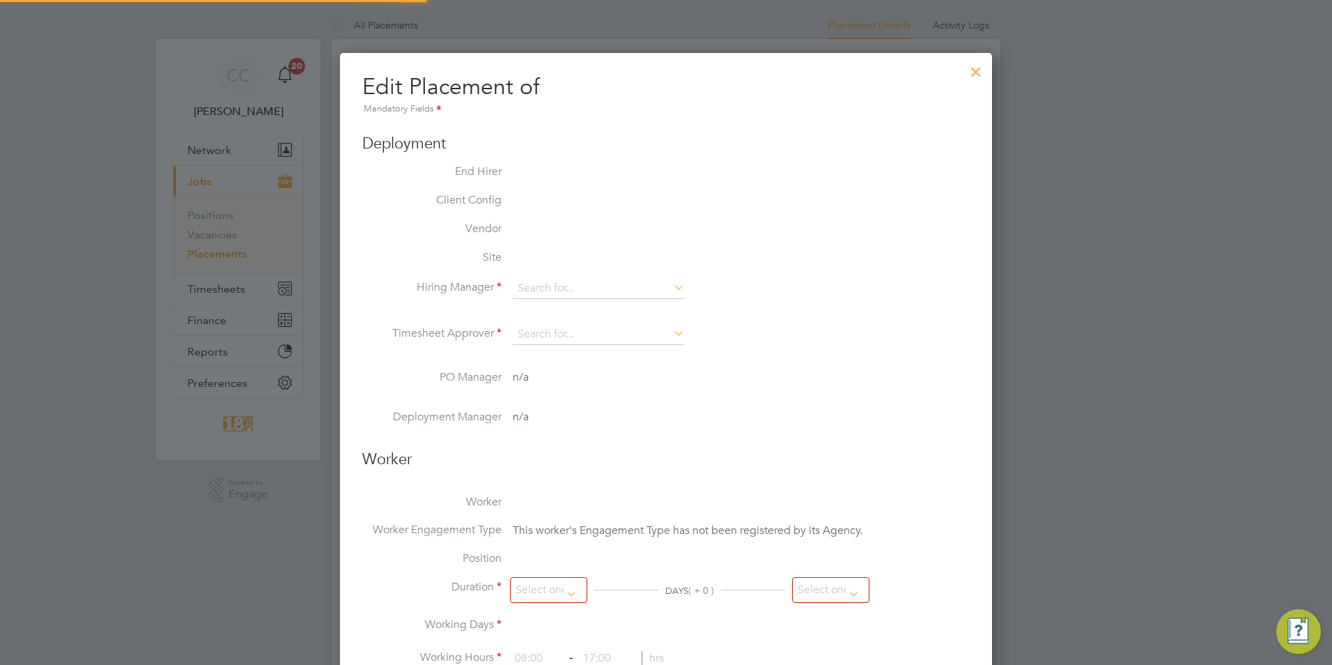
scroll to position [7, 7]
type input "[PERSON_NAME]"
type input "[DATE]"
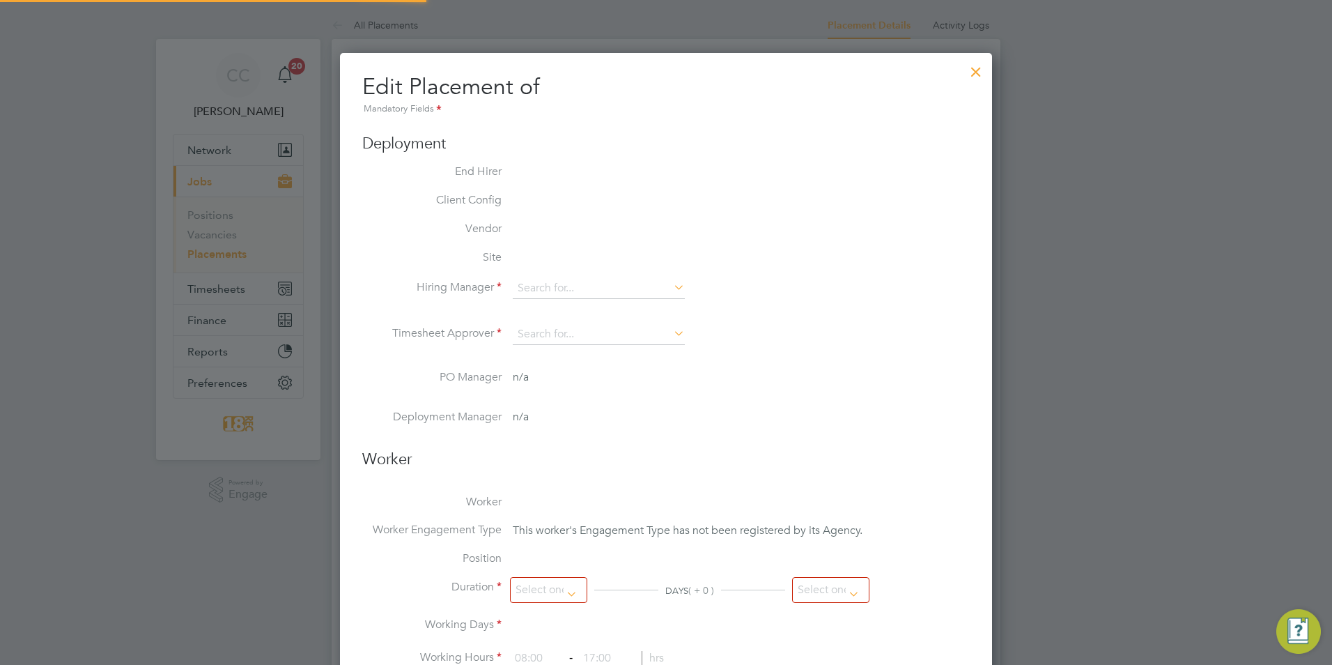
type input "08:00"
type input "18:00"
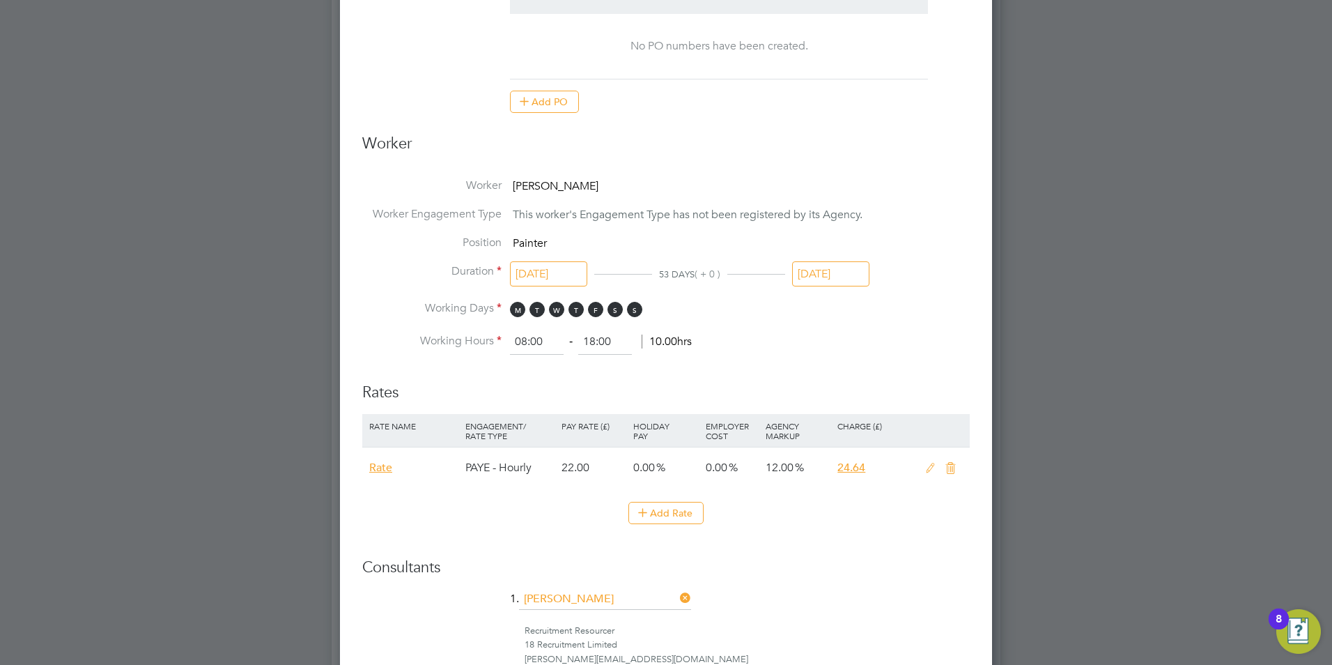
click at [561, 461] on div "22.00" at bounding box center [594, 467] width 72 height 40
click at [934, 468] on icon at bounding box center [930, 468] width 17 height 11
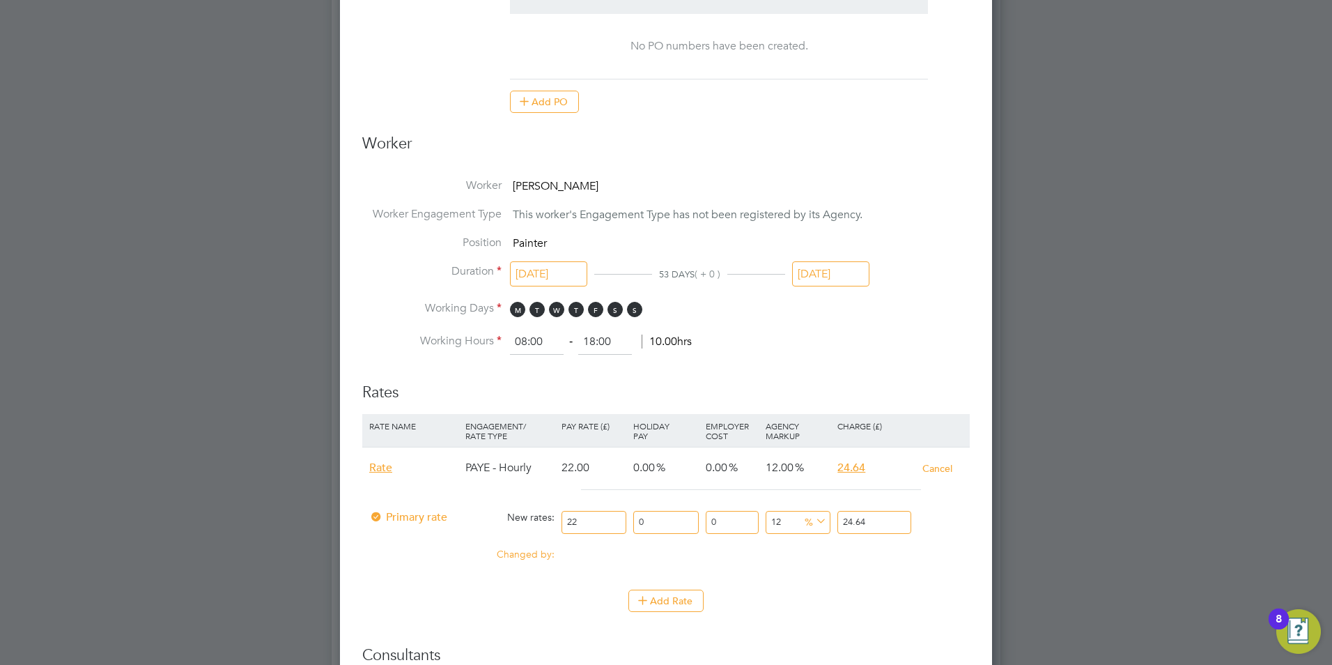
click at [594, 470] on div "22.00" at bounding box center [594, 467] width 72 height 40
drag, startPoint x: 595, startPoint y: 514, endPoint x: 362, endPoint y: 481, distance: 235.1
click at [362, 500] on div "Rate PAYE - Hourly 22.00 0.00 0.00 12.00 24.64 Cancel Primary rate New rates: 2…" at bounding box center [666, 511] width 608 height 129
type input "2"
type input "2.24"
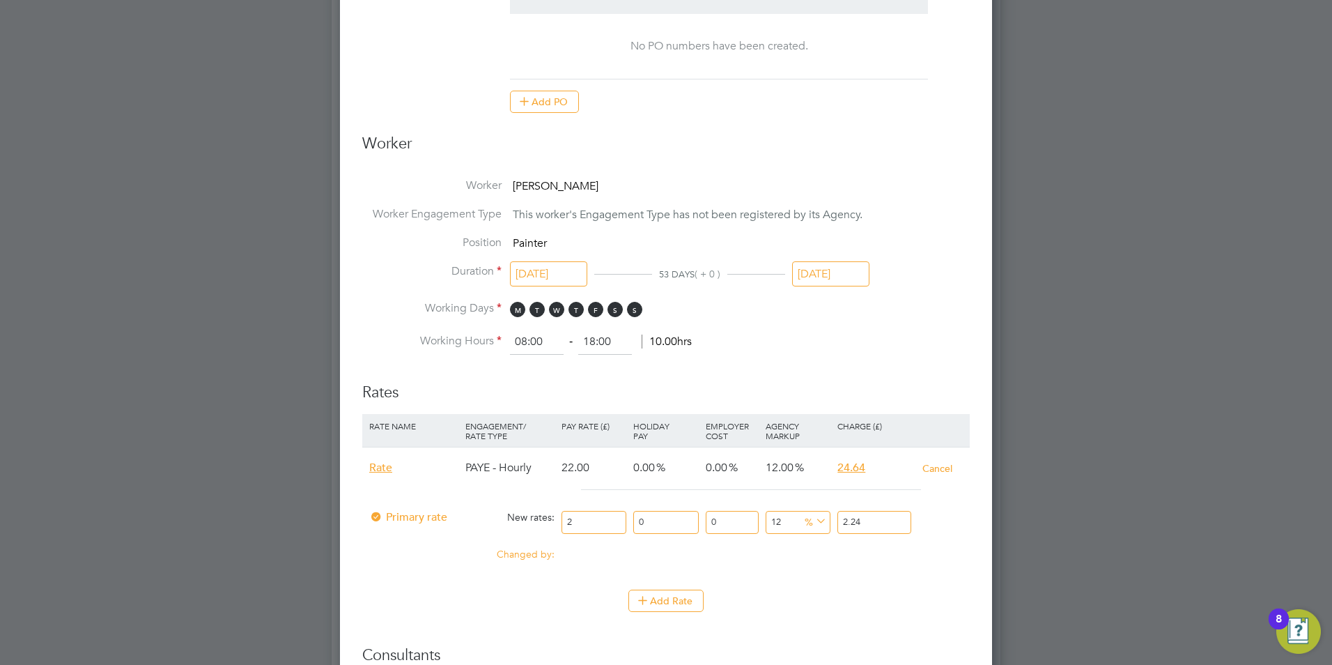
type input "23"
type input "25.76"
type input "23.7"
type input "26.544"
type input "23.75"
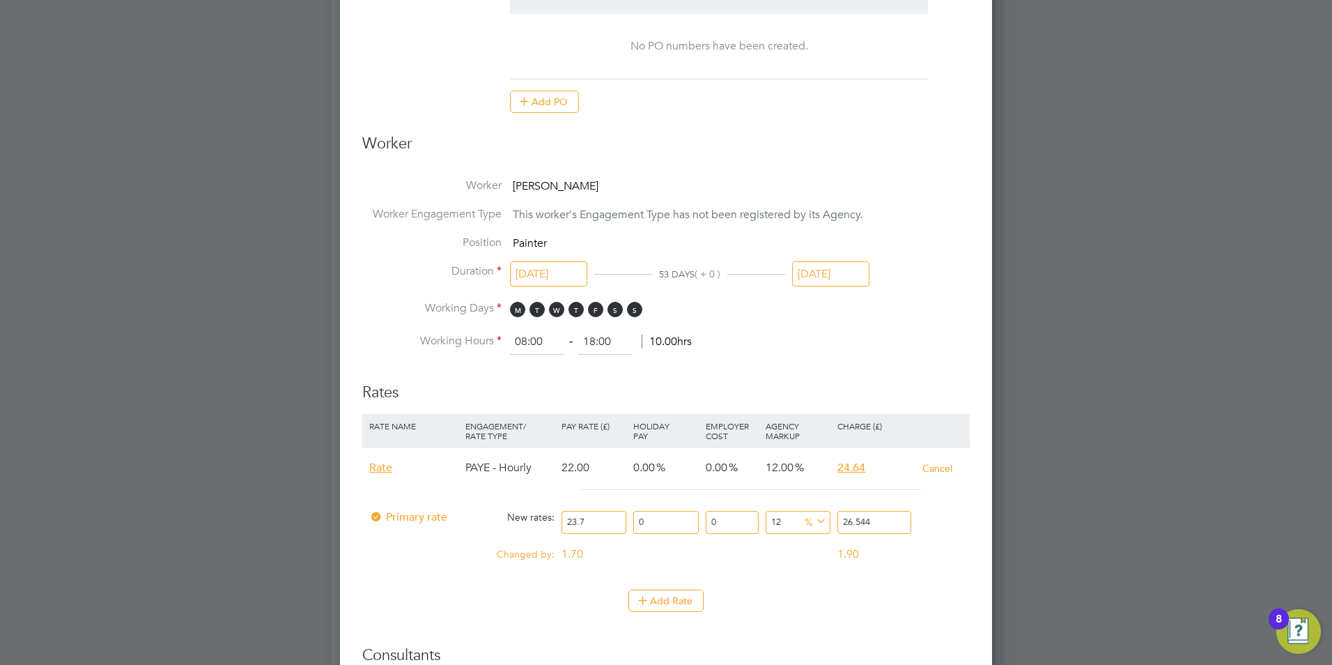
type input "26.6"
type input "23.75"
click at [867, 550] on div "1.96" at bounding box center [876, 554] width 84 height 26
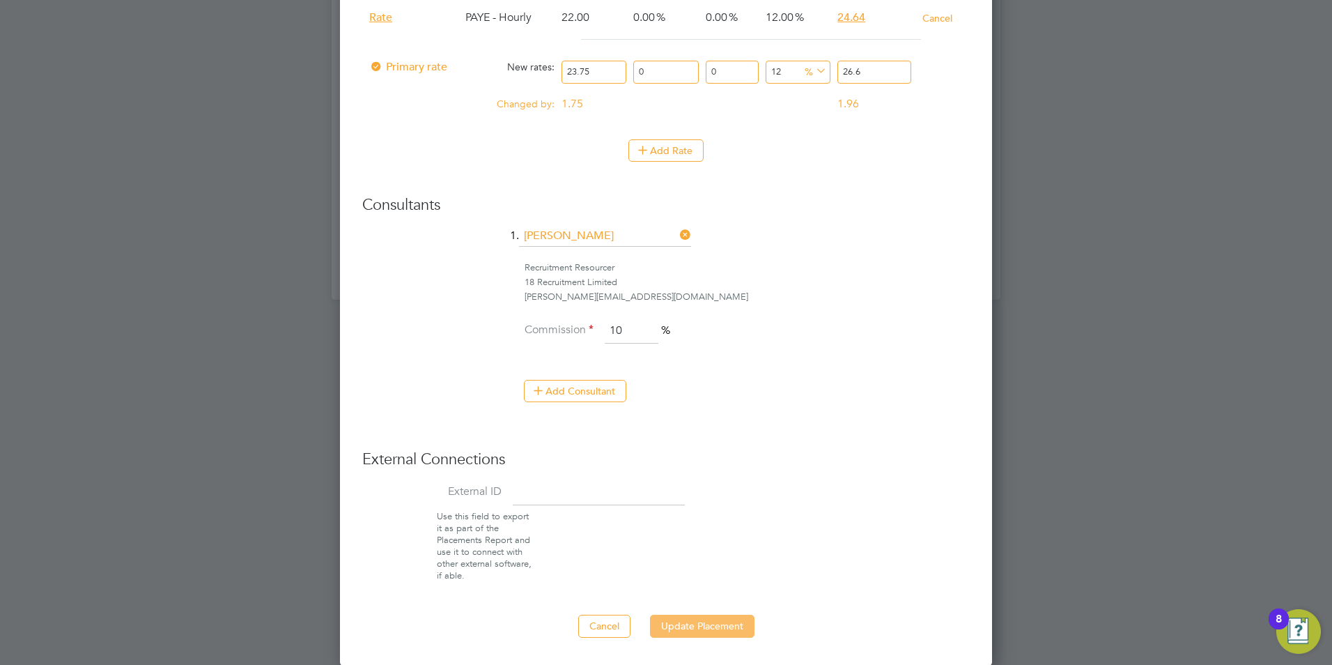
click at [681, 626] on button "Update Placement" at bounding box center [702, 626] width 105 height 22
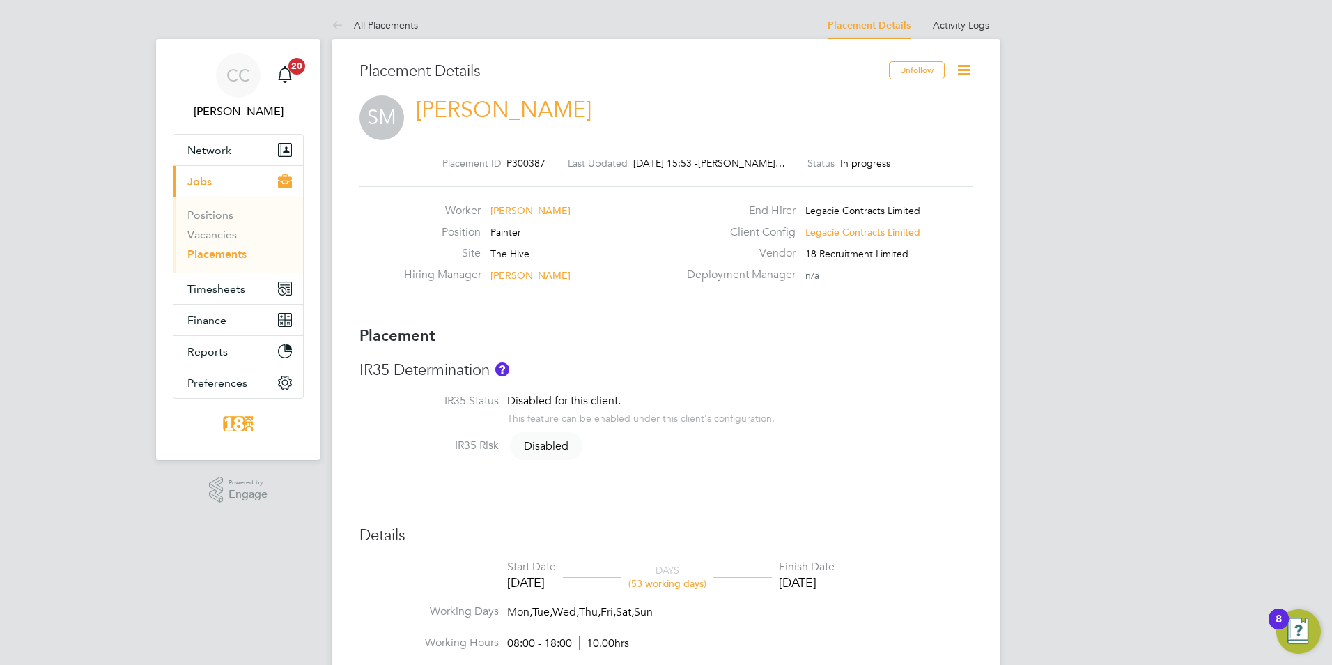
click at [998, 299] on div "Placement Details Unfollow SM Sergiu Midinschi Placement ID P300387 Last Update…" at bounding box center [666, 673] width 669 height 1268
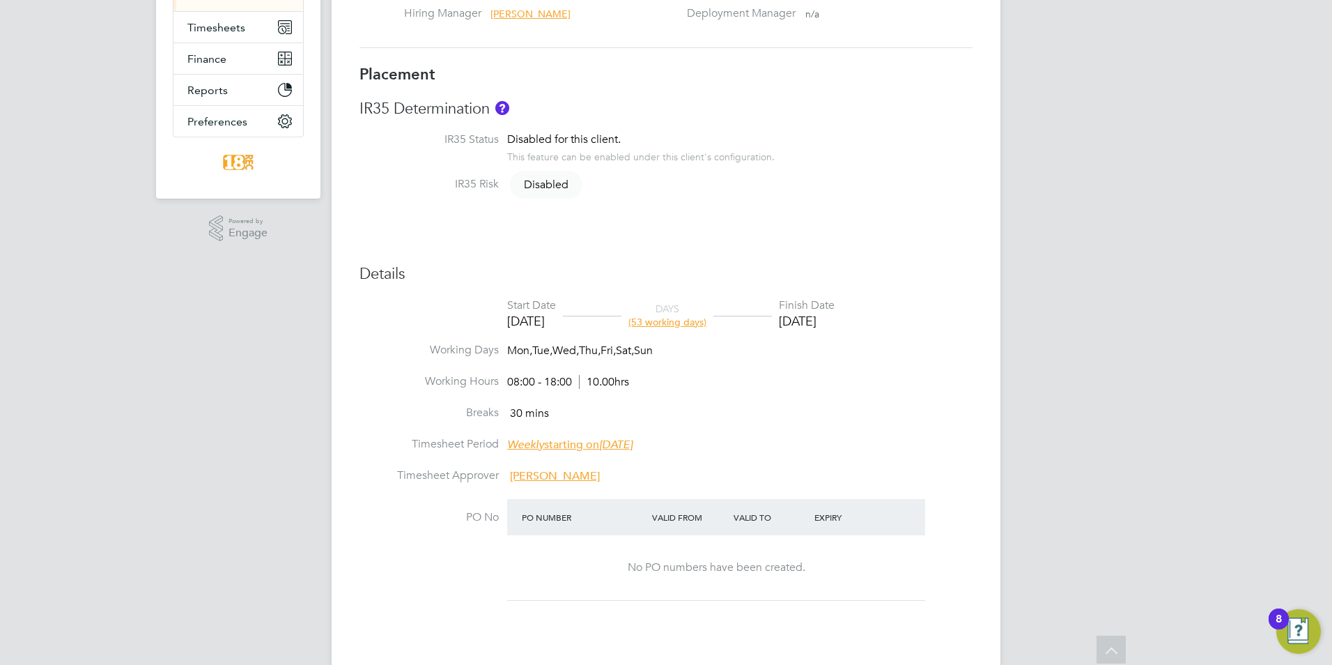
scroll to position [0, 0]
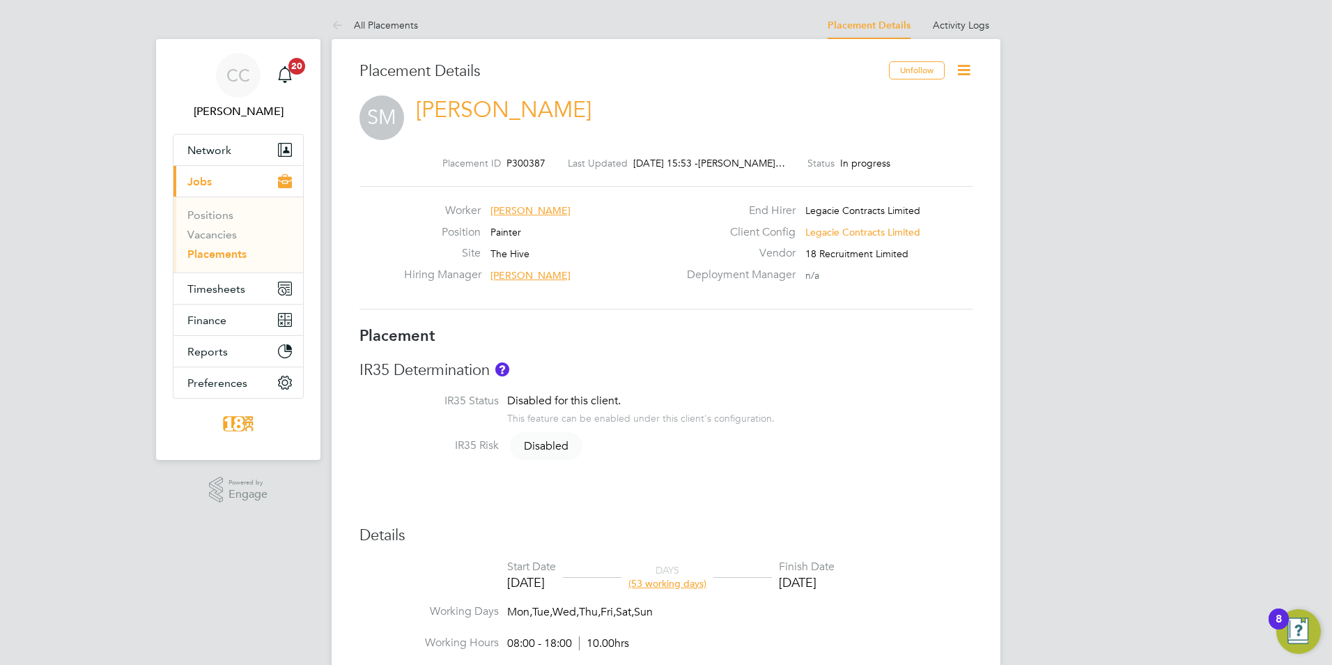
click at [971, 61] on icon at bounding box center [963, 69] width 17 height 17
click at [898, 98] on li "Edit Placement e" at bounding box center [918, 103] width 102 height 20
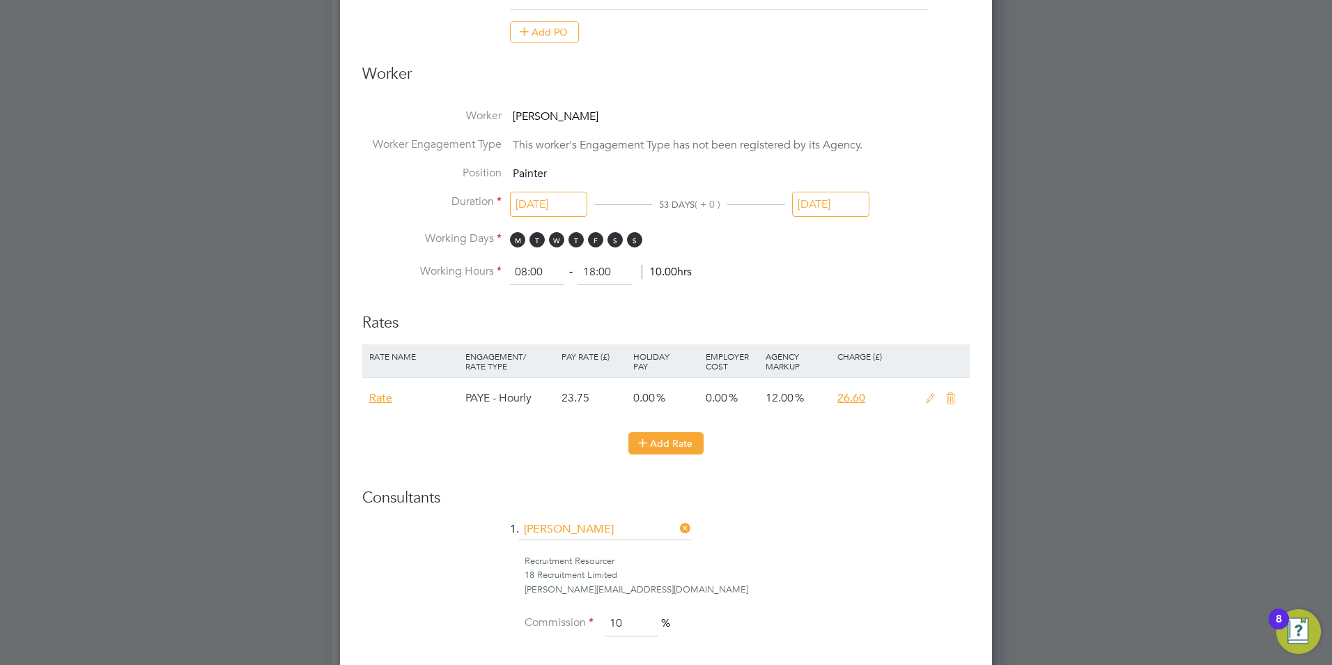
click at [667, 446] on button "Add Rate" at bounding box center [665, 443] width 75 height 22
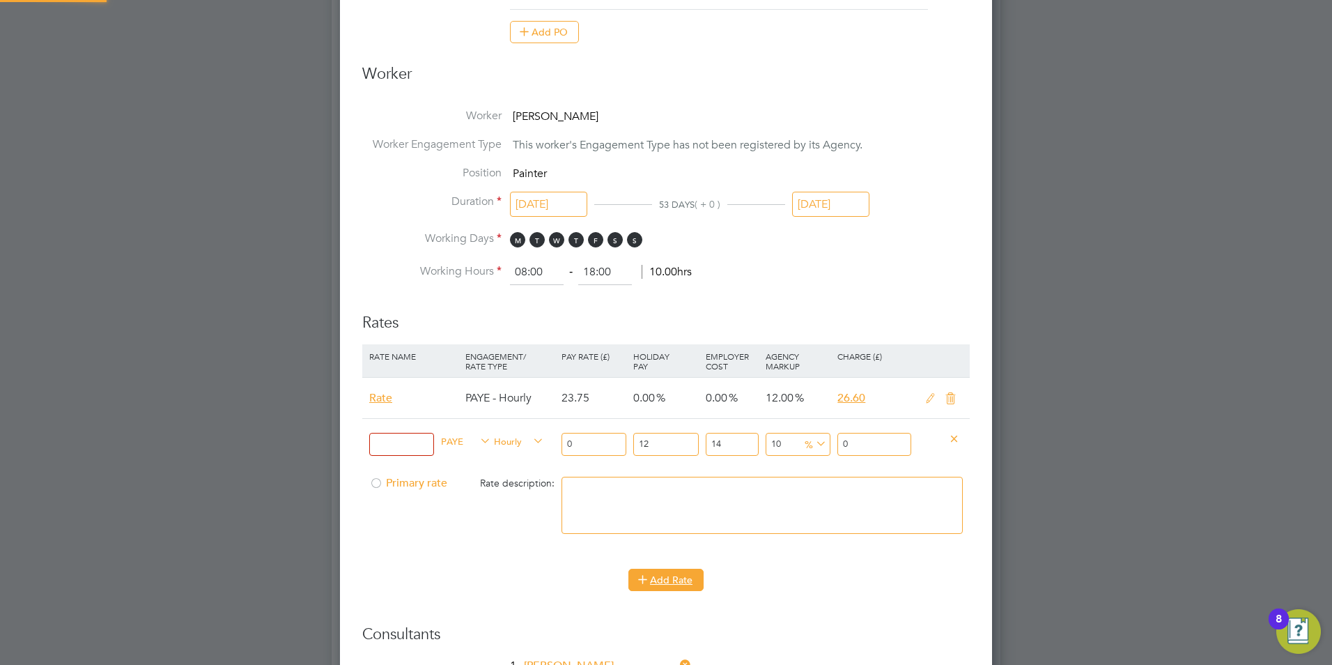
scroll to position [1669, 653]
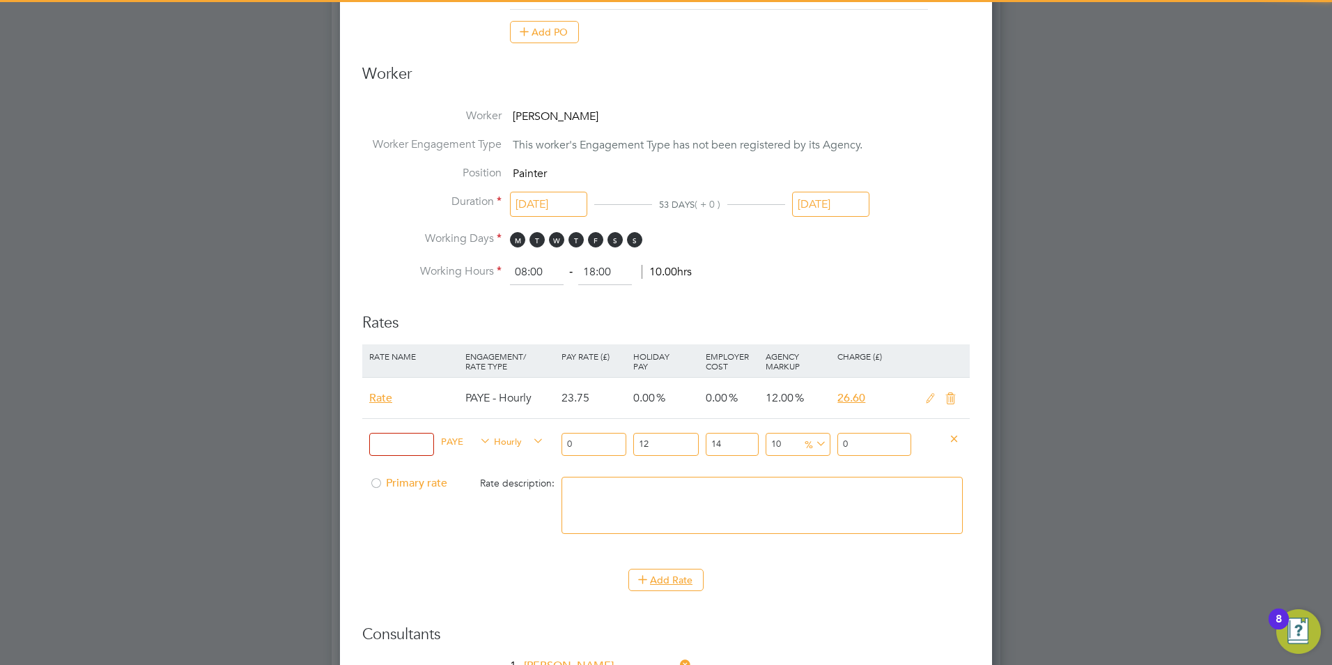
drag, startPoint x: 400, startPoint y: 441, endPoint x: 430, endPoint y: 442, distance: 30.0
click at [400, 442] on input at bounding box center [401, 444] width 65 height 23
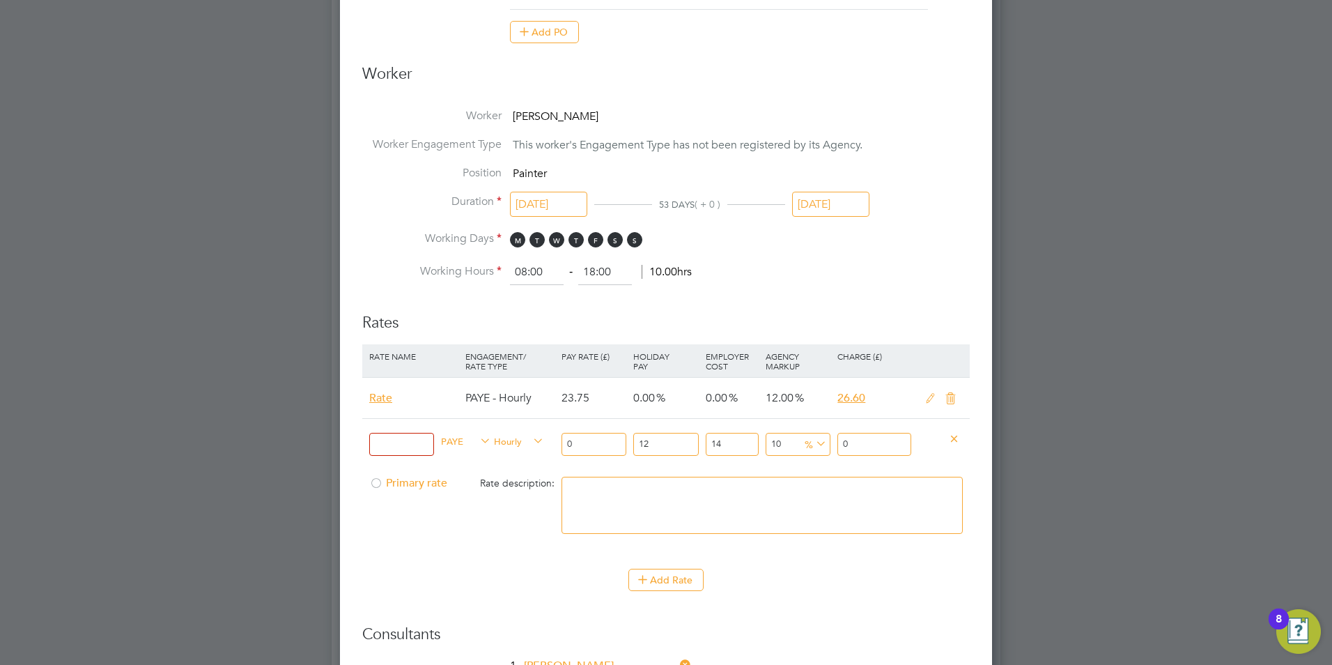
type input "day rate"
click at [520, 439] on span "Hourly" at bounding box center [519, 440] width 50 height 15
click at [516, 475] on li "DAILY" at bounding box center [519, 473] width 61 height 17
click at [598, 443] on input "0" at bounding box center [594, 444] width 65 height 23
type input "1"
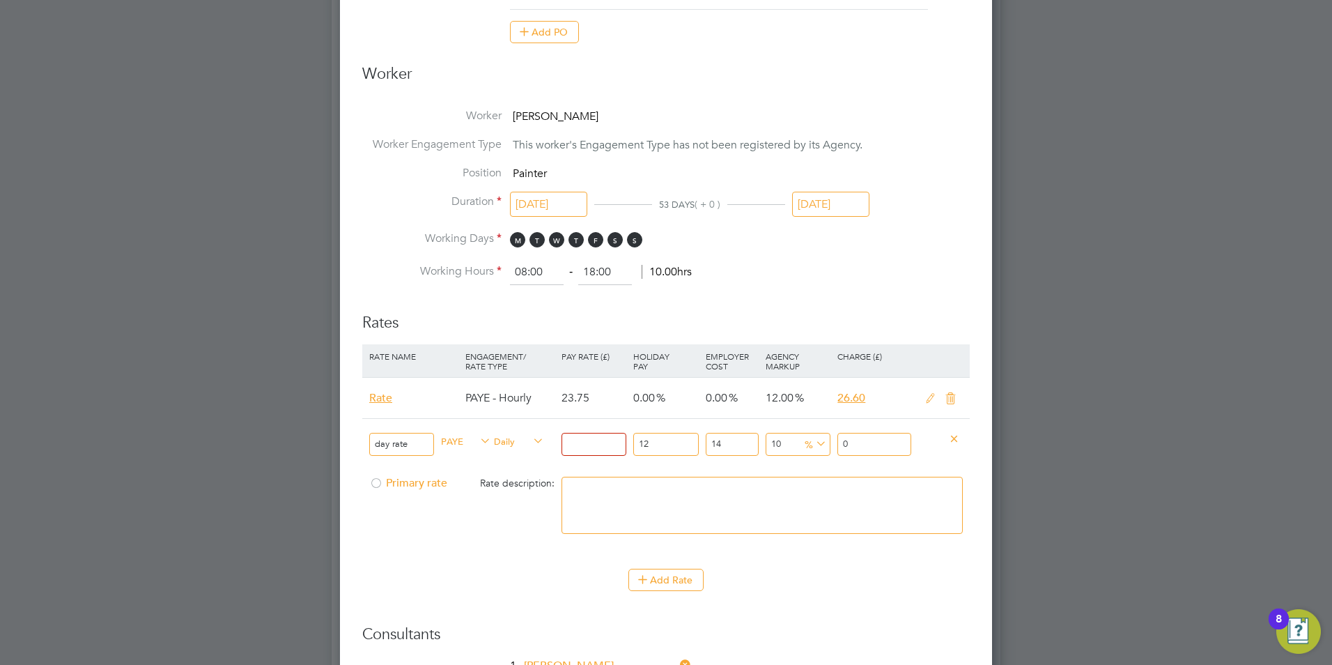
type input "1.40448"
type input "19"
type input "26.68512"
type input "190"
type input "266.8512"
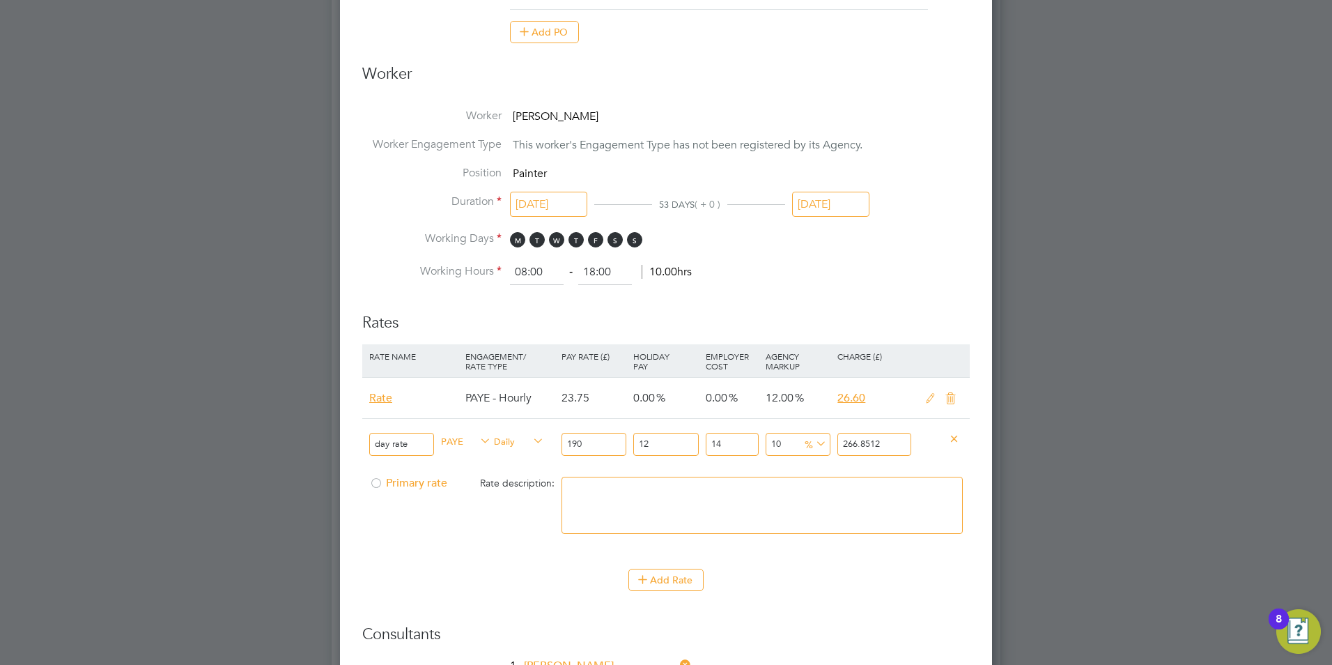
type input "190"
click at [848, 559] on li "Rate Name Engagement/ Rate Type Pay Rate (£) Holiday Pay Employer Cost Agency M…" at bounding box center [666, 456] width 608 height 224
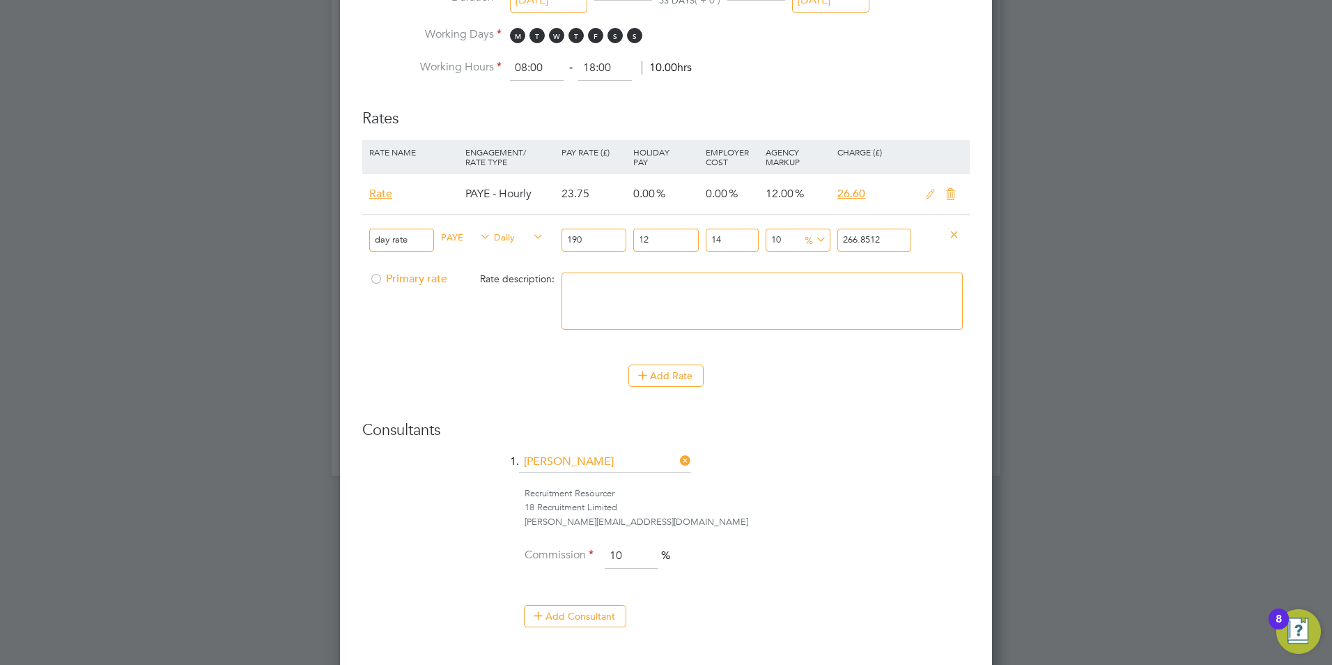
scroll to position [836, 0]
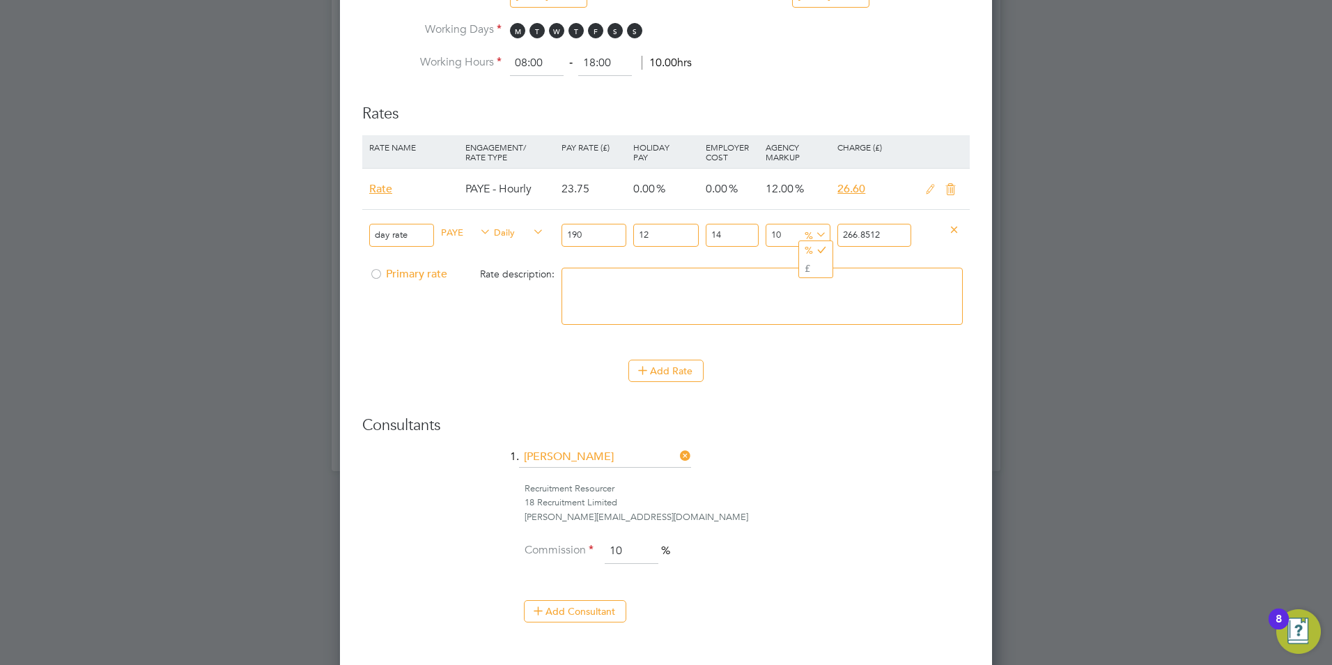
click at [805, 230] on span "%" at bounding box center [814, 233] width 29 height 15
click at [790, 233] on input "10" at bounding box center [798, 235] width 65 height 23
click at [811, 365] on div "Add Rate" at bounding box center [666, 371] width 608 height 22
click at [934, 189] on icon at bounding box center [930, 189] width 17 height 11
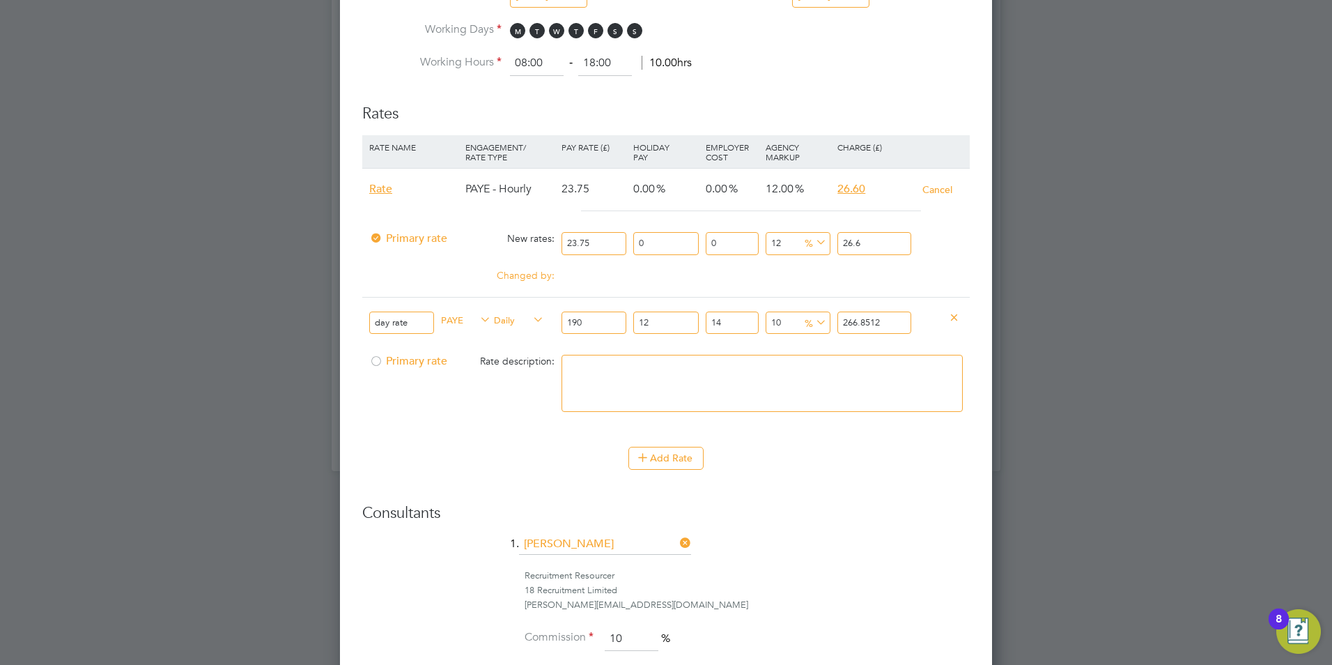
click at [800, 240] on span "%" at bounding box center [814, 241] width 29 height 15
click at [783, 245] on input "12" at bounding box center [798, 243] width 65 height 23
type input "1"
type input "23.9875"
type input "10"
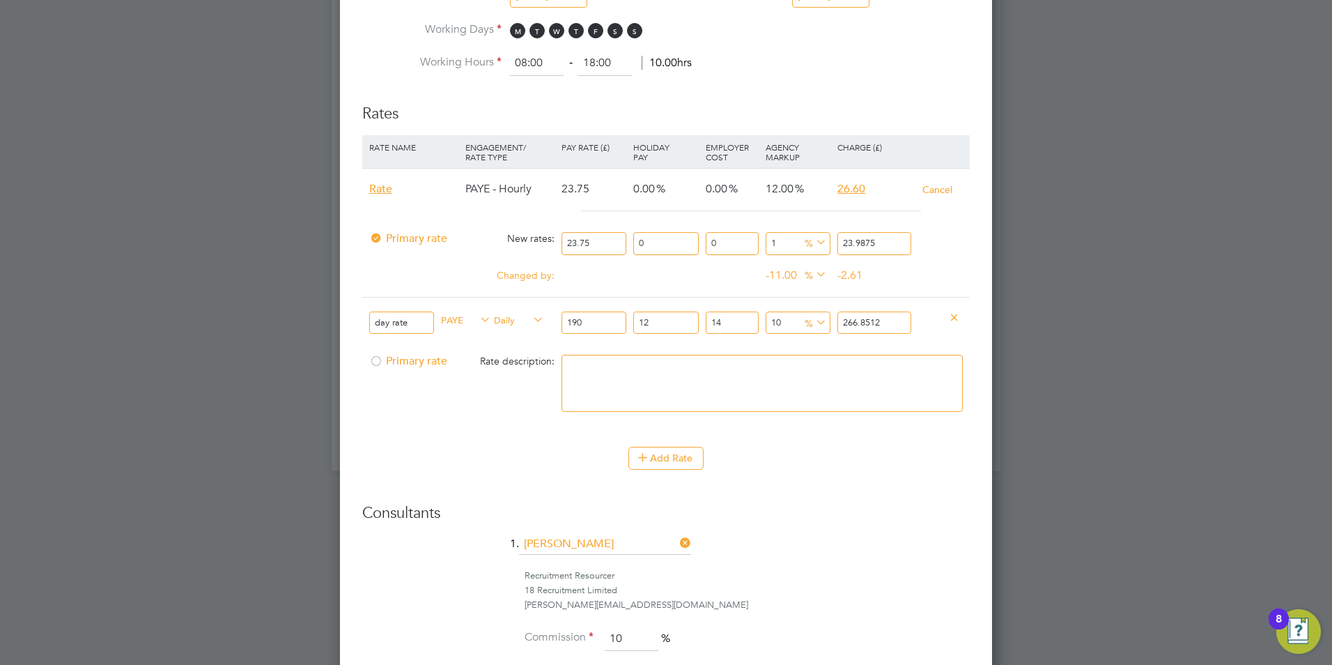
type input "26.125"
type input "10"
click at [817, 445] on li "Rate Name Engagement/ Rate Type Pay Rate (£) Holiday Pay Employer Cost Agency M…" at bounding box center [666, 291] width 608 height 312
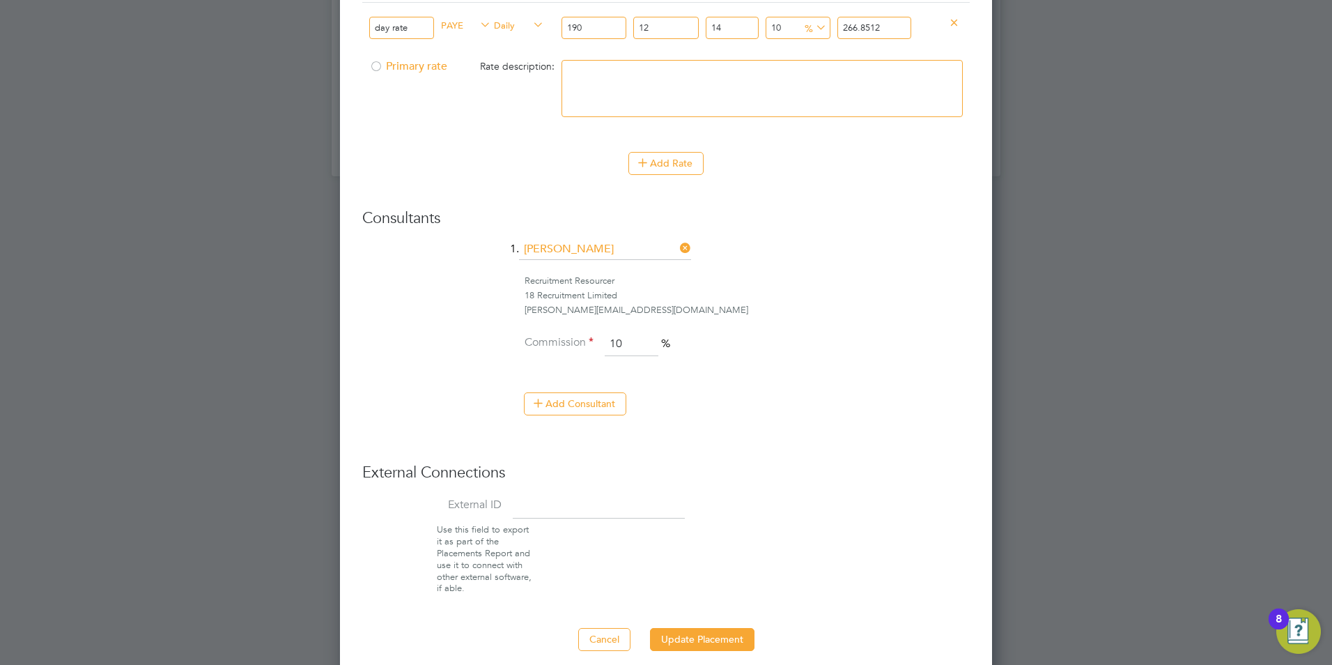
scroll to position [1144, 0]
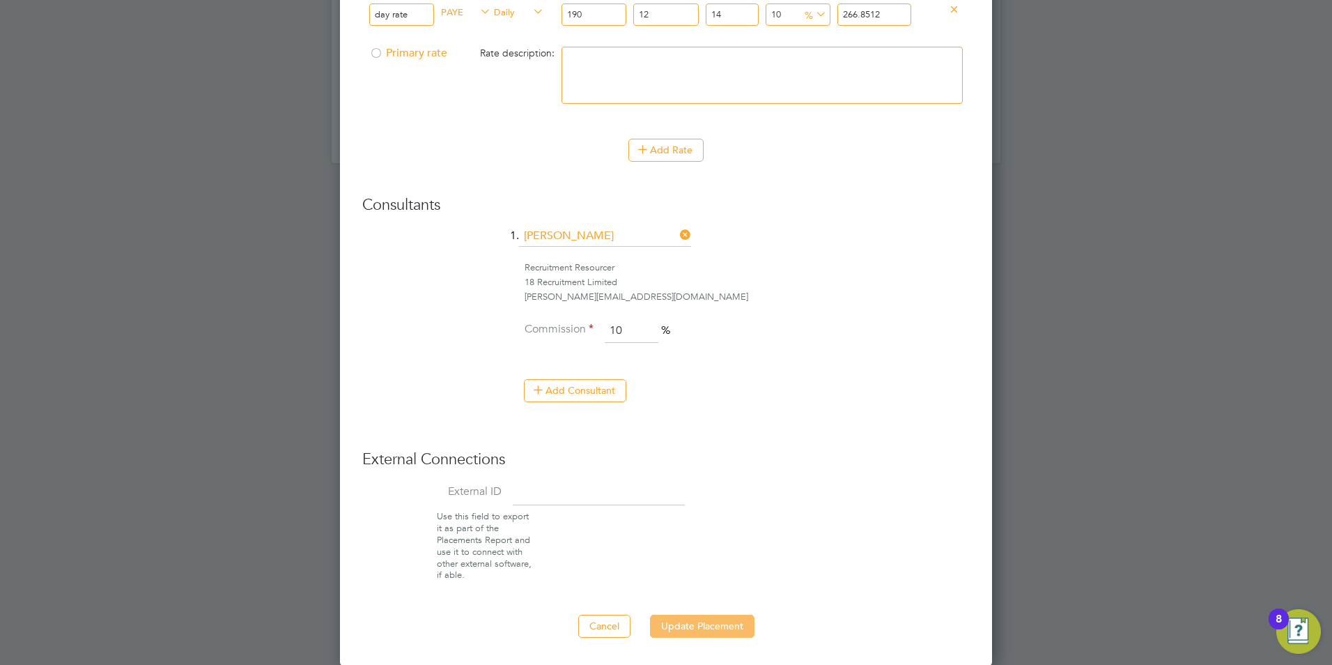
click at [697, 631] on button "Update Placement" at bounding box center [702, 626] width 105 height 22
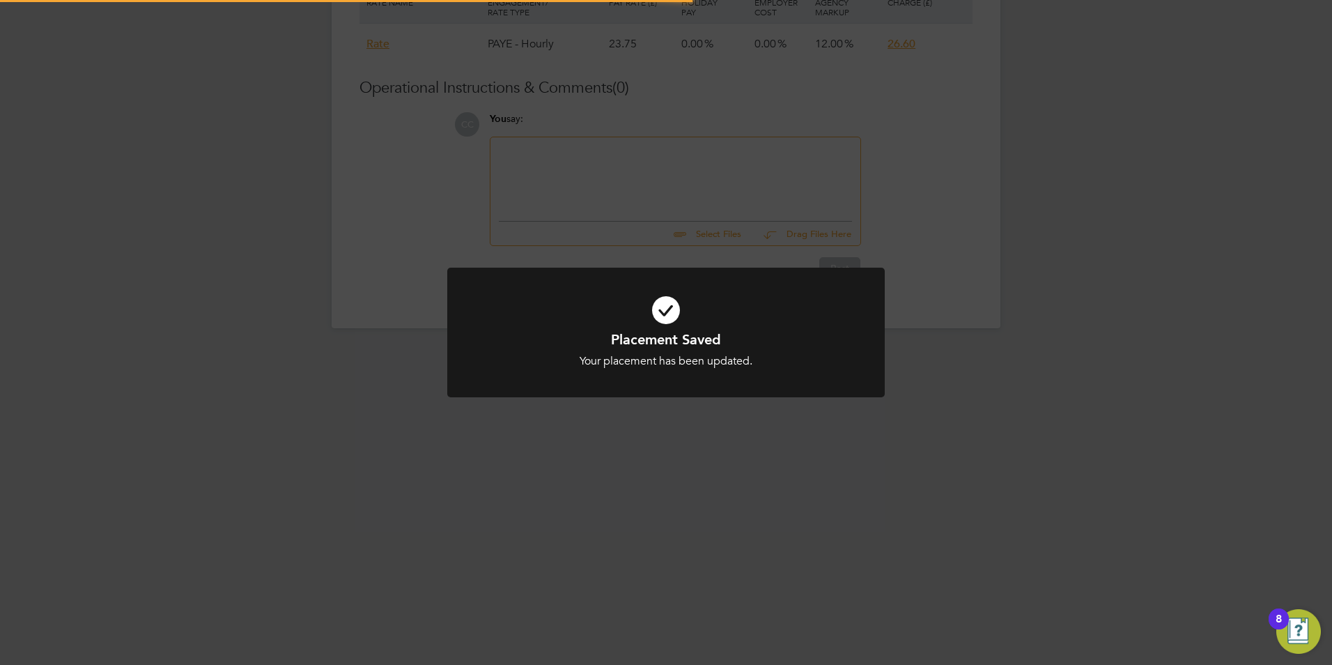
scroll to position [683, 0]
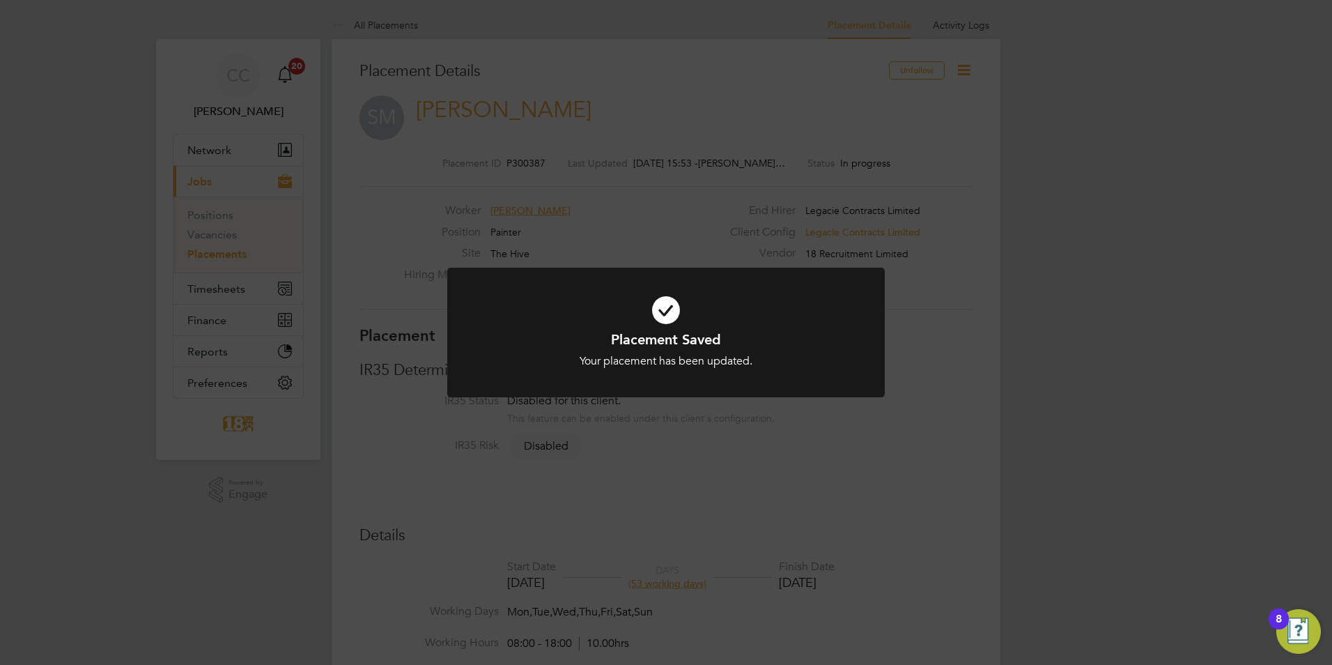
click at [966, 75] on div "Placement Saved Your placement has been updated. Cancel Okay" at bounding box center [666, 332] width 1332 height 665
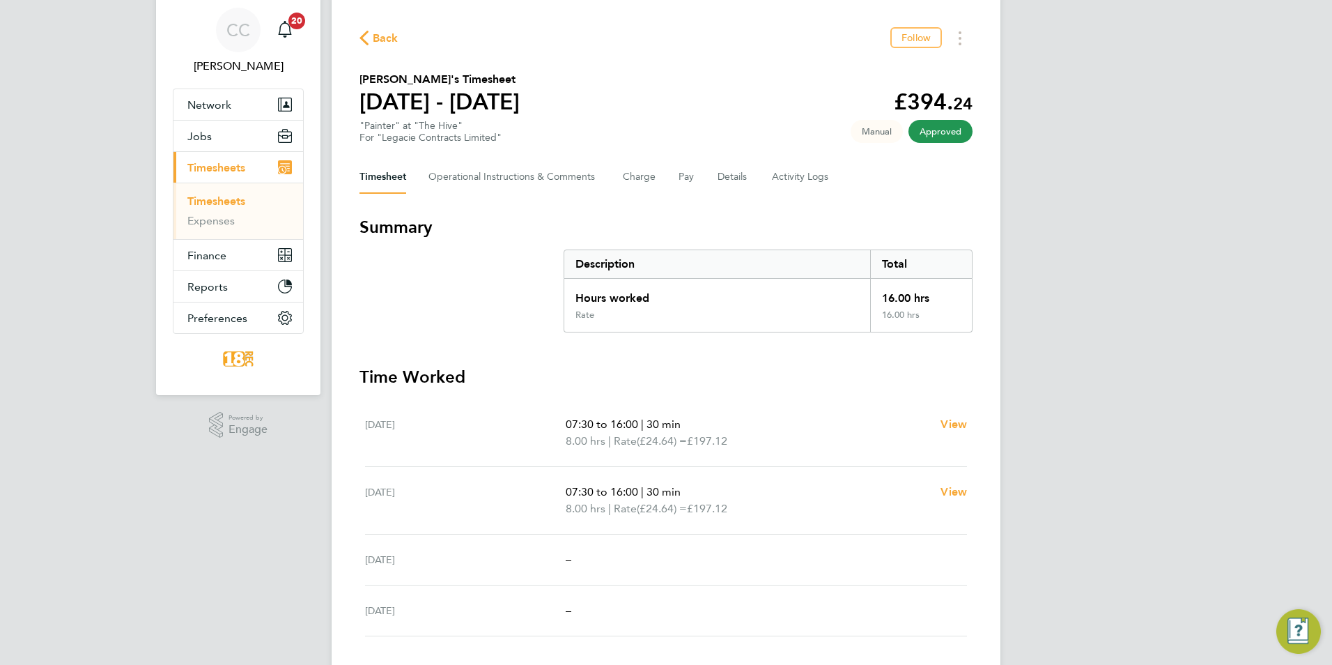
scroll to position [70, 0]
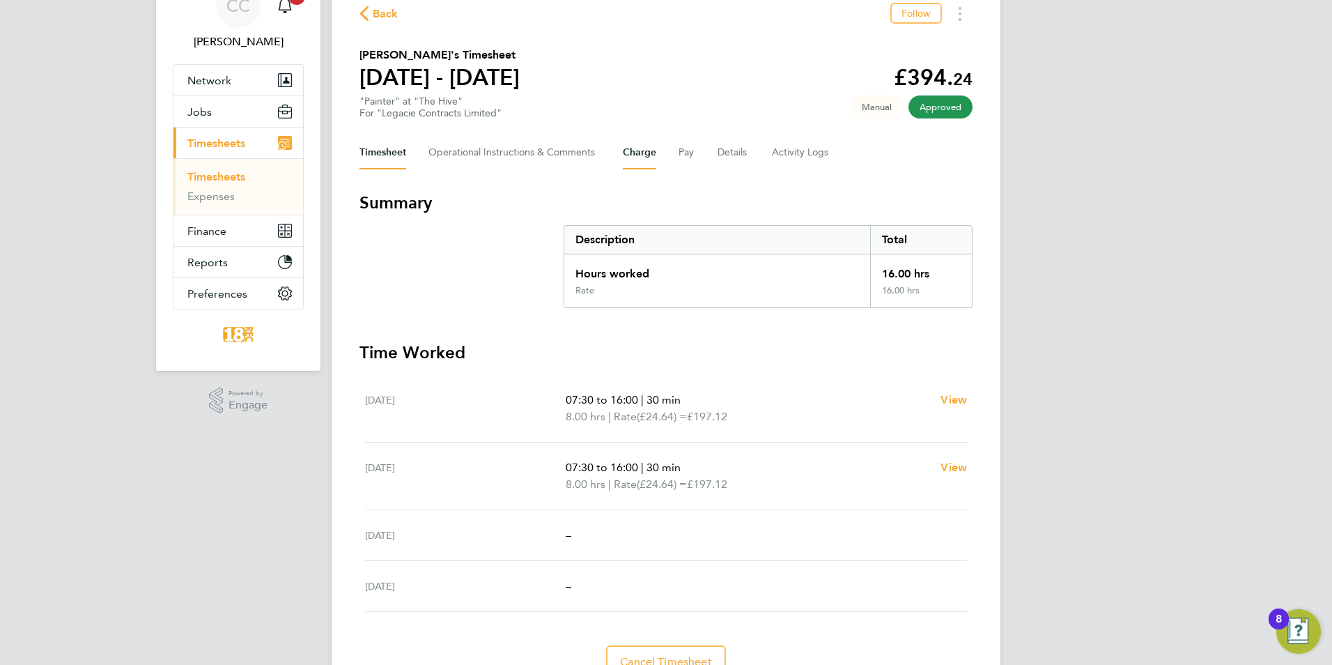
click at [644, 147] on button "Charge" at bounding box center [639, 152] width 33 height 33
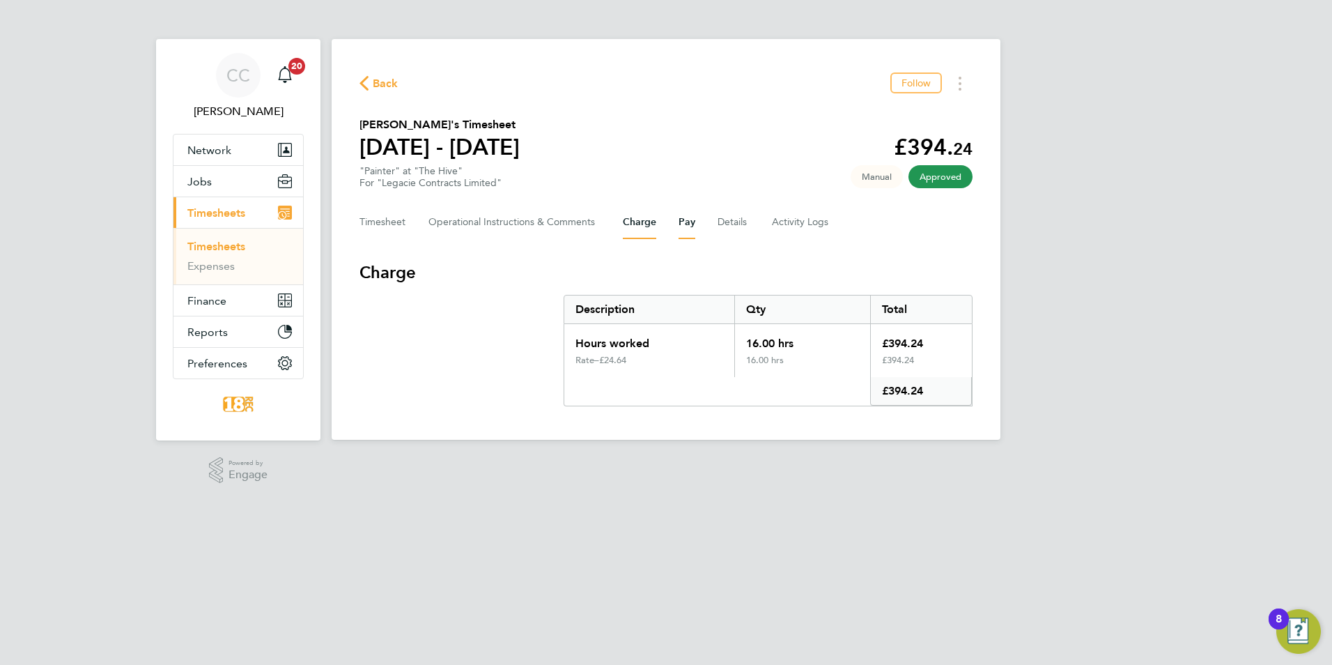
click at [689, 217] on button "Pay" at bounding box center [687, 222] width 17 height 33
click at [661, 217] on div "Timesheet Operational Instructions & Comments Charge Pay Details Activity Logs" at bounding box center [666, 222] width 613 height 33
click at [640, 218] on button "Charge" at bounding box center [639, 222] width 33 height 33
click at [963, 98] on div "Back Follow [PERSON_NAME]'s Timesheet [DATE] - [DATE] £394. 24 "Painter" at "Th…" at bounding box center [666, 239] width 669 height 401
click at [959, 95] on div "Back Follow [PERSON_NAME]'s Timesheet [DATE] - [DATE] £394. 24 "Painter" at "Th…" at bounding box center [666, 239] width 669 height 401
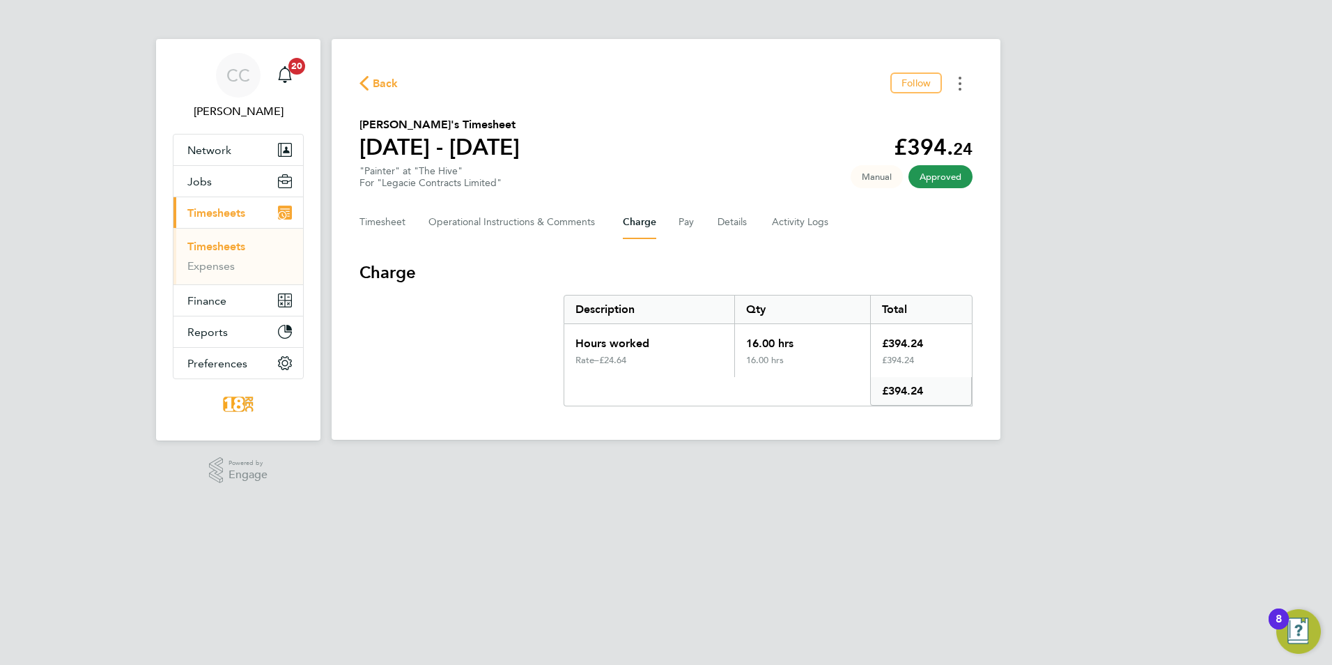
click at [957, 85] on button "Timesheets Menu" at bounding box center [960, 83] width 25 height 22
click at [957, 281] on h3 "Charge" at bounding box center [666, 272] width 613 height 22
click at [362, 232] on button "Timesheet" at bounding box center [383, 222] width 47 height 33
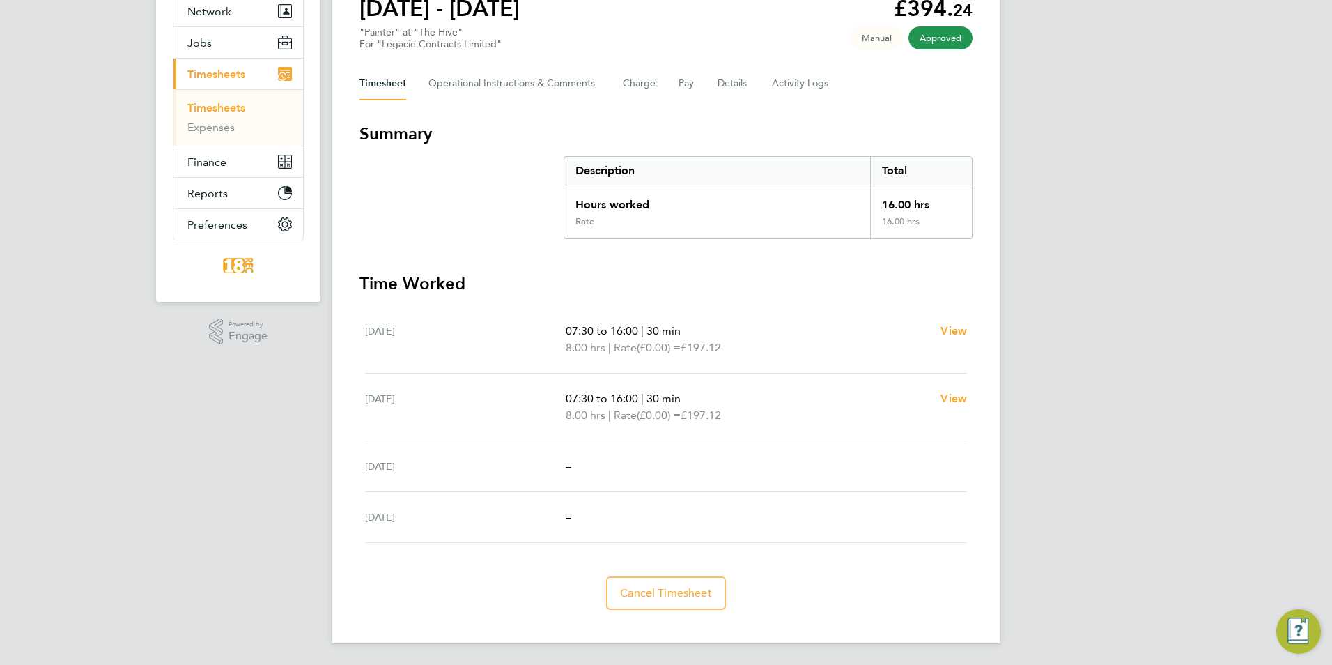
scroll to position [139, 0]
drag, startPoint x: 654, startPoint y: 570, endPoint x: 656, endPoint y: 589, distance: 19.6
click at [654, 582] on section "Time Worked [DATE] 07:30 to 16:00 | 30 min 8.00 hrs | Rate (£0.00) = £197.12 Vi…" at bounding box center [666, 440] width 613 height 337
drag, startPoint x: 656, startPoint y: 589, endPoint x: 657, endPoint y: 597, distance: 7.7
click at [657, 597] on span "Cancel Timesheet" at bounding box center [666, 592] width 92 height 14
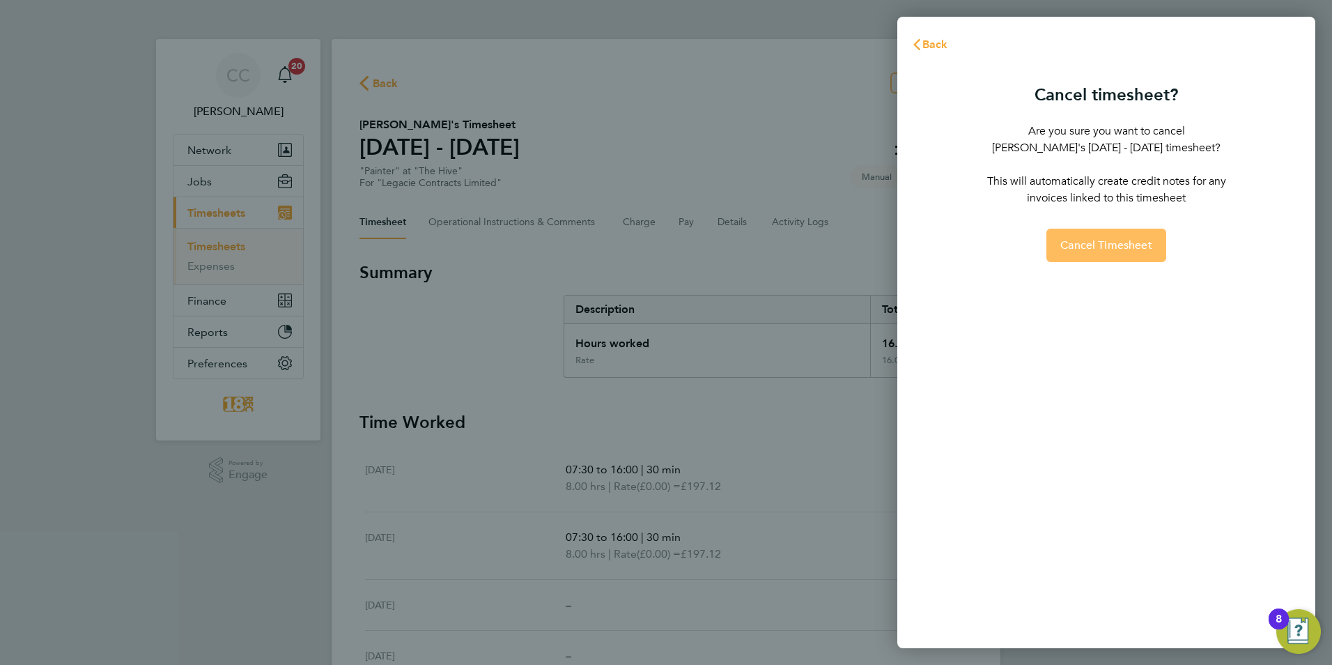
click at [1098, 236] on button "Cancel Timesheet" at bounding box center [1107, 245] width 120 height 33
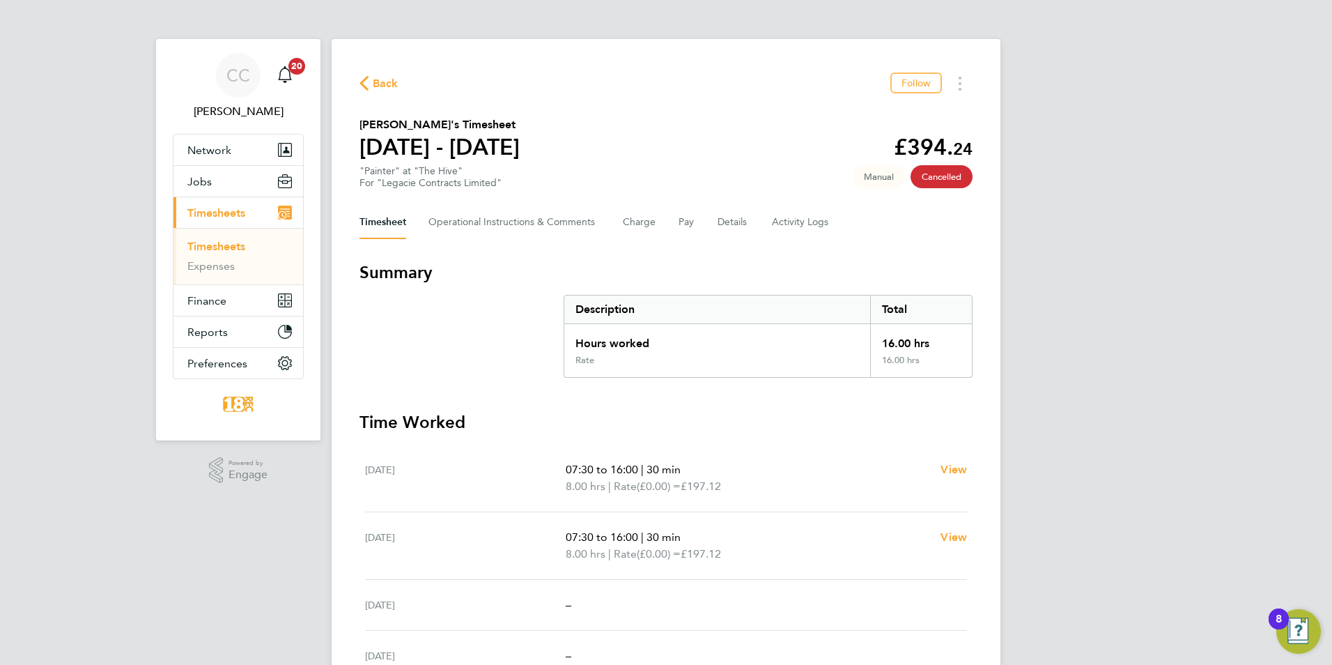
click at [375, 86] on span "Back" at bounding box center [386, 83] width 26 height 17
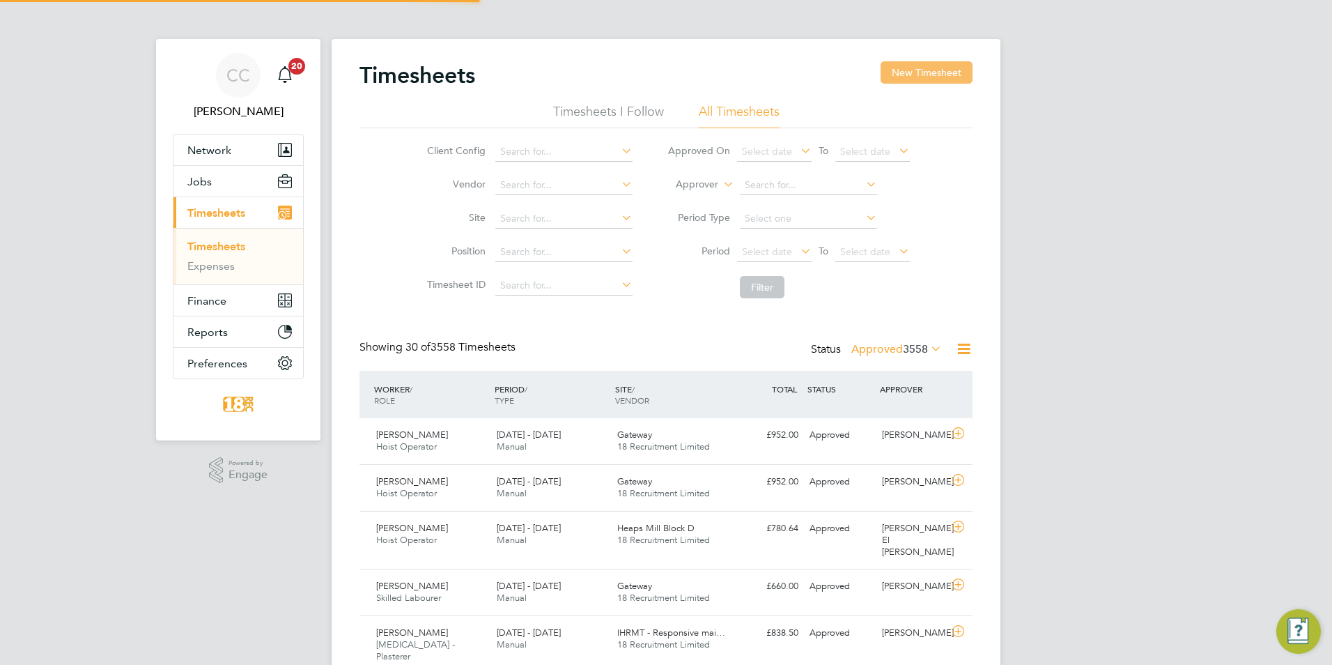
click at [955, 71] on button "New Timesheet" at bounding box center [927, 72] width 92 height 22
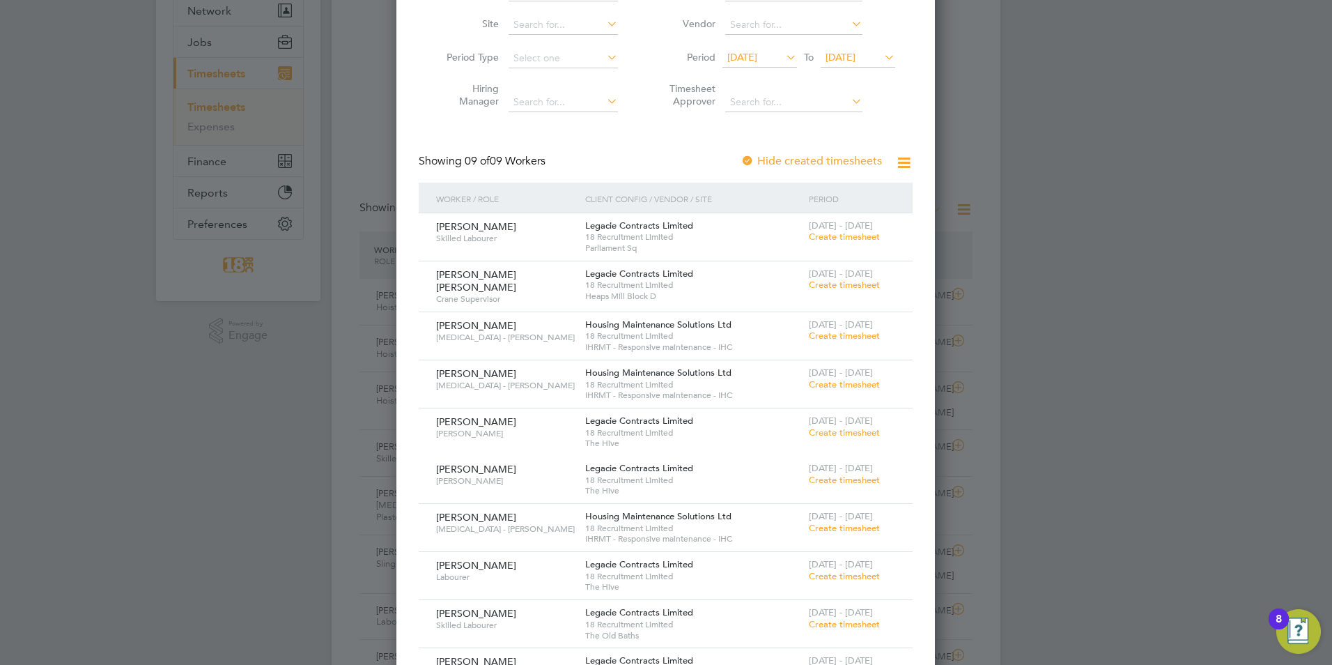
click at [775, 49] on span "[DATE]" at bounding box center [760, 58] width 75 height 19
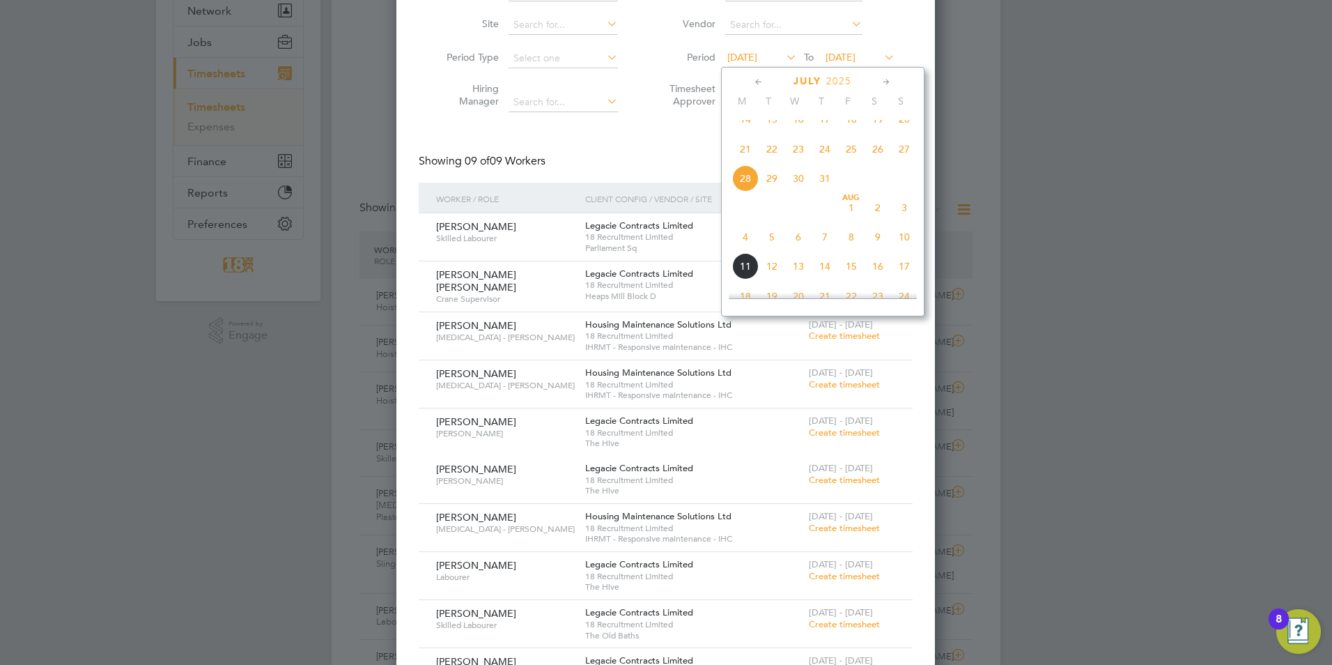
click at [749, 250] on span "4" at bounding box center [745, 237] width 26 height 26
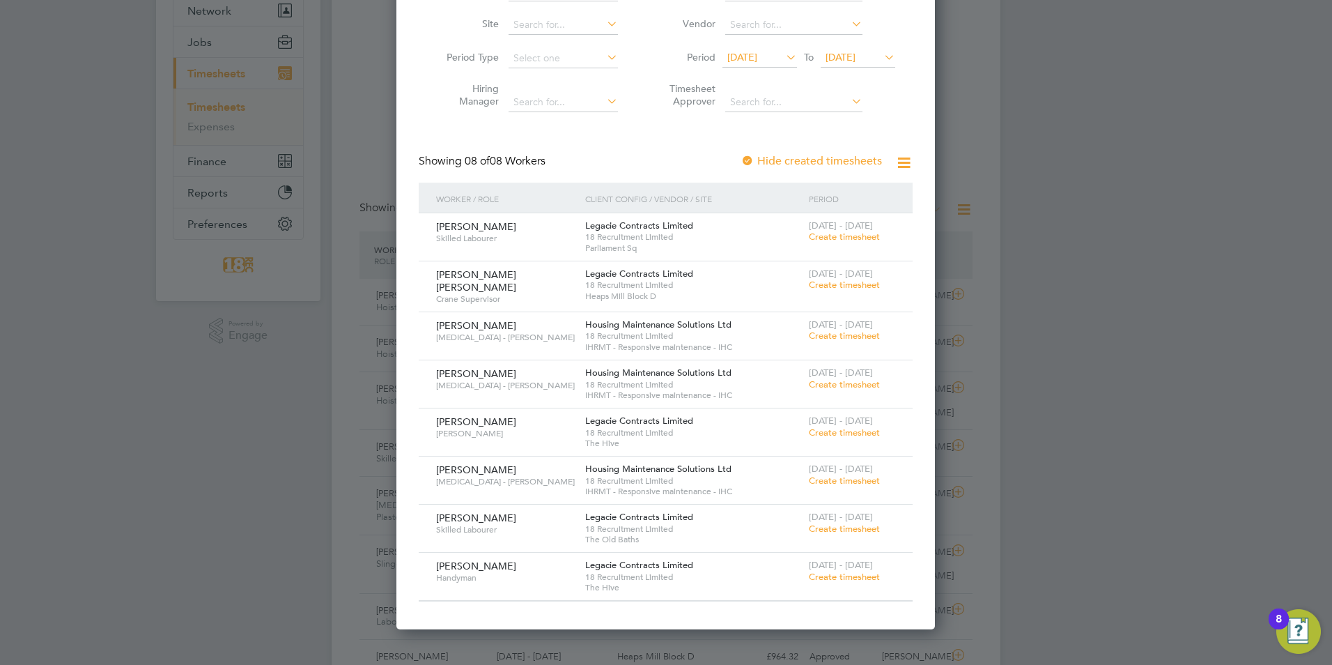
click at [856, 56] on span "[DATE]" at bounding box center [841, 57] width 30 height 13
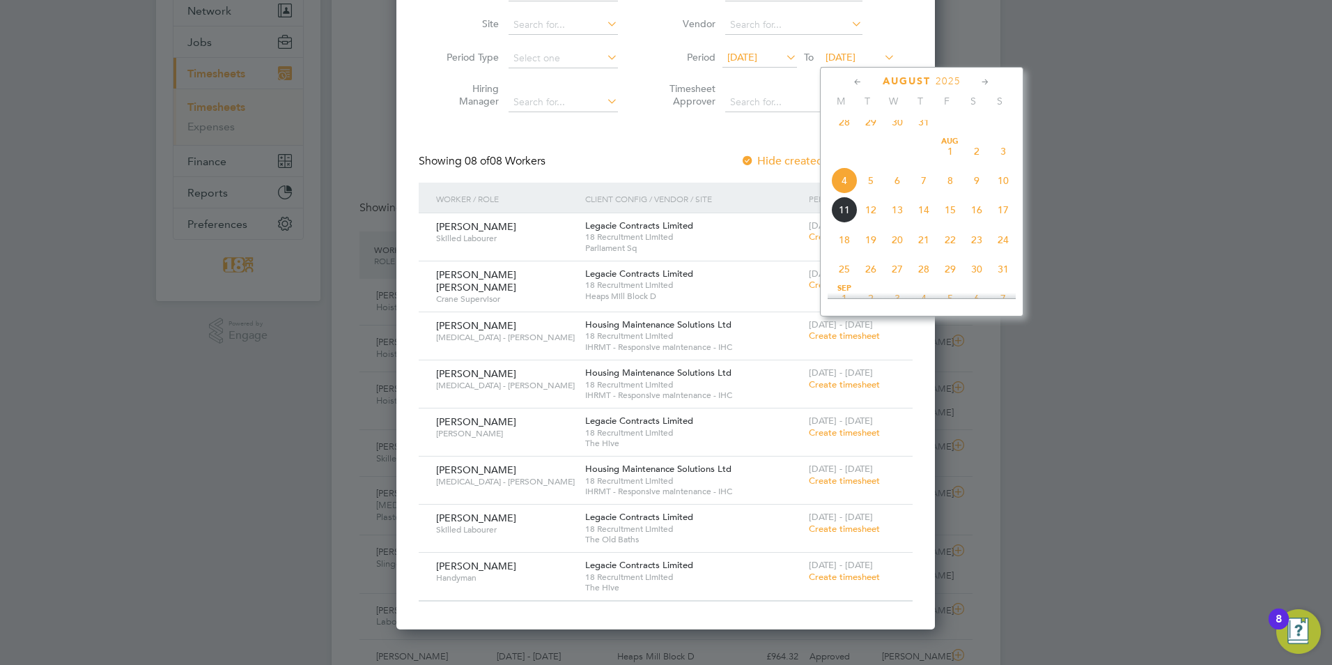
click at [998, 192] on span "10" at bounding box center [1003, 180] width 26 height 26
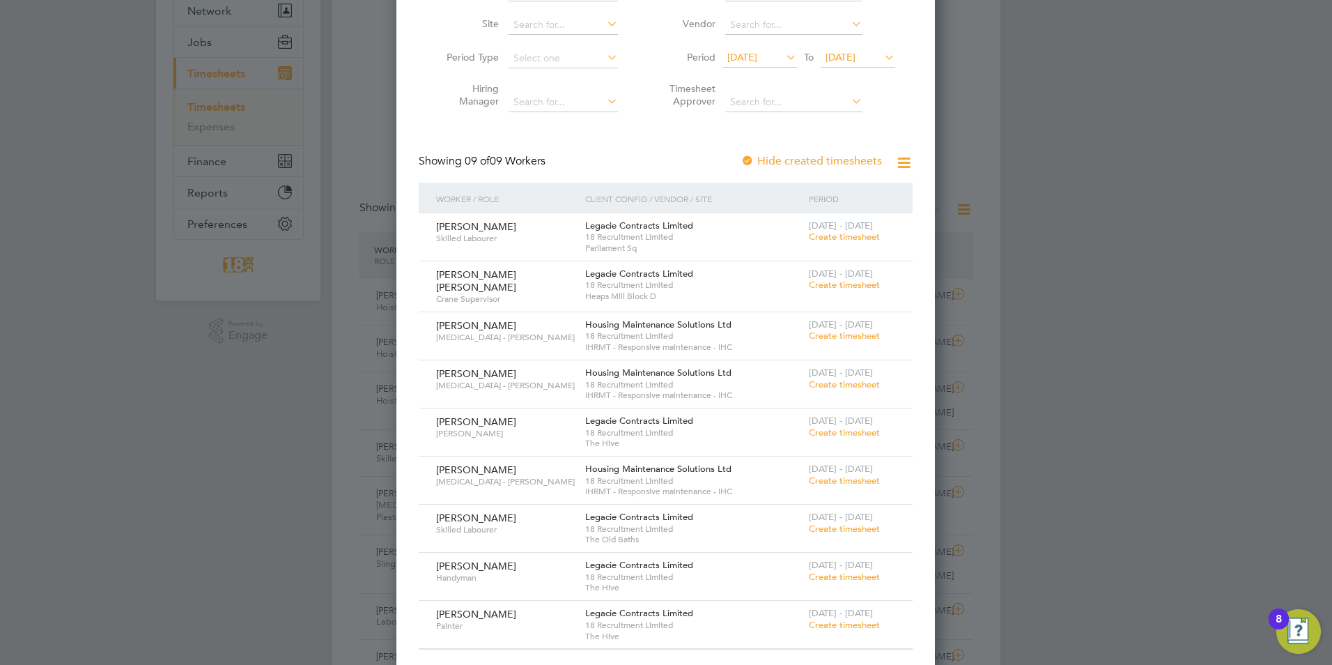
click at [831, 615] on span "[DATE] - [DATE]" at bounding box center [841, 613] width 64 height 12
click at [831, 619] on span "Create timesheet" at bounding box center [844, 625] width 71 height 12
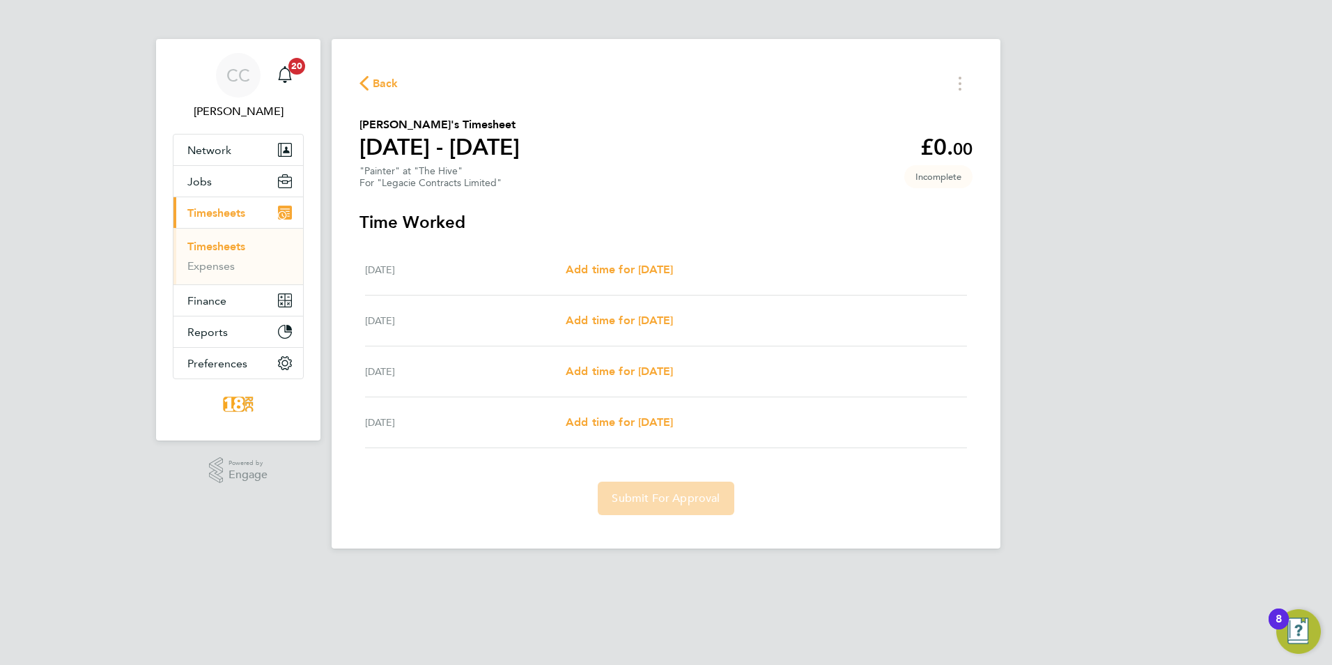
drag, startPoint x: 640, startPoint y: 260, endPoint x: 1191, endPoint y: 241, distance: 551.5
click at [640, 260] on div "[DATE] Add time for [DATE] Add time for [DATE]" at bounding box center [666, 270] width 602 height 51
click at [619, 266] on span "Add time for [DATE]" at bounding box center [619, 269] width 107 height 13
select select "30"
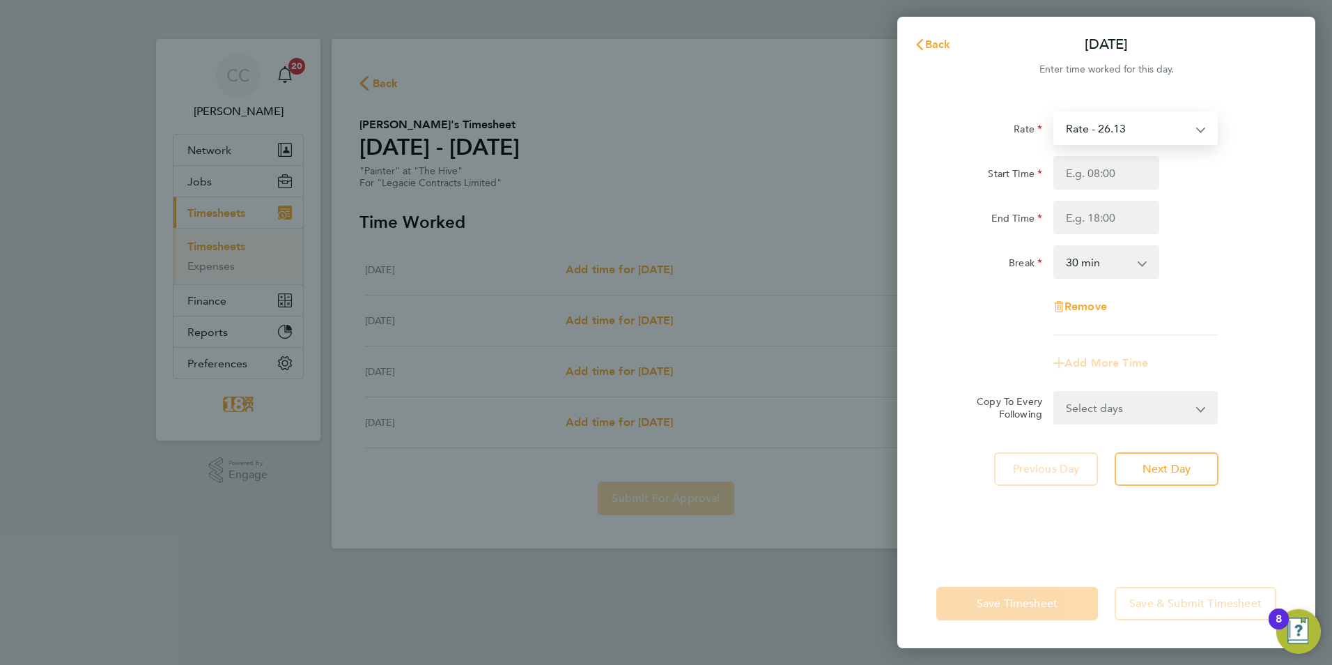
drag, startPoint x: 1158, startPoint y: 126, endPoint x: 1152, endPoint y: 144, distance: 18.5
click at [1158, 126] on select "Rate - 26.13 day rate - 266.85" at bounding box center [1127, 128] width 145 height 31
click at [1194, 247] on div "Break 0 min 15 min 30 min 45 min 60 min 75 min 90 min" at bounding box center [1106, 261] width 351 height 33
drag, startPoint x: 1109, startPoint y: 175, endPoint x: 1097, endPoint y: 133, distance: 43.5
click at [1109, 175] on input "Start Time" at bounding box center [1106, 172] width 106 height 33
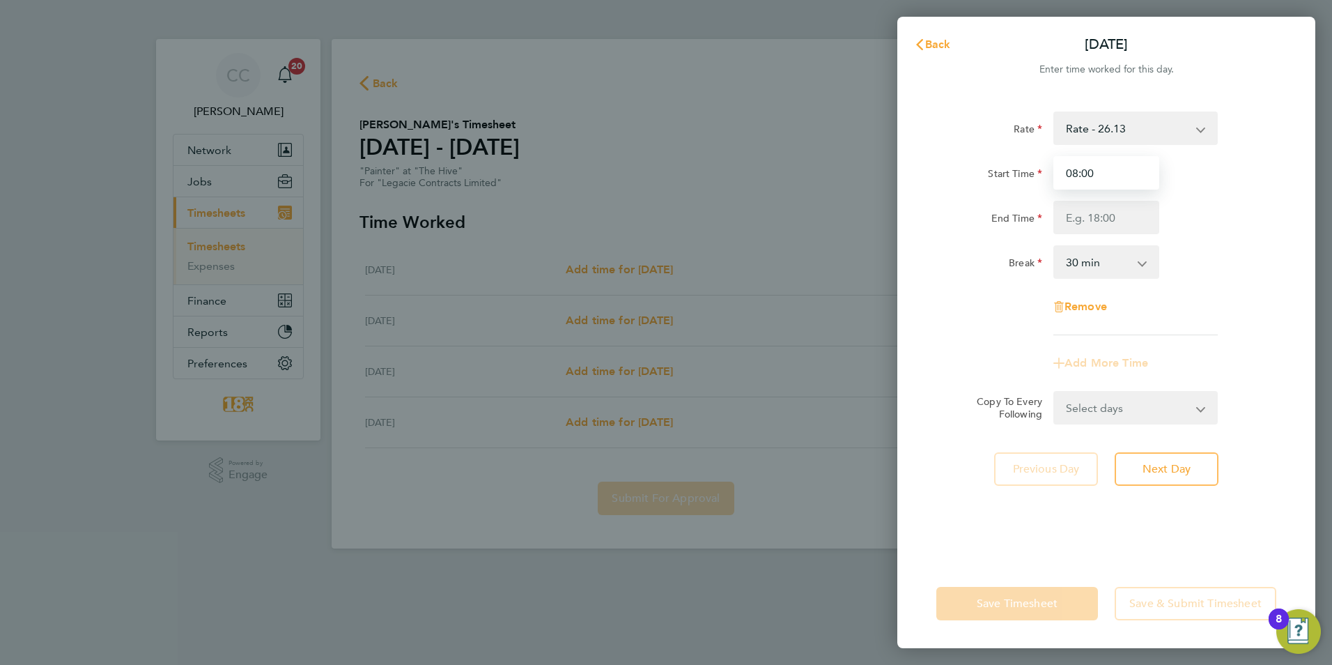
type input "08:00"
drag, startPoint x: 1103, startPoint y: 221, endPoint x: 1104, endPoint y: 180, distance: 40.4
click at [1103, 221] on input "End Time" at bounding box center [1106, 217] width 106 height 33
type input "16:30"
click at [1213, 331] on div "Rate Rate - 26.13 day rate - 266.85 Start Time 08:00 End Time 16:30 Break 0 min…" at bounding box center [1106, 223] width 340 height 224
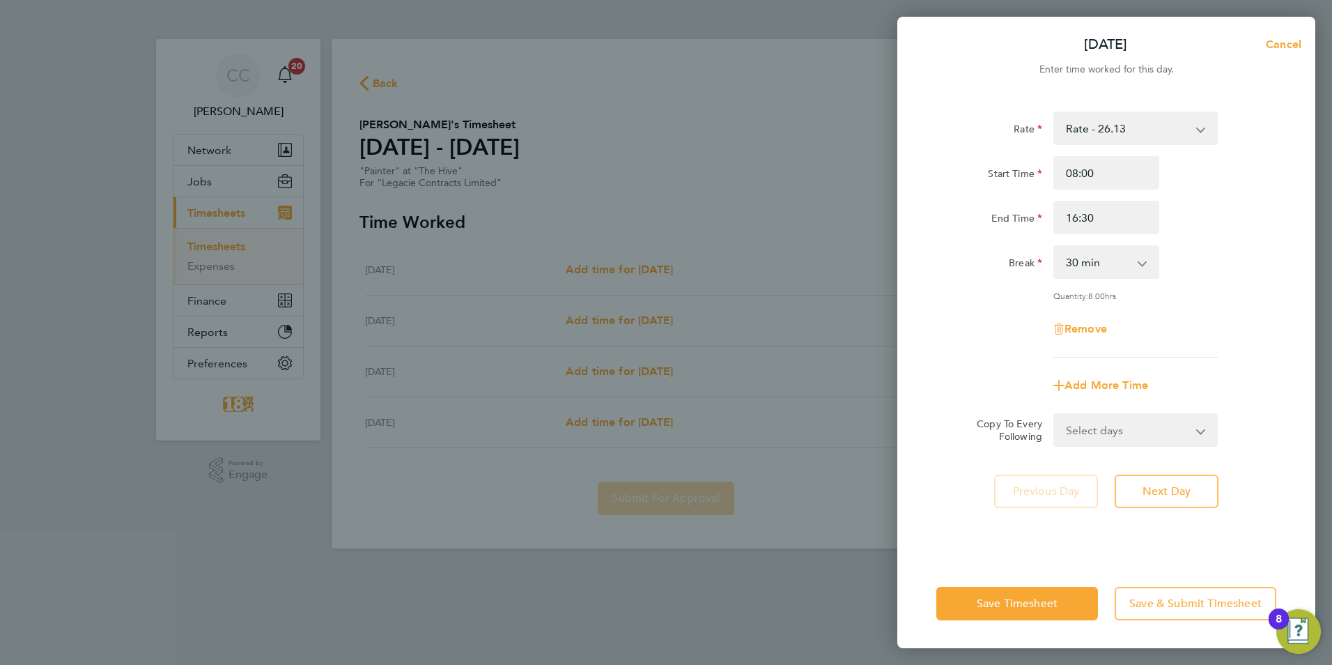
click at [1090, 432] on select "Select days Day Weekend (Sat-Sun) [DATE] [DATE] [DATE]" at bounding box center [1128, 430] width 146 height 31
select select "DAY"
click at [1055, 415] on select "Select days Day Weekend (Sat-Sun) [DATE] [DATE] [DATE]" at bounding box center [1128, 430] width 146 height 31
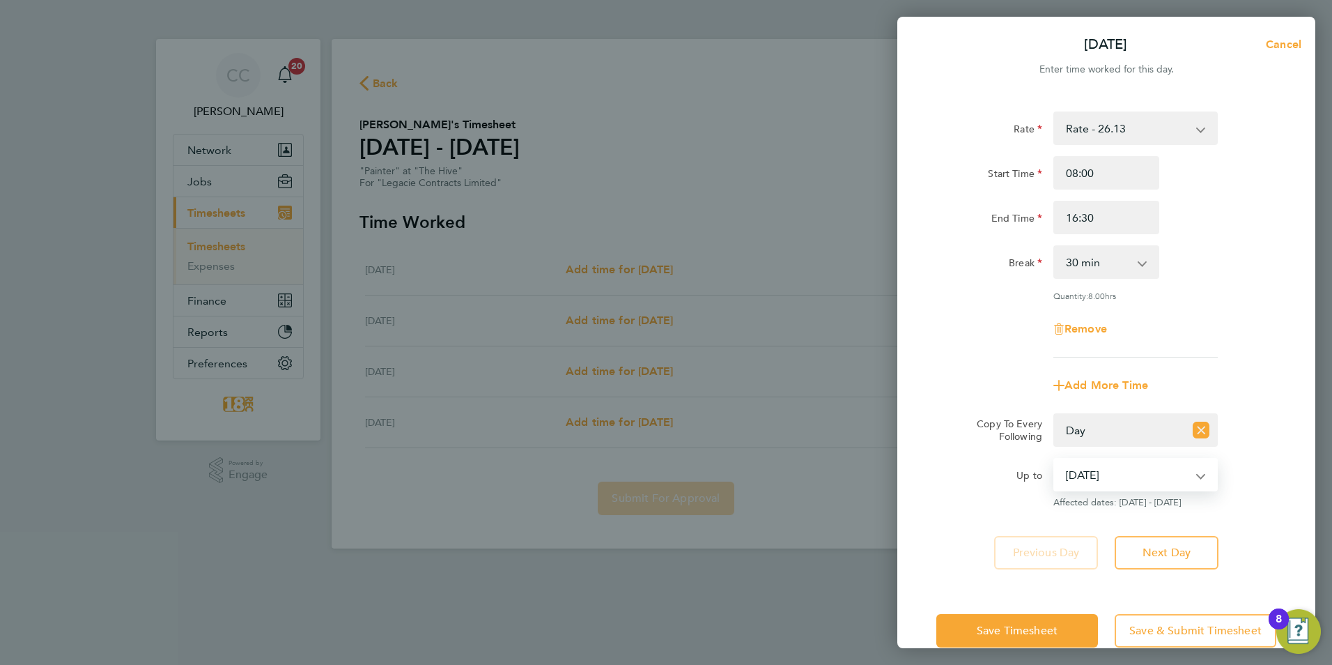
click at [1101, 465] on select "[DATE] [DATE] [DATE]" at bounding box center [1127, 474] width 145 height 31
select select "[DATE]"
click at [1055, 459] on select "[DATE] [DATE] [DATE]" at bounding box center [1127, 474] width 145 height 31
click at [1027, 620] on button "Save Timesheet" at bounding box center [1017, 630] width 162 height 33
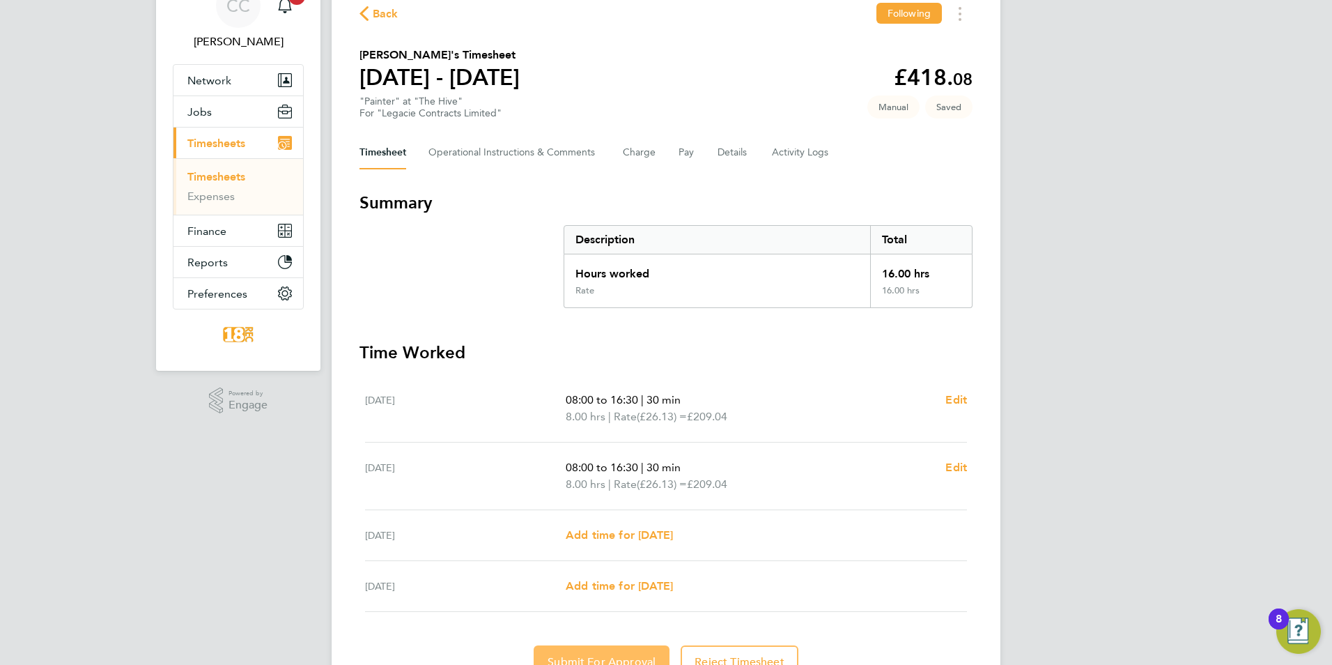
click at [621, 663] on span "Submit For Approval" at bounding box center [602, 662] width 108 height 14
click at [546, 157] on Comments-tab "Operational Instructions & Comments" at bounding box center [515, 152] width 172 height 33
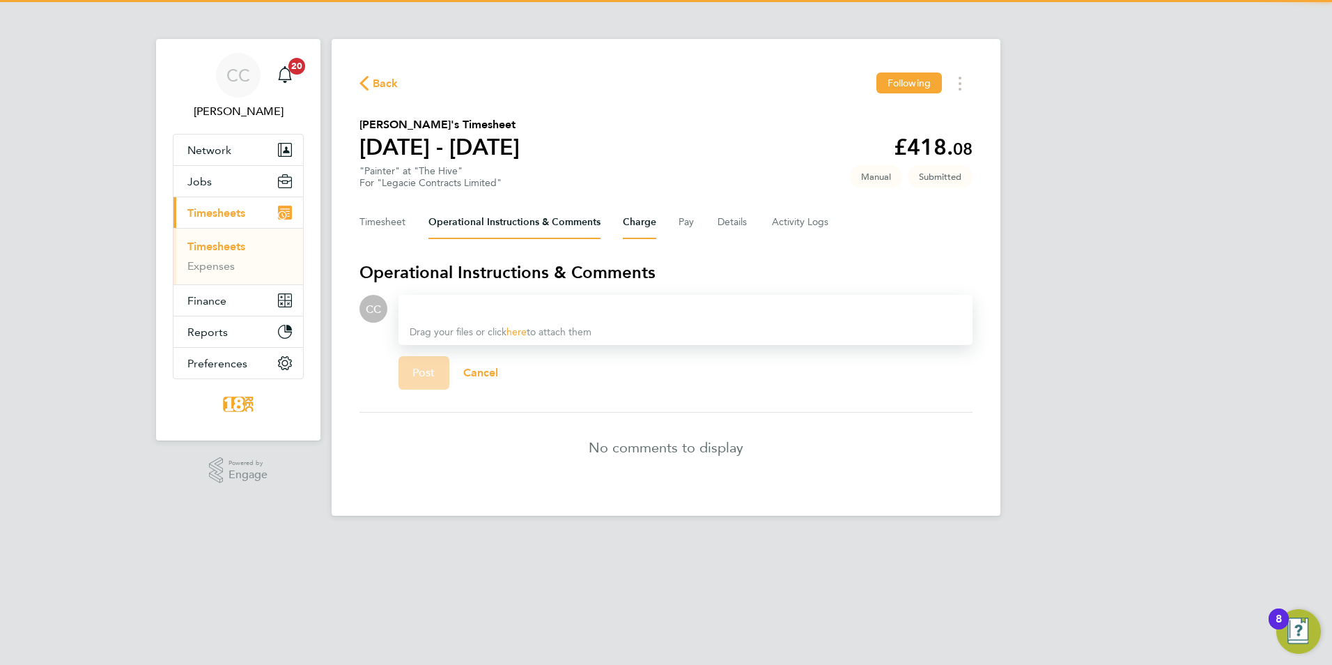
click at [633, 219] on button "Charge" at bounding box center [639, 222] width 33 height 33
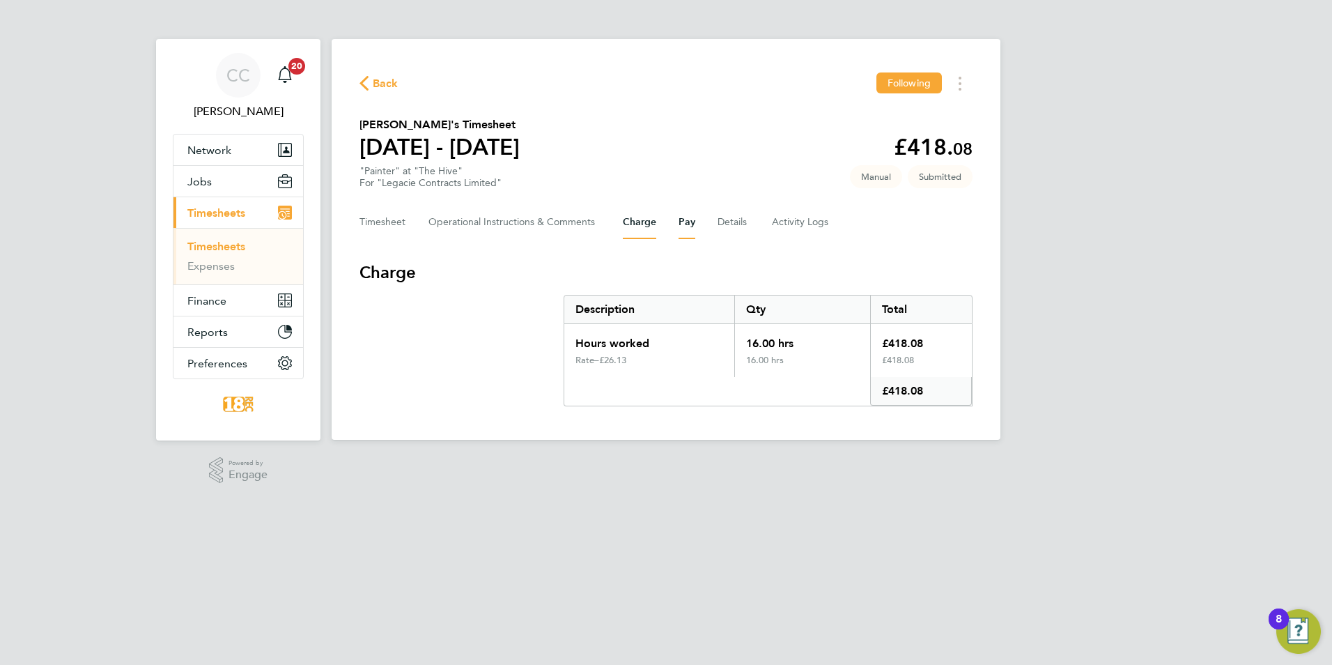
click at [690, 222] on button "Pay" at bounding box center [687, 222] width 17 height 33
click at [651, 227] on button "Charge" at bounding box center [639, 222] width 33 height 33
click at [1091, 200] on div "CC [PERSON_NAME] Notifications 20 Applications: Network Team Members Businesses…" at bounding box center [666, 231] width 1332 height 462
